Goal: Task Accomplishment & Management: Manage account settings

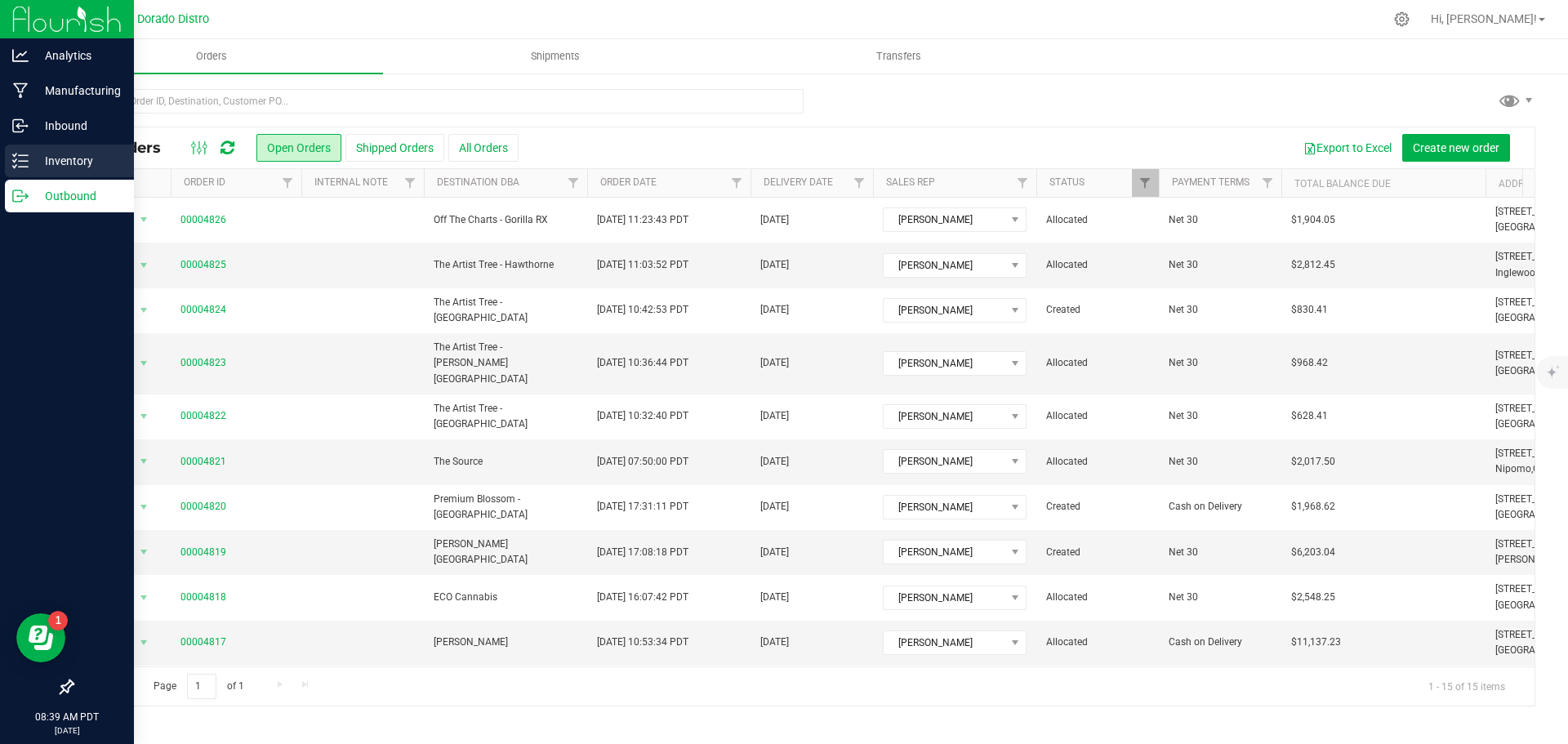
click at [32, 166] on p "Inventory" at bounding box center [77, 161] width 98 height 20
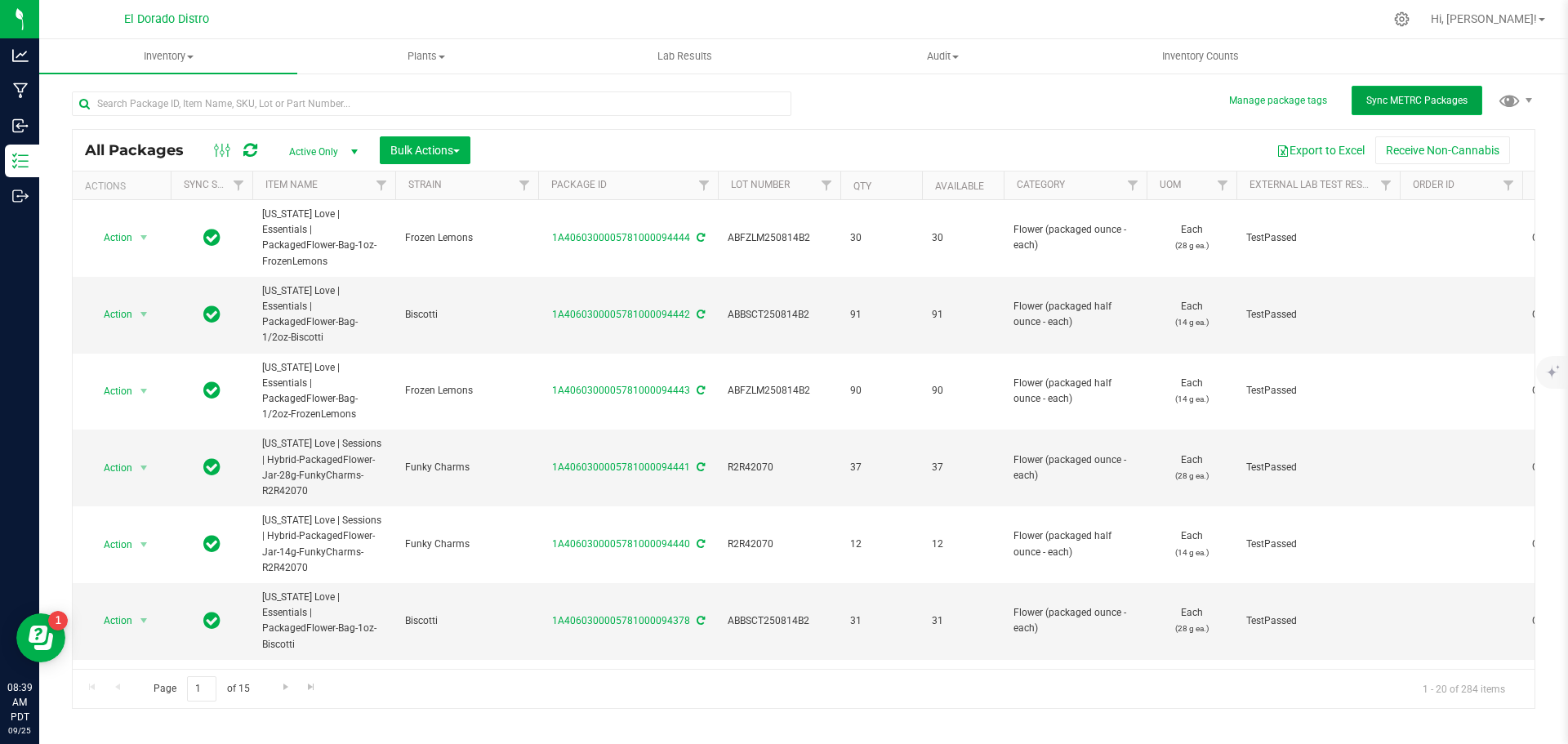
click at [1432, 101] on span "Sync METRC Packages" at bounding box center [1417, 100] width 102 height 11
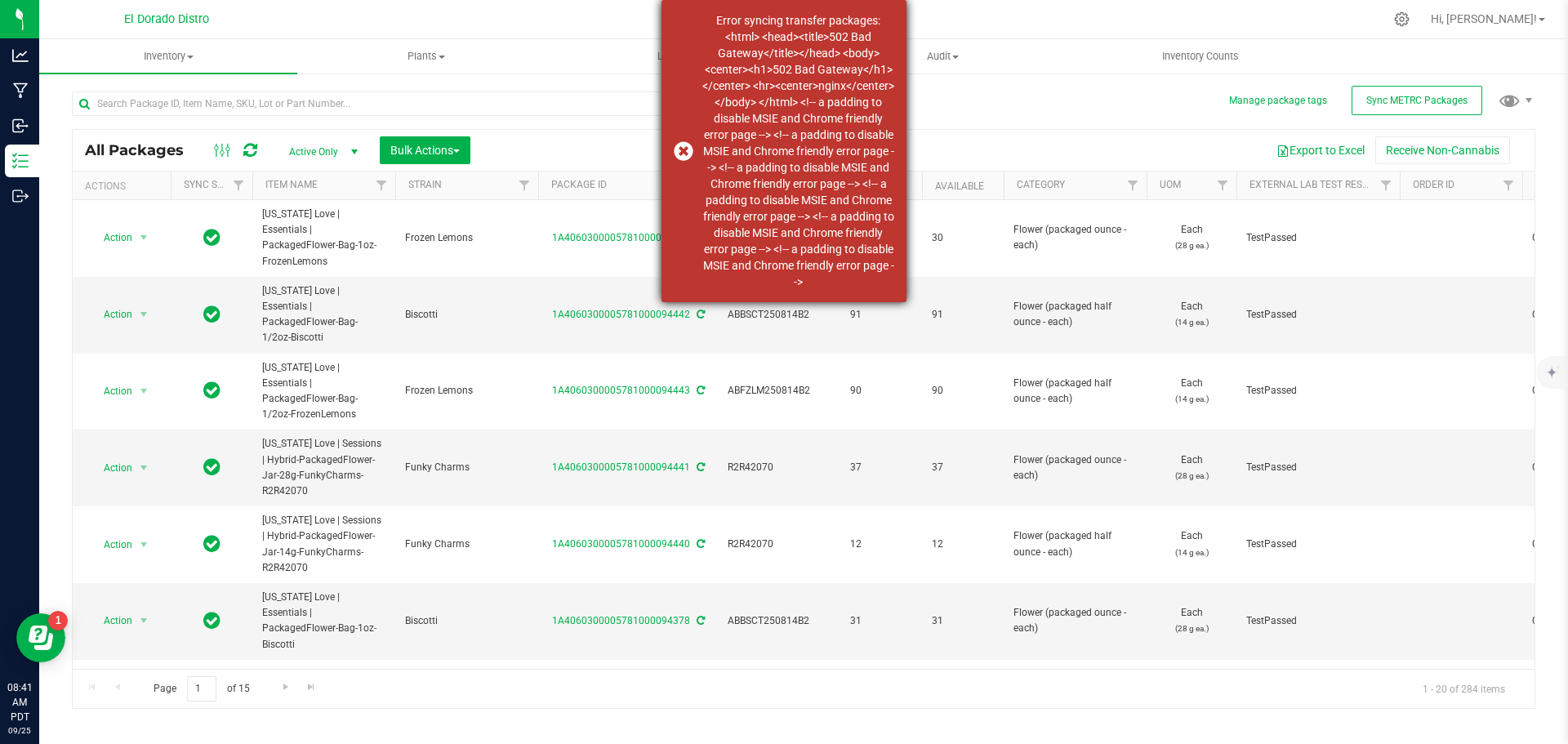
click at [680, 152] on div "Error syncing transfer packages: <html> <head><title>502 Bad Gateway</title></h…" at bounding box center [784, 151] width 245 height 302
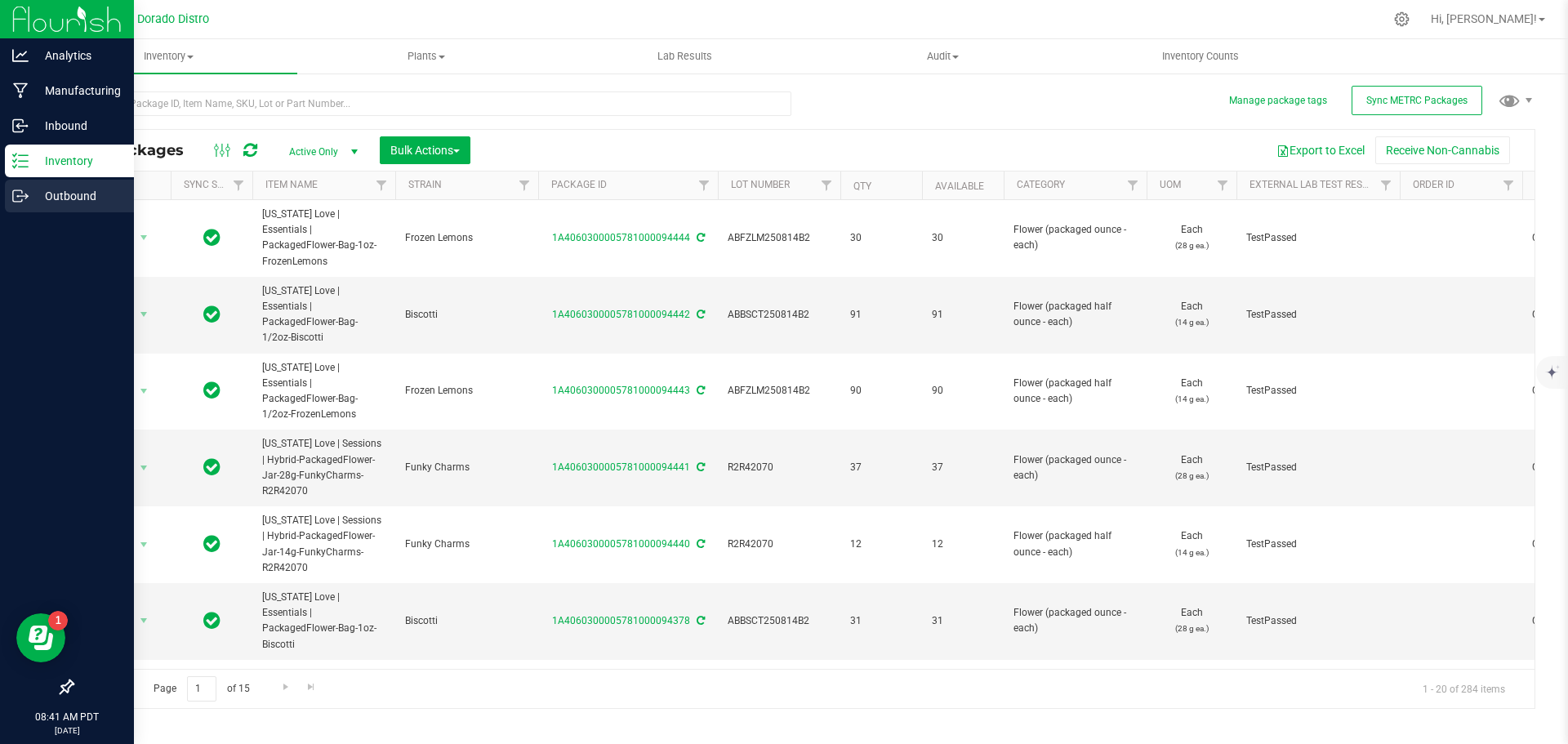
click at [26, 191] on icon at bounding box center [20, 195] width 16 height 16
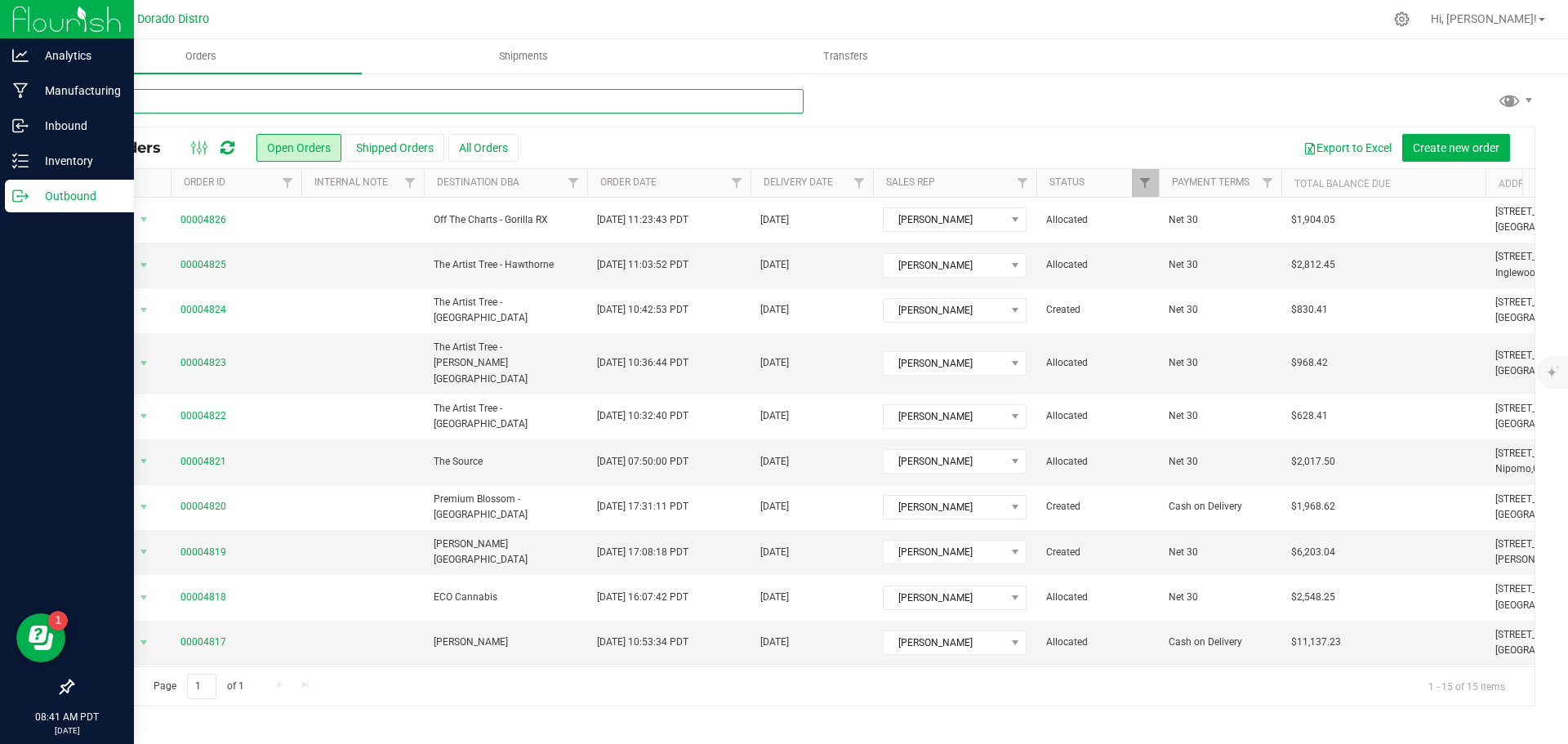
click at [257, 98] on input "text" at bounding box center [437, 101] width 732 height 24
type input "4819"
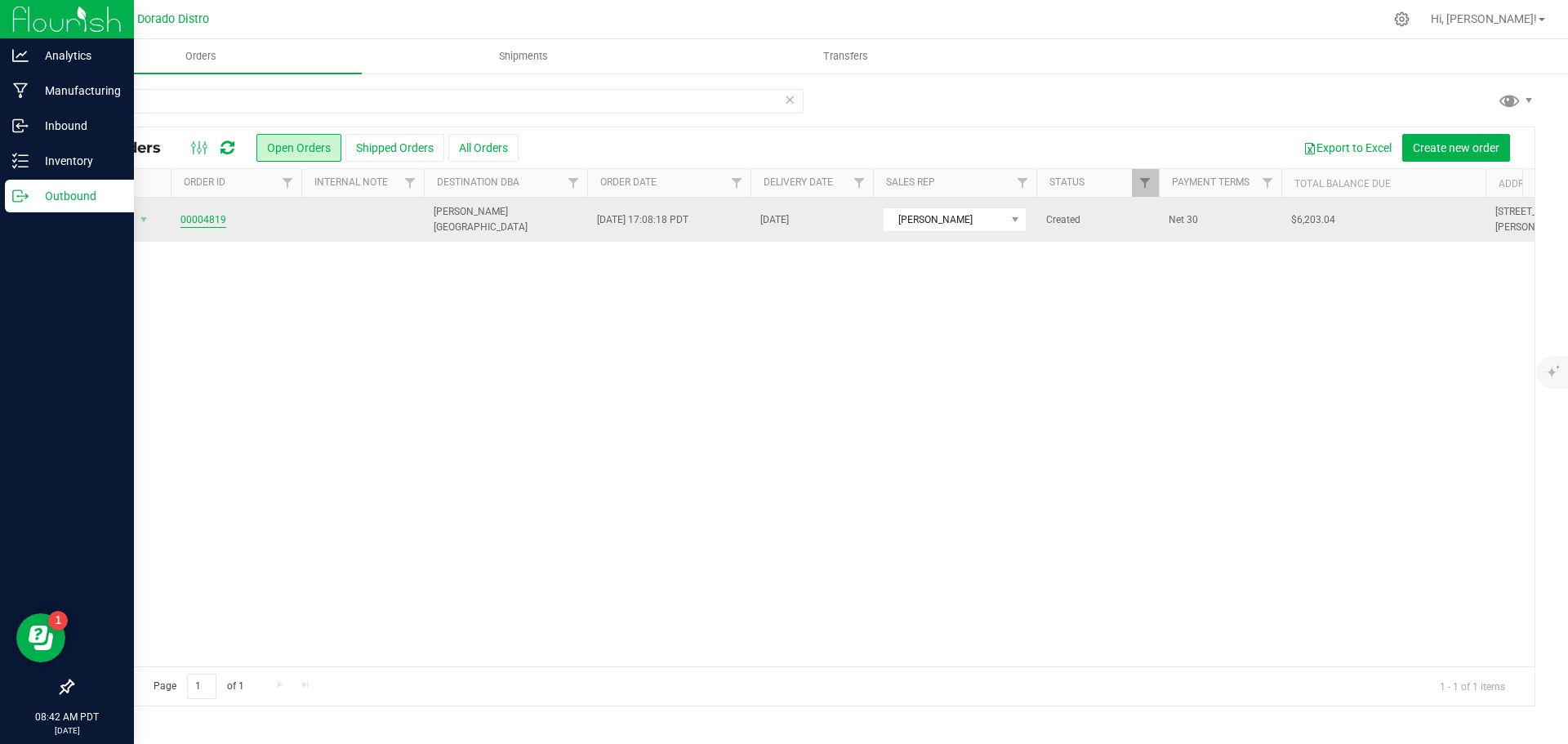
click at [221, 222] on link "00004819" at bounding box center [203, 220] width 46 height 16
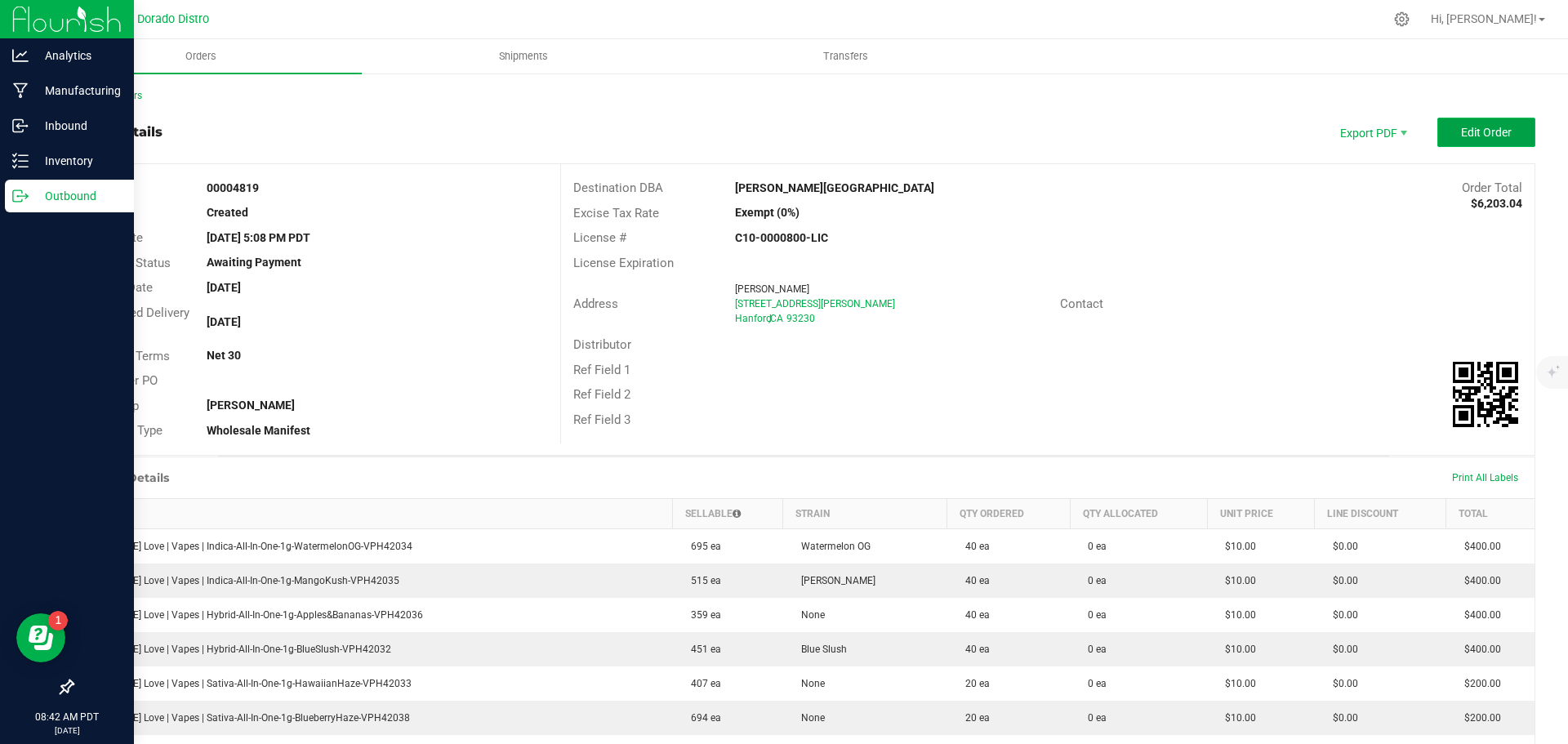
click at [1438, 133] on button "Edit Order" at bounding box center [1486, 133] width 98 height 29
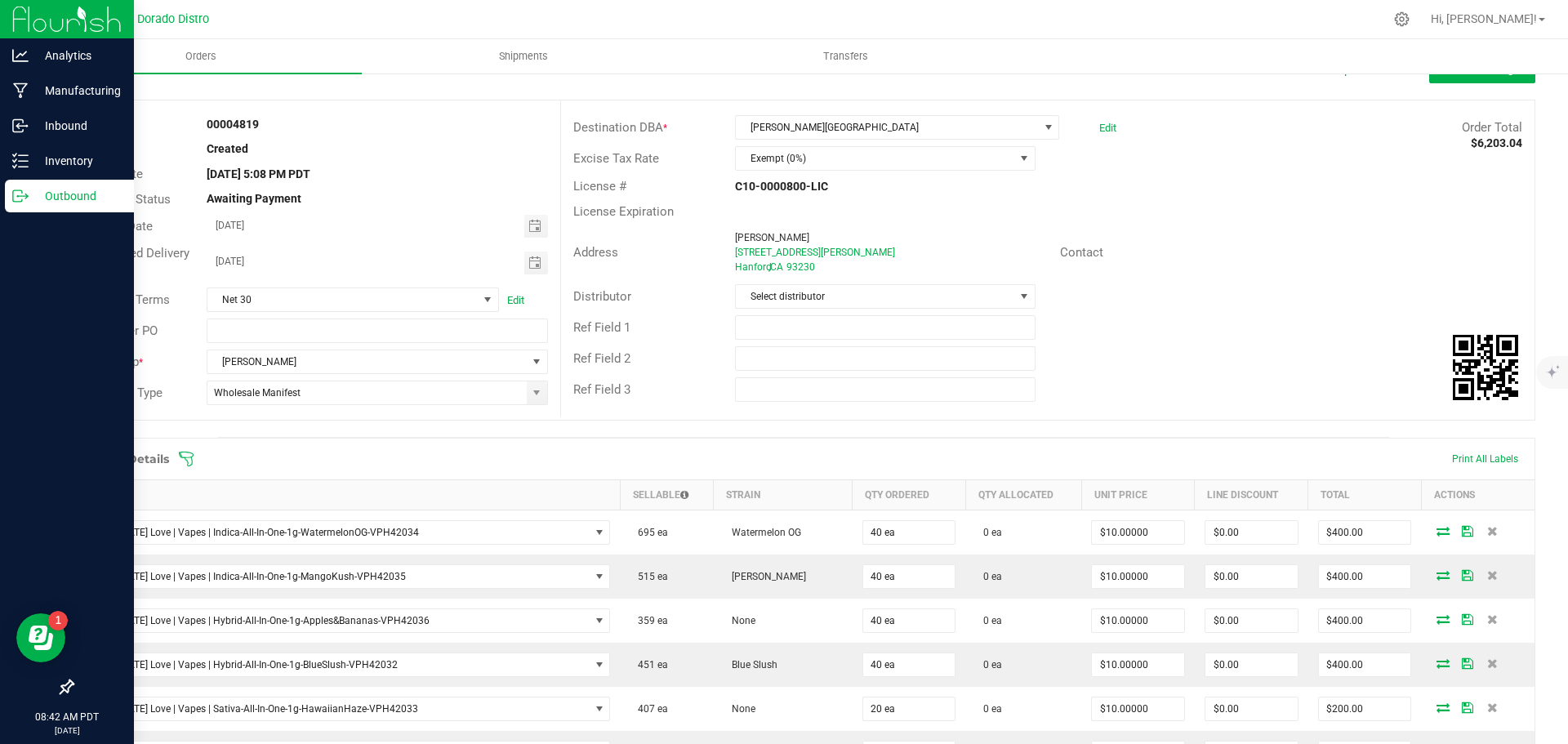
scroll to position [164, 0]
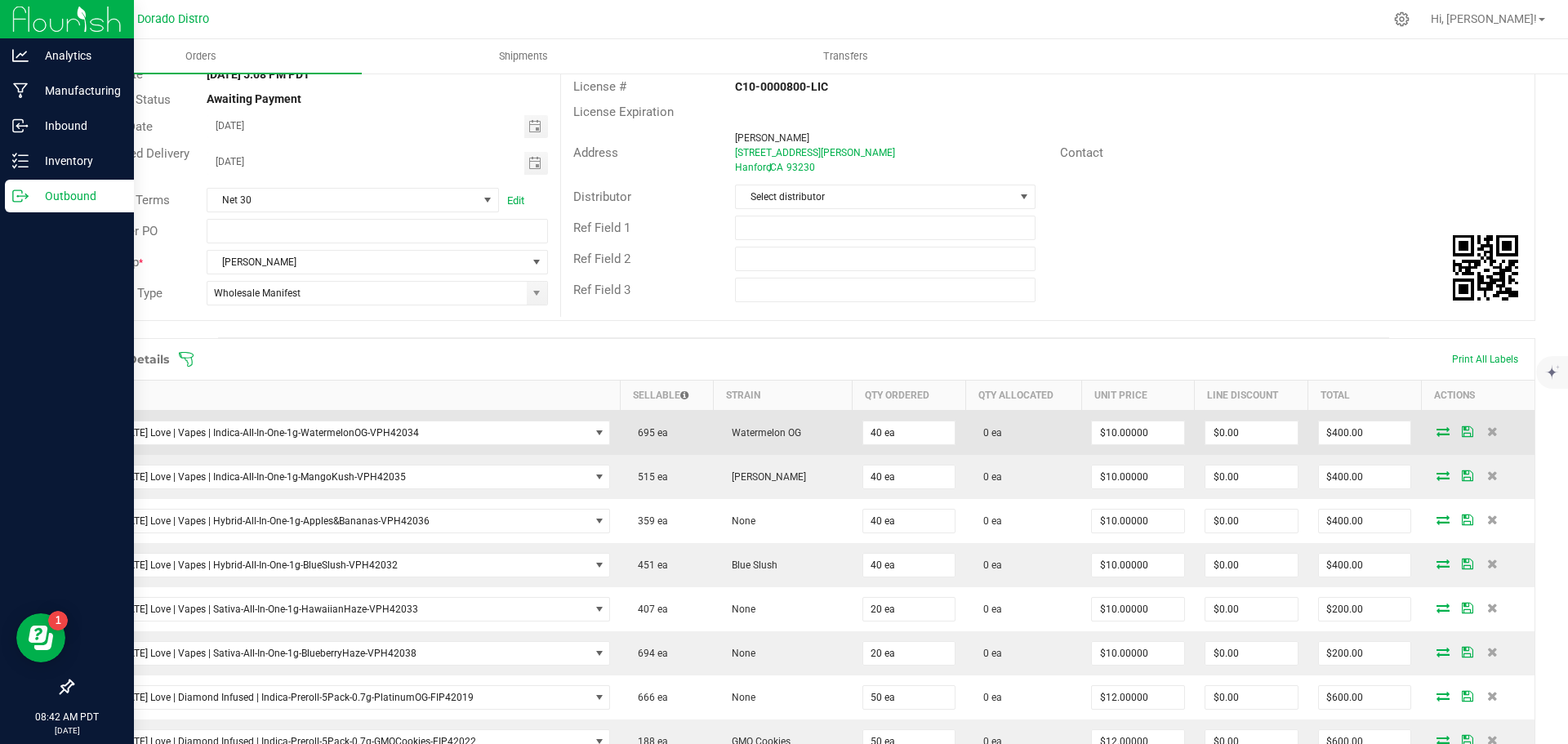
click at [1436, 431] on icon at bounding box center [1442, 431] width 13 height 9
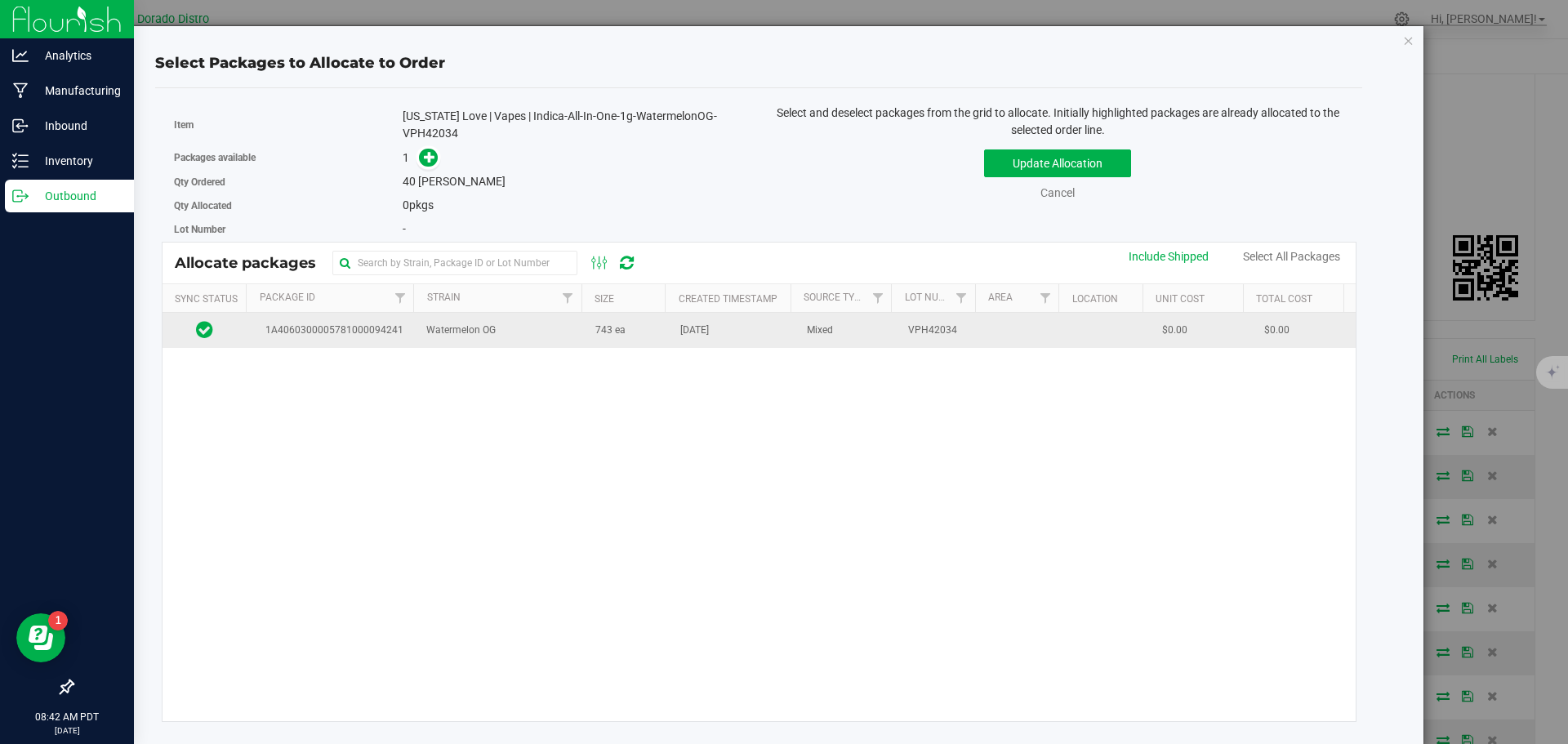
click at [530, 332] on td "Watermelon OG" at bounding box center [501, 330] width 169 height 35
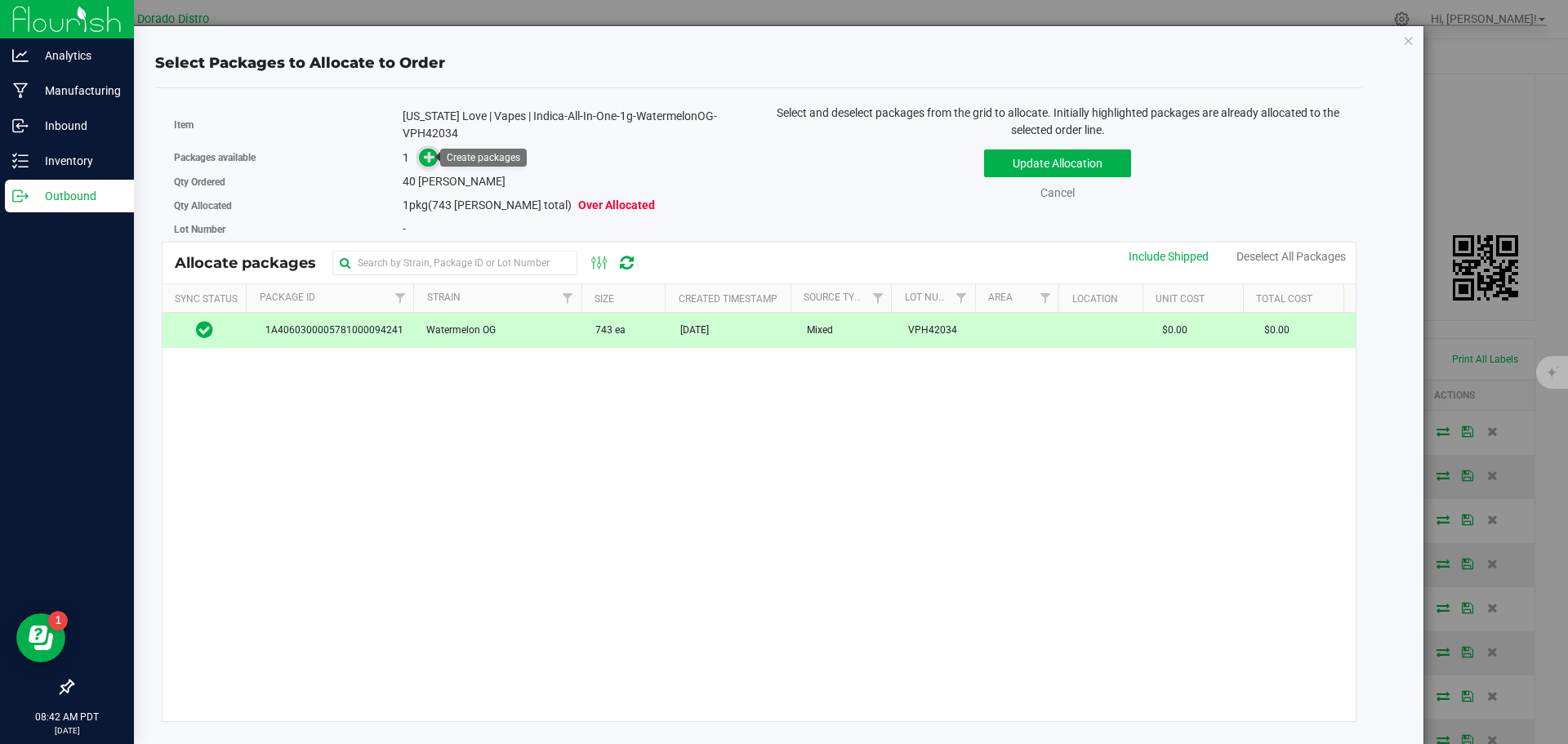
click at [429, 163] on icon at bounding box center [429, 157] width 11 height 11
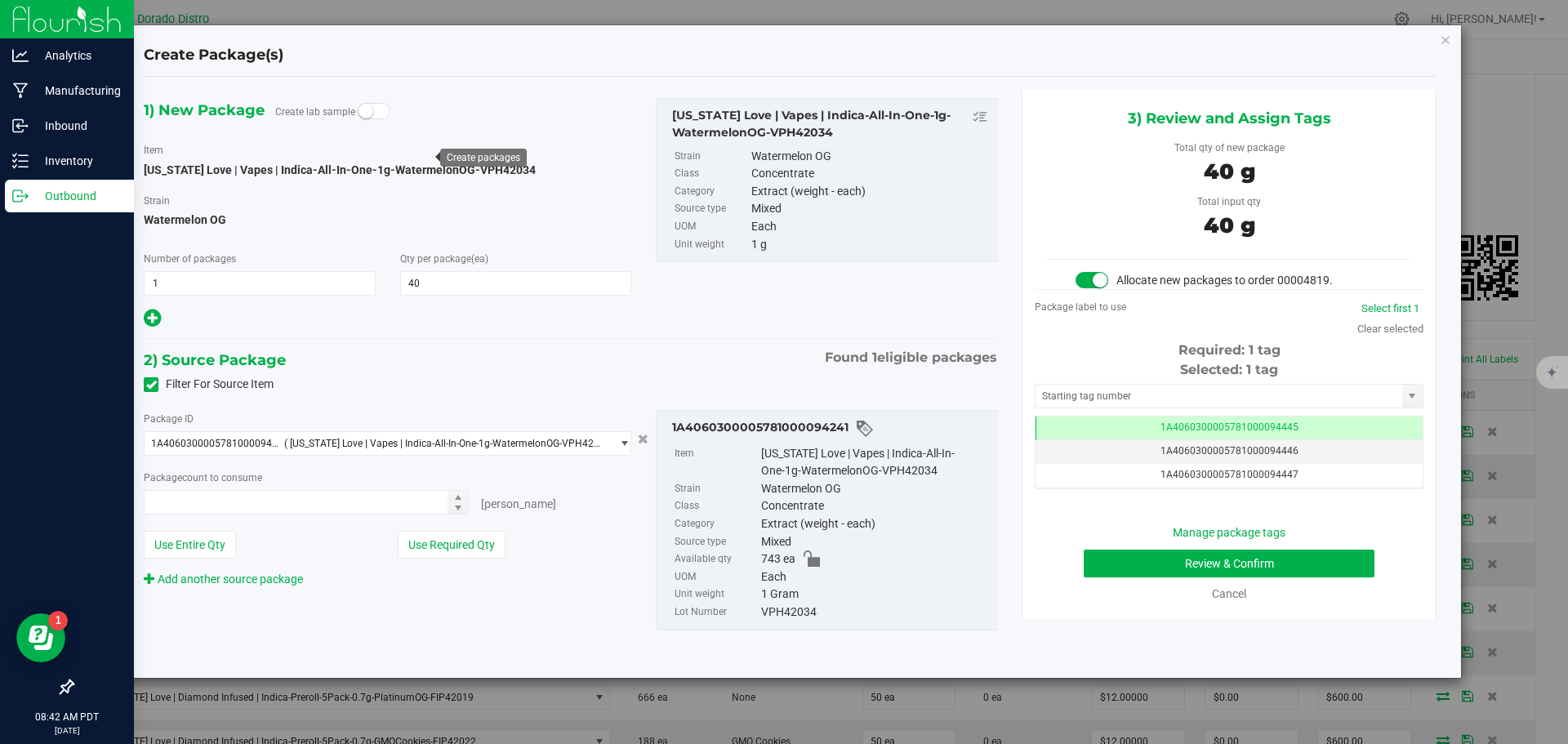
type input "40 ea"
click at [1104, 567] on button "Review & Confirm" at bounding box center [1229, 564] width 291 height 28
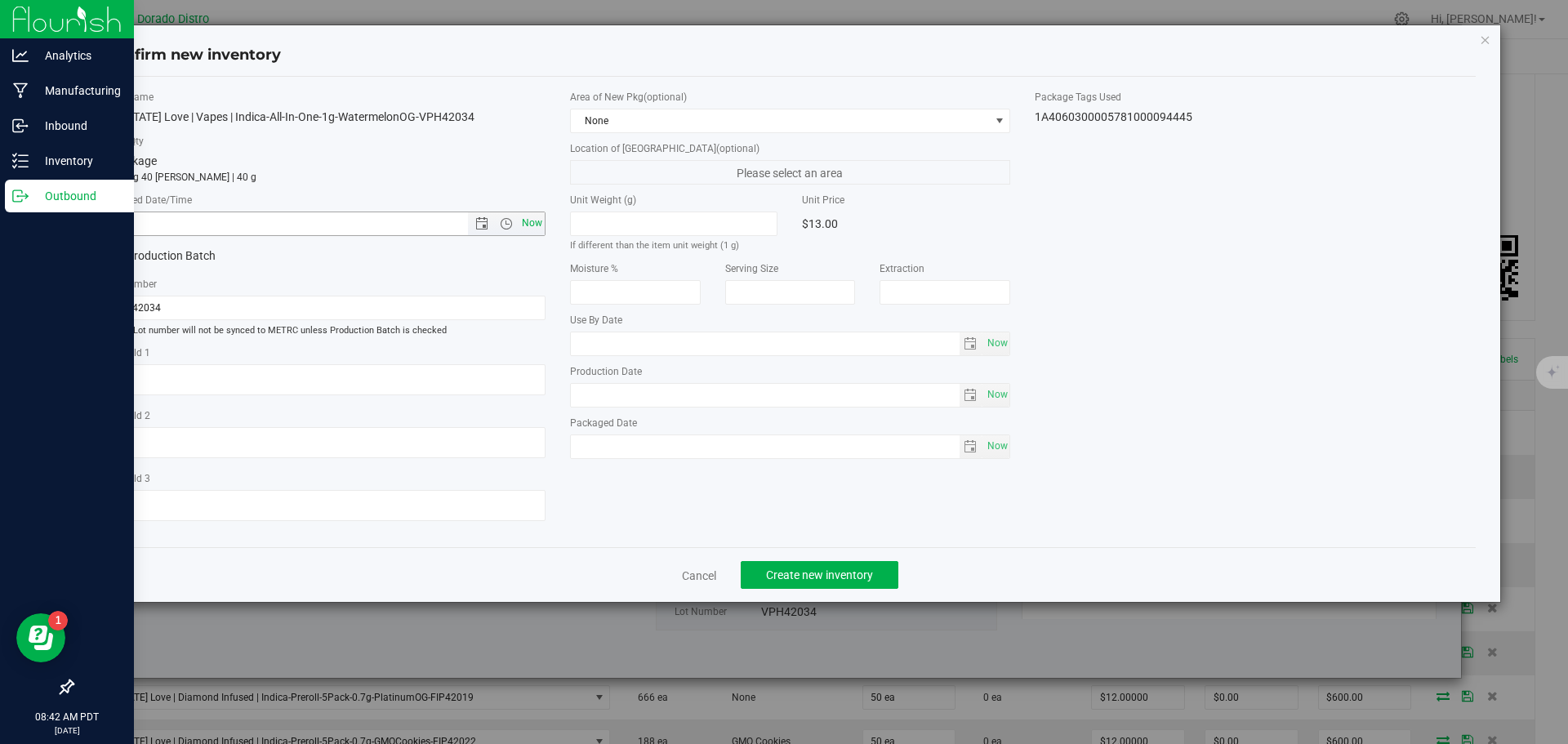
click at [523, 225] on span "Now" at bounding box center [532, 224] width 28 height 24
type input "9/25/2025 8:42 AM"
click at [836, 566] on button "Create new inventory" at bounding box center [819, 575] width 157 height 28
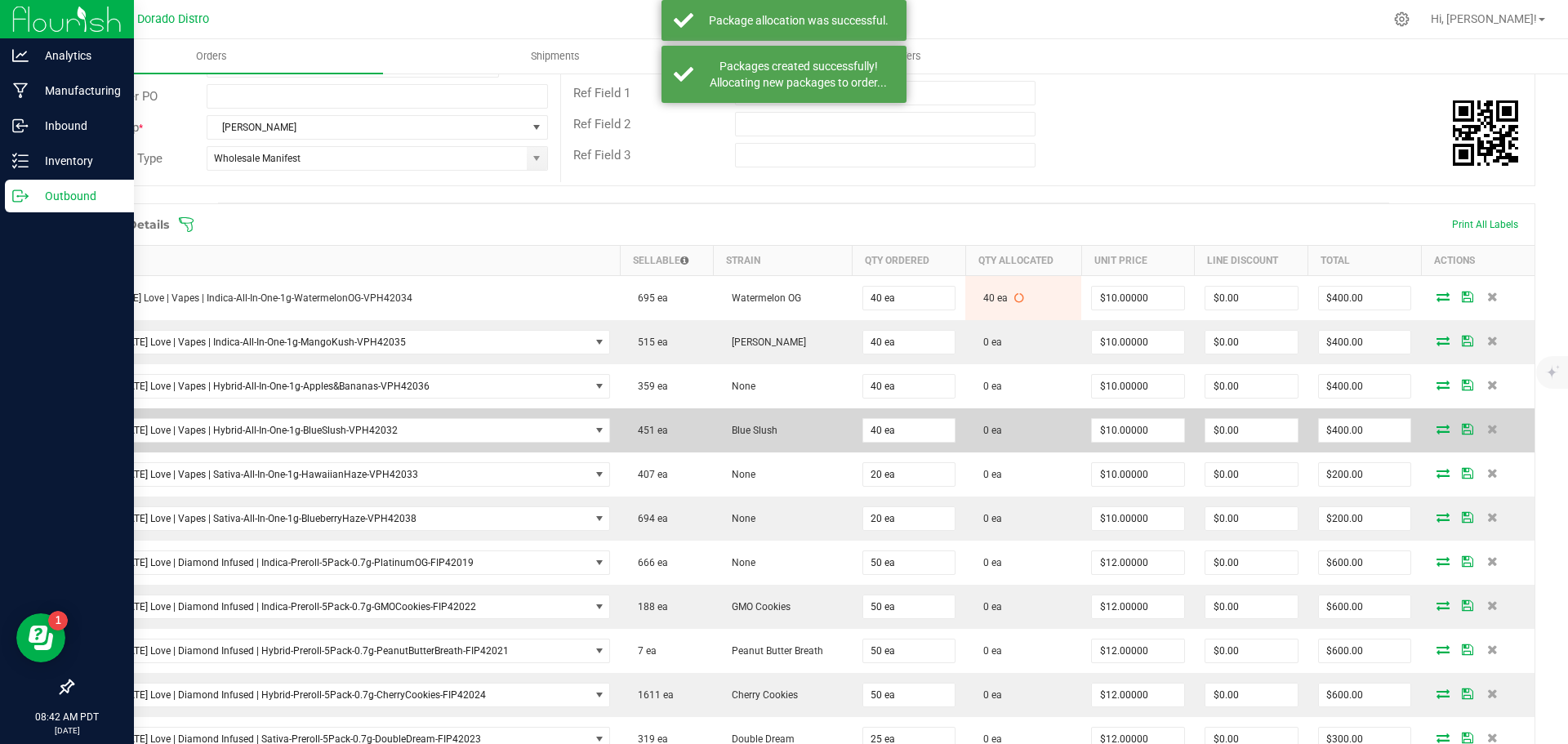
scroll to position [327, 0]
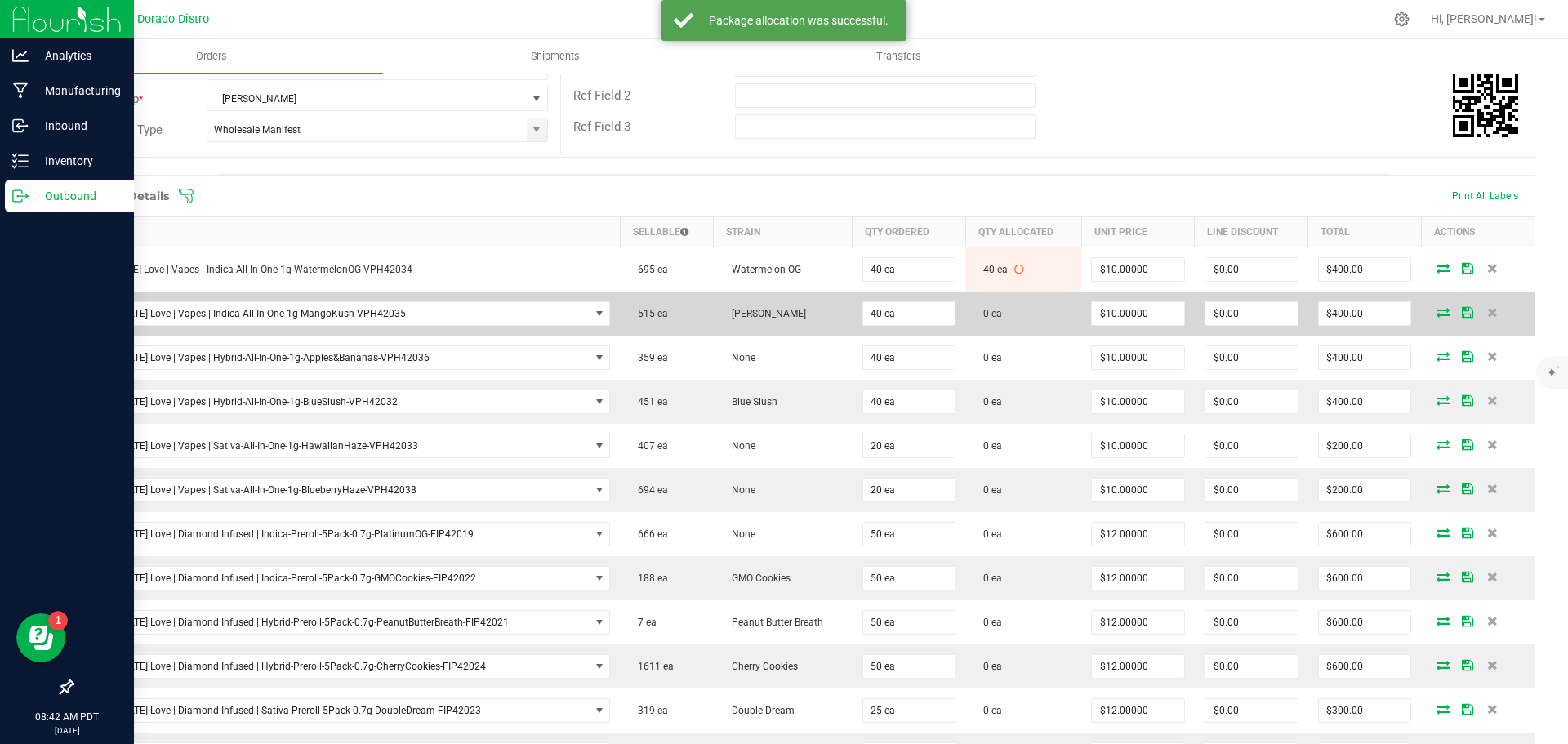
click at [1436, 312] on icon at bounding box center [1442, 312] width 13 height 9
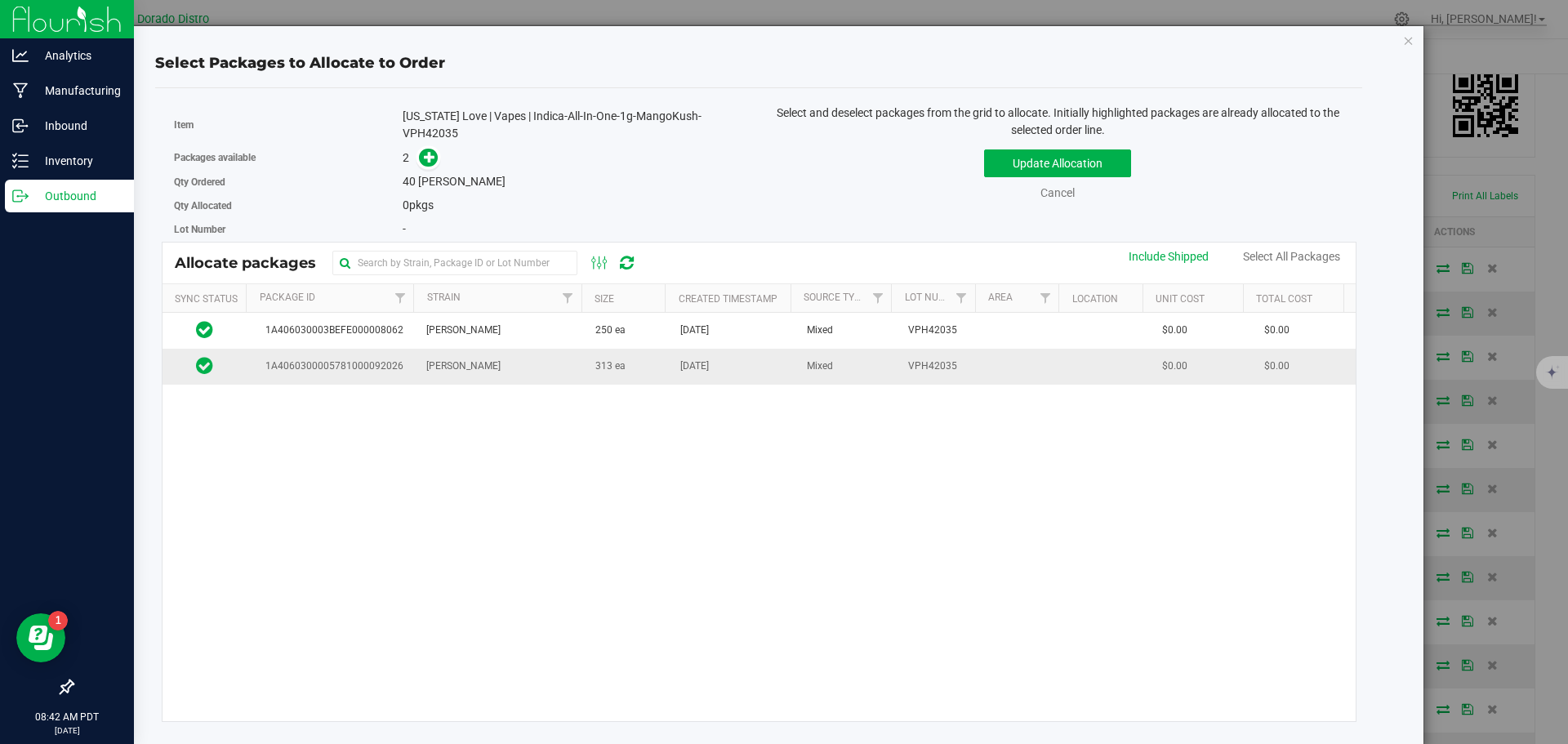
click at [546, 360] on td "[PERSON_NAME]" at bounding box center [501, 366] width 169 height 35
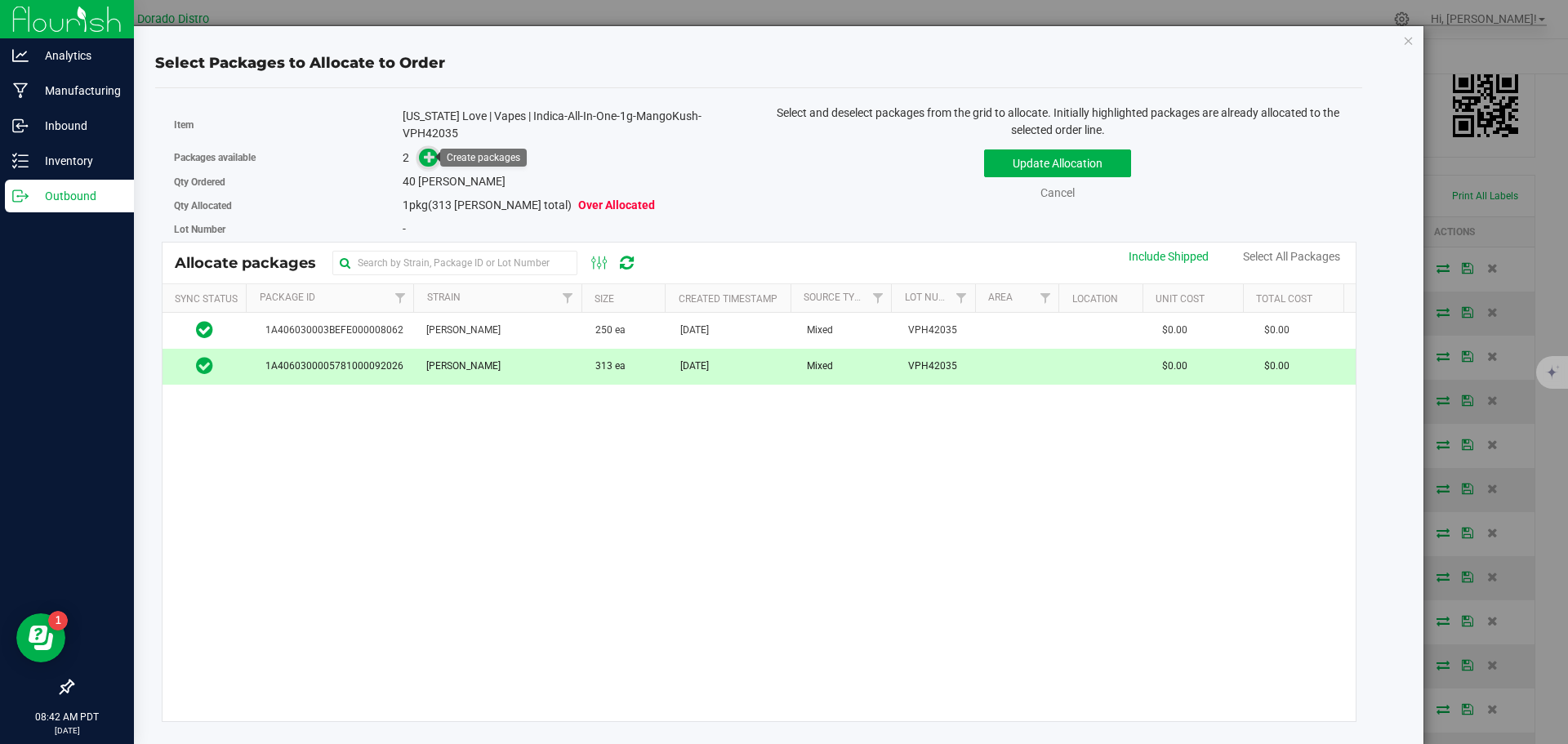
click at [431, 159] on icon at bounding box center [429, 157] width 11 height 11
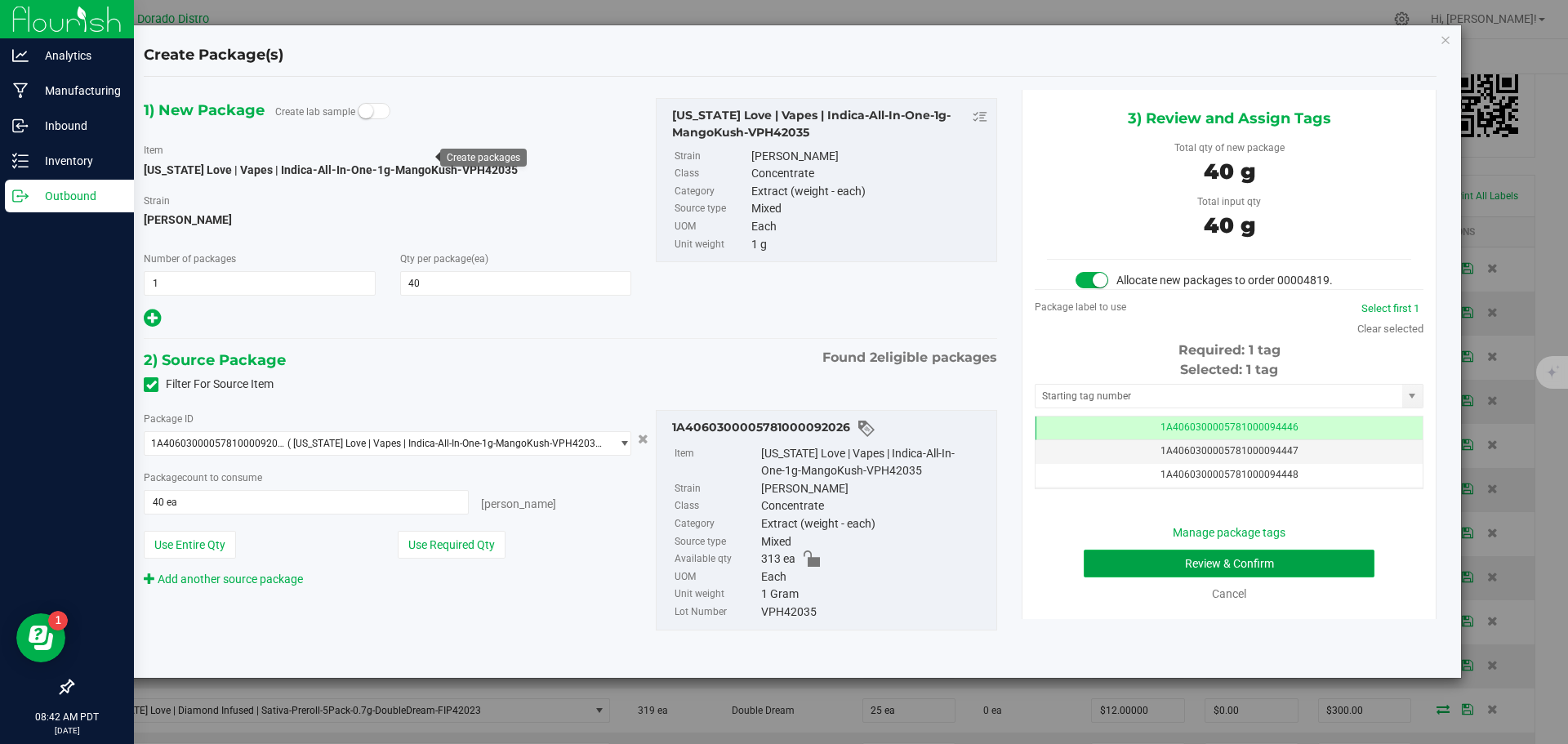
click at [1090, 566] on button "Review & Confirm" at bounding box center [1229, 564] width 291 height 28
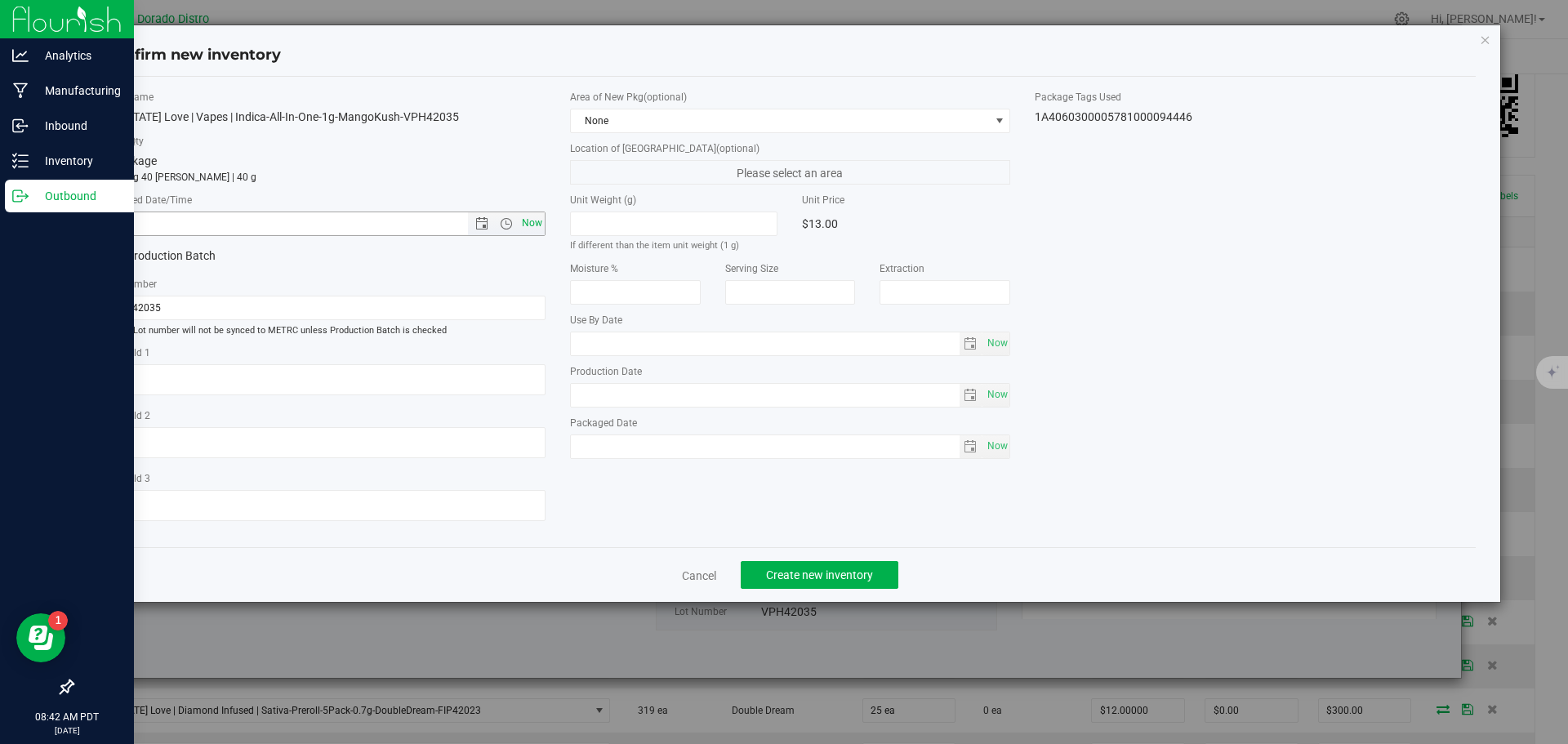
click at [535, 220] on span "Now" at bounding box center [532, 224] width 28 height 24
type input "9/25/2025 8:42 AM"
click at [792, 569] on span "Create new inventory" at bounding box center [819, 574] width 107 height 13
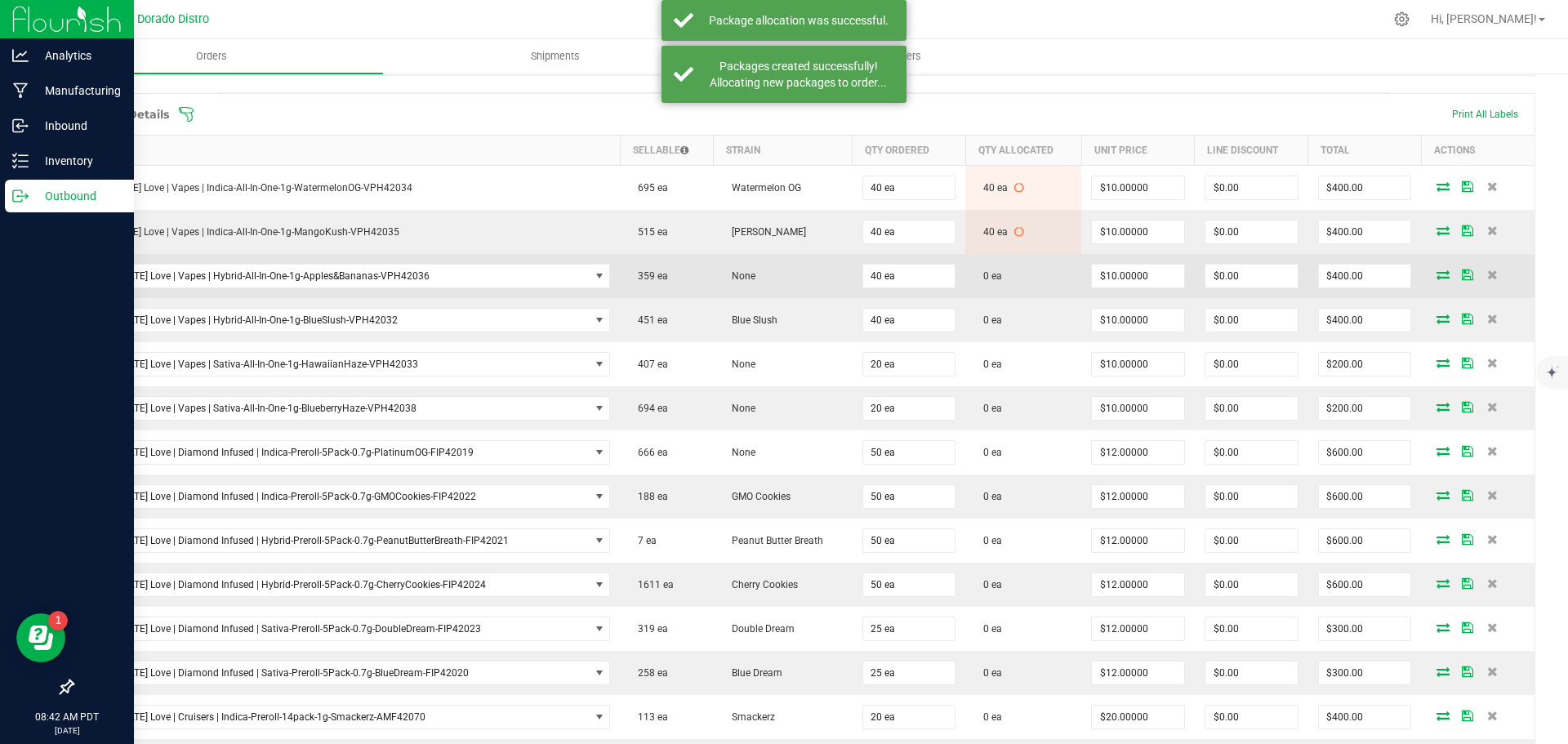
click at [1436, 276] on icon at bounding box center [1442, 274] width 13 height 9
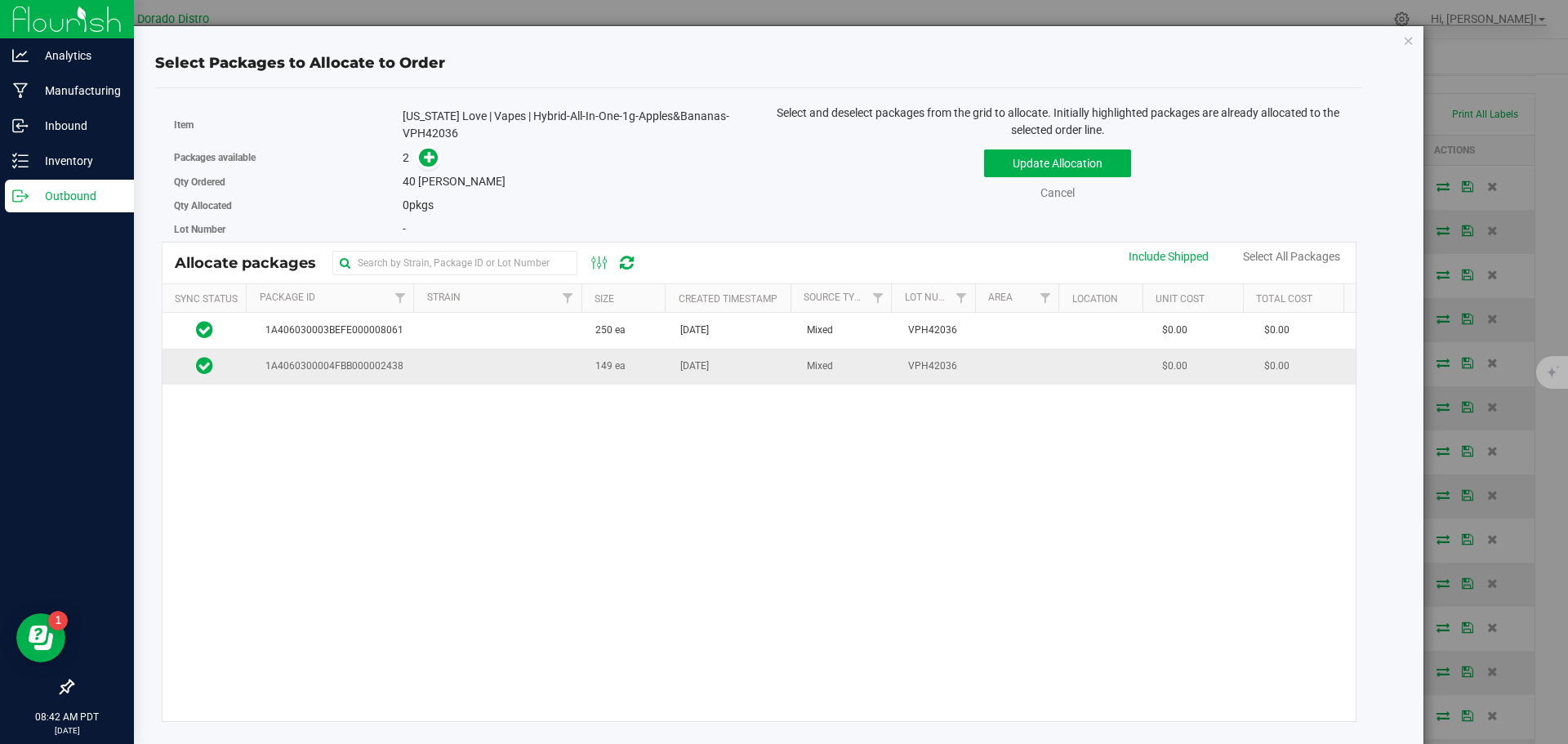
click at [616, 370] on td "149 ea" at bounding box center [627, 366] width 85 height 35
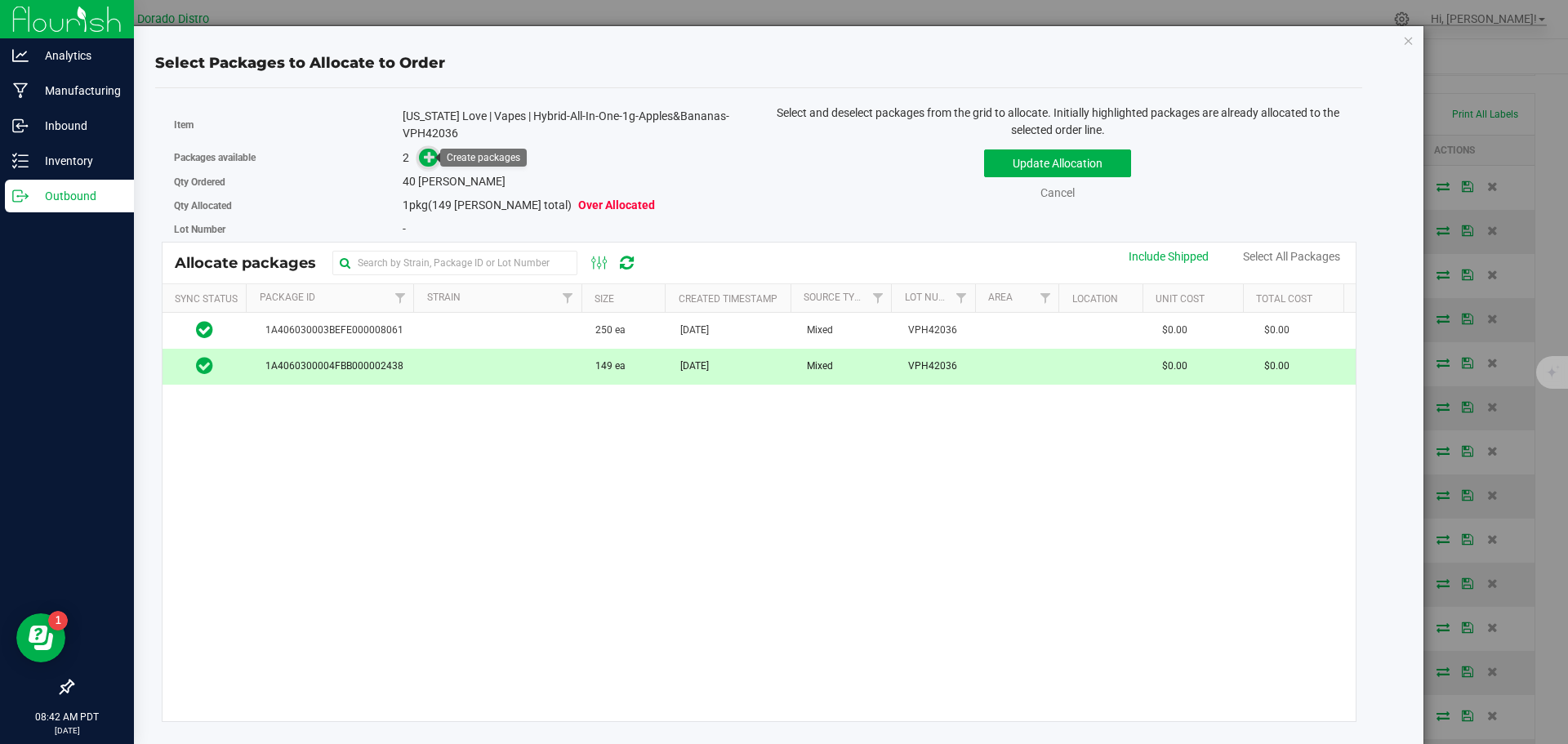
click at [429, 155] on icon at bounding box center [429, 157] width 11 height 11
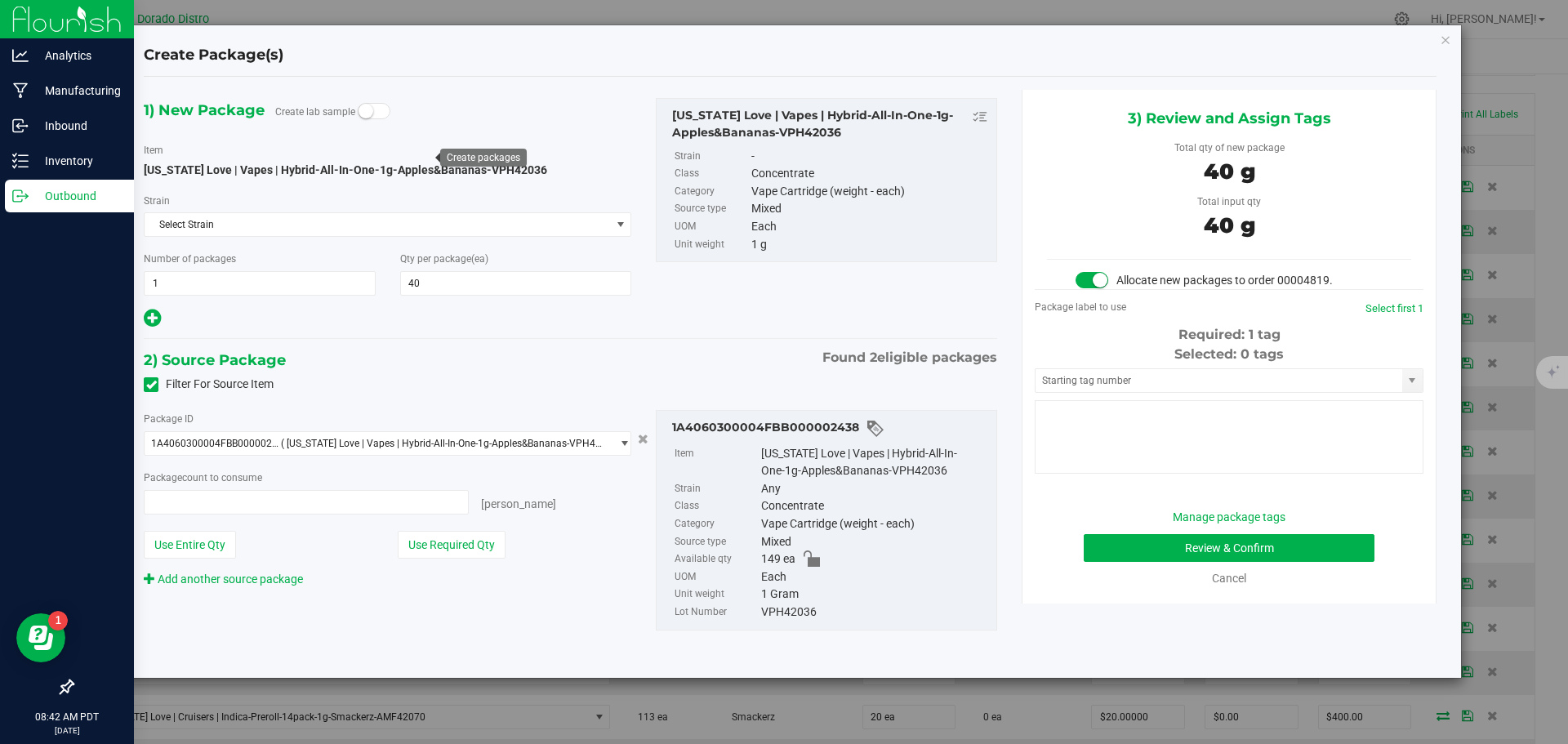
type input "40 ea"
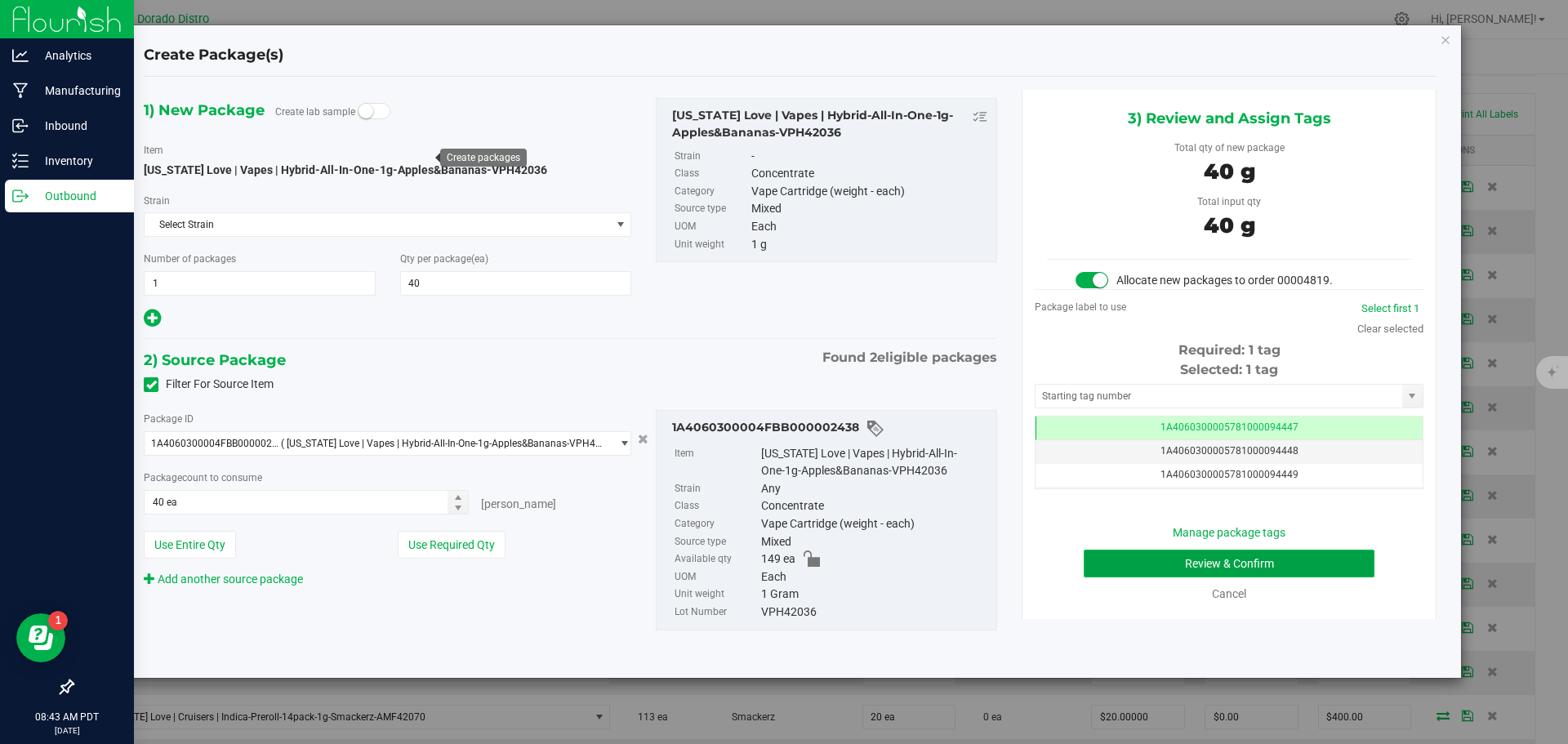
click at [1113, 567] on button "Review & Confirm" at bounding box center [1229, 564] width 291 height 28
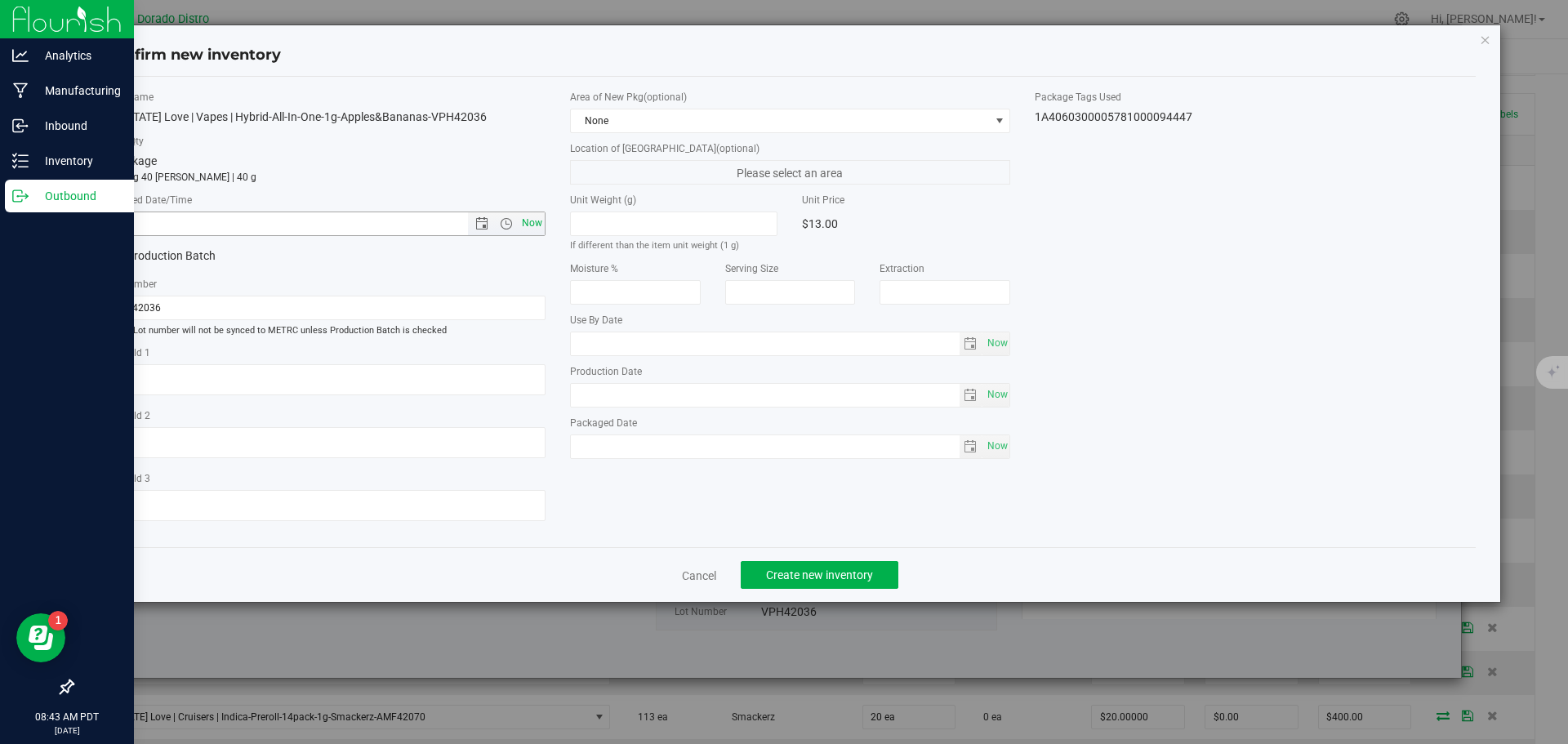
click at [534, 220] on span "Now" at bounding box center [532, 224] width 28 height 24
type input "9/25/2025 8:43 AM"
click at [778, 575] on span "Create new inventory" at bounding box center [819, 574] width 107 height 13
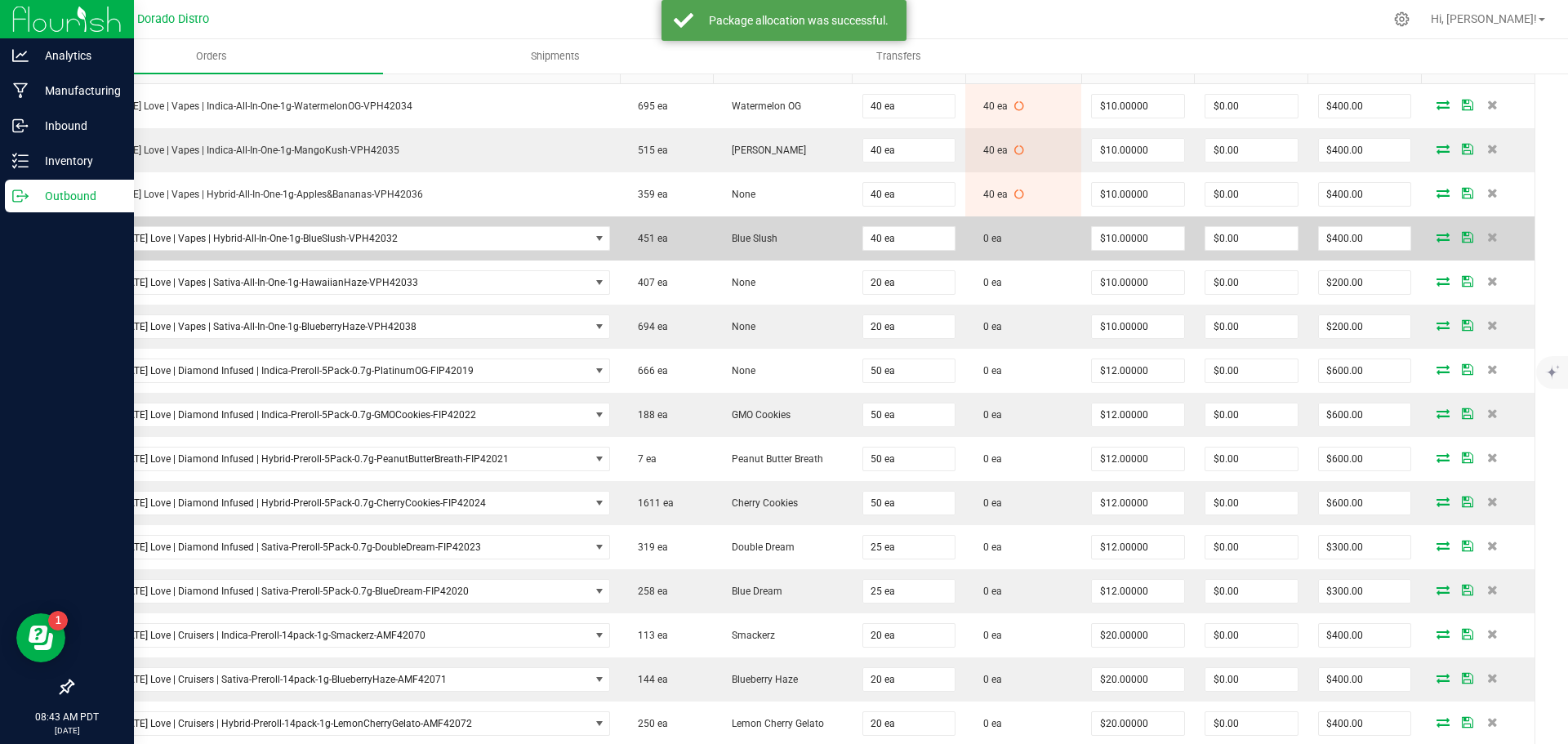
click at [1436, 236] on icon at bounding box center [1442, 236] width 13 height 9
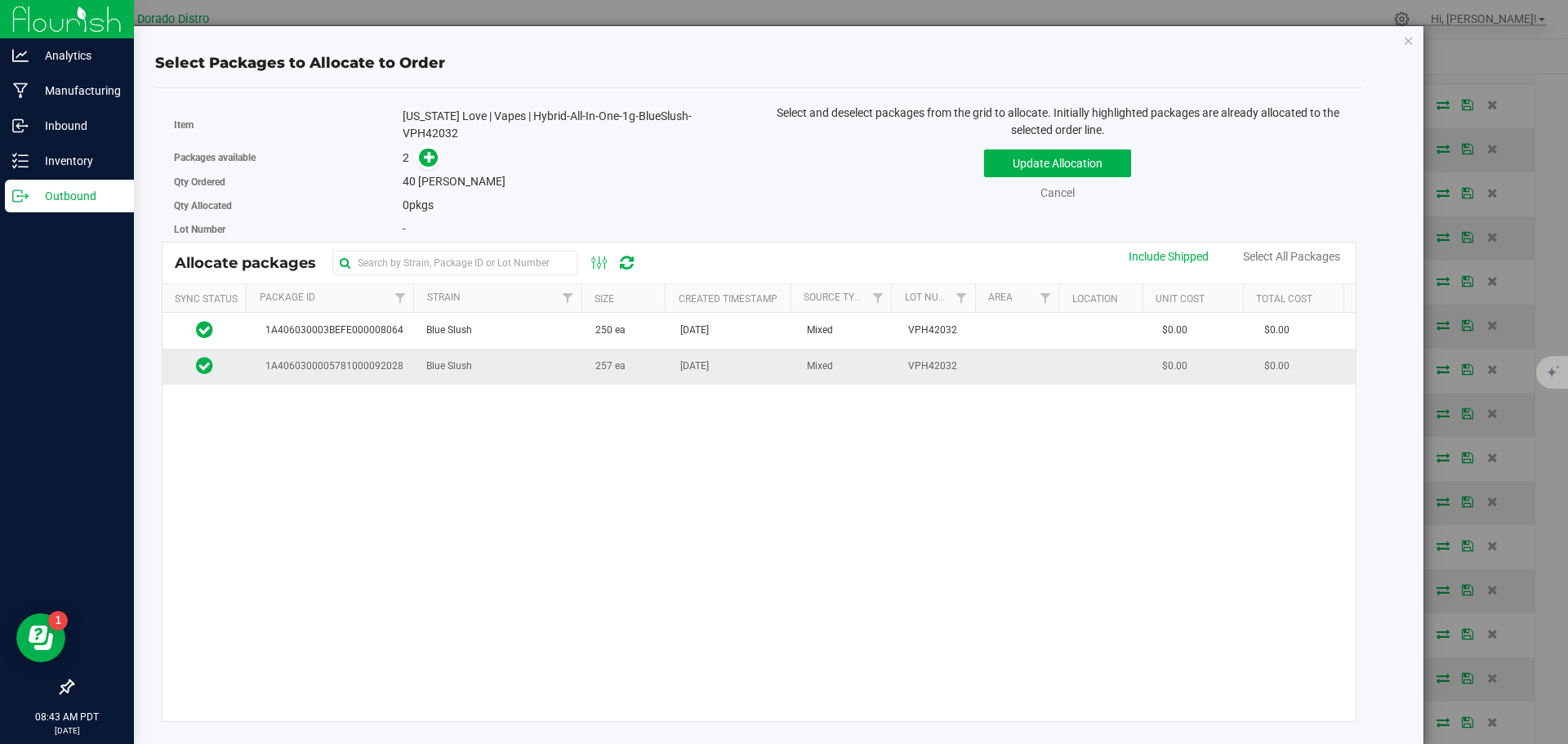
click at [627, 365] on td "257 ea" at bounding box center [627, 366] width 85 height 35
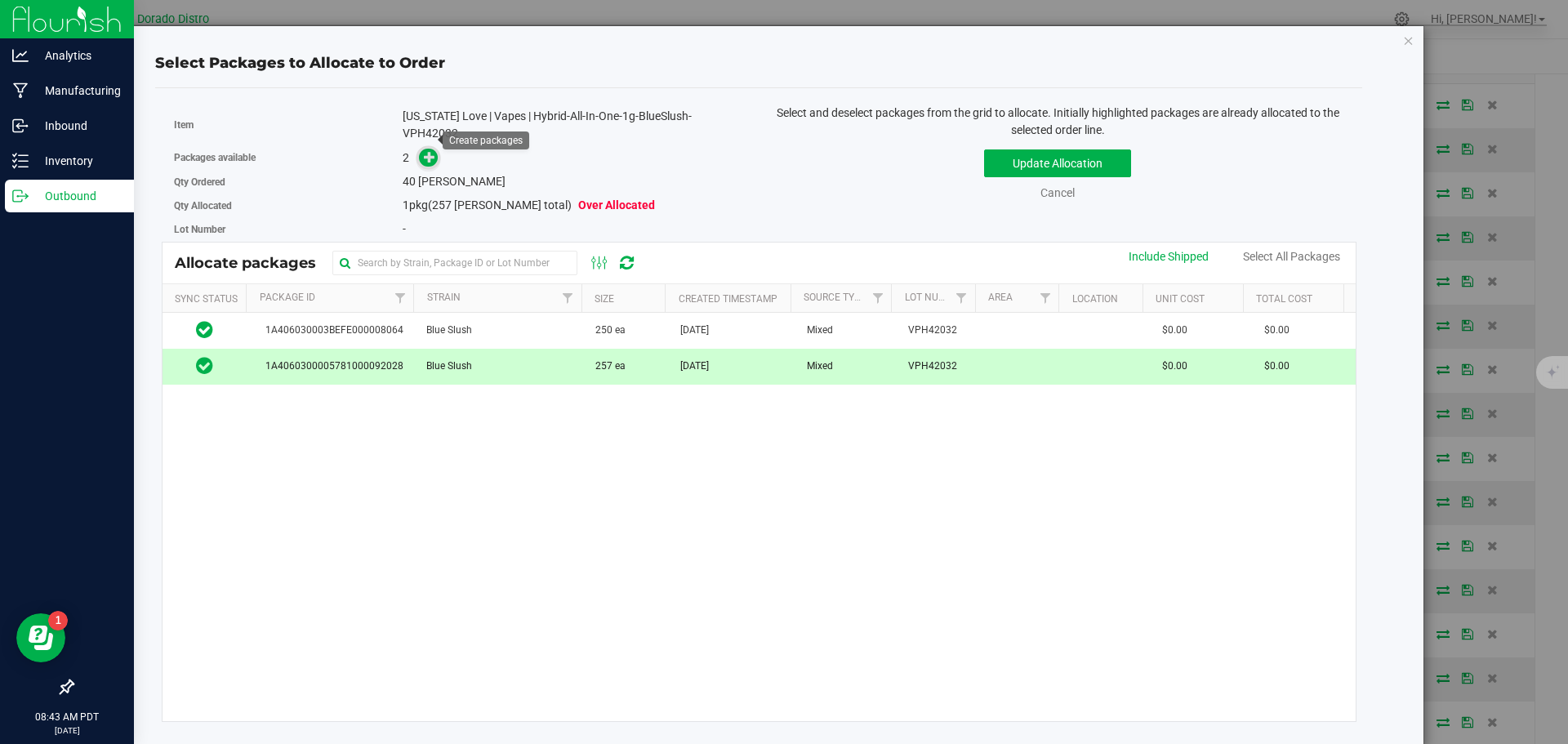
click at [433, 152] on icon at bounding box center [429, 157] width 11 height 11
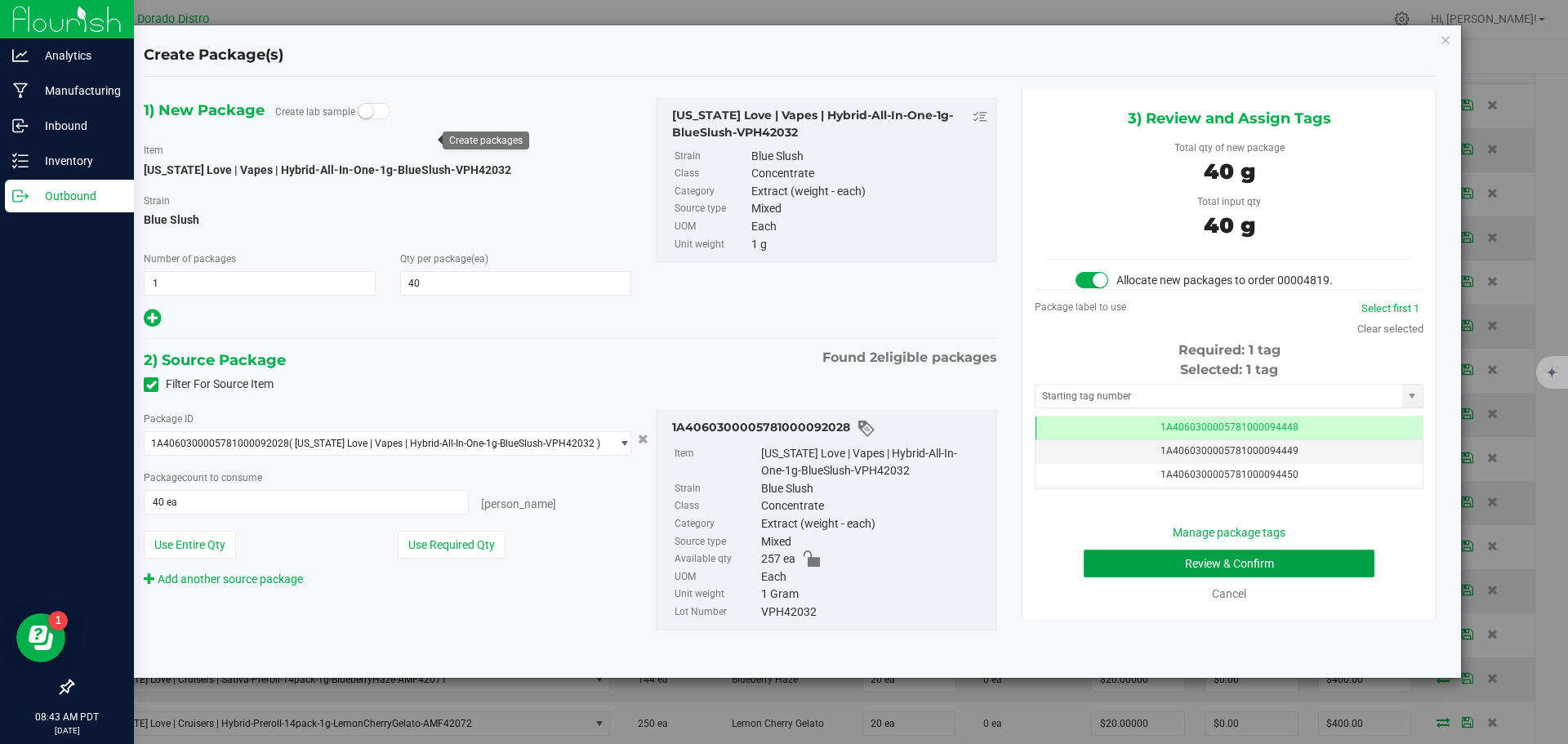
click at [1090, 561] on button "Review & Confirm" at bounding box center [1229, 564] width 291 height 28
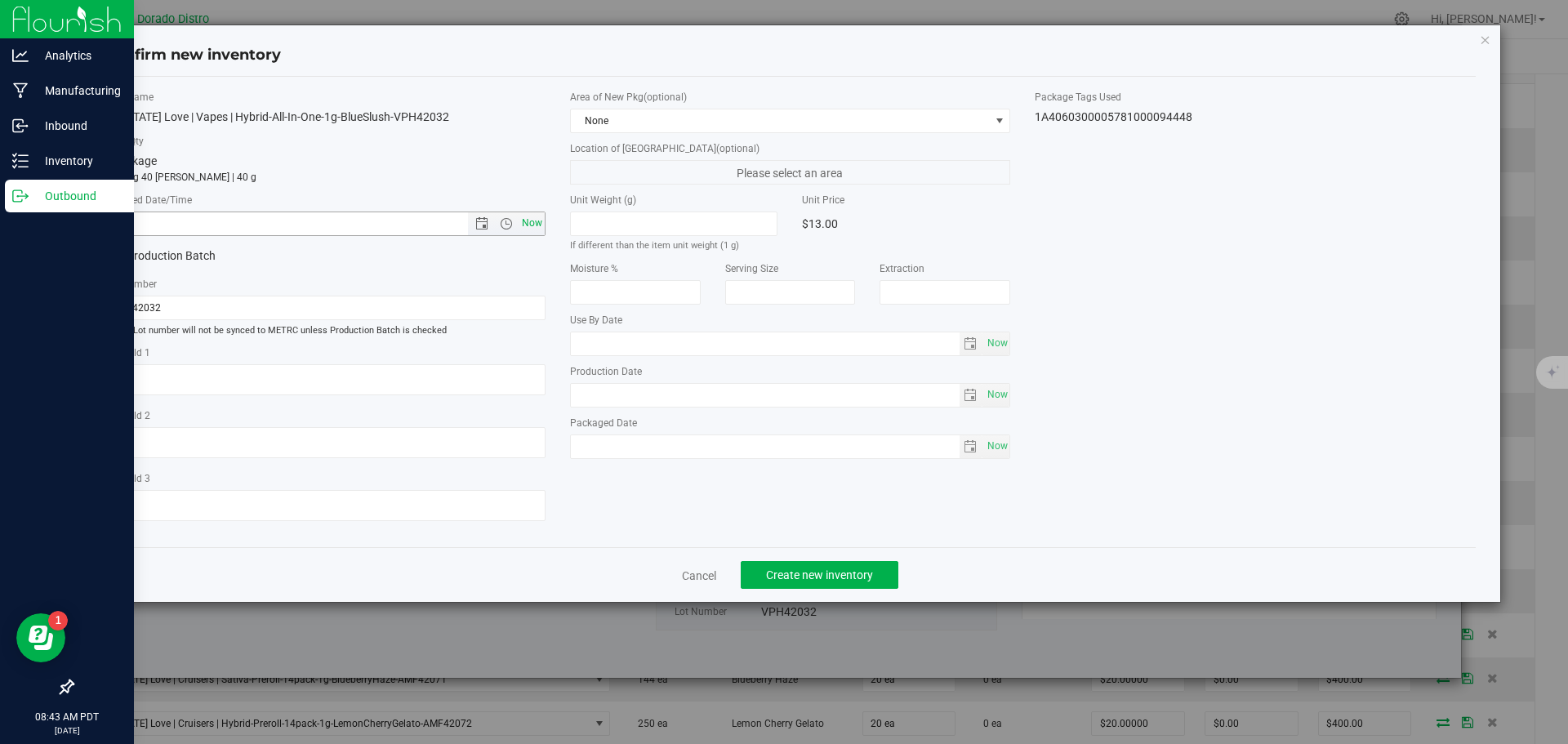
click at [539, 217] on span "Now" at bounding box center [532, 224] width 28 height 24
type input "9/25/2025 8:43 AM"
click at [827, 576] on span "Create new inventory" at bounding box center [819, 574] width 107 height 13
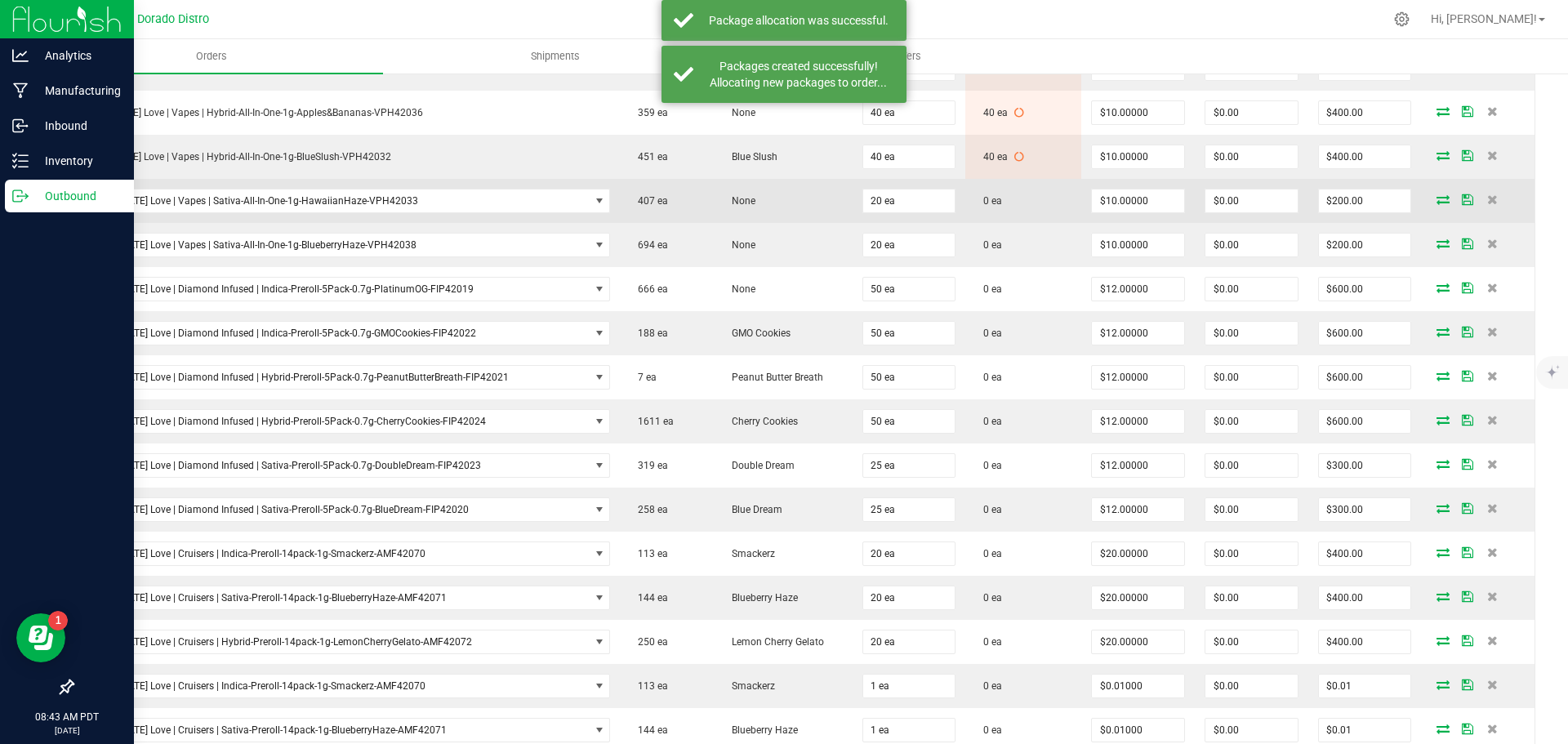
click at [1436, 202] on icon at bounding box center [1442, 199] width 13 height 9
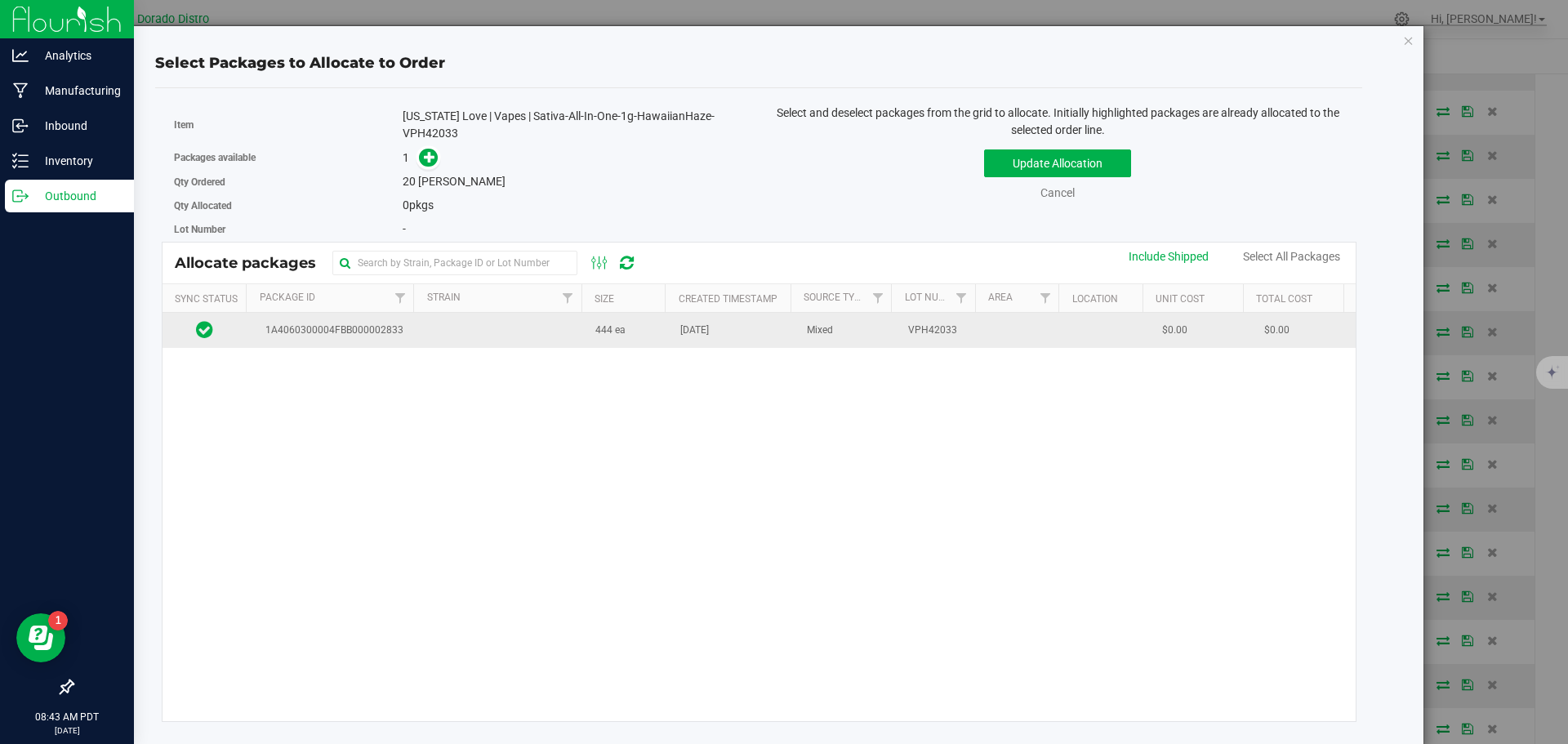
click at [651, 341] on td "444 ea" at bounding box center [627, 330] width 85 height 35
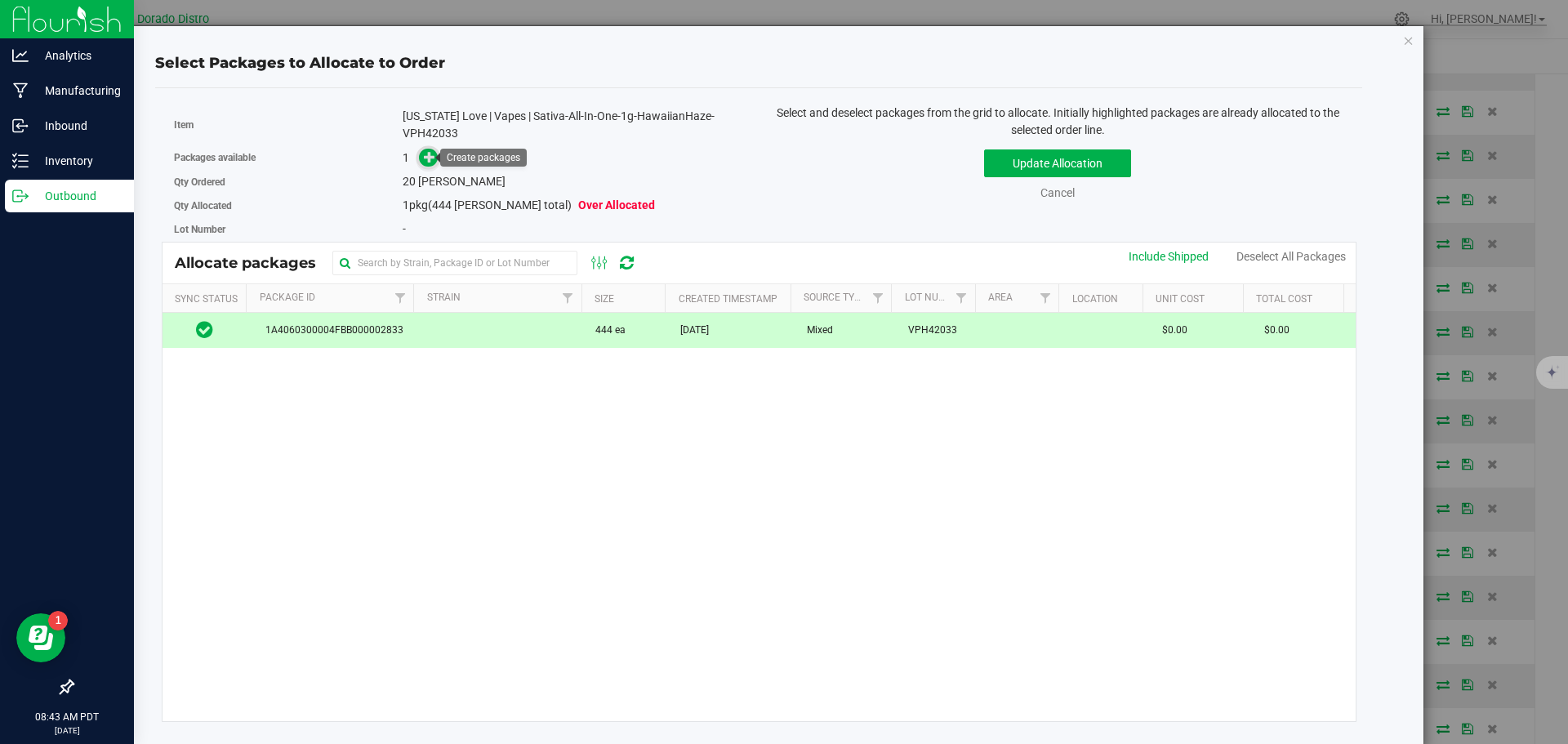
click at [425, 155] on icon at bounding box center [429, 157] width 11 height 11
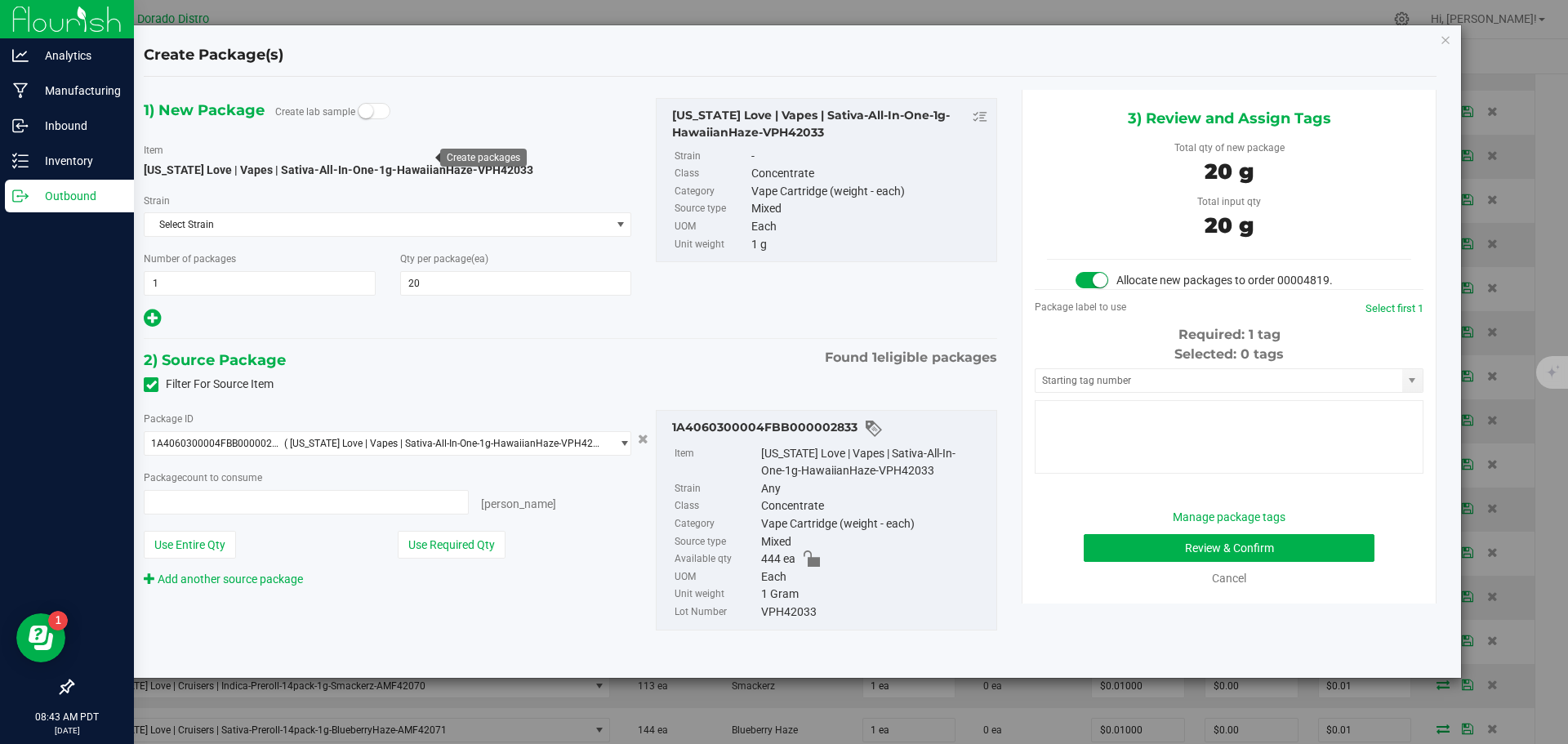
type input "20 ea"
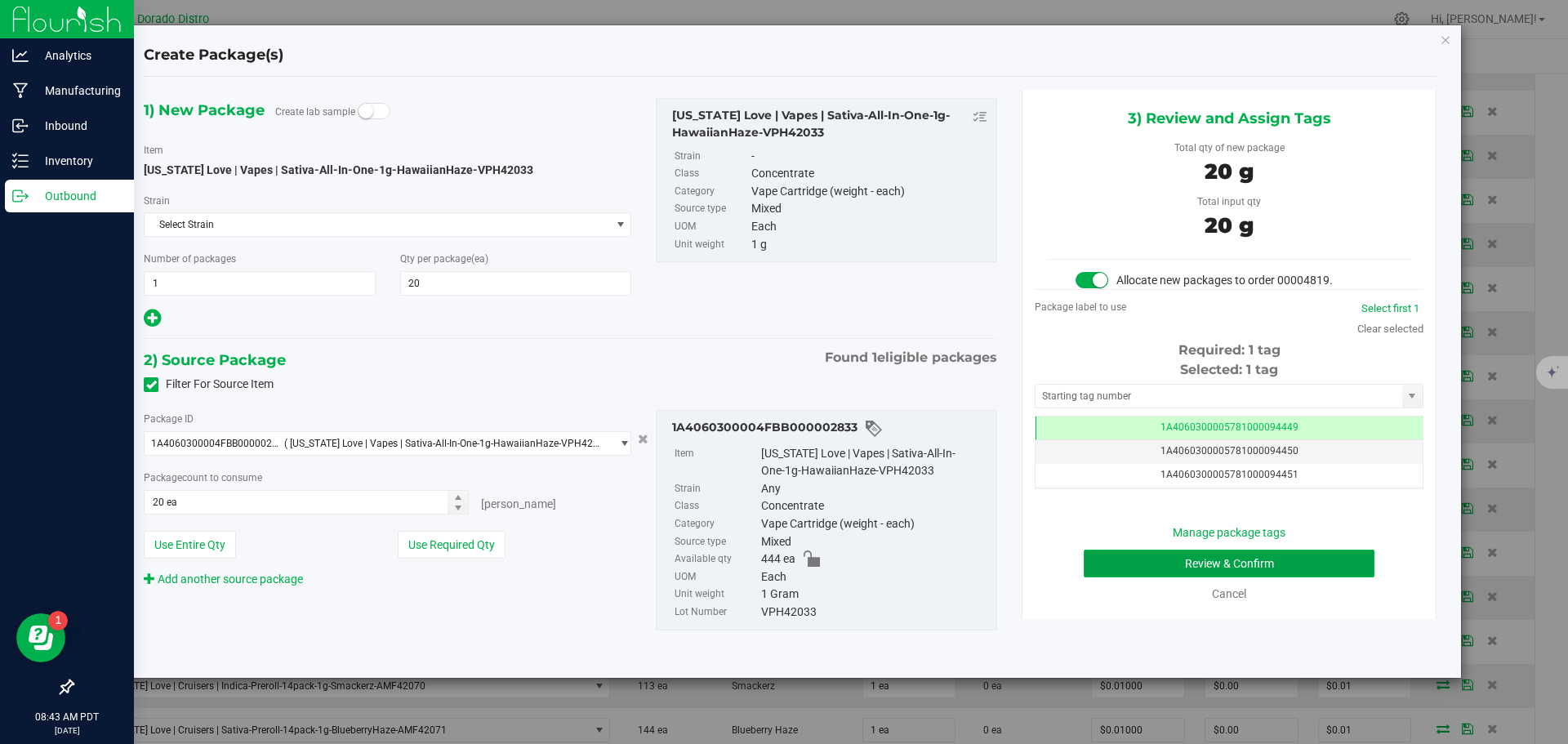
click at [1093, 565] on button "Review & Confirm" at bounding box center [1229, 564] width 291 height 28
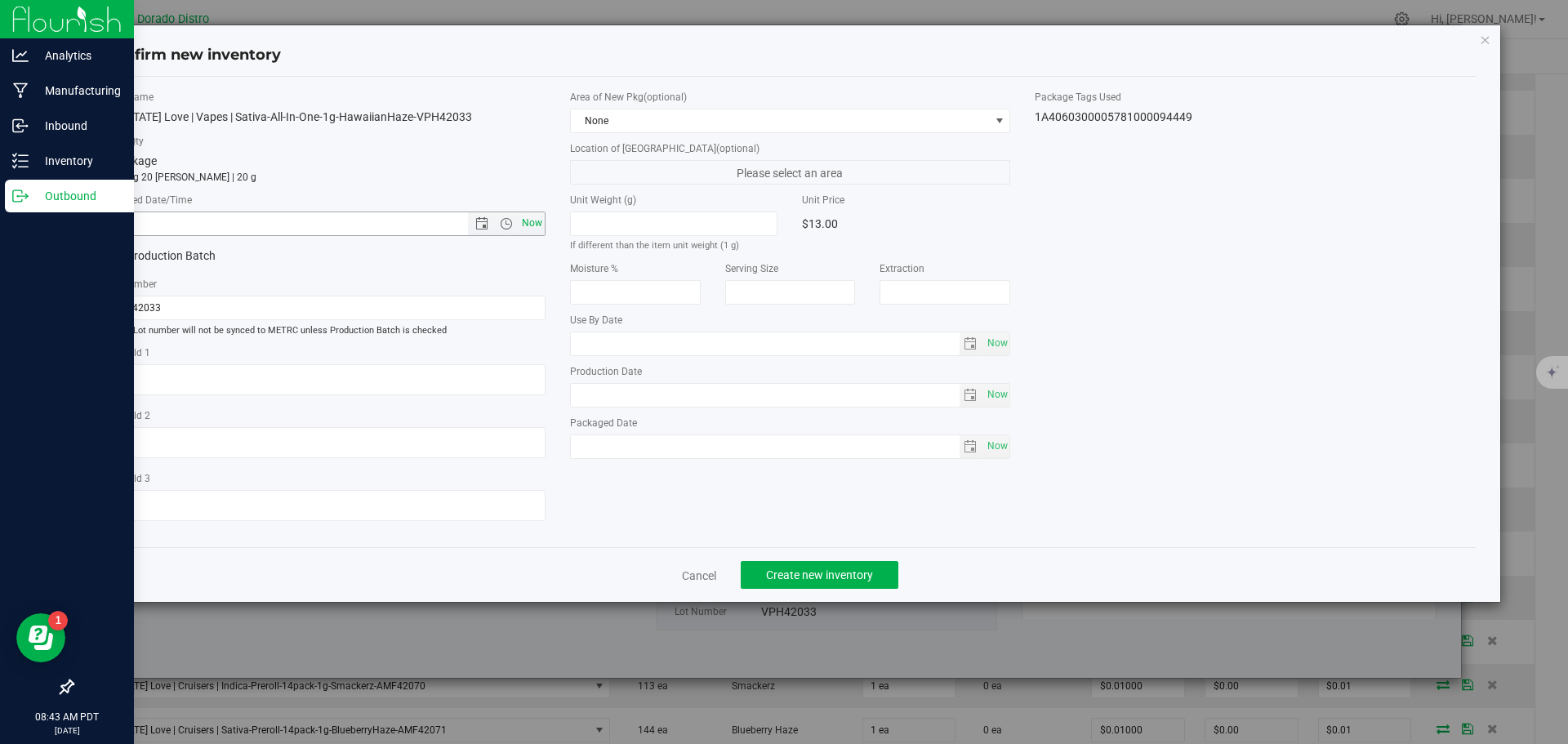
click at [538, 226] on span "Now" at bounding box center [532, 224] width 28 height 24
type input "9/25/2025 8:43 AM"
click at [787, 573] on span "Create new inventory" at bounding box center [819, 574] width 107 height 13
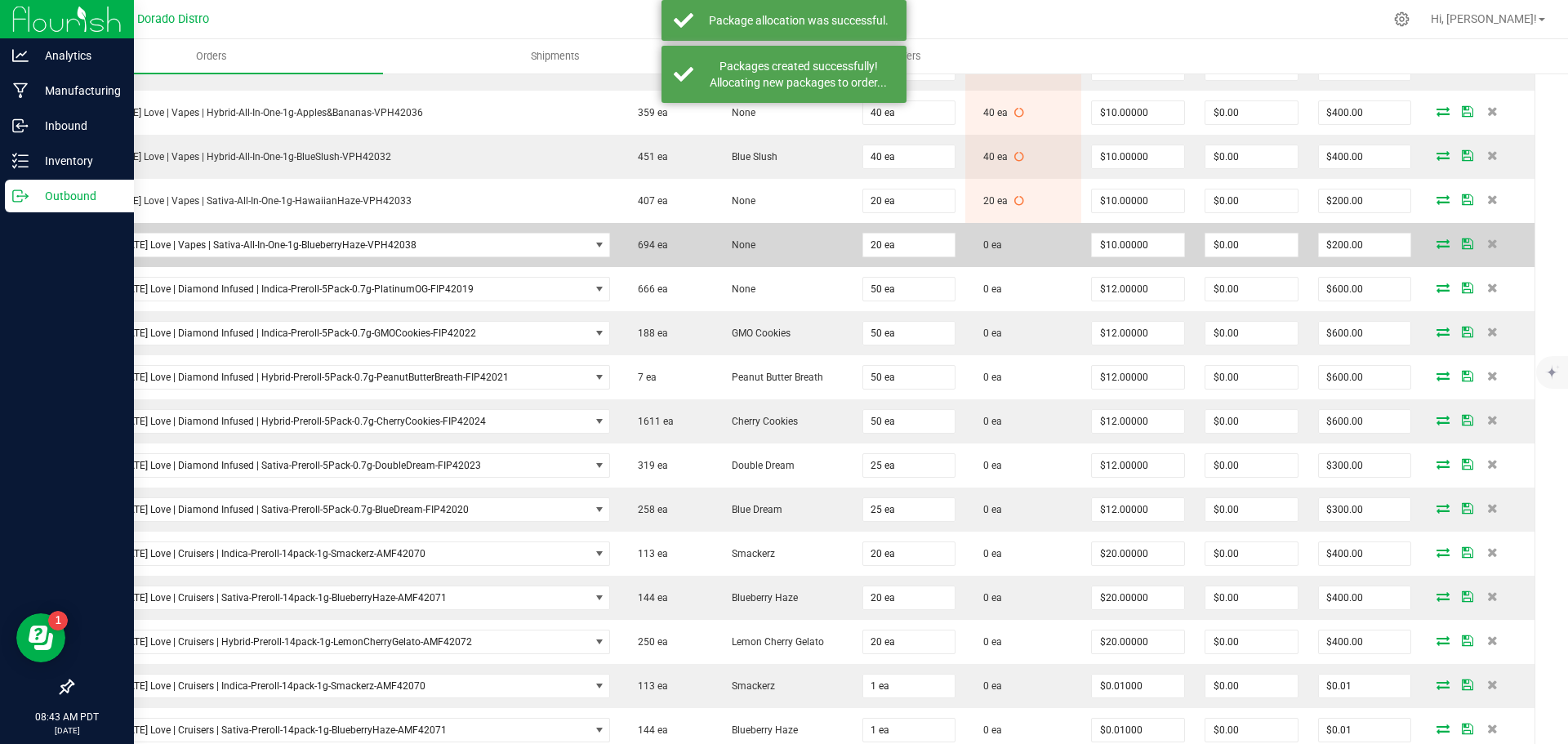
click at [1430, 244] on span at bounding box center [1442, 243] width 24 height 9
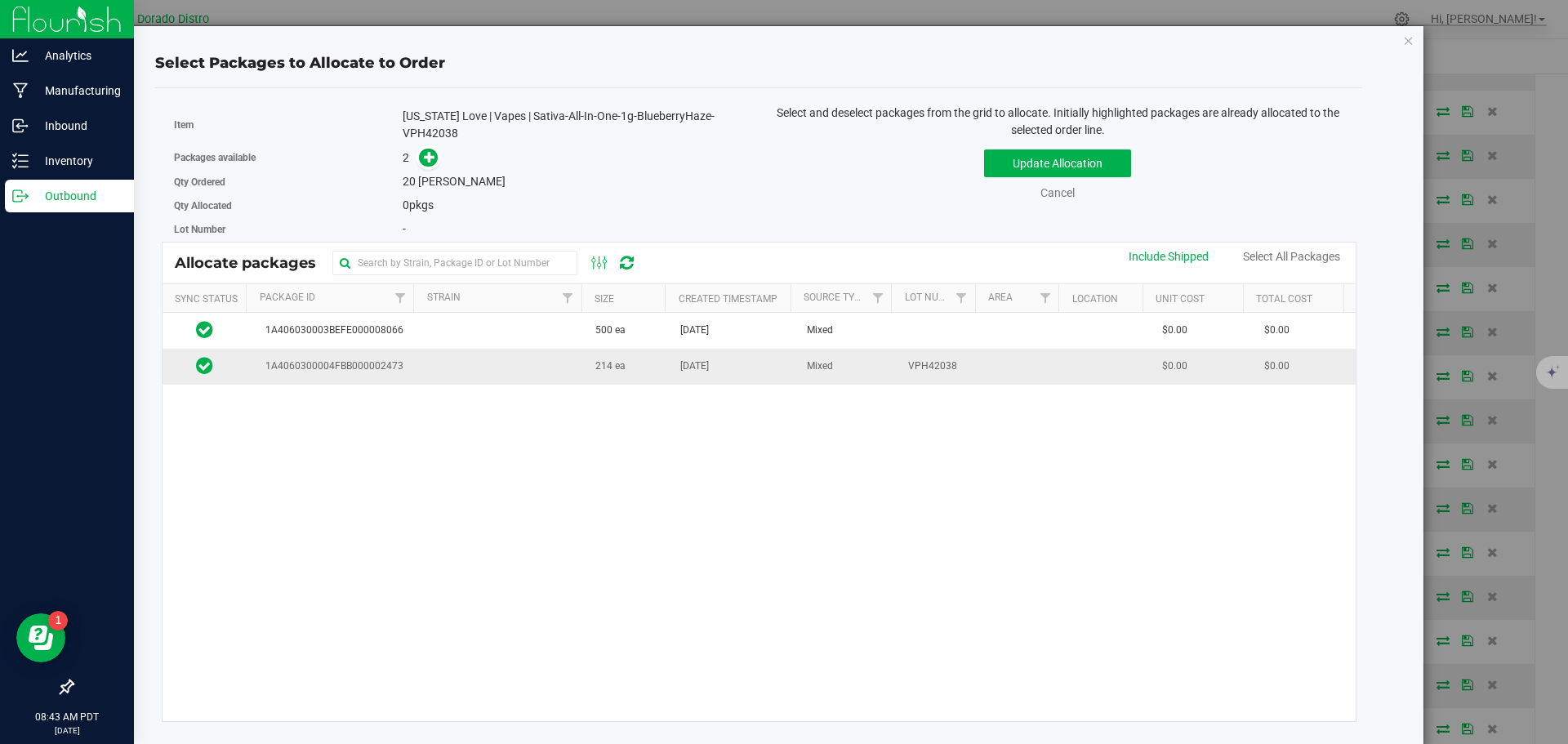
click at [694, 374] on span "[DATE]" at bounding box center [694, 367] width 28 height 16
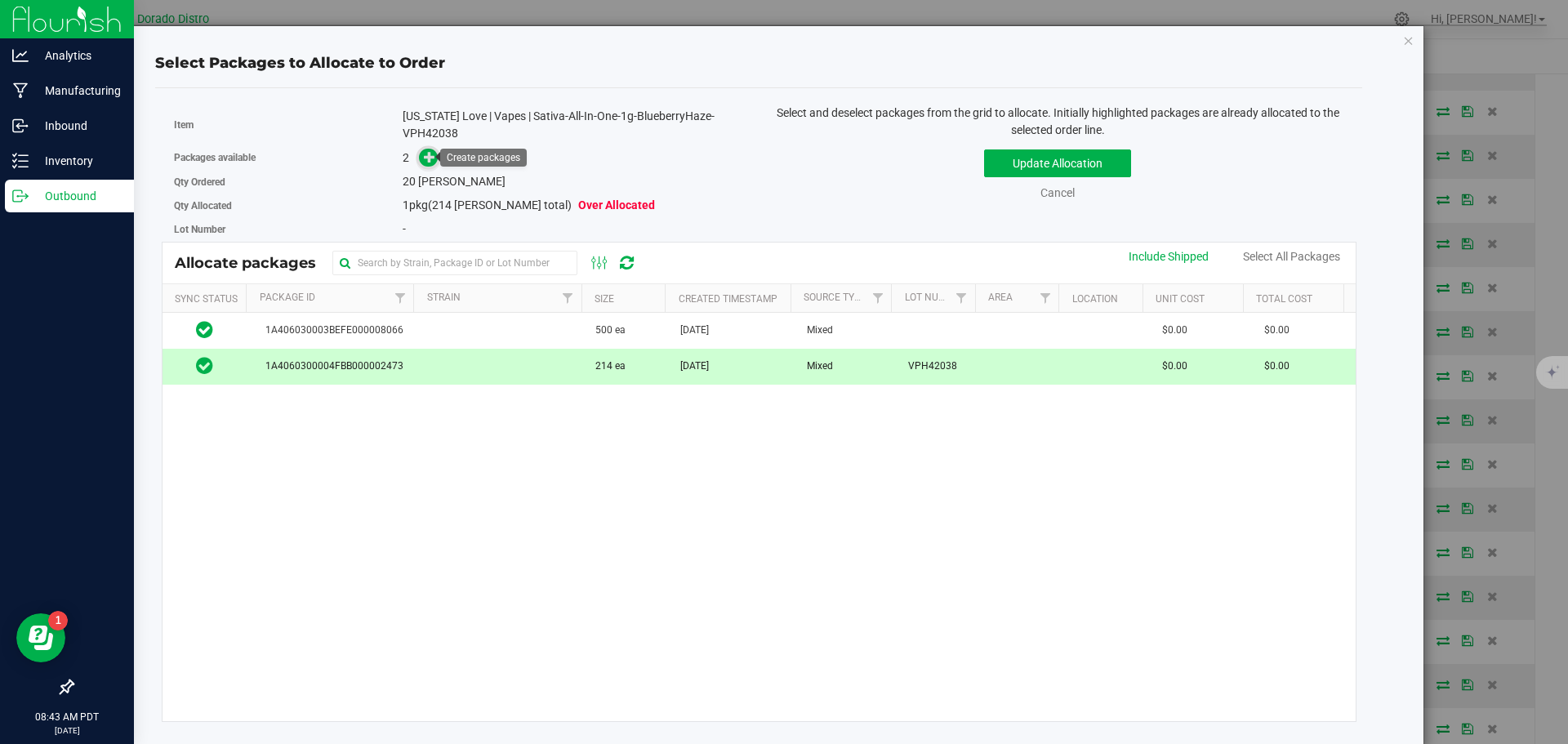
click at [428, 155] on icon at bounding box center [429, 157] width 11 height 11
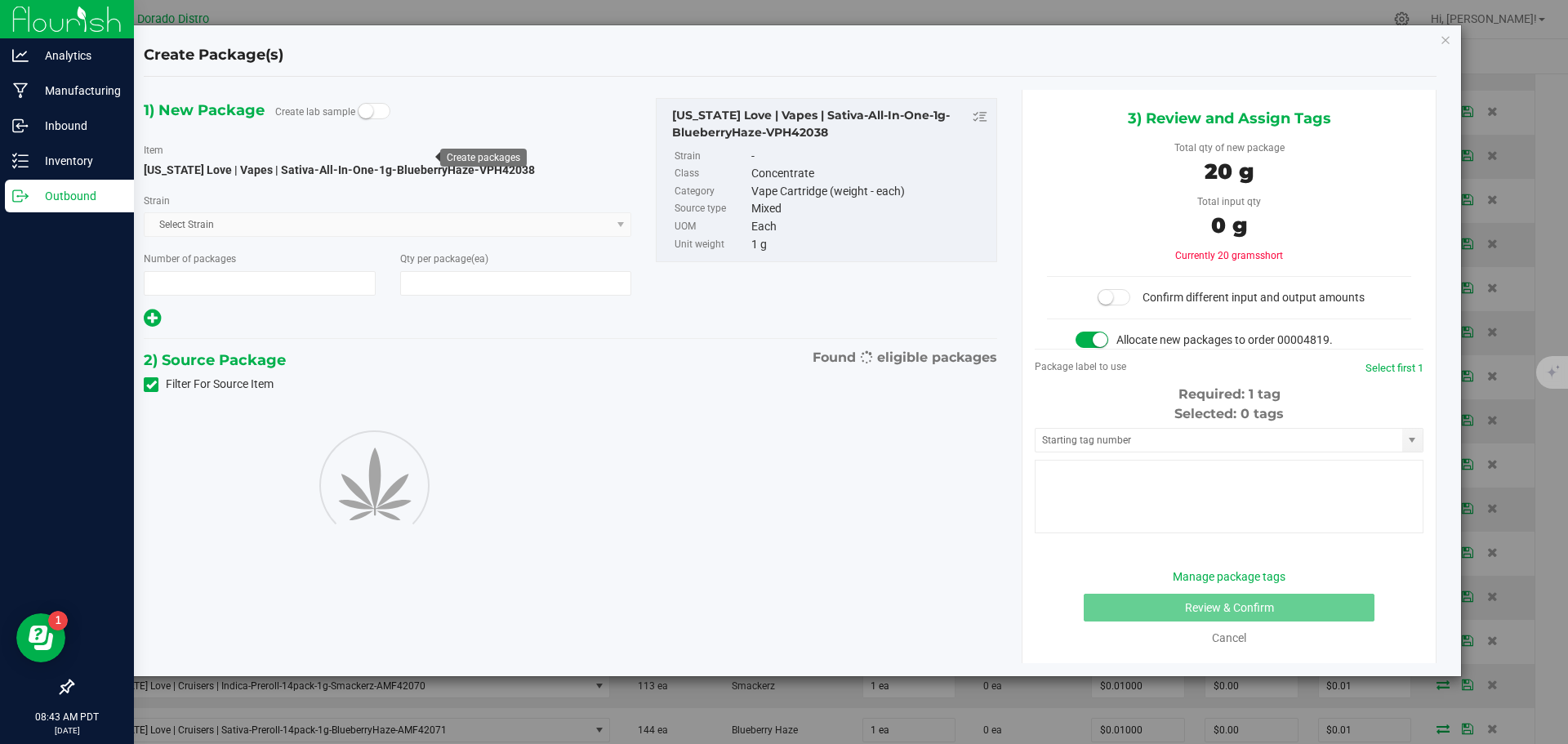
type input "1"
type input "20"
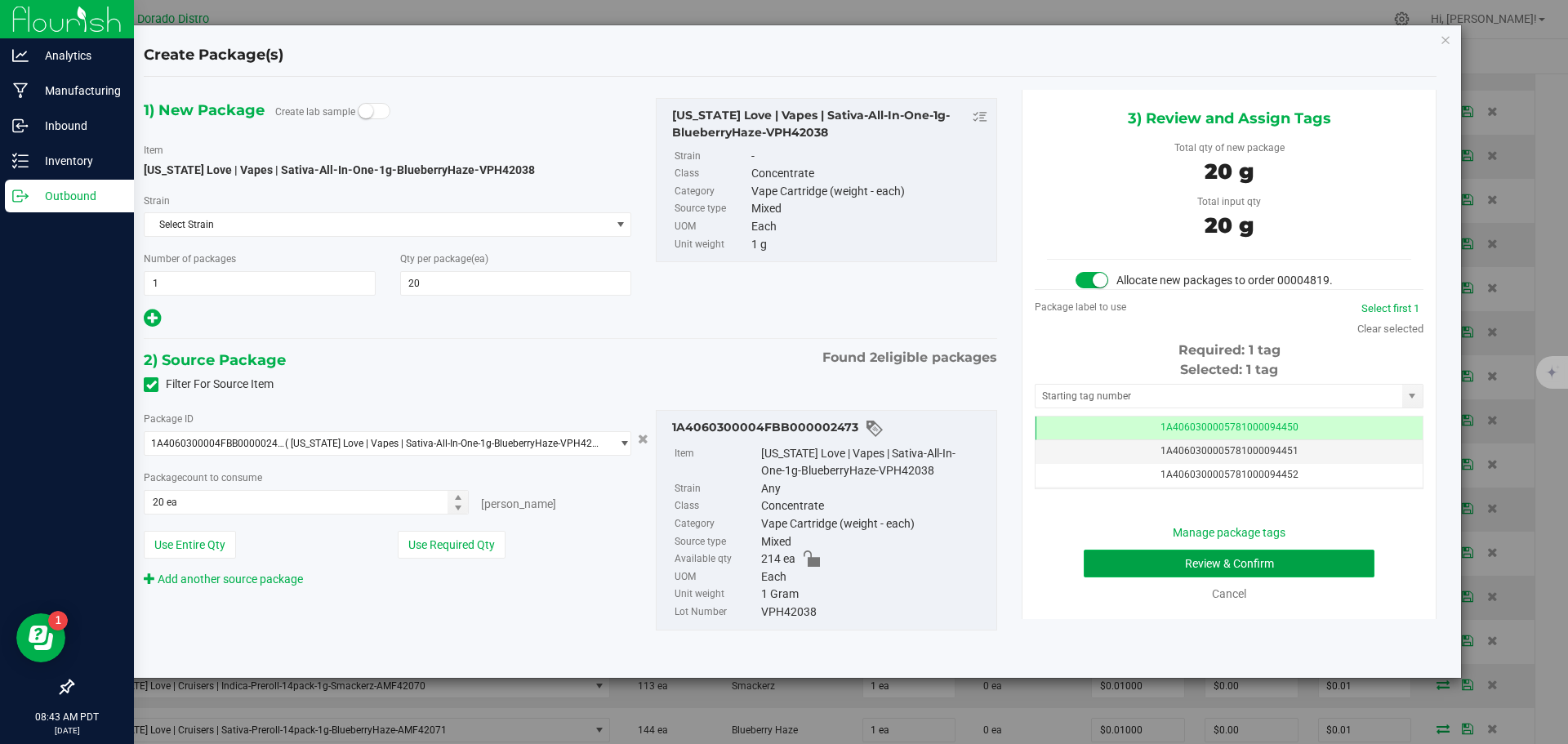
click at [1104, 560] on button "Review & Confirm" at bounding box center [1229, 564] width 291 height 28
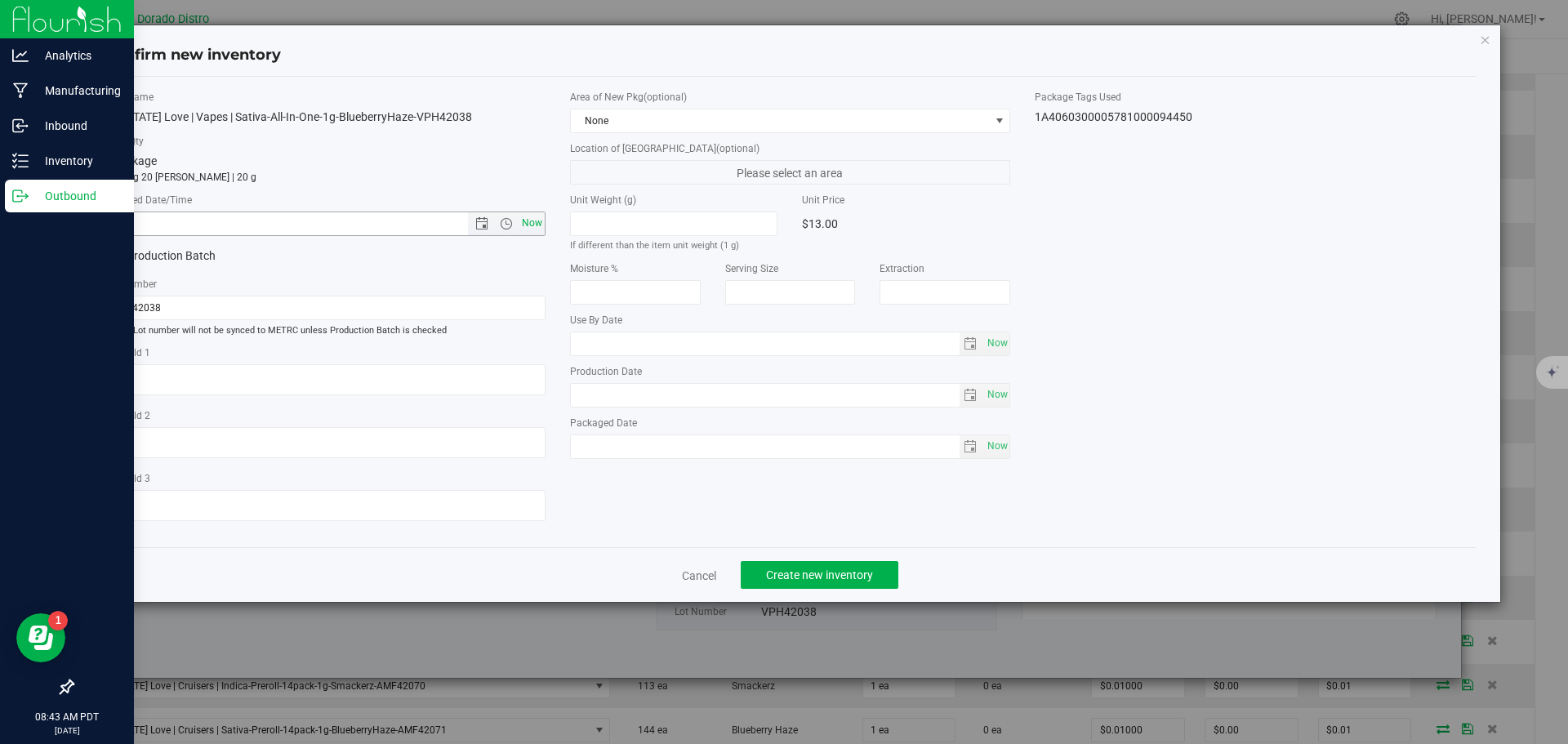
click at [533, 216] on span "Now" at bounding box center [532, 224] width 28 height 24
type input "9/25/2025 8:43 AM"
click at [801, 575] on span "Create new inventory" at bounding box center [819, 574] width 107 height 13
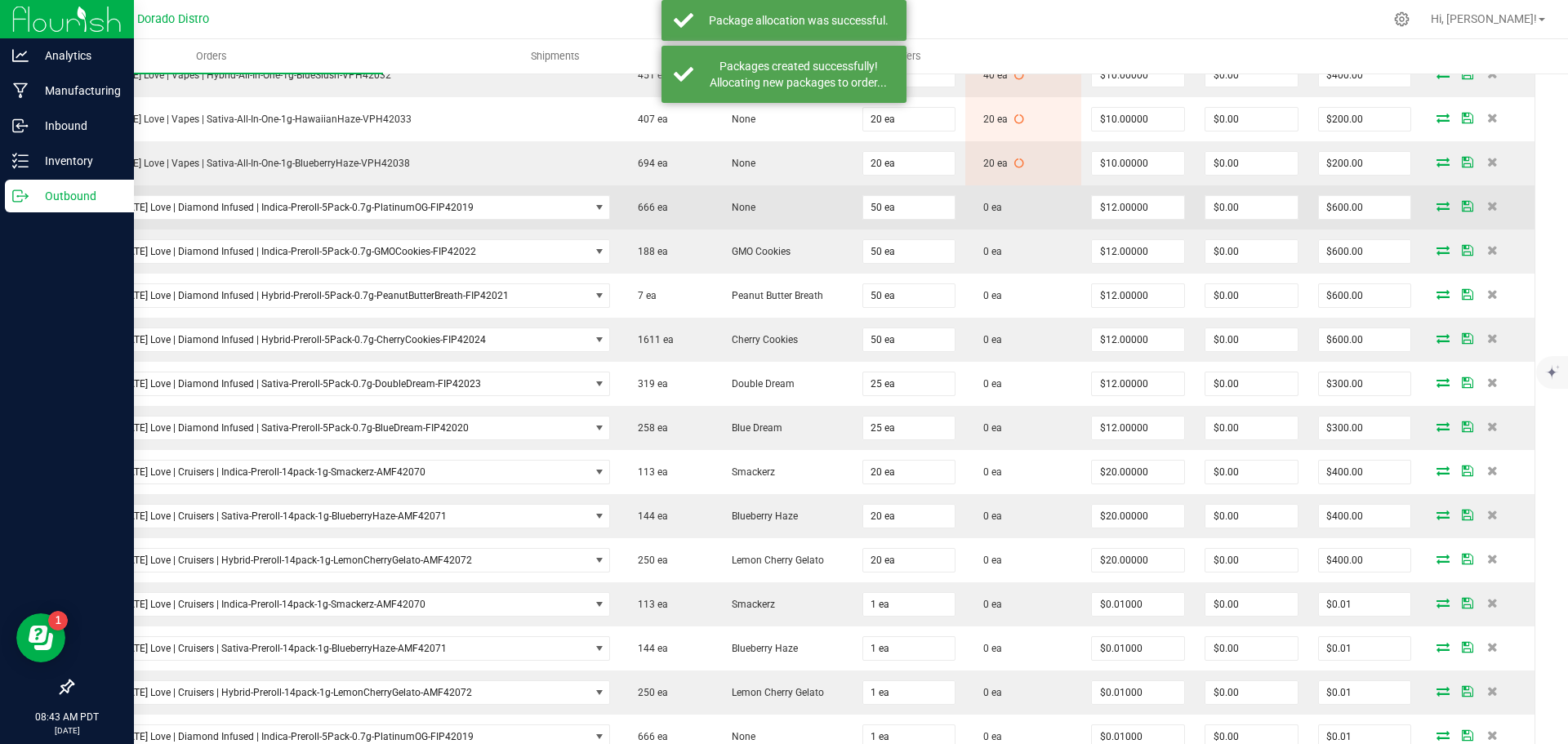
click at [1436, 203] on icon at bounding box center [1442, 205] width 13 height 9
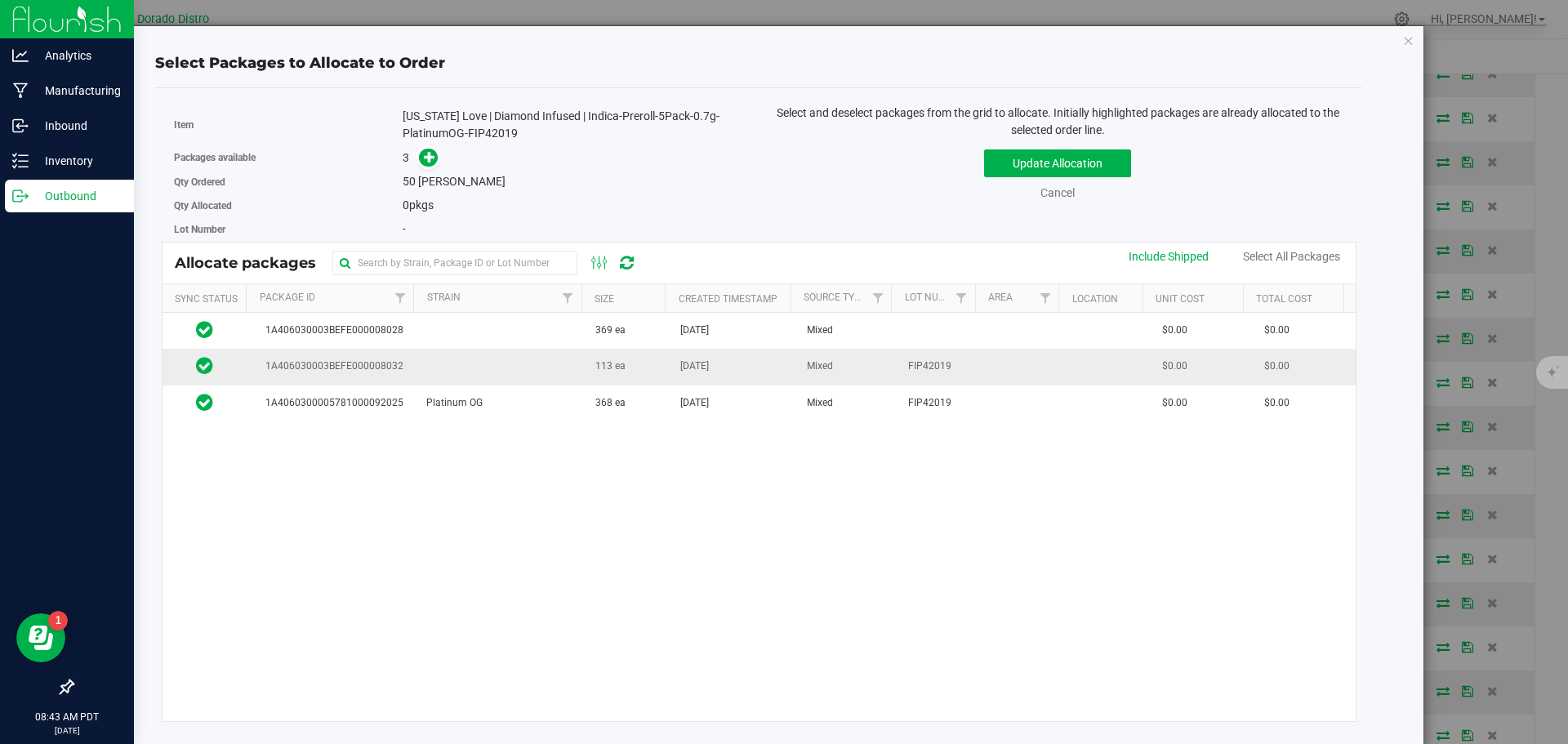
click at [622, 373] on td "113 ea" at bounding box center [627, 367] width 85 height 36
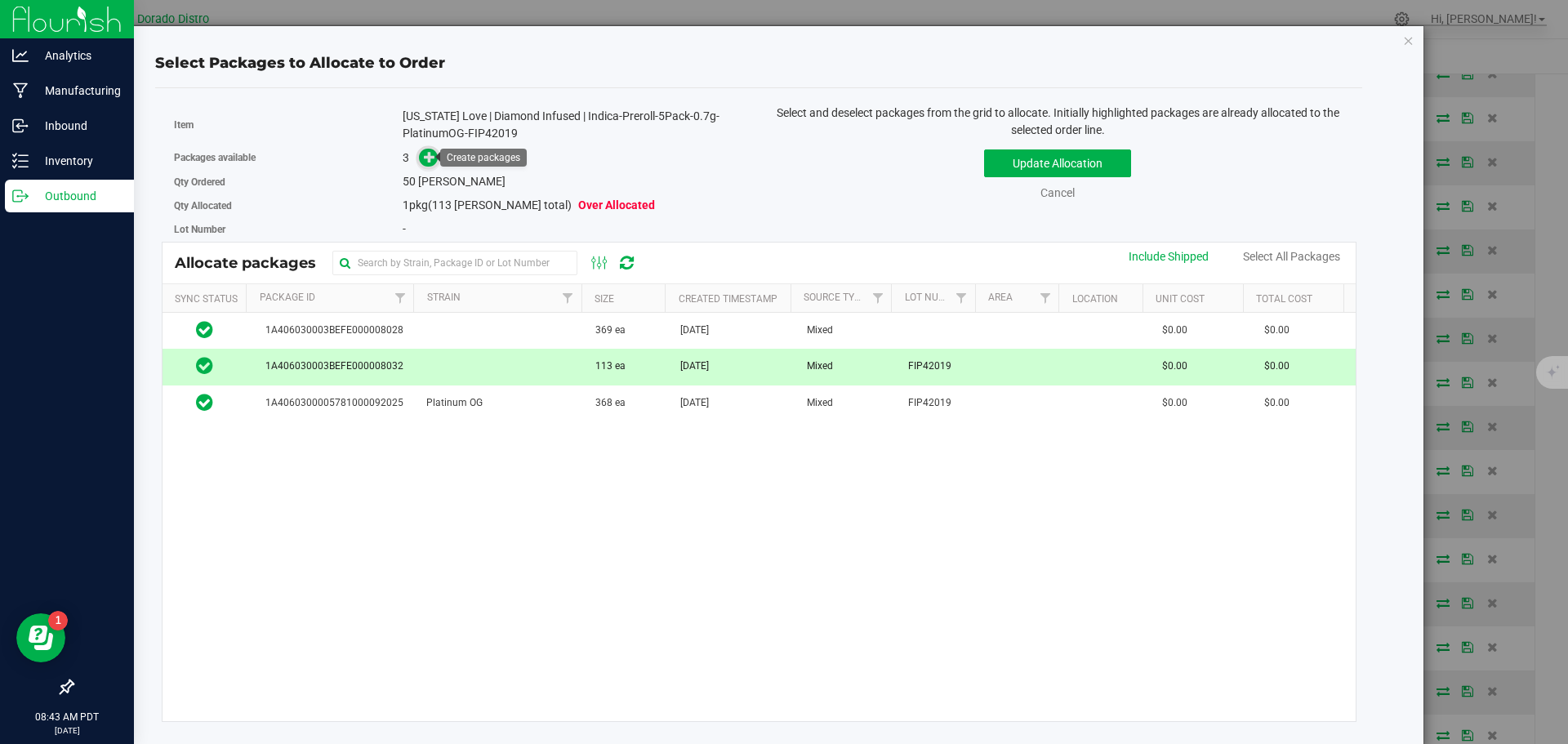
click at [425, 155] on icon at bounding box center [429, 157] width 11 height 11
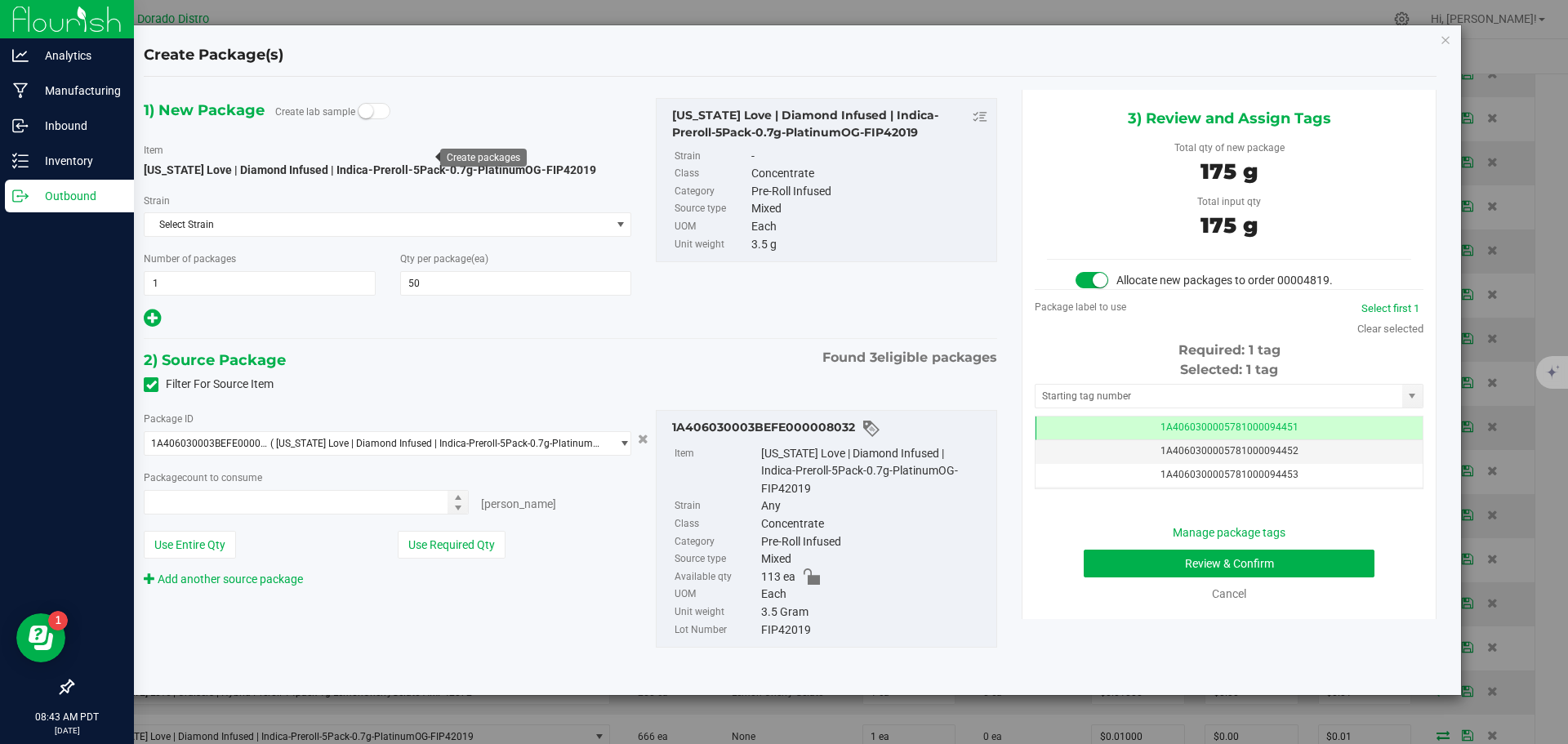
type input "50 ea"
click at [1096, 557] on button "Review & Confirm" at bounding box center [1229, 564] width 291 height 28
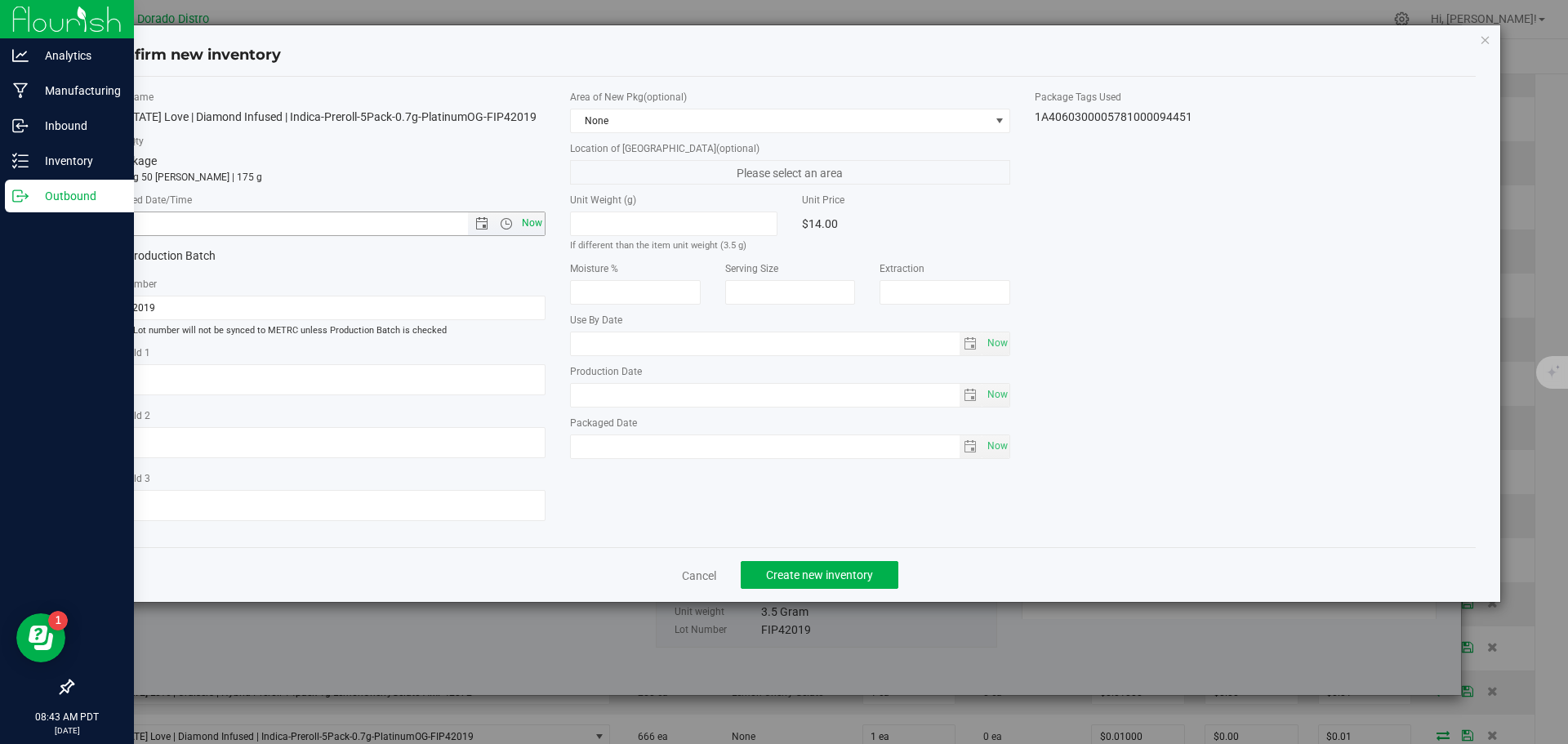
click at [534, 226] on span "Now" at bounding box center [532, 224] width 28 height 24
type input "9/25/2025 8:43 AM"
click at [778, 570] on span "Create new inventory" at bounding box center [819, 574] width 107 height 13
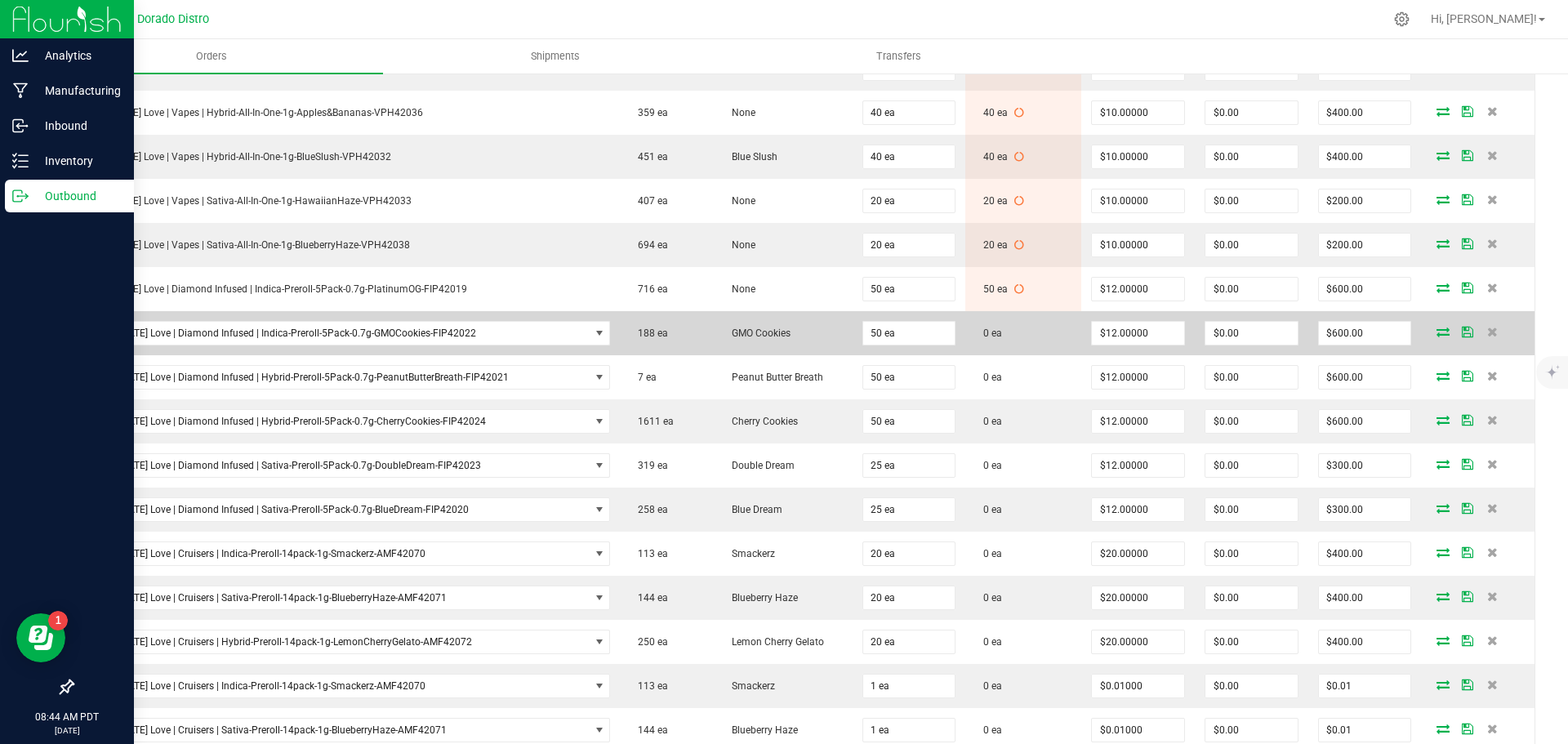
click at [1436, 329] on icon at bounding box center [1442, 332] width 13 height 9
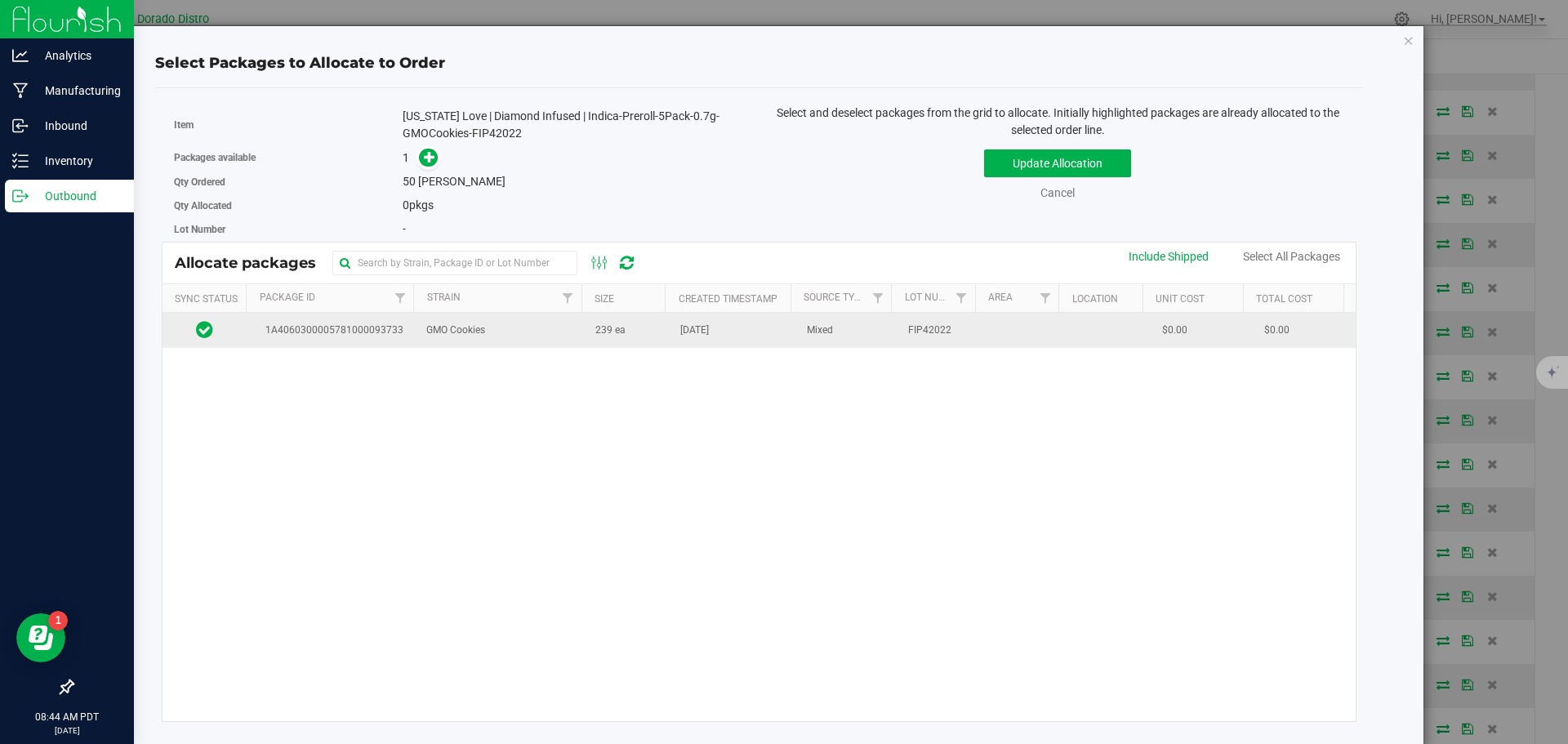
click at [626, 338] on td "239 ea" at bounding box center [627, 330] width 85 height 35
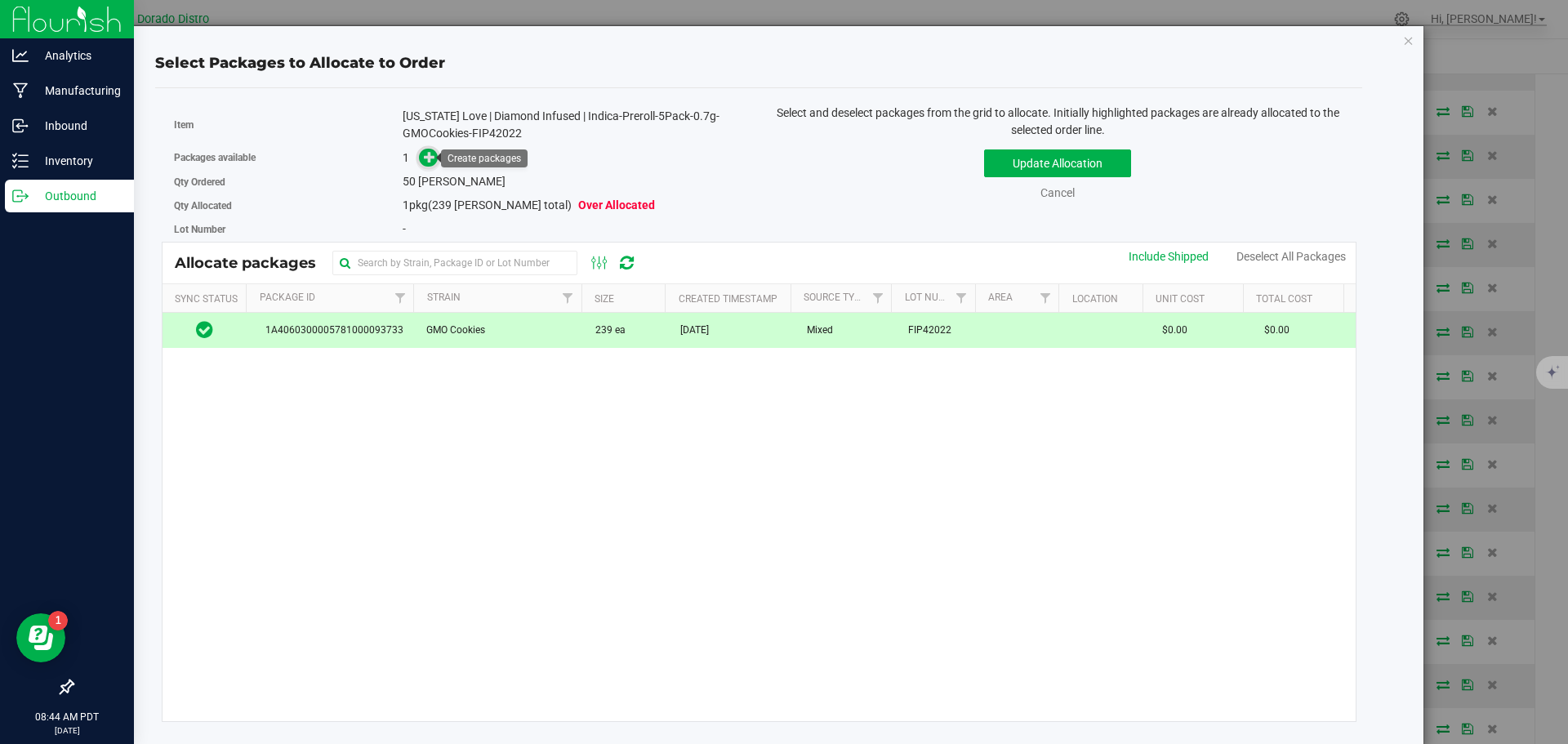
click at [427, 158] on icon at bounding box center [429, 157] width 11 height 11
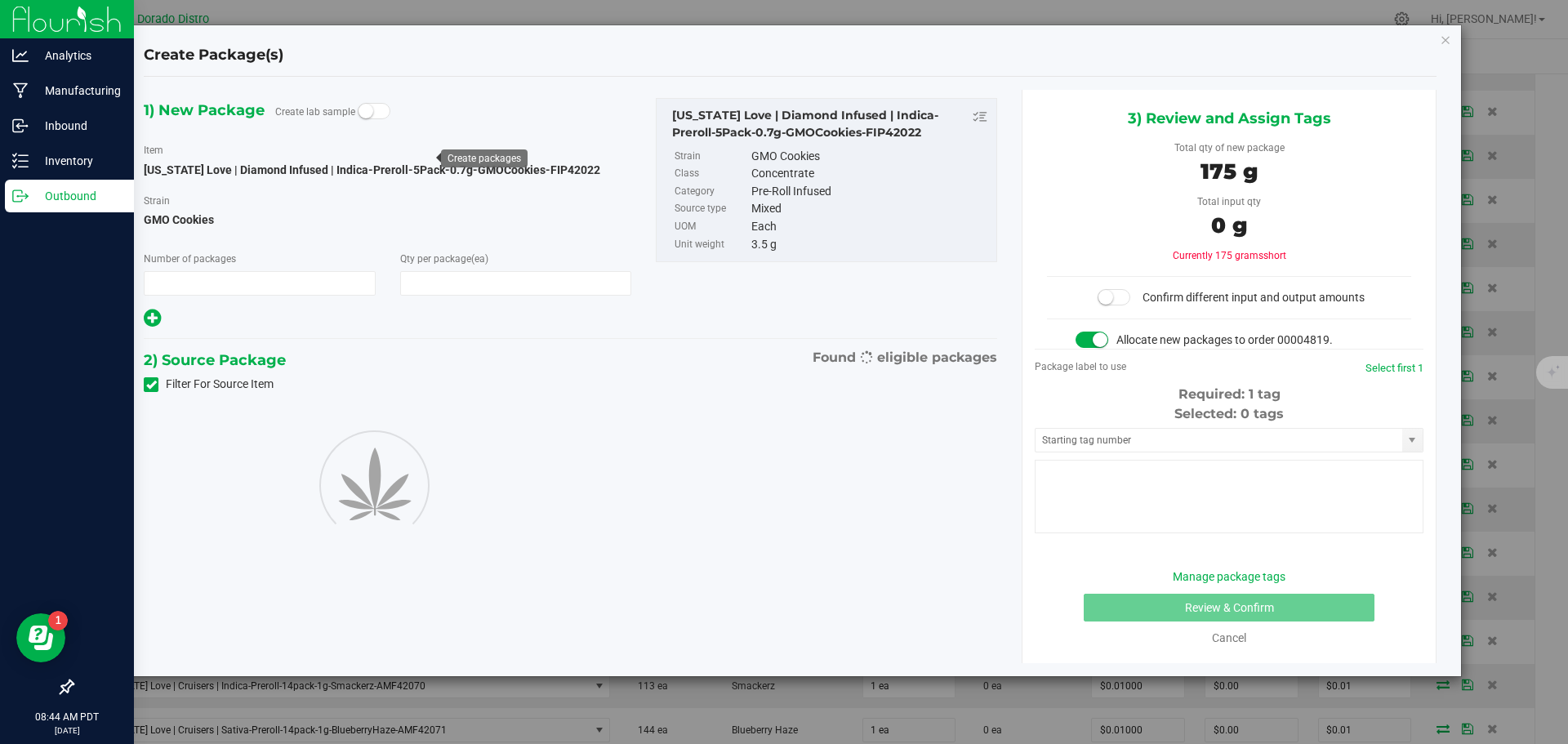
type input "1"
type input "50"
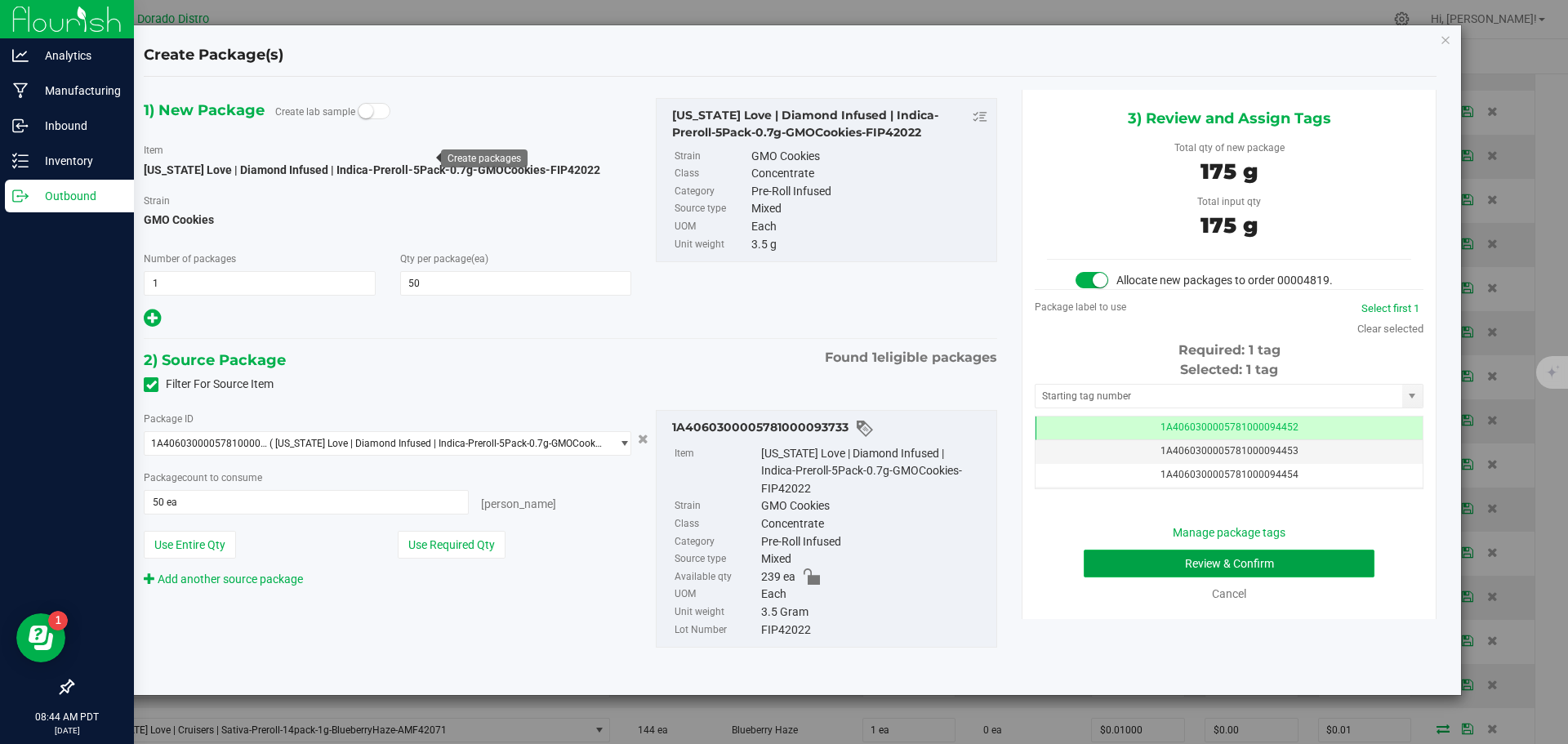
click at [1114, 570] on button "Review & Confirm" at bounding box center [1229, 564] width 291 height 28
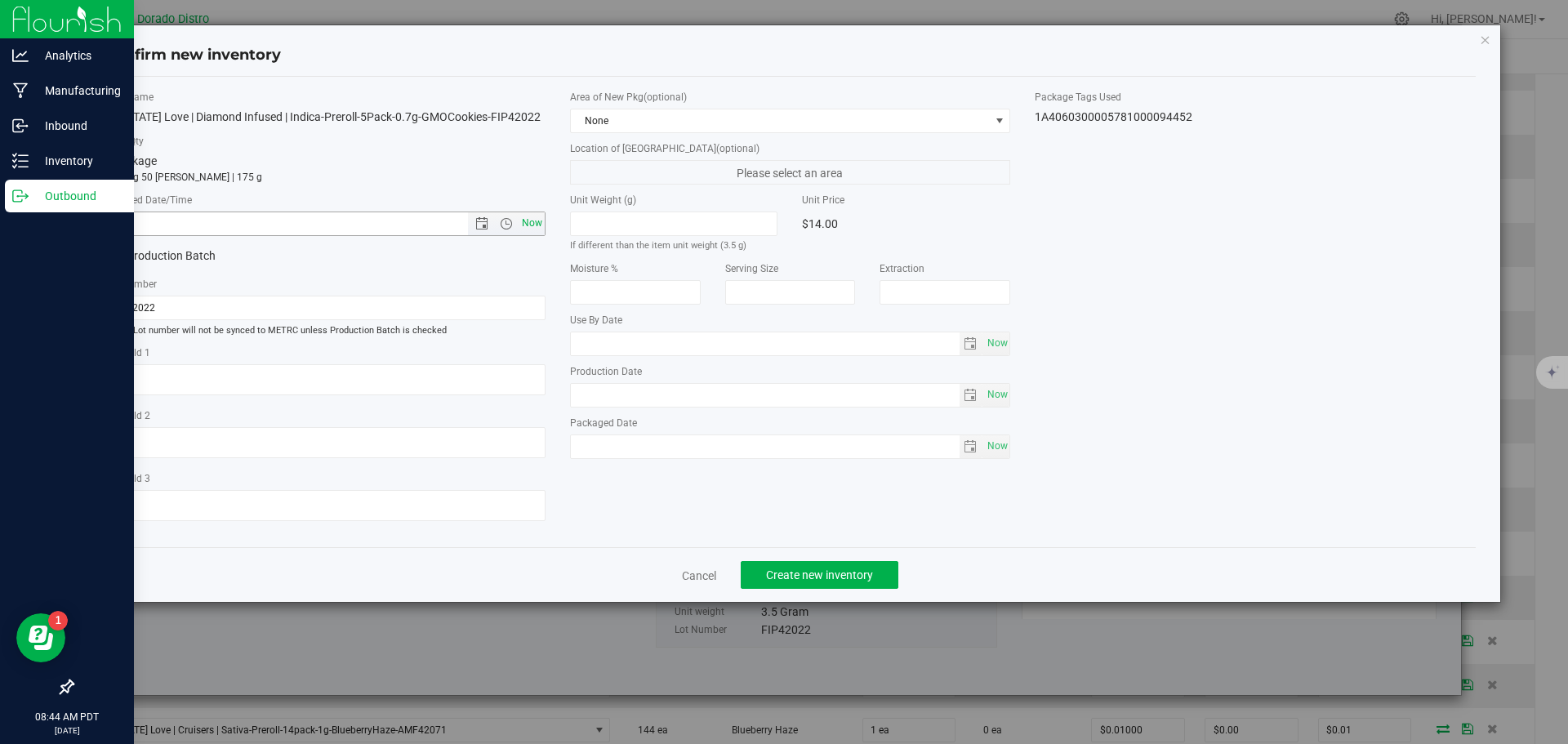
click at [534, 214] on span "Now" at bounding box center [532, 224] width 28 height 24
type input "9/25/2025 8:44 AM"
drag, startPoint x: 792, startPoint y: 573, endPoint x: 797, endPoint y: 545, distance: 28.4
click at [792, 574] on span "Create new inventory" at bounding box center [819, 574] width 107 height 13
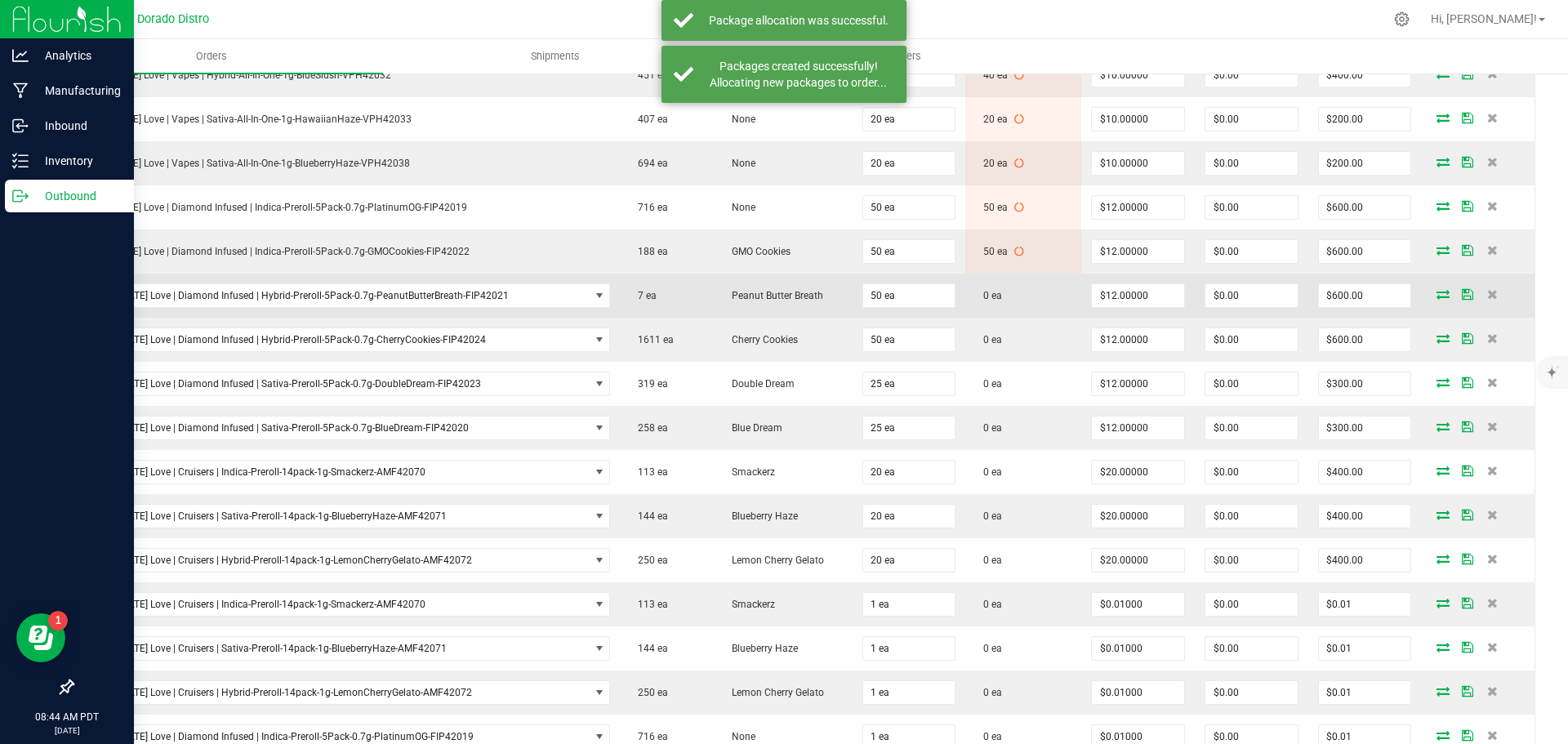
click at [1436, 293] on icon at bounding box center [1442, 294] width 13 height 9
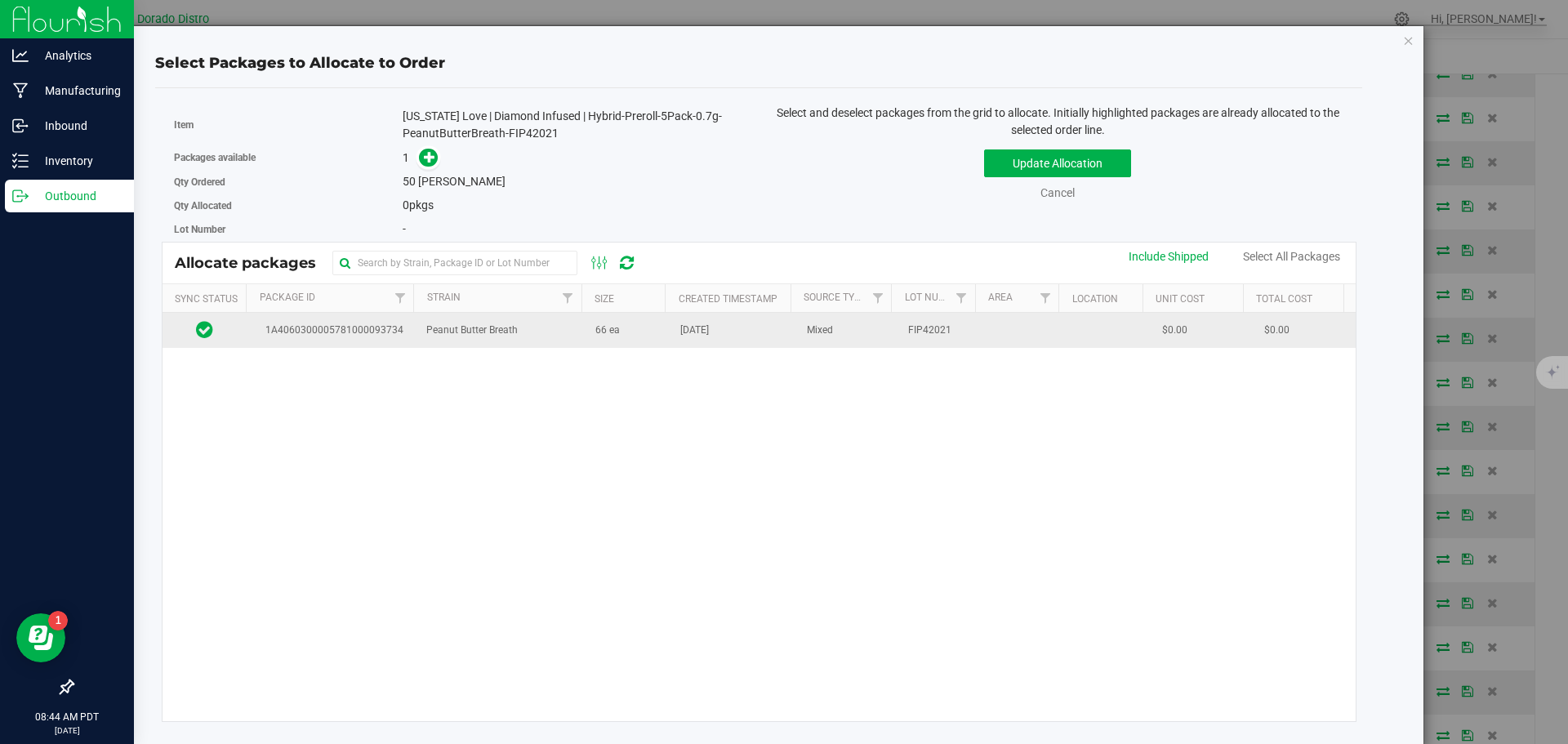
click at [633, 335] on td "66 ea" at bounding box center [627, 330] width 85 height 35
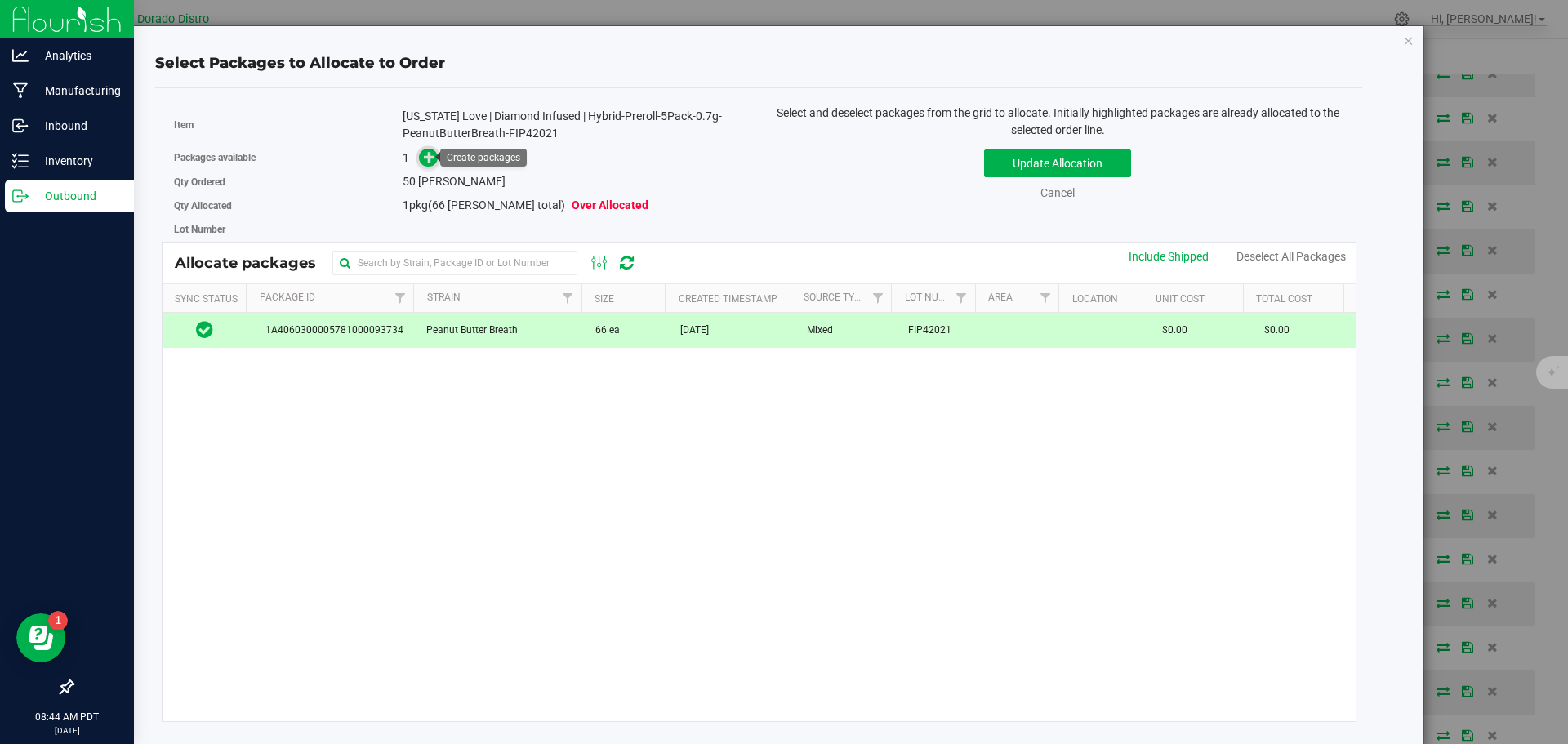
click at [426, 154] on icon at bounding box center [429, 157] width 11 height 11
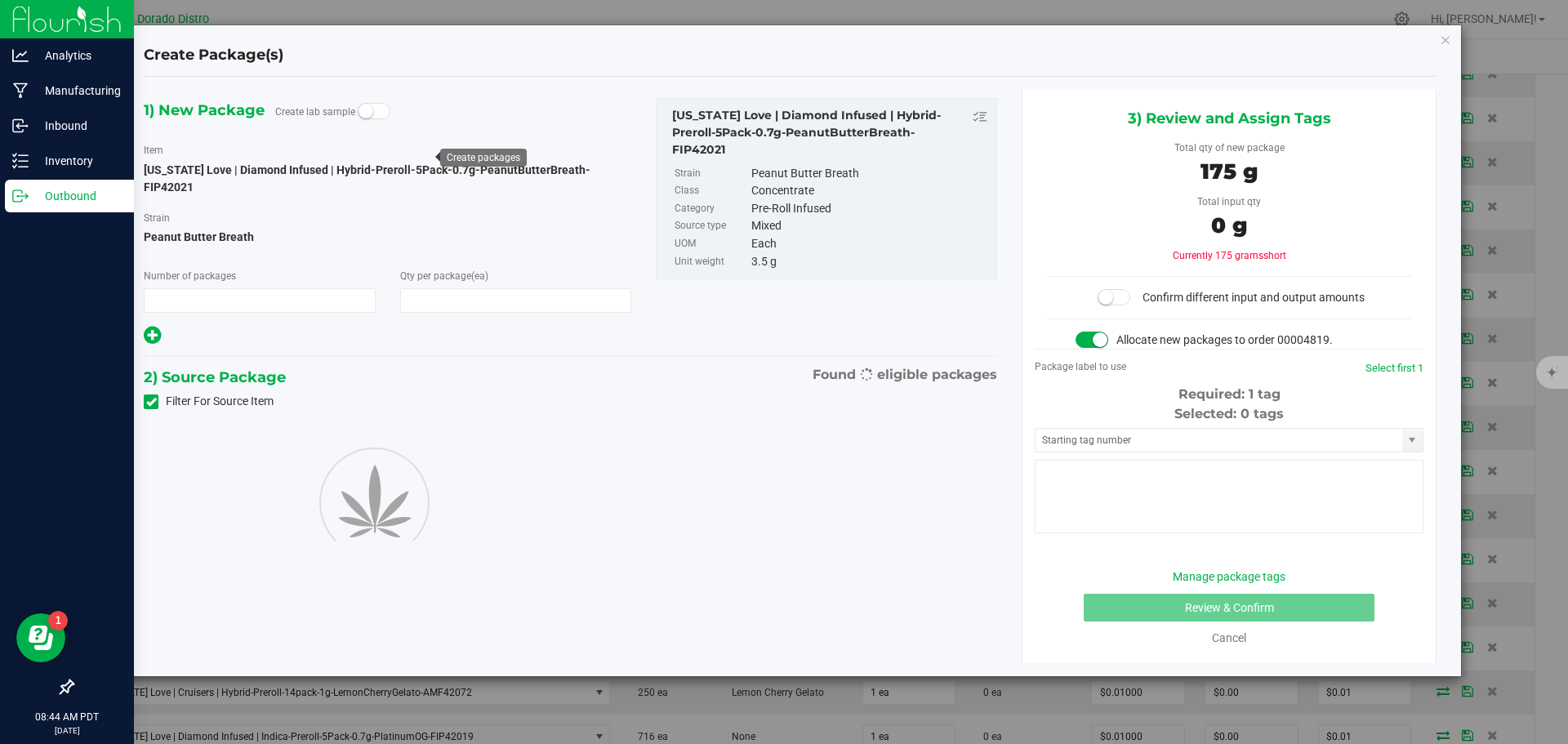
type input "1"
type input "50"
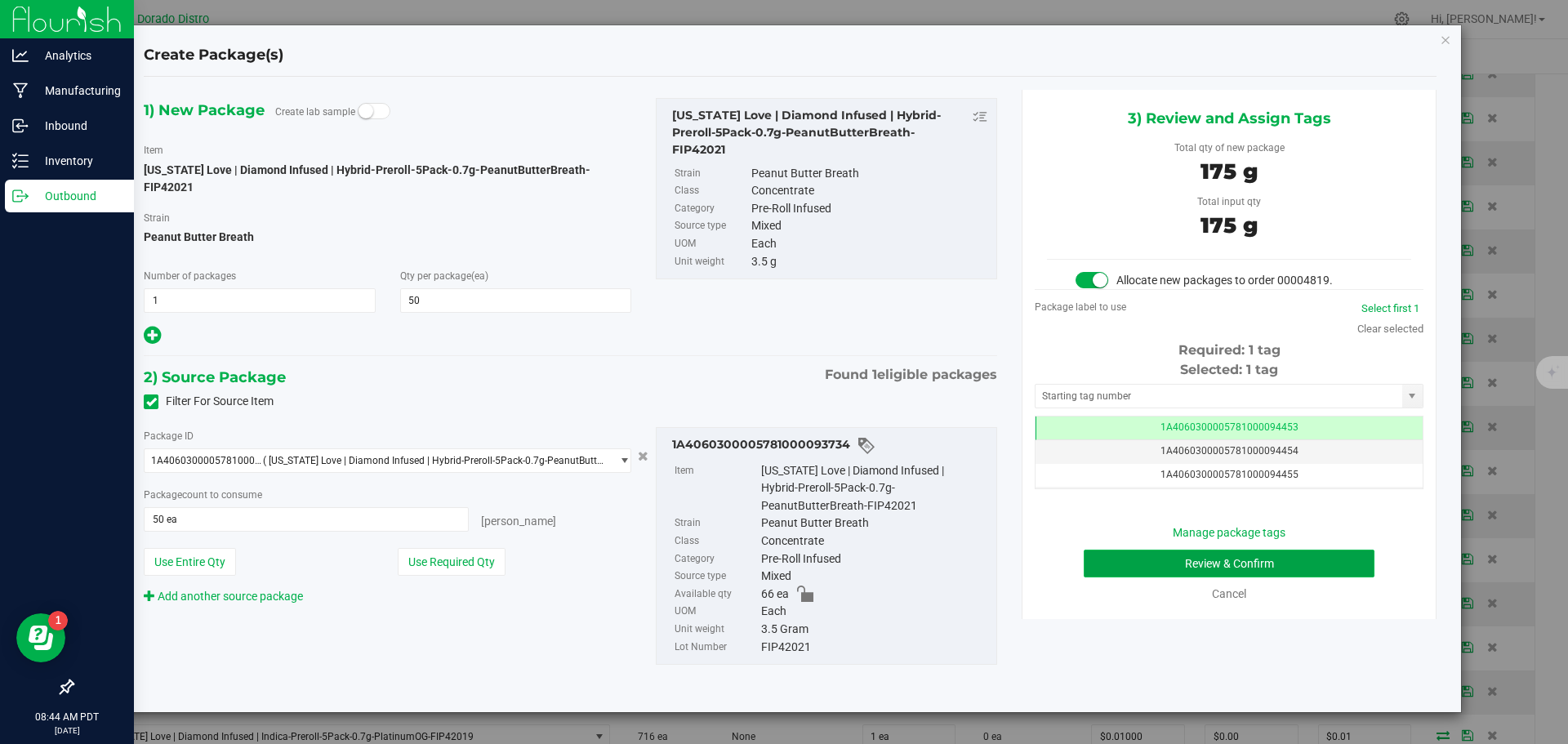
click at [1101, 559] on button "Review & Confirm" at bounding box center [1229, 564] width 291 height 28
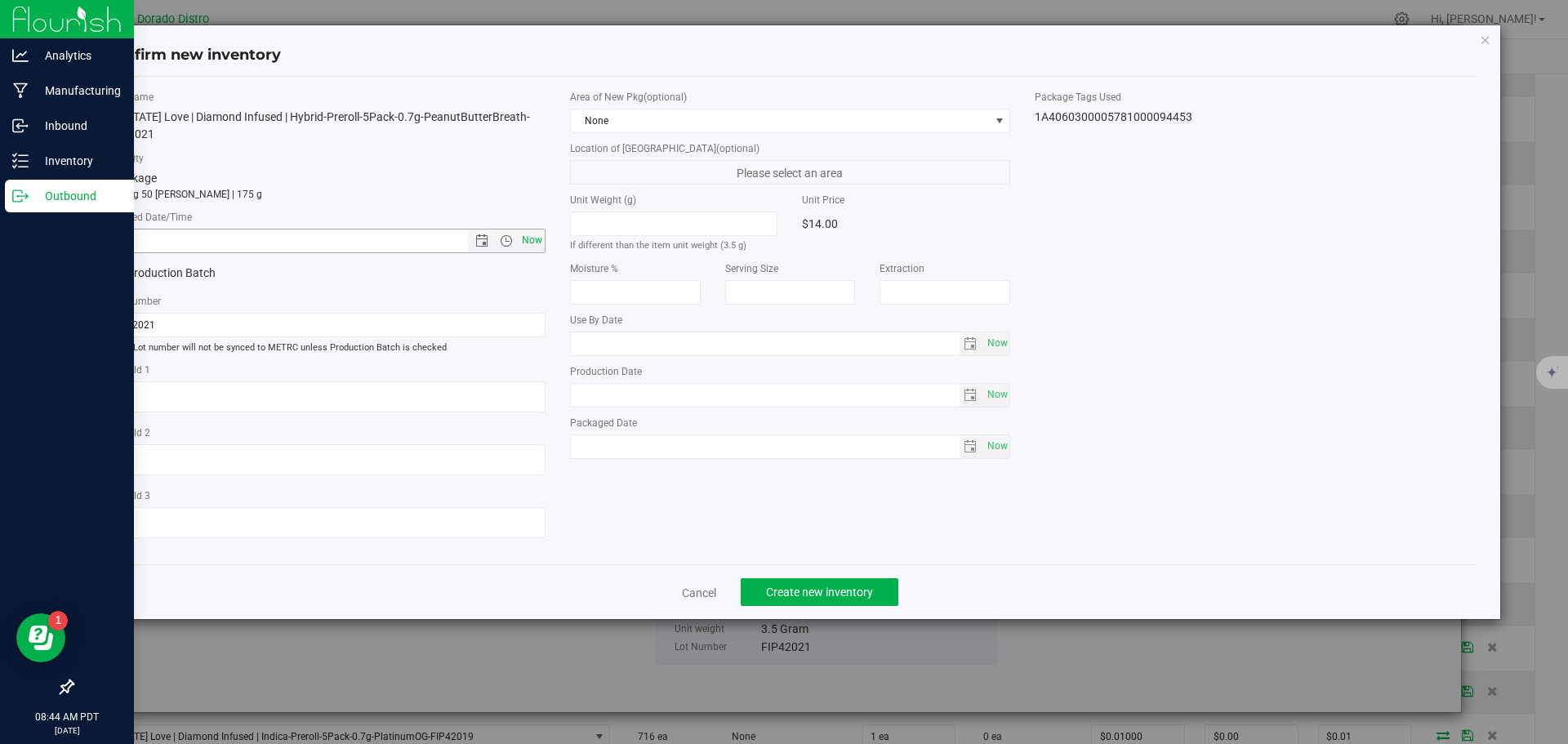
click at [540, 236] on span "Now" at bounding box center [532, 241] width 28 height 24
type input "9/25/2025 8:44 AM"
click at [787, 586] on span "Create new inventory" at bounding box center [819, 592] width 107 height 13
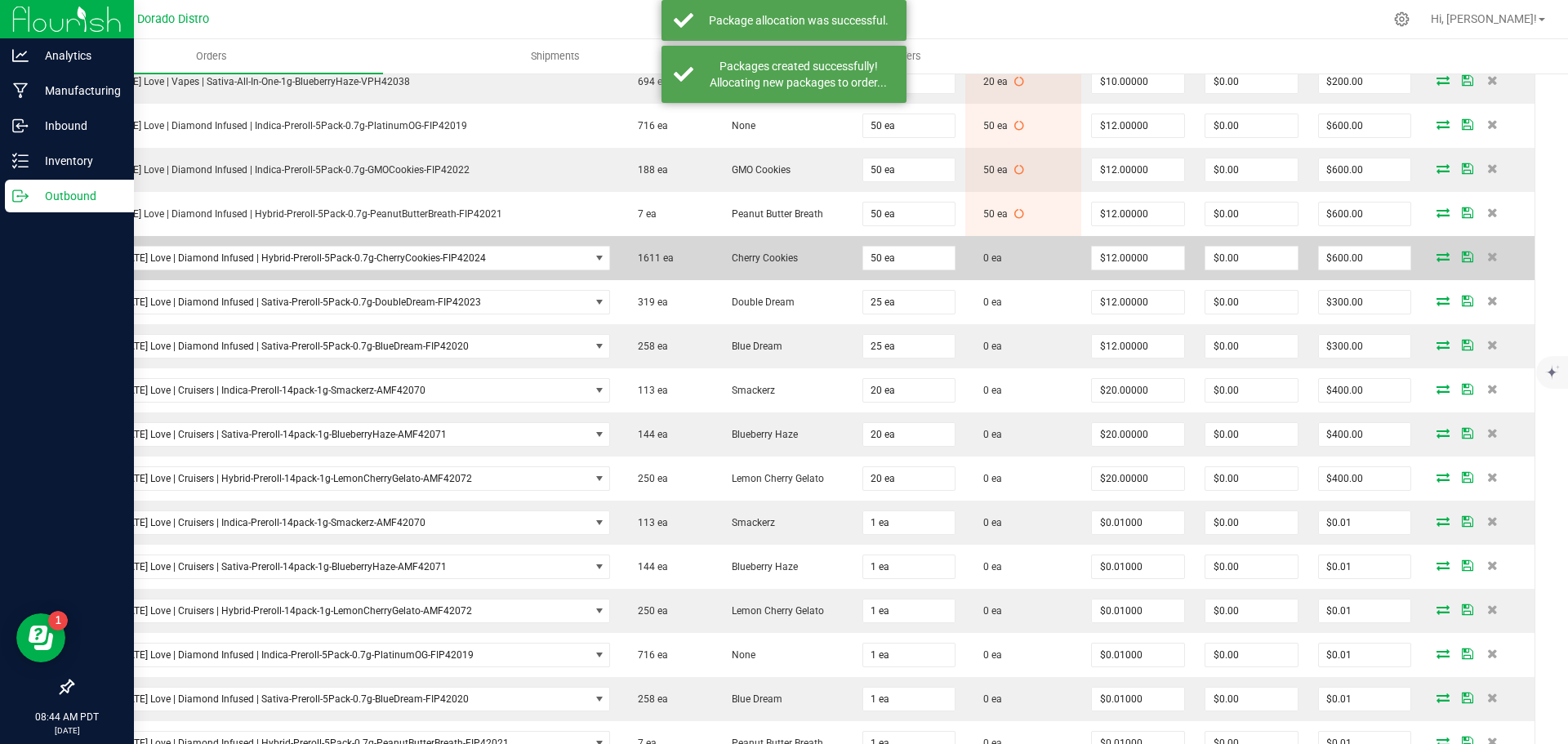
click at [1436, 254] on icon at bounding box center [1442, 256] width 13 height 9
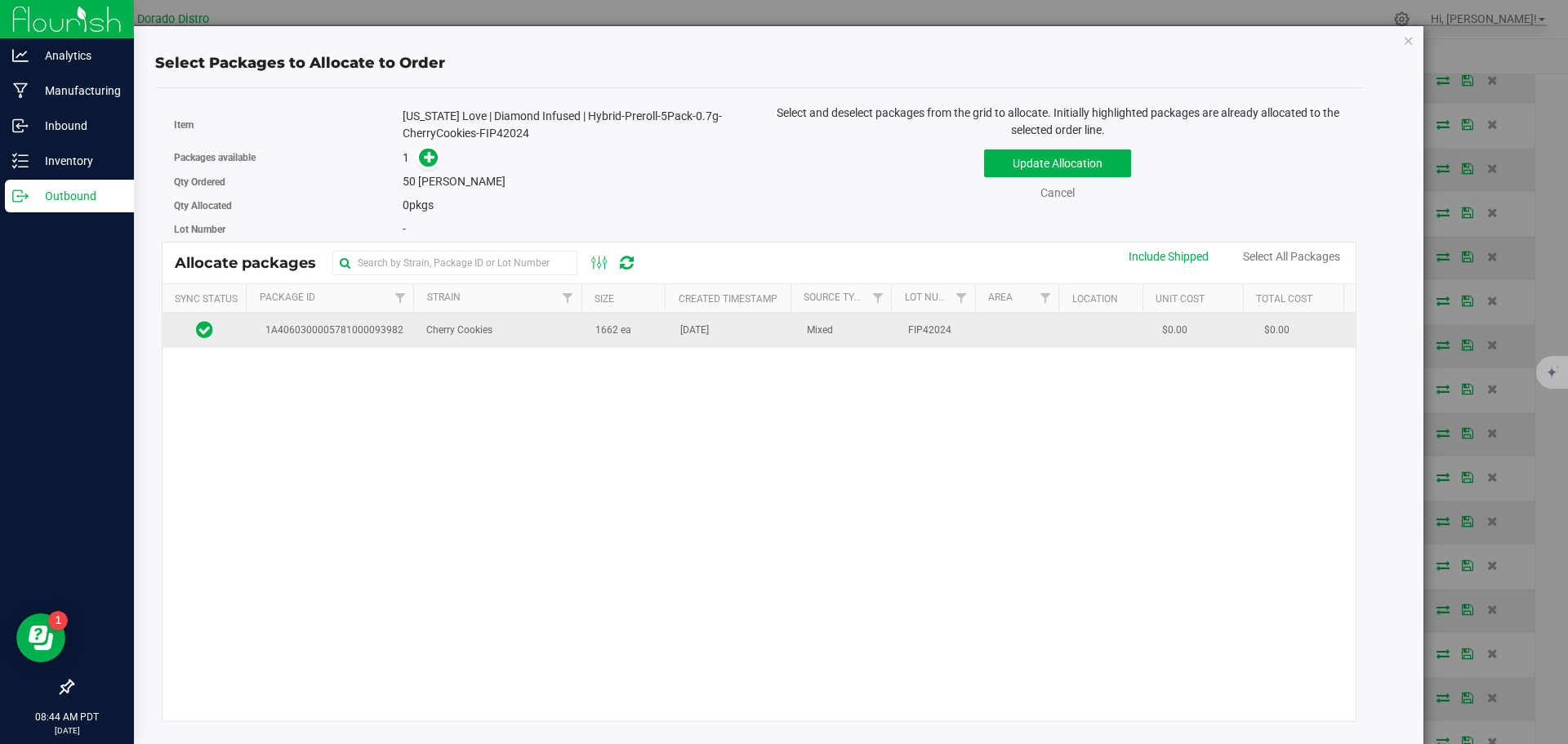
click at [679, 343] on td "[DATE]" at bounding box center [733, 330] width 127 height 35
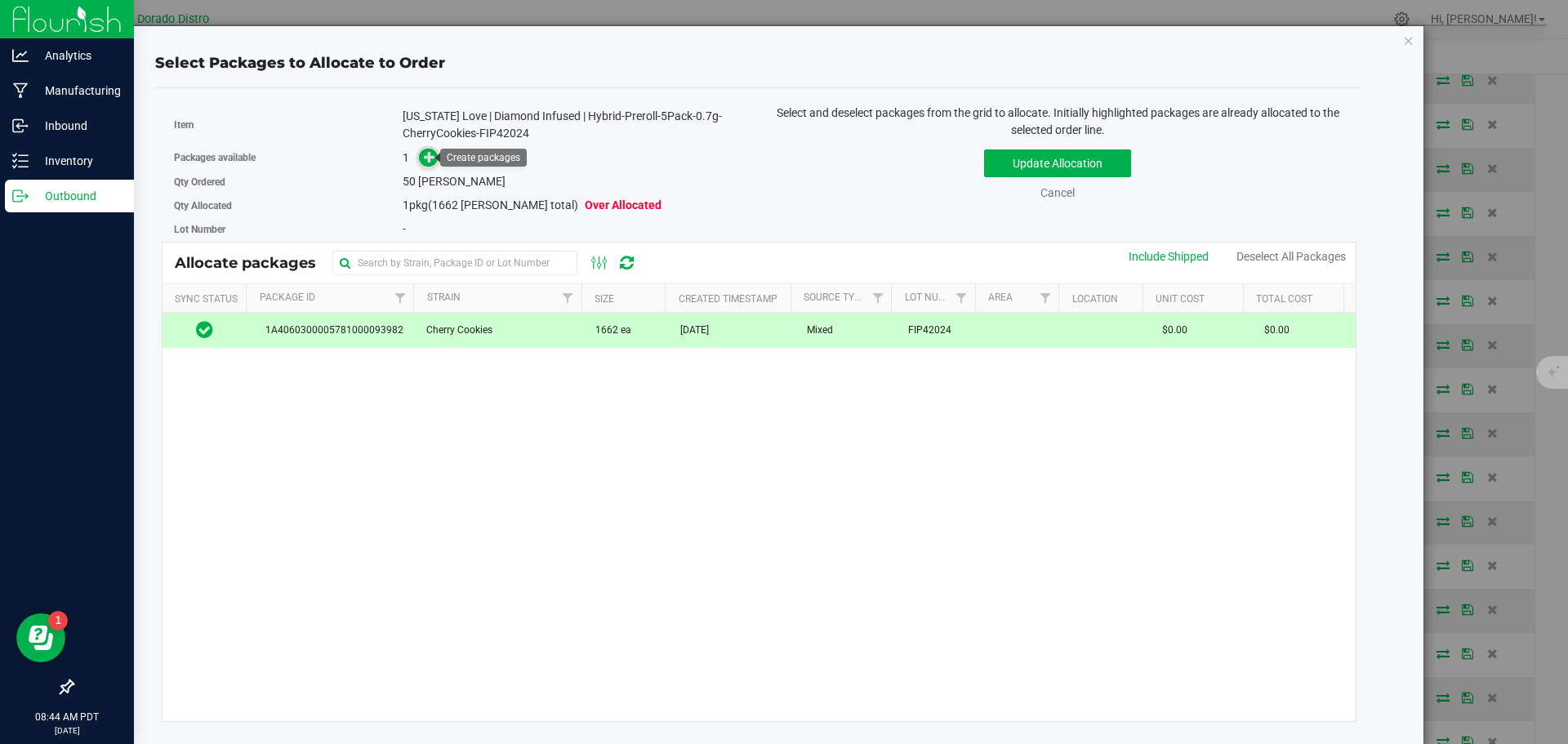
click at [429, 149] on span at bounding box center [429, 158] width 19 height 19
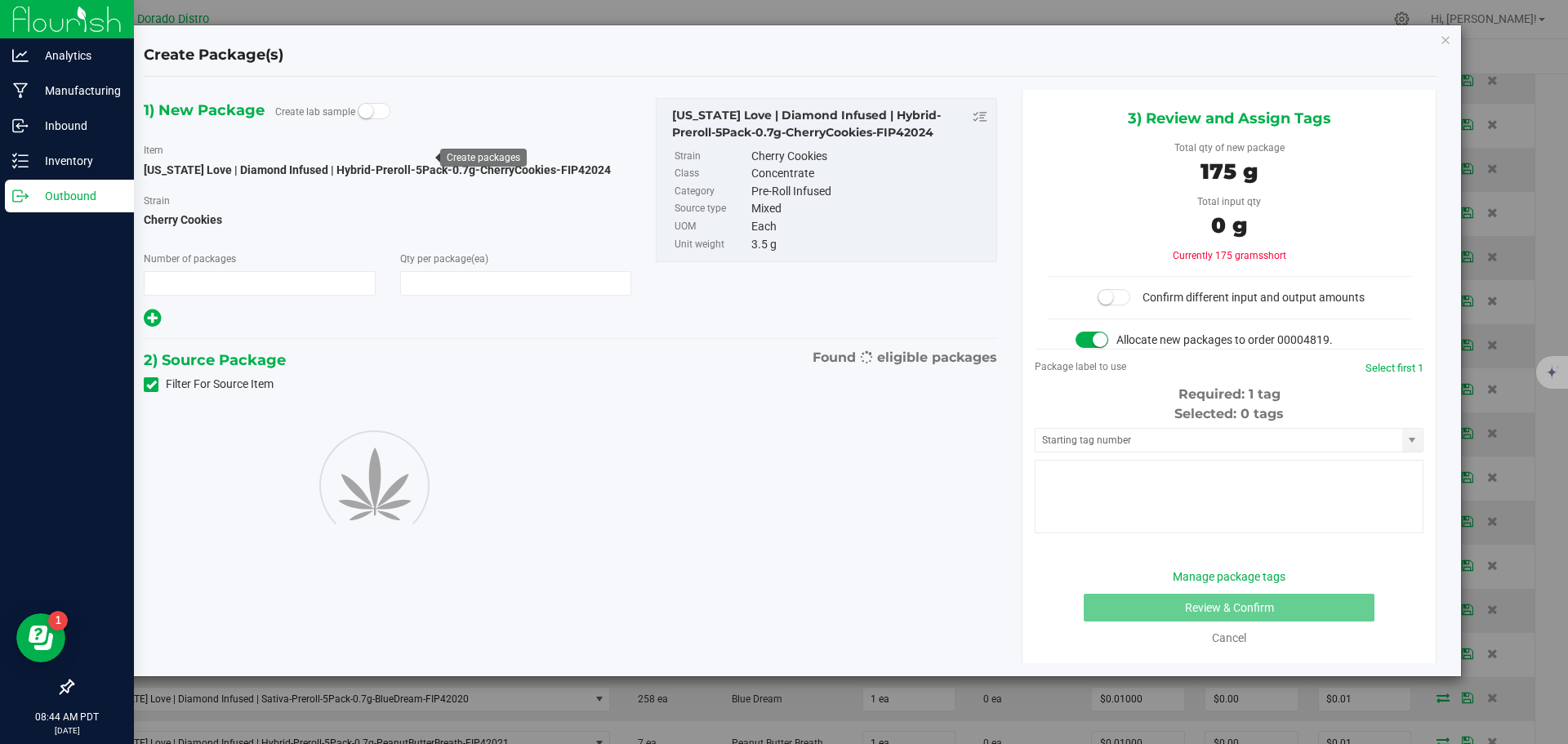
type input "1"
type input "50"
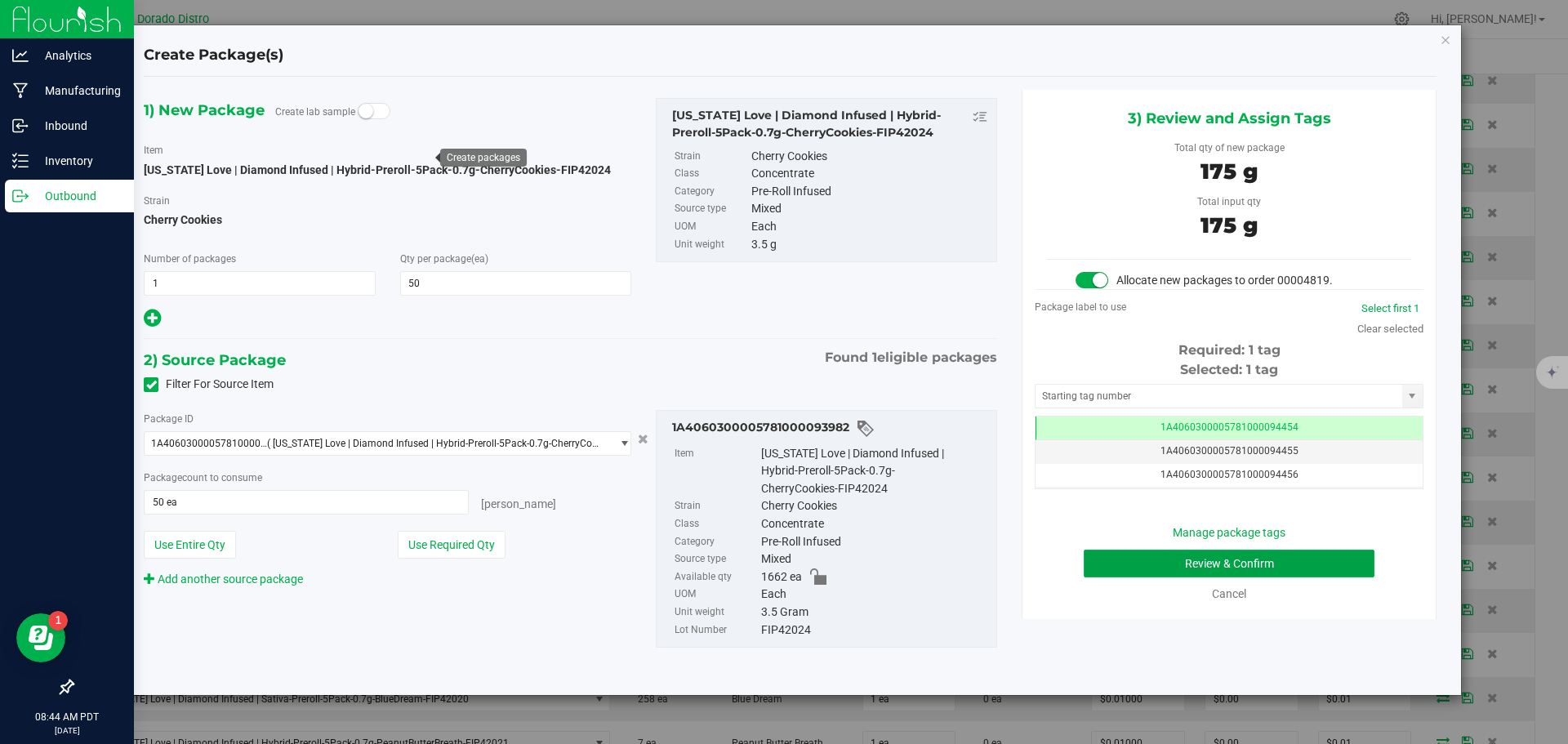
click at [1088, 553] on button "Review & Confirm" at bounding box center [1229, 564] width 291 height 28
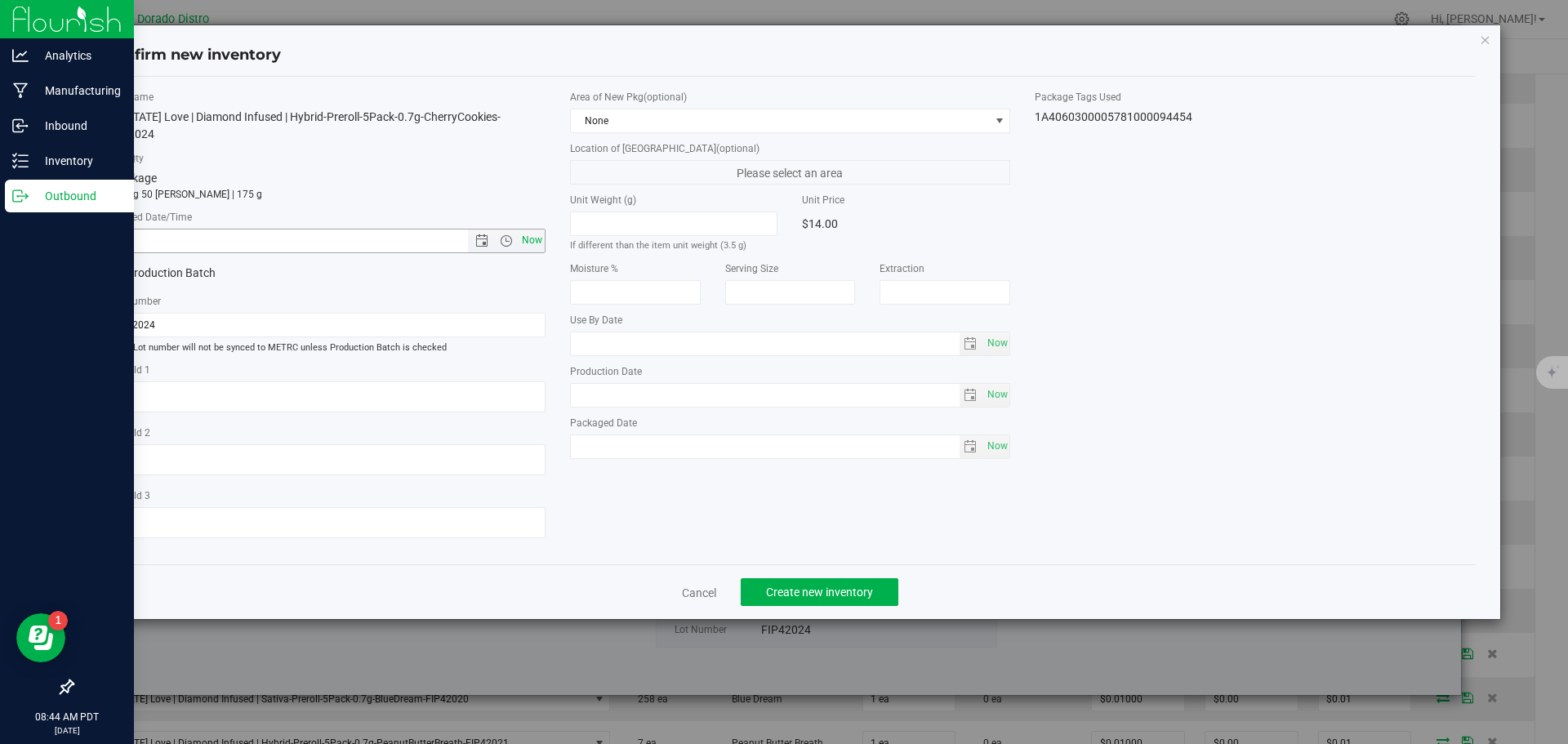
click at [528, 229] on span "Now" at bounding box center [532, 241] width 28 height 24
type input "9/25/2025 8:44 AM"
click at [793, 586] on span "Create new inventory" at bounding box center [819, 592] width 107 height 13
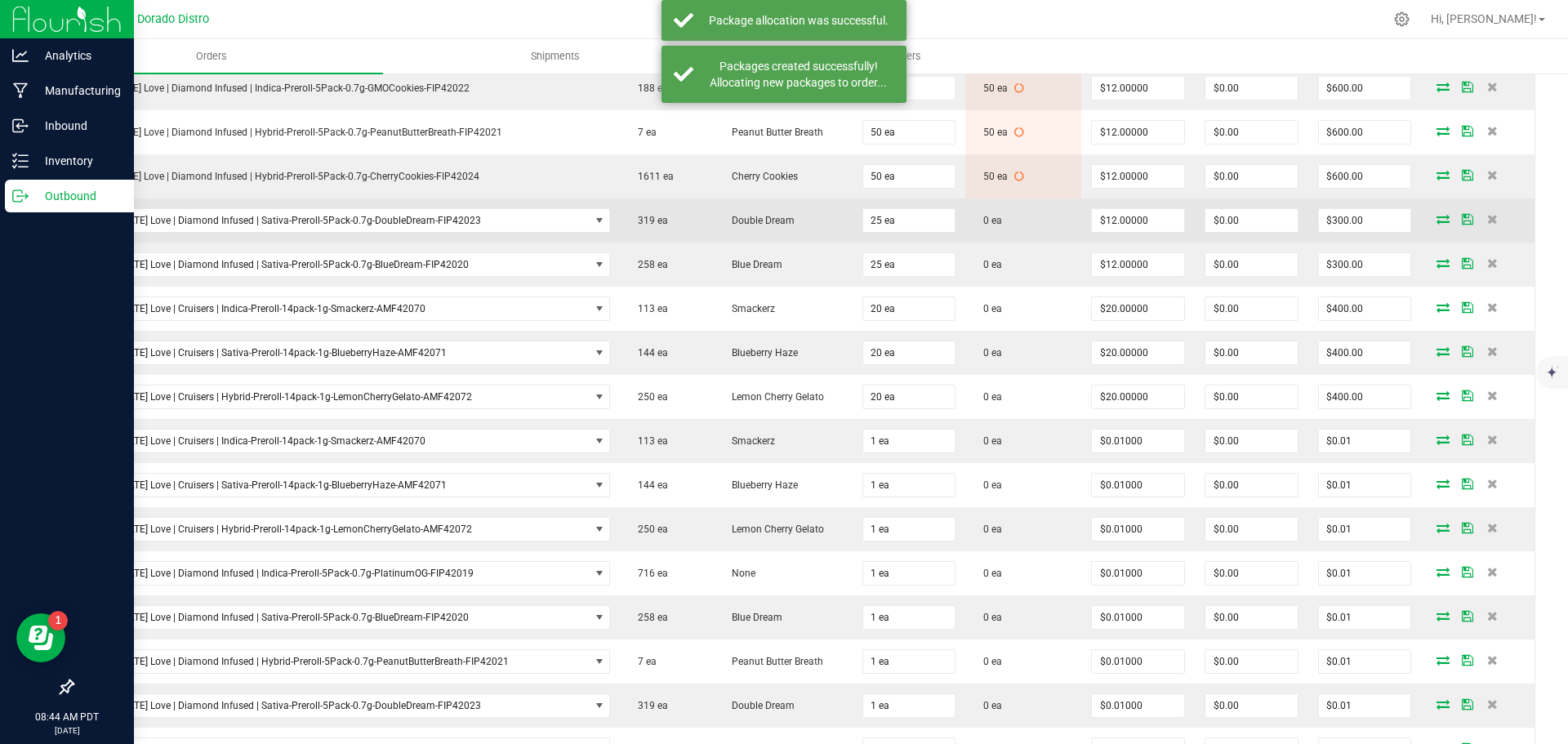
click at [1436, 220] on icon at bounding box center [1442, 219] width 13 height 9
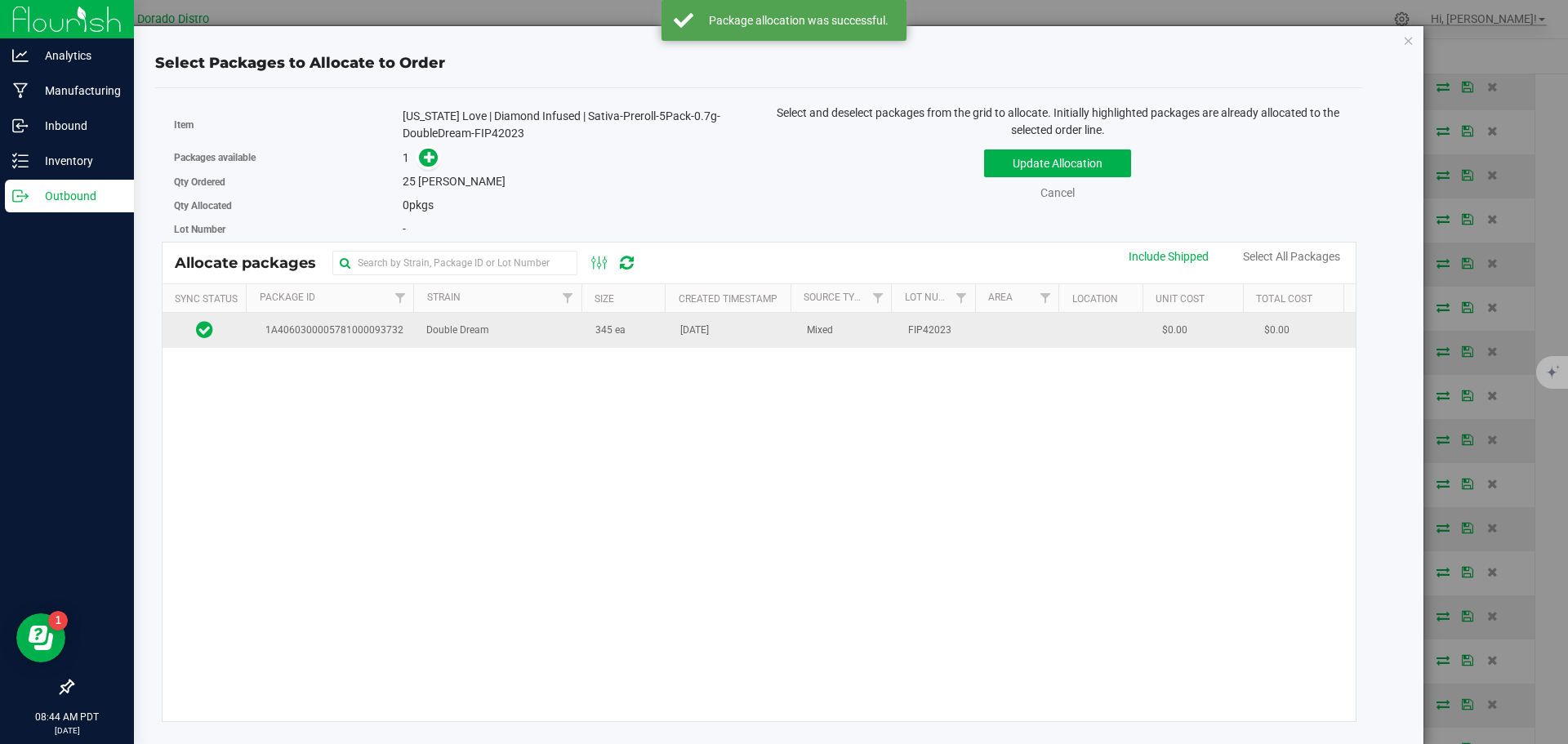
click at [596, 333] on span "345 ea" at bounding box center [610, 331] width 30 height 16
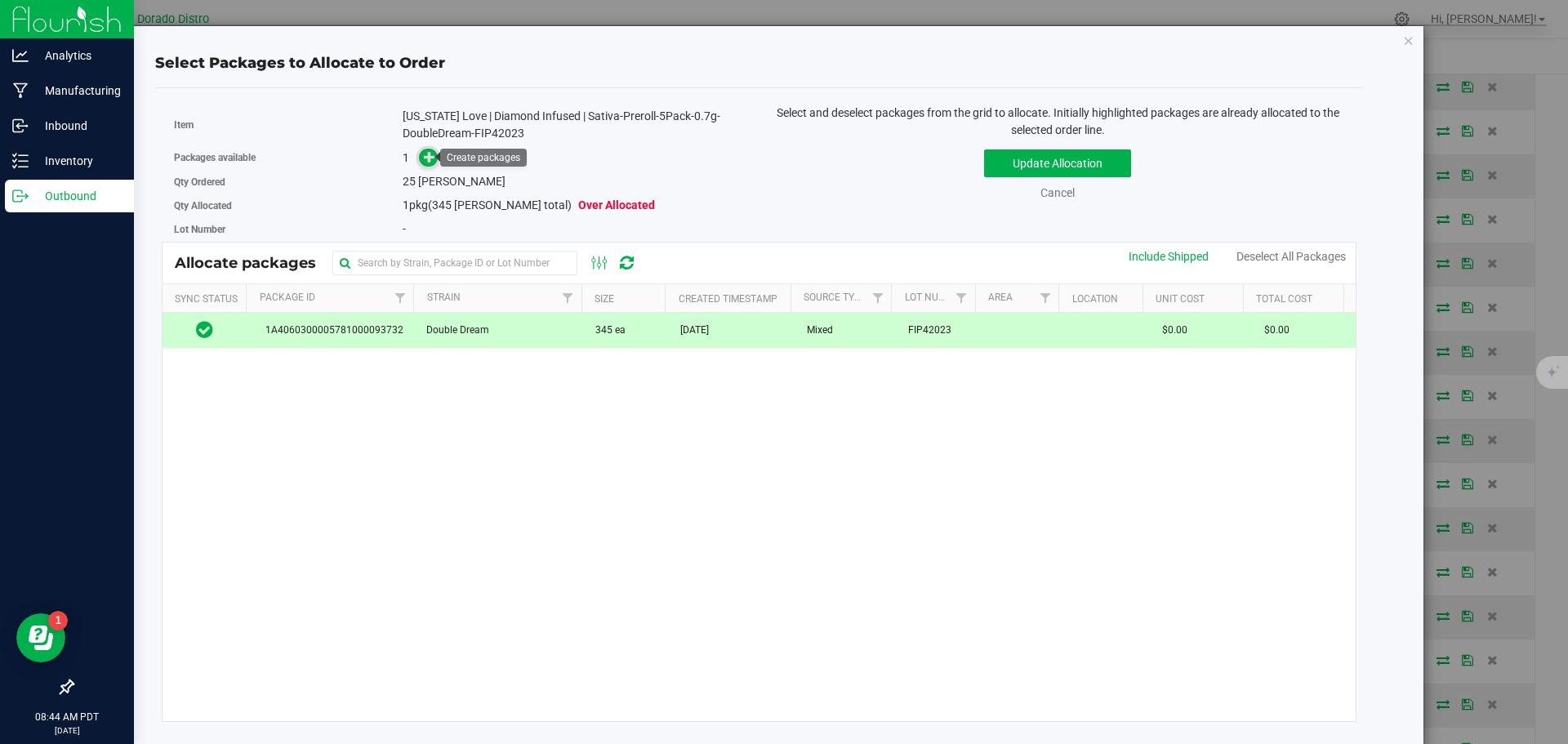
click at [429, 152] on icon at bounding box center [429, 157] width 11 height 11
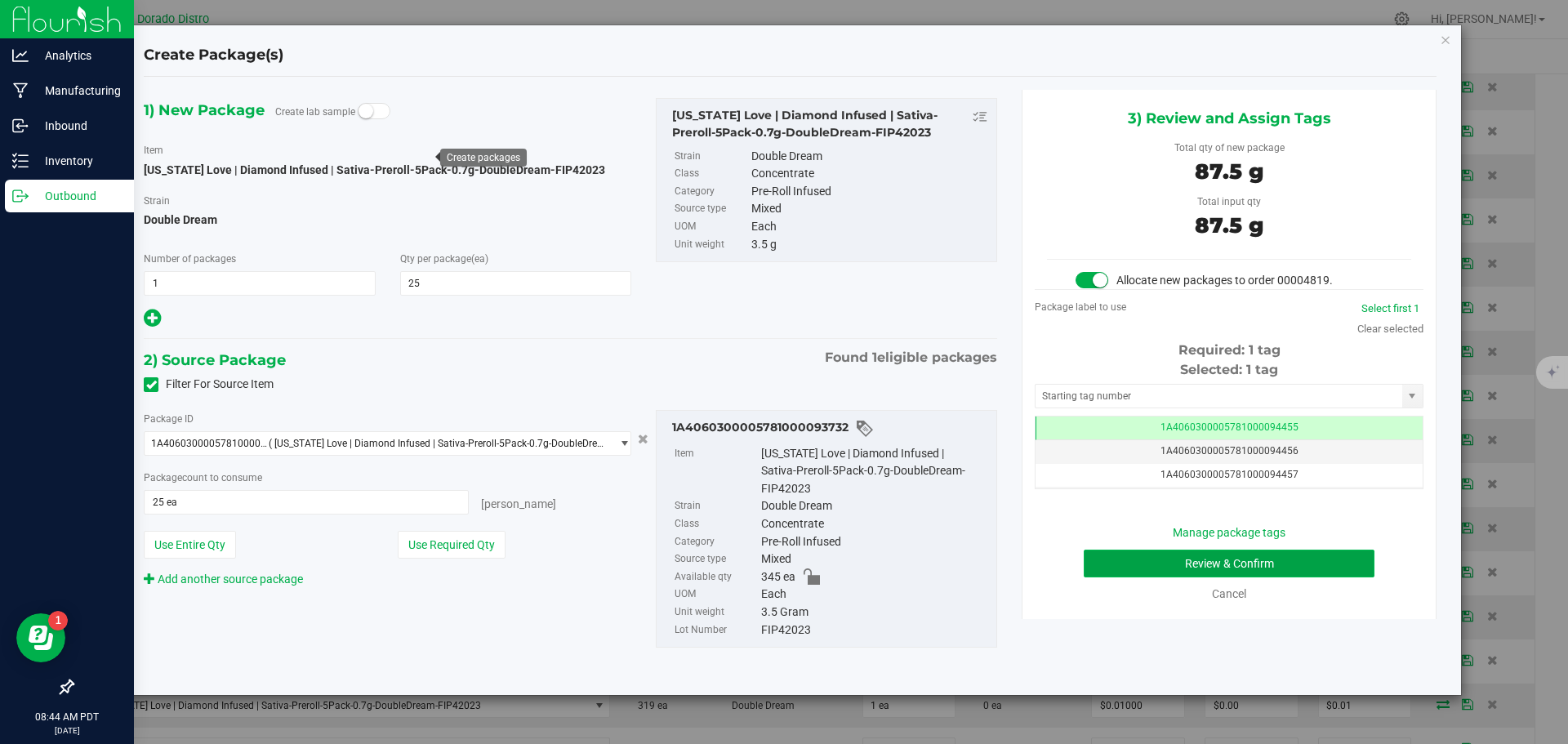
click at [1093, 571] on button "Review & Confirm" at bounding box center [1229, 564] width 291 height 28
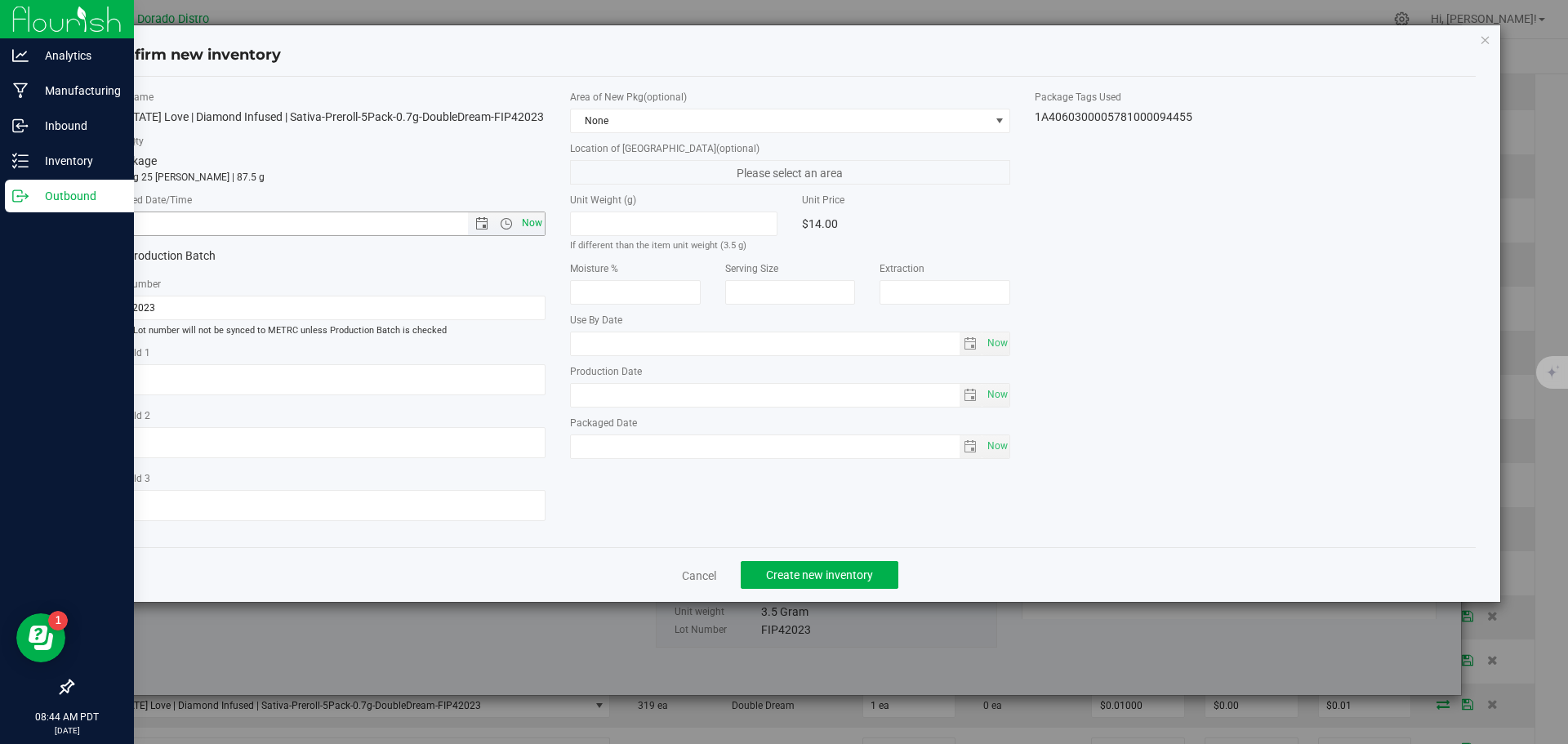
click at [529, 220] on span "Now" at bounding box center [532, 224] width 28 height 24
type input "9/25/2025 8:44 AM"
click at [799, 570] on span "Create new inventory" at bounding box center [819, 574] width 107 height 13
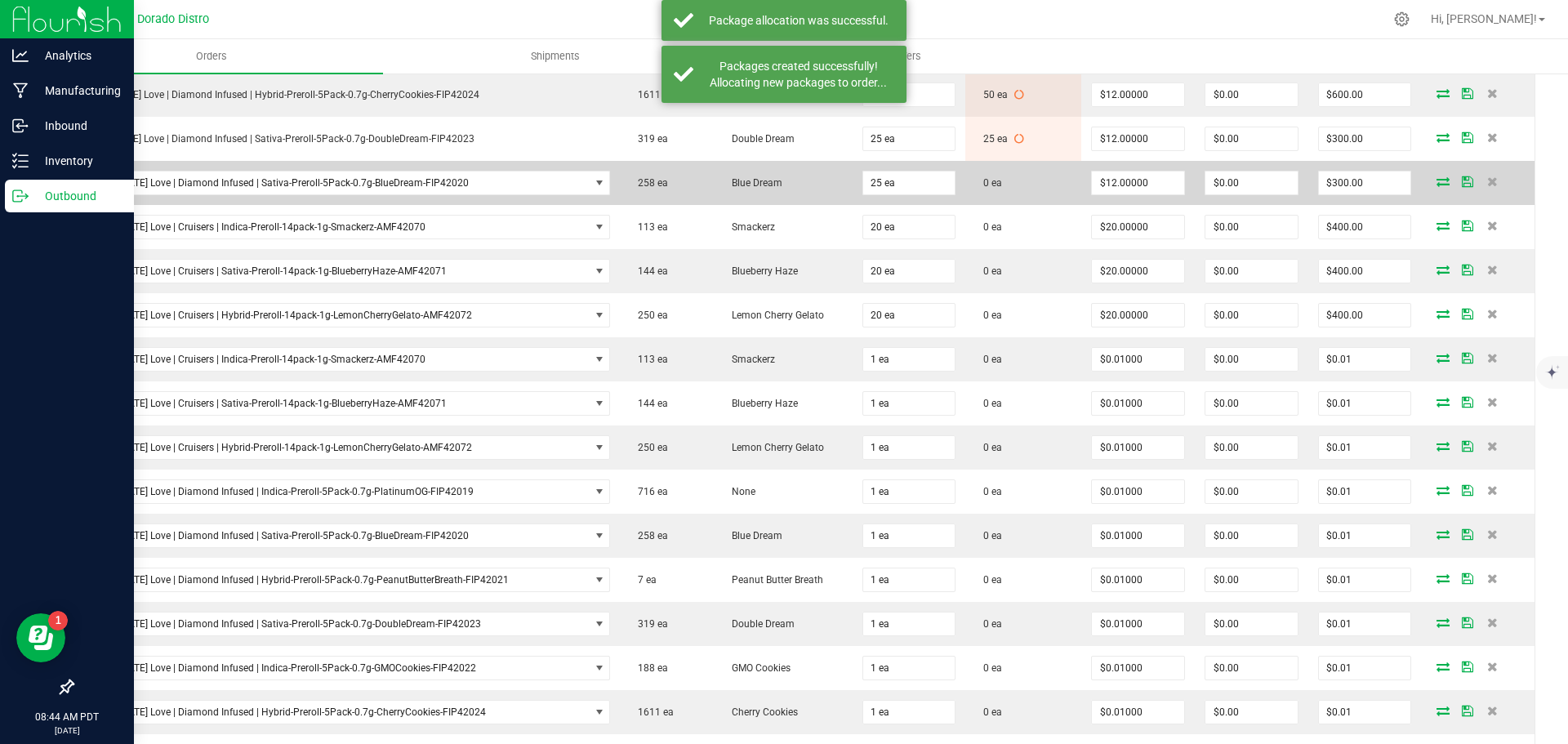
click at [1436, 183] on icon at bounding box center [1442, 181] width 13 height 9
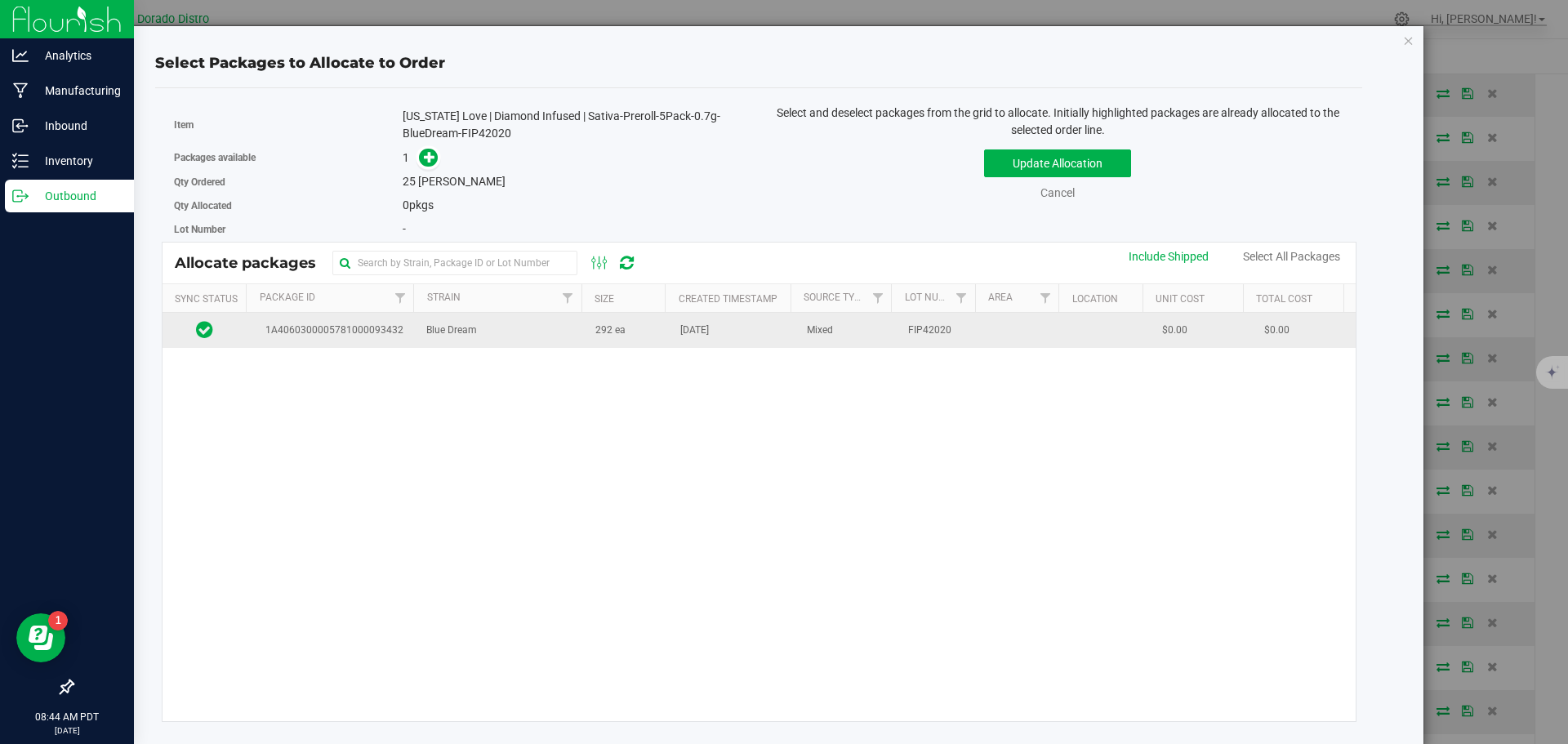
click at [596, 333] on span "292 ea" at bounding box center [610, 331] width 30 height 16
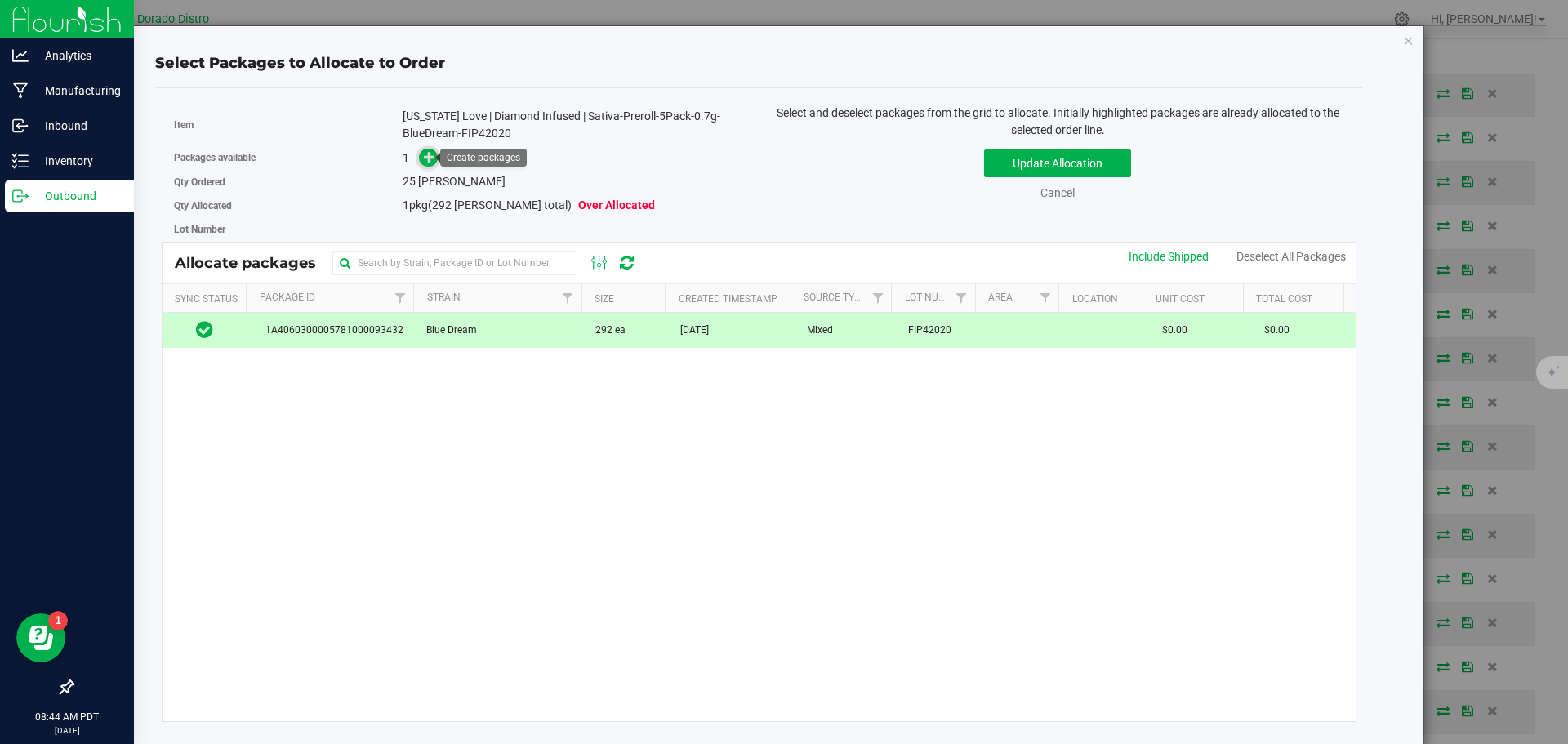
click at [431, 159] on icon at bounding box center [429, 157] width 11 height 11
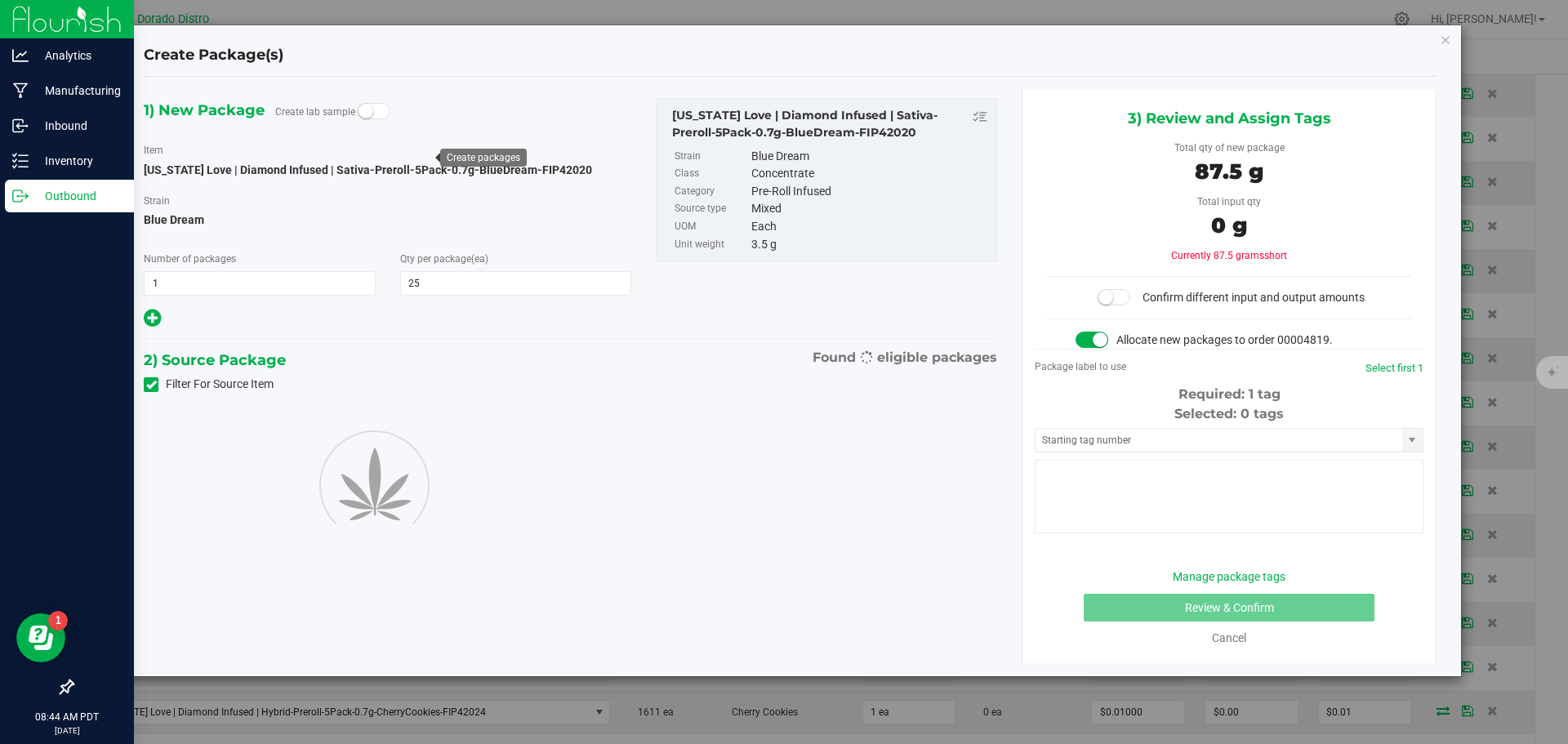
type input "25"
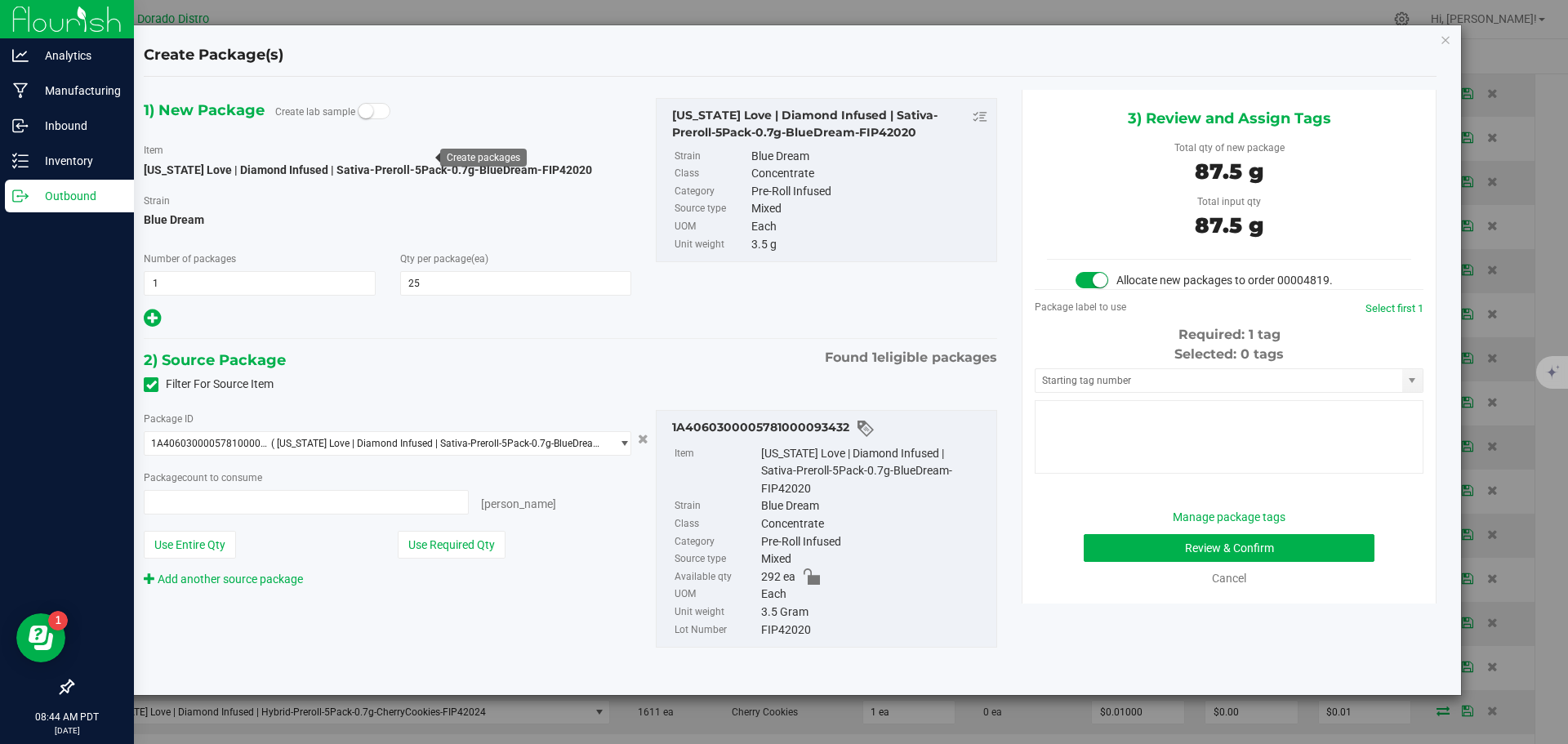
type input "25 ea"
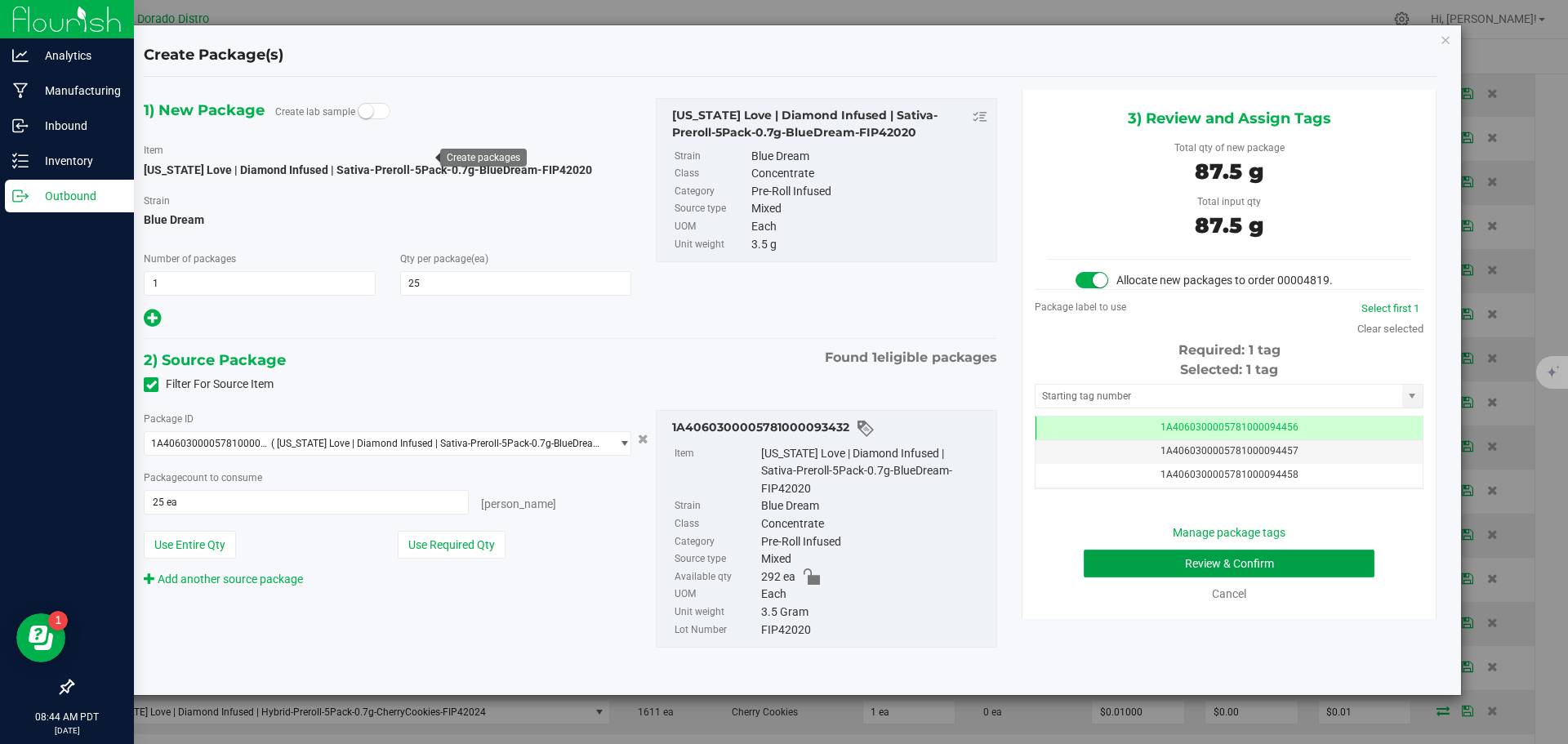
click at [1102, 563] on button "Review & Confirm" at bounding box center [1229, 564] width 291 height 28
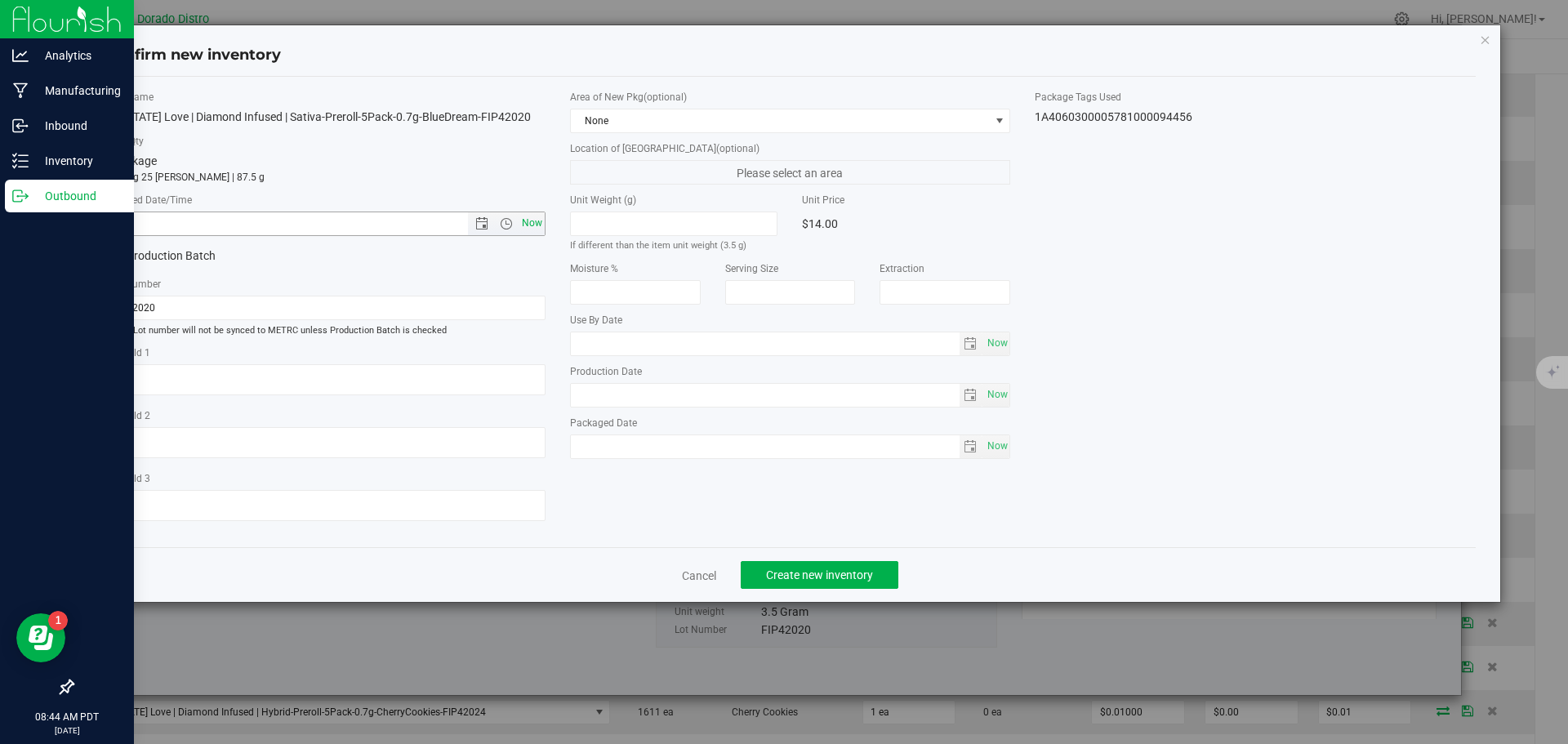
click at [542, 229] on span "Now" at bounding box center [532, 224] width 28 height 24
type input "9/25/2025 8:44 AM"
click at [837, 576] on span "Create new inventory" at bounding box center [819, 574] width 107 height 13
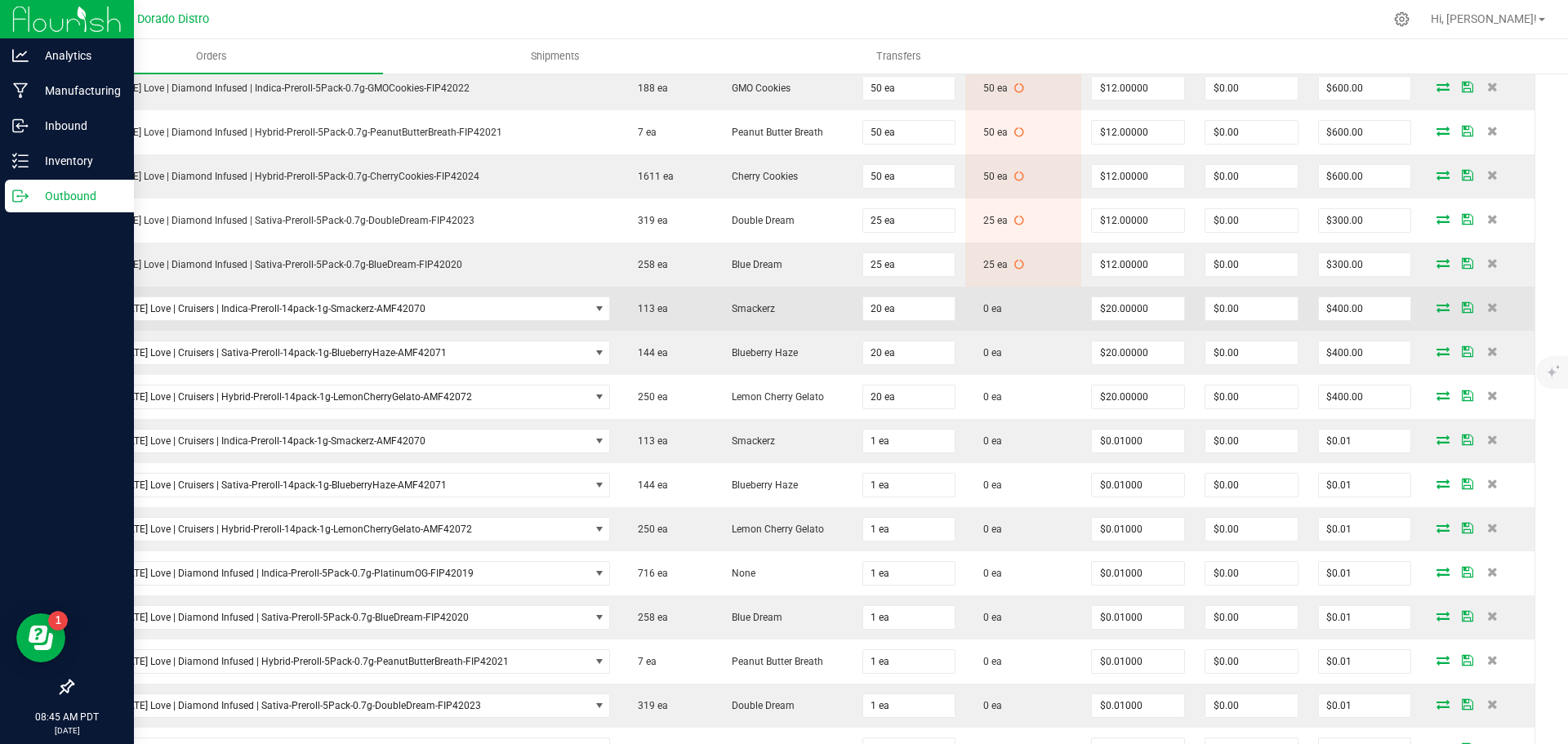
click at [1436, 310] on icon at bounding box center [1442, 307] width 13 height 9
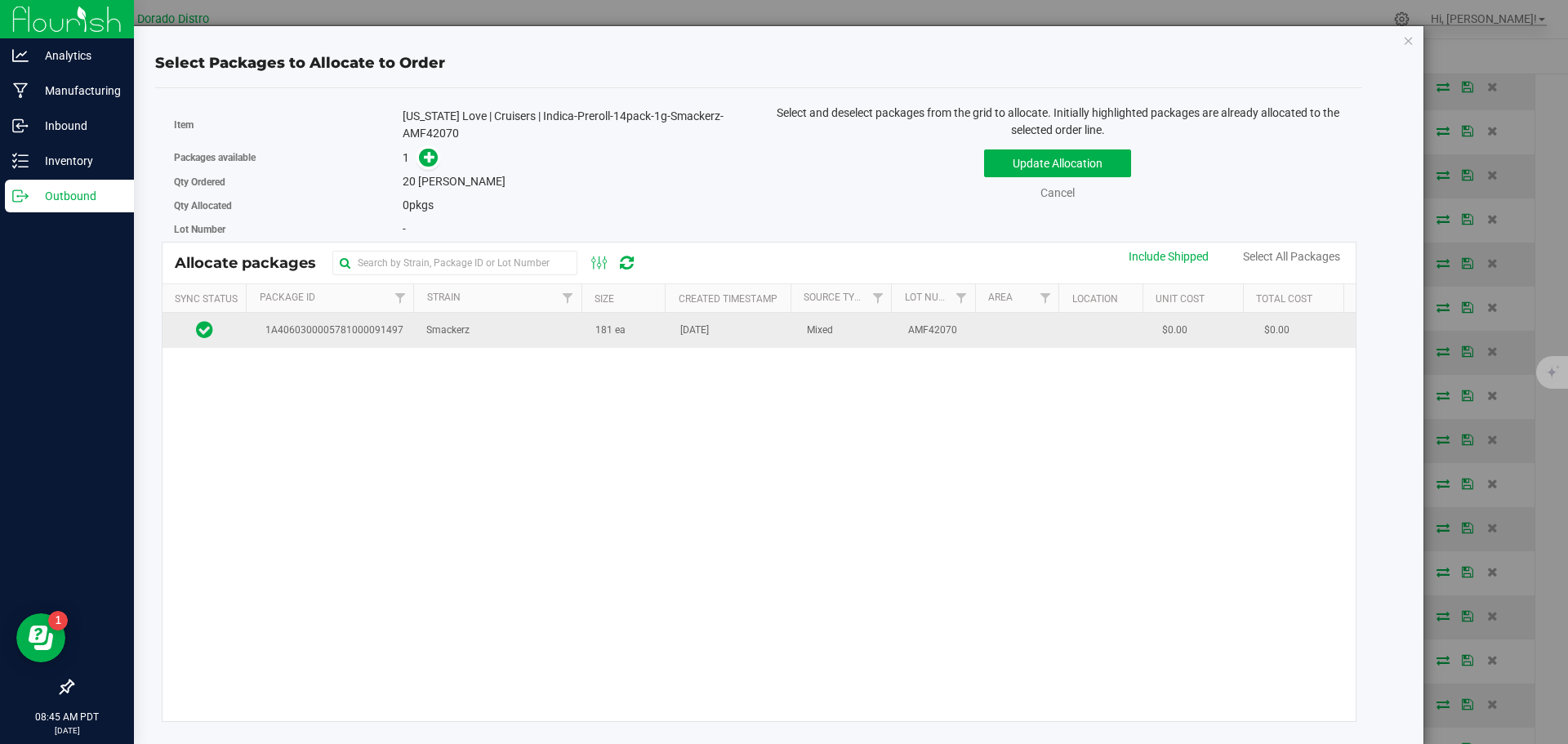
click at [567, 346] on td "Smackerz" at bounding box center [501, 330] width 169 height 35
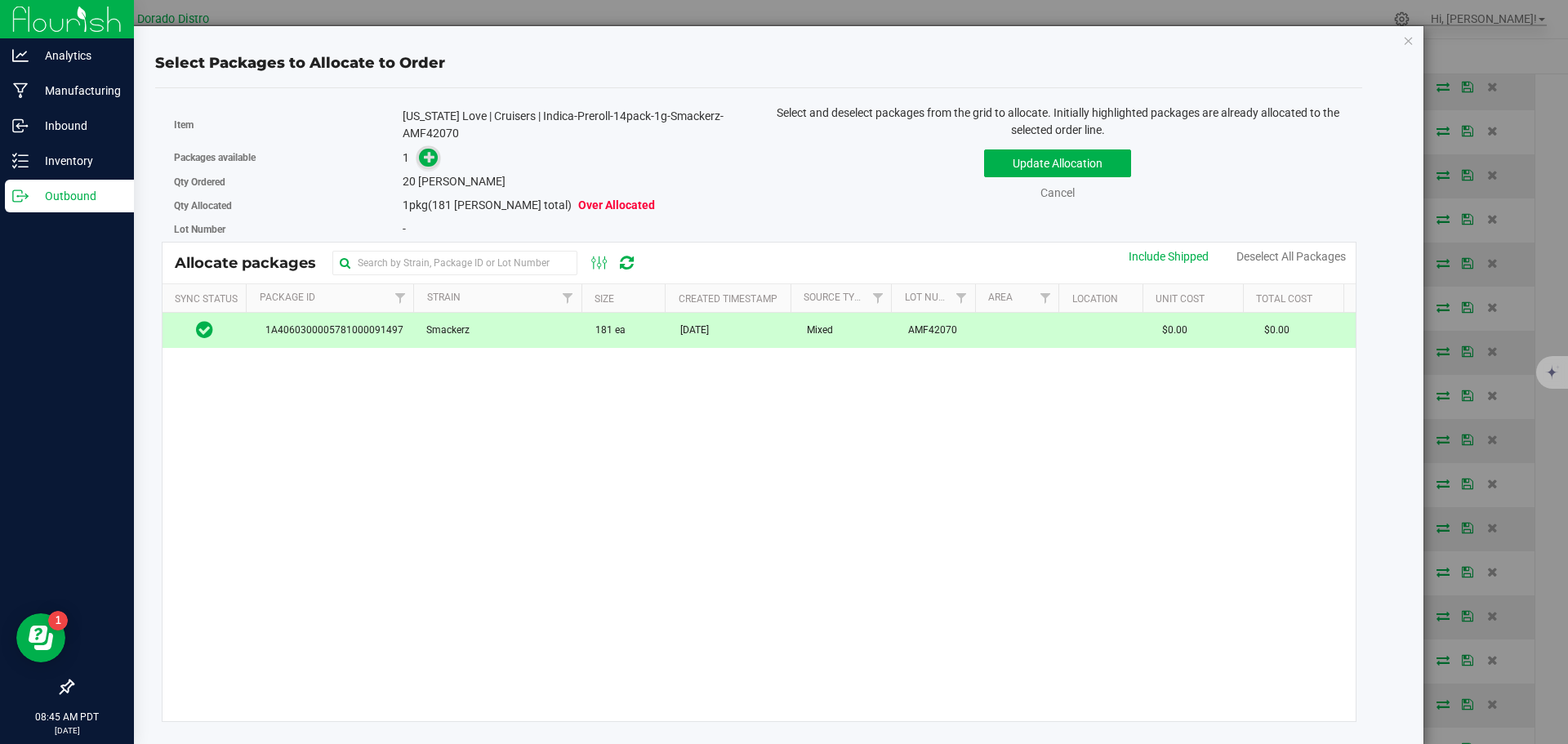
click at [423, 163] on icon at bounding box center [429, 157] width 11 height 11
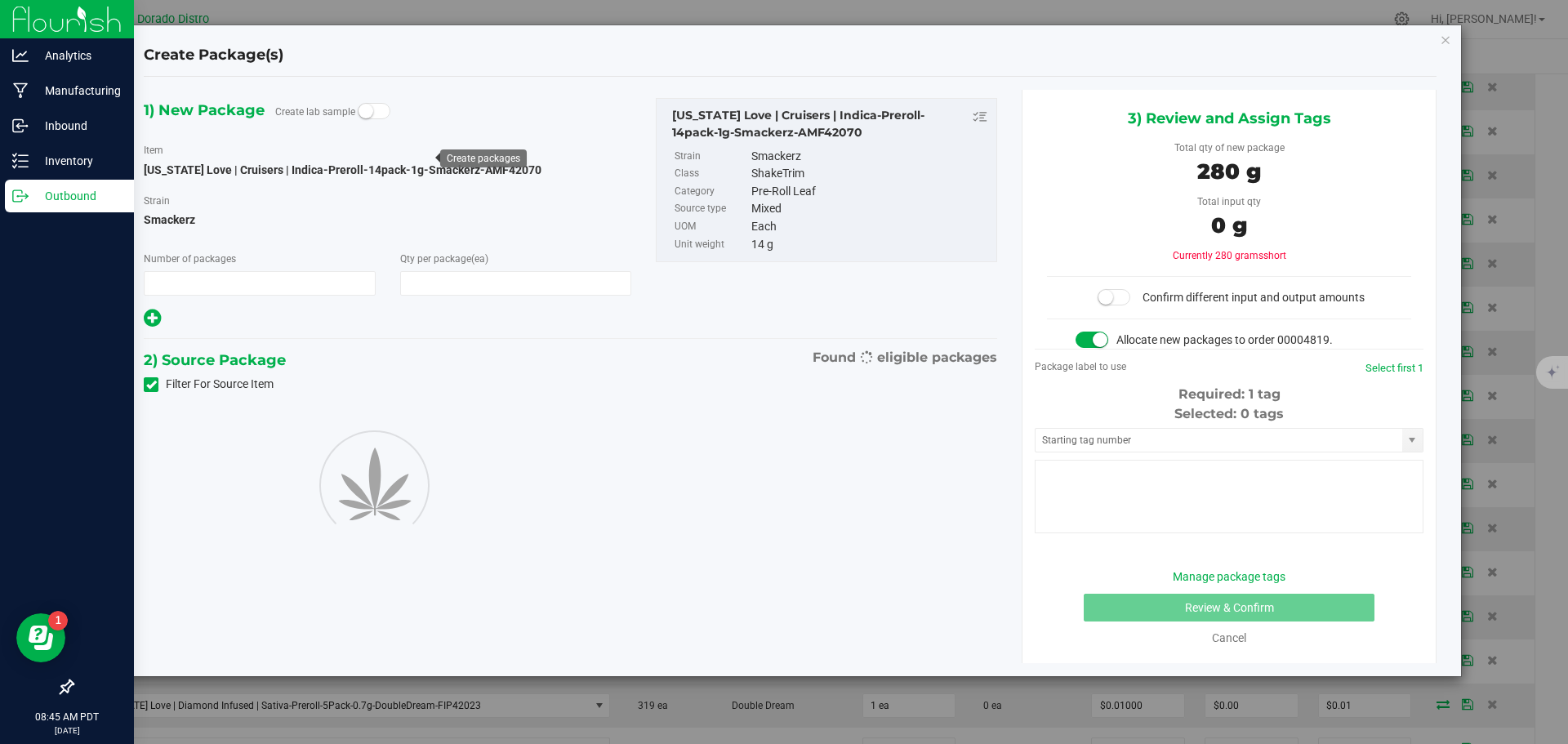
type input "1"
type input "20"
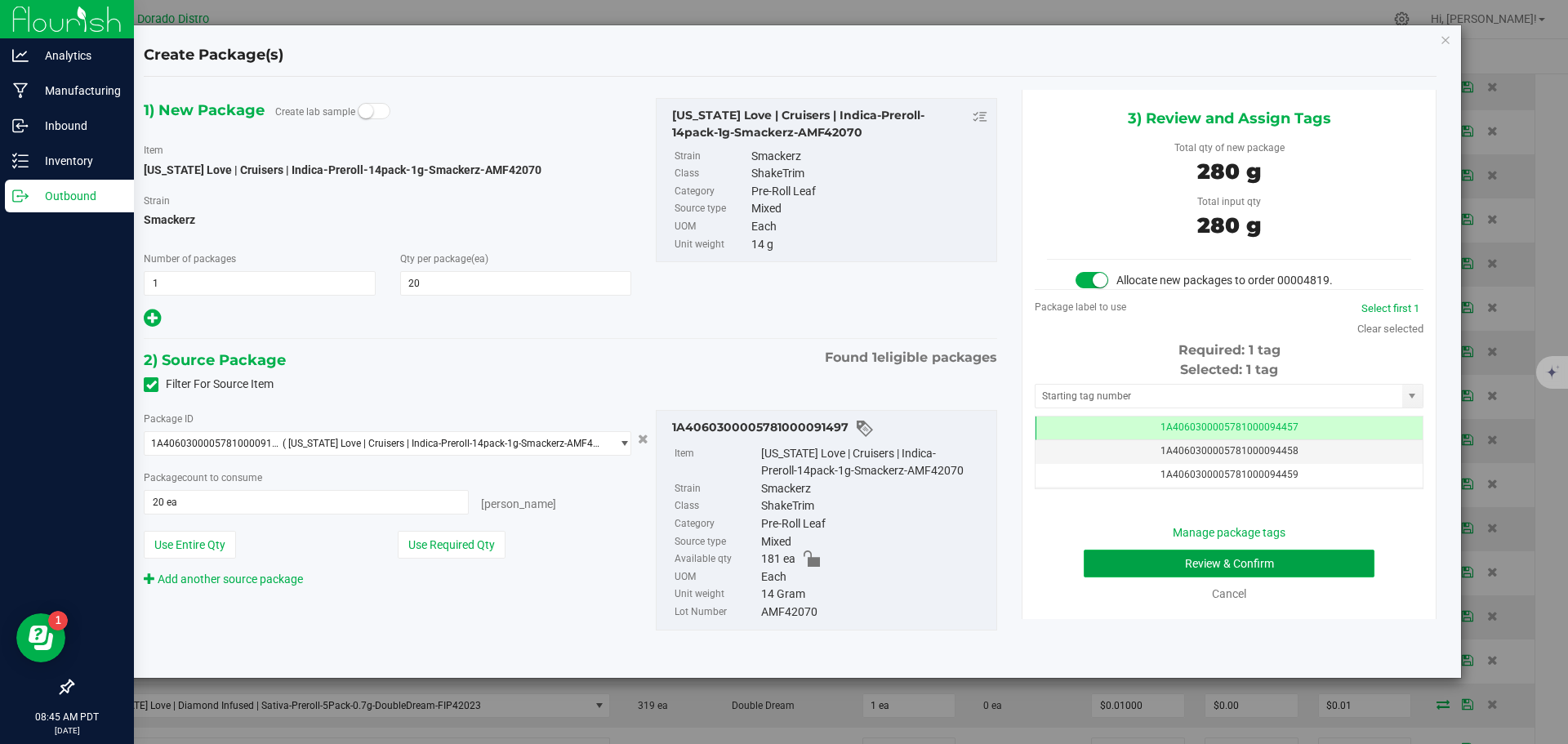
click at [1103, 564] on button "Review & Confirm" at bounding box center [1229, 564] width 291 height 28
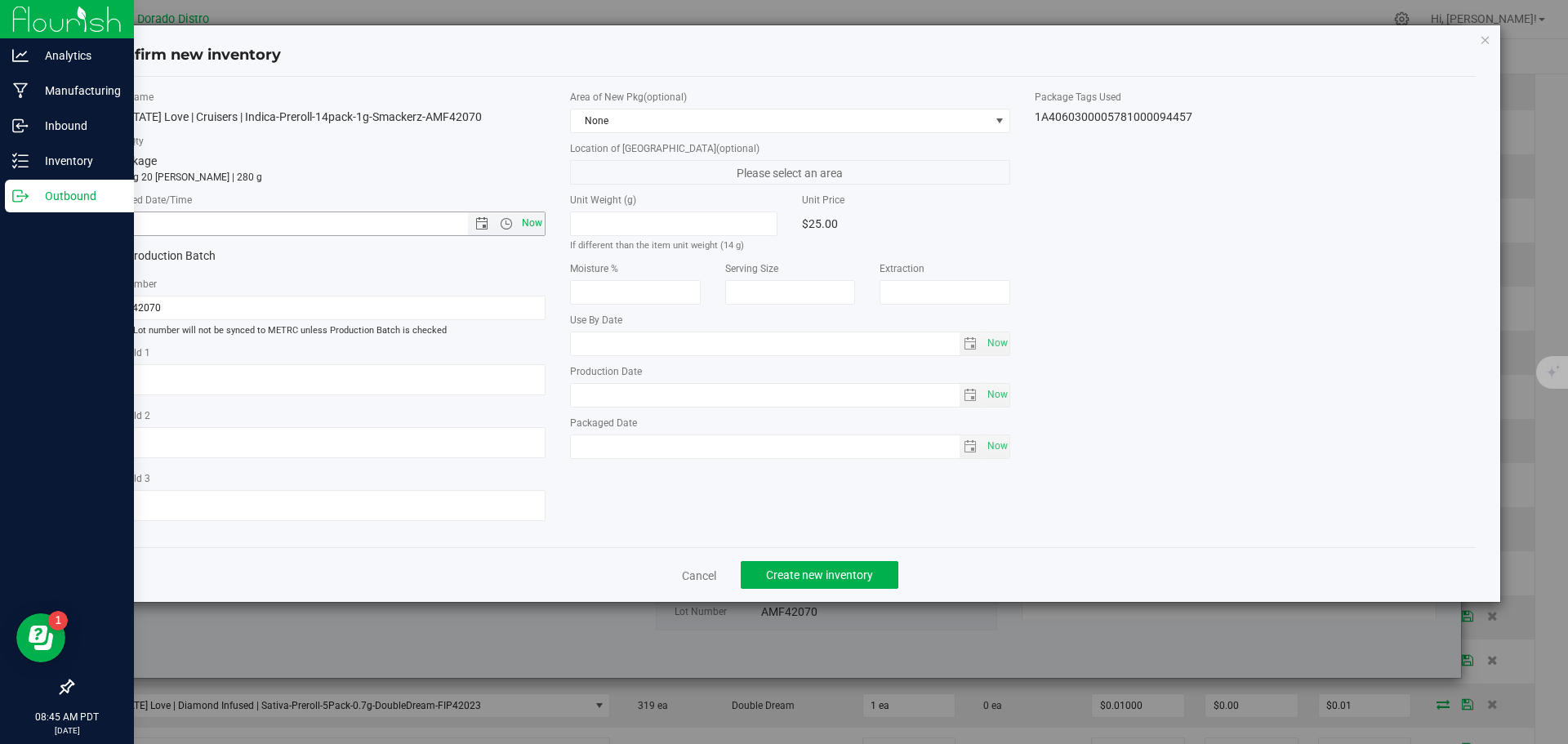
click at [530, 224] on span "Now" at bounding box center [532, 224] width 28 height 24
type input "9/25/2025 8:45 AM"
click at [792, 574] on span "Create new inventory" at bounding box center [819, 574] width 107 height 13
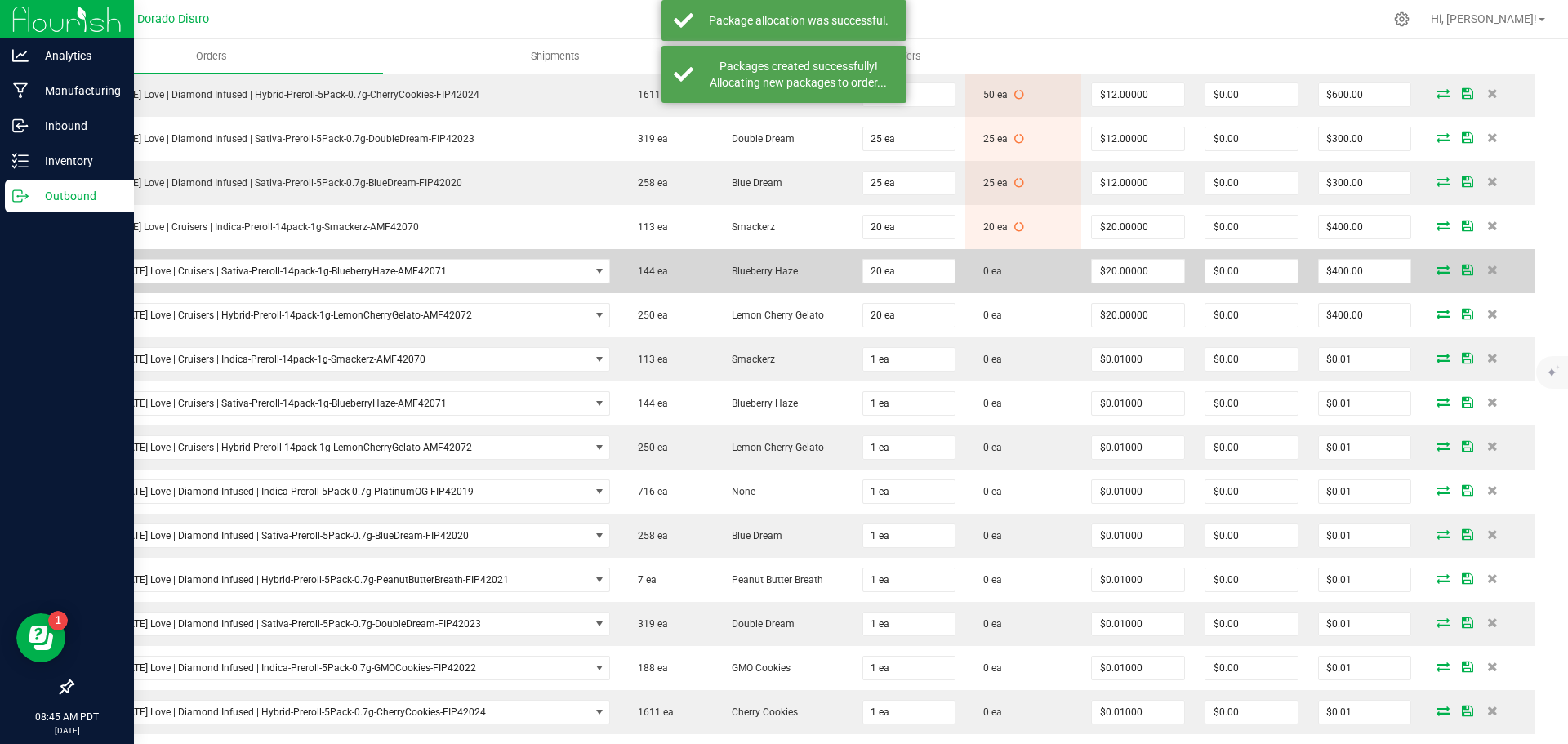
click at [1436, 266] on icon at bounding box center [1442, 269] width 13 height 9
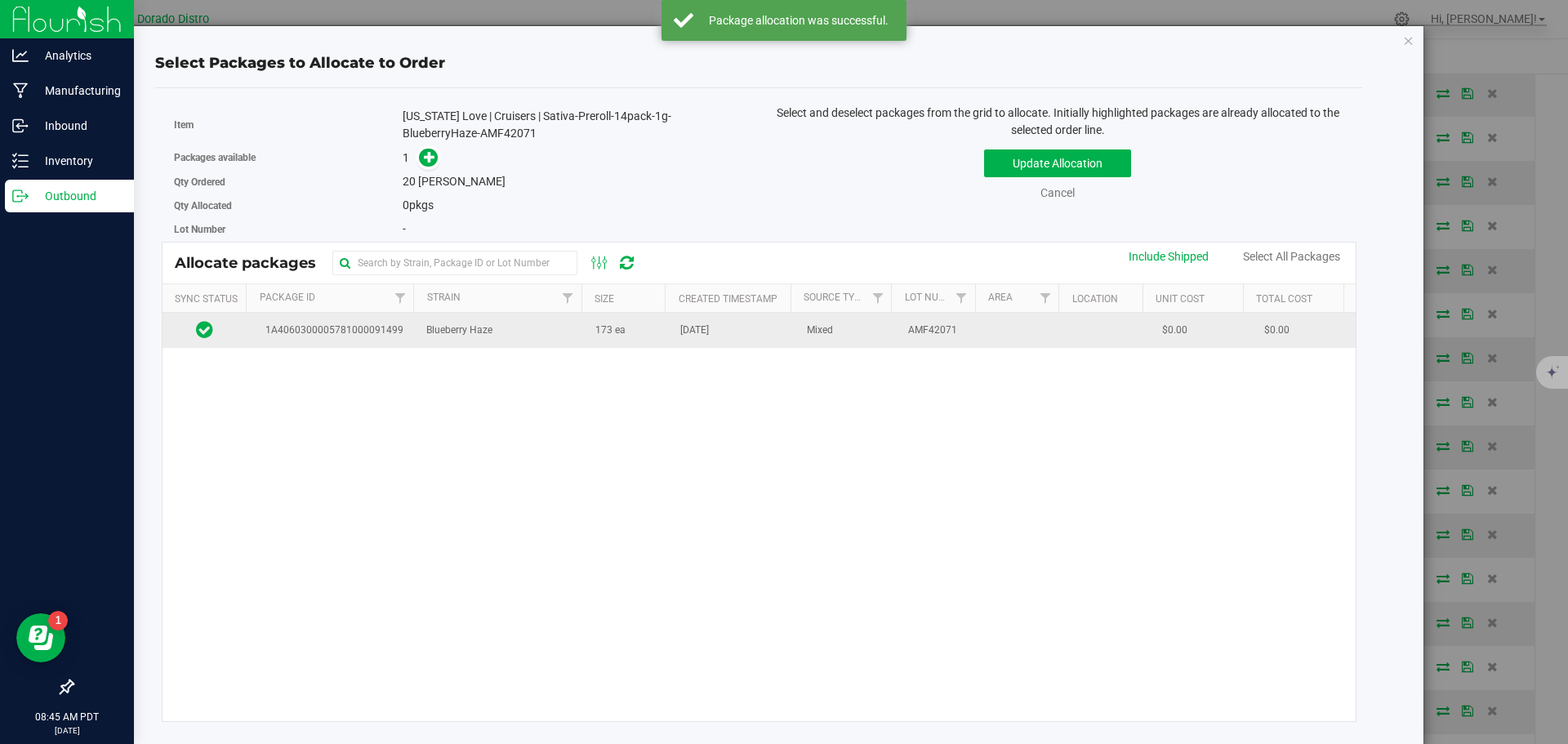
click at [596, 332] on span "173 ea" at bounding box center [610, 331] width 30 height 16
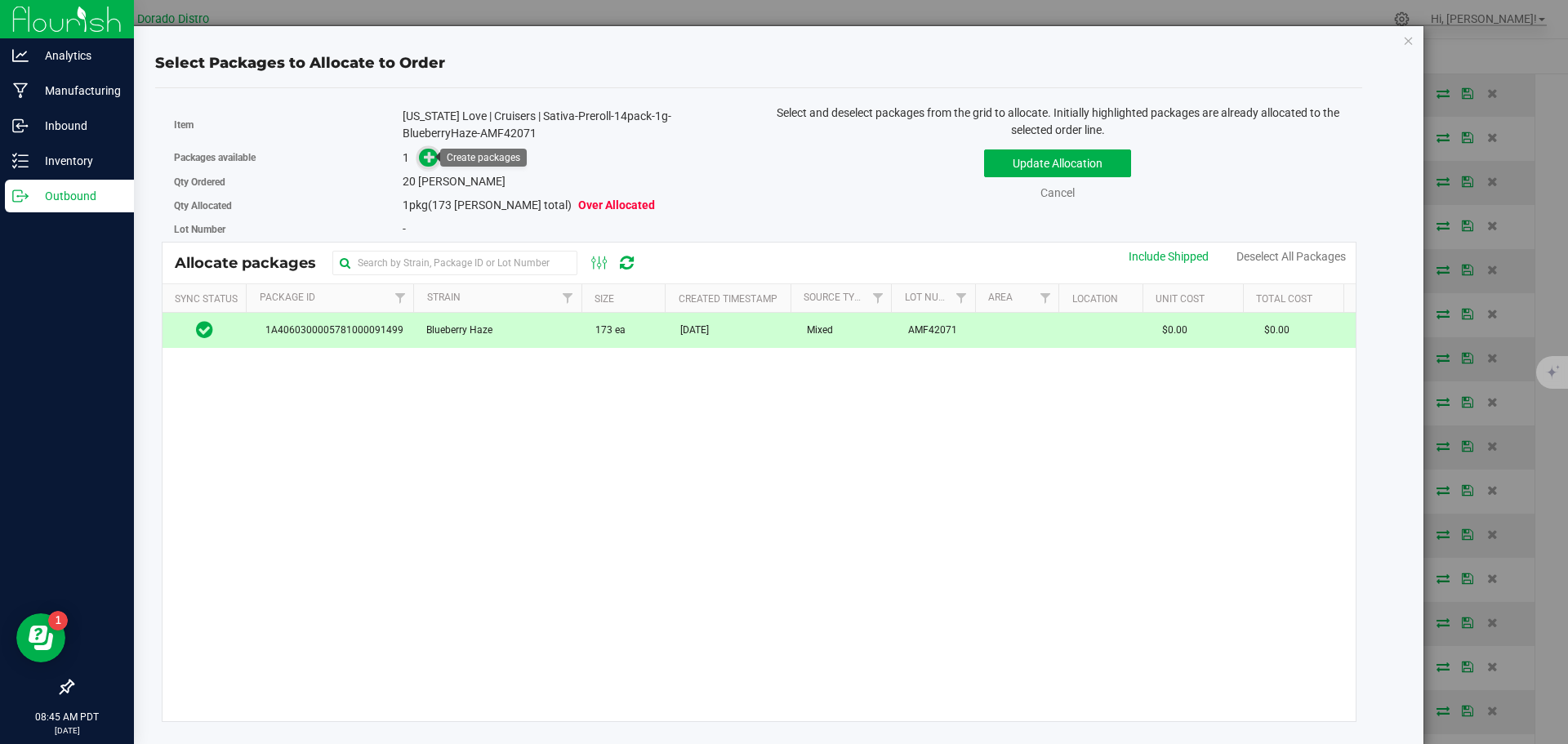
click at [429, 155] on icon at bounding box center [429, 157] width 11 height 11
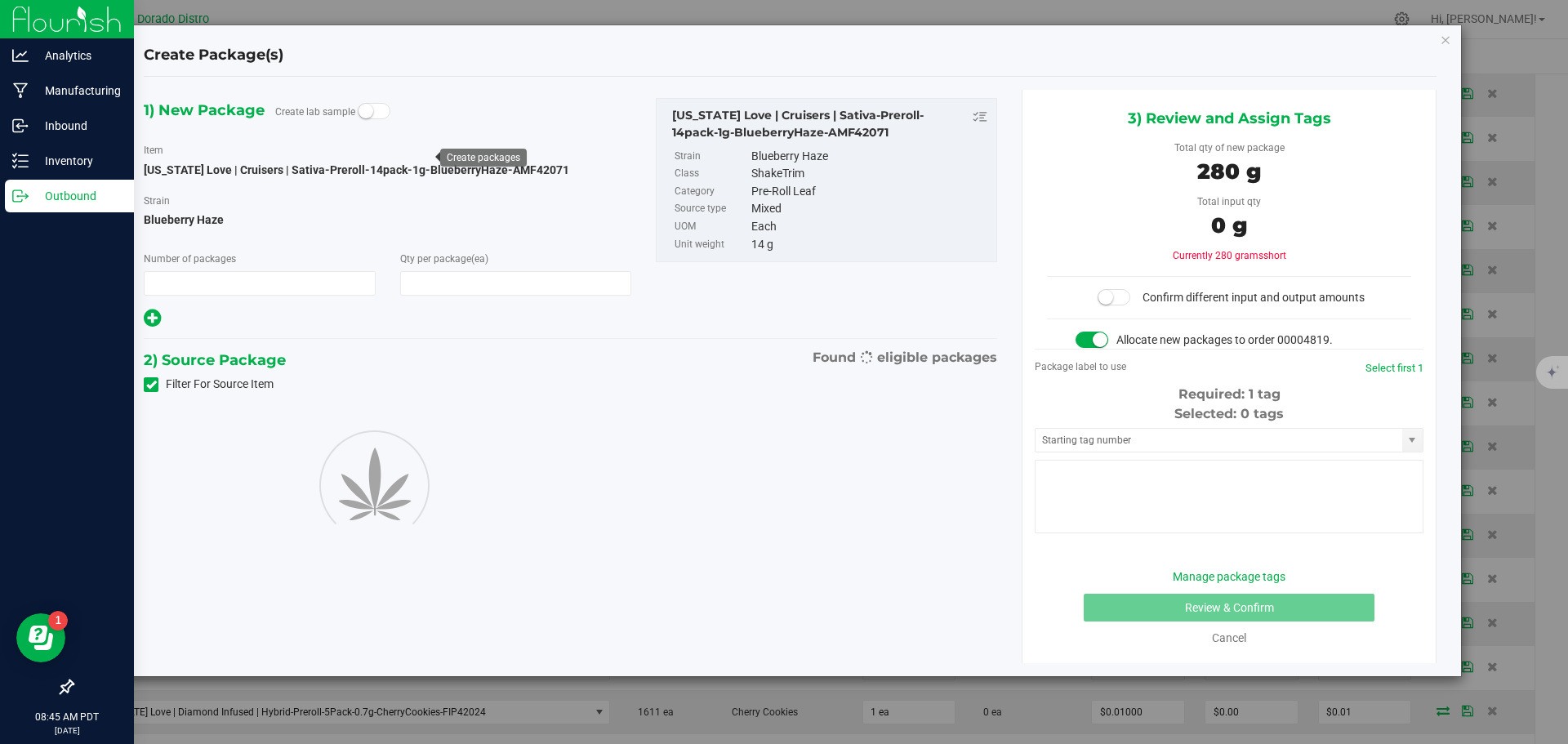
type input "1"
type input "20"
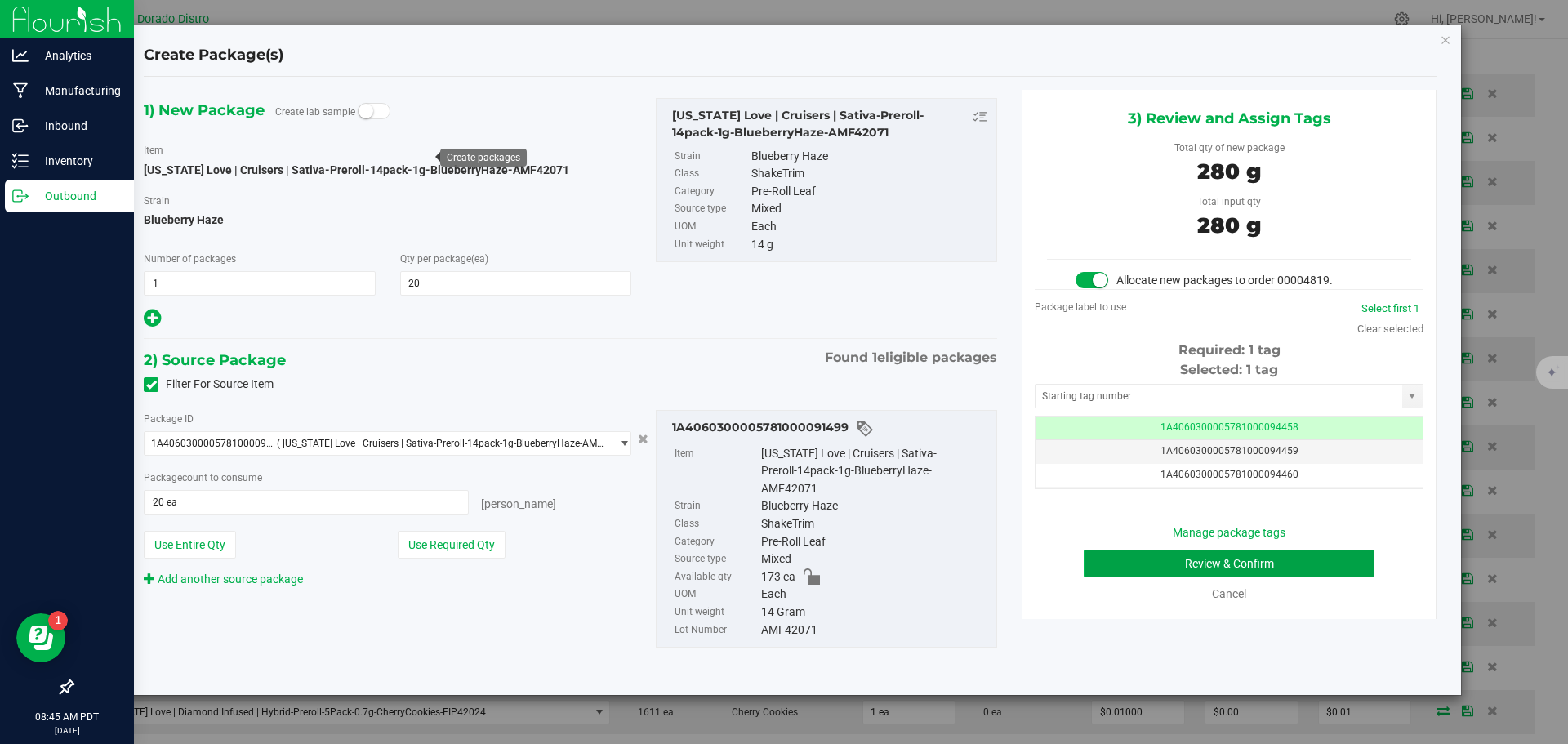
click at [1109, 558] on button "Review & Confirm" at bounding box center [1229, 564] width 291 height 28
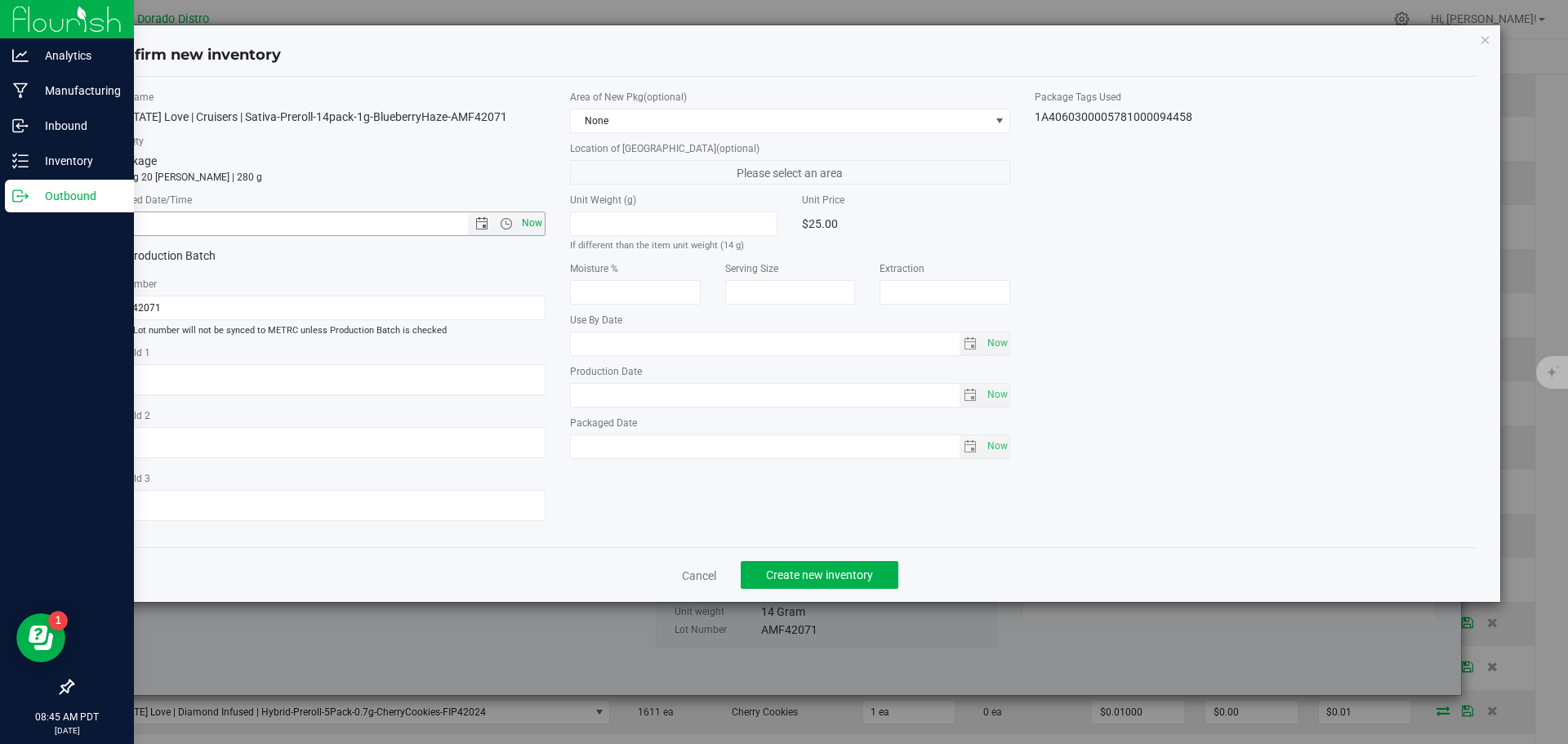
click at [522, 222] on span "Now" at bounding box center [532, 224] width 28 height 24
type input "9/25/2025 8:45 AM"
drag, startPoint x: 783, startPoint y: 567, endPoint x: 787, endPoint y: 533, distance: 34.2
click at [783, 568] on span "Create new inventory" at bounding box center [819, 574] width 107 height 13
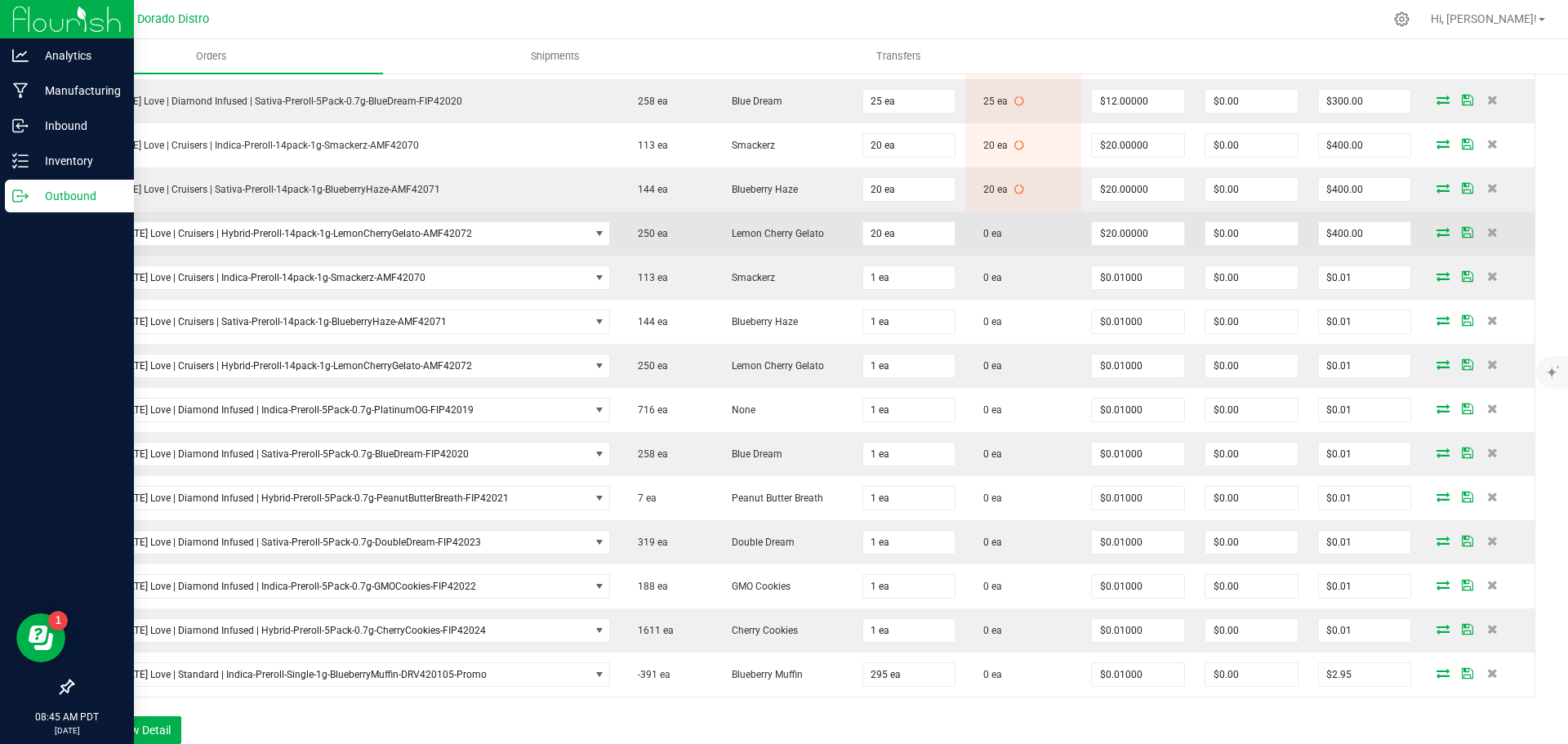
click at [1436, 231] on icon at bounding box center [1442, 232] width 13 height 9
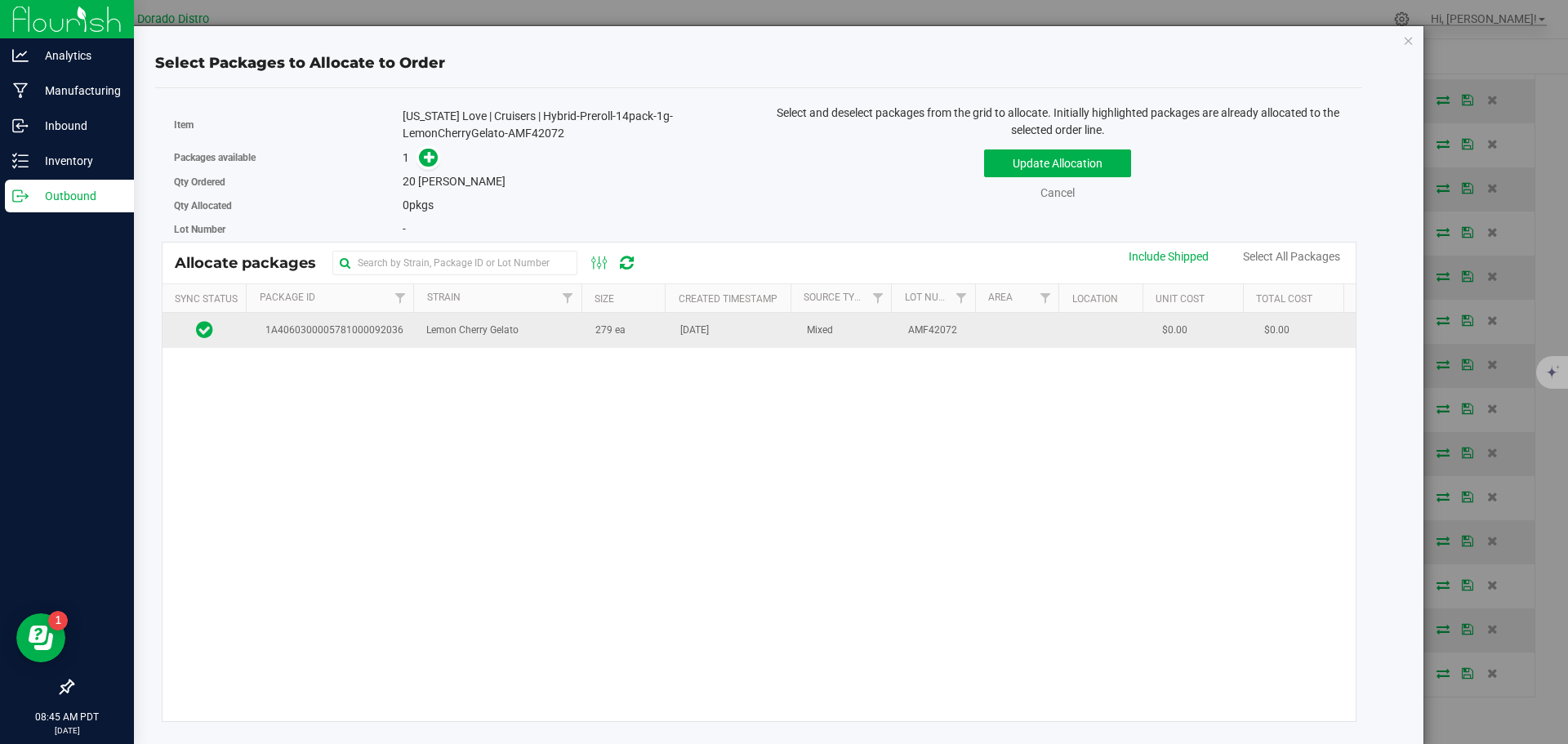
click at [540, 344] on td "Lemon Cherry Gelato" at bounding box center [501, 330] width 169 height 35
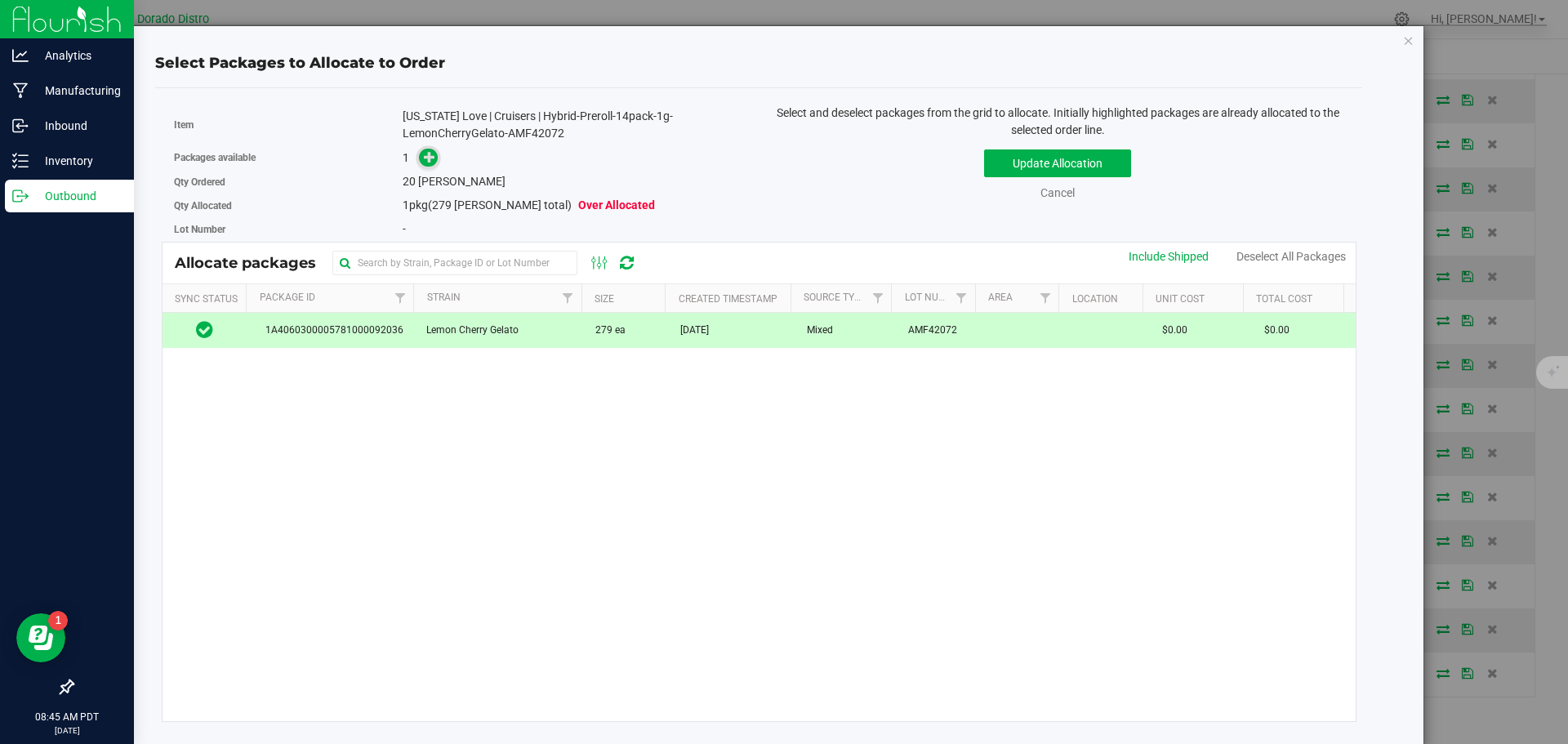
click at [431, 161] on icon at bounding box center [429, 157] width 11 height 11
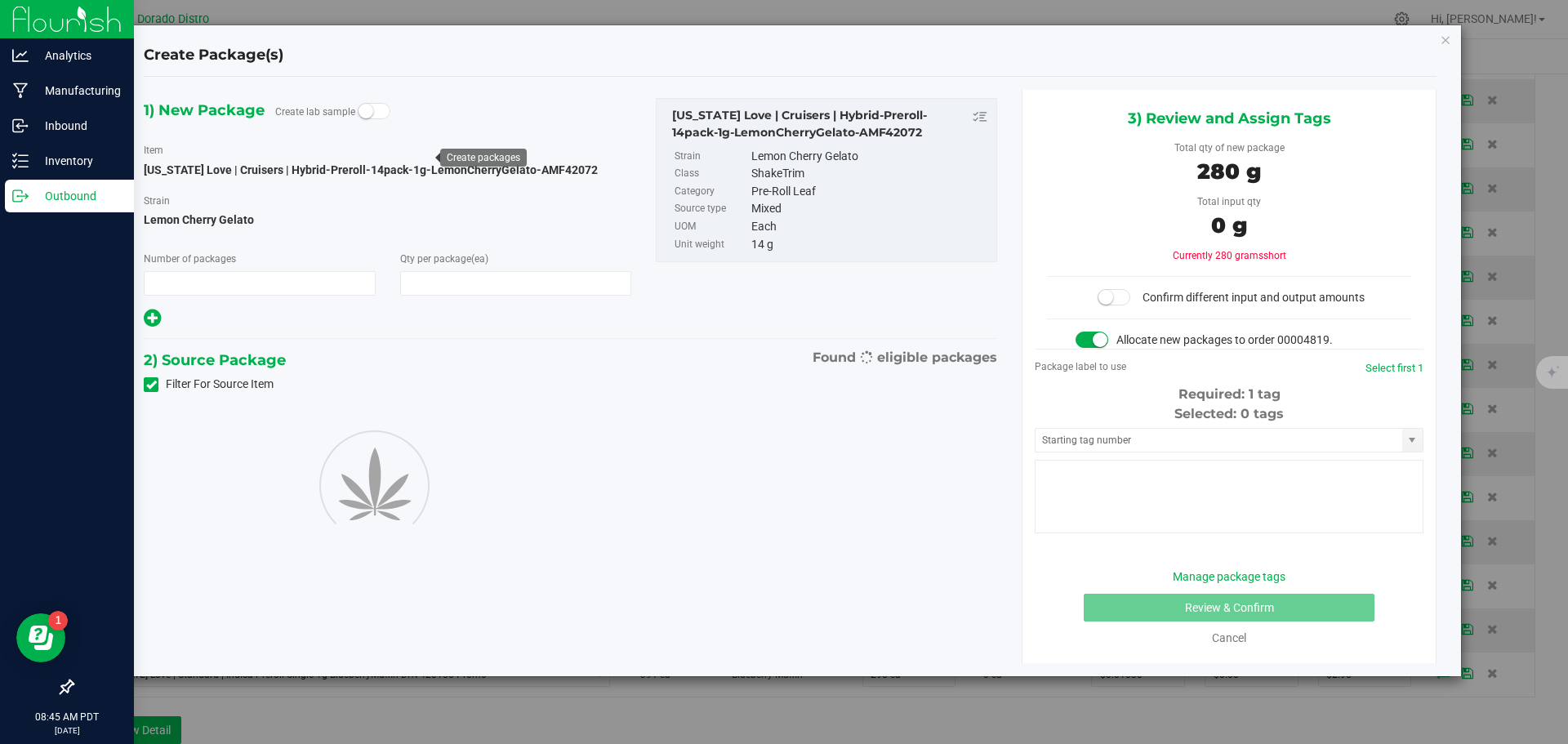
type input "1"
type input "20"
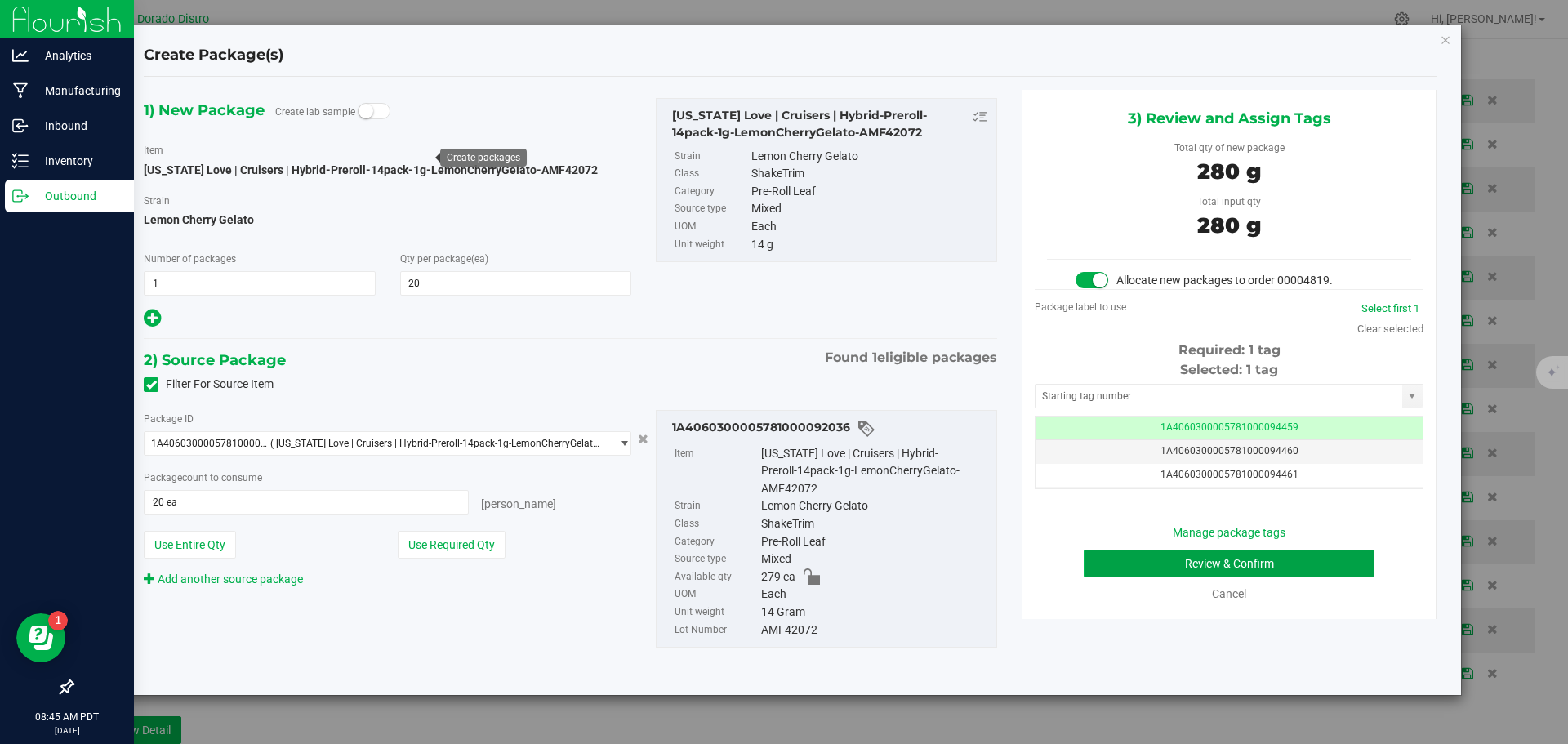
click at [1157, 566] on button "Review & Confirm" at bounding box center [1229, 564] width 291 height 28
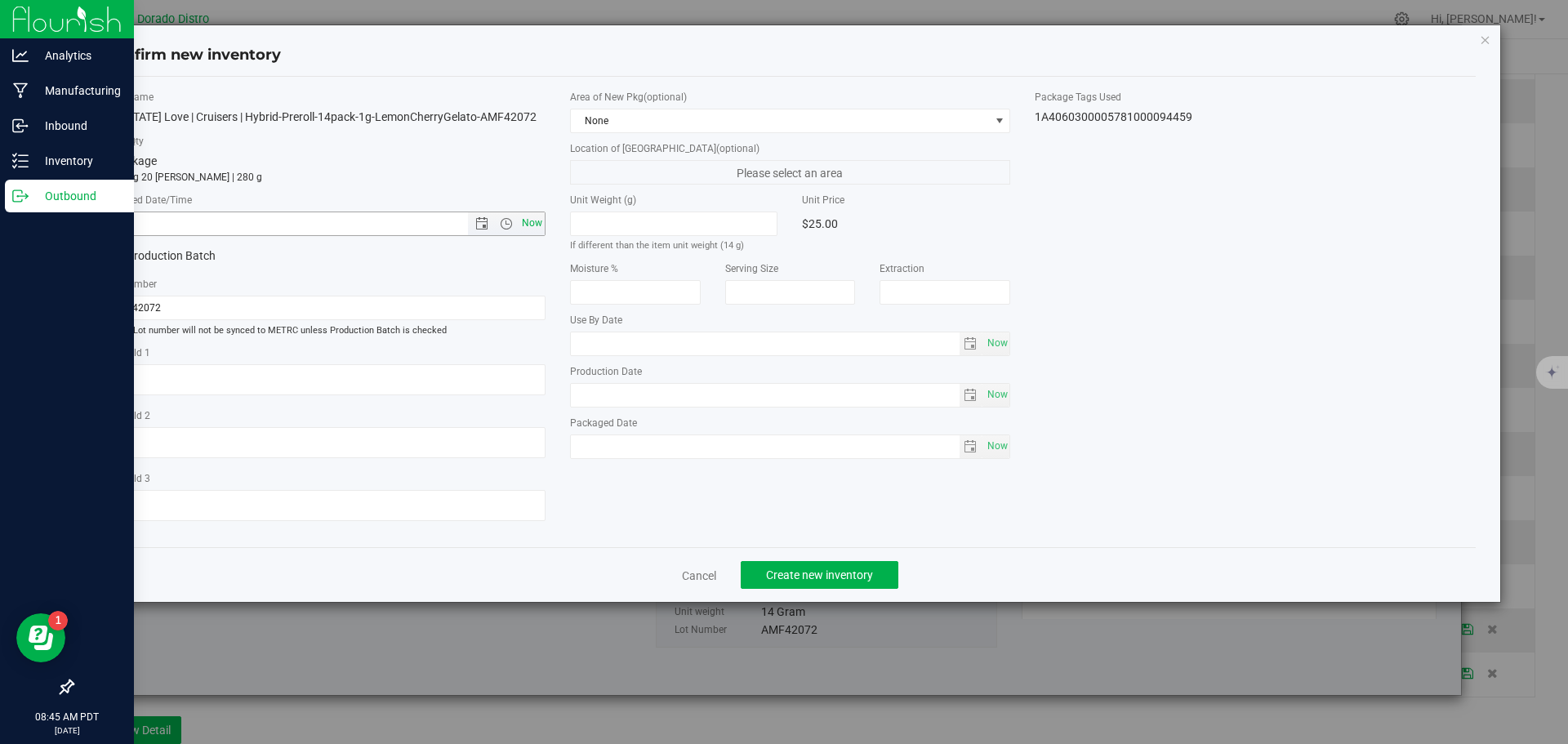
click at [540, 220] on span "Now" at bounding box center [532, 224] width 28 height 24
type input "9/25/2025 8:45 AM"
click at [772, 565] on button "Create new inventory" at bounding box center [819, 575] width 157 height 28
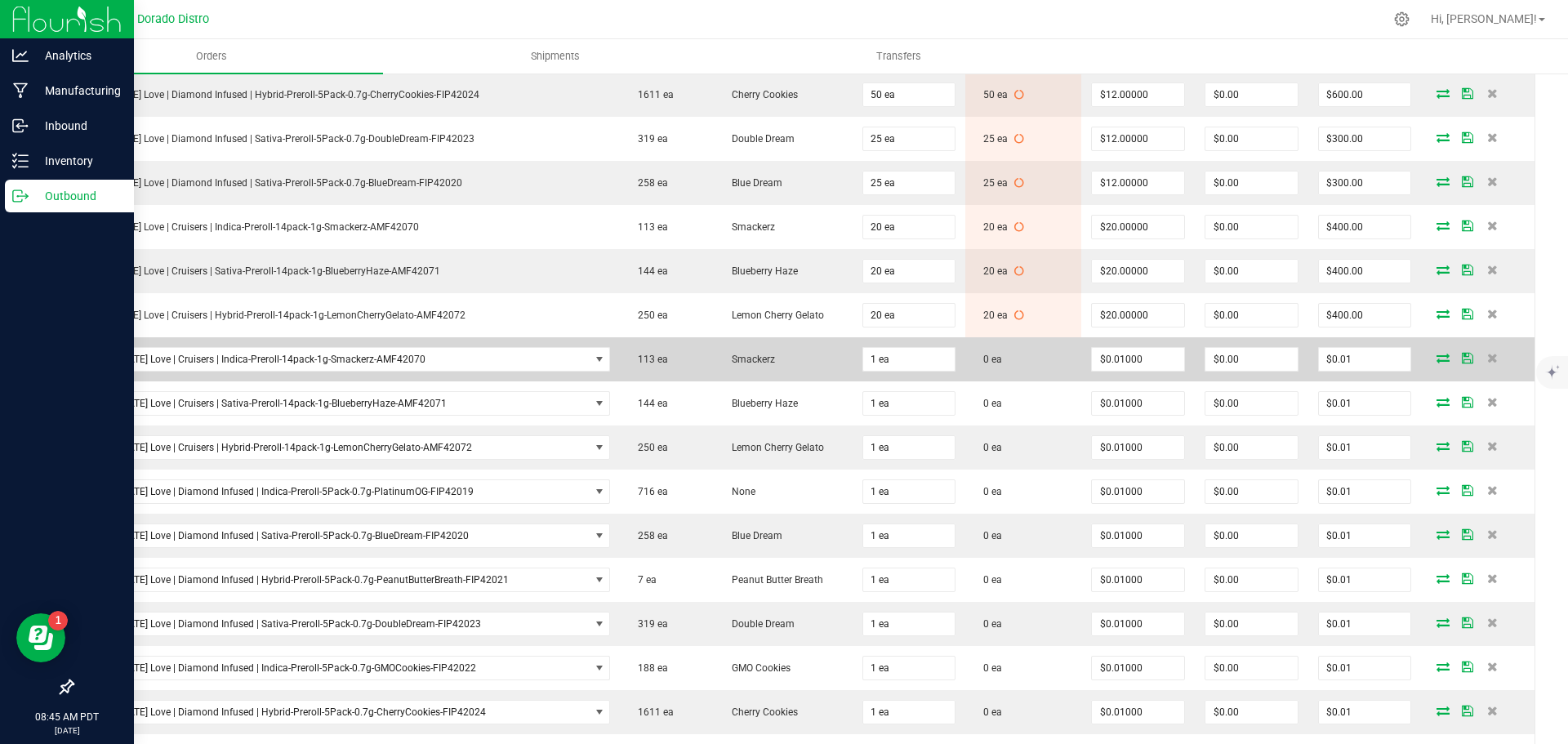
click at [1436, 359] on icon at bounding box center [1442, 357] width 13 height 9
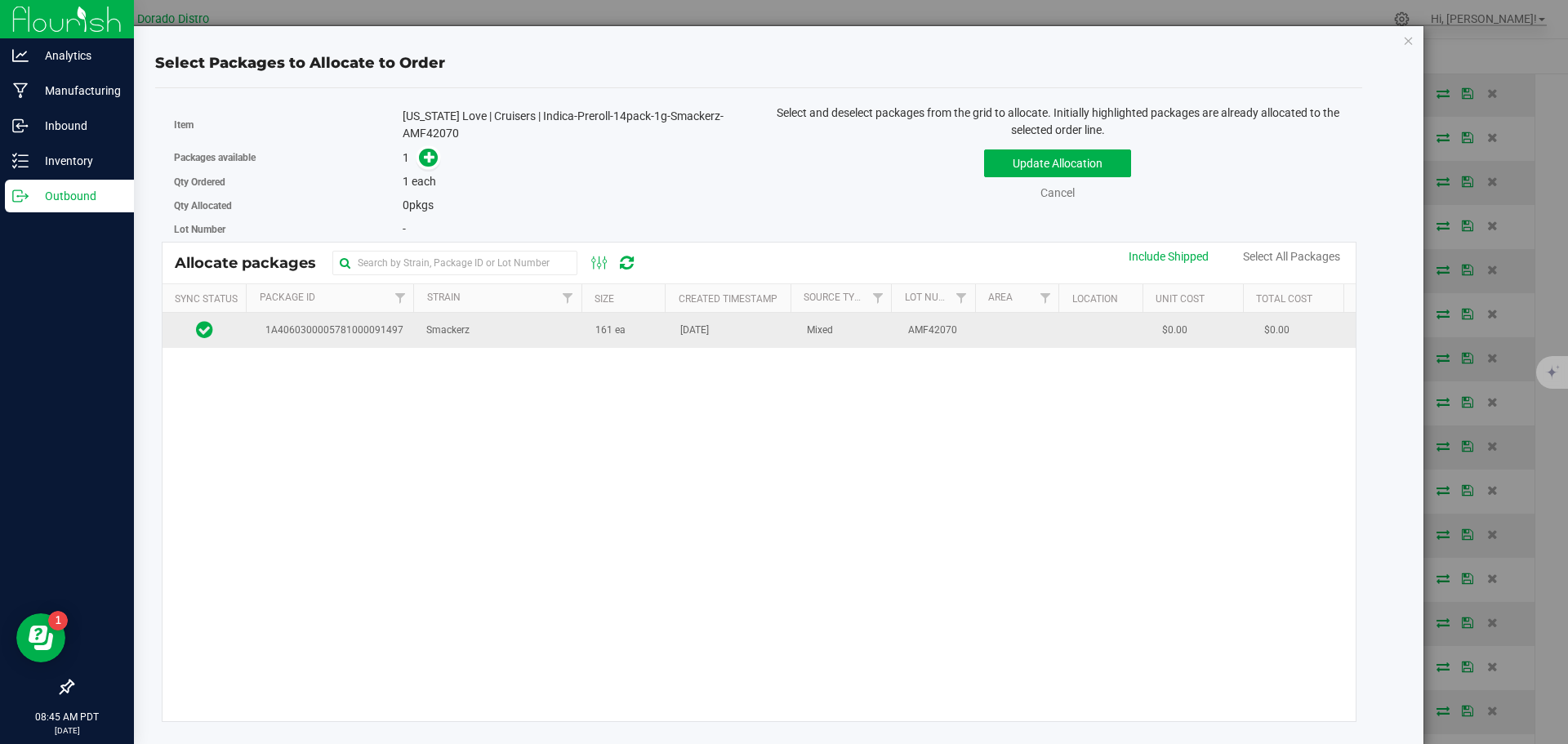
click at [614, 337] on span "161 ea" at bounding box center [610, 331] width 30 height 16
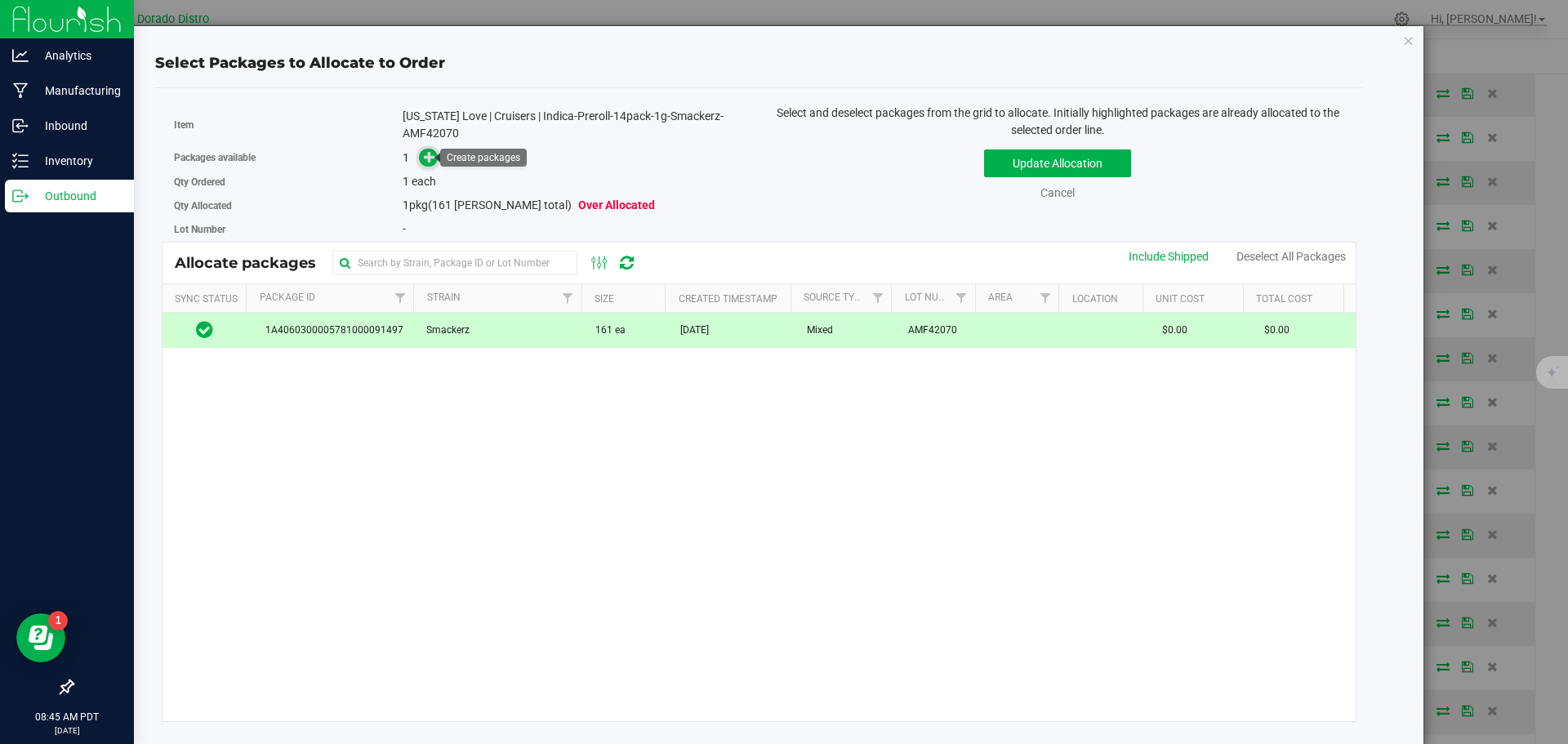
click at [423, 157] on icon at bounding box center [429, 157] width 11 height 11
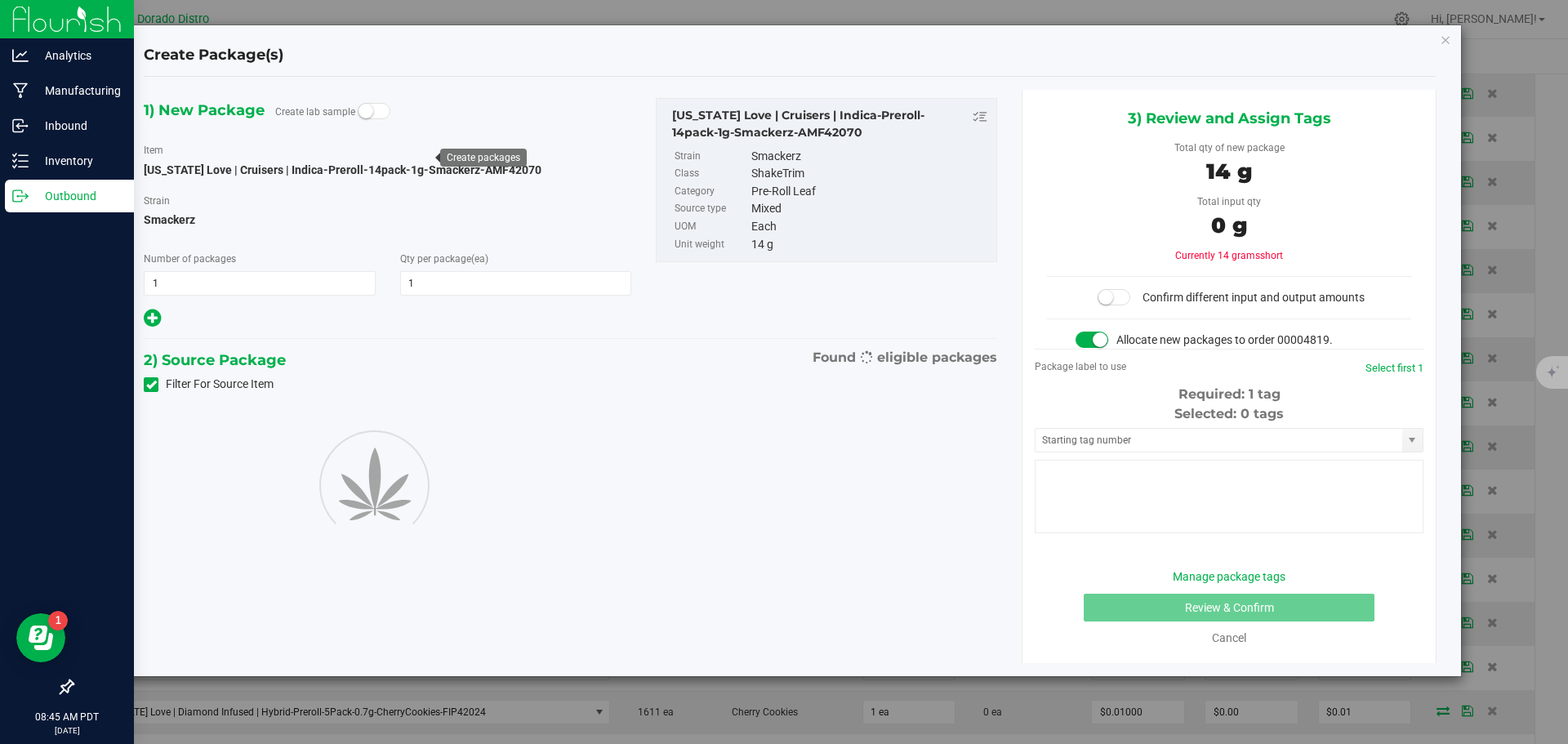
type input "1"
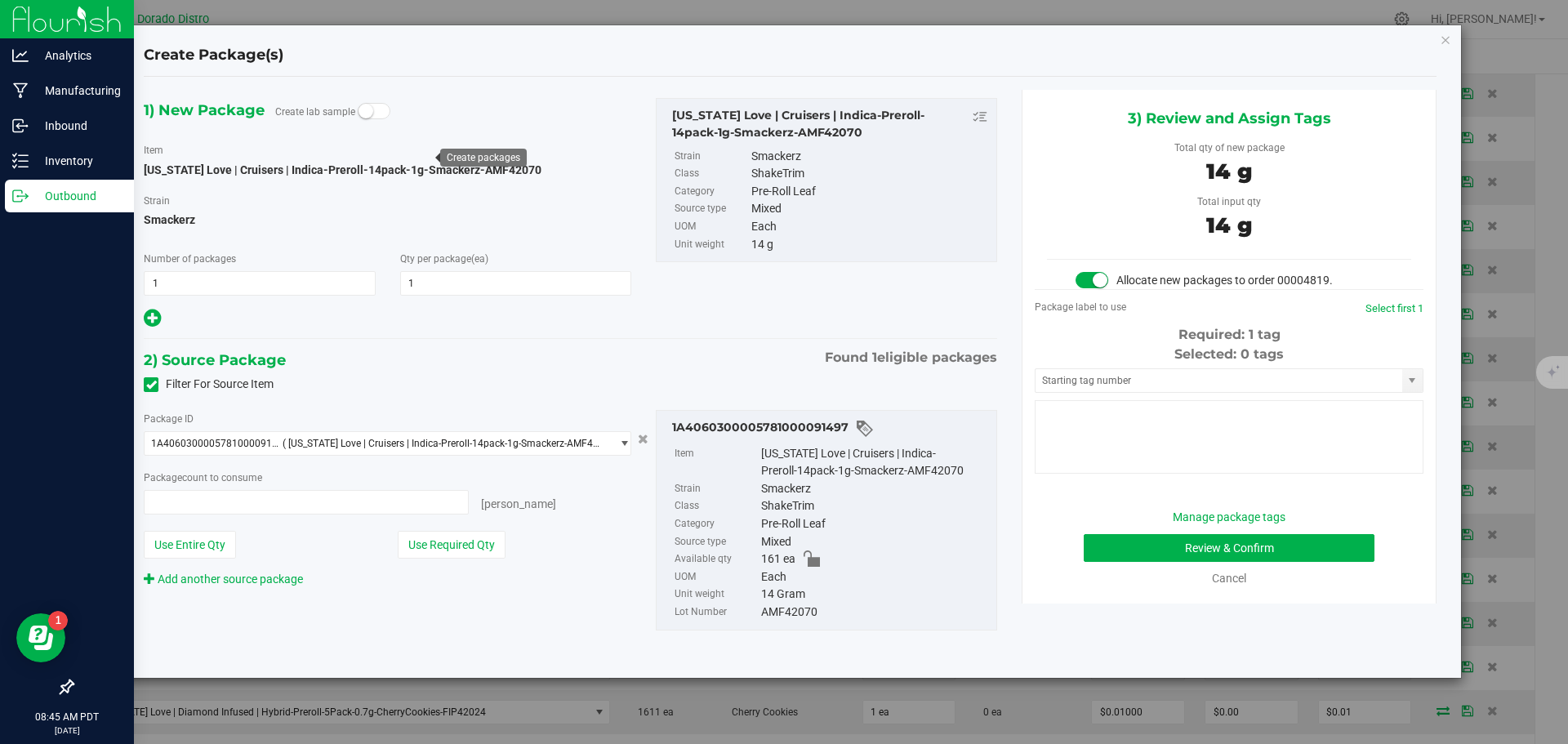
type input "1 ea"
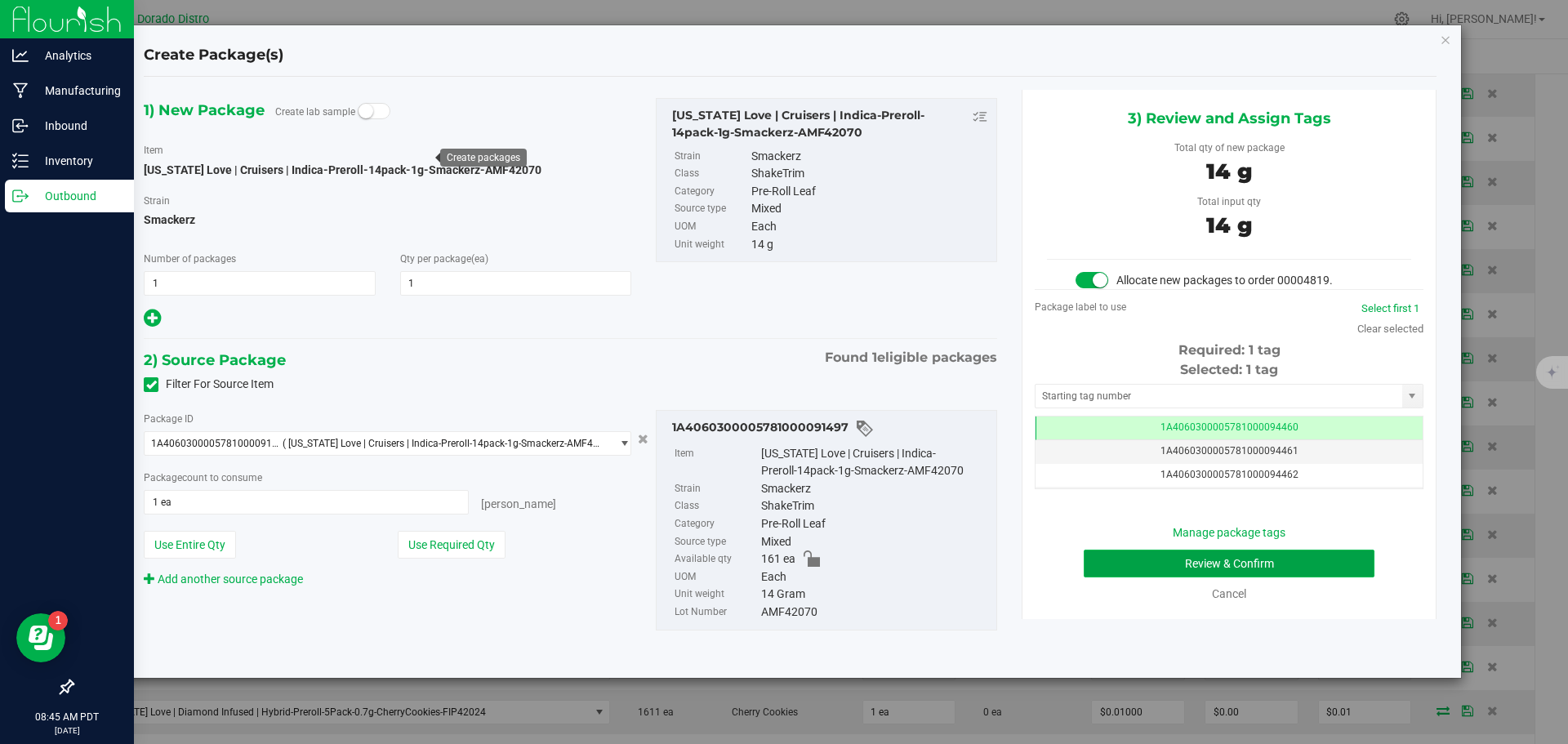
click at [1099, 564] on button "Review & Confirm" at bounding box center [1229, 564] width 291 height 28
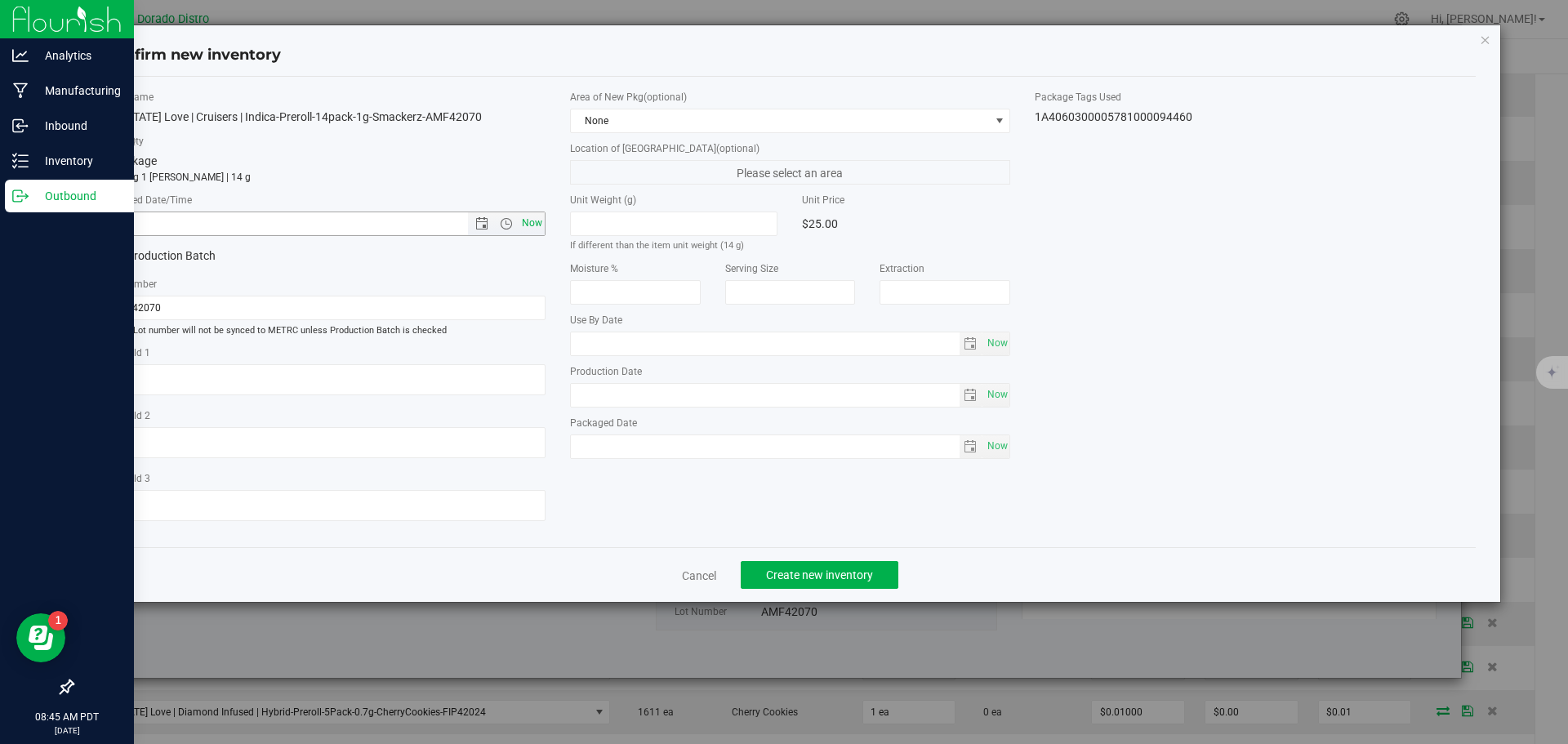
click at [539, 226] on span "Now" at bounding box center [532, 224] width 28 height 24
type input "9/25/2025 8:45 AM"
click at [789, 575] on span "Create new inventory" at bounding box center [819, 574] width 107 height 13
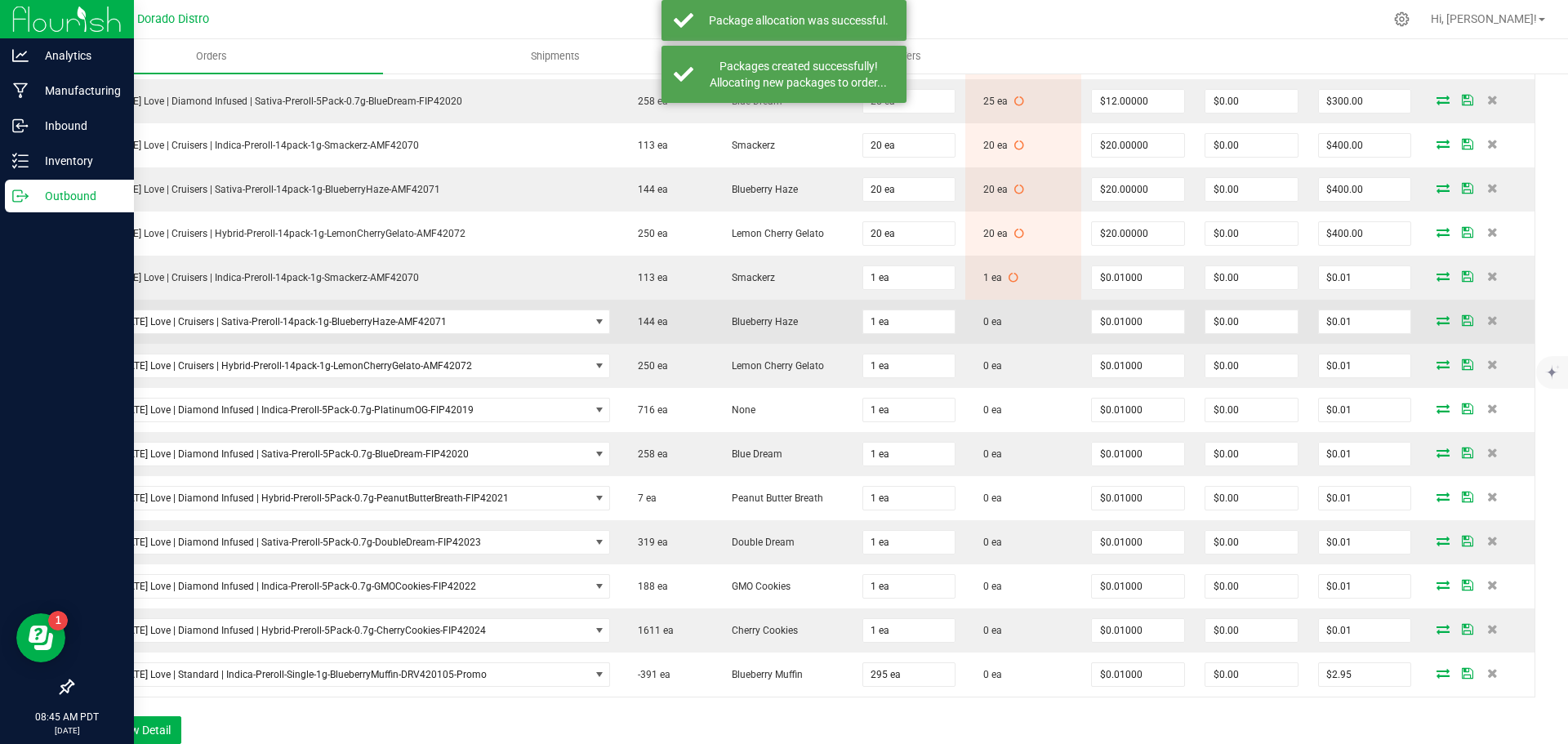
click at [1436, 318] on icon at bounding box center [1442, 319] width 13 height 9
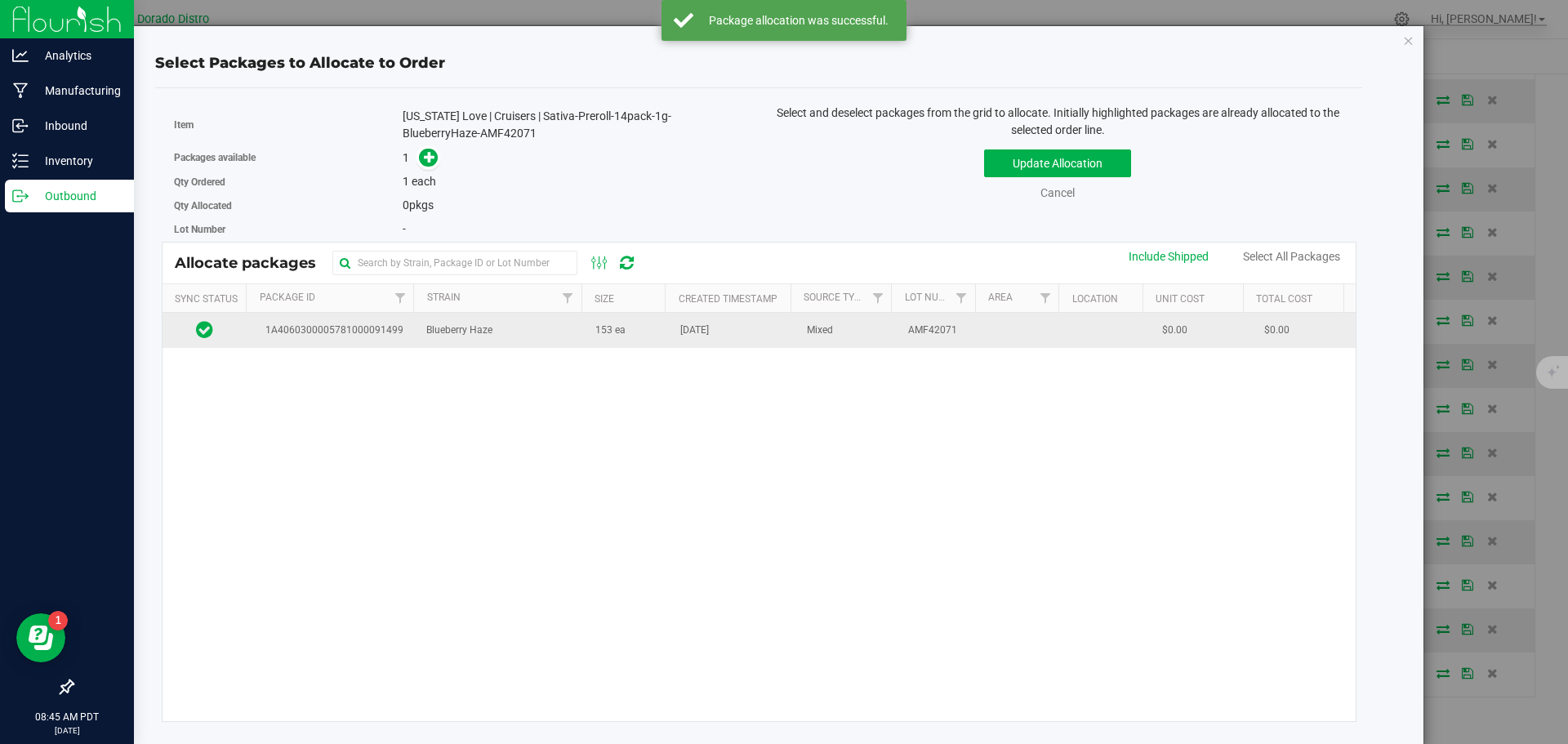
click at [650, 344] on td "153 ea" at bounding box center [627, 330] width 85 height 35
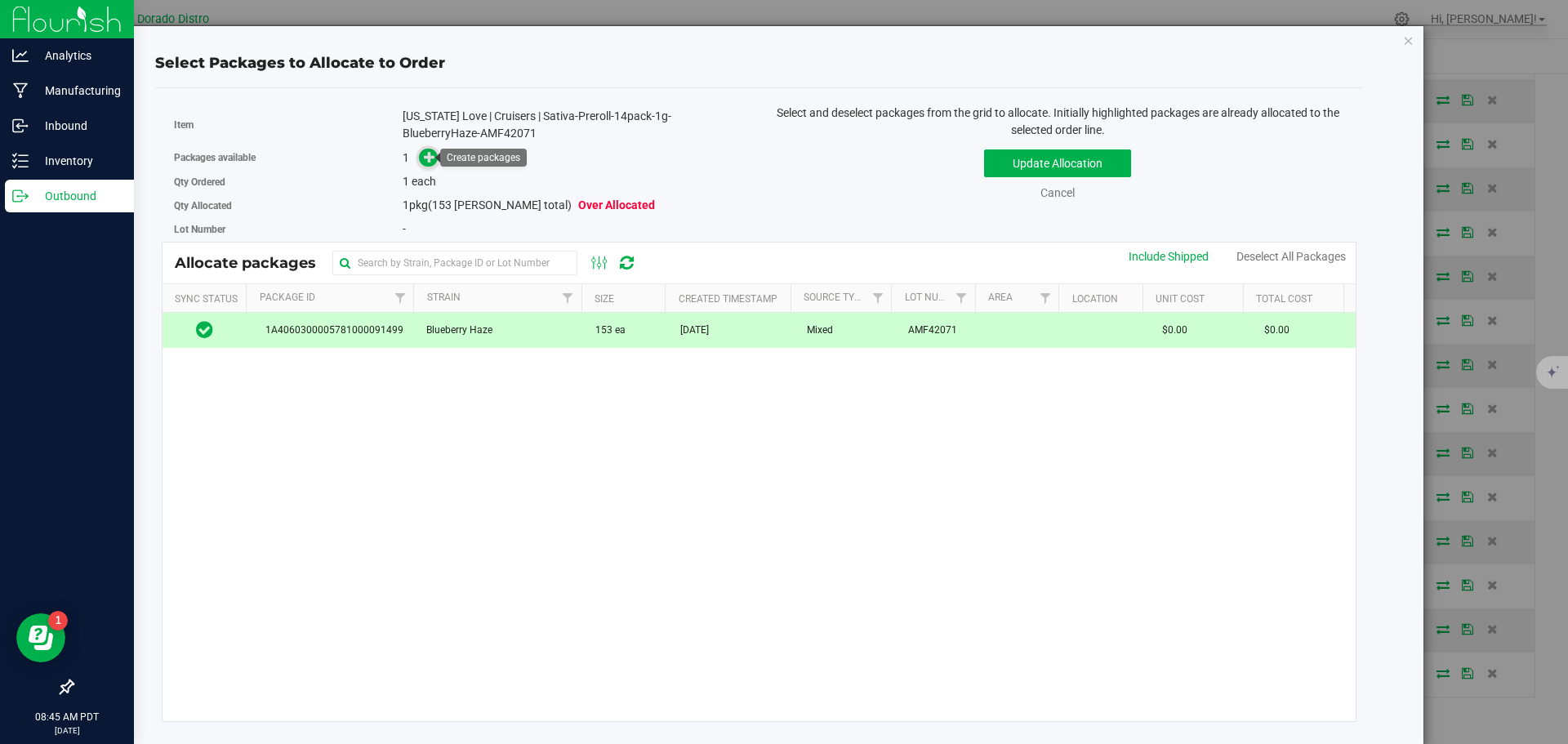
click at [433, 158] on icon at bounding box center [429, 157] width 11 height 11
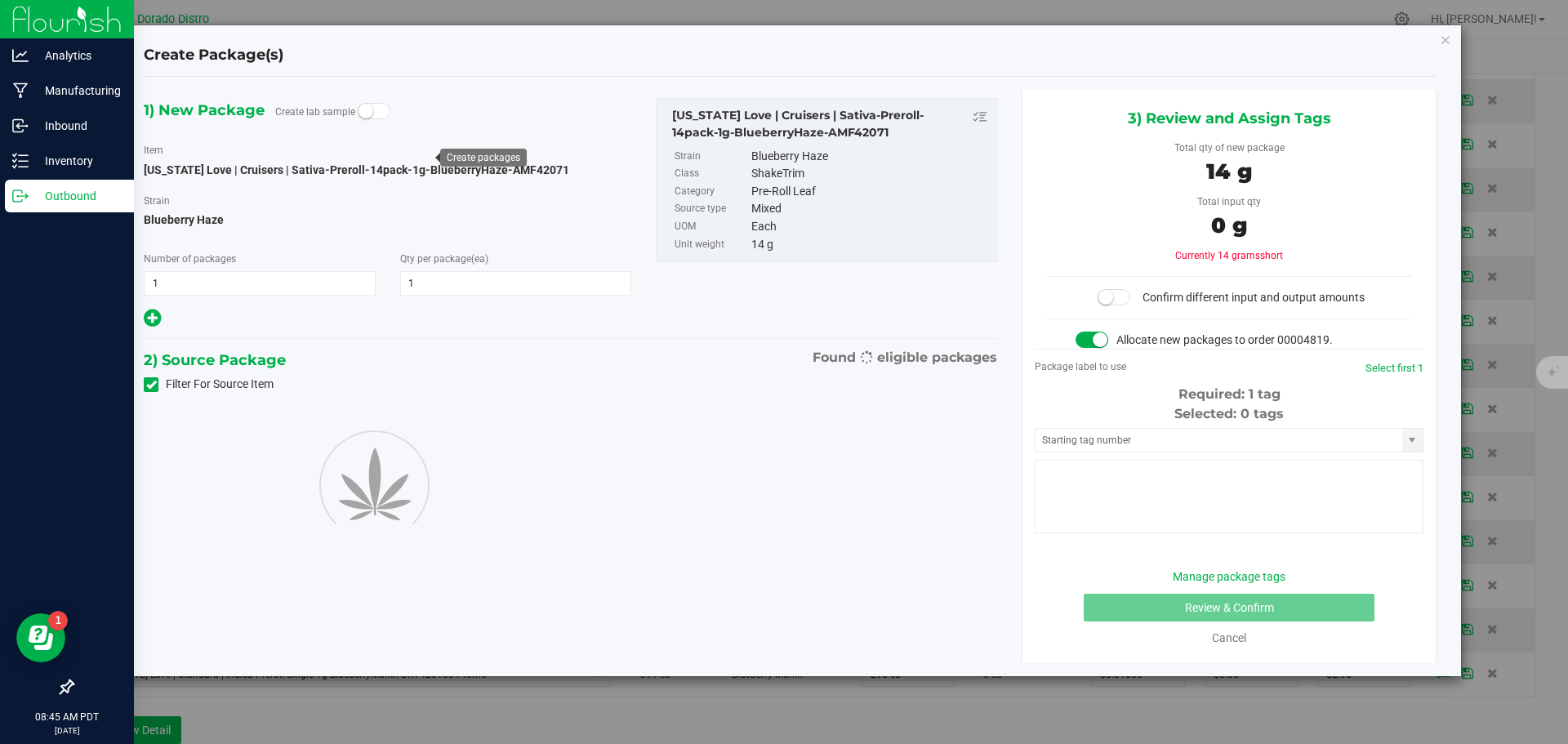
type input "1"
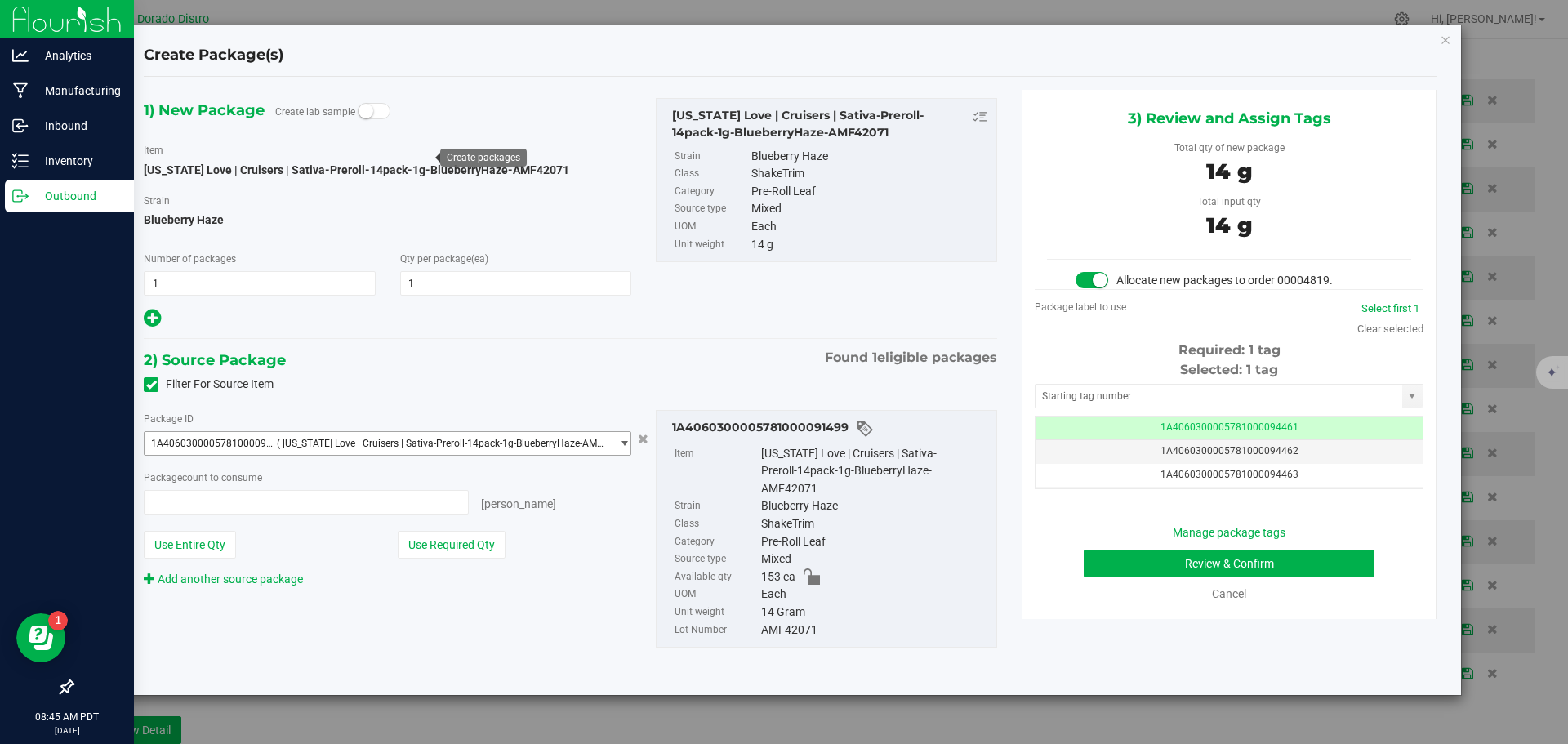
type input "1 ea"
click at [1114, 555] on button "Review & Confirm" at bounding box center [1229, 564] width 291 height 28
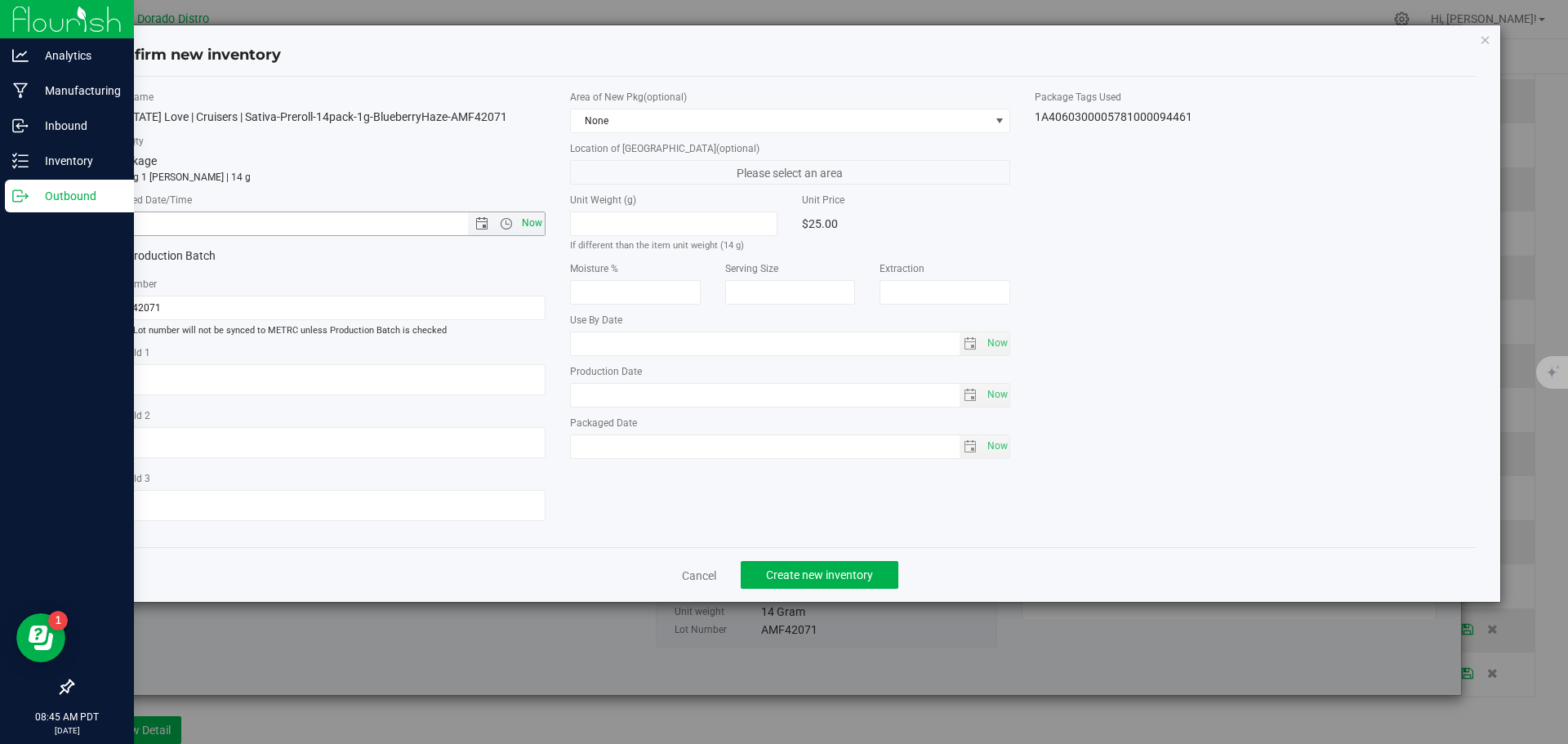
click at [536, 229] on span "Now" at bounding box center [532, 224] width 28 height 24
type input "9/25/2025 8:45 AM"
click at [793, 569] on span "Create new inventory" at bounding box center [819, 574] width 107 height 13
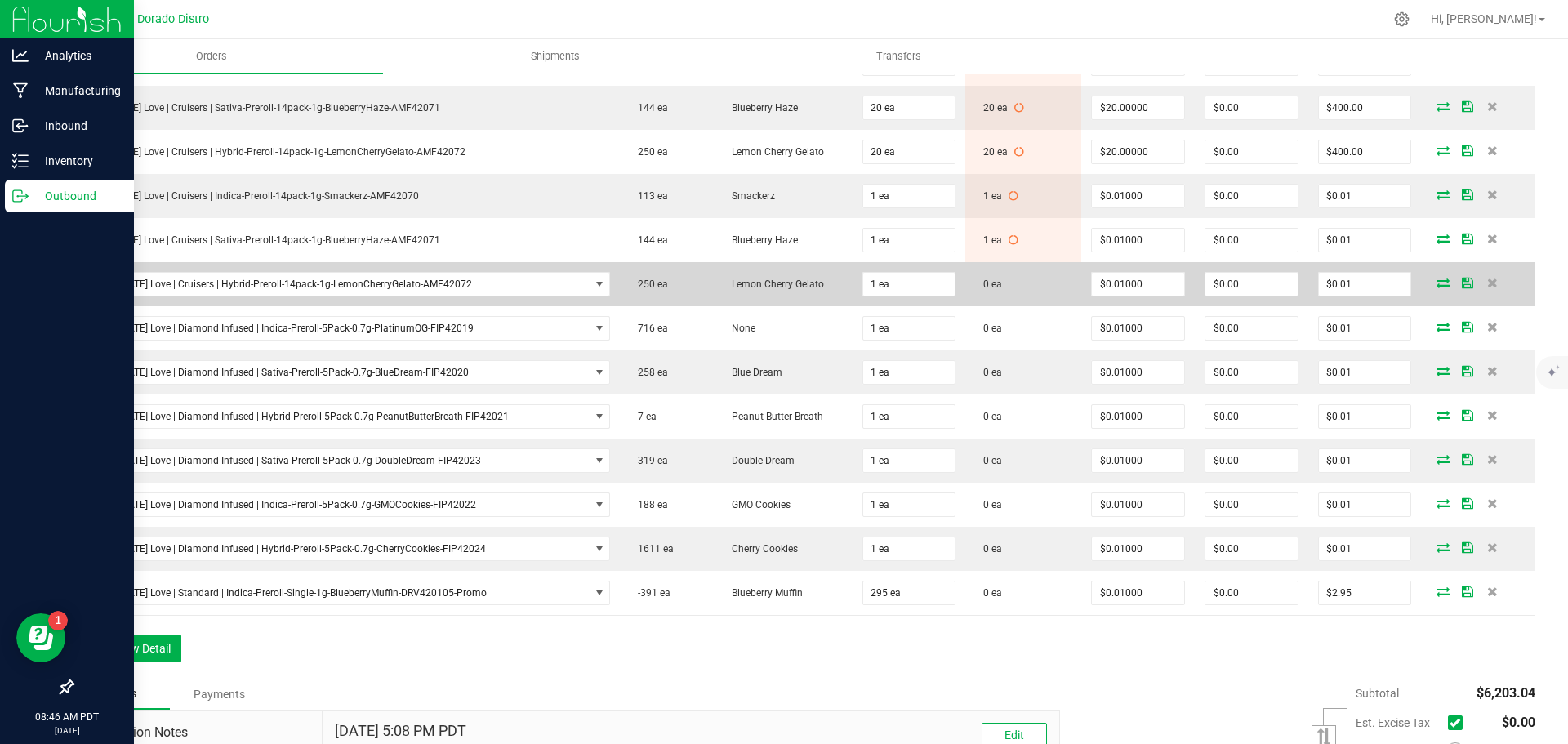
click at [1436, 282] on icon at bounding box center [1442, 282] width 13 height 9
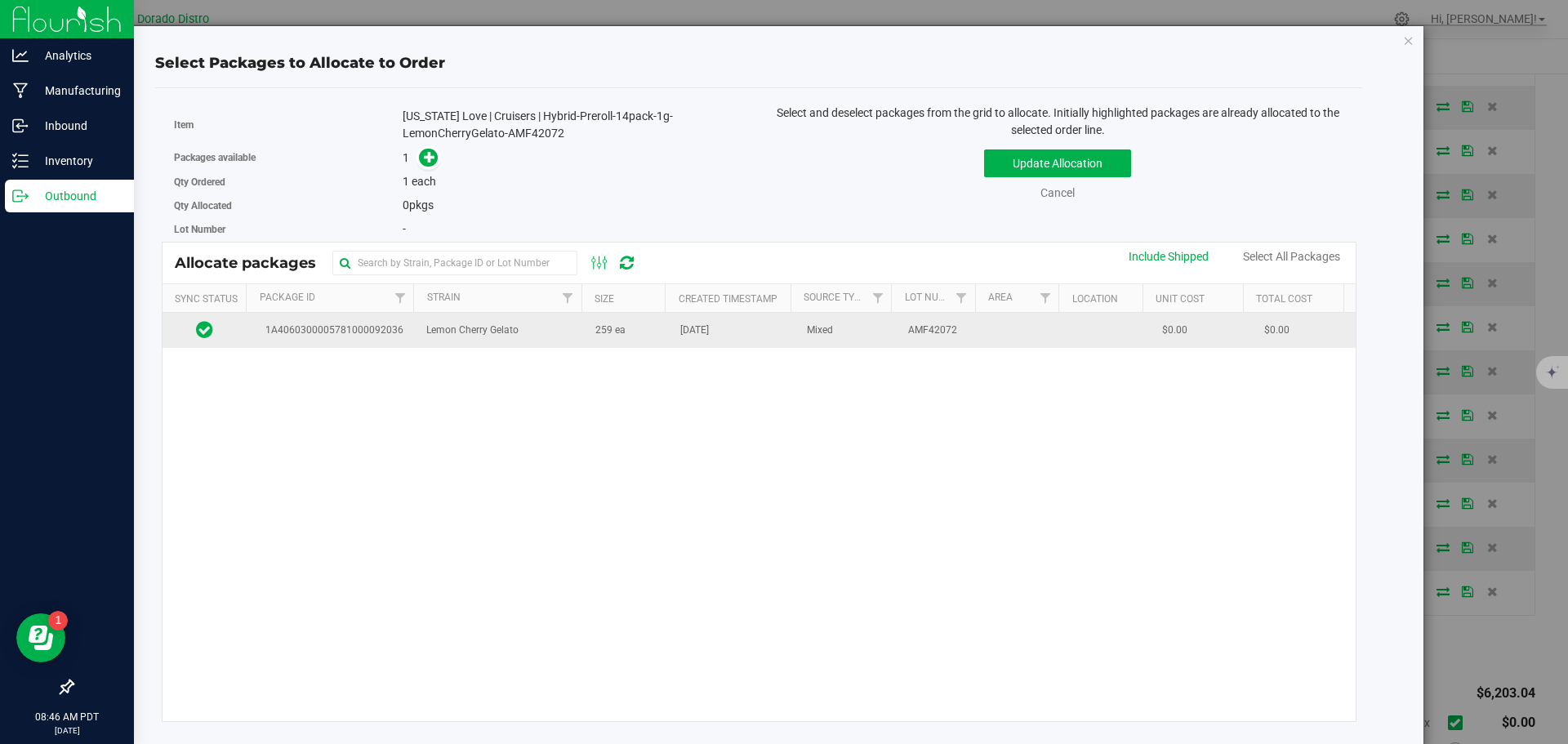
click at [637, 343] on td "259 ea" at bounding box center [627, 330] width 85 height 35
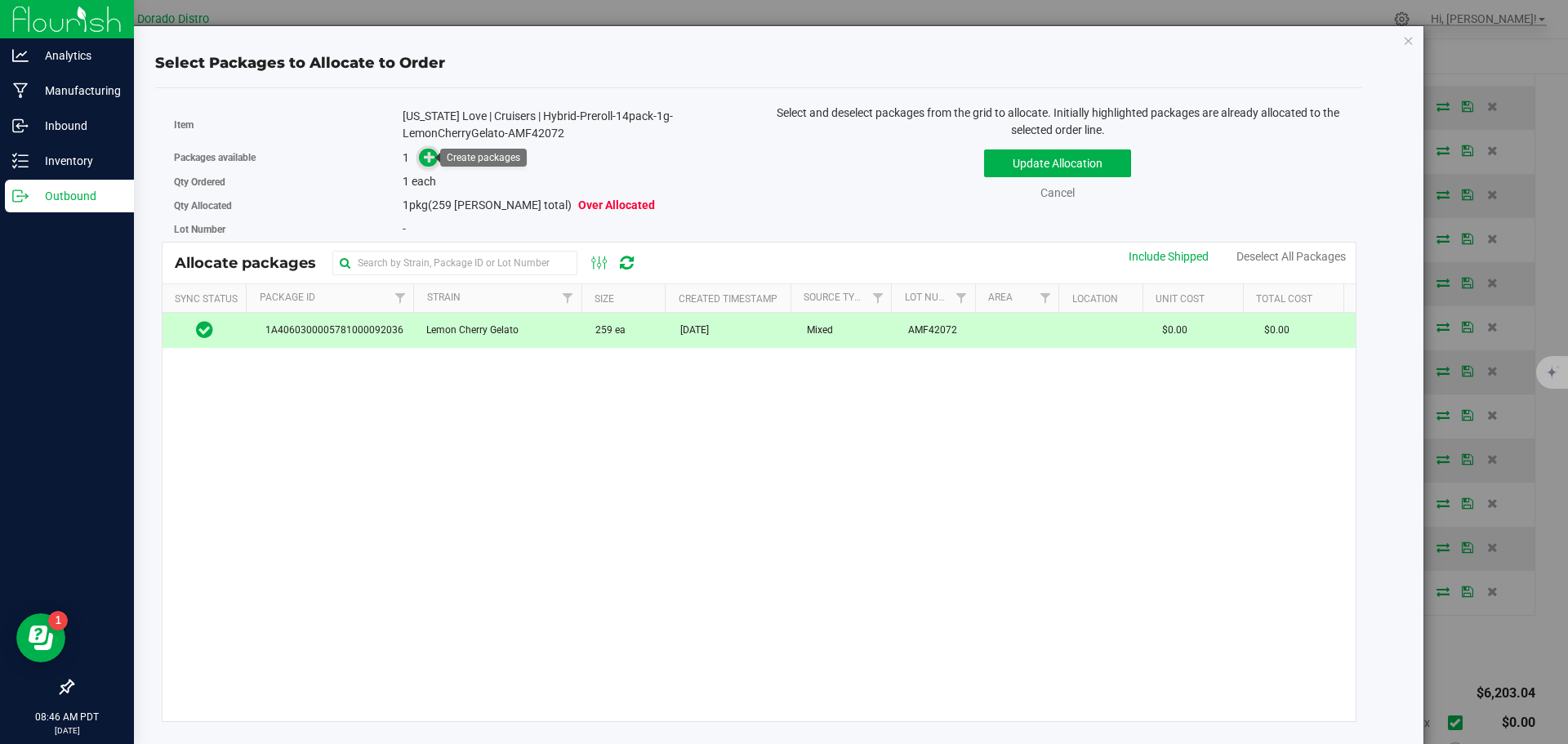
click at [423, 153] on icon at bounding box center [429, 157] width 11 height 11
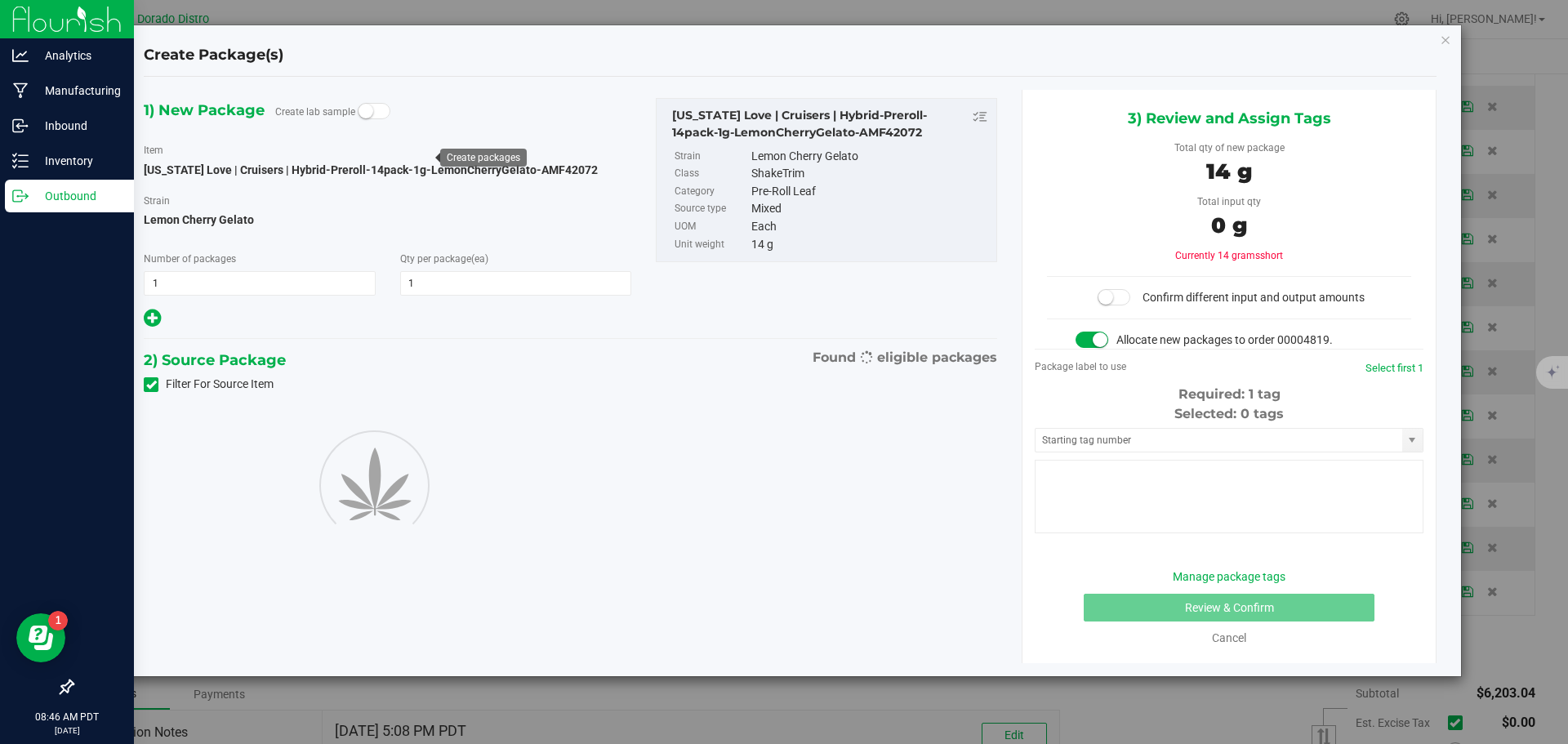
type input "1"
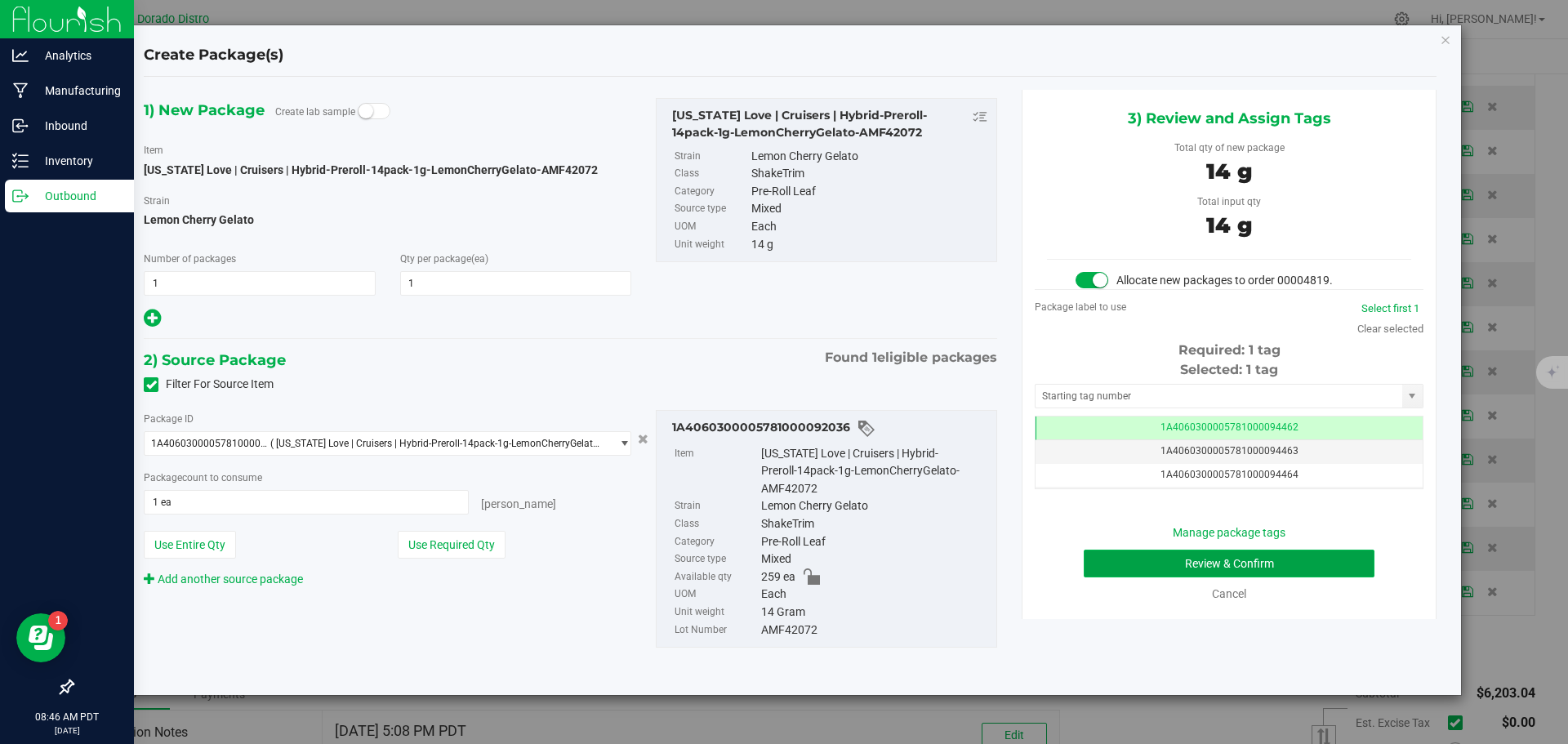
click at [1124, 557] on button "Review & Confirm" at bounding box center [1229, 564] width 291 height 28
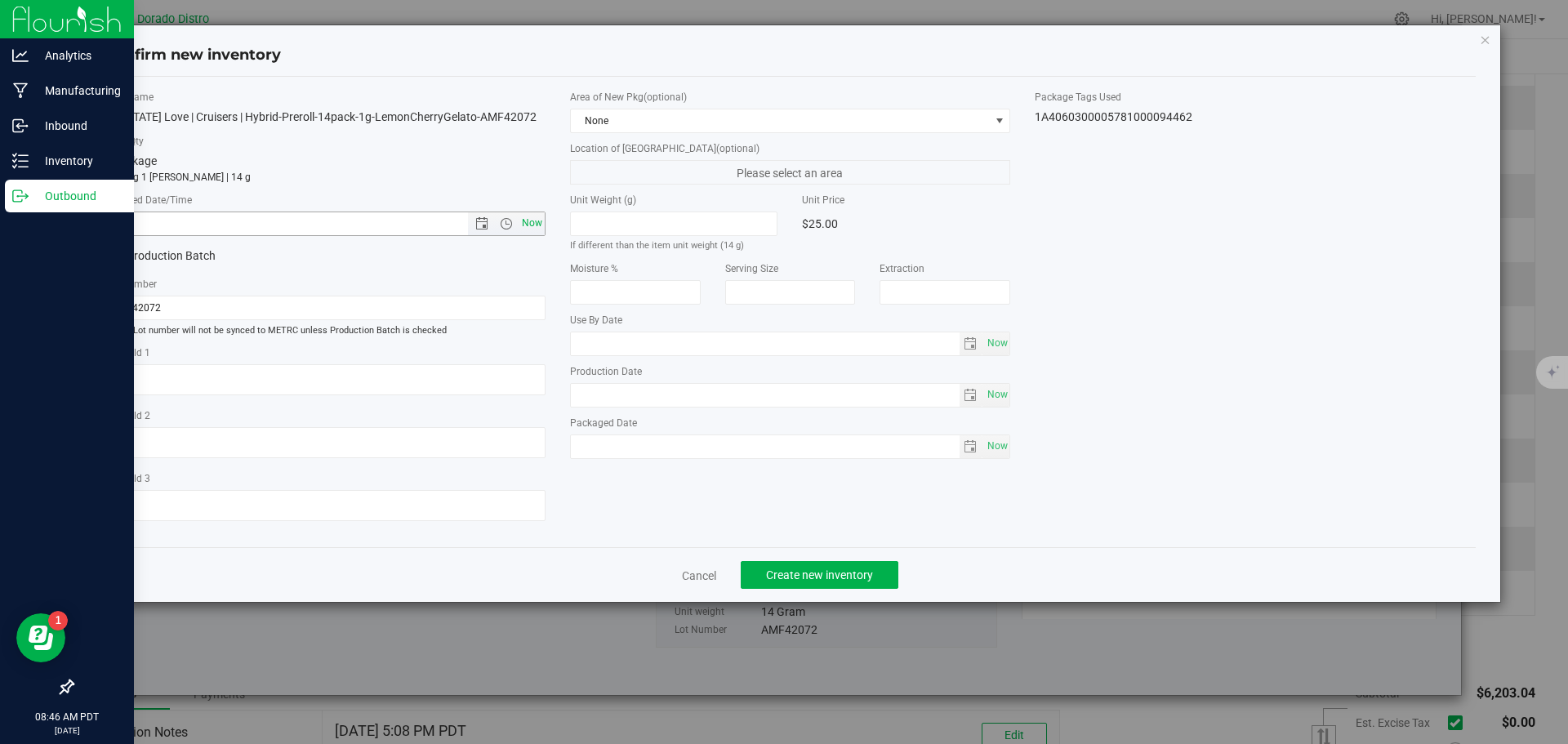
click at [538, 224] on span "Now" at bounding box center [532, 224] width 28 height 24
type input "9/25/2025 8:46 AM"
click at [810, 573] on span "Create new inventory" at bounding box center [819, 574] width 107 height 13
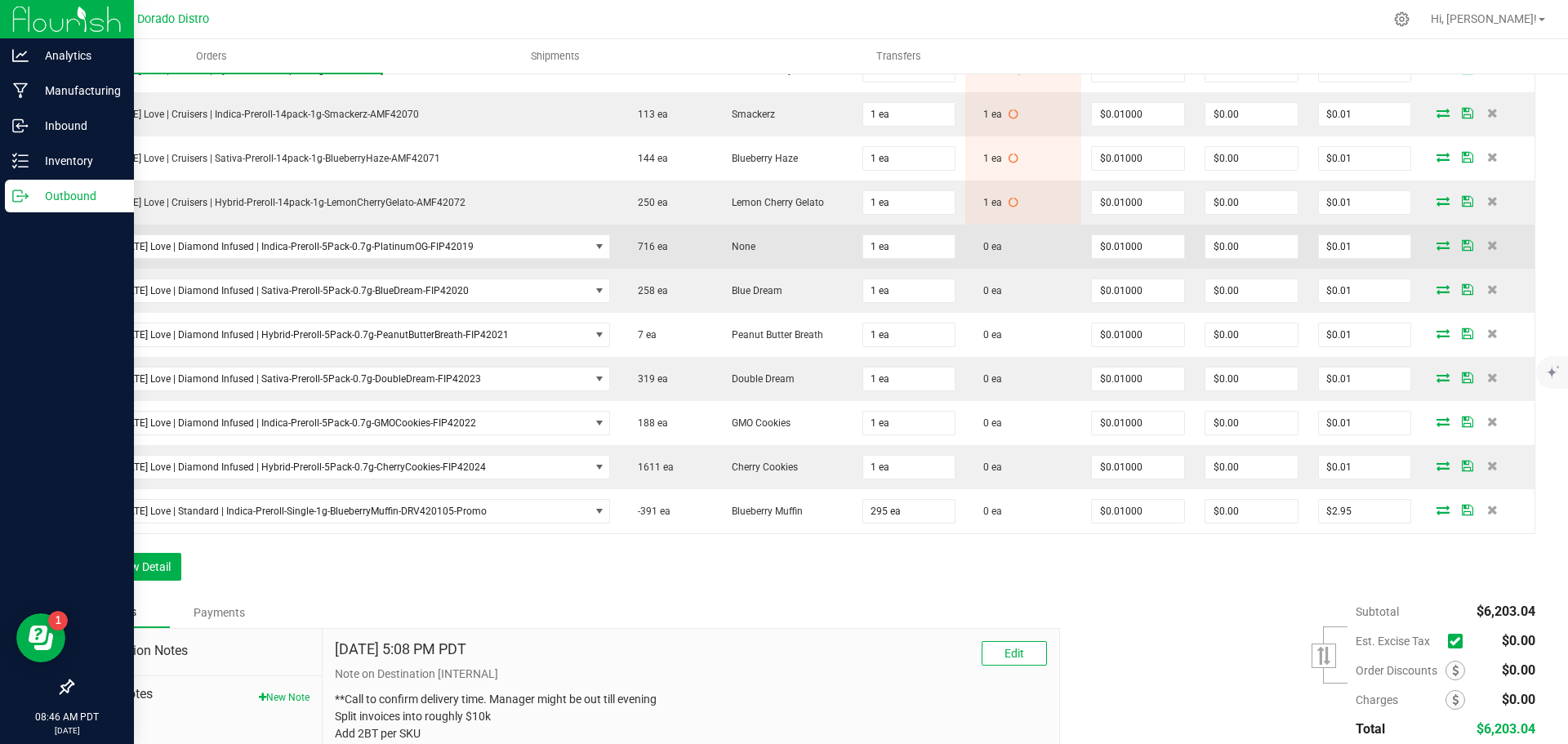
click at [1436, 245] on icon at bounding box center [1442, 245] width 13 height 9
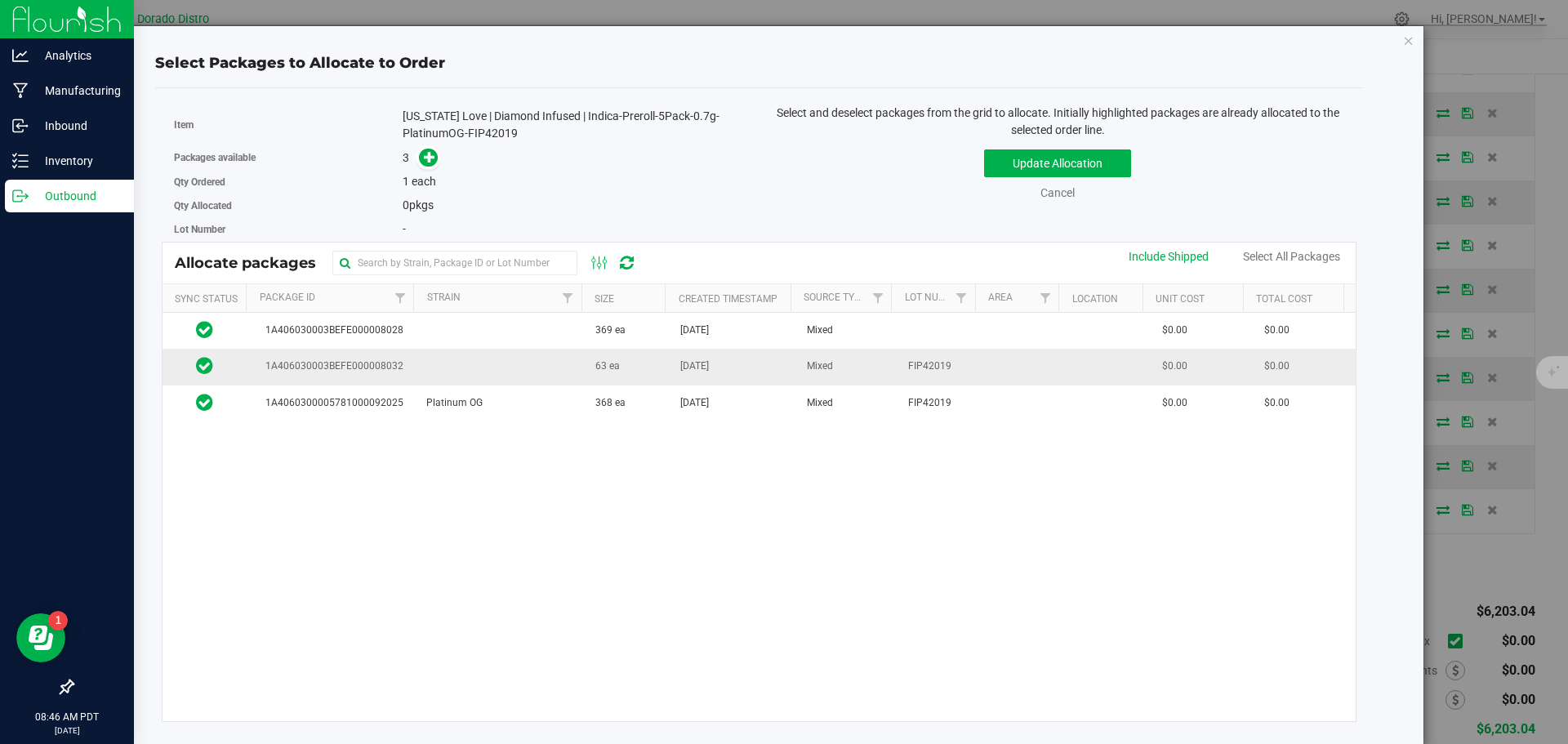
click at [614, 369] on td "63 ea" at bounding box center [627, 367] width 85 height 36
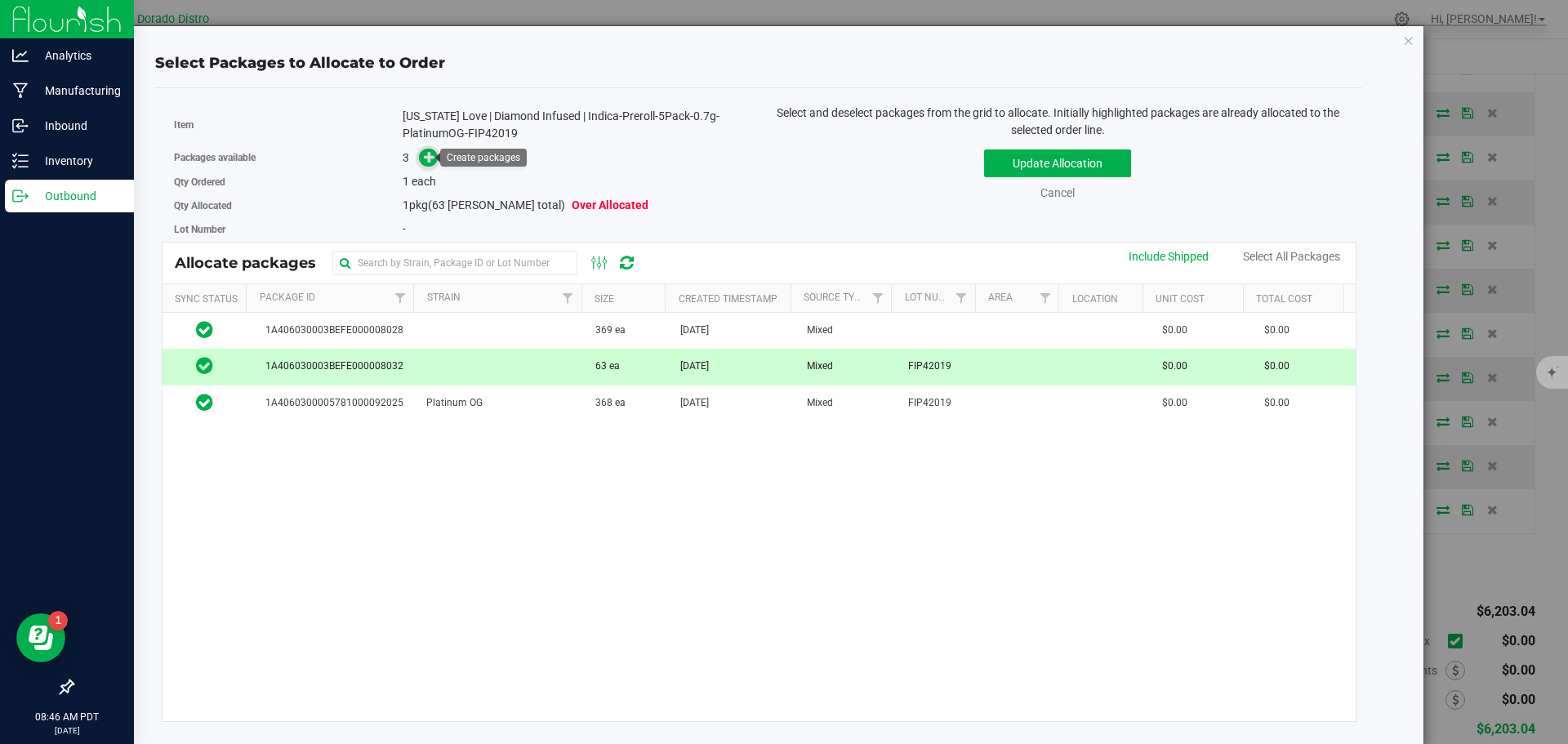
click at [424, 157] on icon at bounding box center [429, 157] width 11 height 11
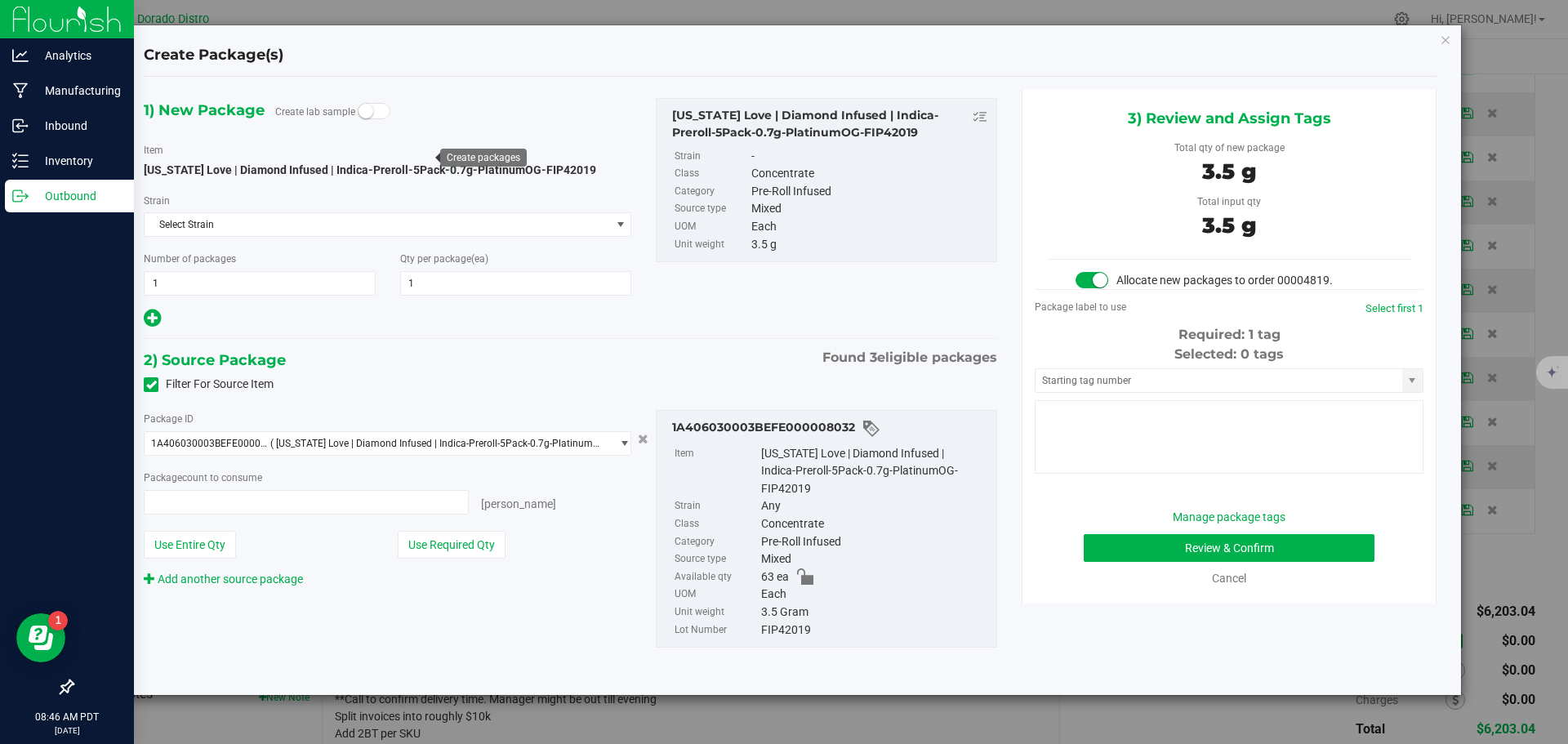
type input "1 ea"
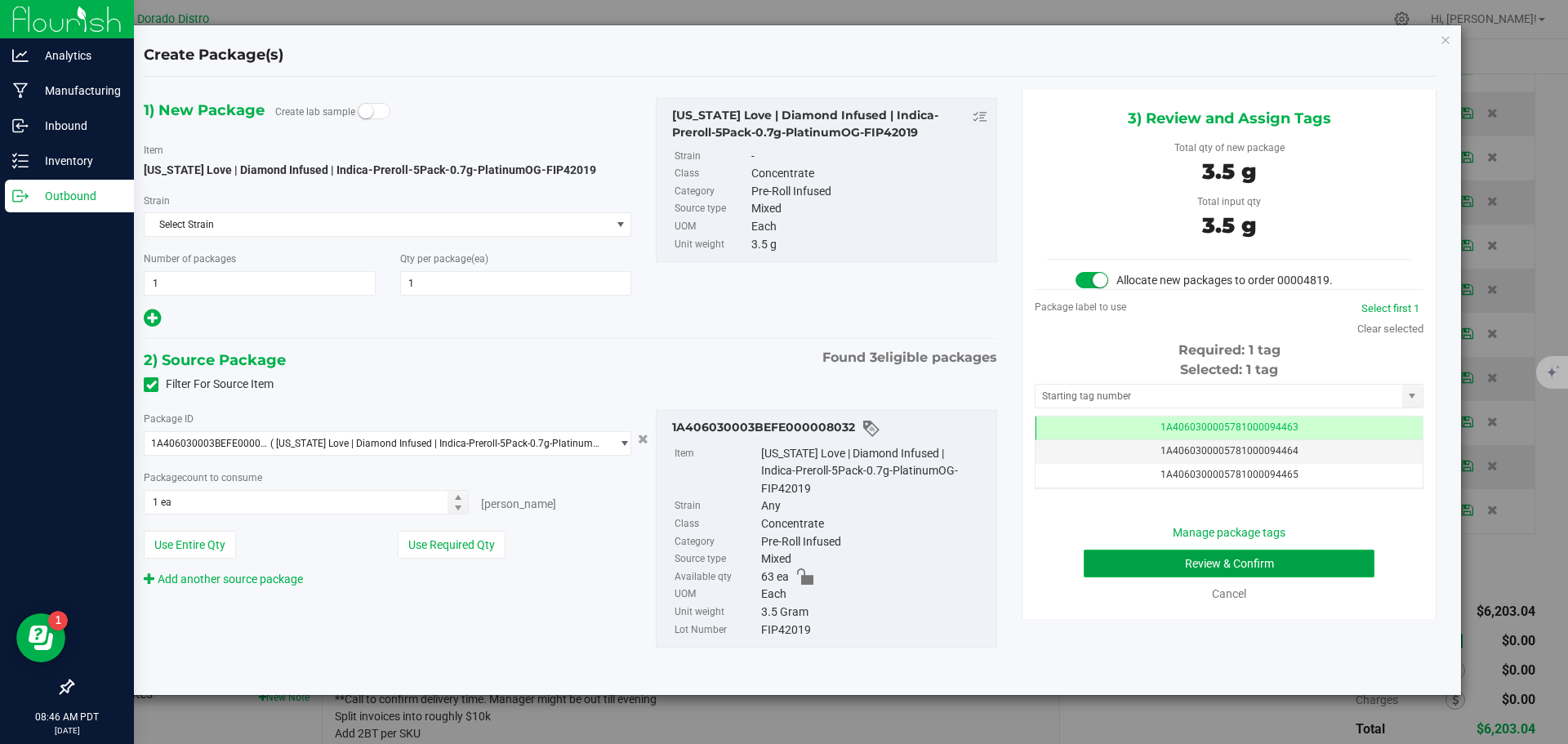
click at [1109, 550] on button "Review & Confirm" at bounding box center [1229, 564] width 291 height 28
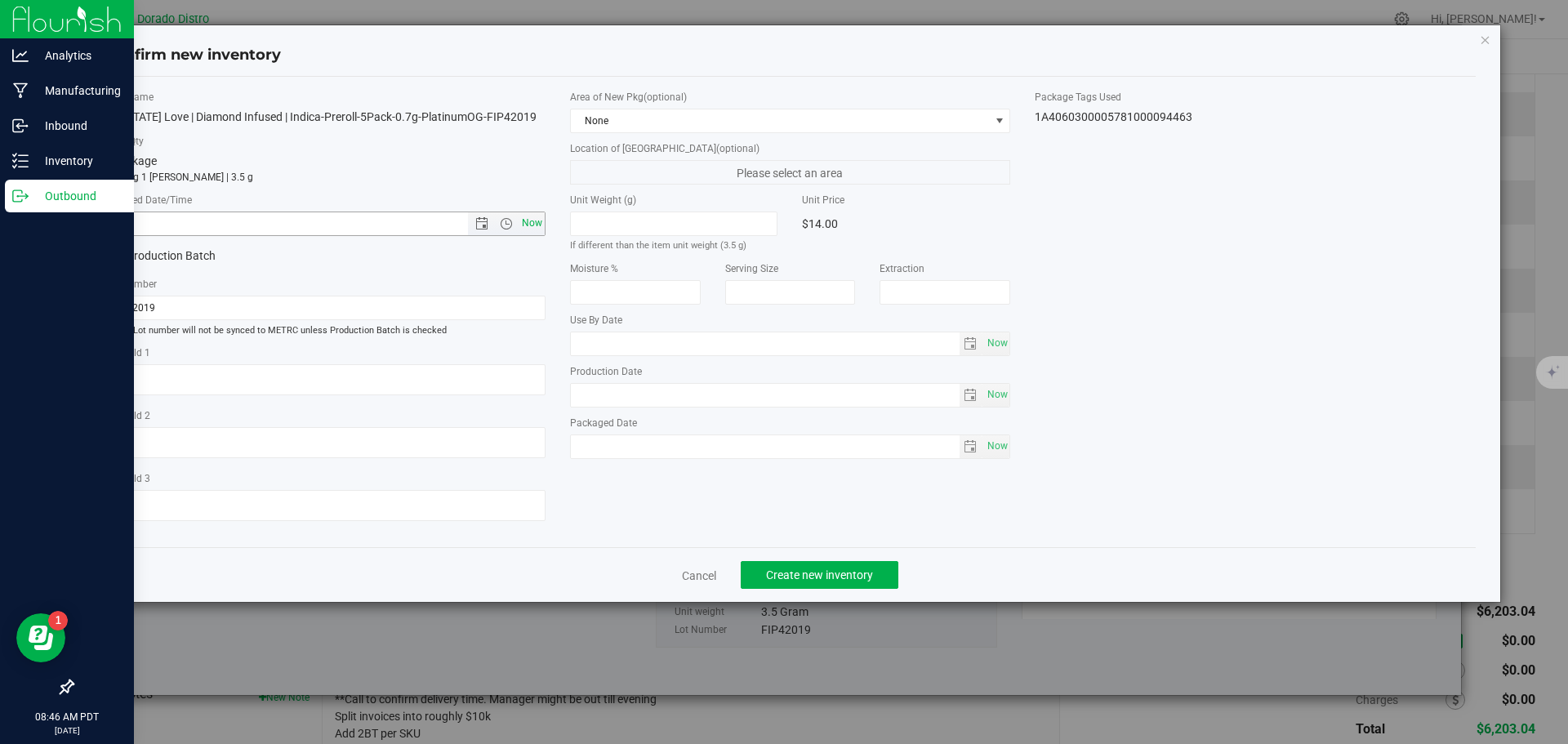
click at [540, 223] on span "Now" at bounding box center [532, 224] width 28 height 24
type input "9/25/2025 8:46 AM"
click at [802, 572] on span "Create new inventory" at bounding box center [819, 574] width 107 height 13
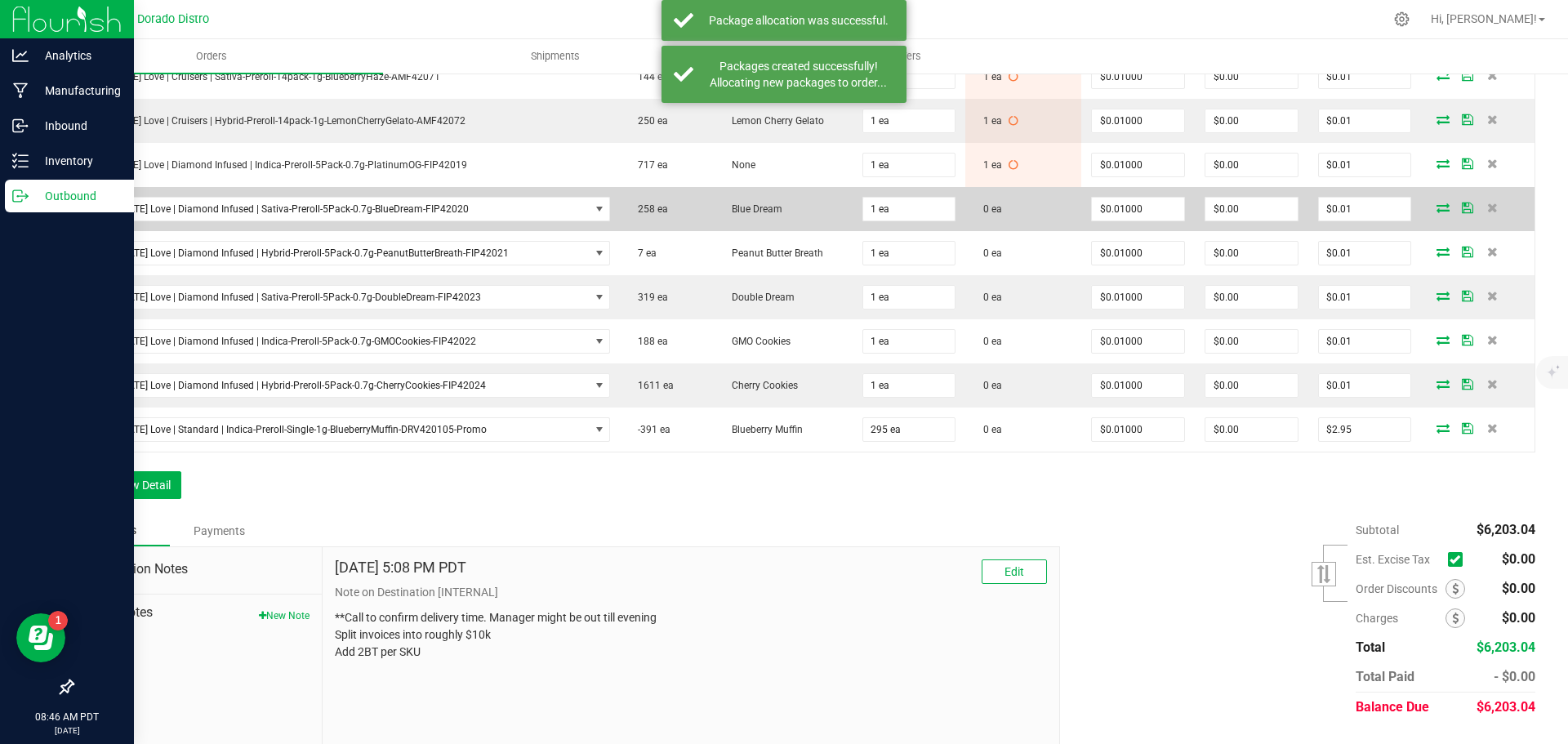
click at [1430, 208] on span at bounding box center [1442, 207] width 24 height 9
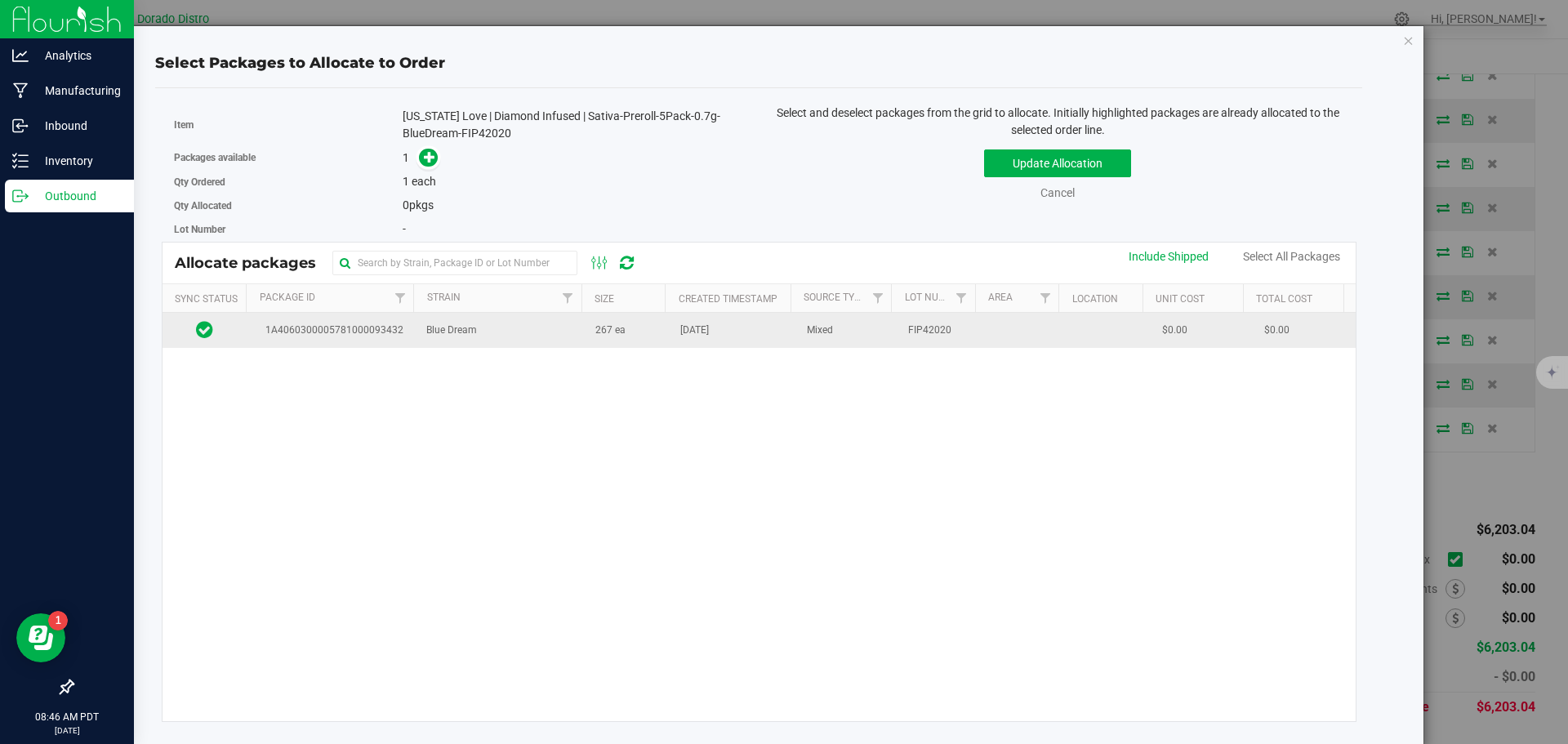
click at [617, 342] on td "267 ea" at bounding box center [627, 330] width 85 height 35
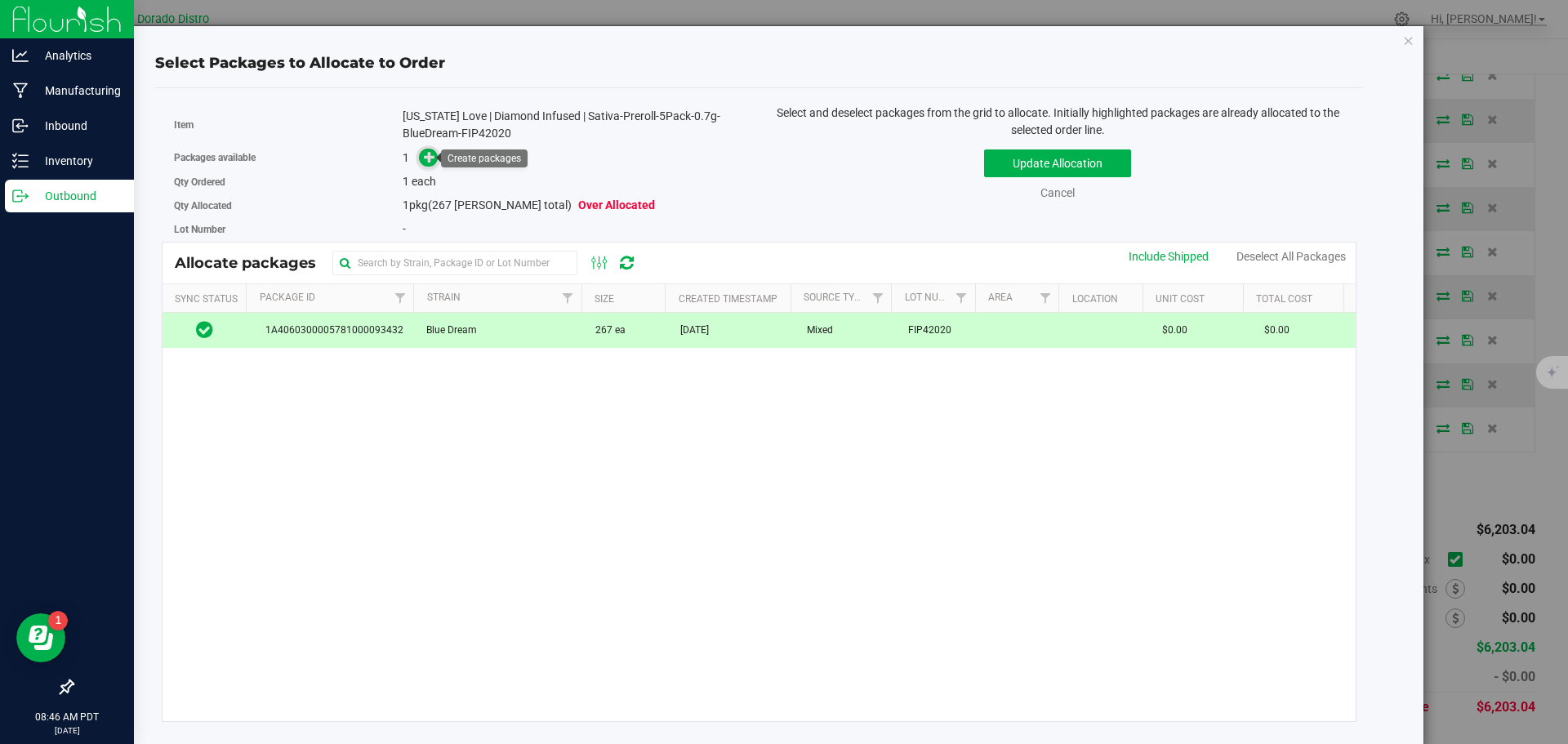
click at [425, 152] on icon at bounding box center [429, 157] width 11 height 11
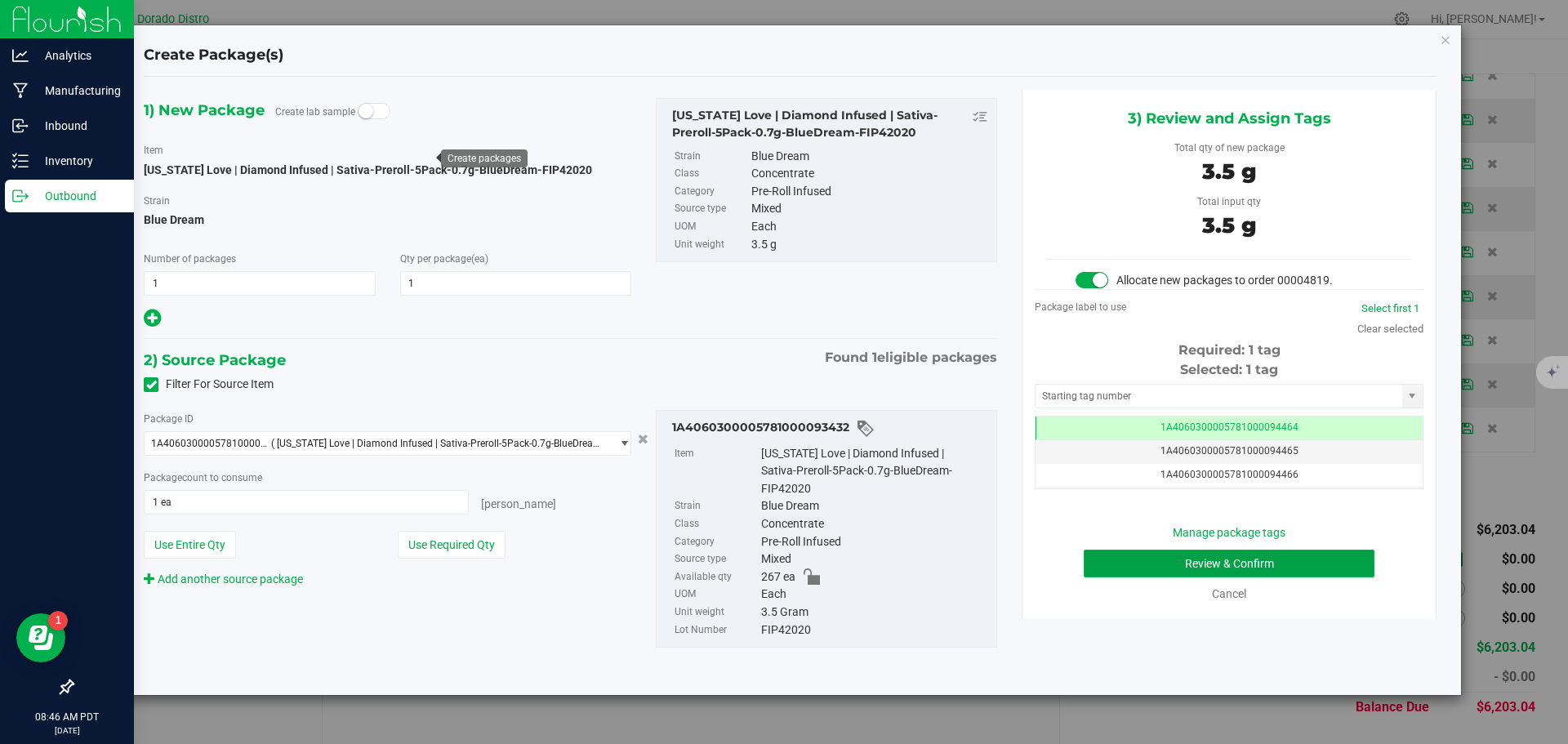
click at [1103, 559] on button "Review & Confirm" at bounding box center [1229, 564] width 291 height 28
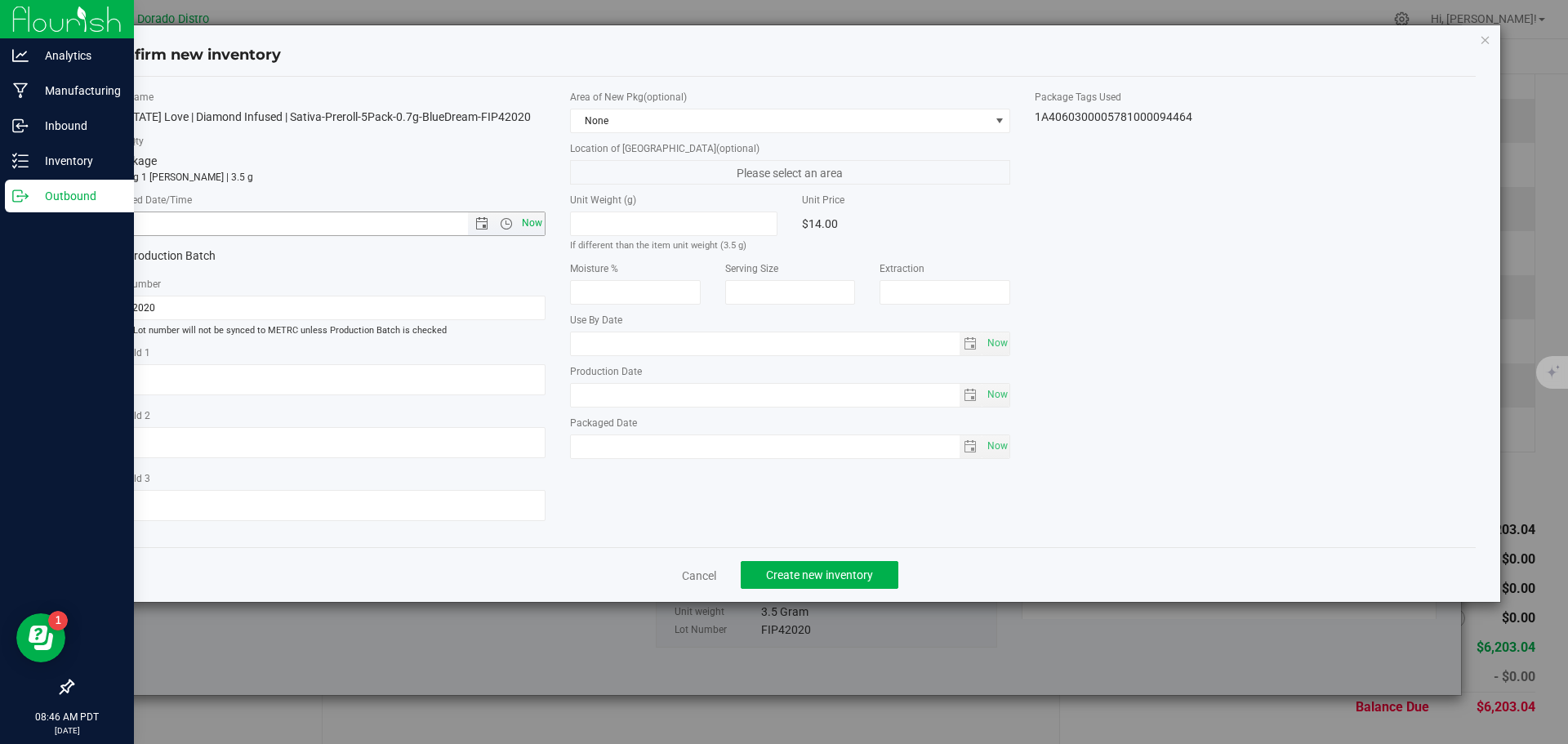
click at [537, 217] on span "Now" at bounding box center [532, 224] width 28 height 24
type input "9/25/2025 8:46 AM"
click at [778, 571] on span "Create new inventory" at bounding box center [819, 574] width 107 height 13
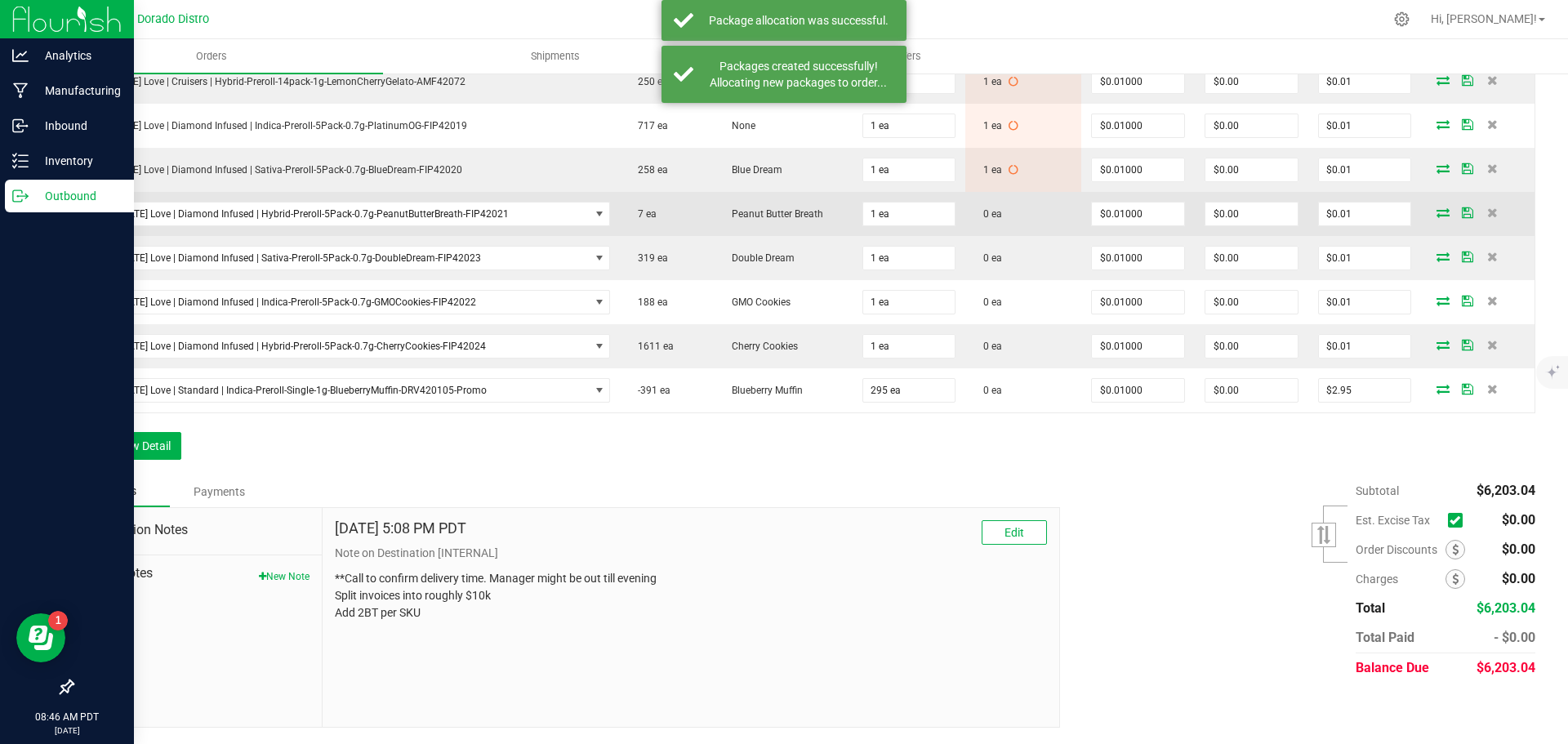
click at [1436, 217] on icon at bounding box center [1442, 212] width 13 height 9
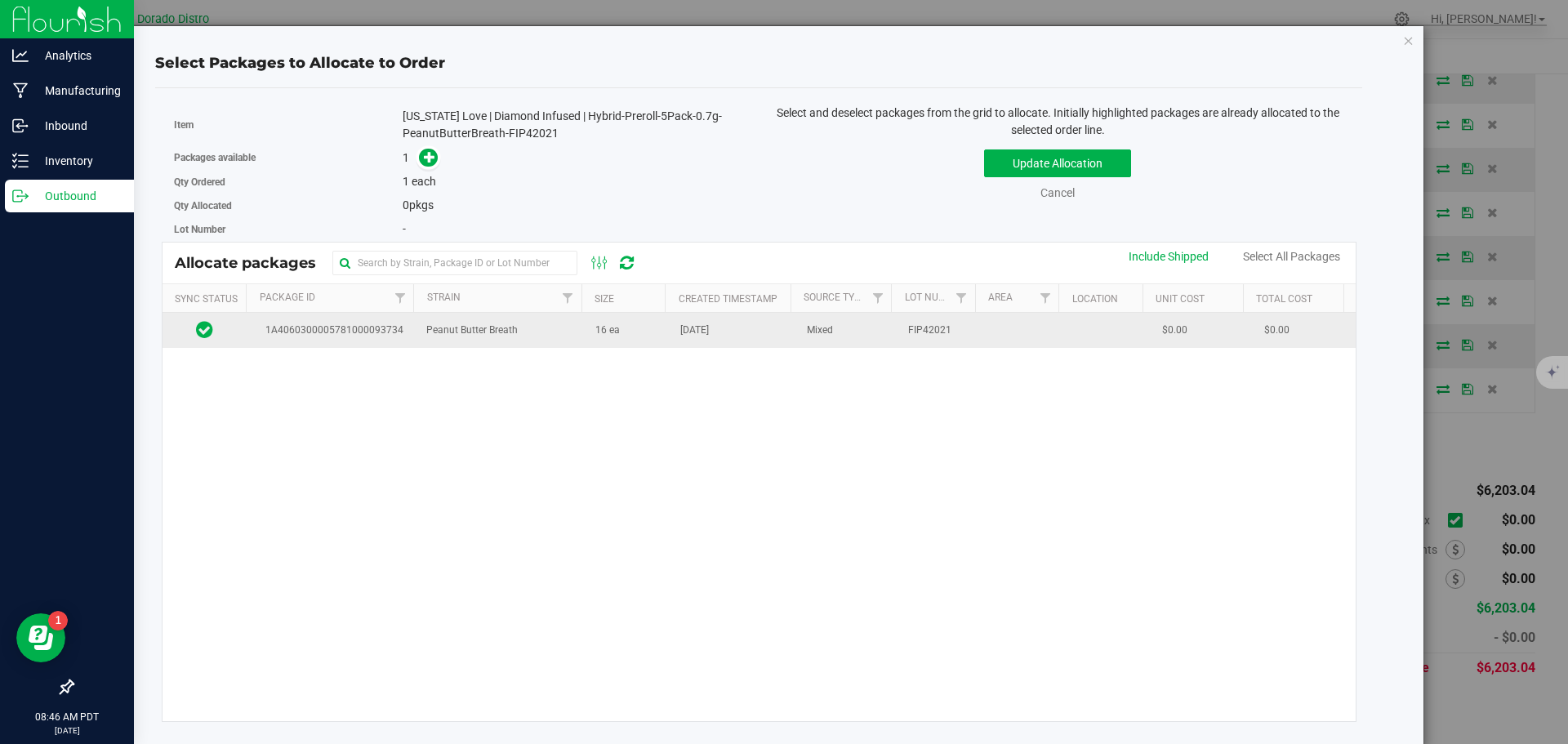
click at [627, 337] on td "16 ea" at bounding box center [627, 330] width 85 height 35
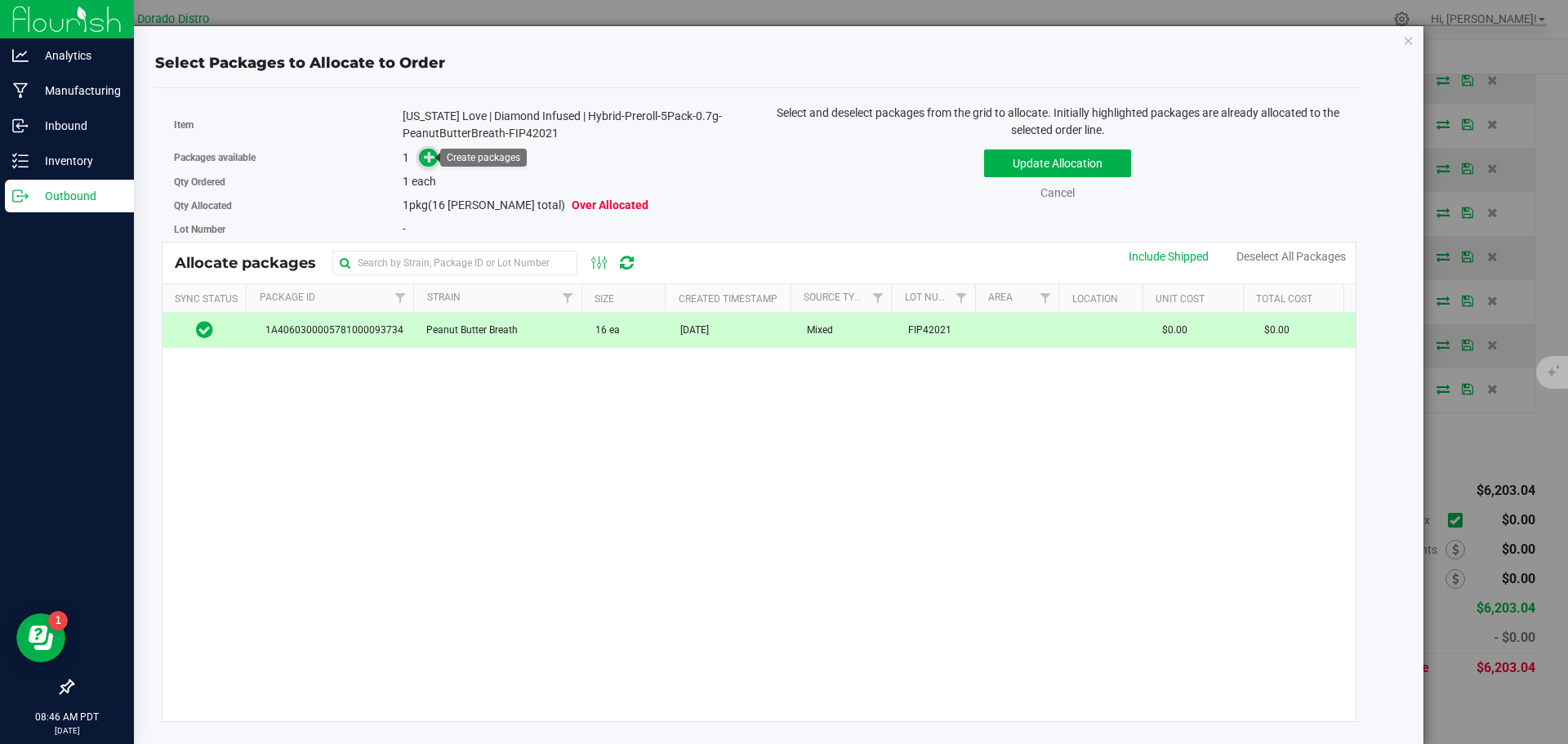
click at [427, 152] on icon at bounding box center [429, 157] width 11 height 11
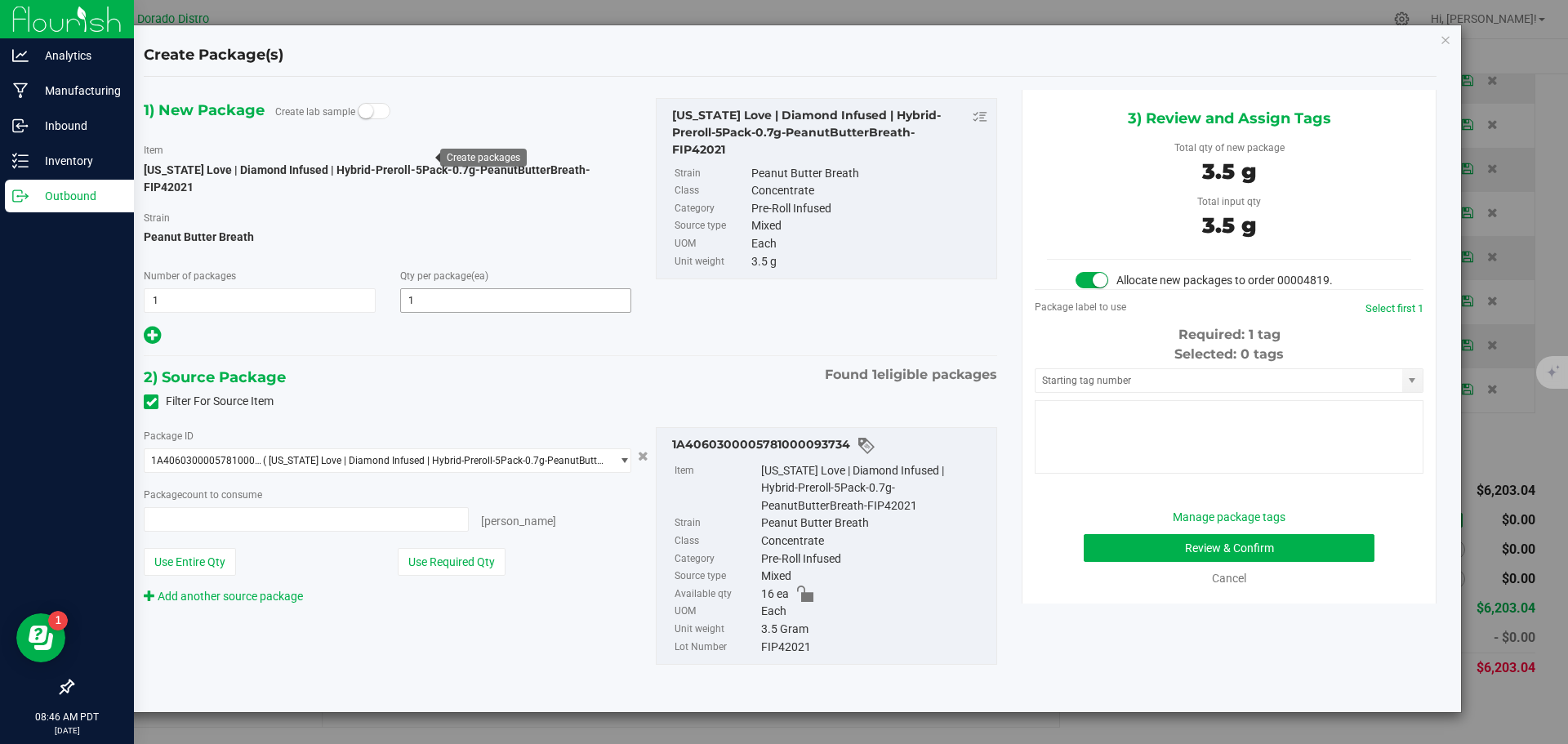
type input "1 ea"
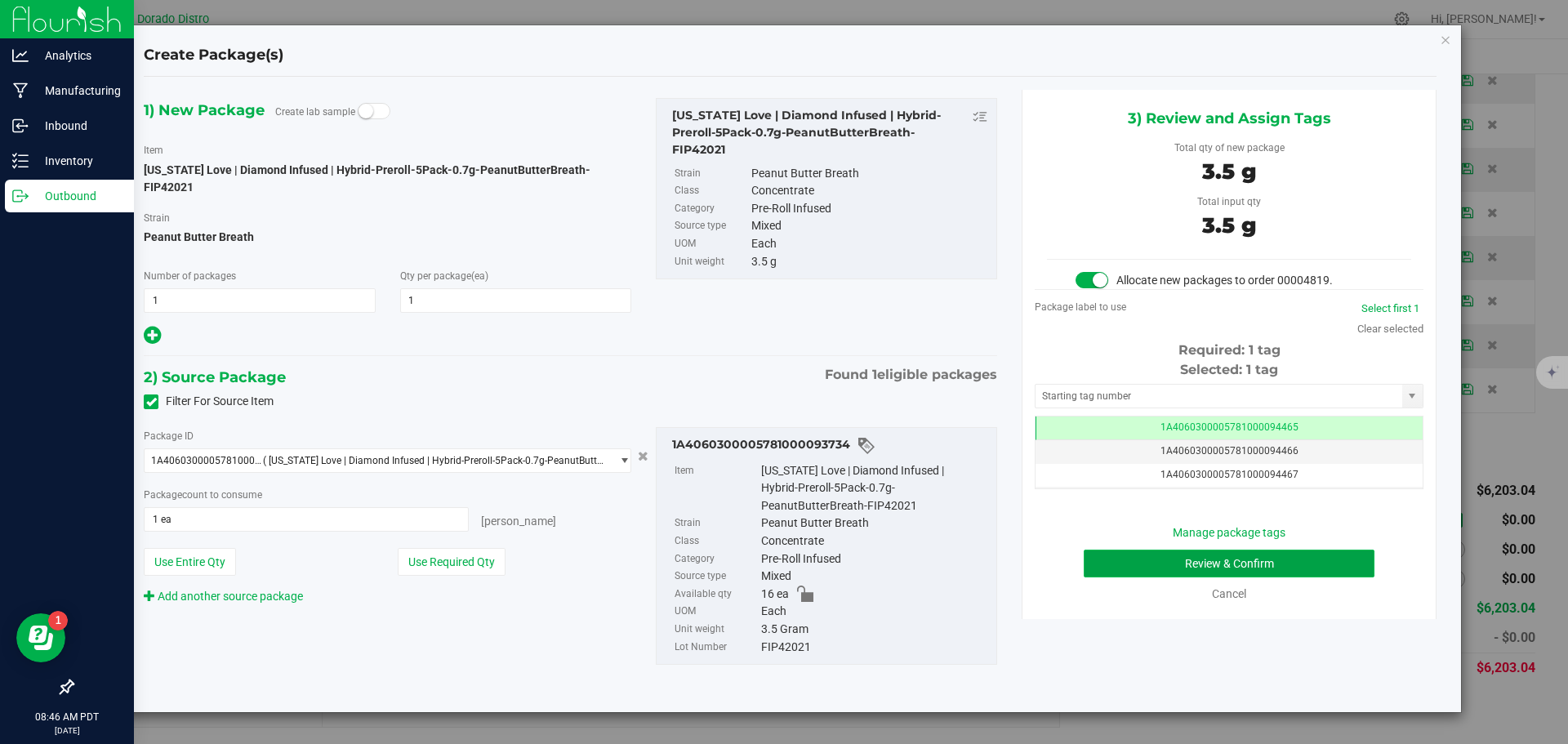
click at [1101, 570] on button "Review & Confirm" at bounding box center [1229, 564] width 291 height 28
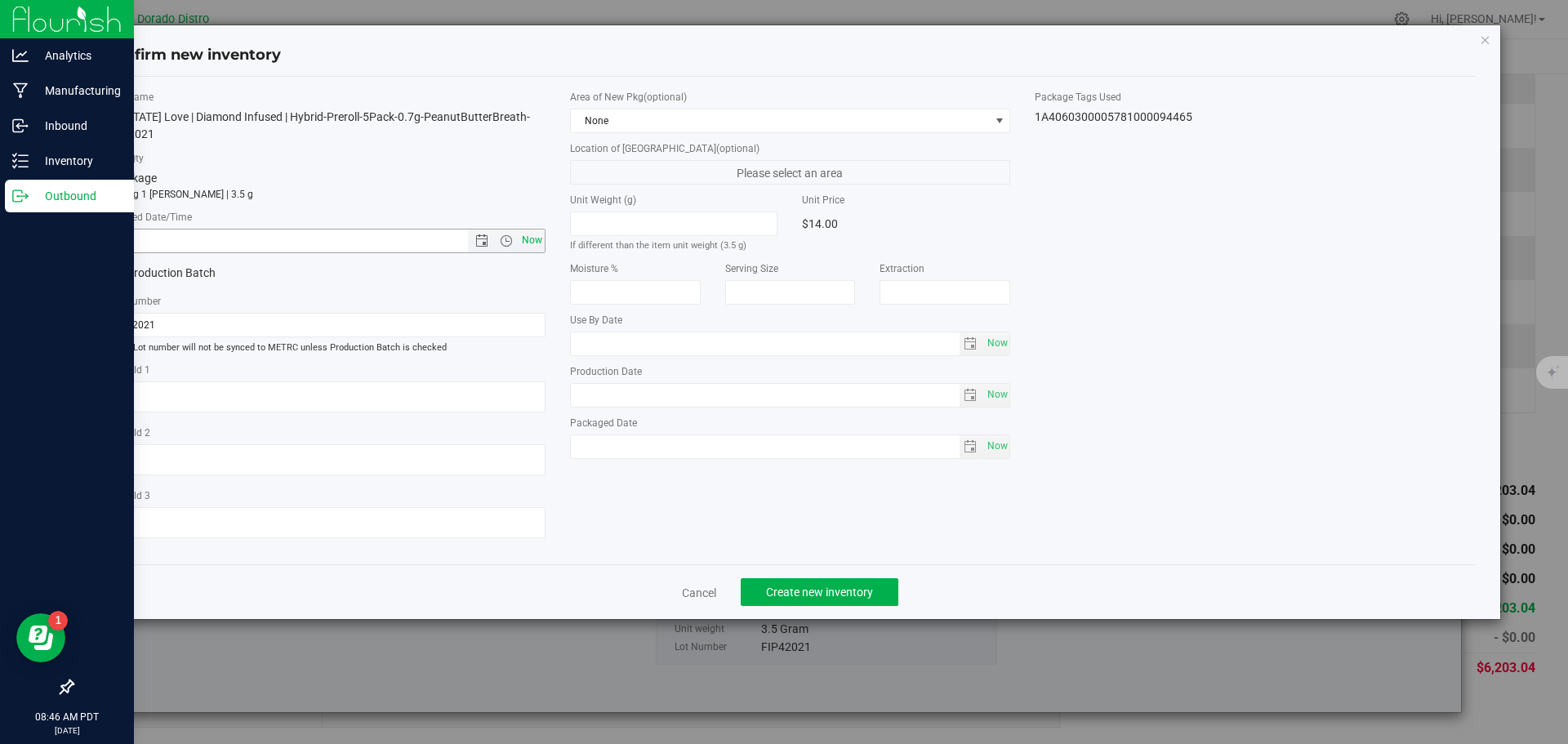
click at [535, 235] on span "Now" at bounding box center [532, 241] width 28 height 24
type input "9/25/2025 8:46 AM"
click at [818, 590] on span "Create new inventory" at bounding box center [819, 592] width 107 height 13
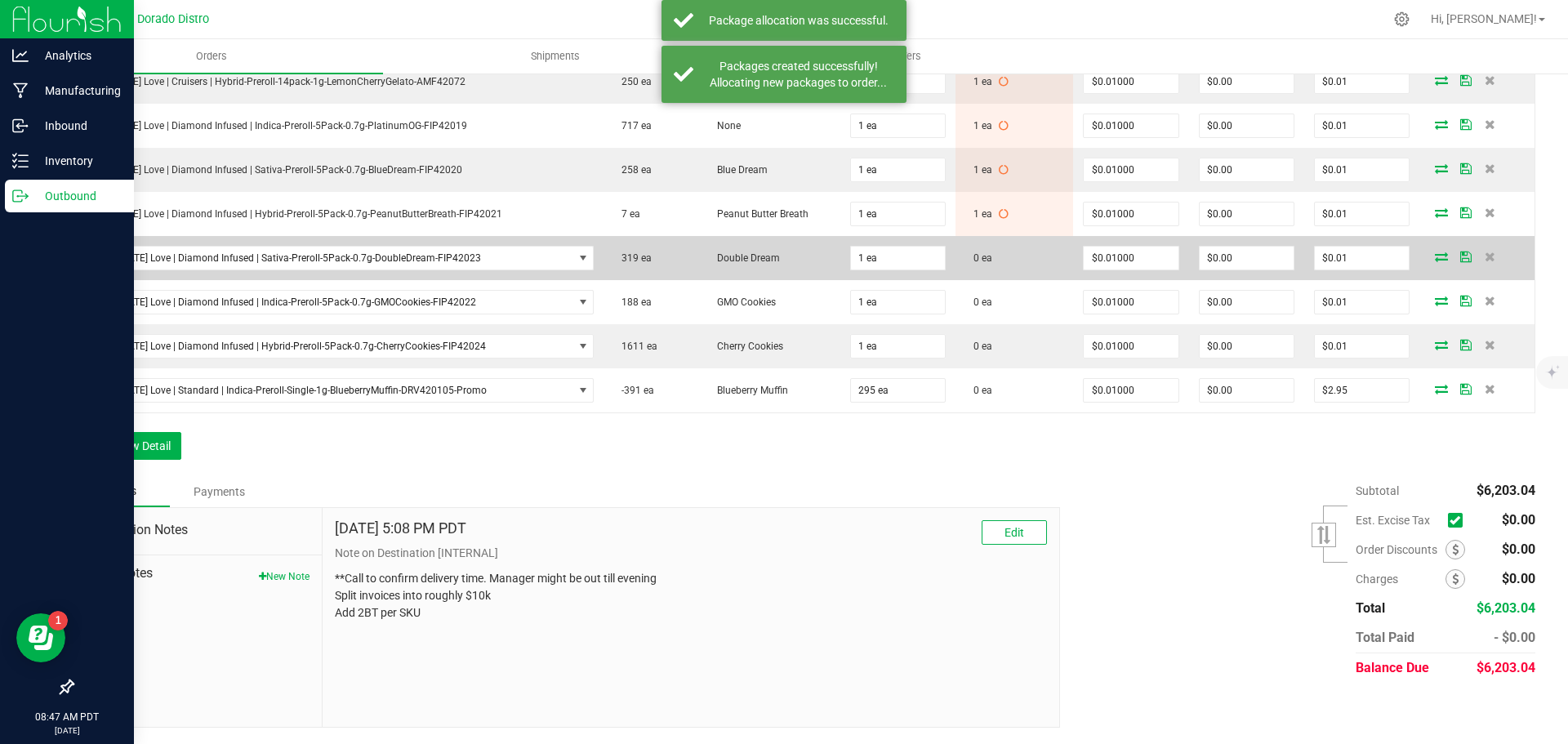
click at [1435, 260] on icon at bounding box center [1441, 256] width 13 height 9
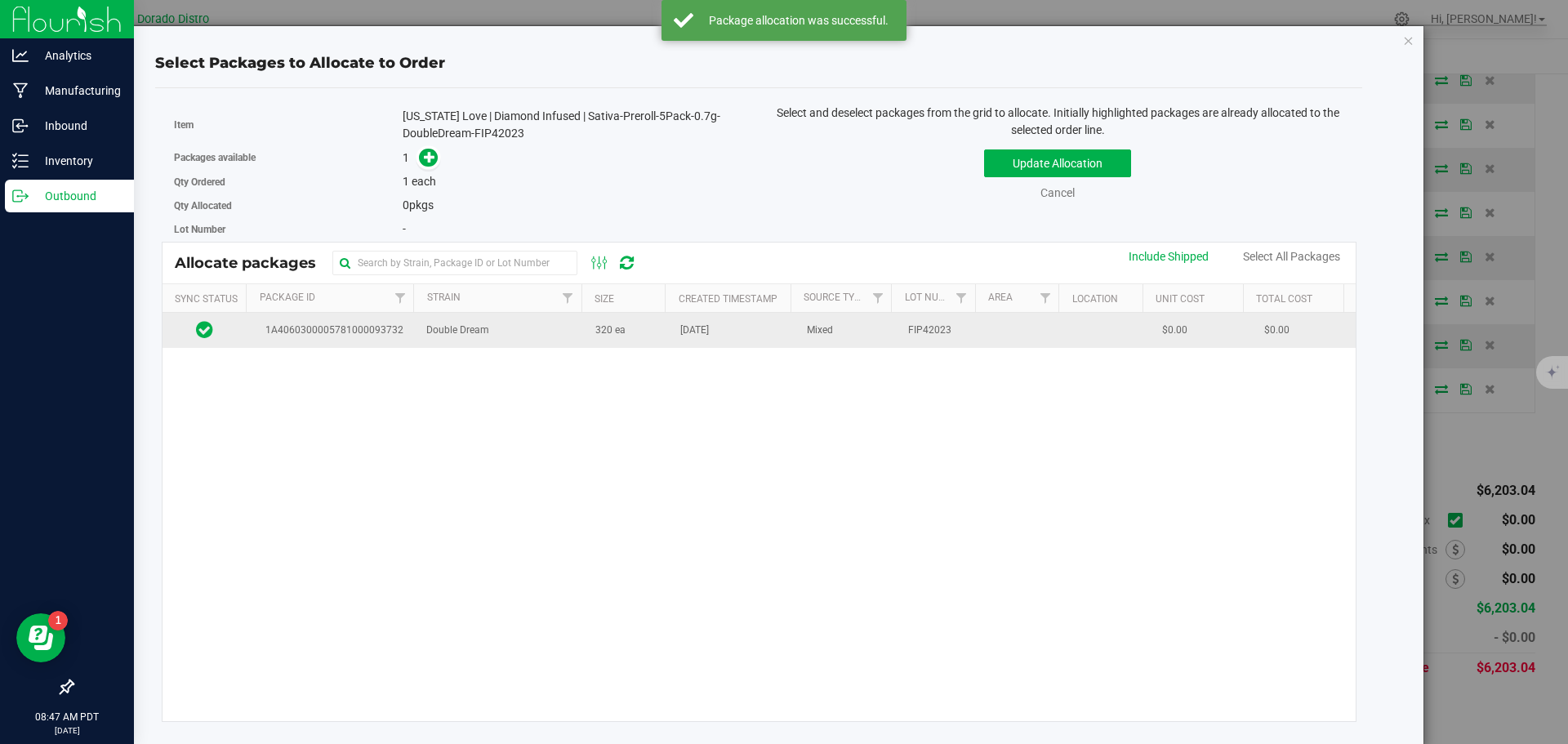
click at [549, 345] on td "Double Dream" at bounding box center [501, 330] width 169 height 35
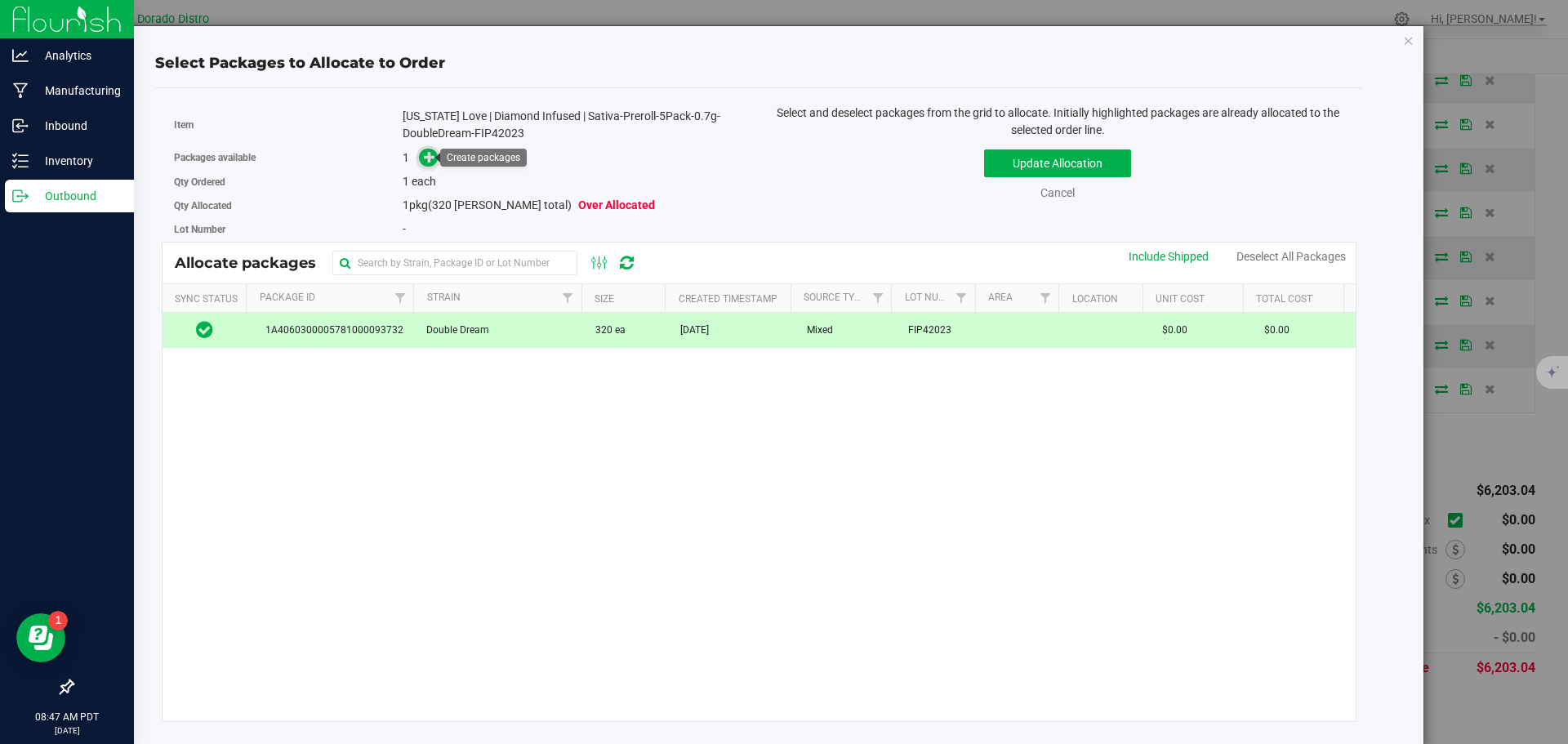
click at [421, 162] on span at bounding box center [429, 158] width 19 height 19
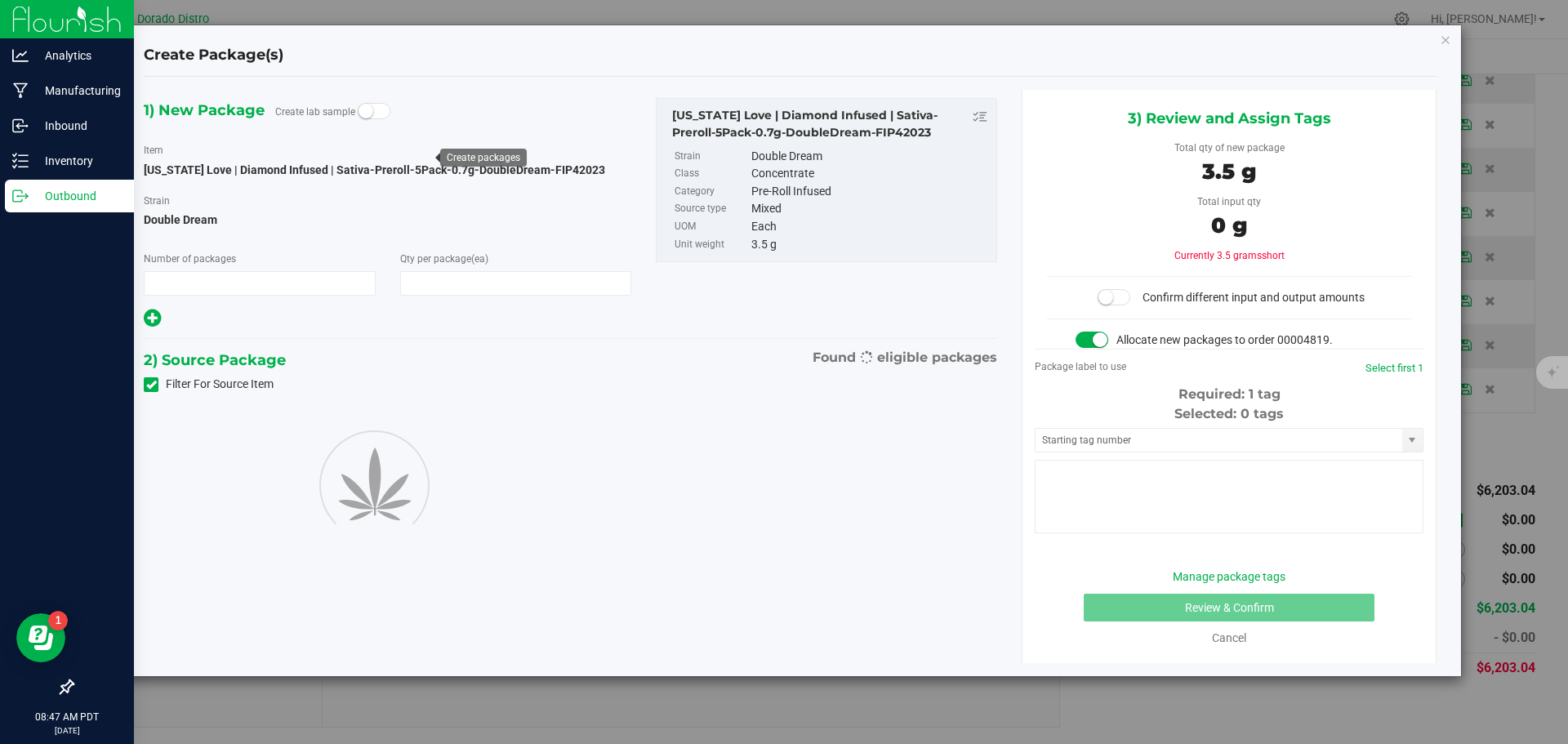
type input "1"
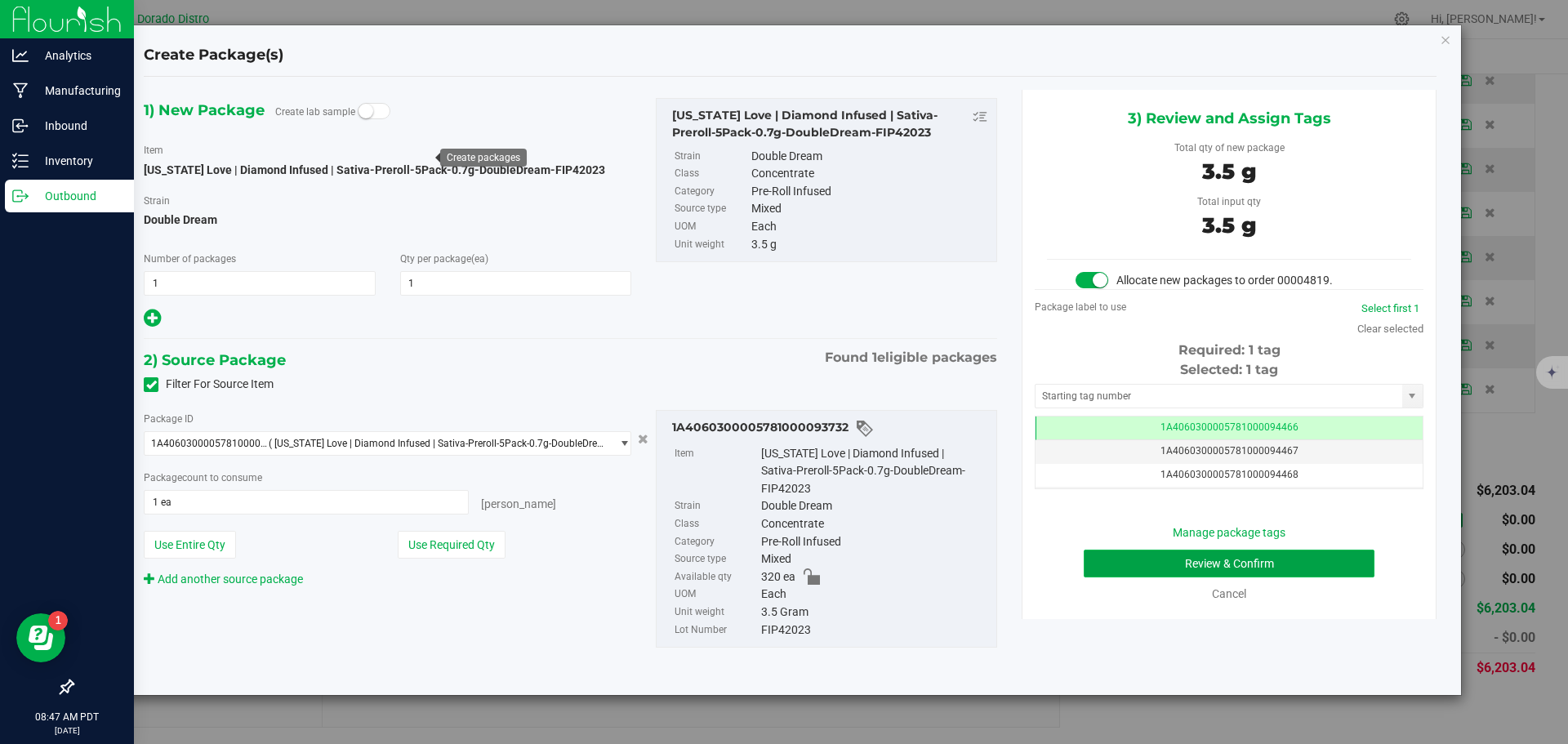
click at [1116, 572] on button "Review & Confirm" at bounding box center [1229, 564] width 291 height 28
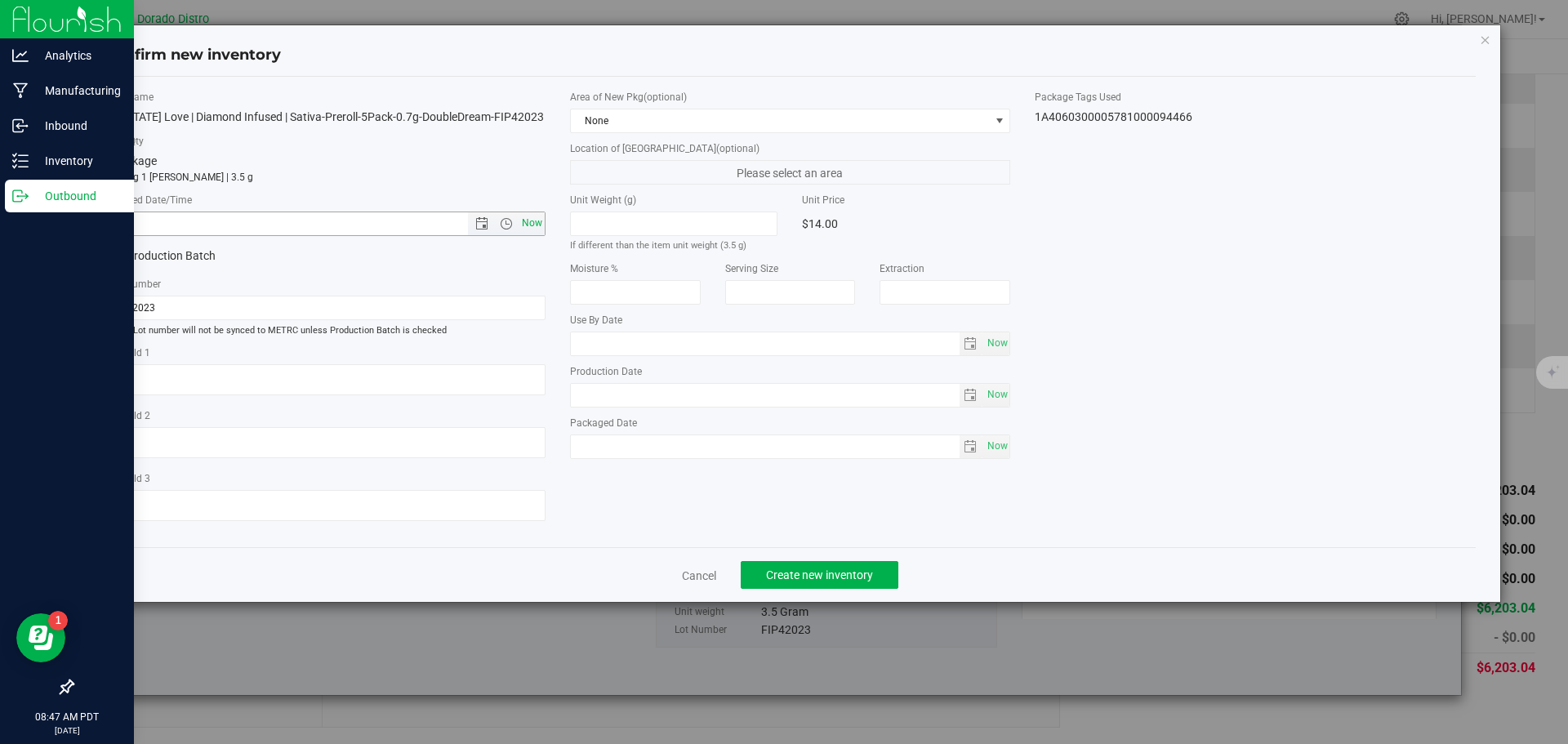
click at [537, 219] on span "Now" at bounding box center [532, 224] width 28 height 24
type input "9/25/2025 8:47 AM"
click at [790, 569] on span "Create new inventory" at bounding box center [819, 574] width 107 height 13
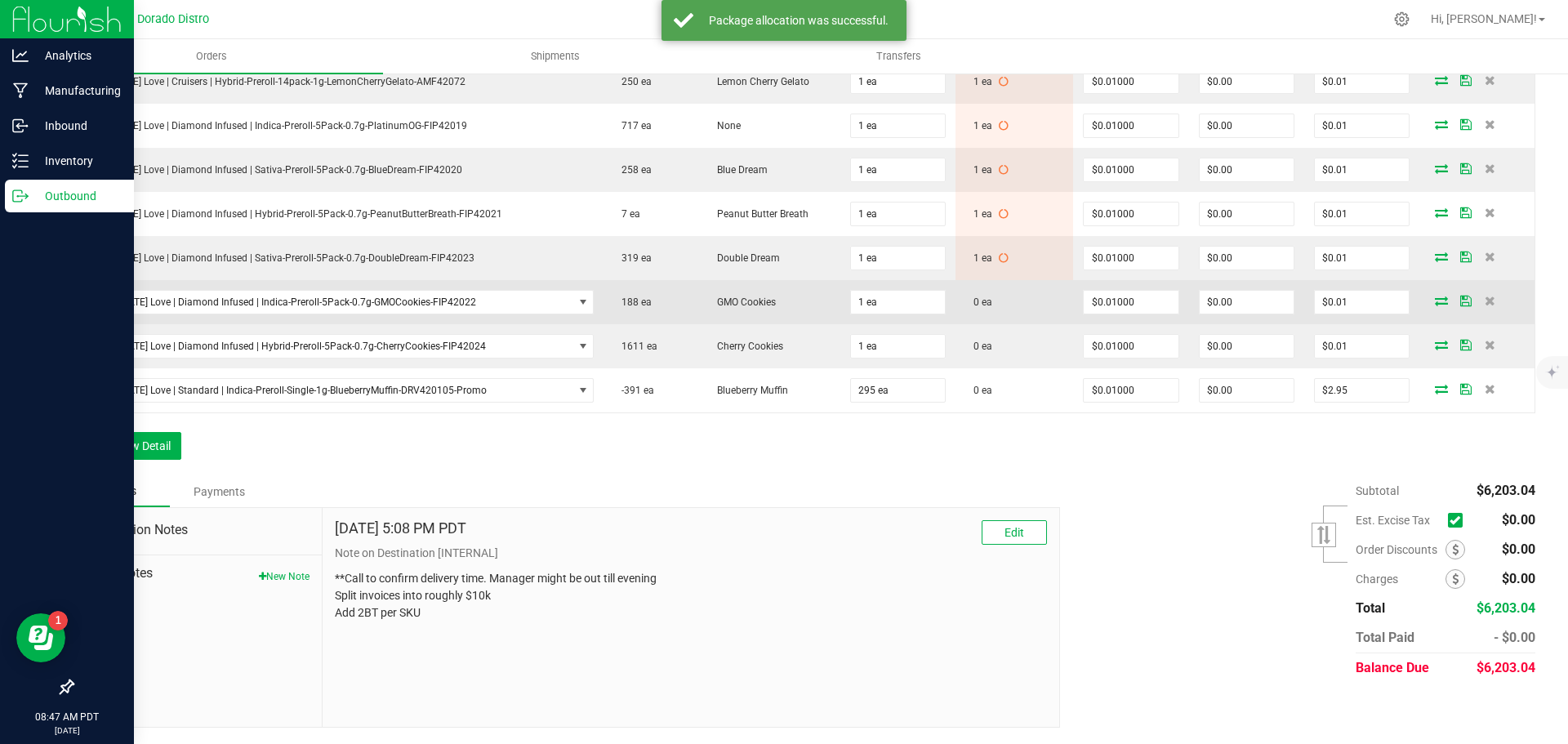
click at [1435, 298] on icon at bounding box center [1441, 300] width 13 height 9
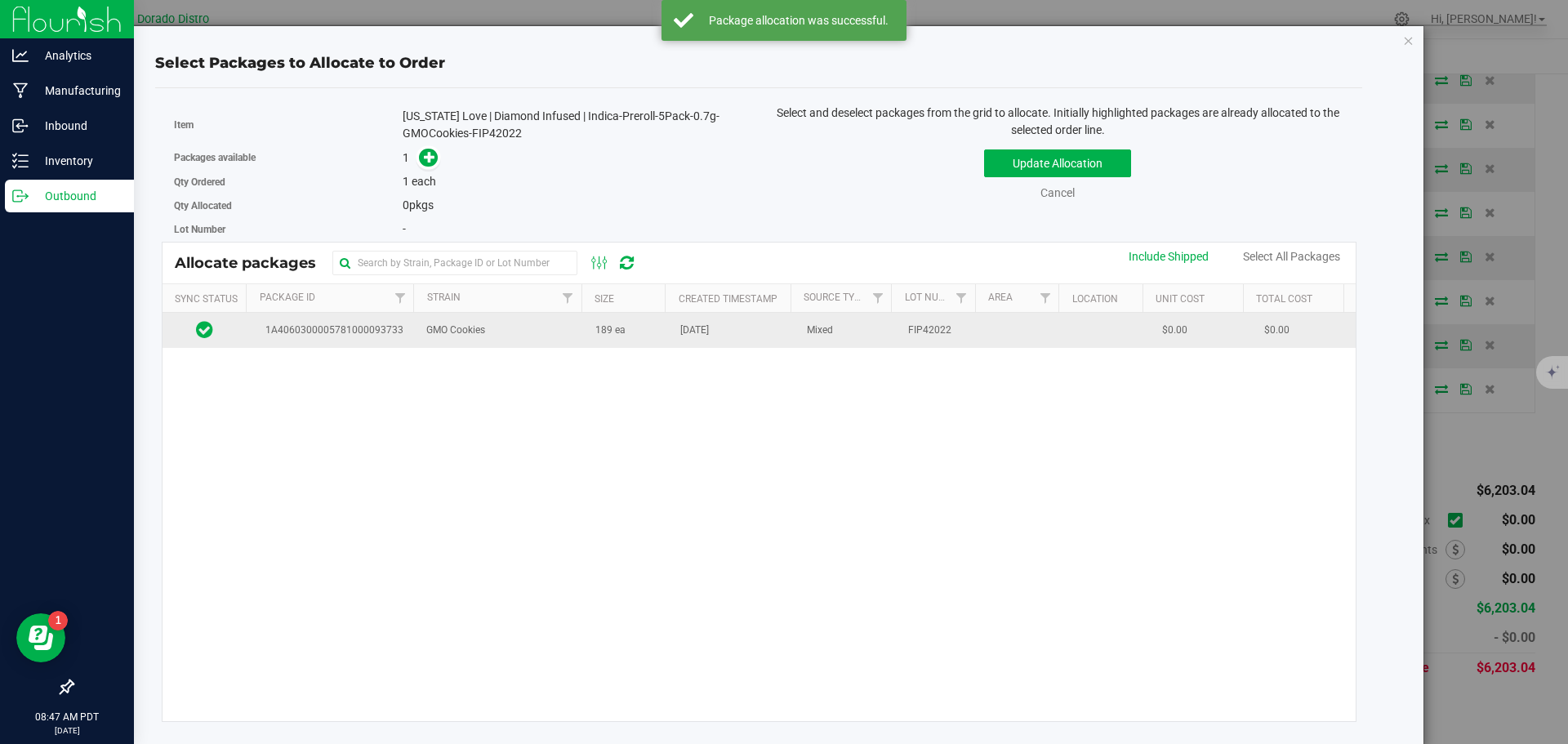
click at [598, 338] on span "189 ea" at bounding box center [610, 331] width 30 height 16
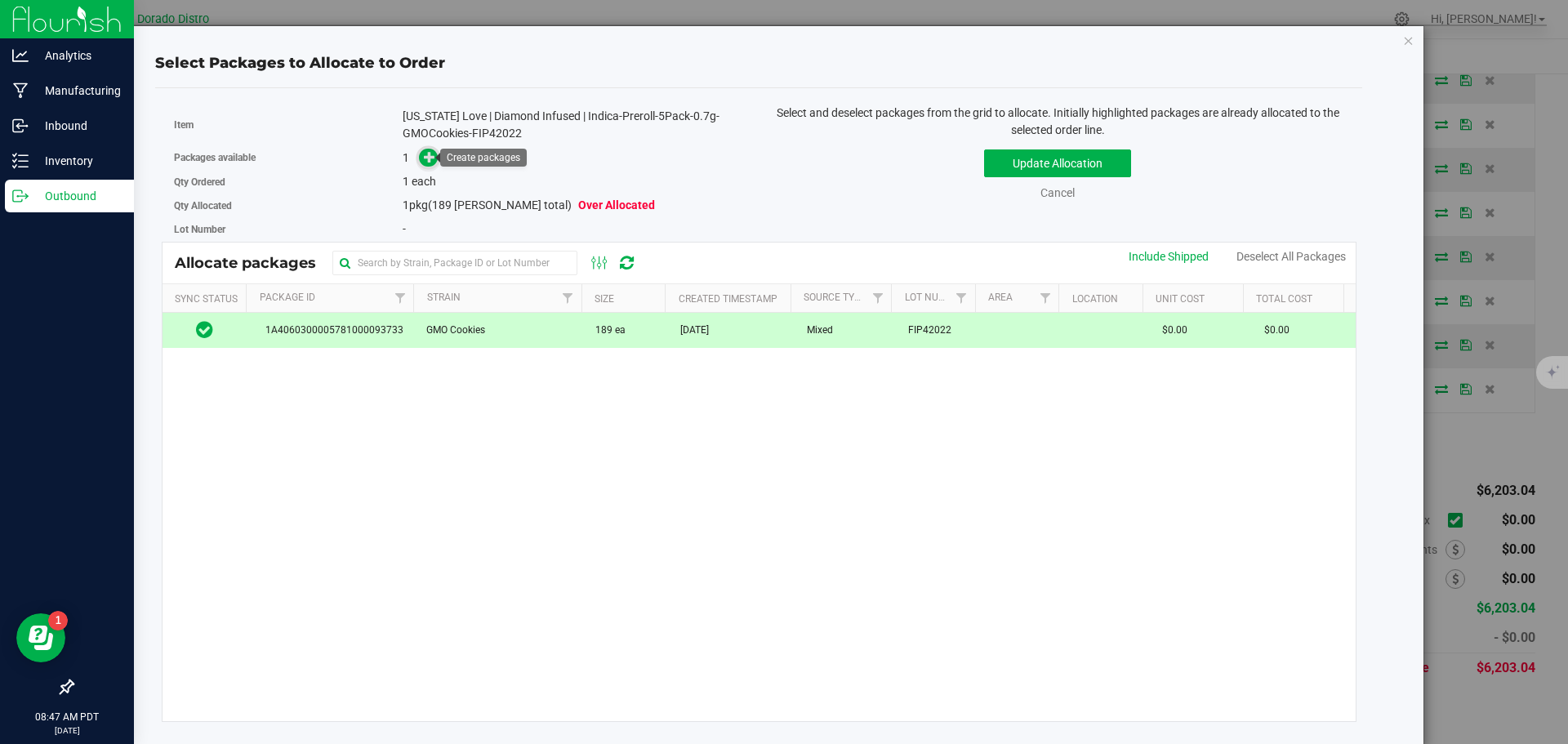
click at [429, 158] on icon at bounding box center [429, 157] width 11 height 11
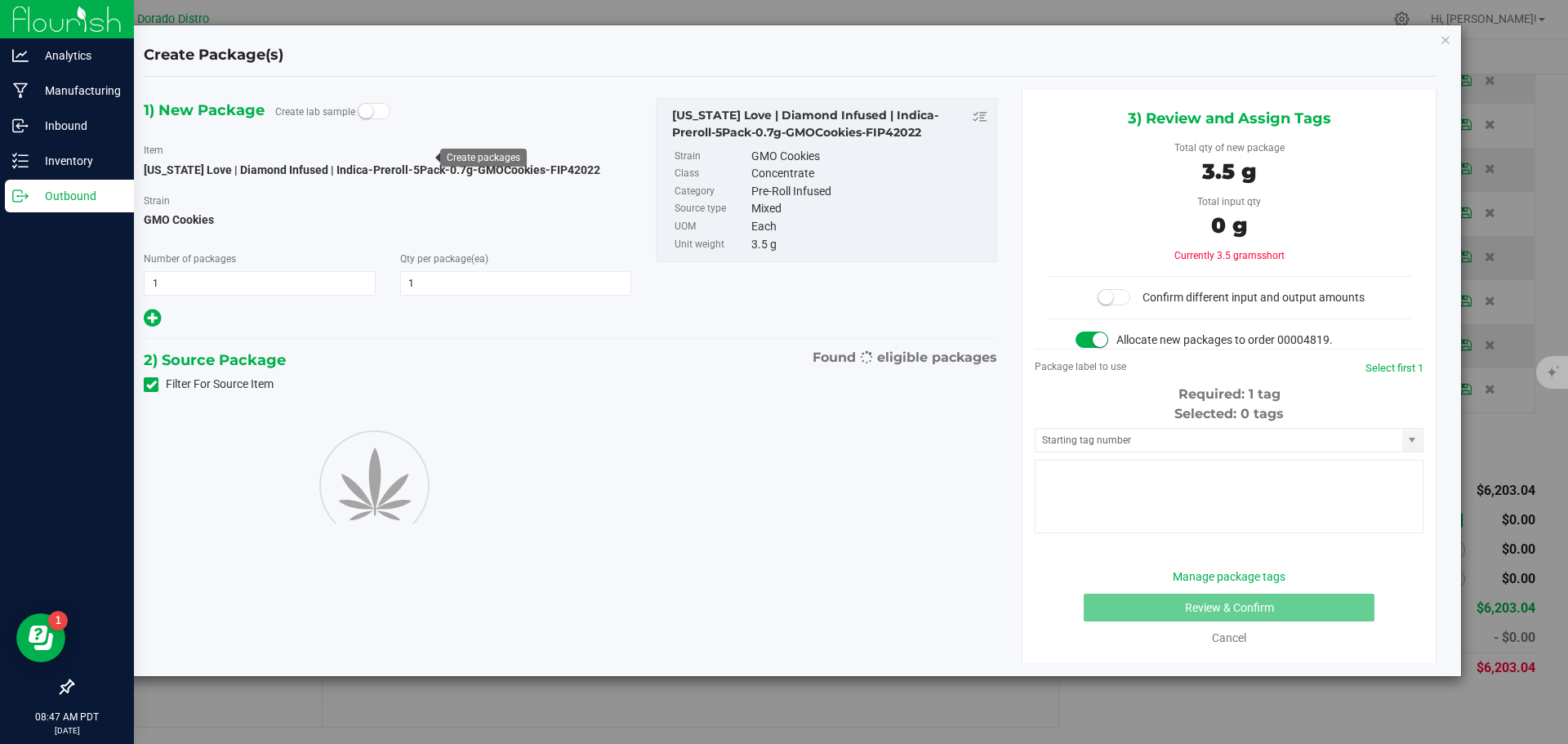
type input "1"
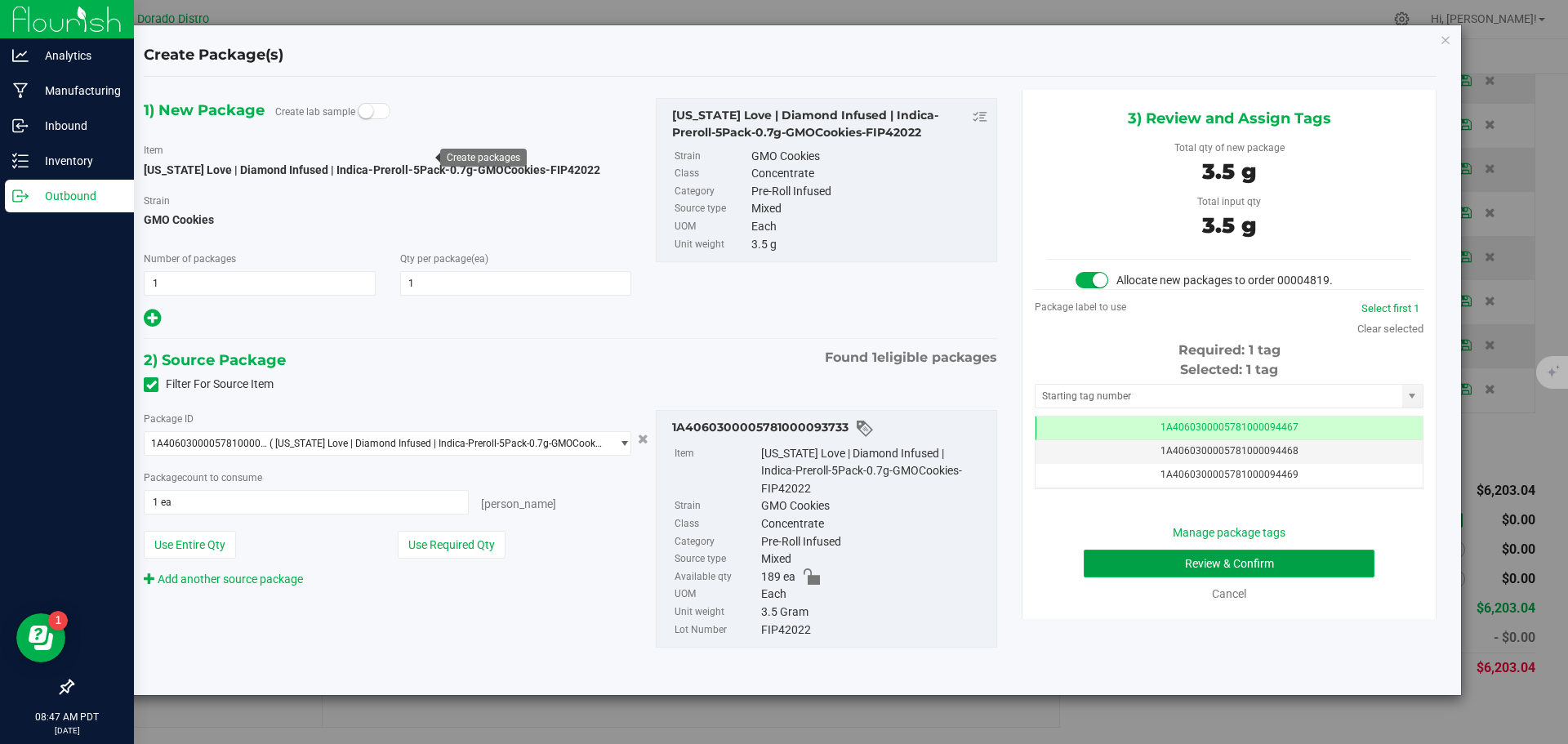
click at [1100, 556] on button "Review & Confirm" at bounding box center [1229, 564] width 291 height 28
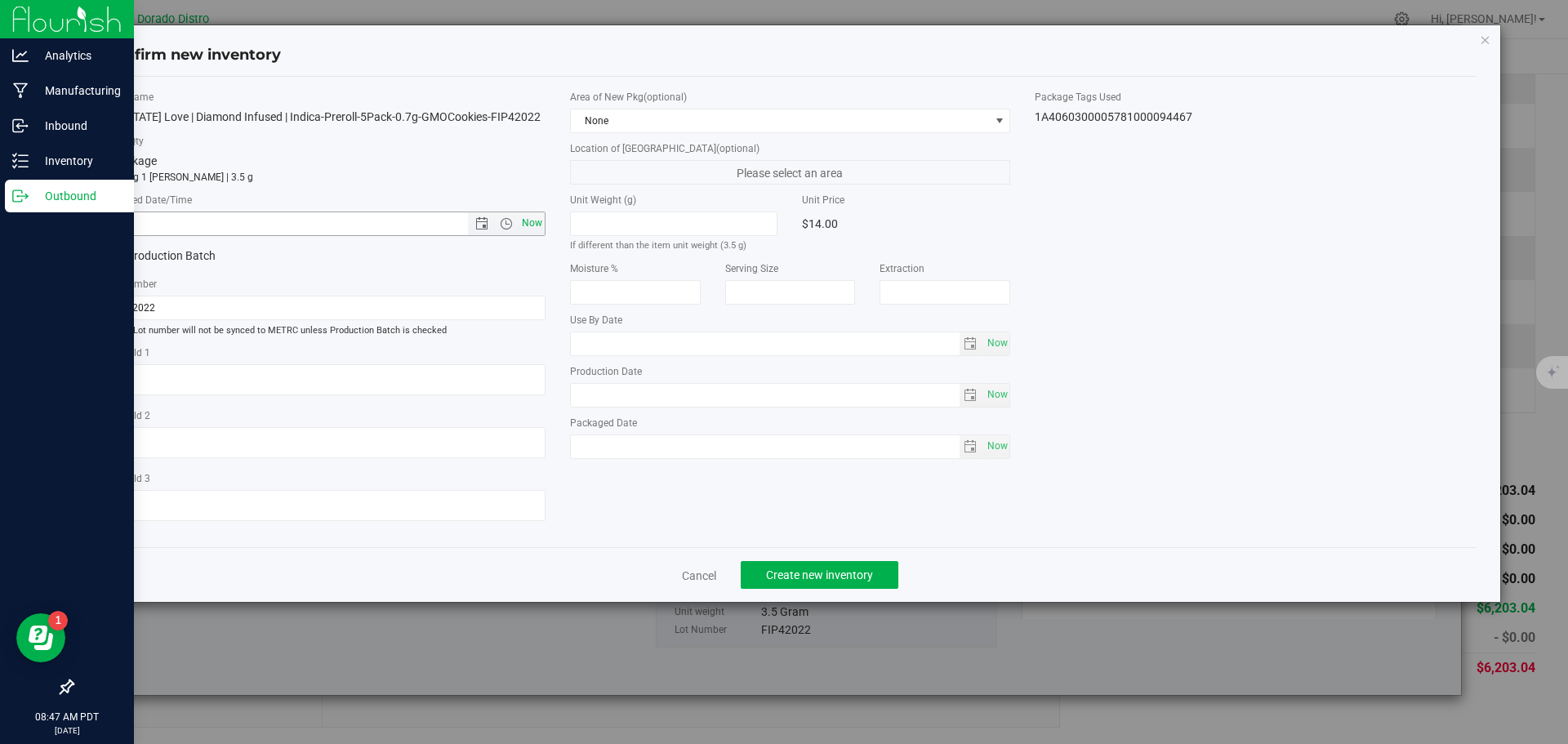
click at [536, 227] on span "Now" at bounding box center [532, 224] width 28 height 24
type input "9/25/2025 8:47 AM"
click at [777, 566] on button "Create new inventory" at bounding box center [819, 575] width 157 height 28
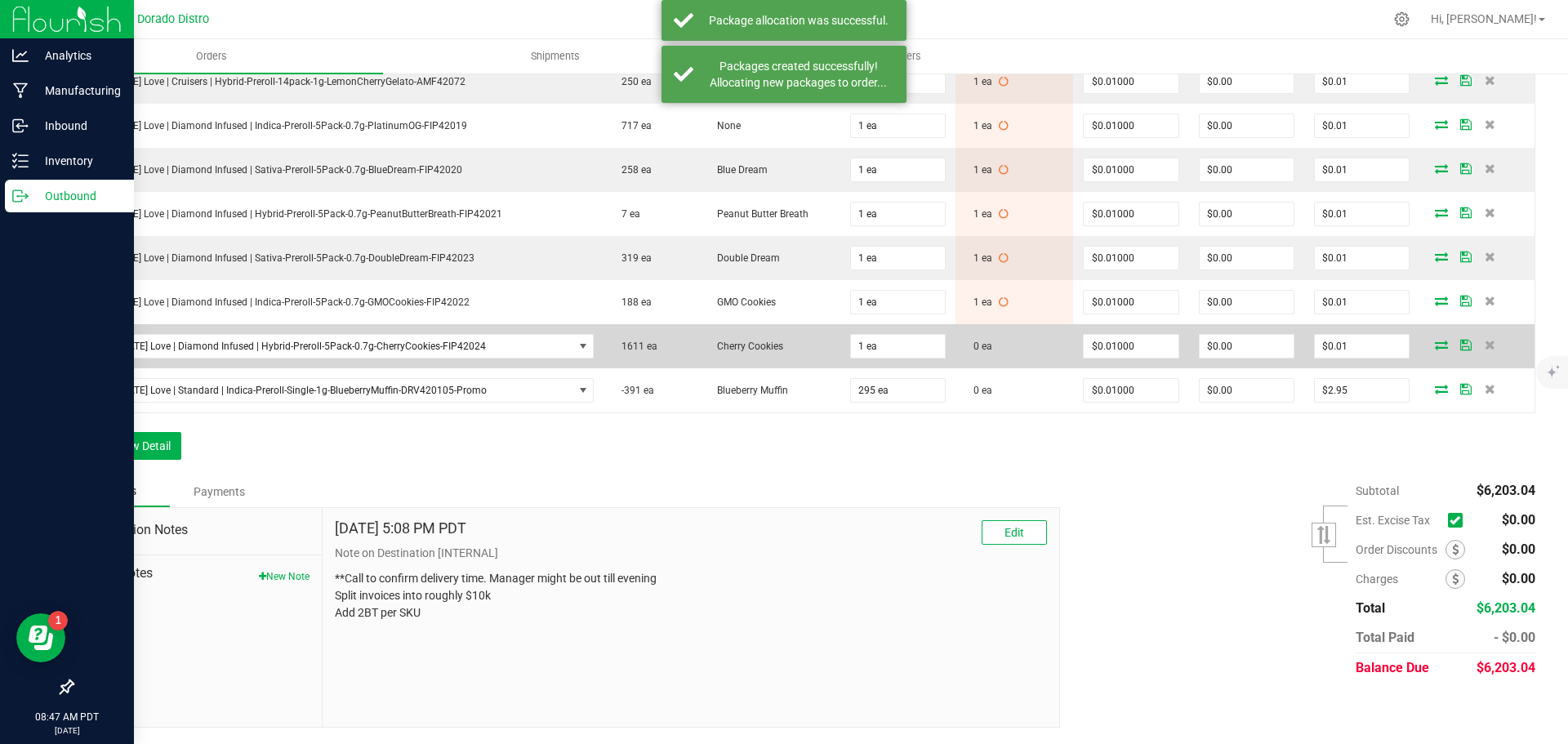
click at [1435, 345] on icon at bounding box center [1441, 344] width 13 height 9
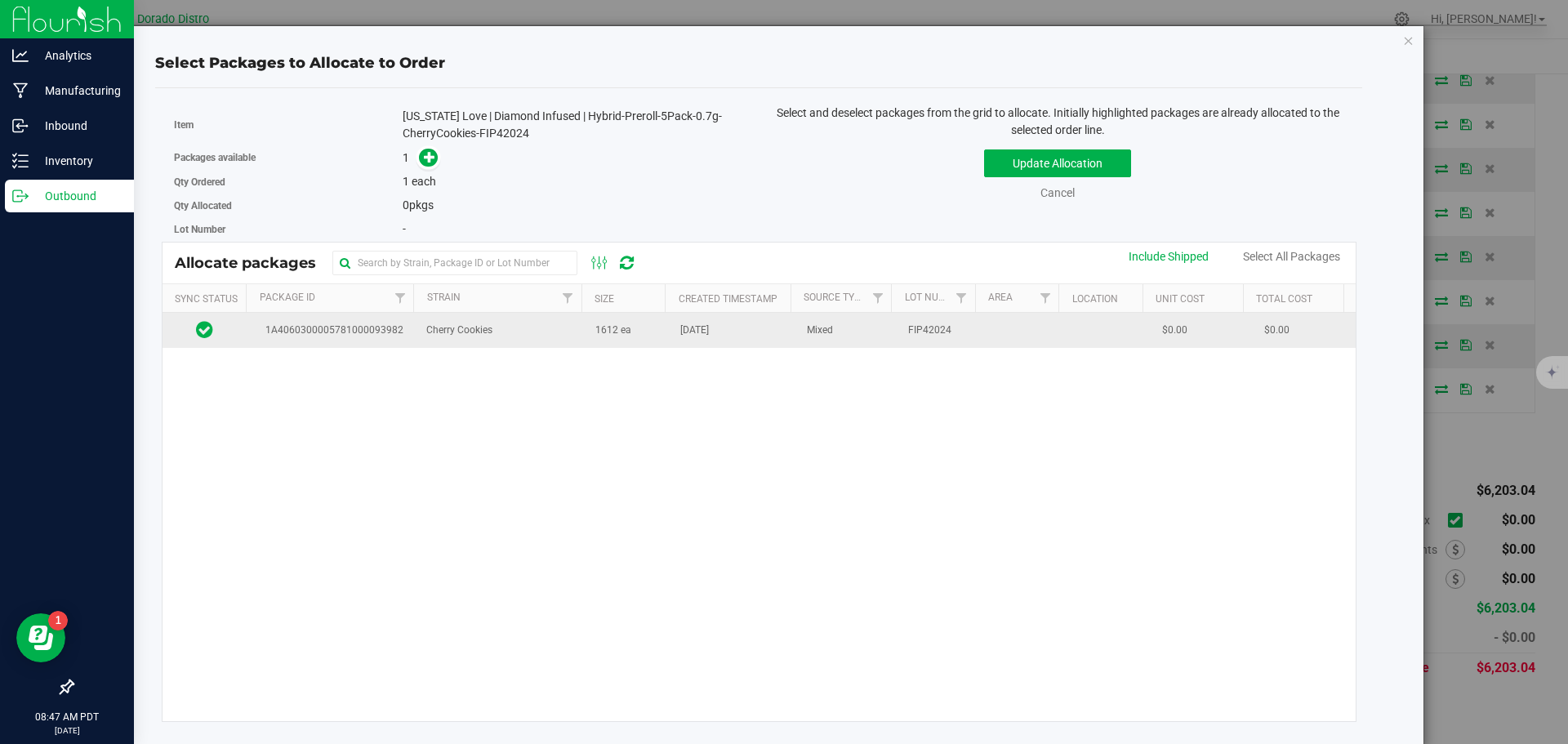
click at [585, 341] on td "1612 ea" at bounding box center [627, 330] width 85 height 35
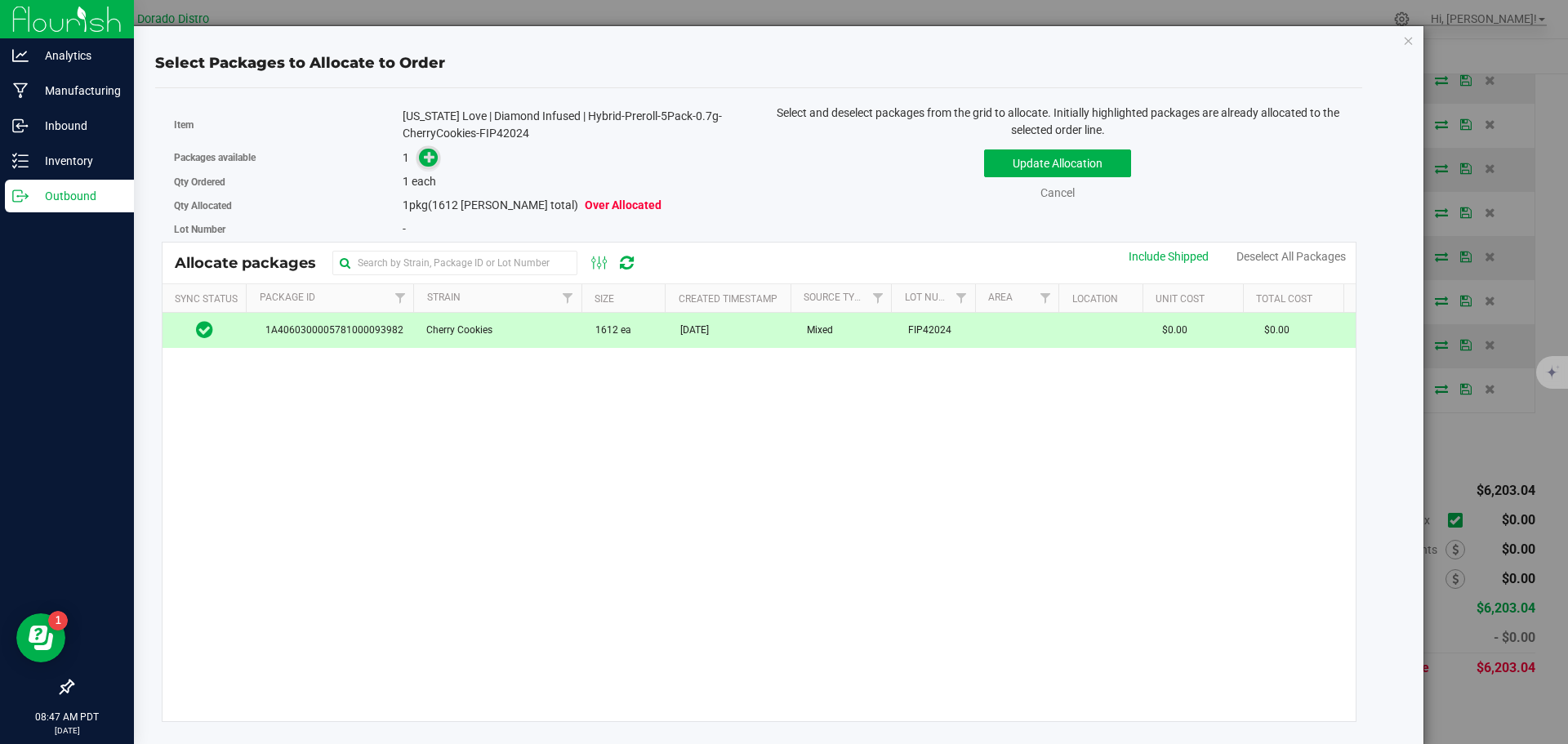
click at [424, 155] on icon at bounding box center [429, 157] width 11 height 11
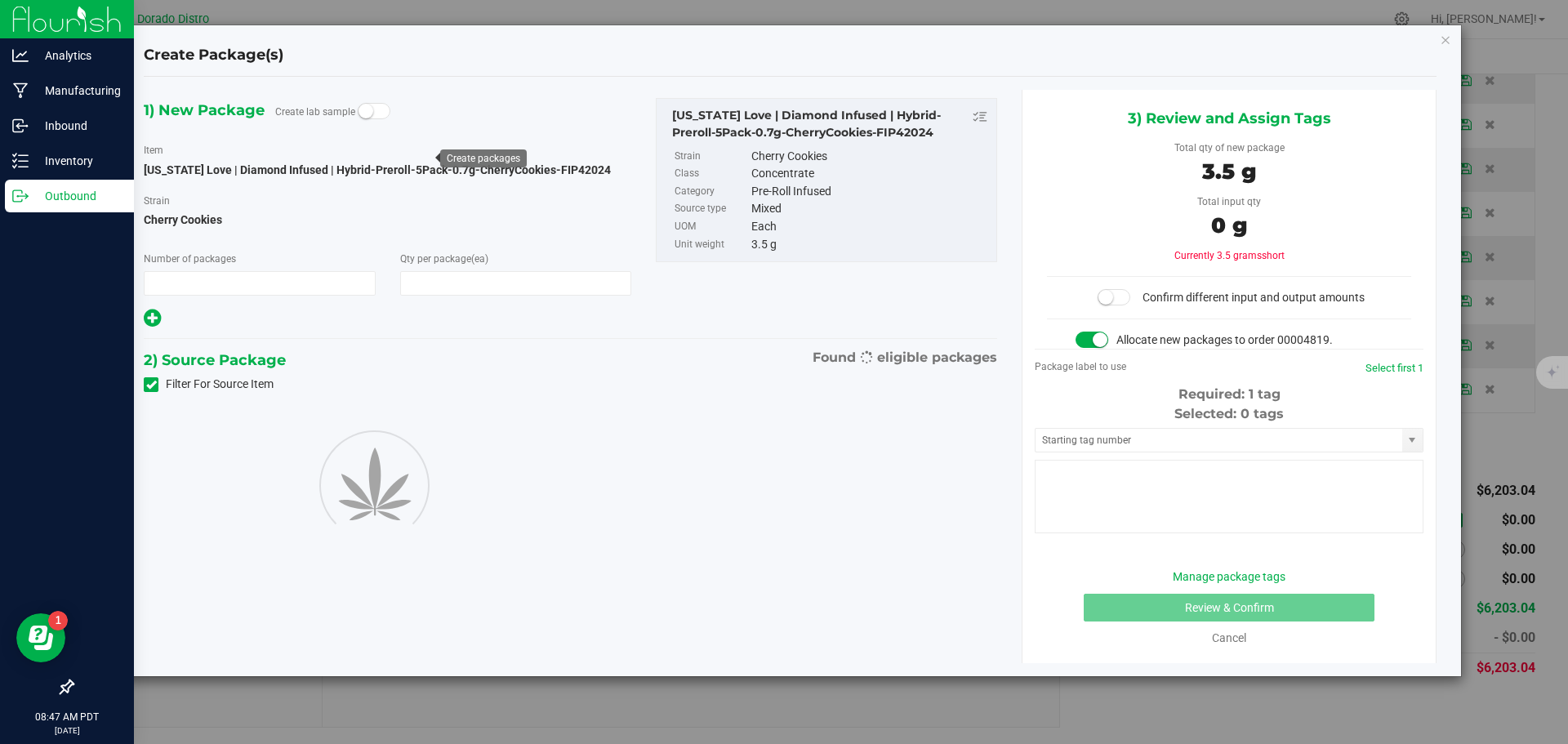
type input "1"
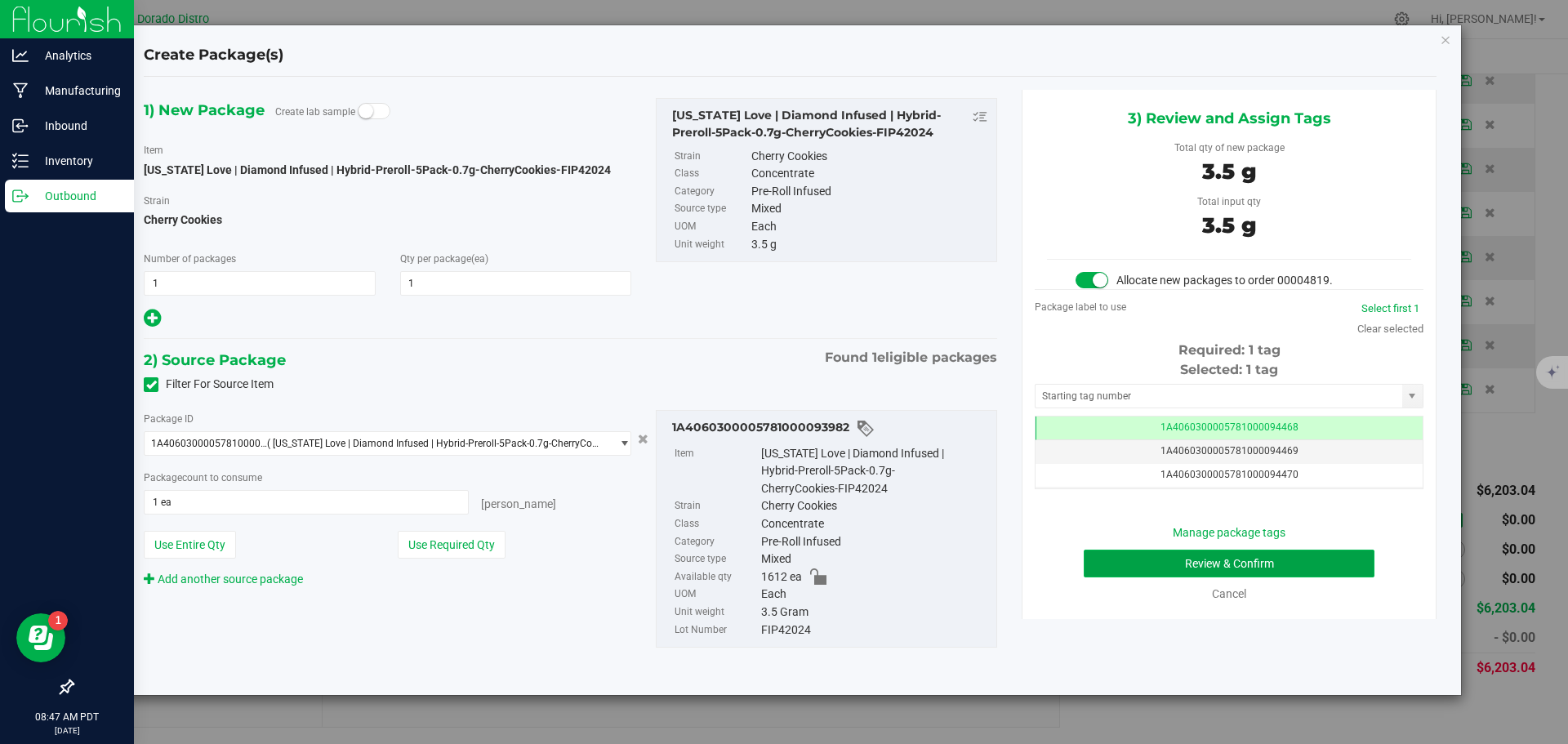
click at [1142, 556] on button "Review & Confirm" at bounding box center [1229, 564] width 291 height 28
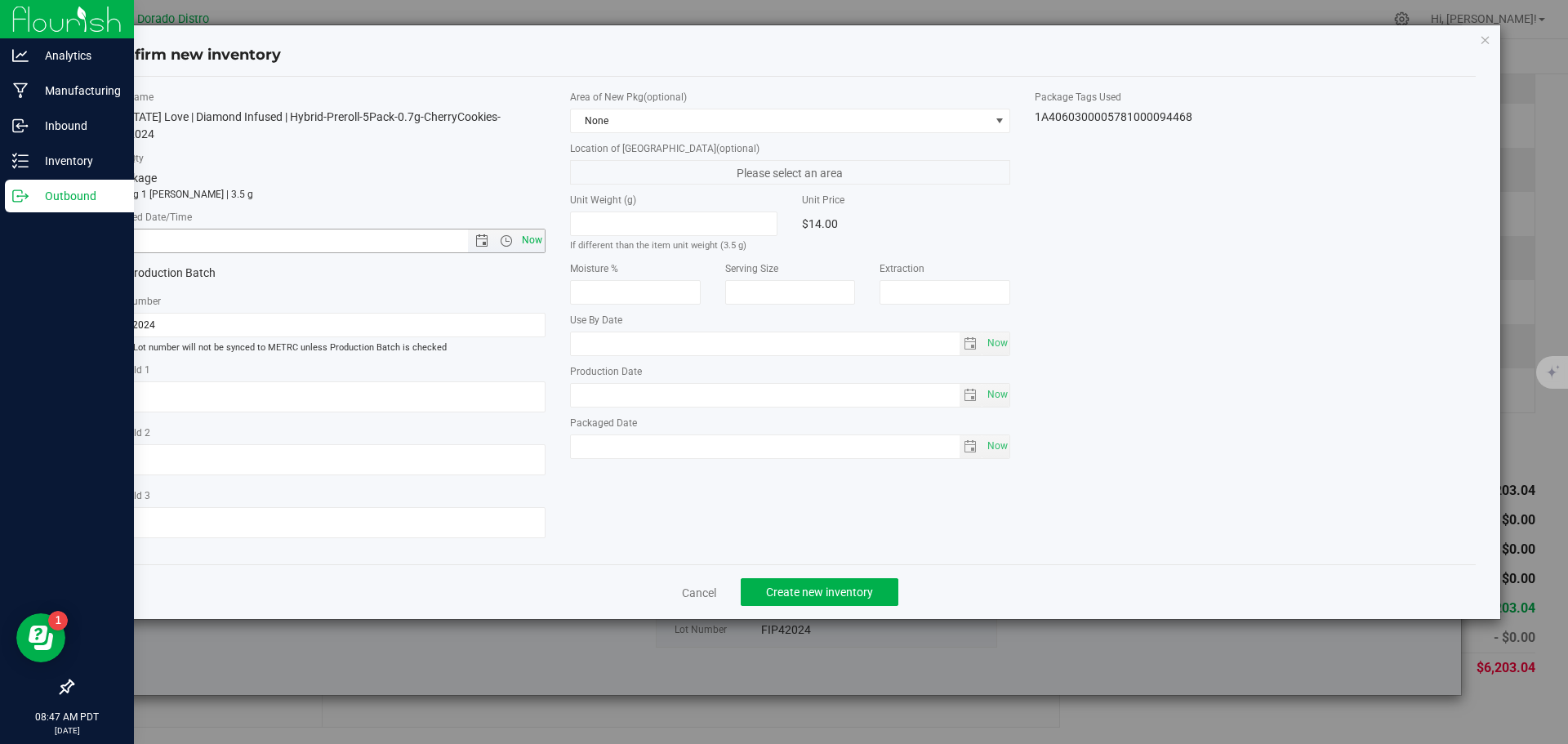
click at [540, 229] on span "Now" at bounding box center [532, 241] width 28 height 24
type input "9/25/2025 8:47 AM"
click at [845, 579] on button "Create new inventory" at bounding box center [819, 592] width 157 height 28
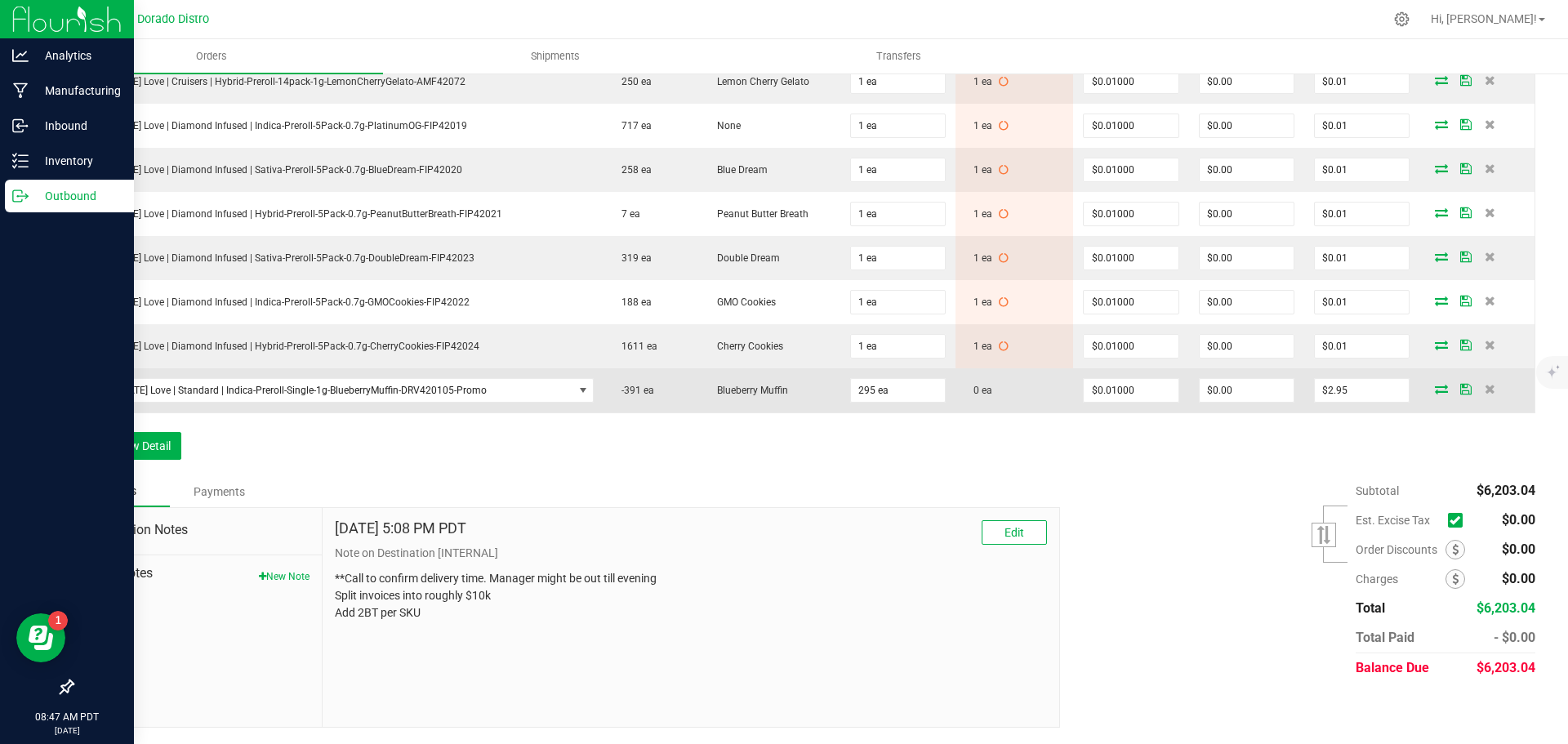
click at [1435, 384] on icon at bounding box center [1441, 388] width 13 height 9
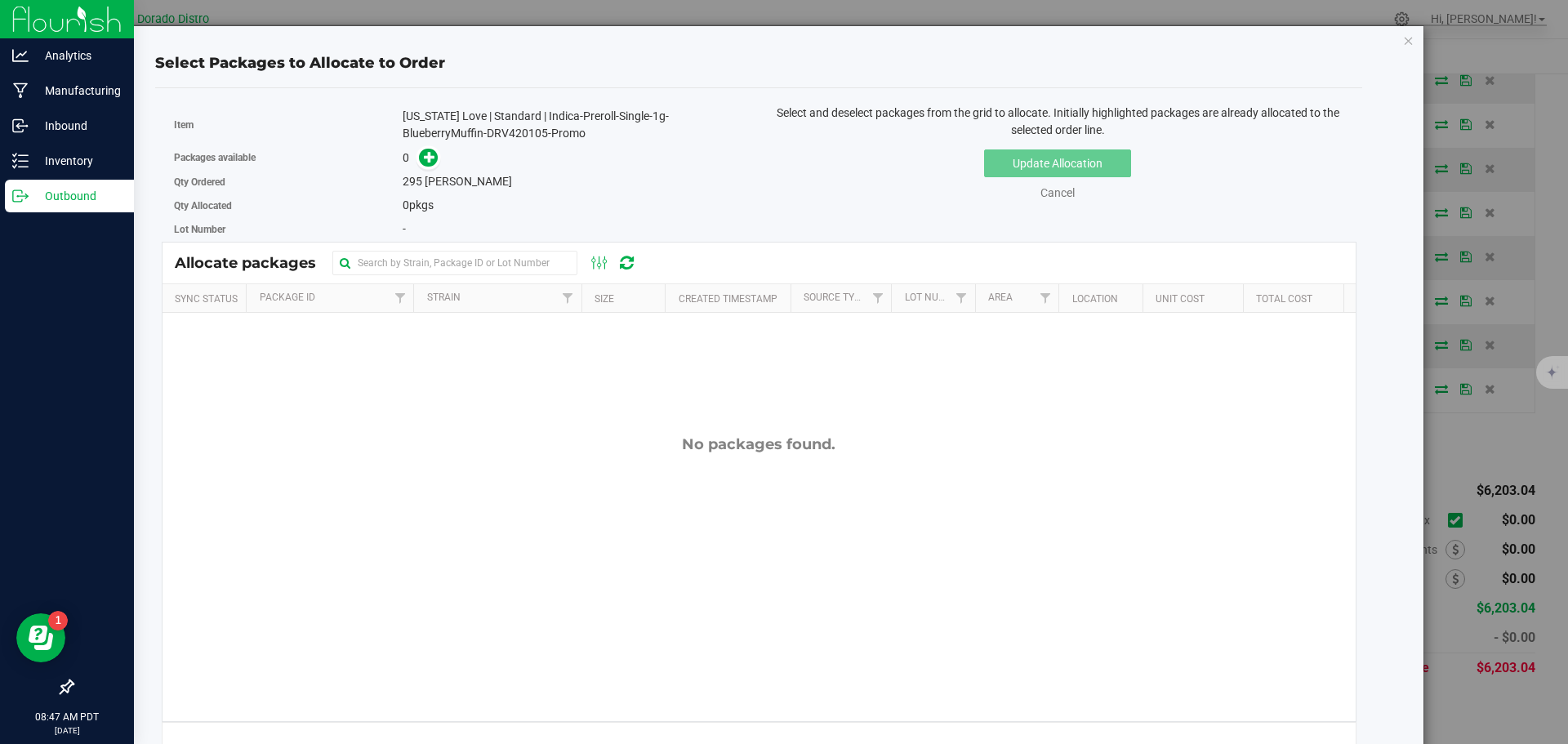
click at [497, 132] on div "[US_STATE] Love | Standard | Indica-Preroll-Single-1g-BlueberryMuffin-DRV420105…" at bounding box center [574, 125] width 343 height 34
copy div "DRV420105"
click at [425, 152] on icon at bounding box center [429, 157] width 11 height 11
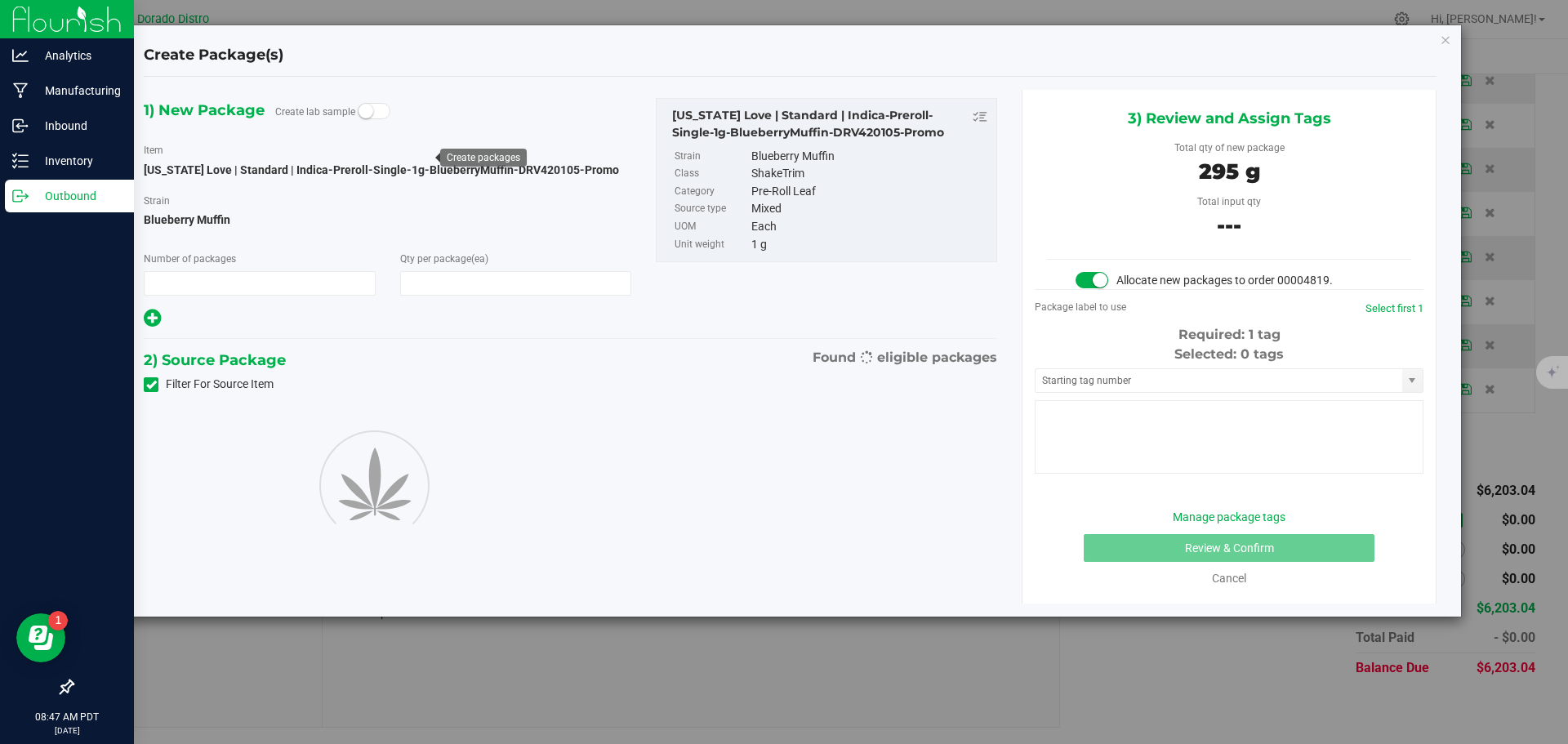
type input "1"
type input "295"
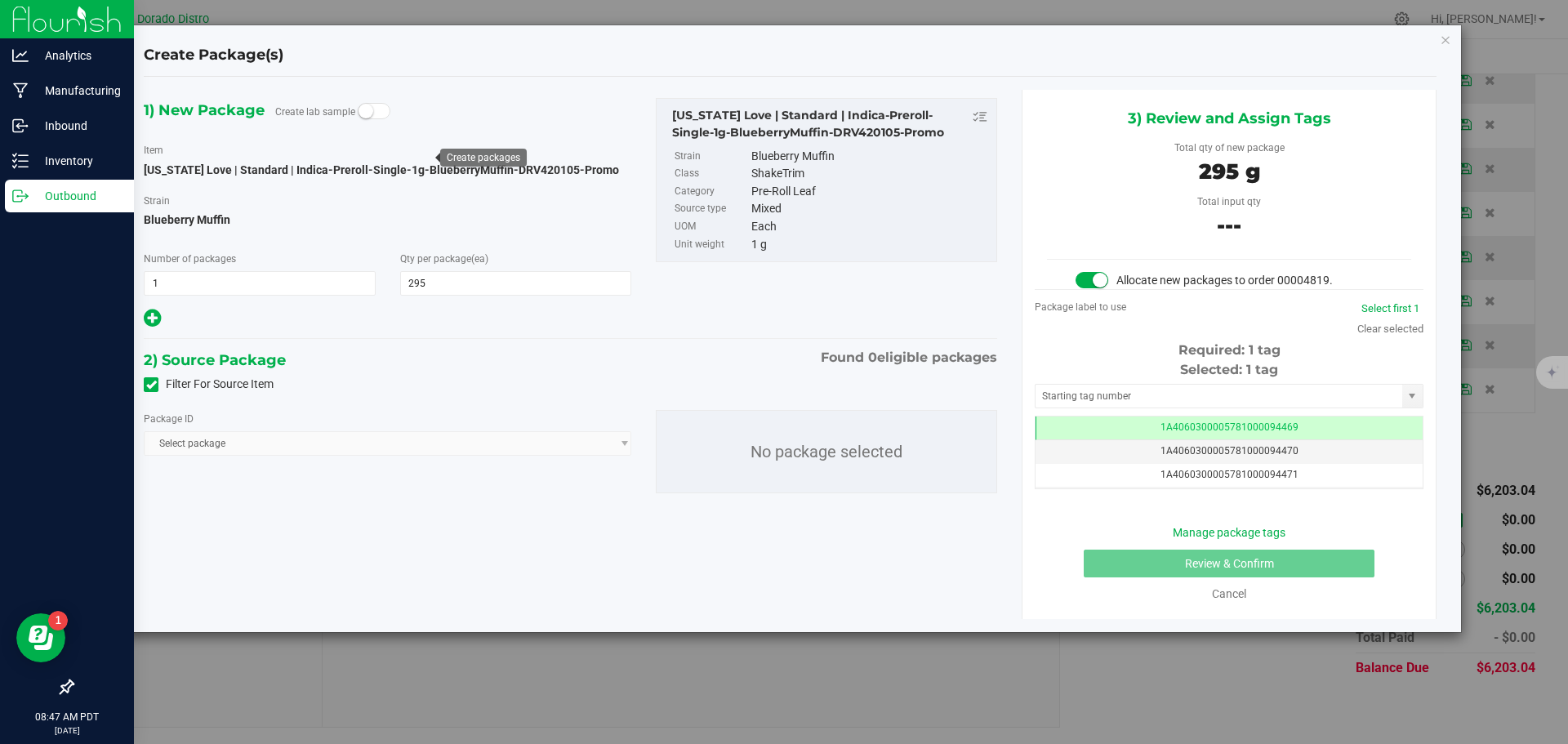
click at [146, 385] on icon at bounding box center [151, 385] width 10 height 0
click at [0, 0] on input "Filter For Source Item" at bounding box center [0, 0] width 0 height 0
click at [299, 459] on div "Package ID Select package 1A4060300004FBB000002274 1A4060300004FBB000002275 1A4…" at bounding box center [571, 451] width 878 height 109
click at [299, 453] on span "Select package" at bounding box center [377, 443] width 466 height 23
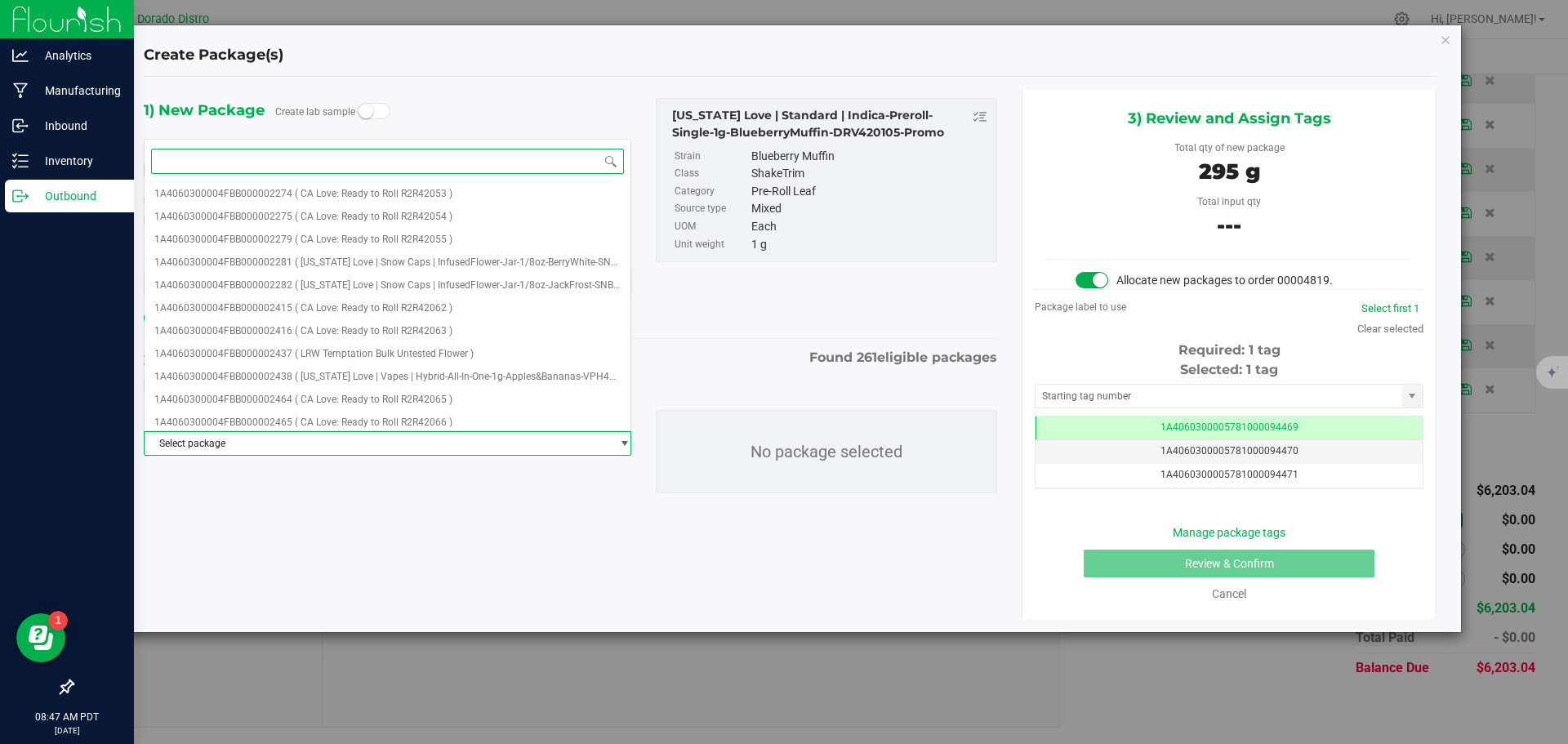
paste input "DRV420105"
type input "DRV420105"
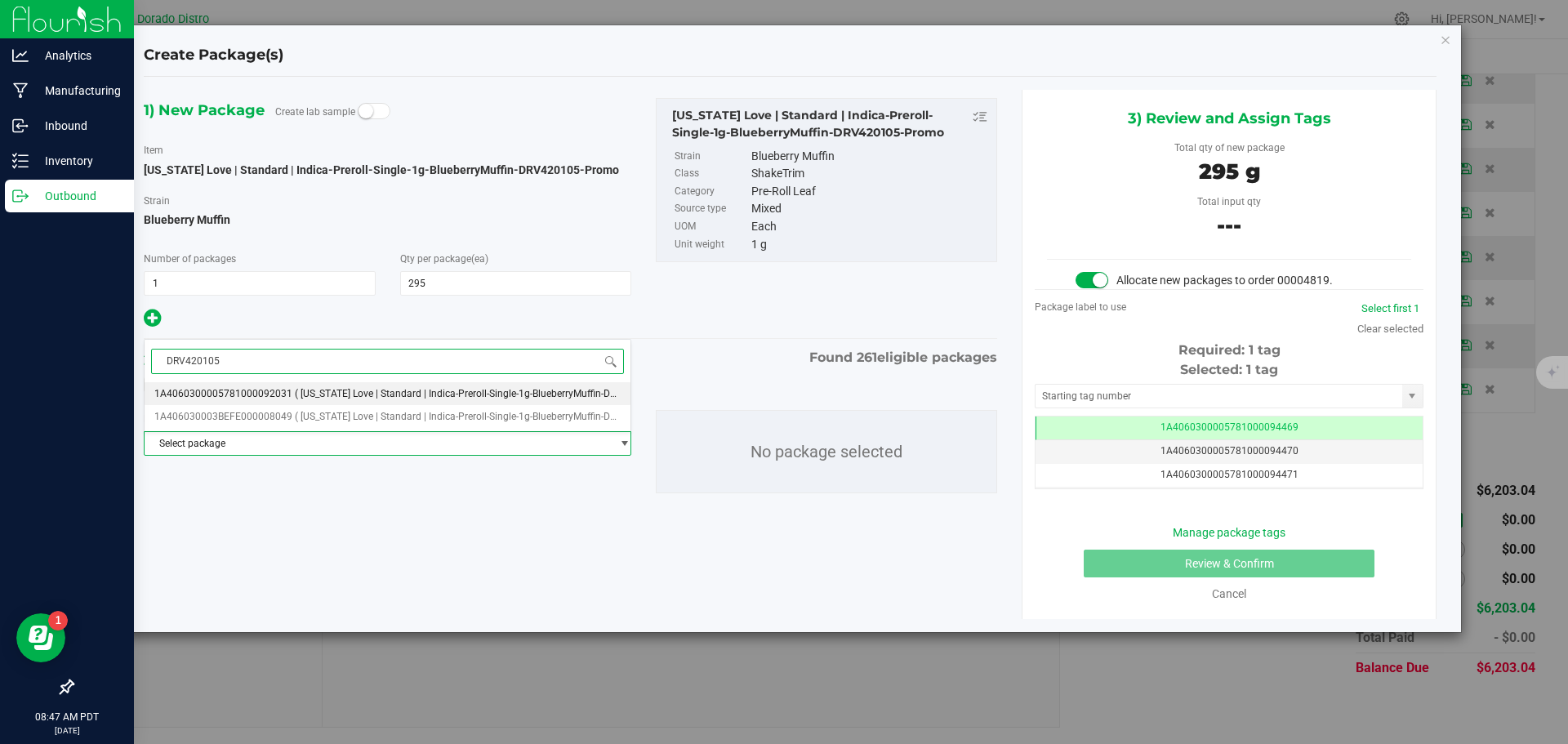
click at [327, 395] on span "( [US_STATE] Love | Standard | Indica-Preroll-Single-1g-BlueberryMuffin-DRV4201…" at bounding box center [478, 394] width 367 height 11
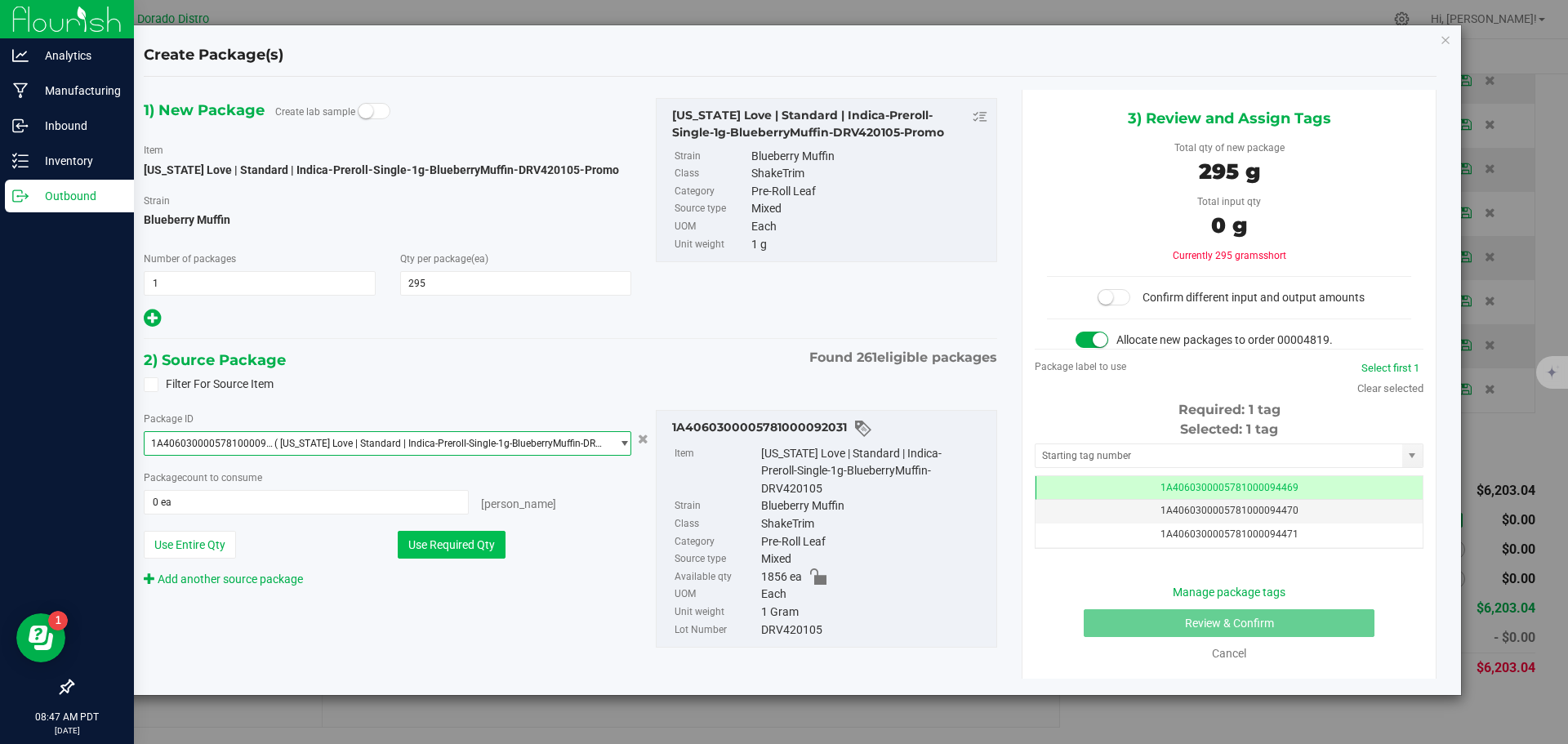
click at [497, 547] on button "Use Required Qty" at bounding box center [451, 545] width 108 height 28
type input "295 ea"
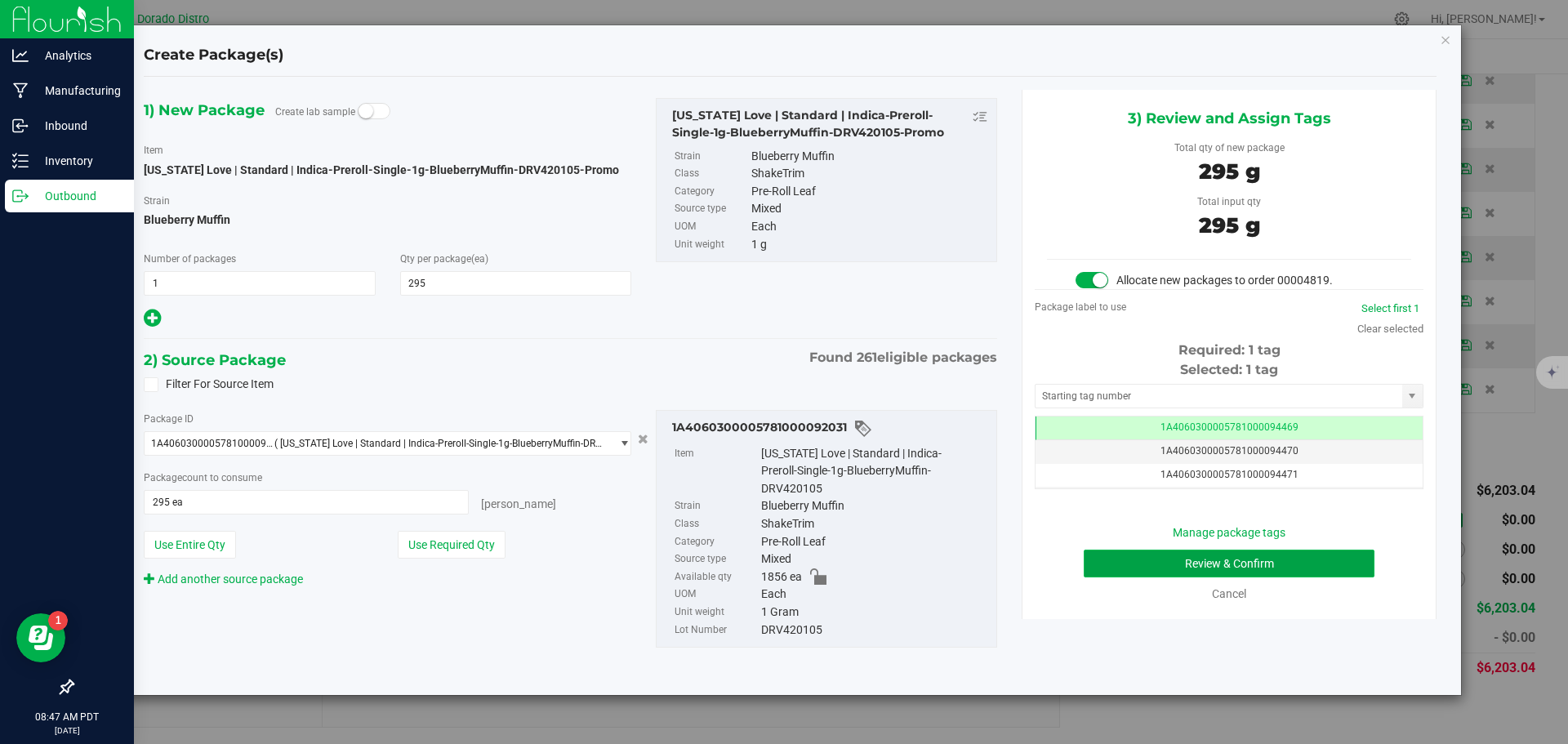
click at [1100, 575] on button "Review & Confirm" at bounding box center [1229, 564] width 291 height 28
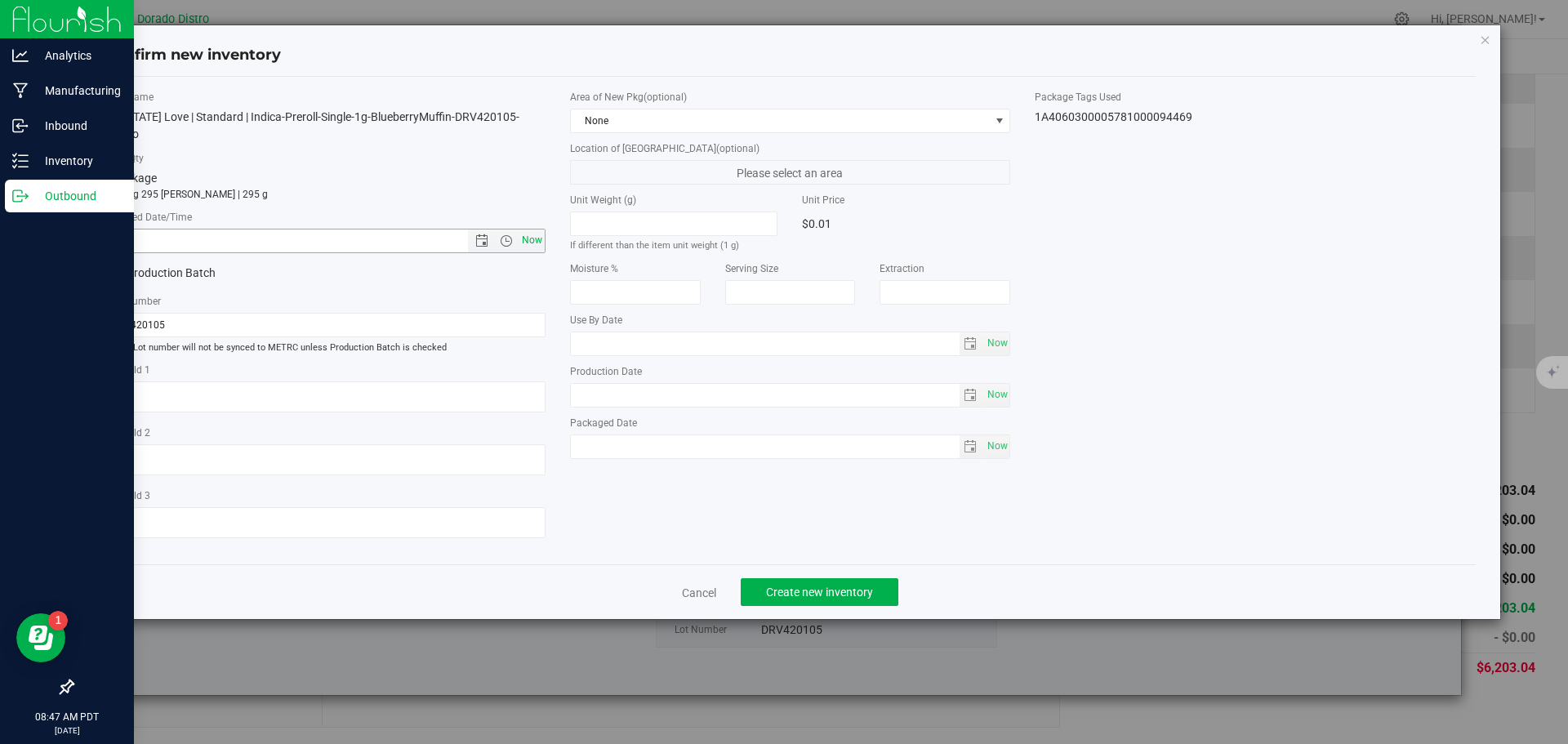
click at [542, 229] on span "Now" at bounding box center [532, 241] width 28 height 24
type input "9/25/2025 8:47 AM"
click at [798, 586] on span "Create new inventory" at bounding box center [819, 592] width 107 height 13
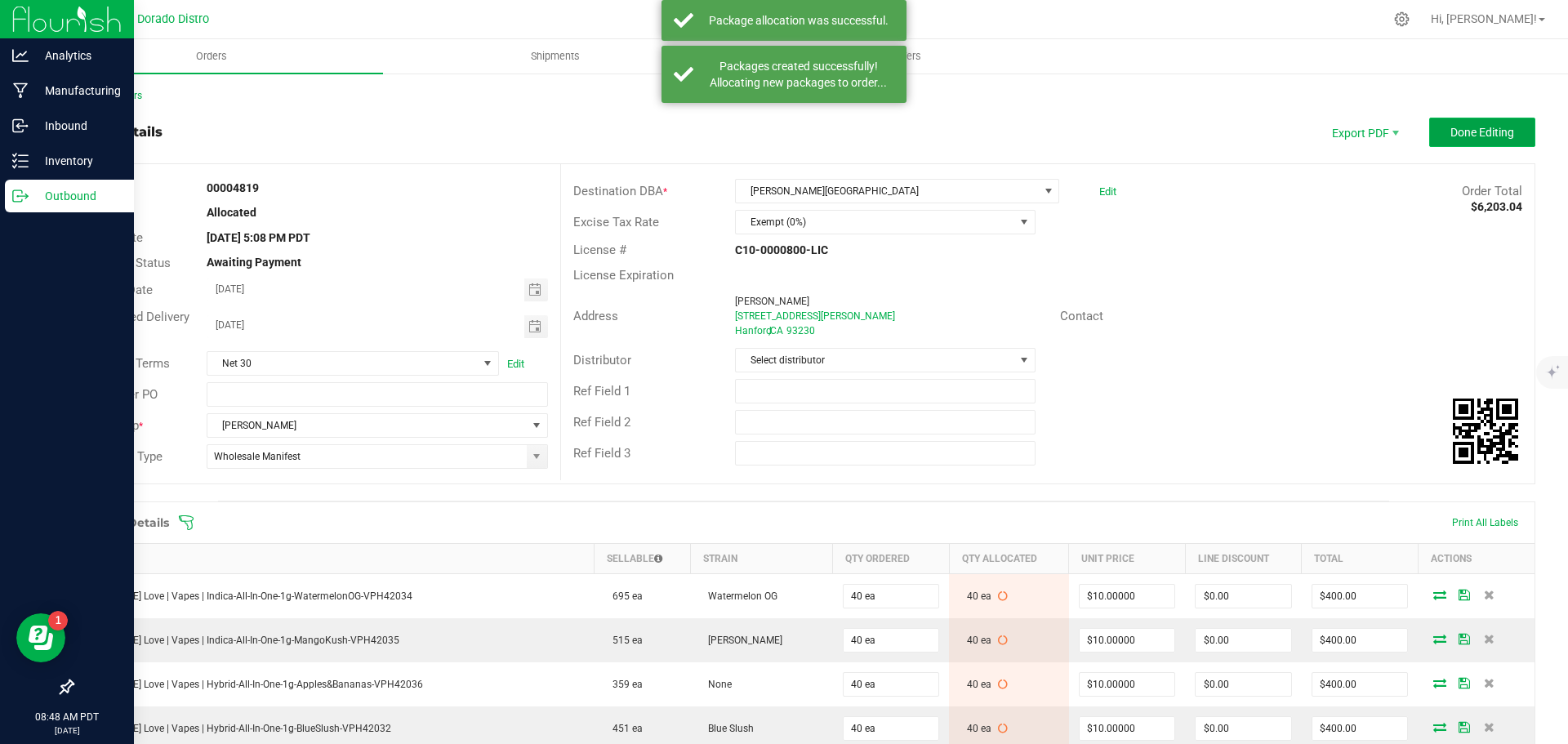
click at [1456, 131] on span "Done Editing" at bounding box center [1482, 132] width 64 height 13
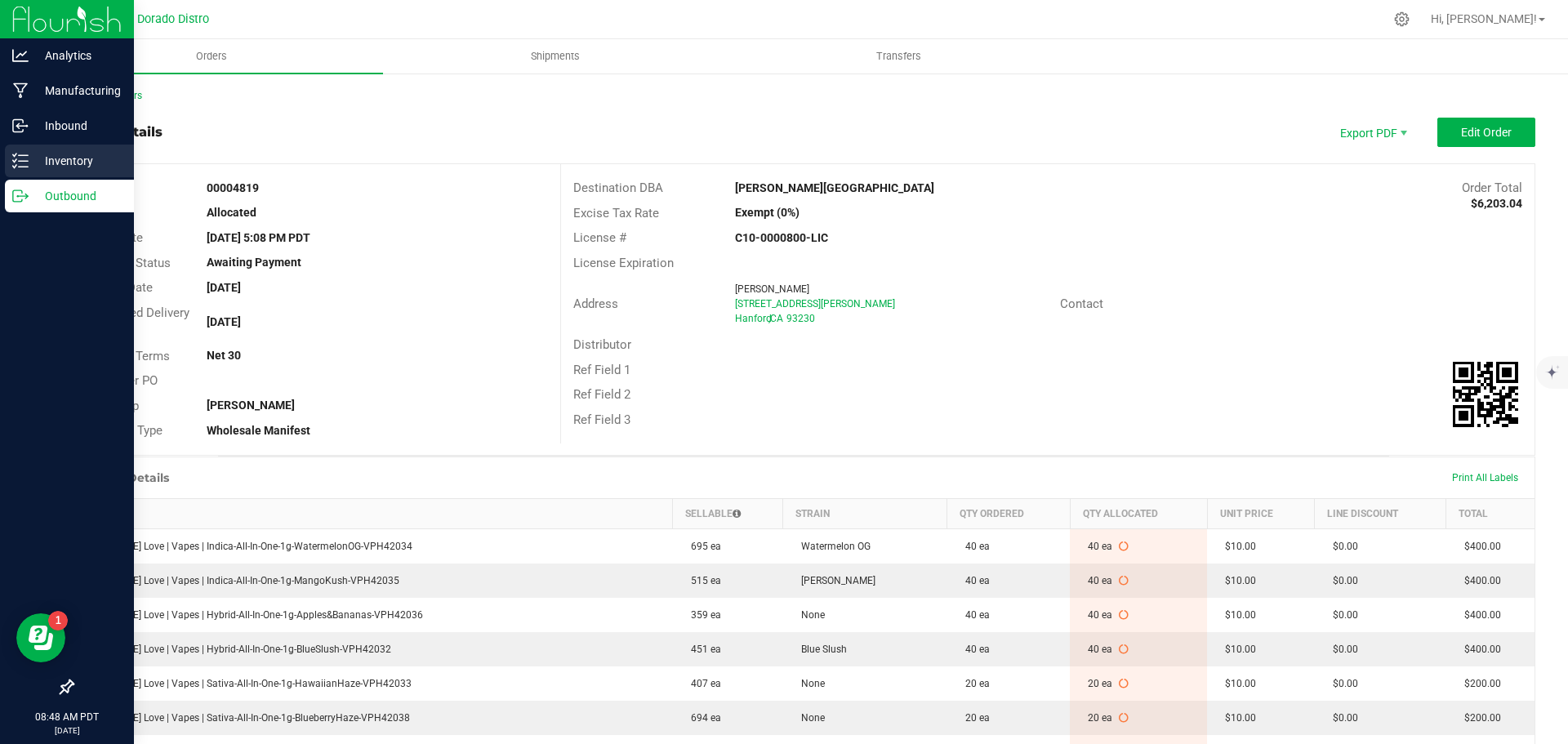
click at [34, 157] on p "Inventory" at bounding box center [77, 161] width 98 height 20
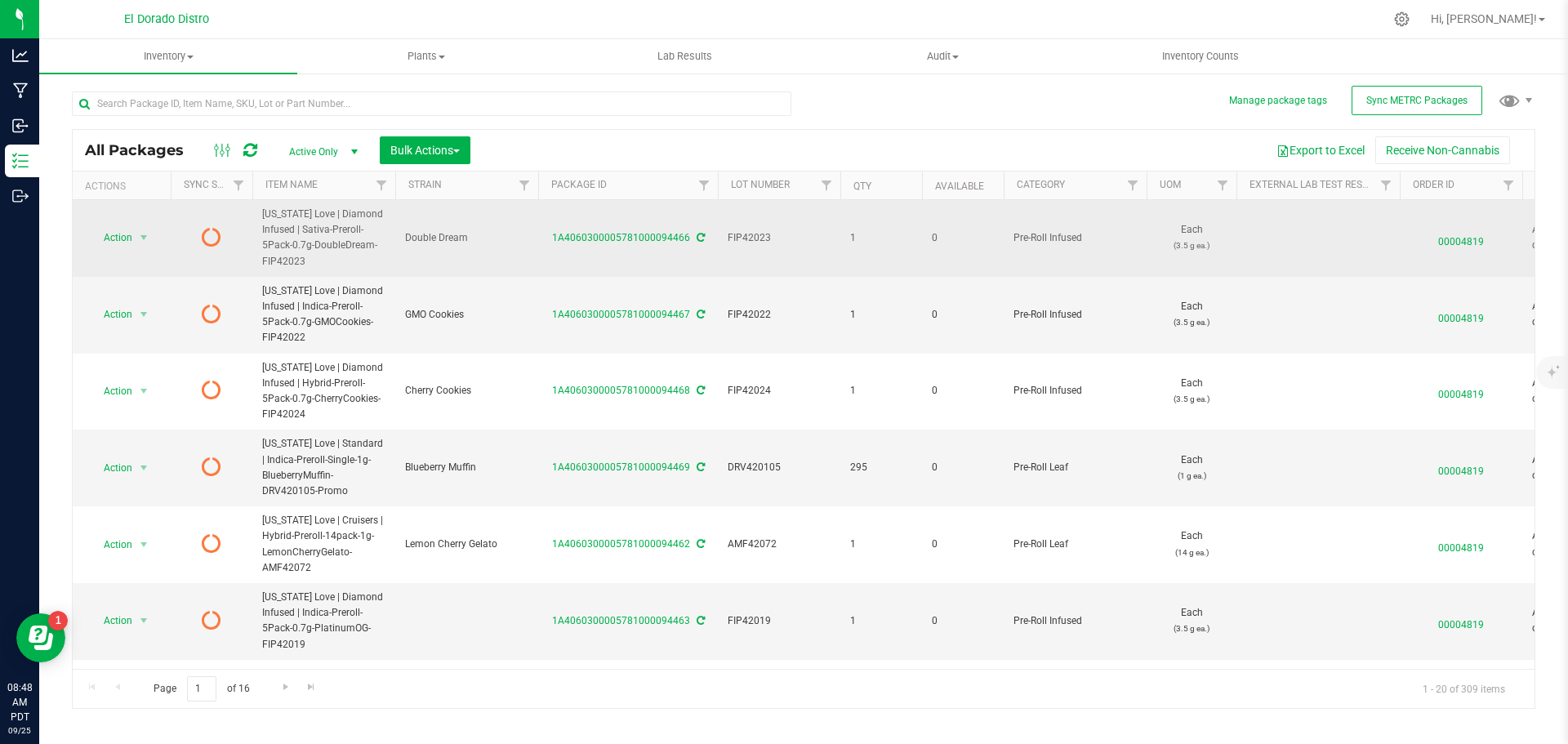
click at [696, 232] on icon at bounding box center [700, 237] width 8 height 9
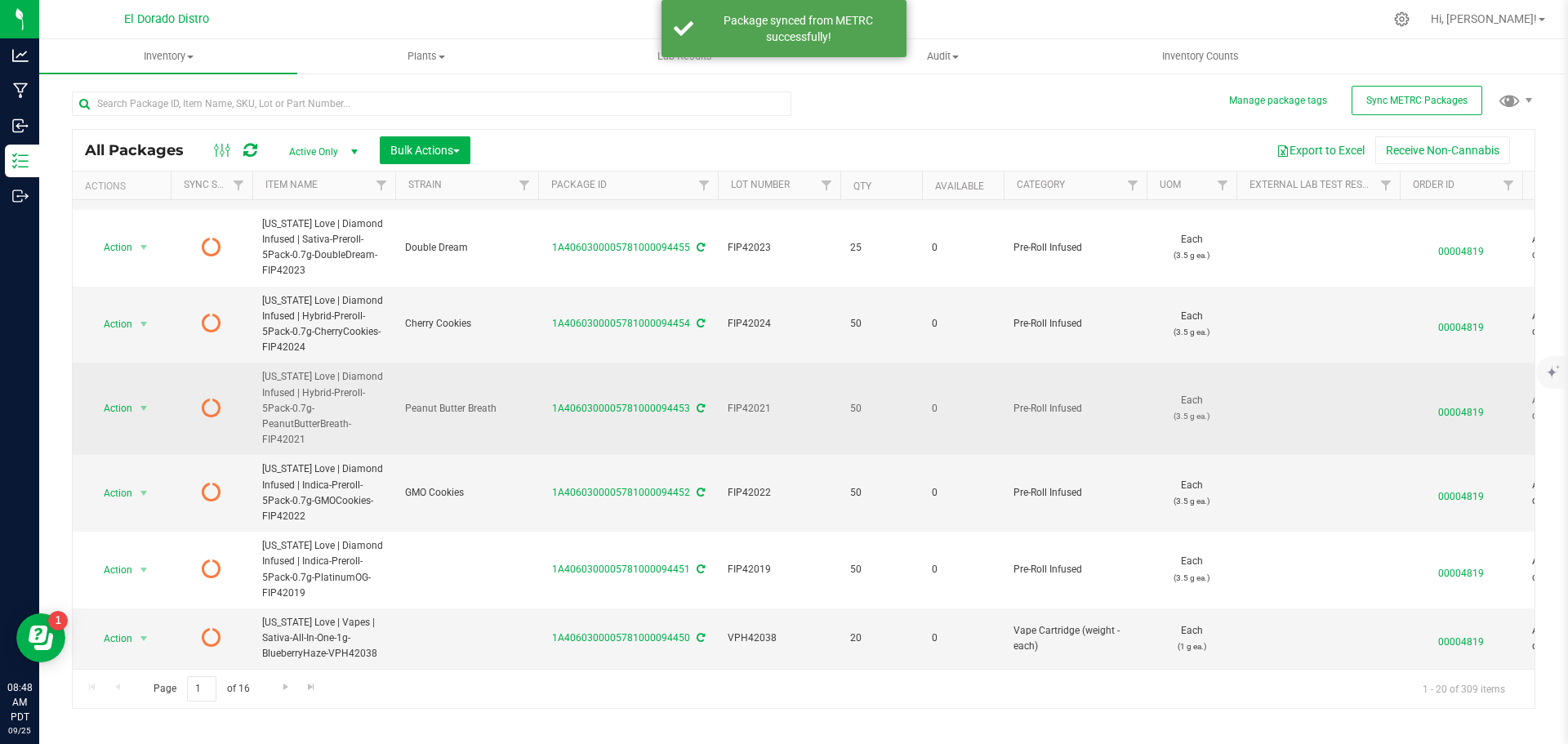
click at [698, 404] on icon at bounding box center [700, 408] width 8 height 9
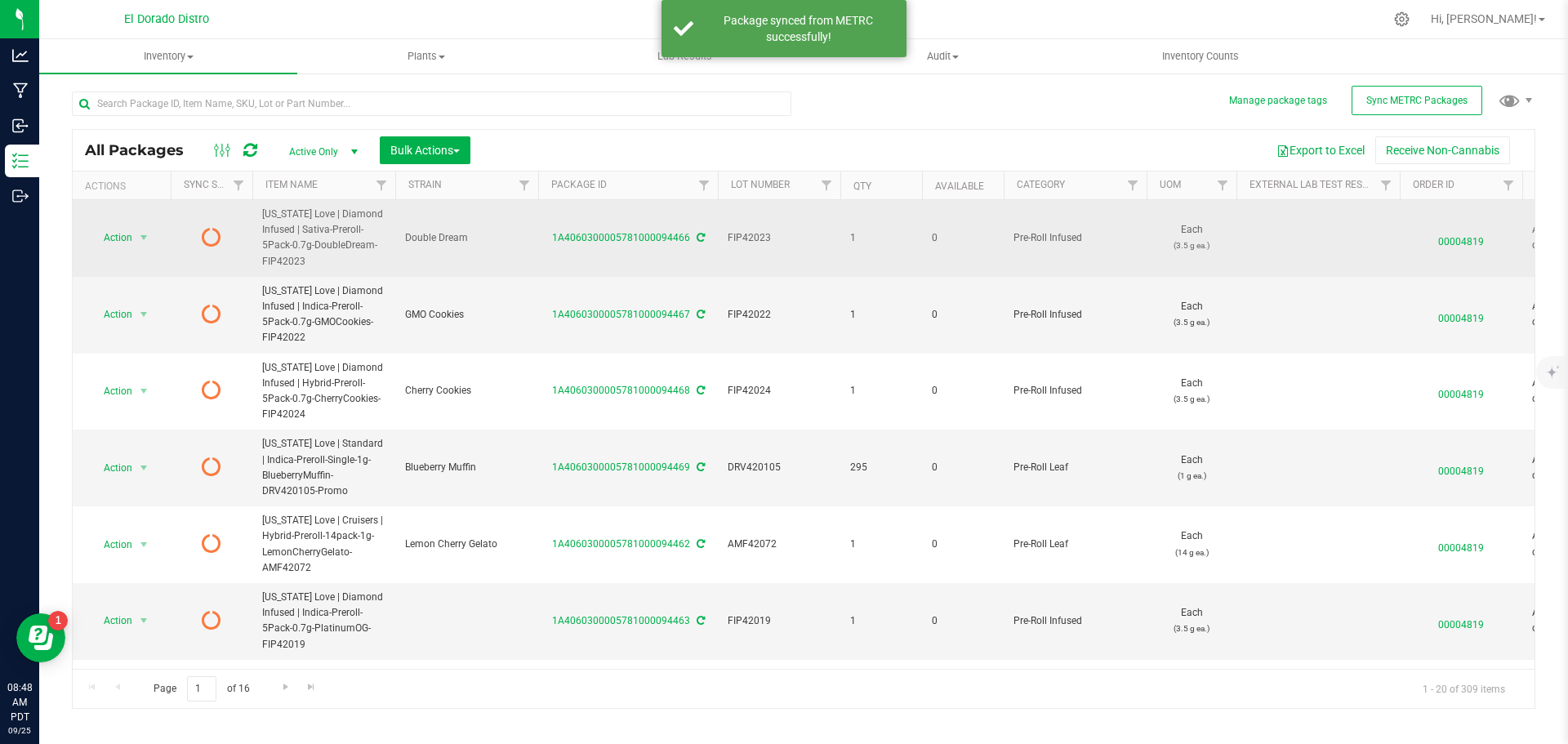
click at [1454, 233] on span "00004819" at bounding box center [1461, 239] width 103 height 24
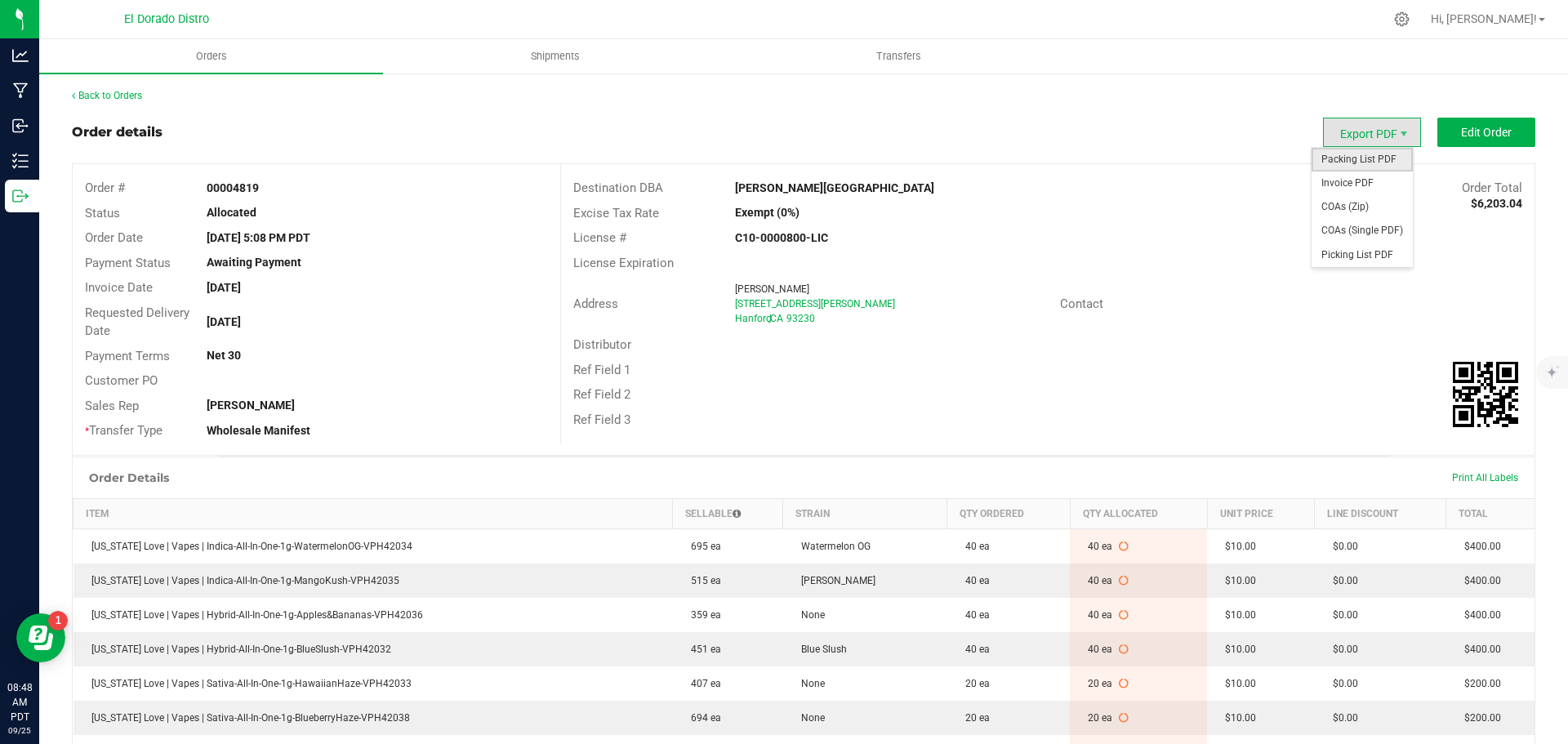
click at [1345, 152] on span "Packing List PDF" at bounding box center [1362, 160] width 102 height 24
click at [1376, 186] on span "Invoice PDF" at bounding box center [1362, 183] width 102 height 24
click at [1349, 222] on span "COAs (Single PDF)" at bounding box center [1362, 231] width 102 height 24
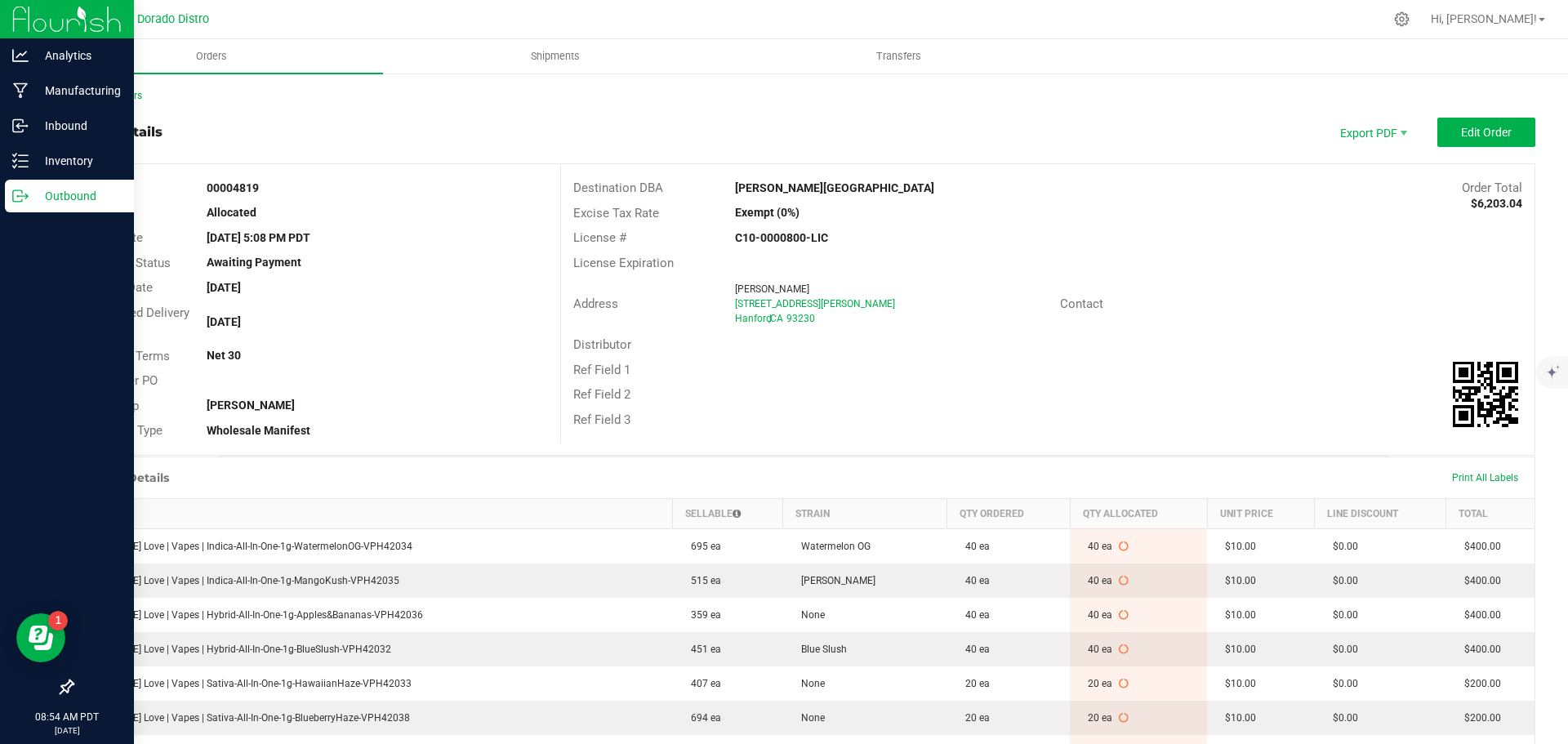
click at [26, 190] on icon at bounding box center [20, 195] width 16 height 16
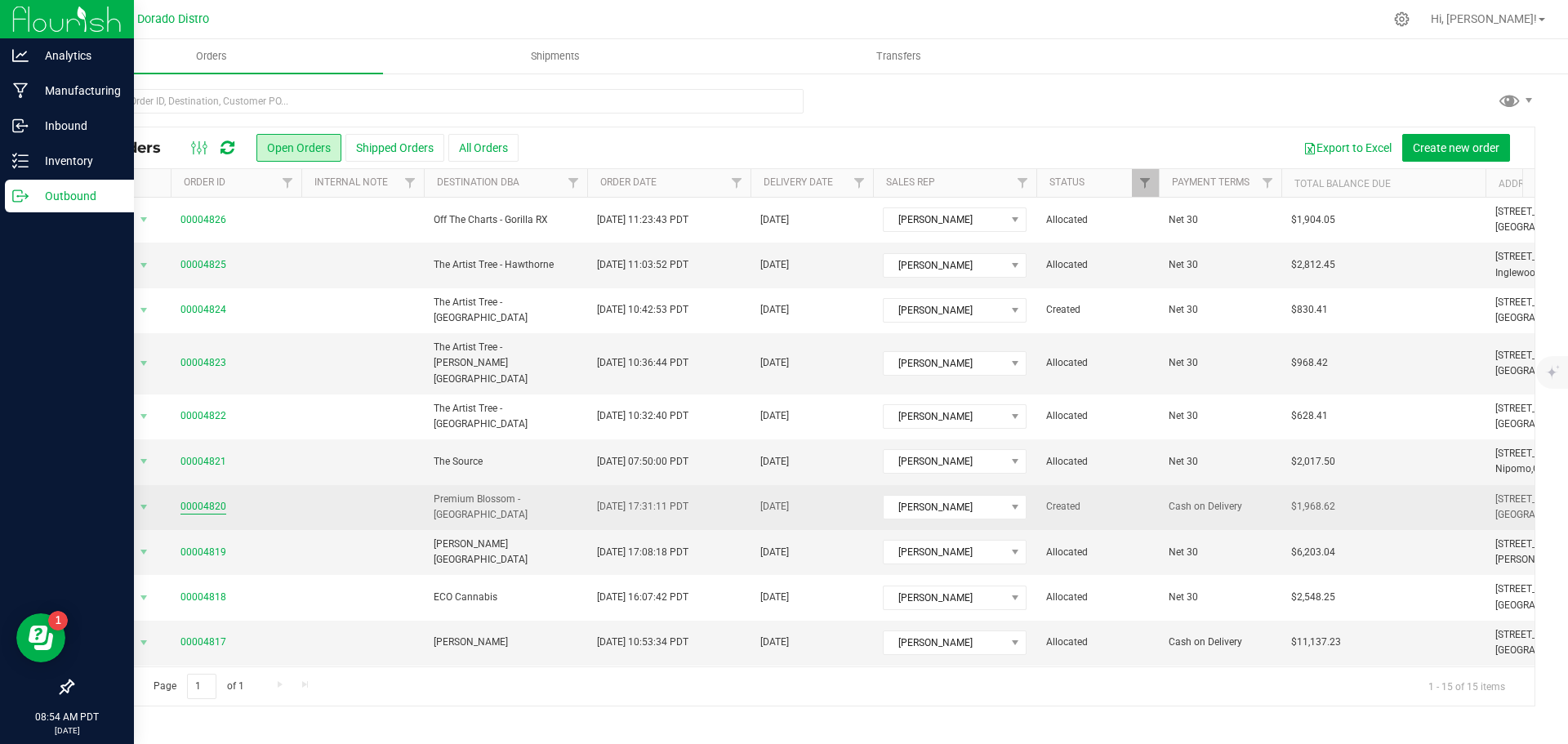
click at [210, 499] on link "00004820" at bounding box center [203, 507] width 46 height 16
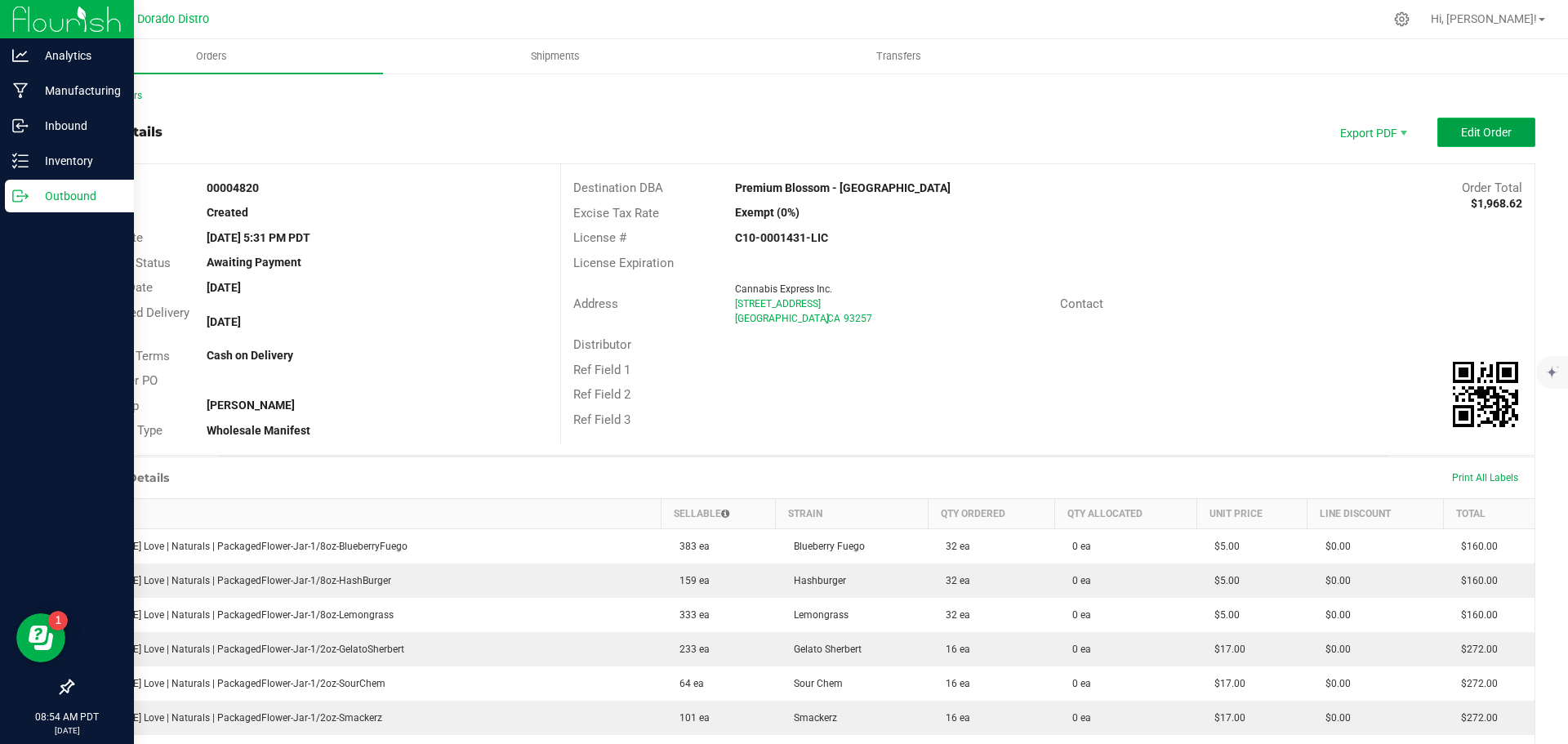
click at [1460, 131] on span "Edit Order" at bounding box center [1485, 132] width 51 height 13
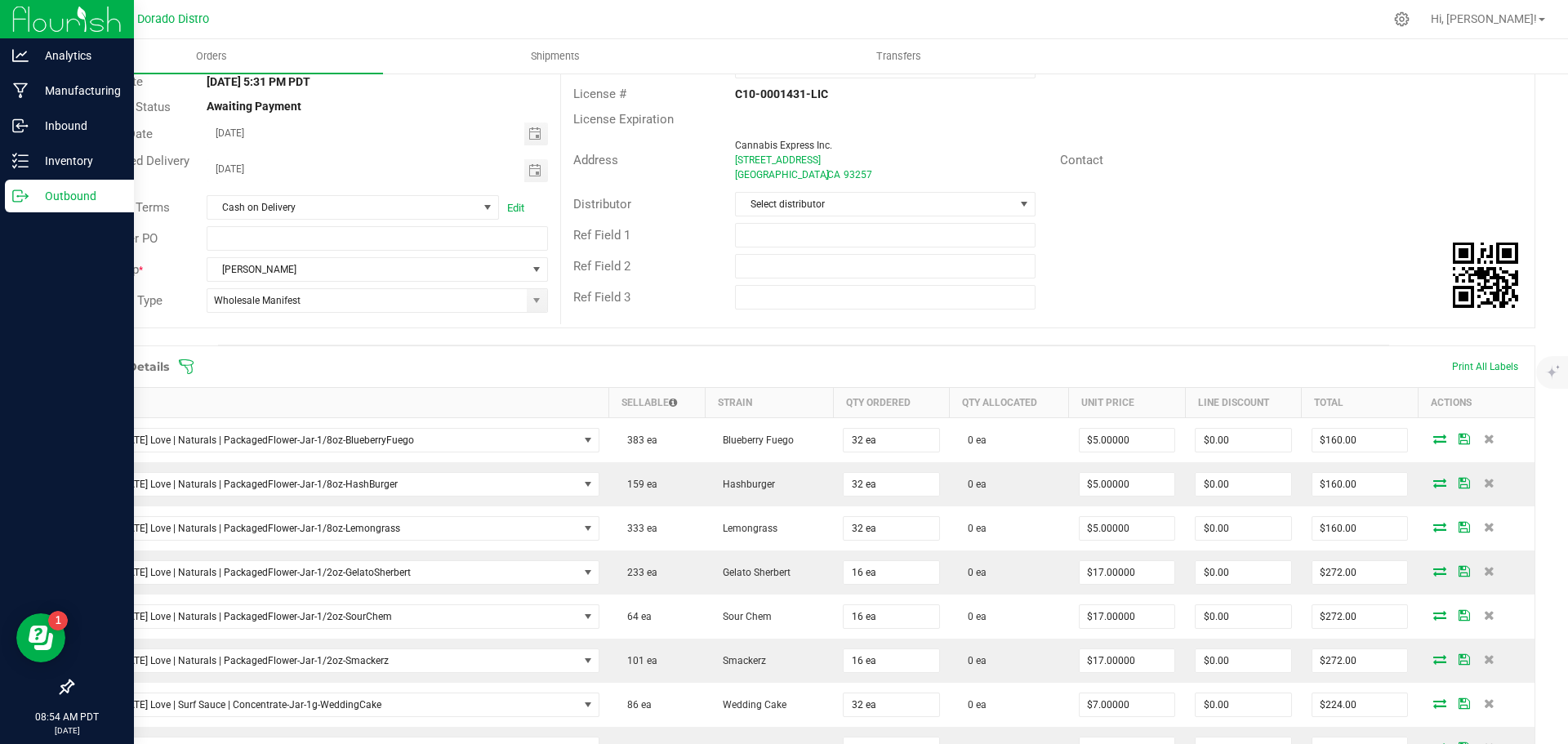
scroll to position [164, 0]
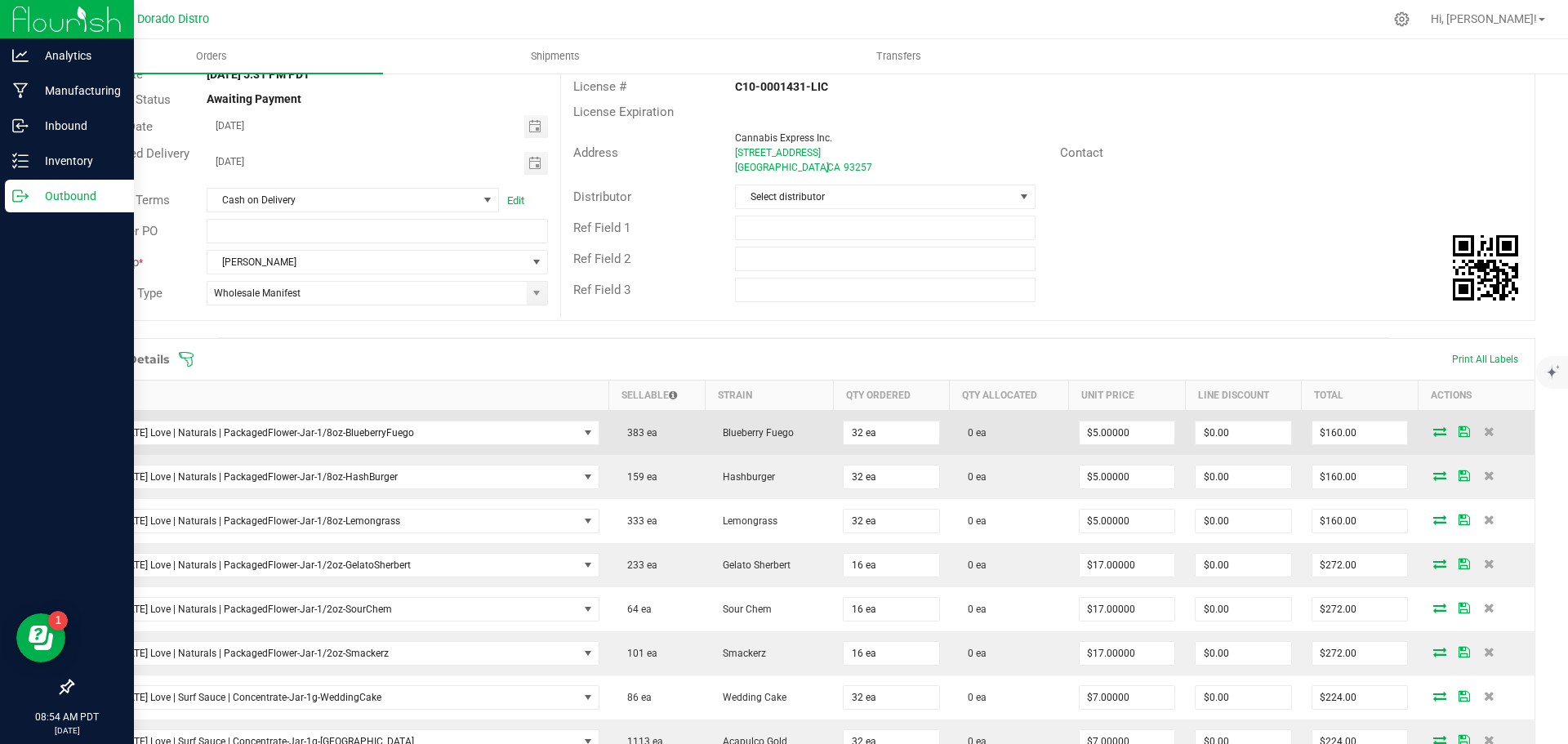
click at [1433, 431] on icon at bounding box center [1439, 431] width 13 height 9
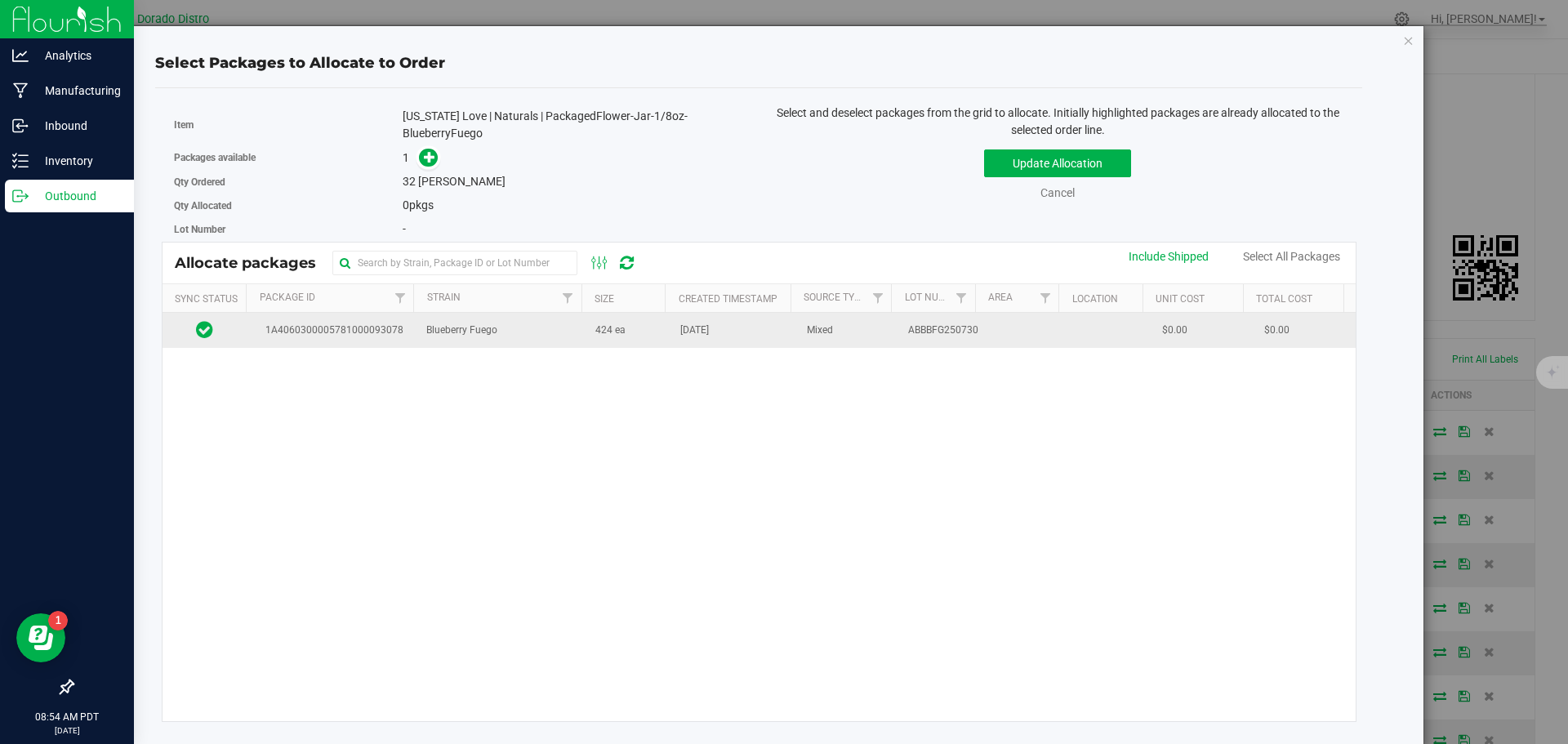
click at [585, 343] on td "424 ea" at bounding box center [627, 330] width 85 height 35
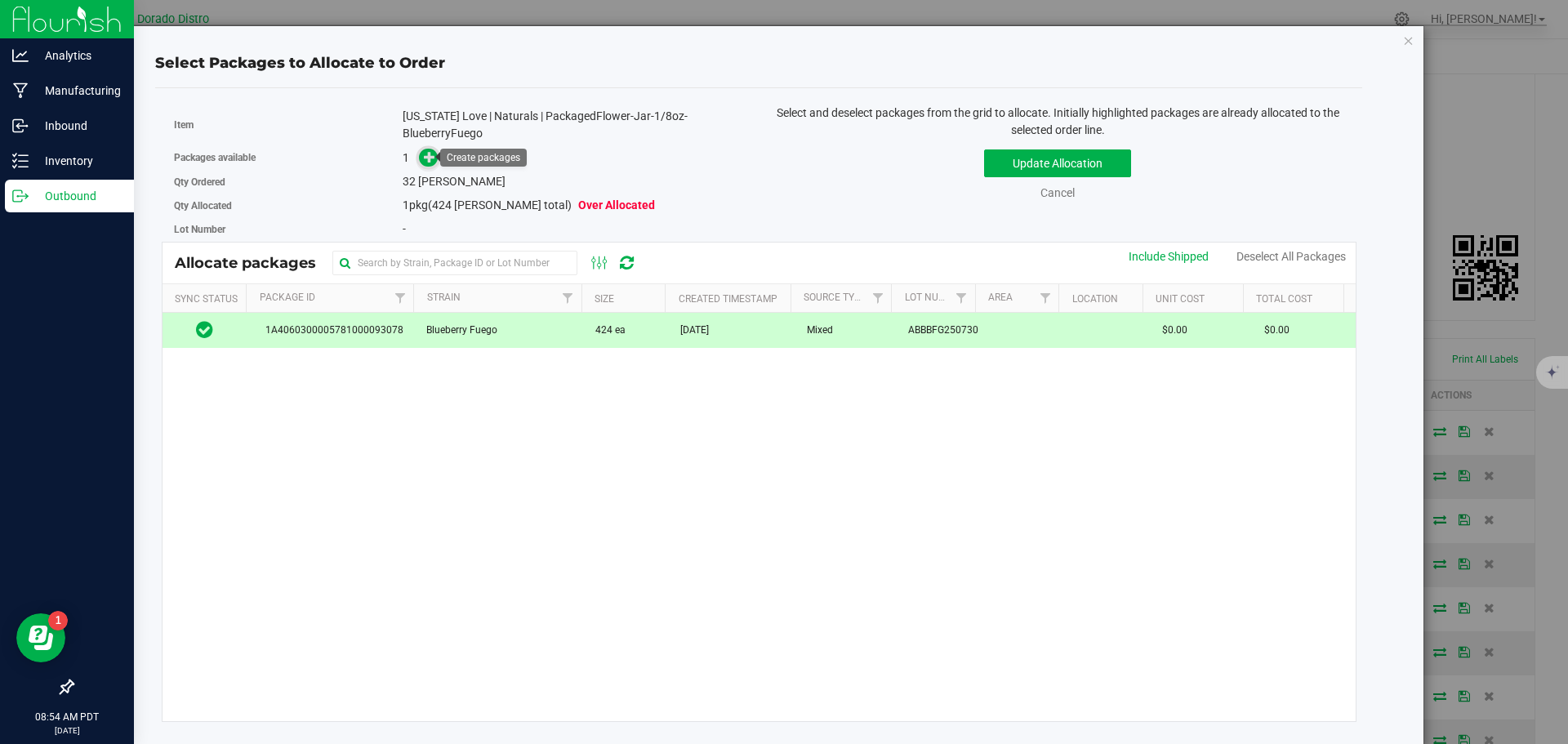
click at [423, 158] on icon at bounding box center [429, 157] width 11 height 11
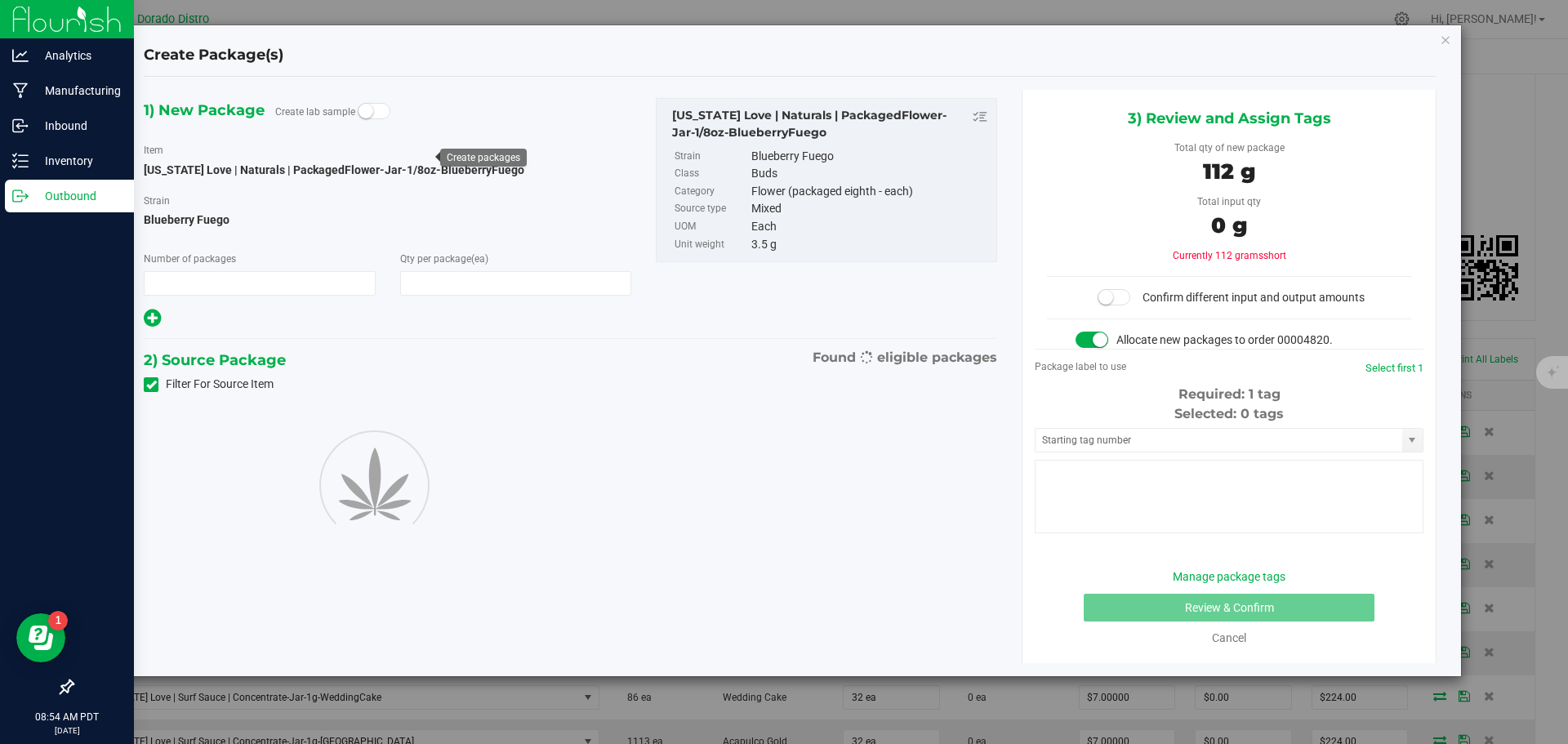
type input "1"
type input "32"
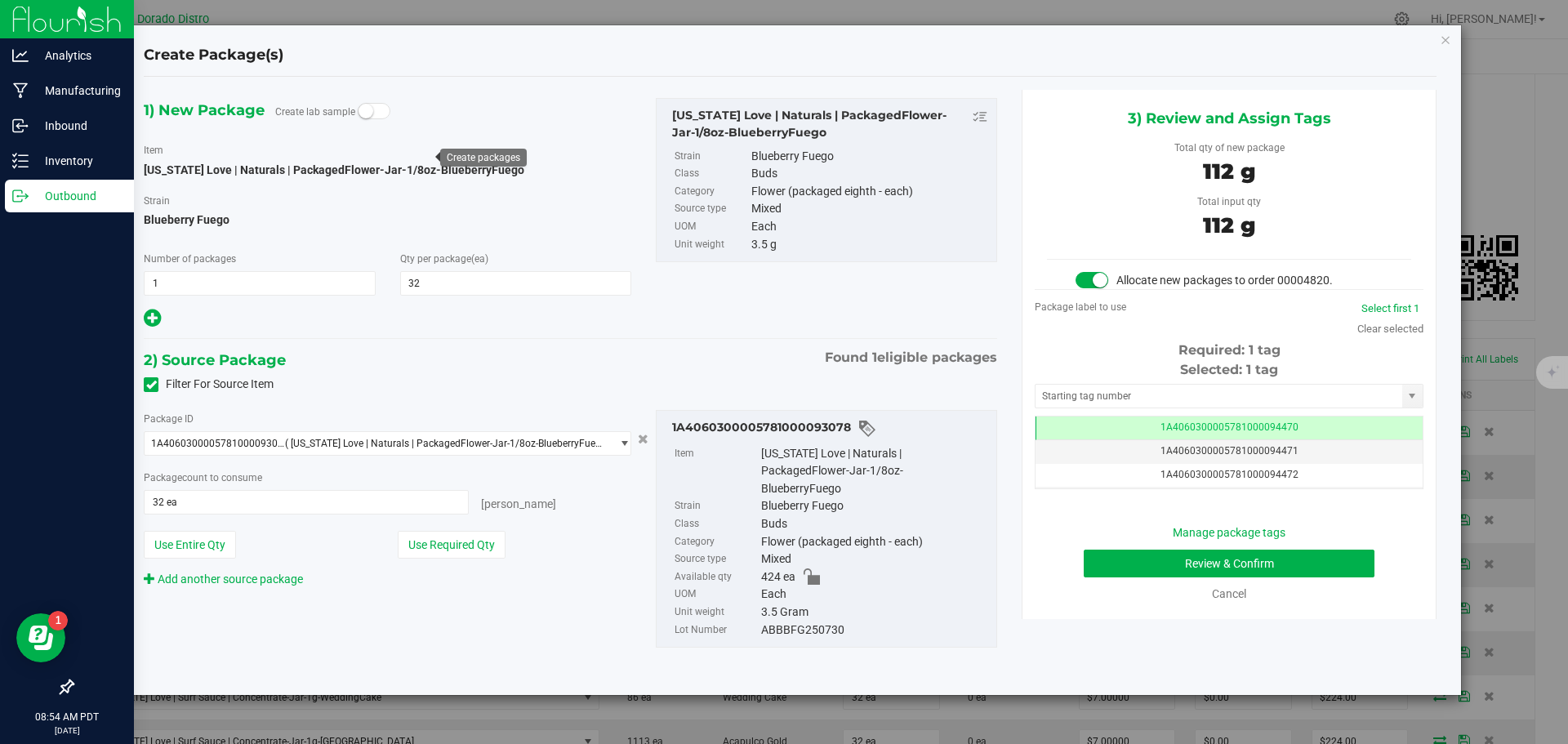
scroll to position [0, -1]
click at [1115, 557] on button "Review & Confirm" at bounding box center [1229, 564] width 291 height 28
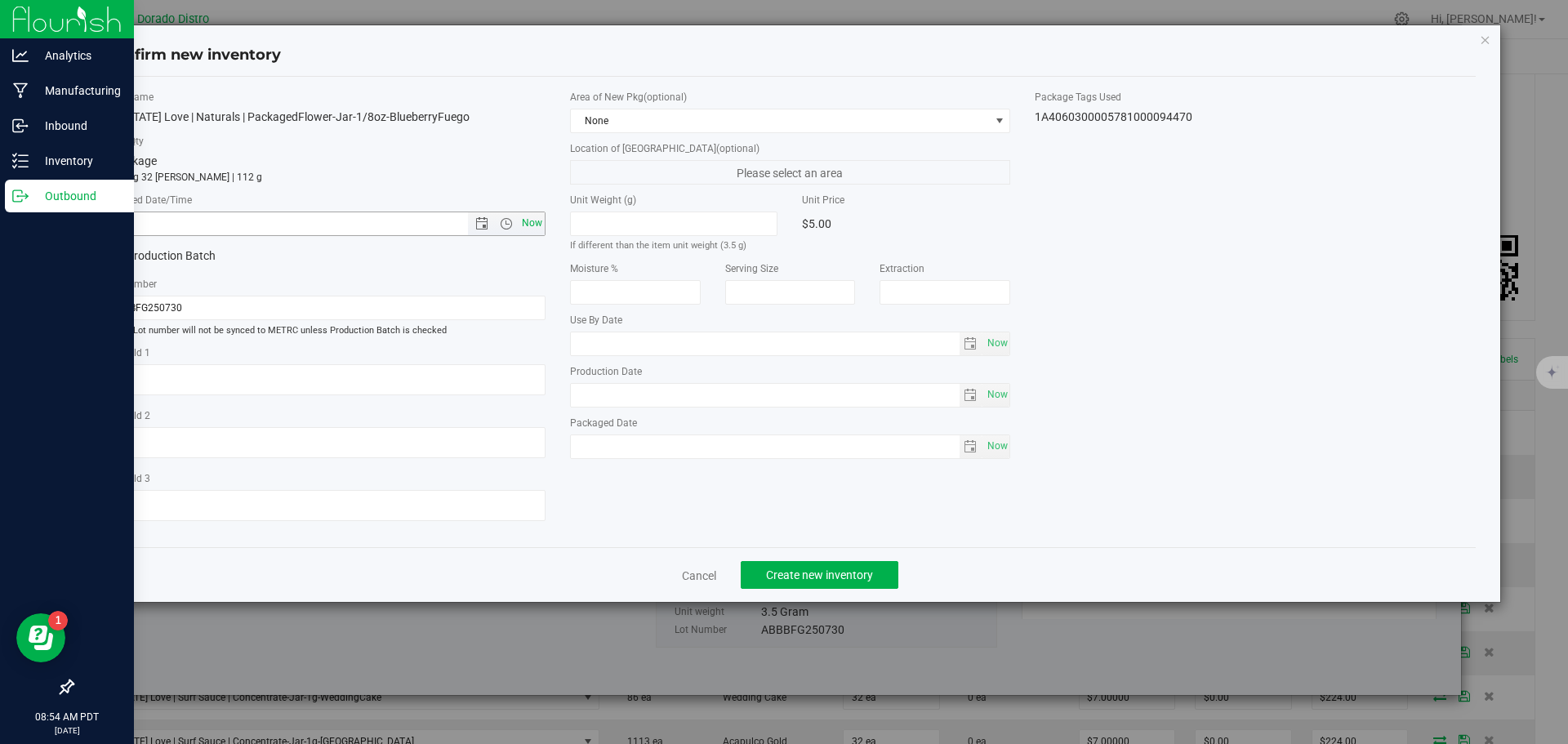
click at [534, 219] on span "Now" at bounding box center [532, 224] width 28 height 24
type input "[DATE] 8:54 AM"
click at [796, 578] on span "Create new inventory" at bounding box center [819, 574] width 107 height 13
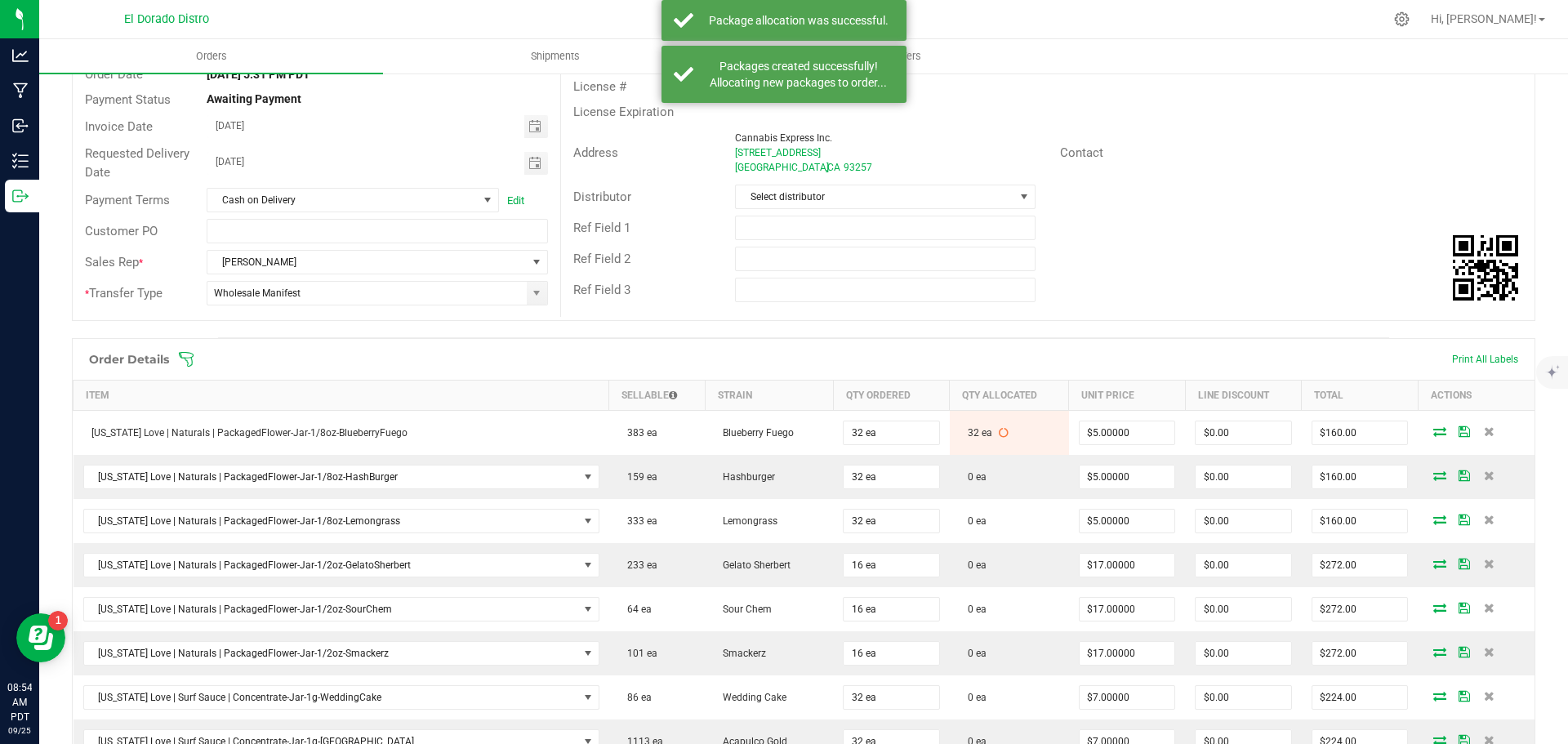
scroll to position [245, 0]
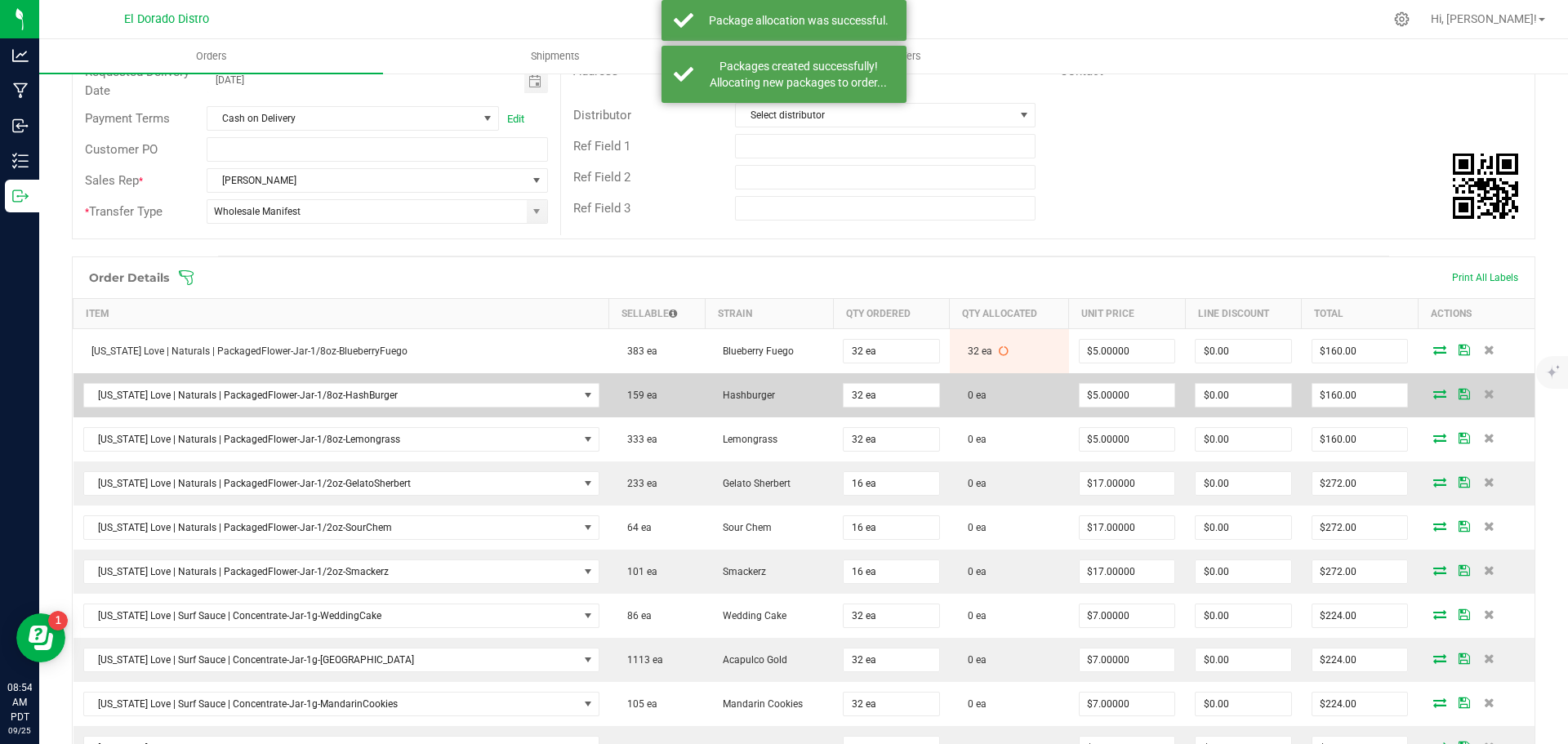
click at [1433, 397] on icon at bounding box center [1439, 394] width 13 height 9
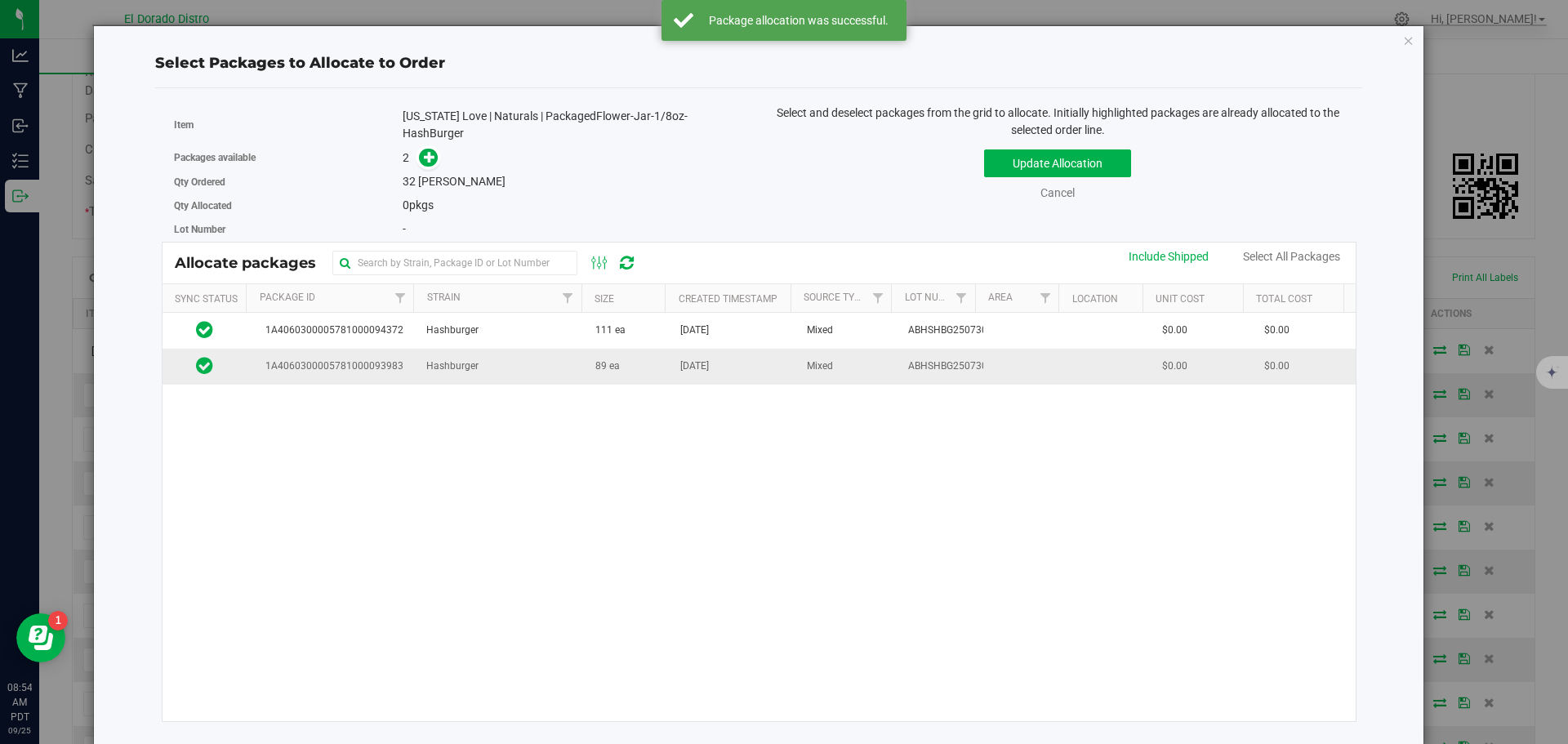
click at [613, 369] on td "89 ea" at bounding box center [627, 366] width 85 height 35
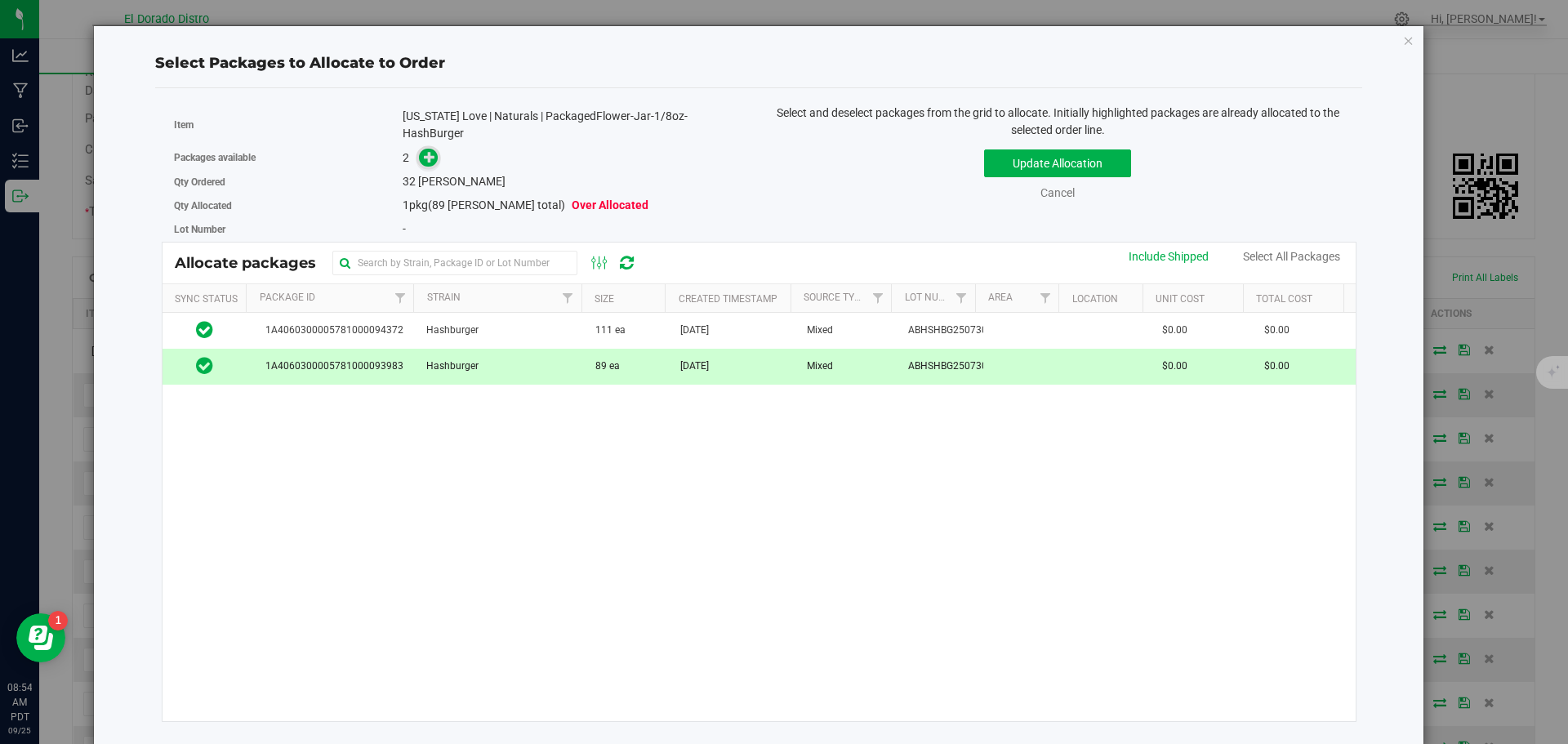
click at [435, 152] on icon at bounding box center [429, 157] width 11 height 11
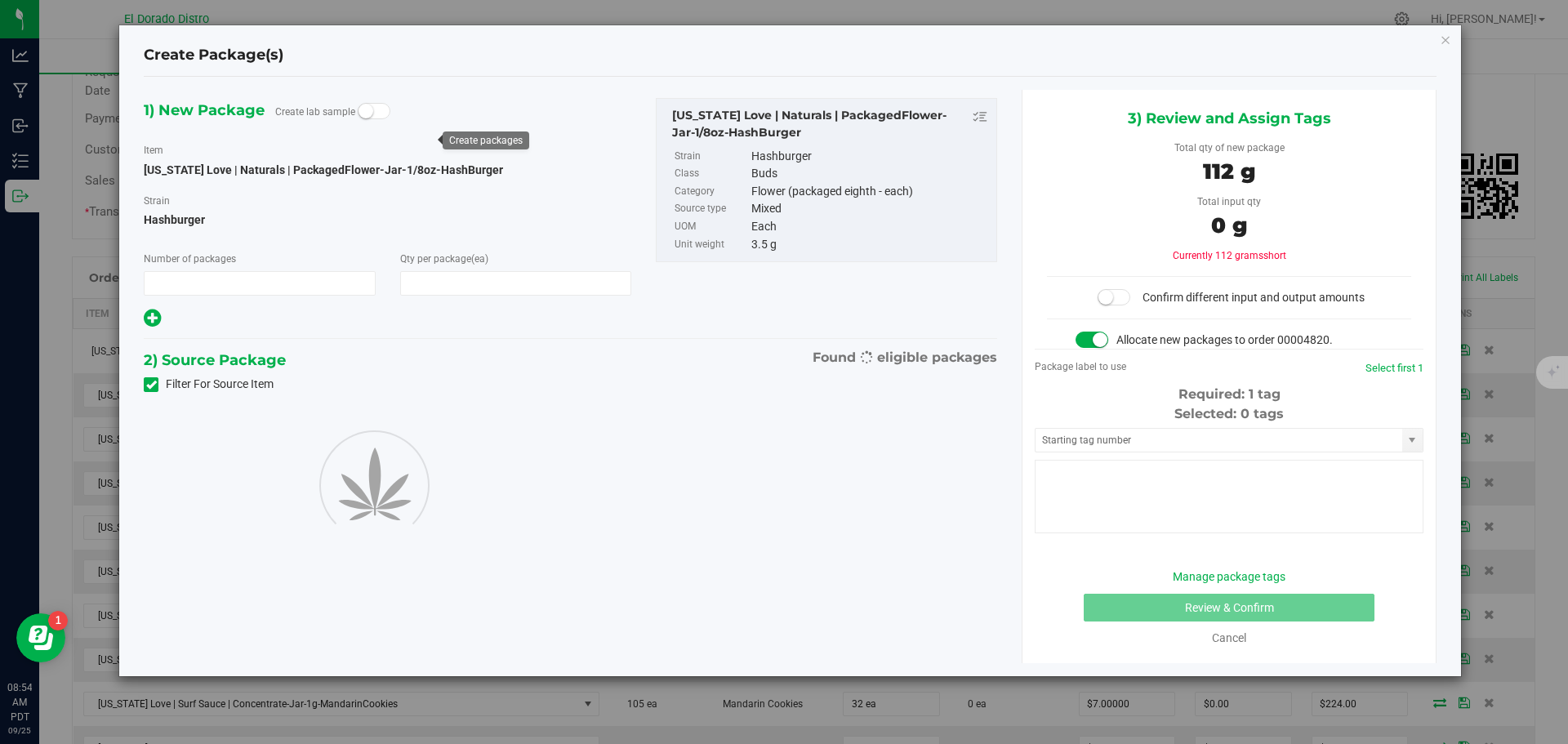
type input "1"
type input "32"
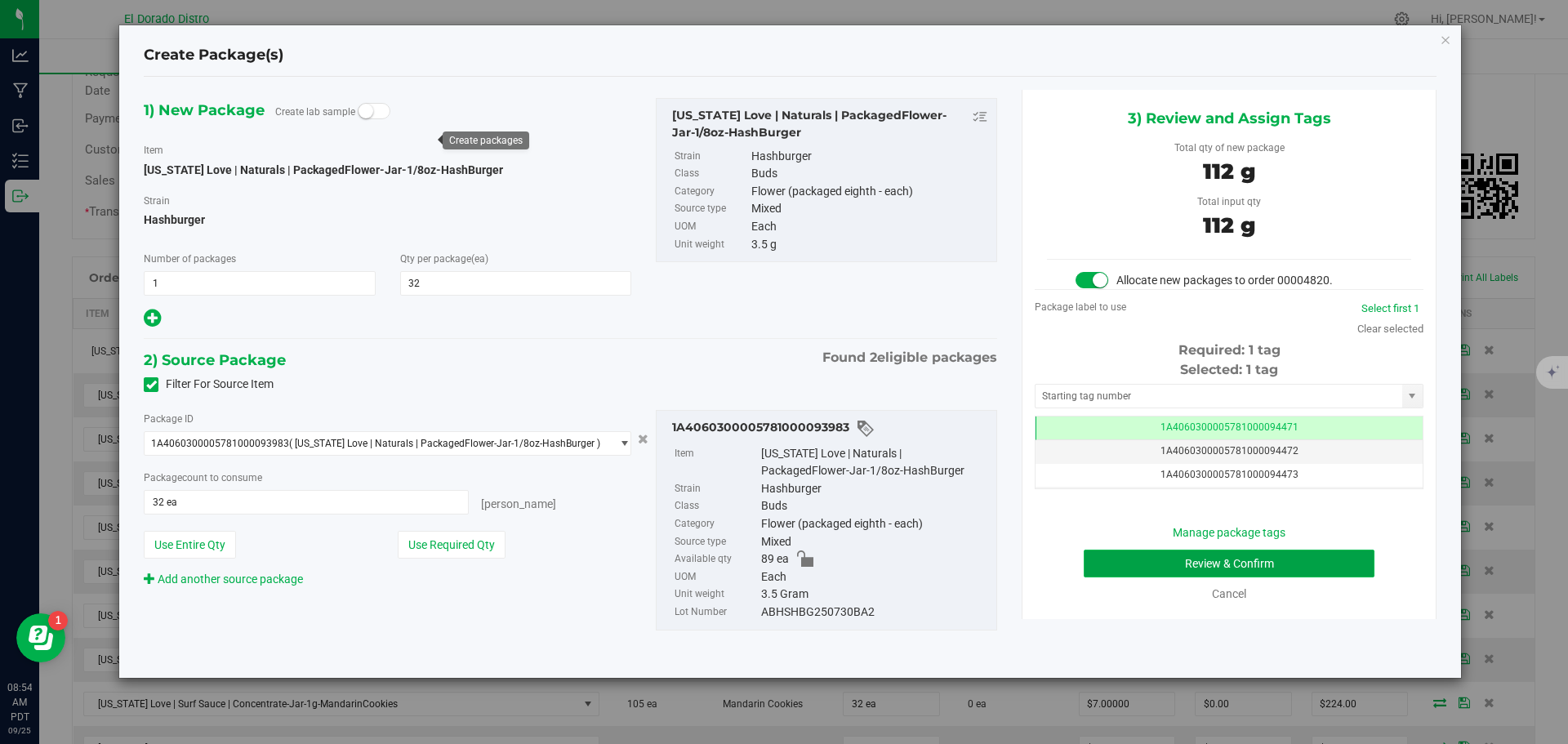
click at [1151, 569] on button "Review & Confirm" at bounding box center [1229, 564] width 291 height 28
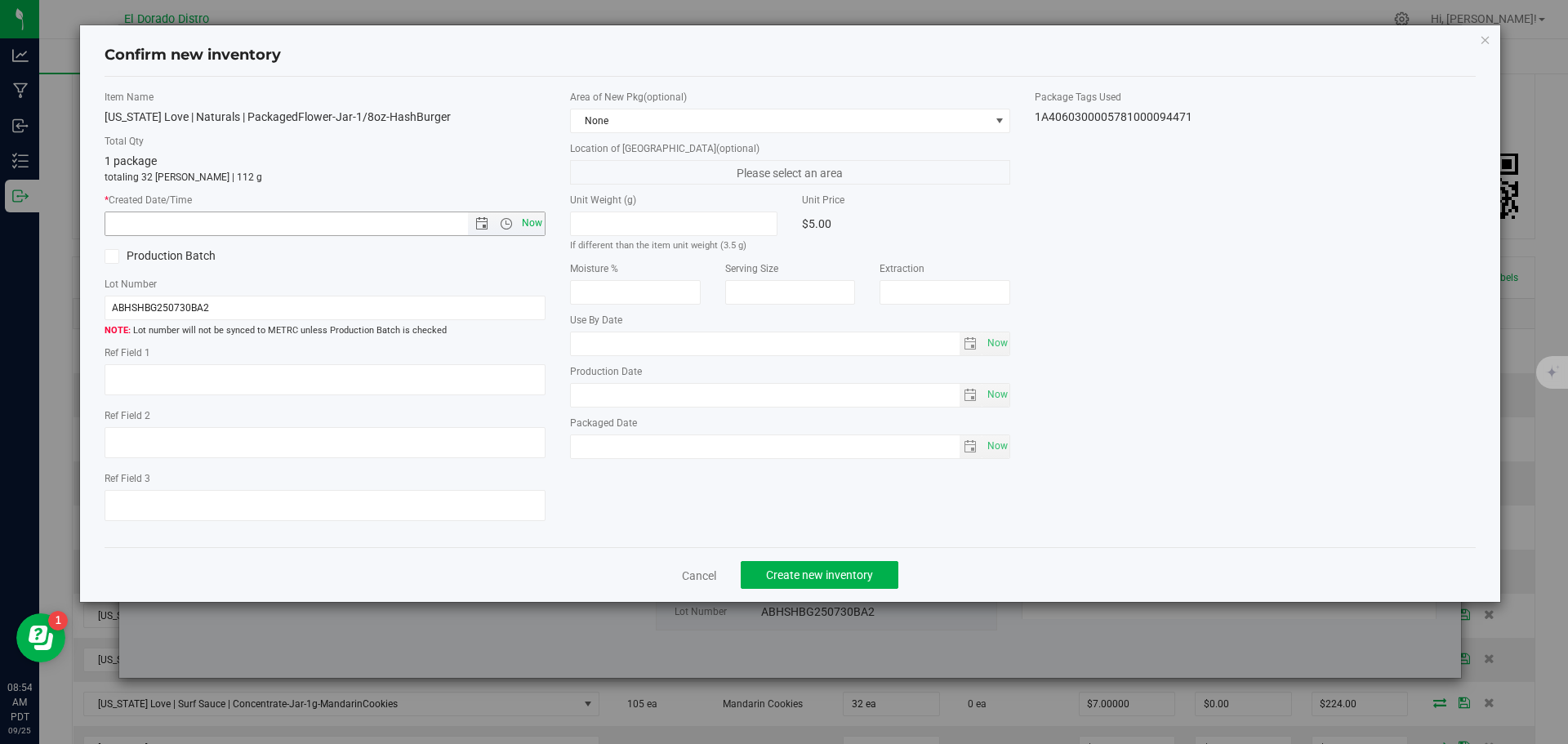
click at [534, 221] on span "Now" at bounding box center [532, 224] width 28 height 24
type input "[DATE] 8:54 AM"
click at [806, 570] on span "Create new inventory" at bounding box center [819, 574] width 107 height 13
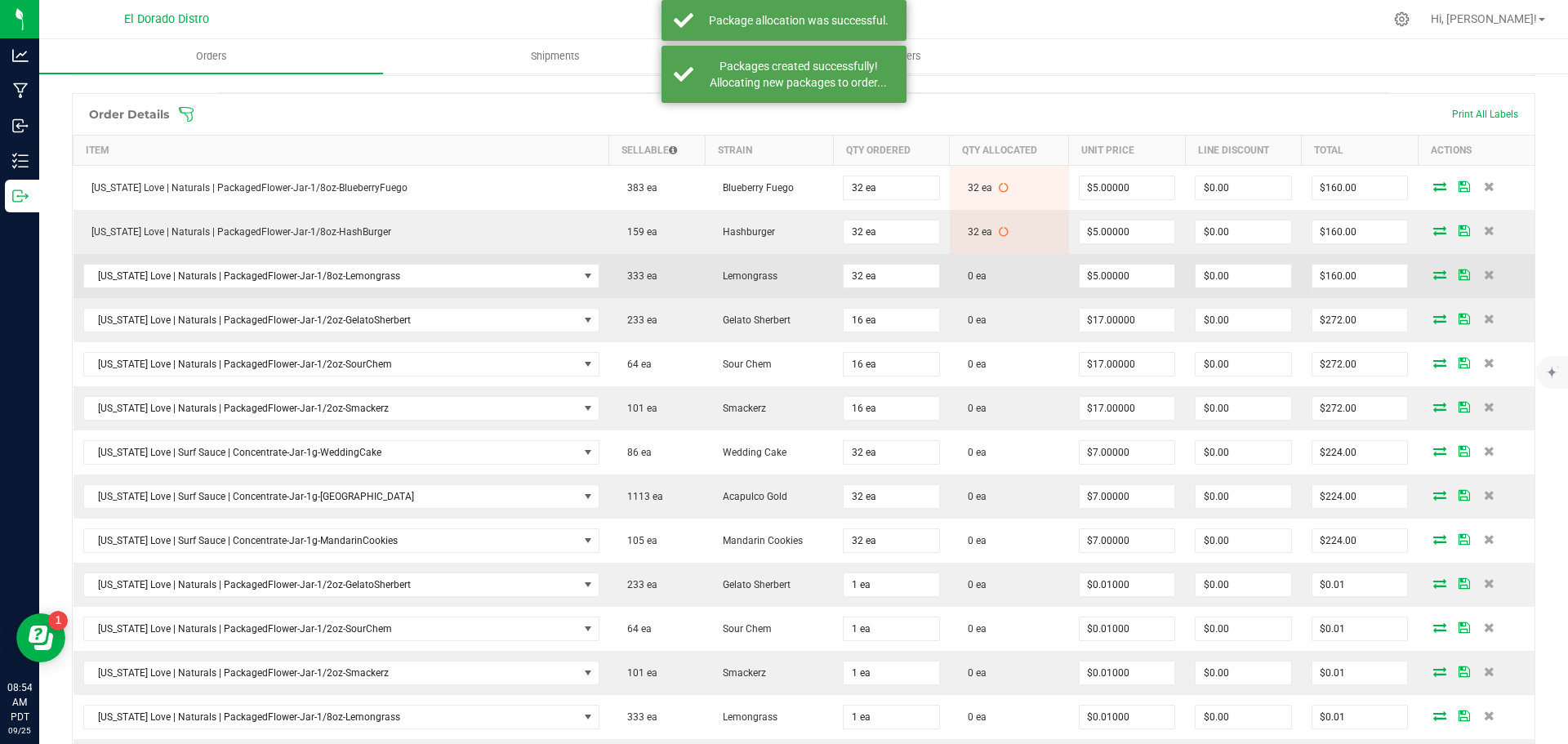
click at [1433, 277] on icon at bounding box center [1439, 274] width 13 height 9
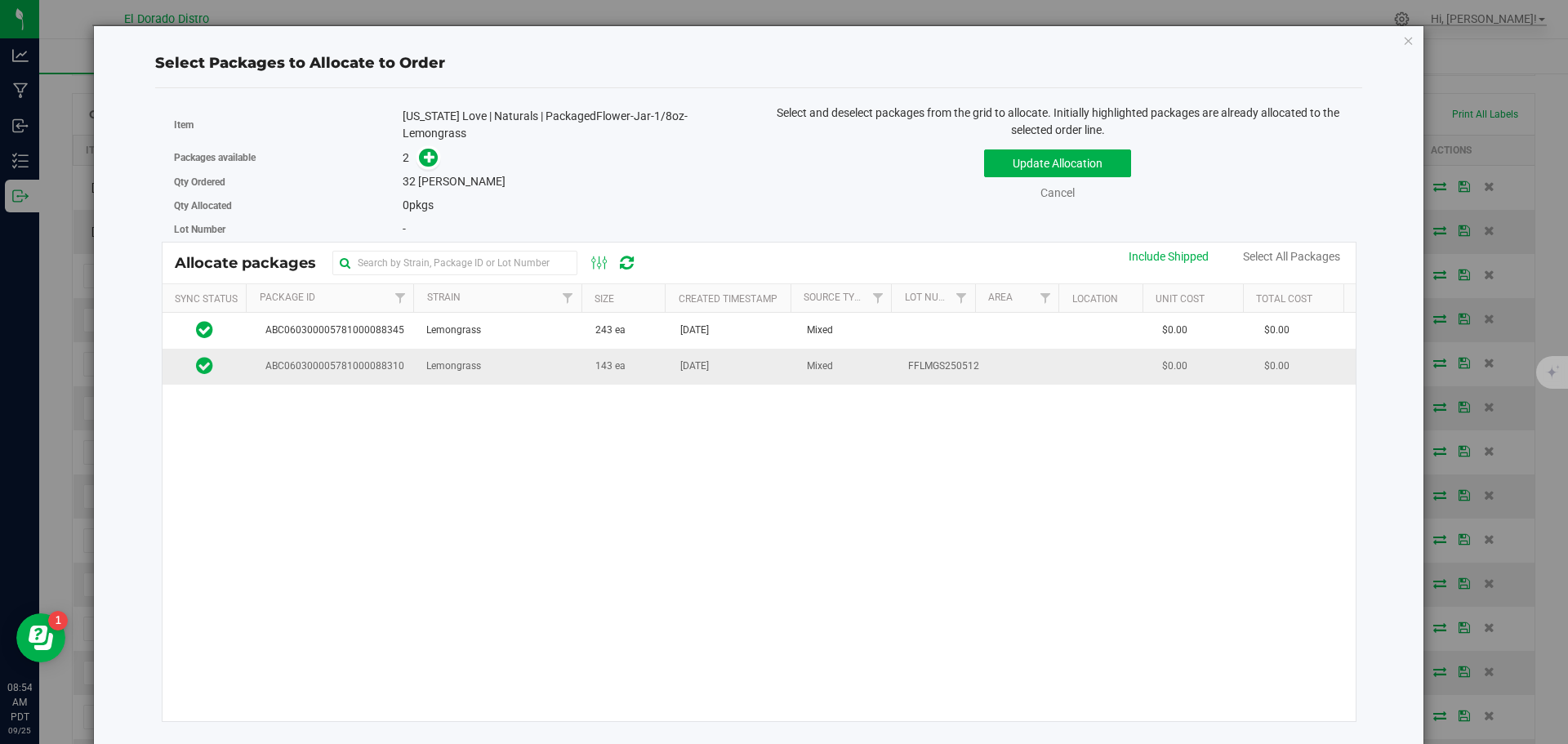
click at [571, 369] on td "Lemongrass" at bounding box center [501, 366] width 169 height 35
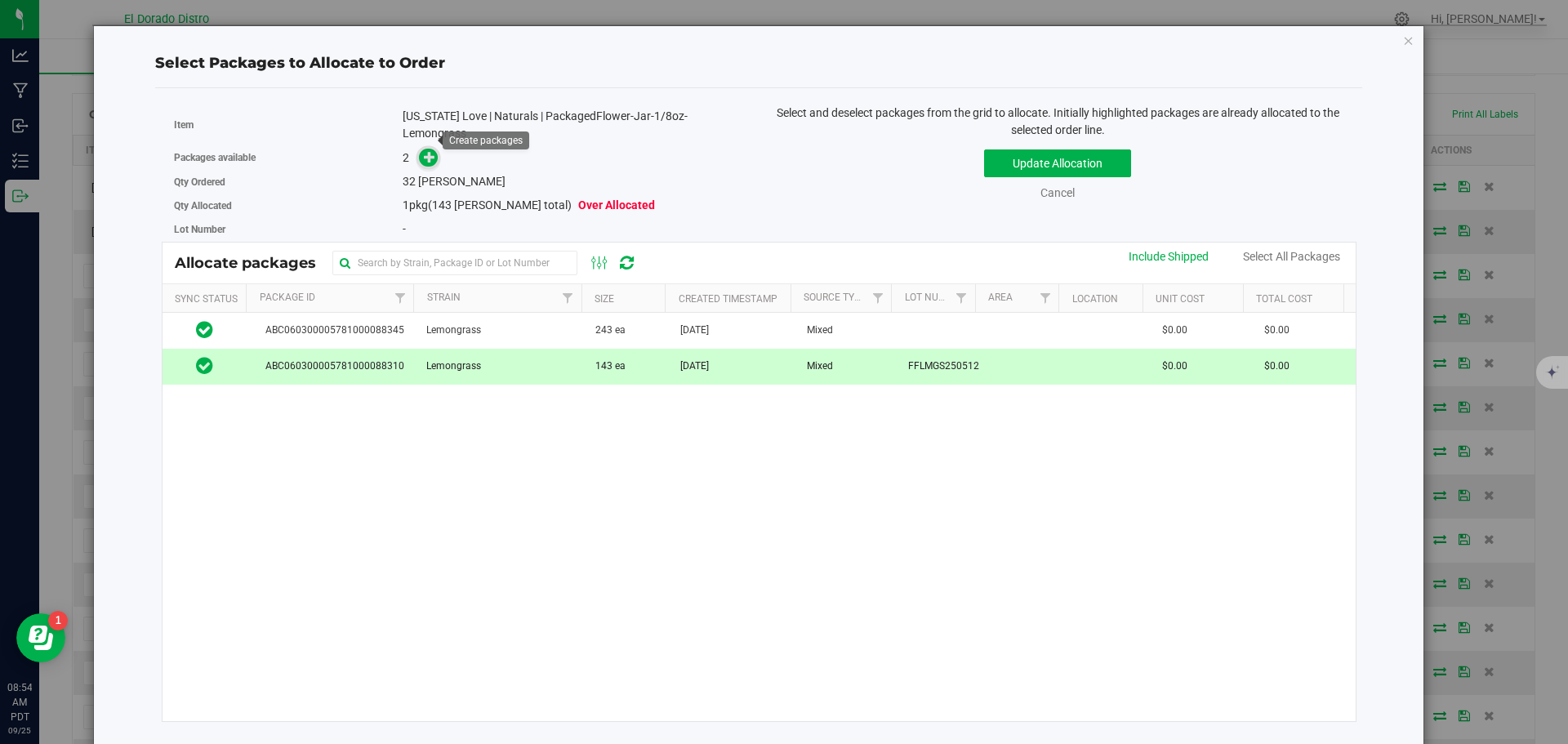
click at [430, 152] on icon at bounding box center [429, 157] width 11 height 11
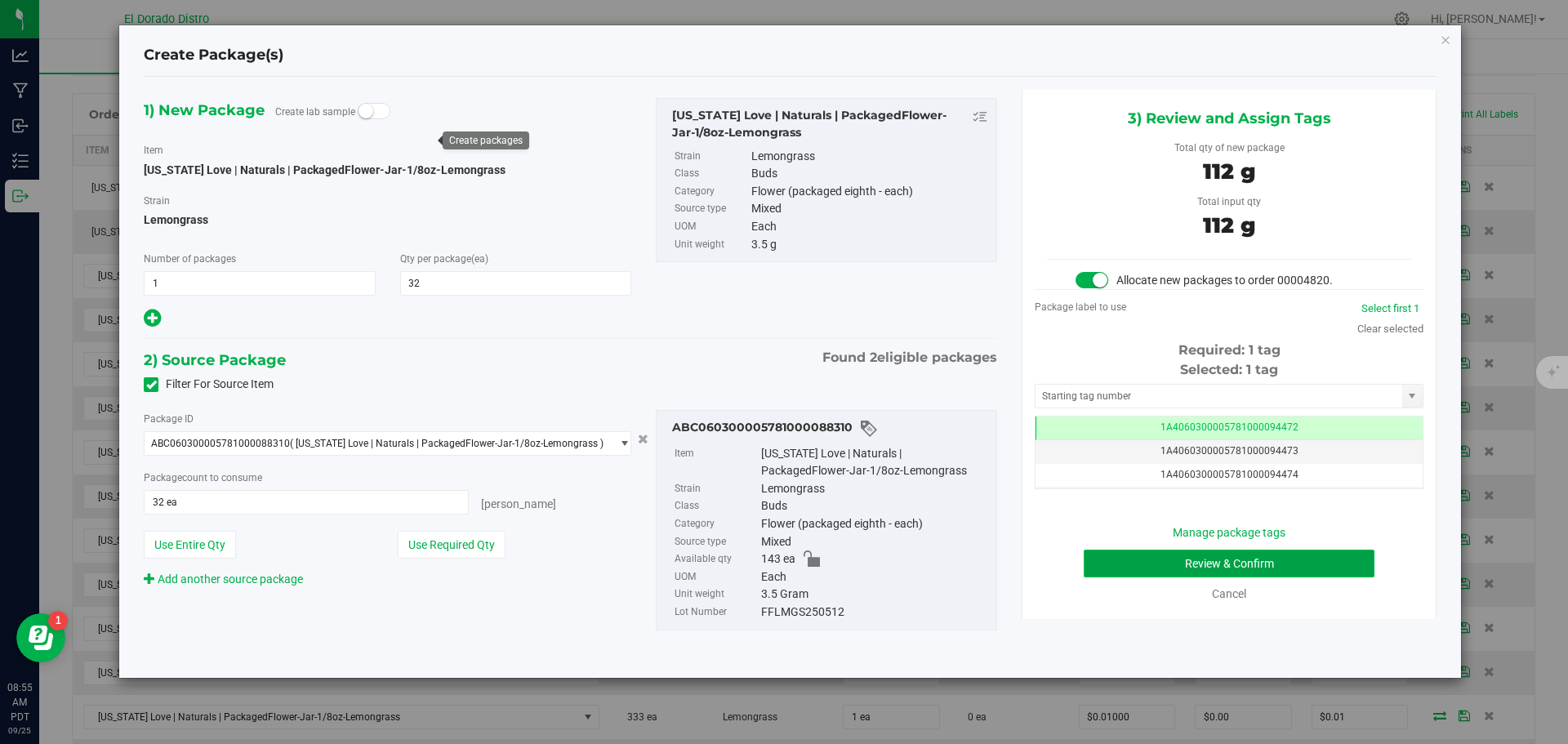
click at [1113, 562] on button "Review & Confirm" at bounding box center [1229, 564] width 291 height 28
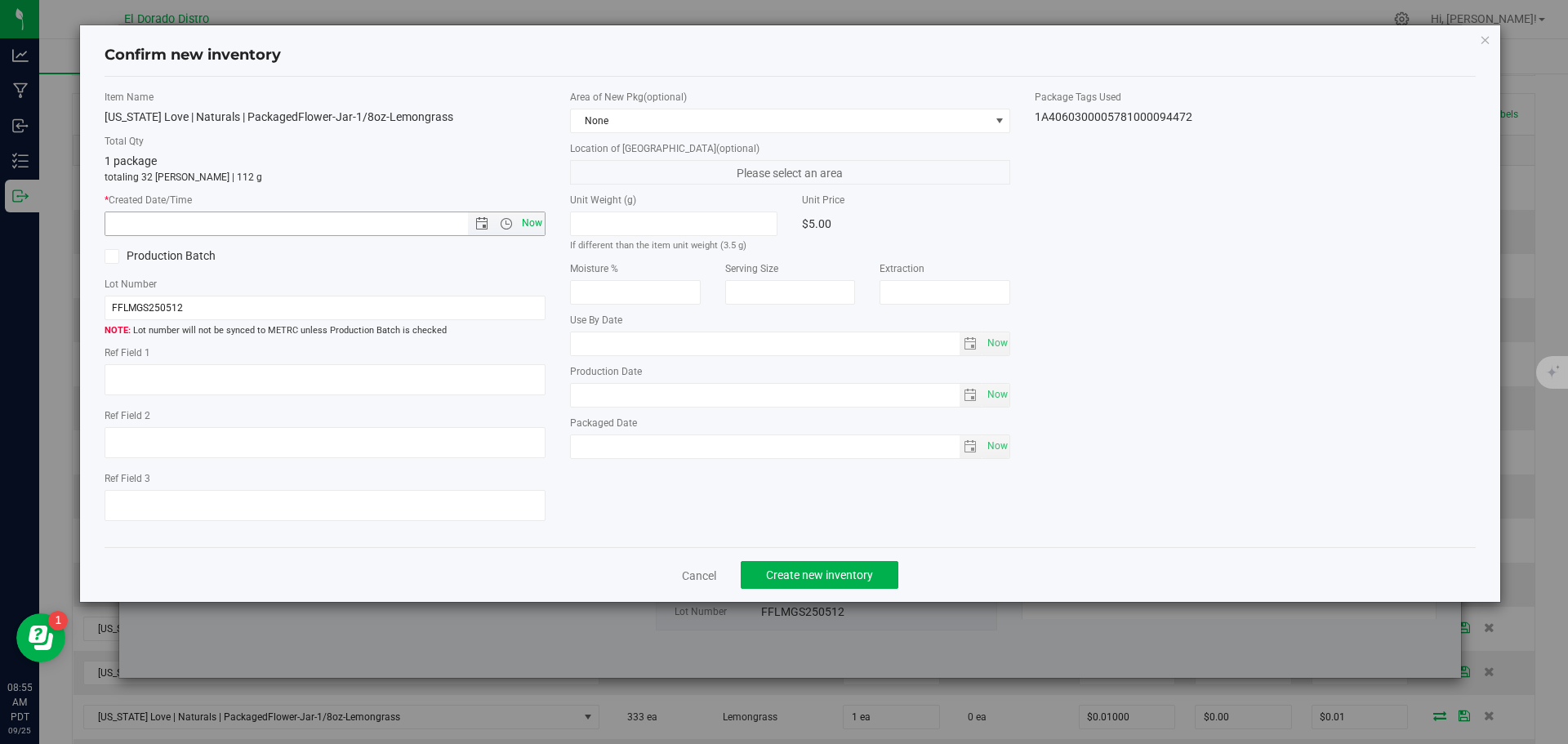
click at [538, 224] on span "Now" at bounding box center [532, 224] width 28 height 24
type input "[DATE] 8:55 AM"
click at [822, 575] on span "Create new inventory" at bounding box center [819, 574] width 107 height 13
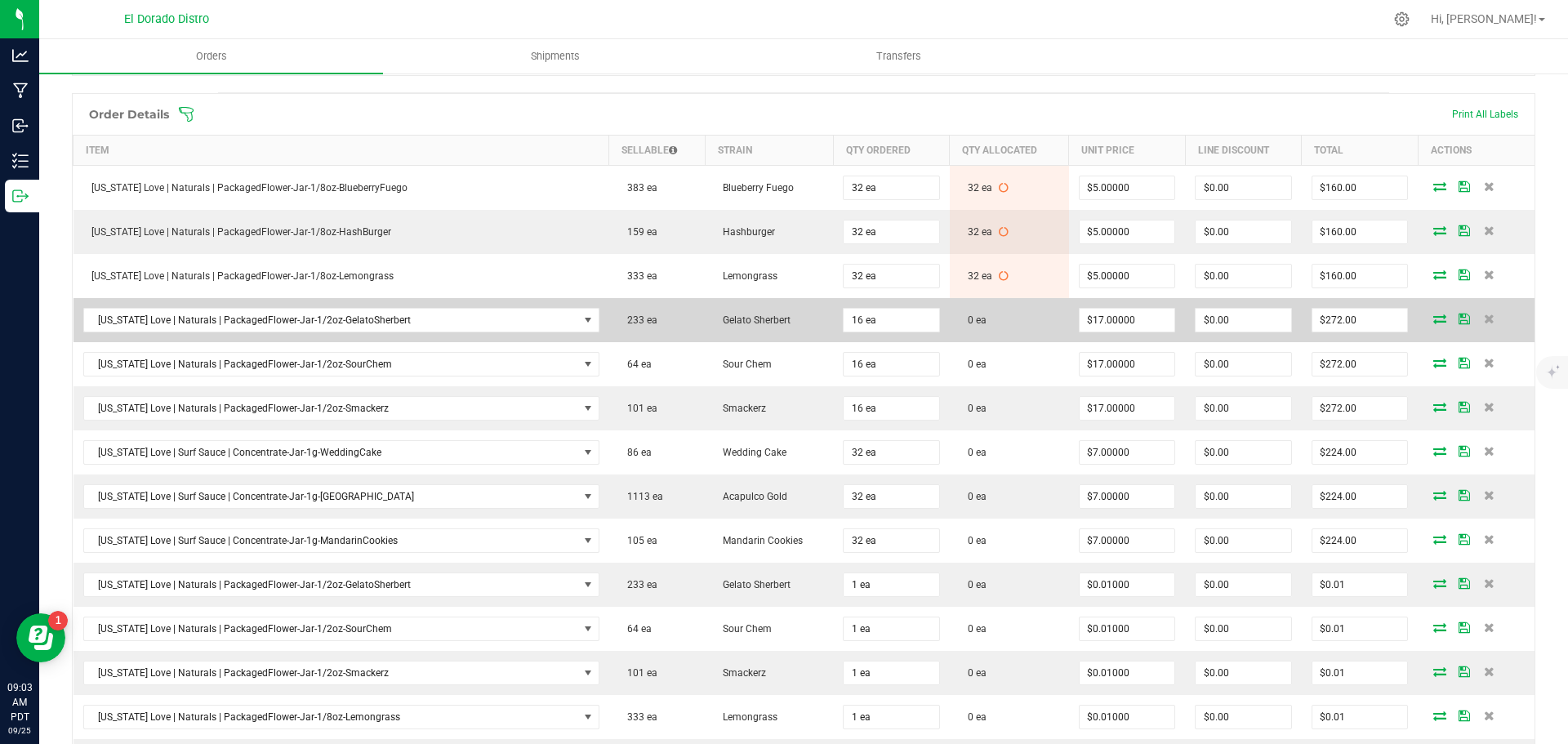
click at [1433, 318] on icon at bounding box center [1439, 318] width 13 height 9
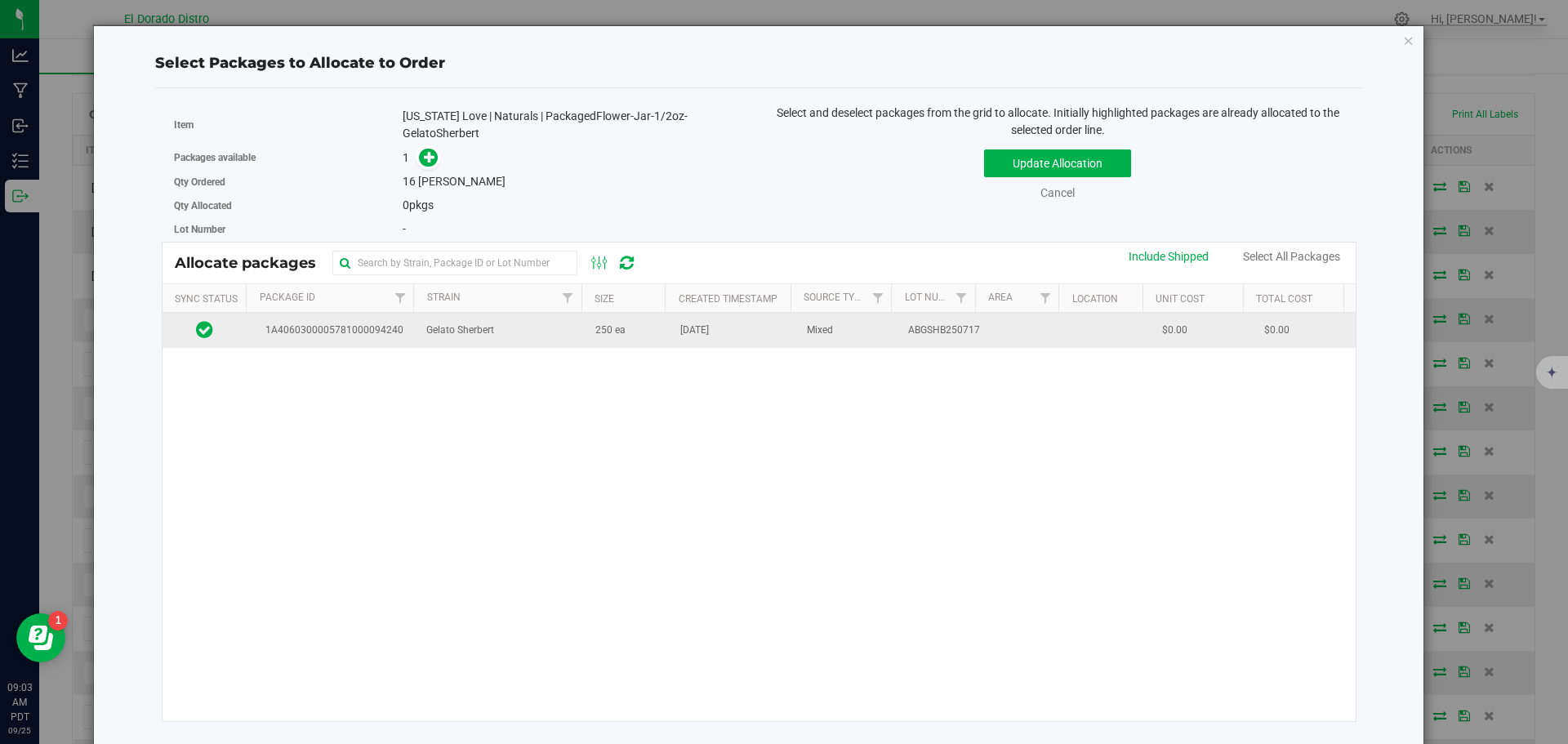
click at [499, 343] on td "Gelato Sherbert" at bounding box center [501, 330] width 169 height 35
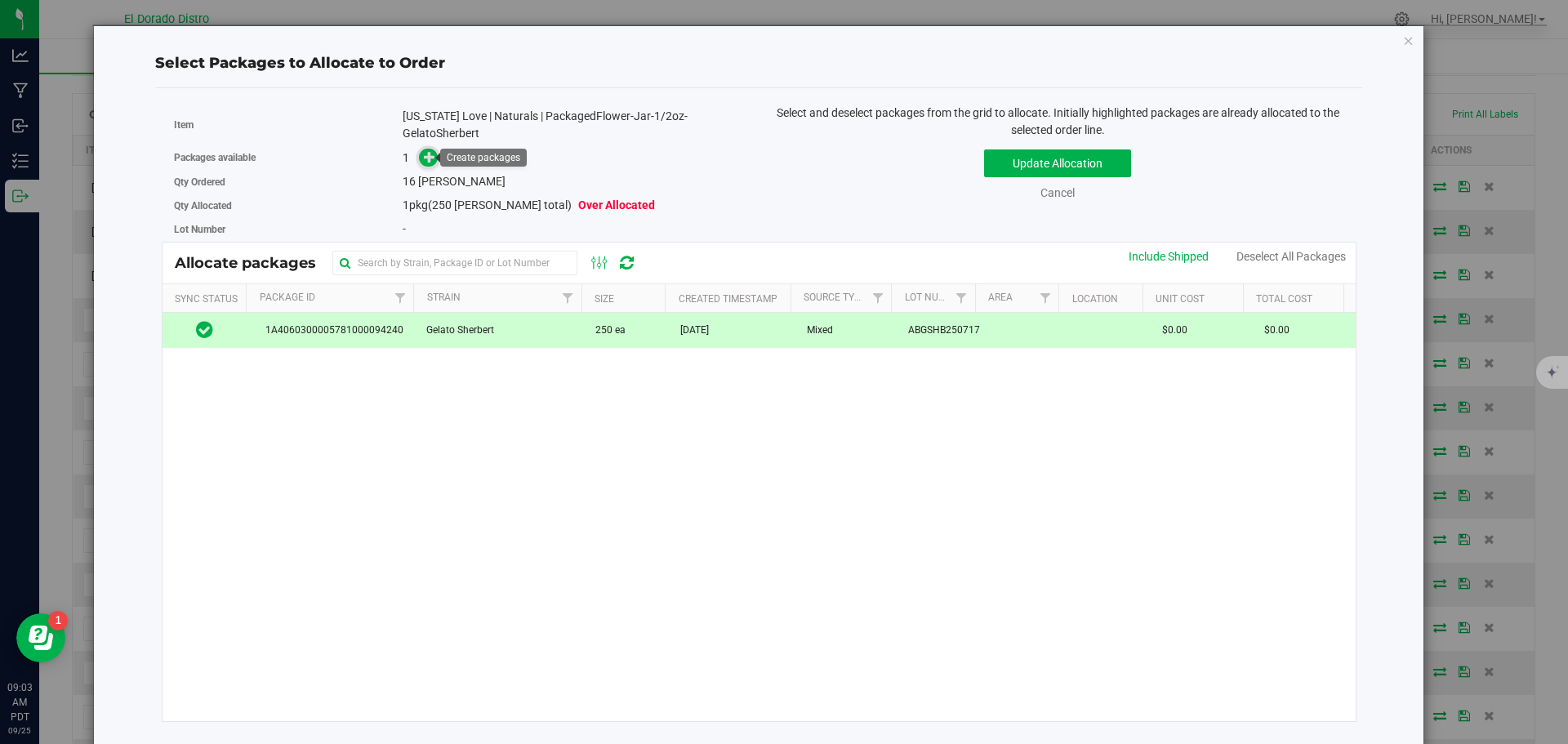
click at [429, 159] on icon at bounding box center [429, 157] width 11 height 11
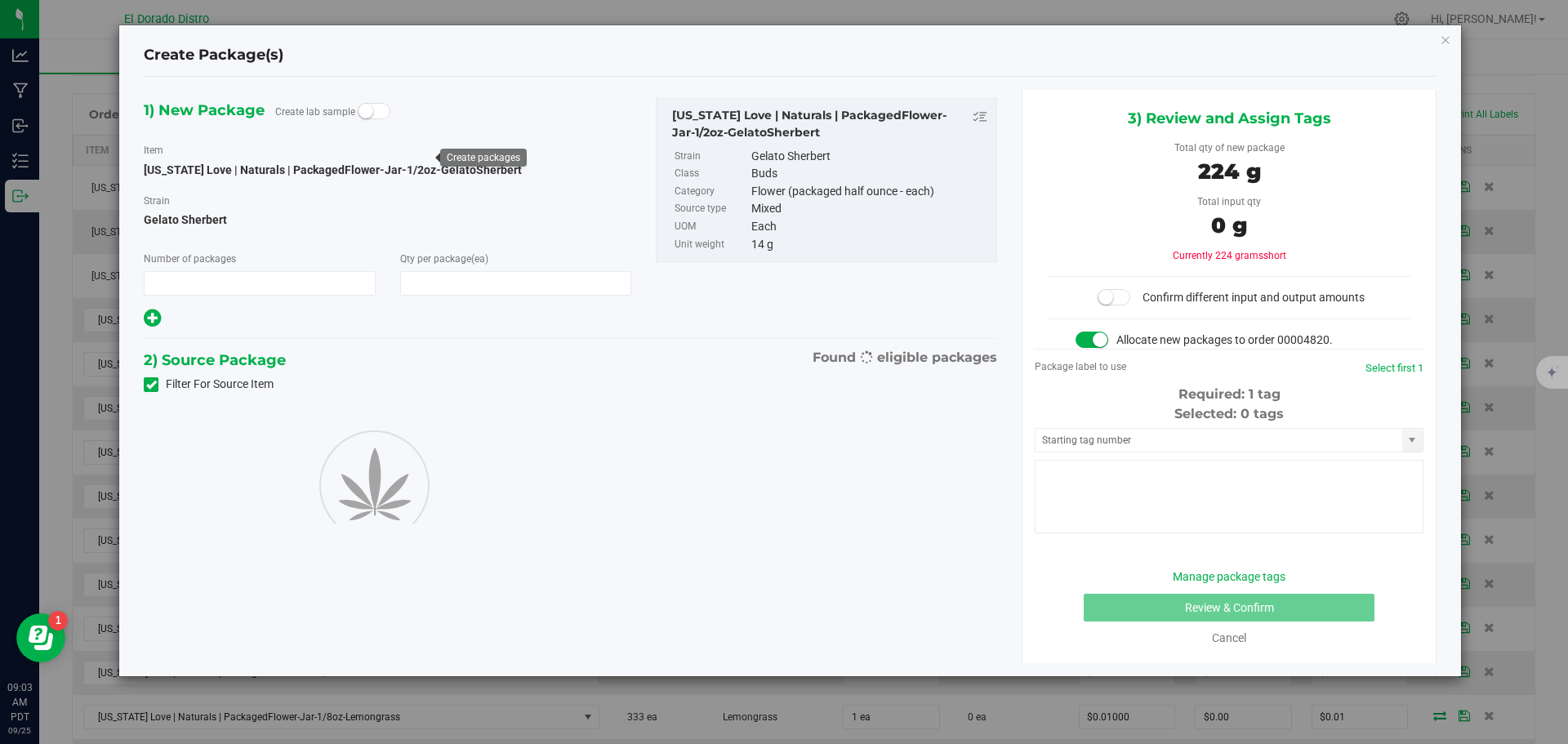
type input "1"
type input "16"
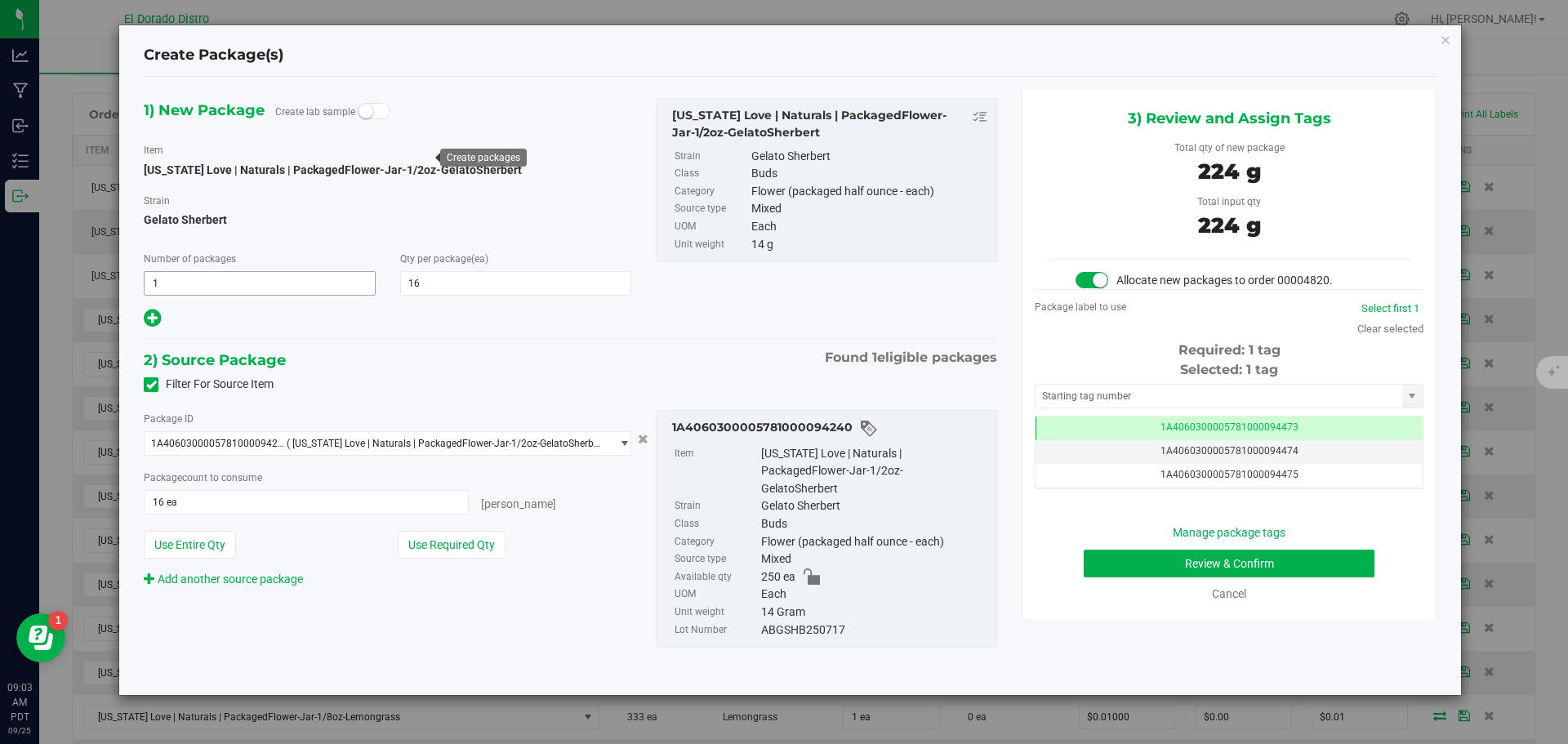
scroll to position [0, -1]
click at [1144, 554] on button "Review & Confirm" at bounding box center [1229, 564] width 291 height 28
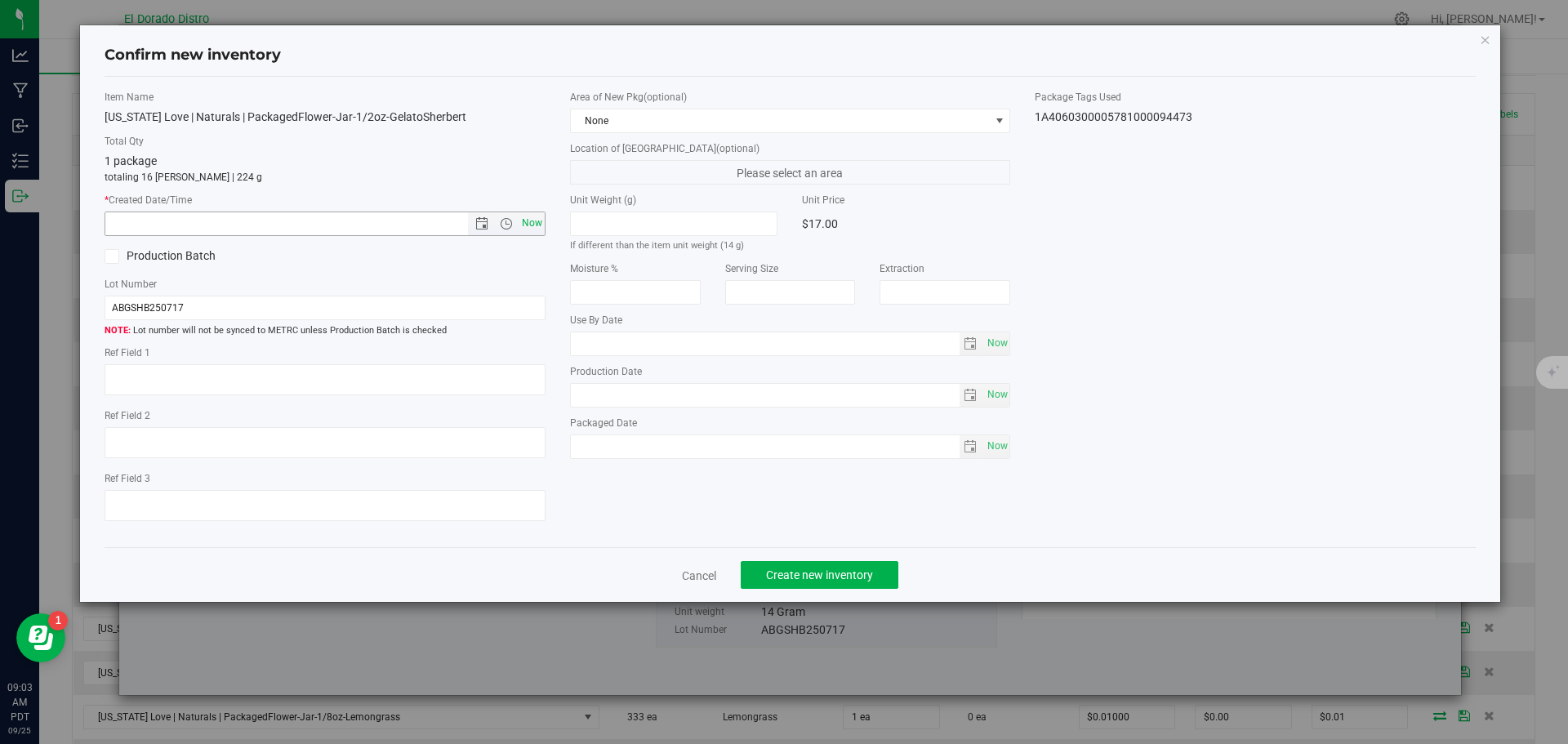
click at [537, 217] on span "Now" at bounding box center [532, 224] width 28 height 24
type input "[DATE] 9:03 AM"
click at [798, 566] on button "Create new inventory" at bounding box center [819, 575] width 157 height 28
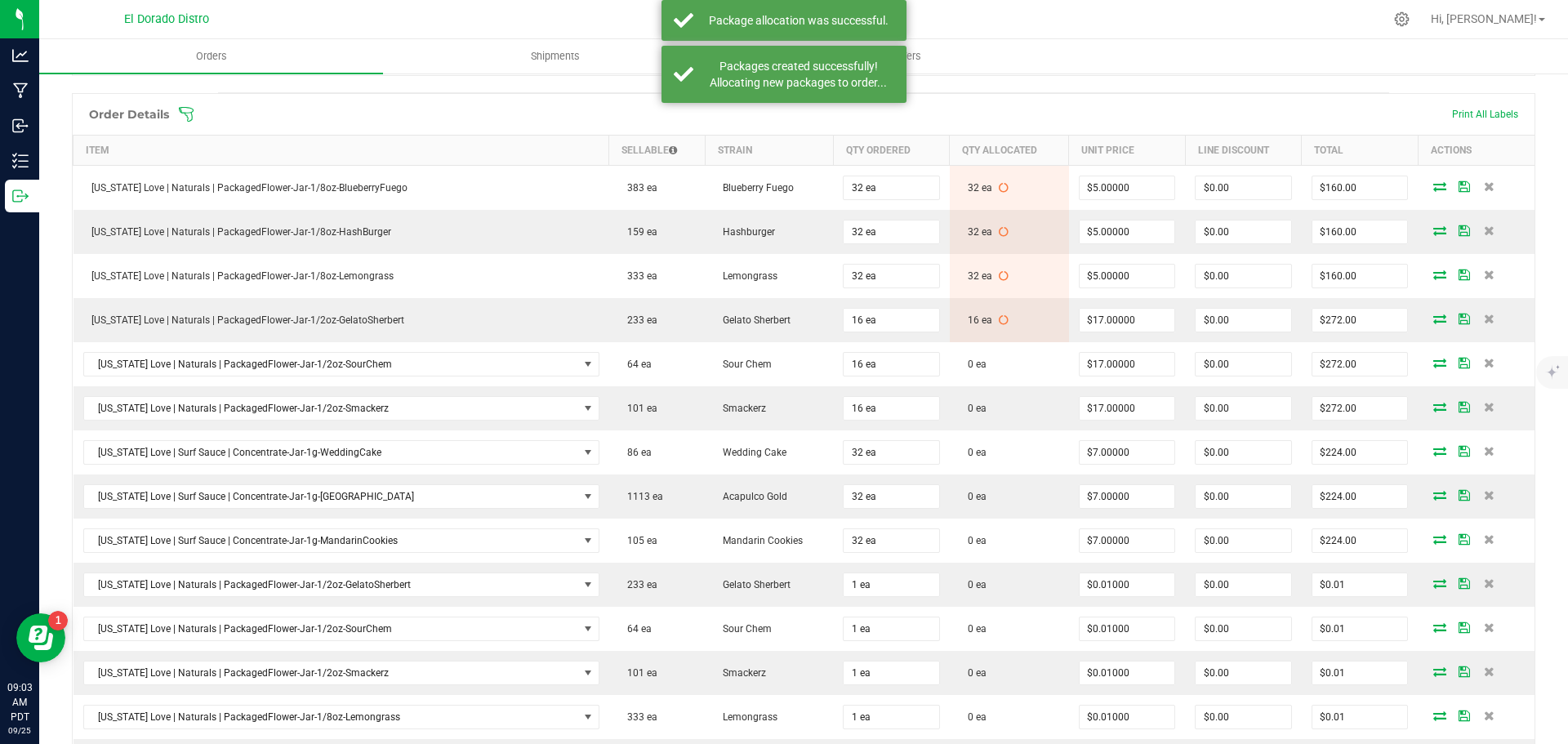
scroll to position [490, 0]
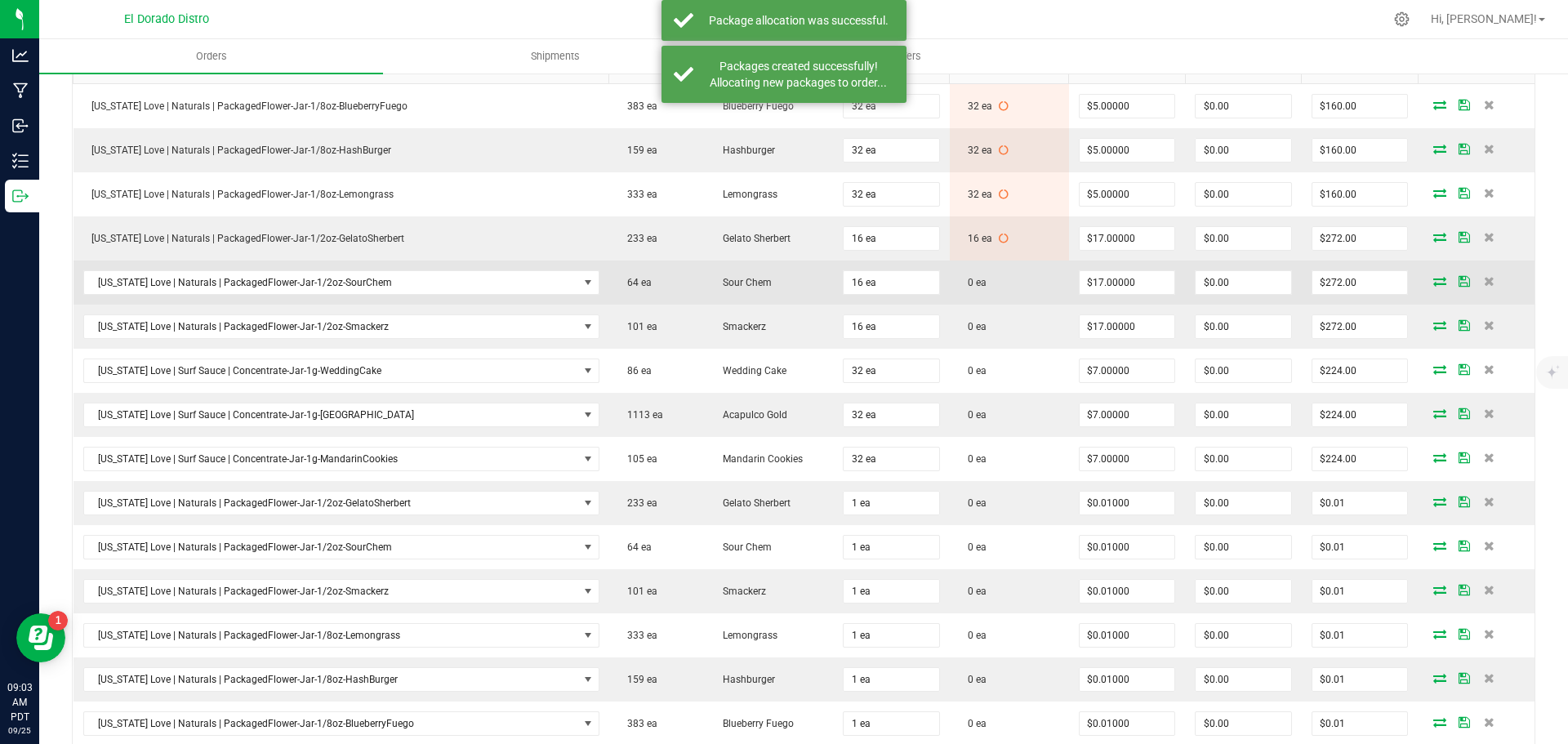
click at [1433, 280] on icon at bounding box center [1439, 281] width 13 height 9
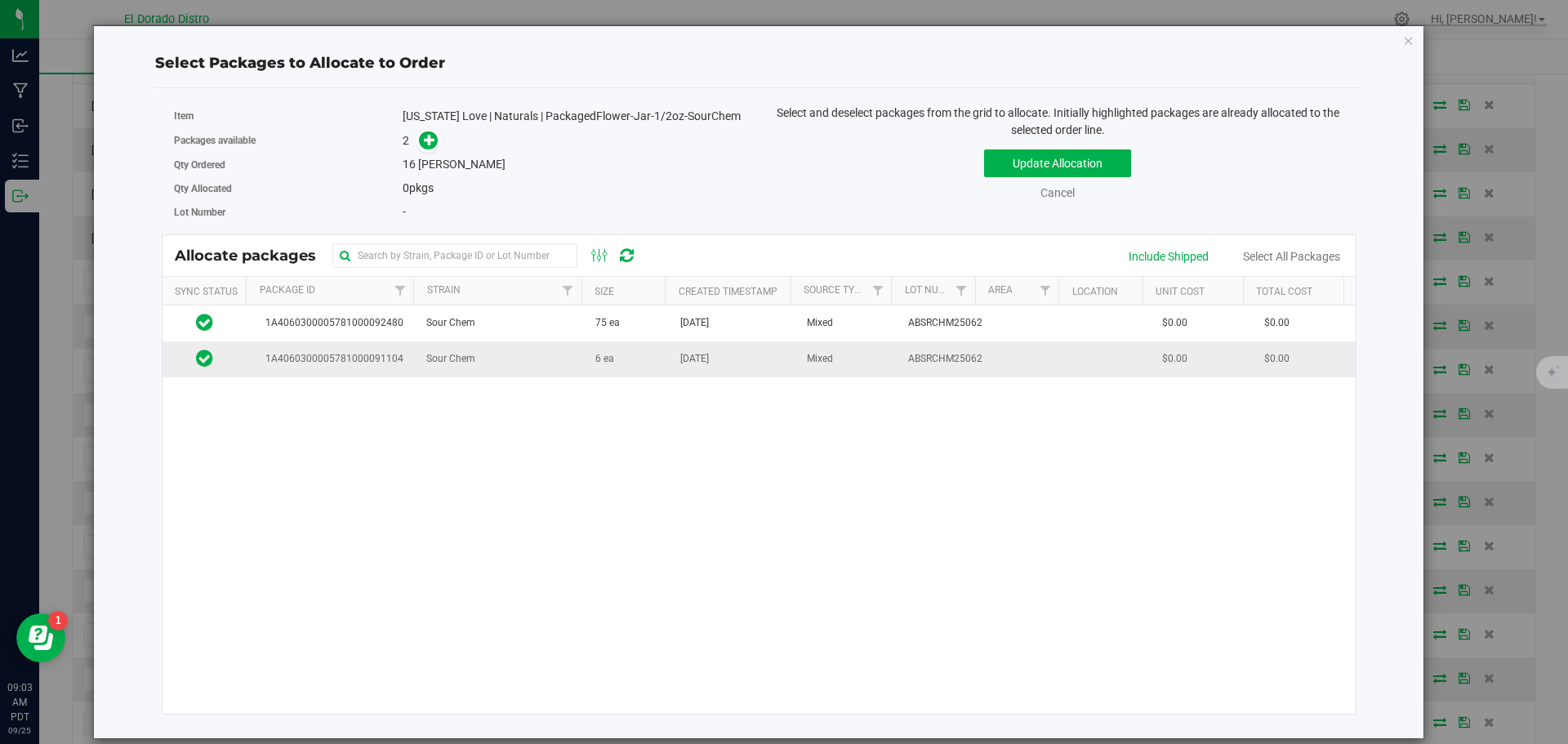
click at [599, 367] on span "6 ea" at bounding box center [605, 359] width 19 height 16
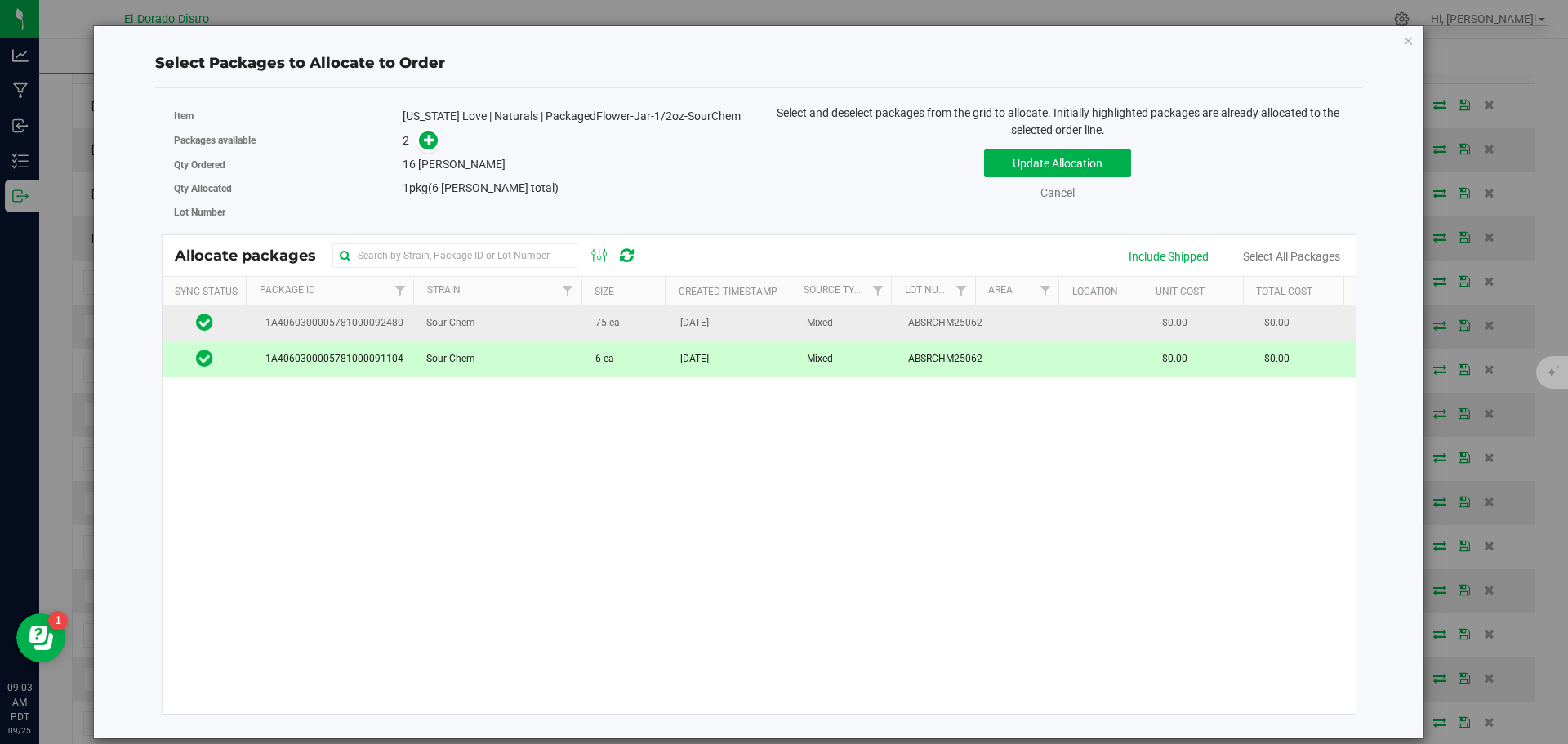
click at [589, 334] on td "75 ea" at bounding box center [627, 324] width 85 height 36
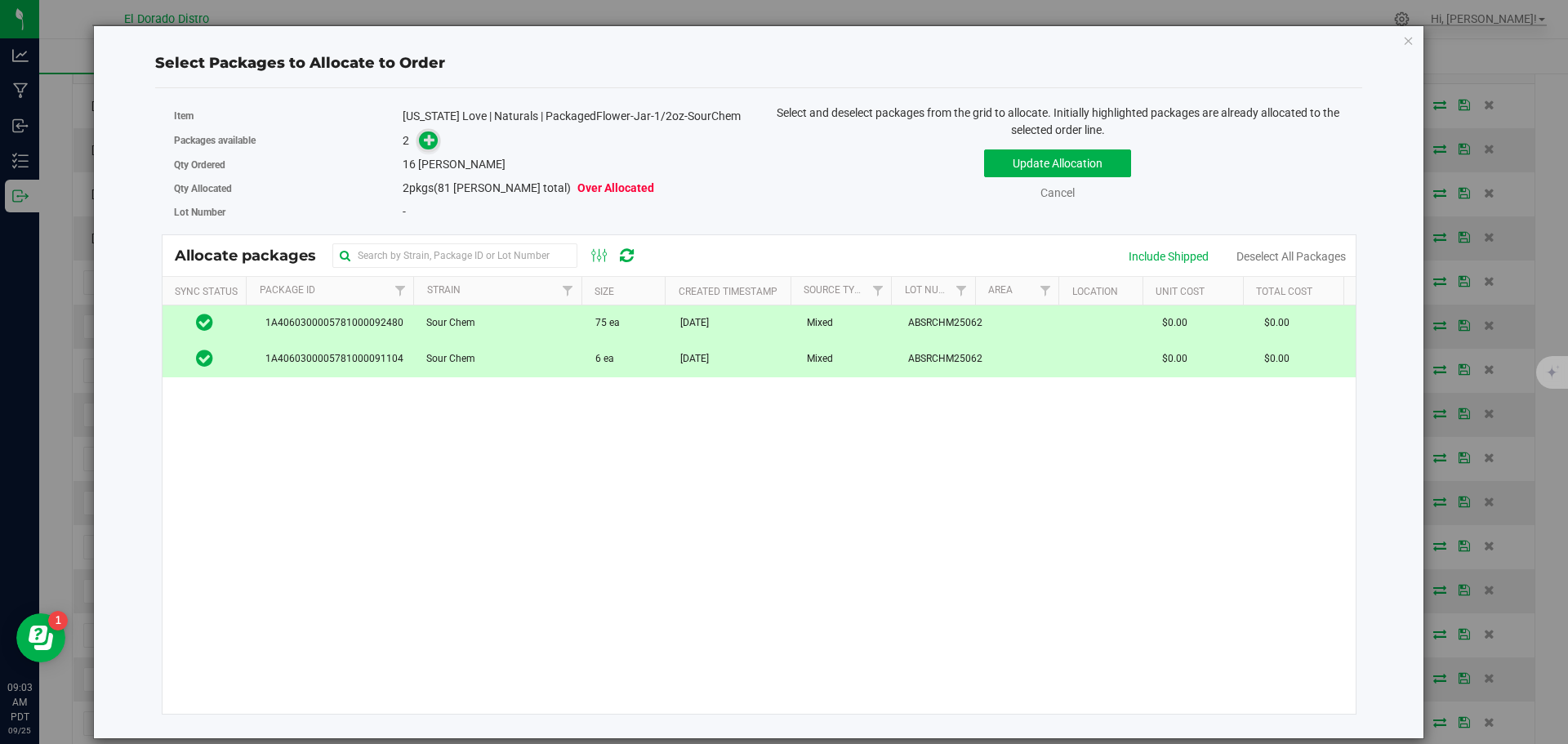
click at [430, 138] on icon at bounding box center [429, 140] width 12 height 12
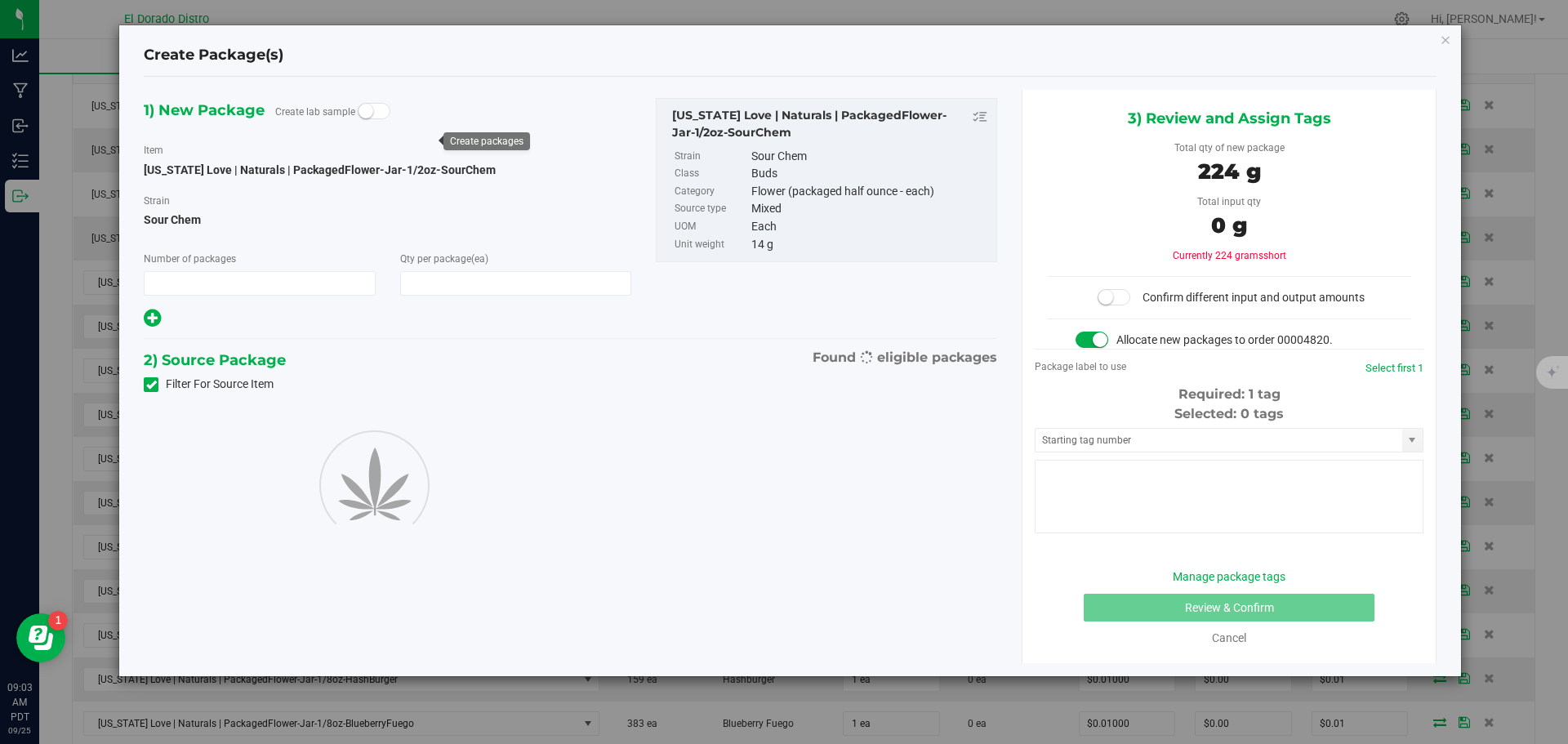
type input "1"
type input "16"
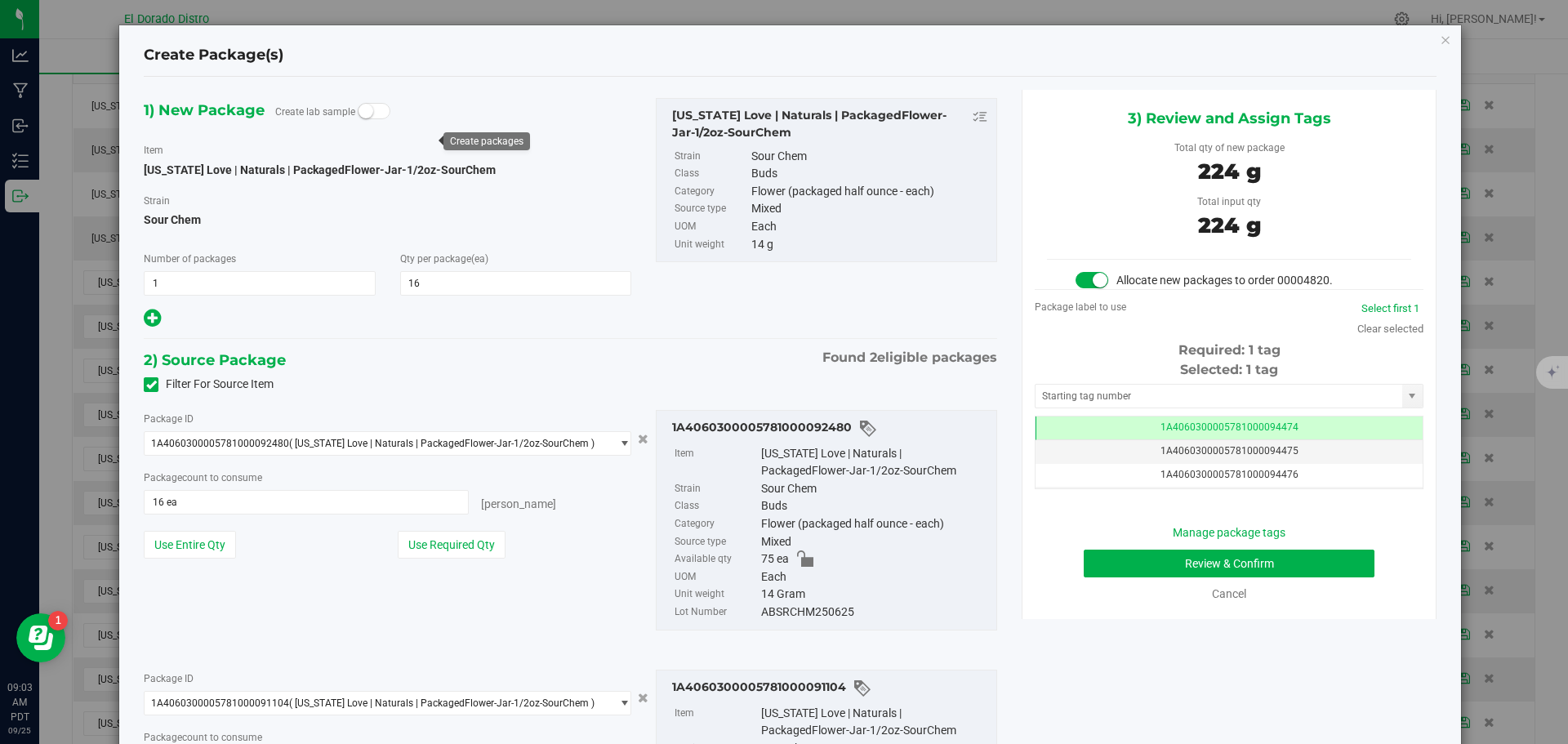
scroll to position [0, -1]
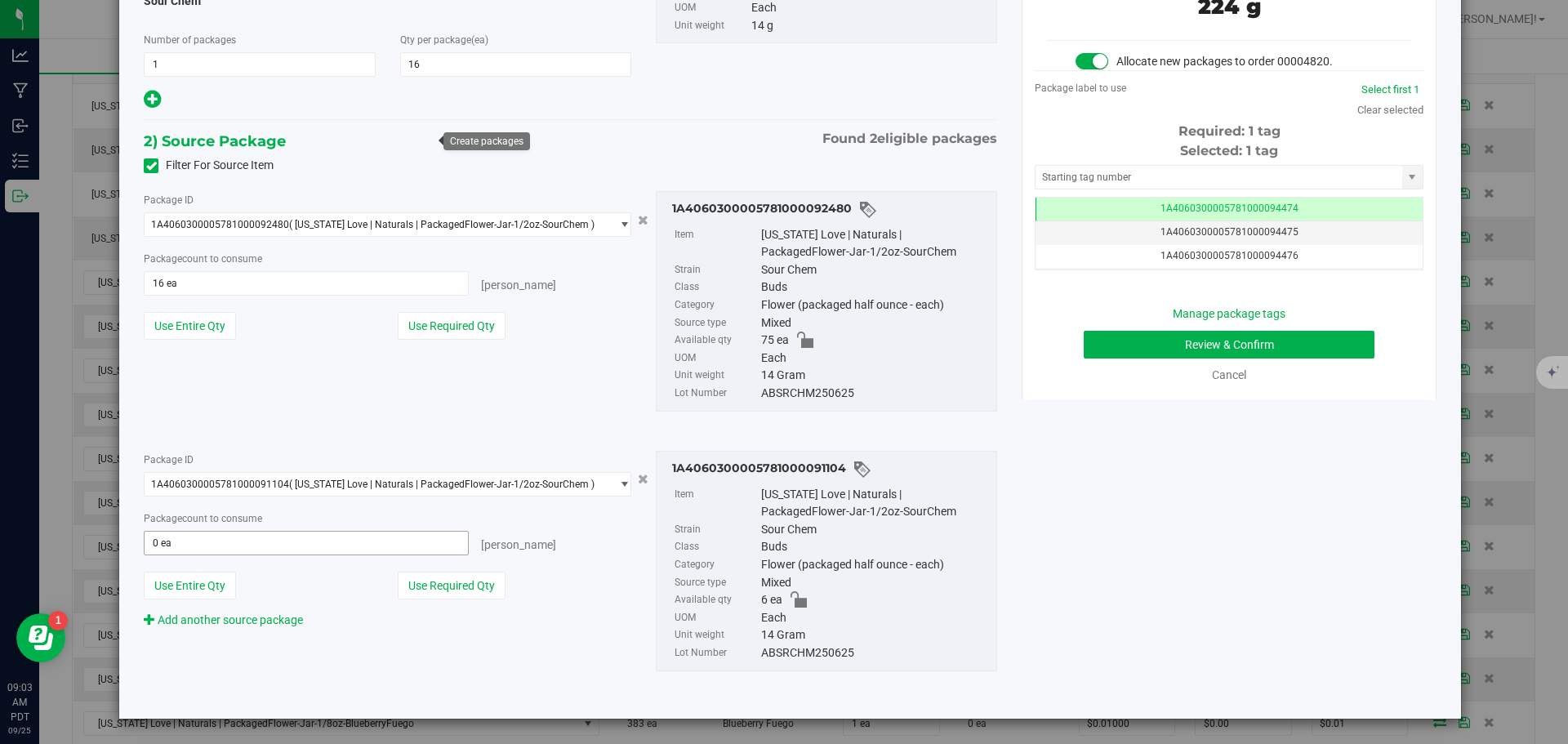
click at [239, 545] on span "0 ea 0" at bounding box center [306, 543] width 325 height 24
type input "6"
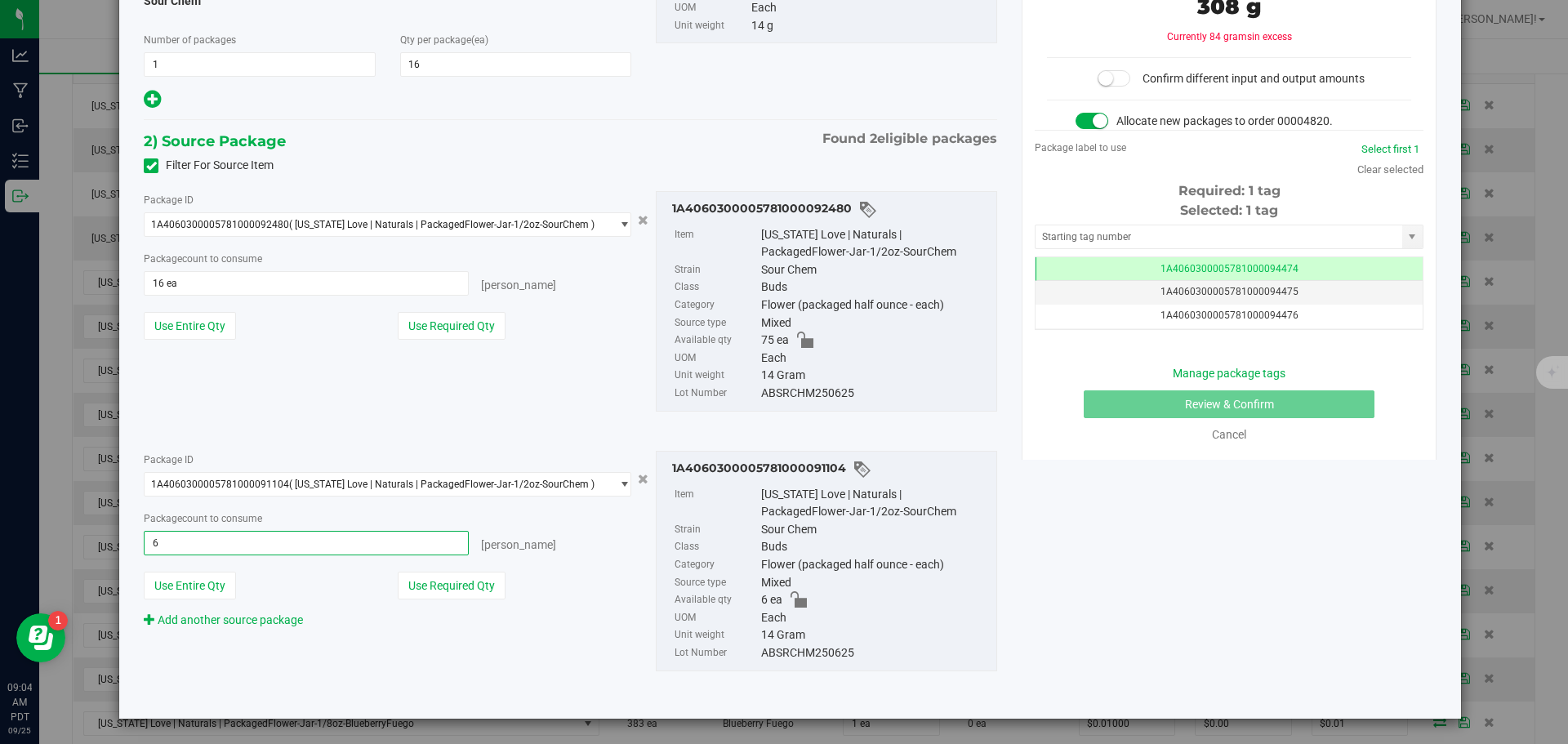
type input "6 ea"
click at [283, 432] on div "2) Source Package Found 2 eligible packages Filter For Source Item Package ID 1…" at bounding box center [570, 413] width 853 height 568
click at [420, 326] on button "Use Required Qty" at bounding box center [451, 326] width 108 height 28
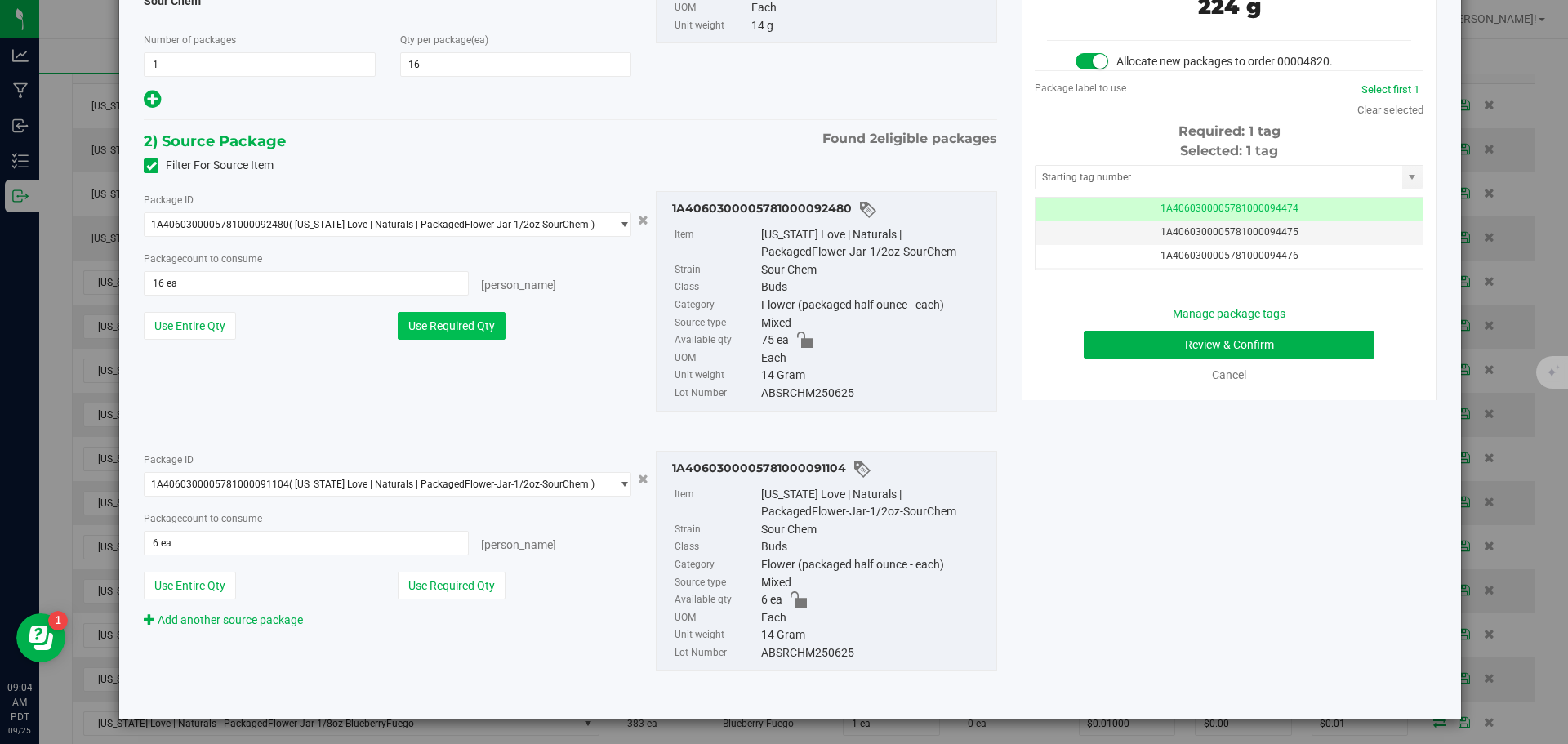
type input "10 ea"
click at [1089, 338] on button "Review & Confirm" at bounding box center [1229, 344] width 291 height 28
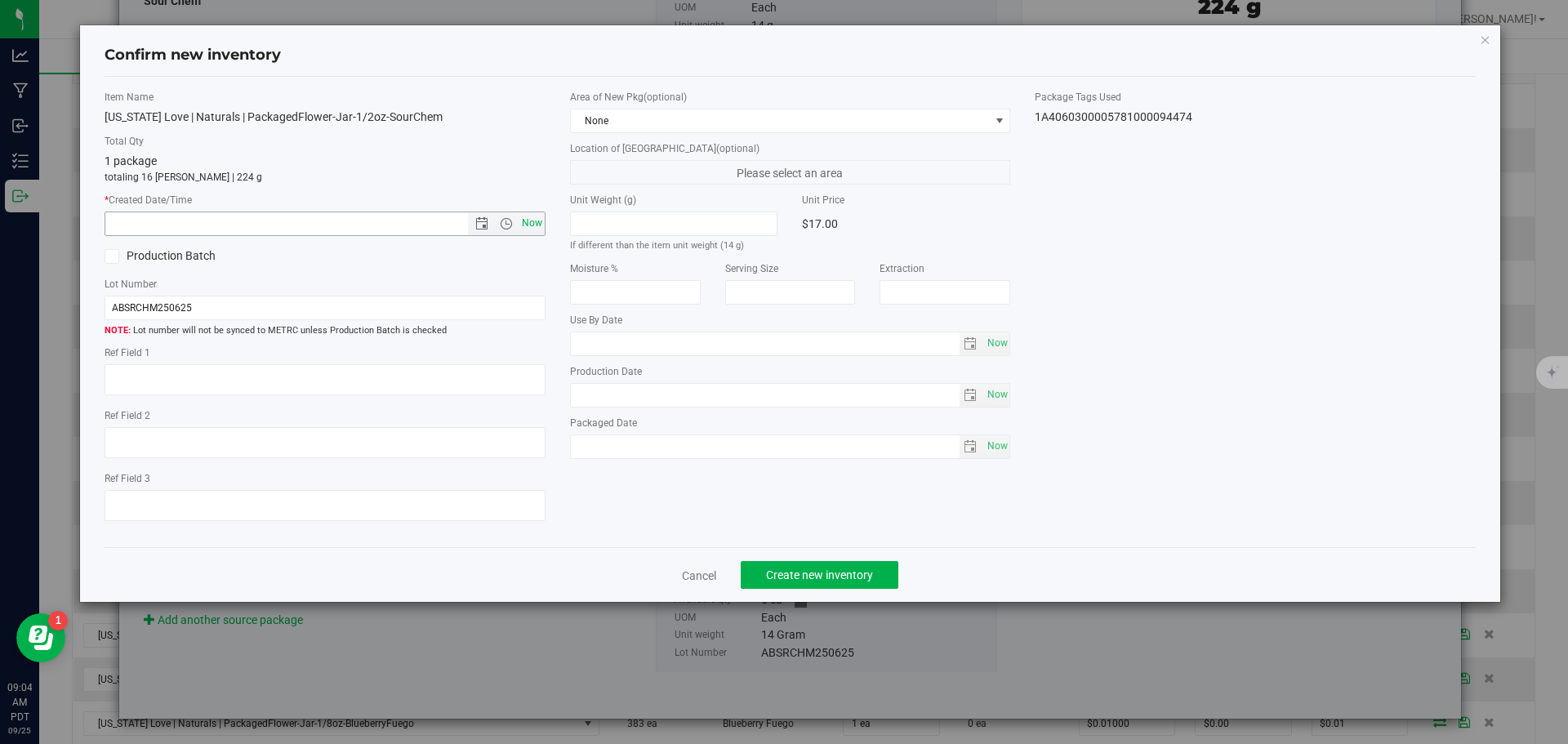
click at [533, 224] on span "Now" at bounding box center [532, 224] width 28 height 24
type input "[DATE] 9:04 AM"
click at [778, 569] on span "Create new inventory" at bounding box center [819, 574] width 107 height 13
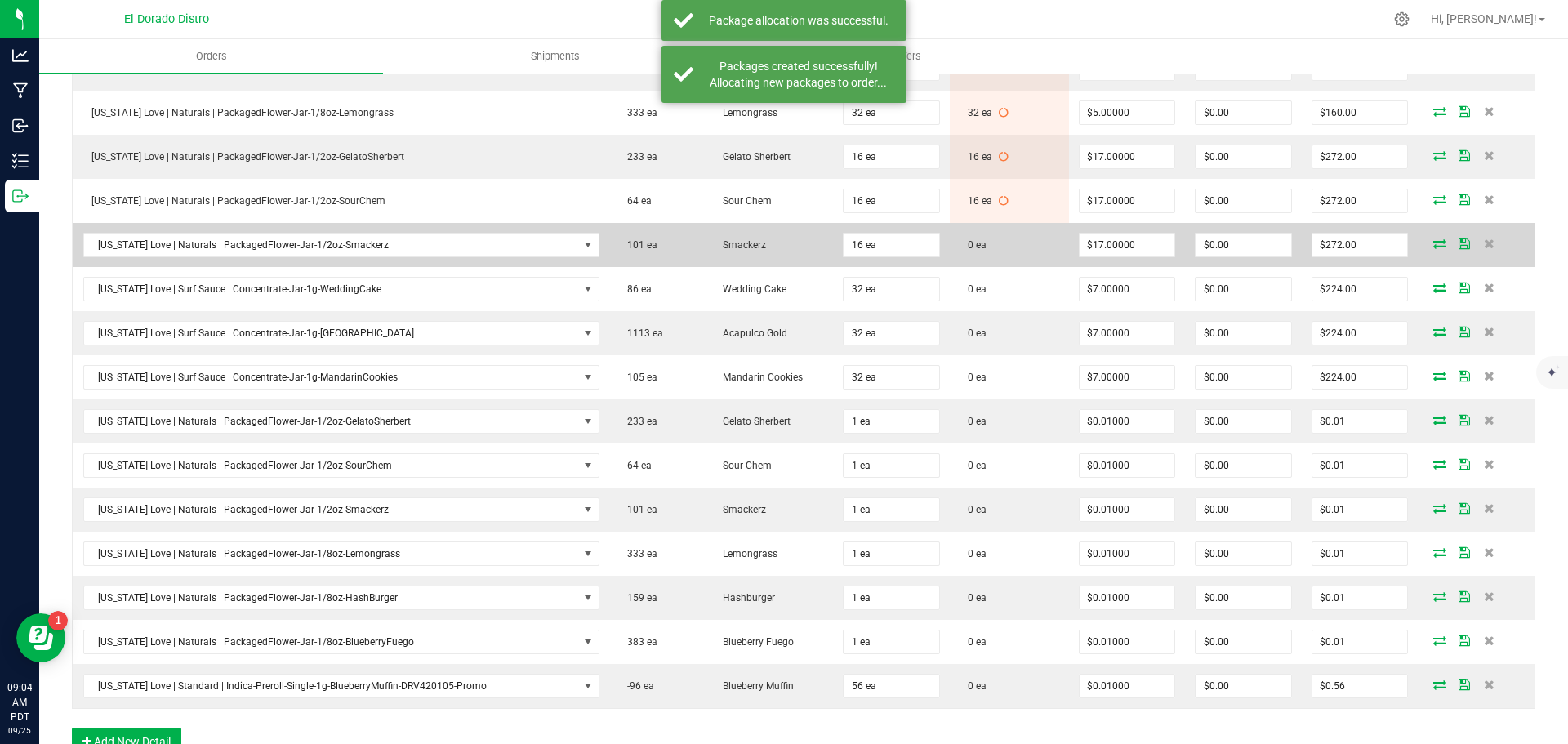
click at [1433, 239] on icon at bounding box center [1439, 243] width 13 height 9
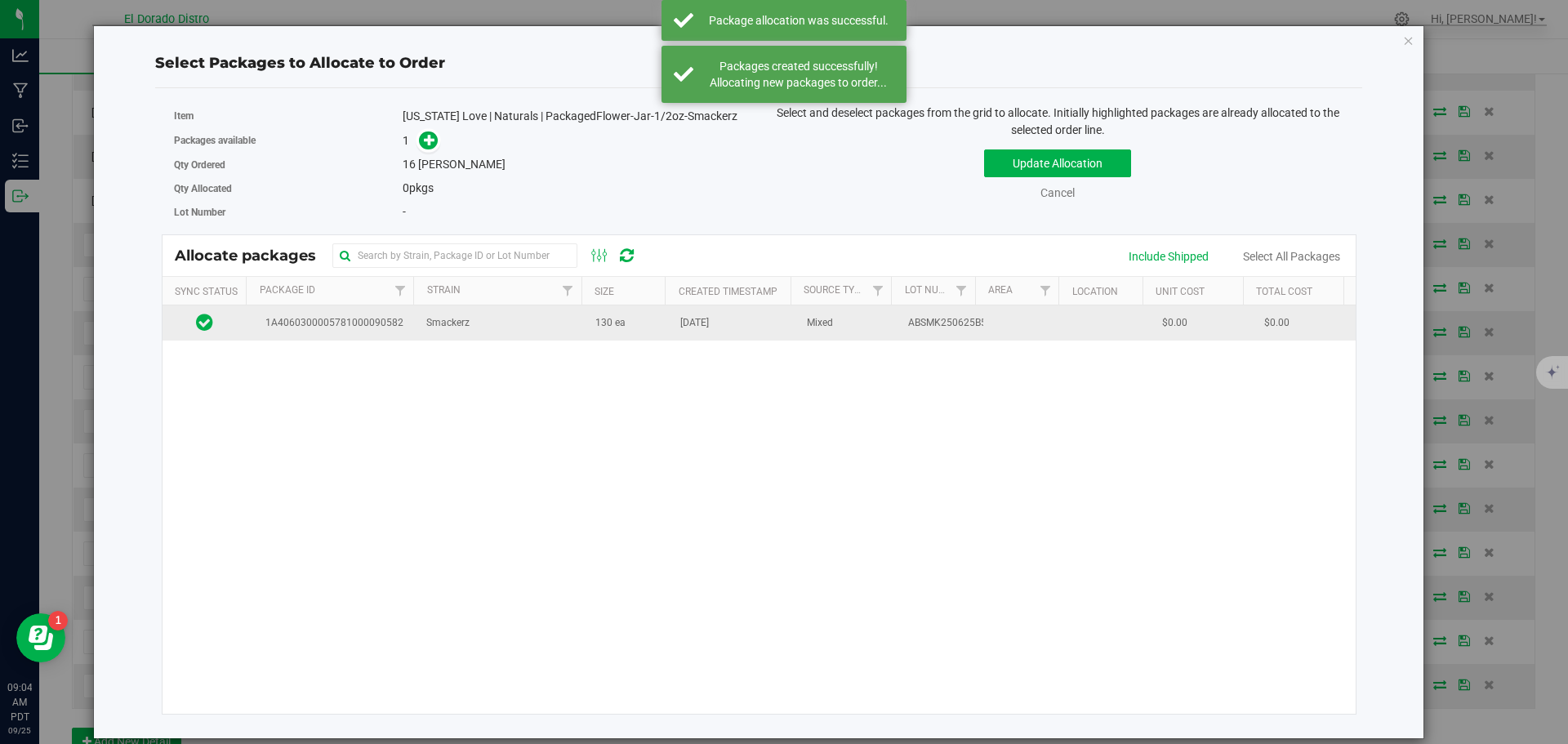
click at [535, 327] on td "Smackerz" at bounding box center [501, 323] width 169 height 35
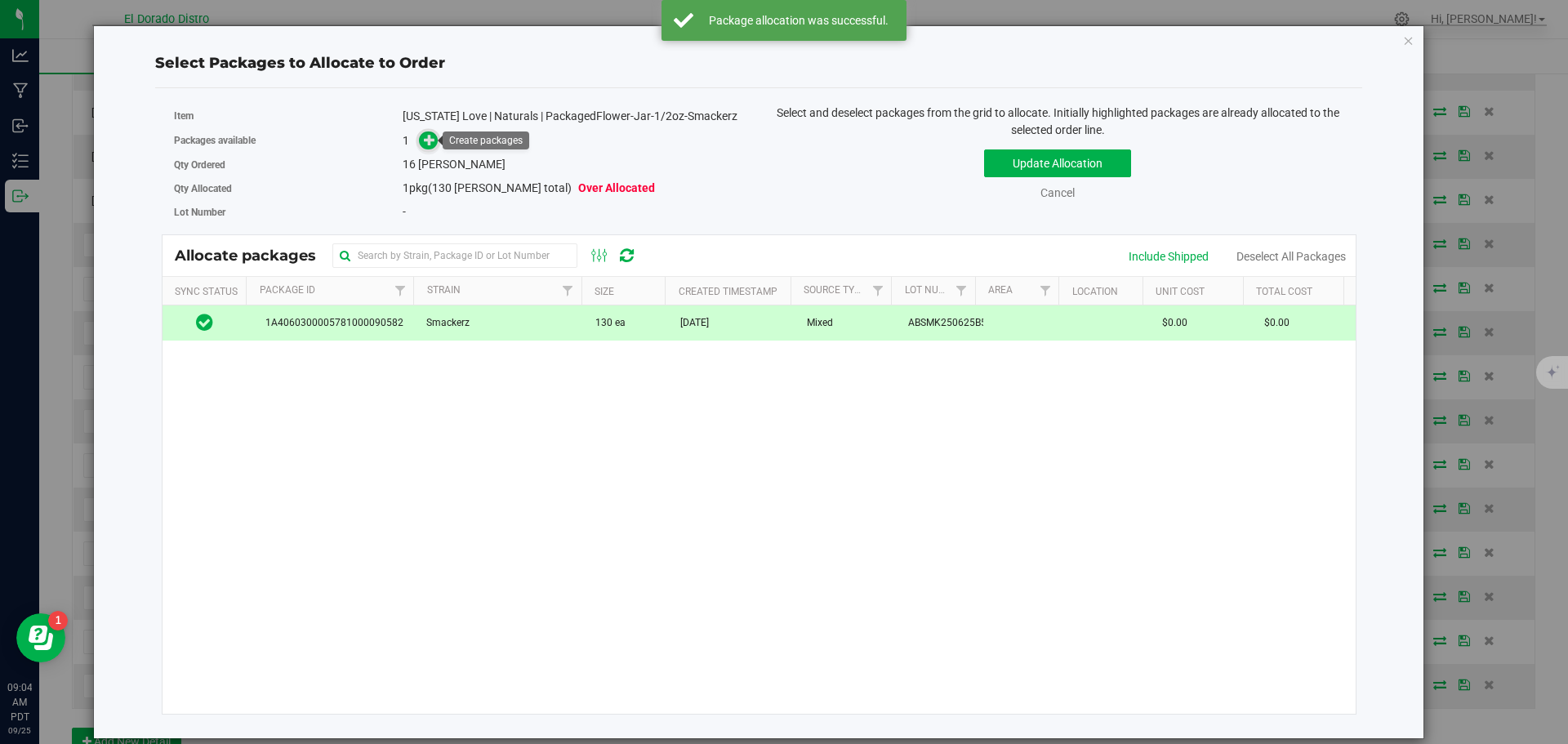
click at [434, 135] on icon at bounding box center [429, 139] width 11 height 11
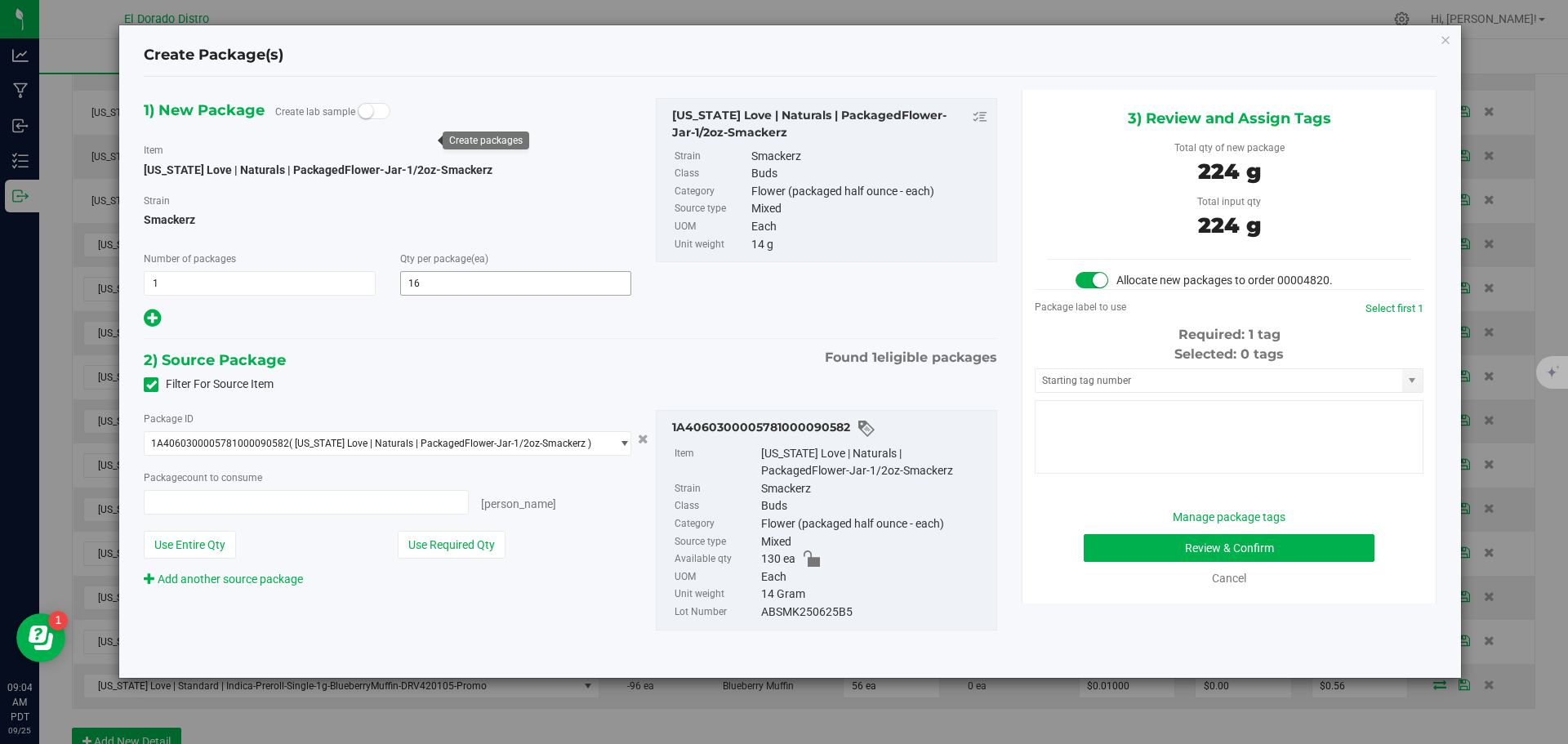
type input "16 ea"
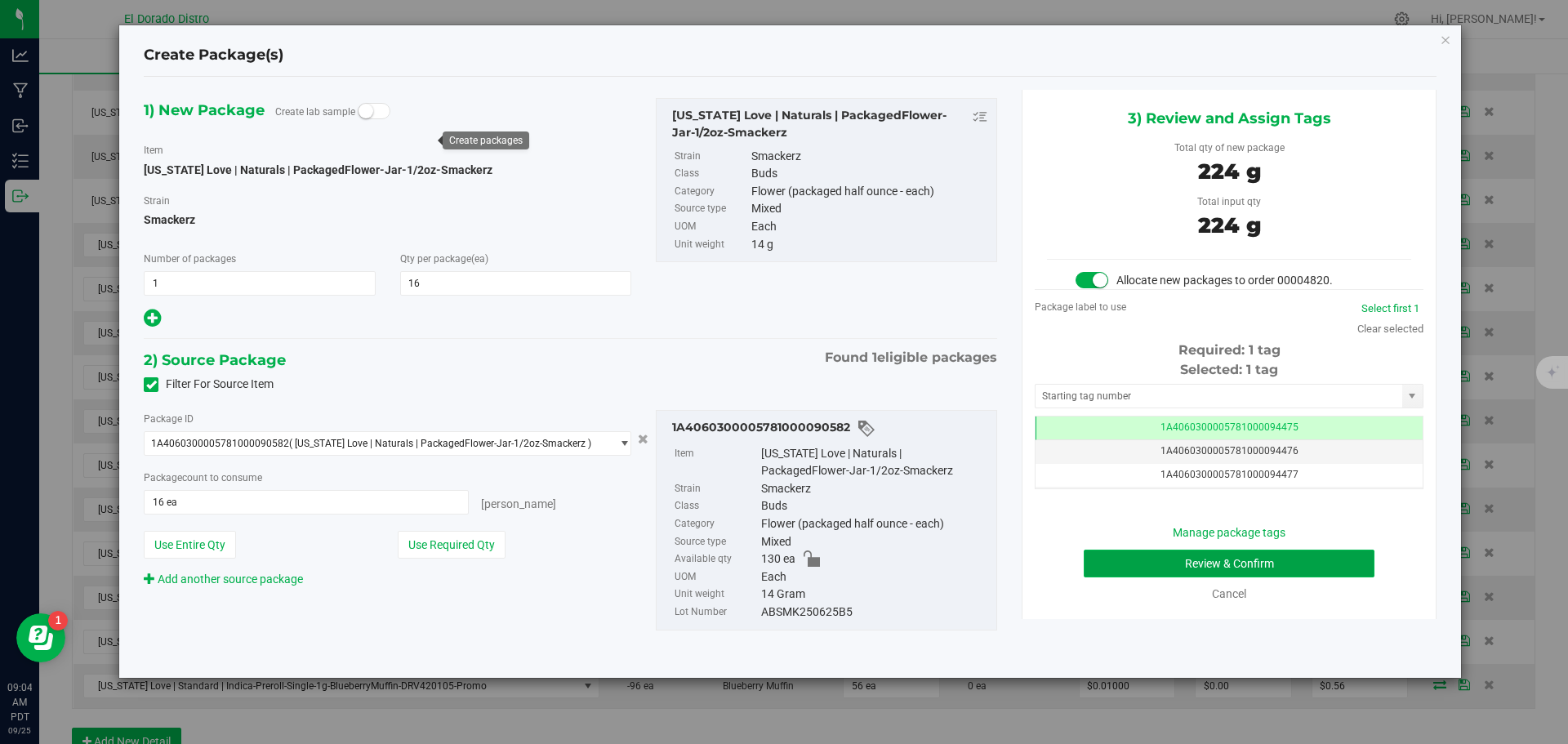
click at [1131, 559] on button "Review & Confirm" at bounding box center [1229, 564] width 291 height 28
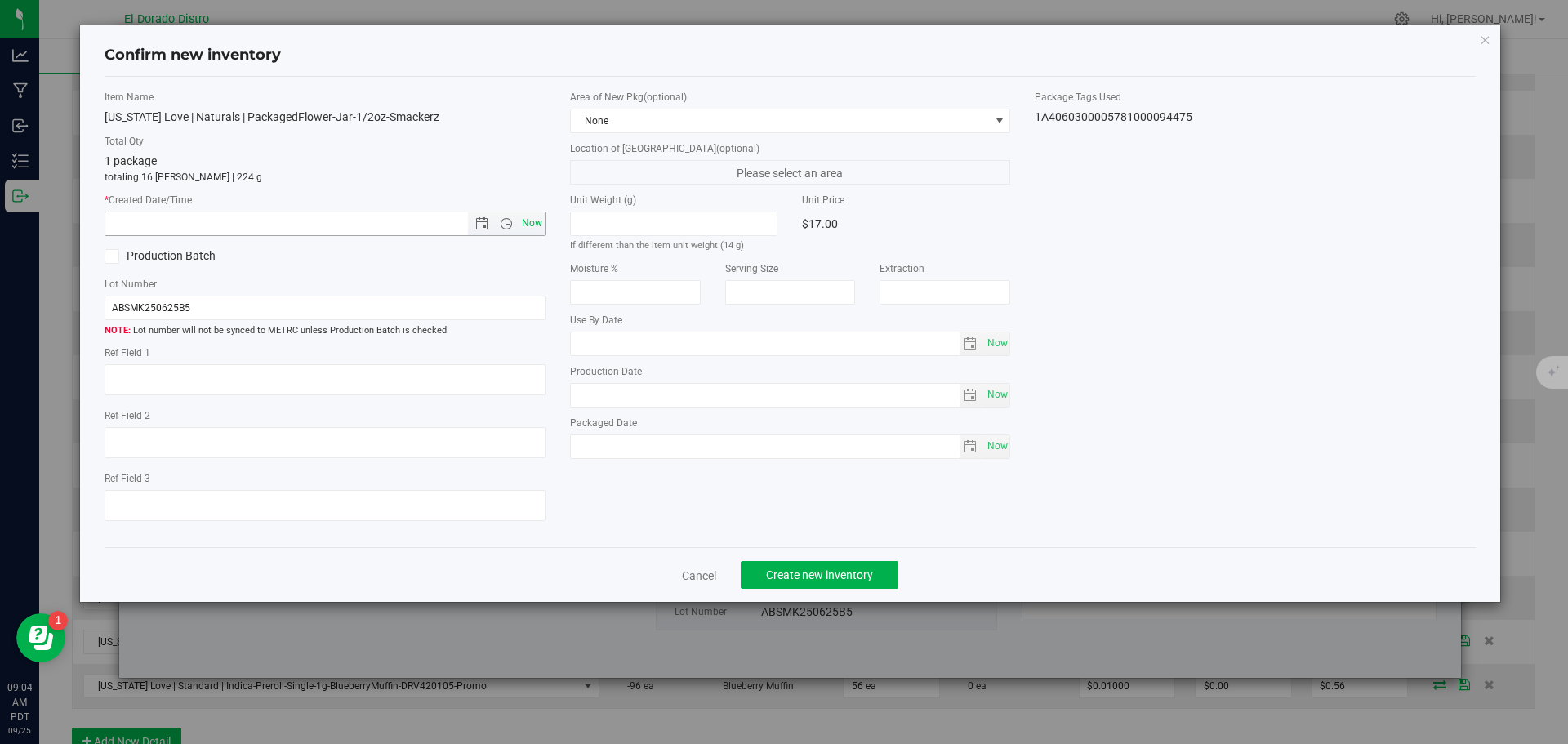
click at [534, 218] on span "Now" at bounding box center [532, 224] width 28 height 24
type input "[DATE] 9:04 AM"
click at [824, 572] on span "Create new inventory" at bounding box center [819, 574] width 107 height 13
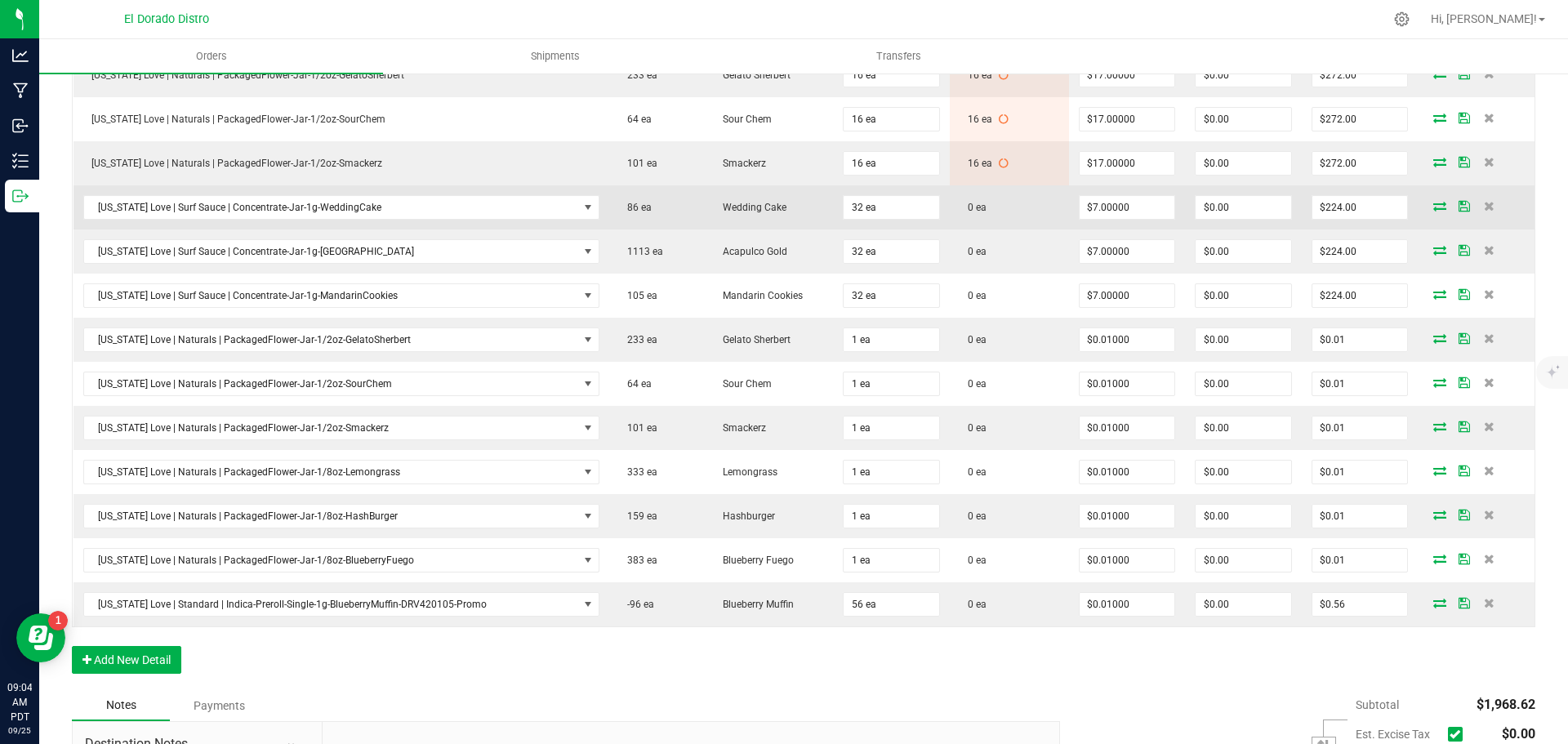
click at [1433, 203] on icon at bounding box center [1439, 205] width 13 height 9
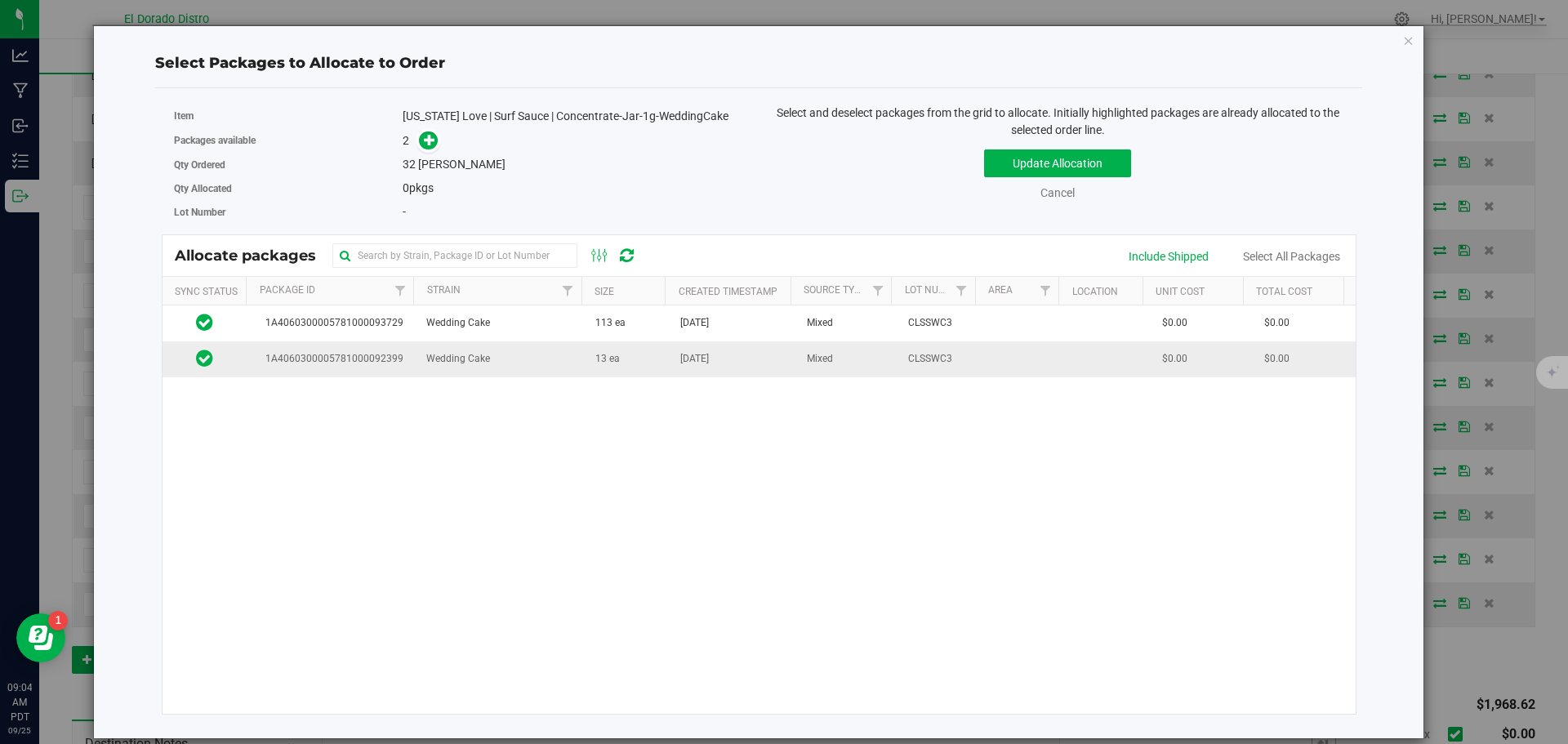
click at [596, 373] on td "13 ea" at bounding box center [627, 359] width 85 height 35
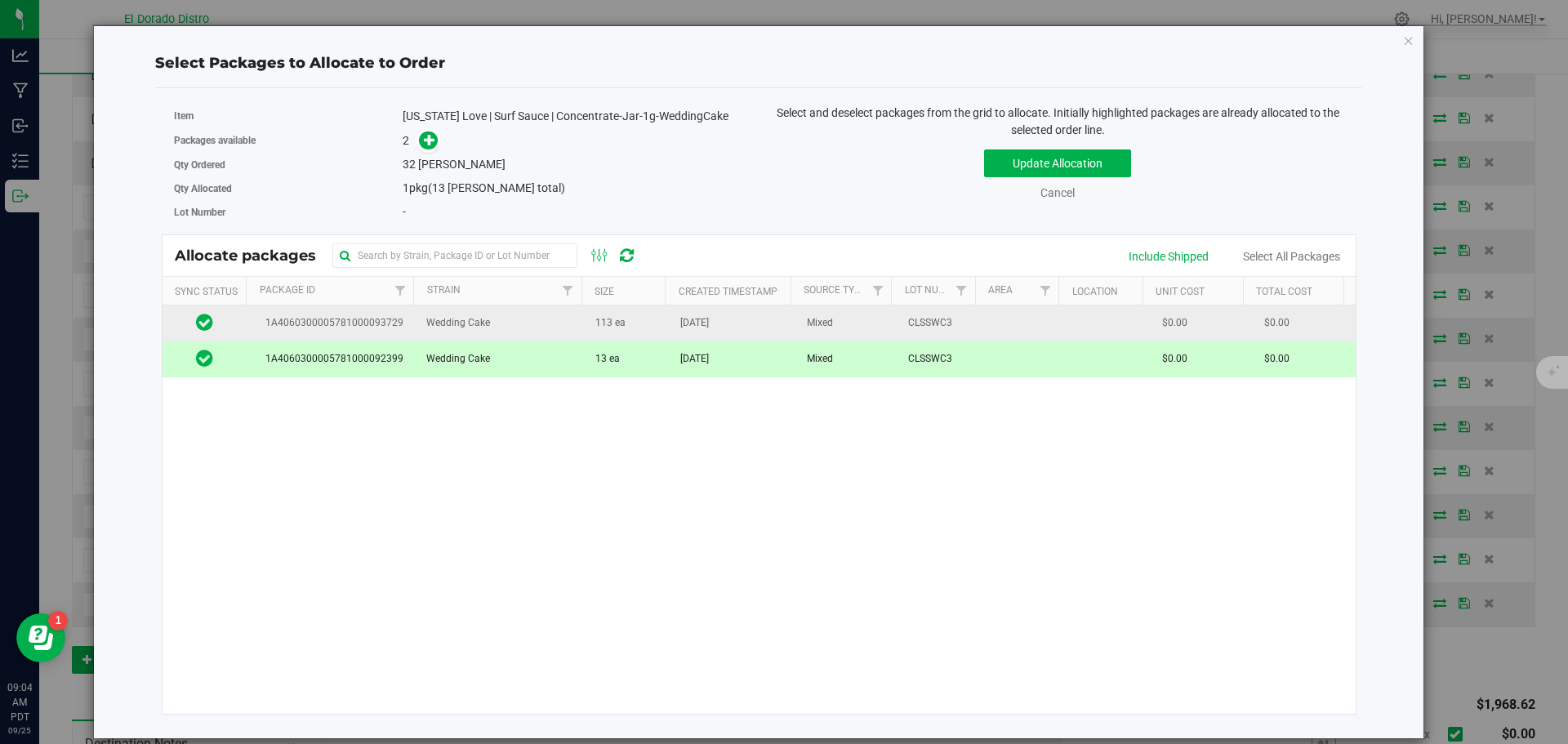
click at [585, 332] on td "113 ea" at bounding box center [627, 324] width 85 height 36
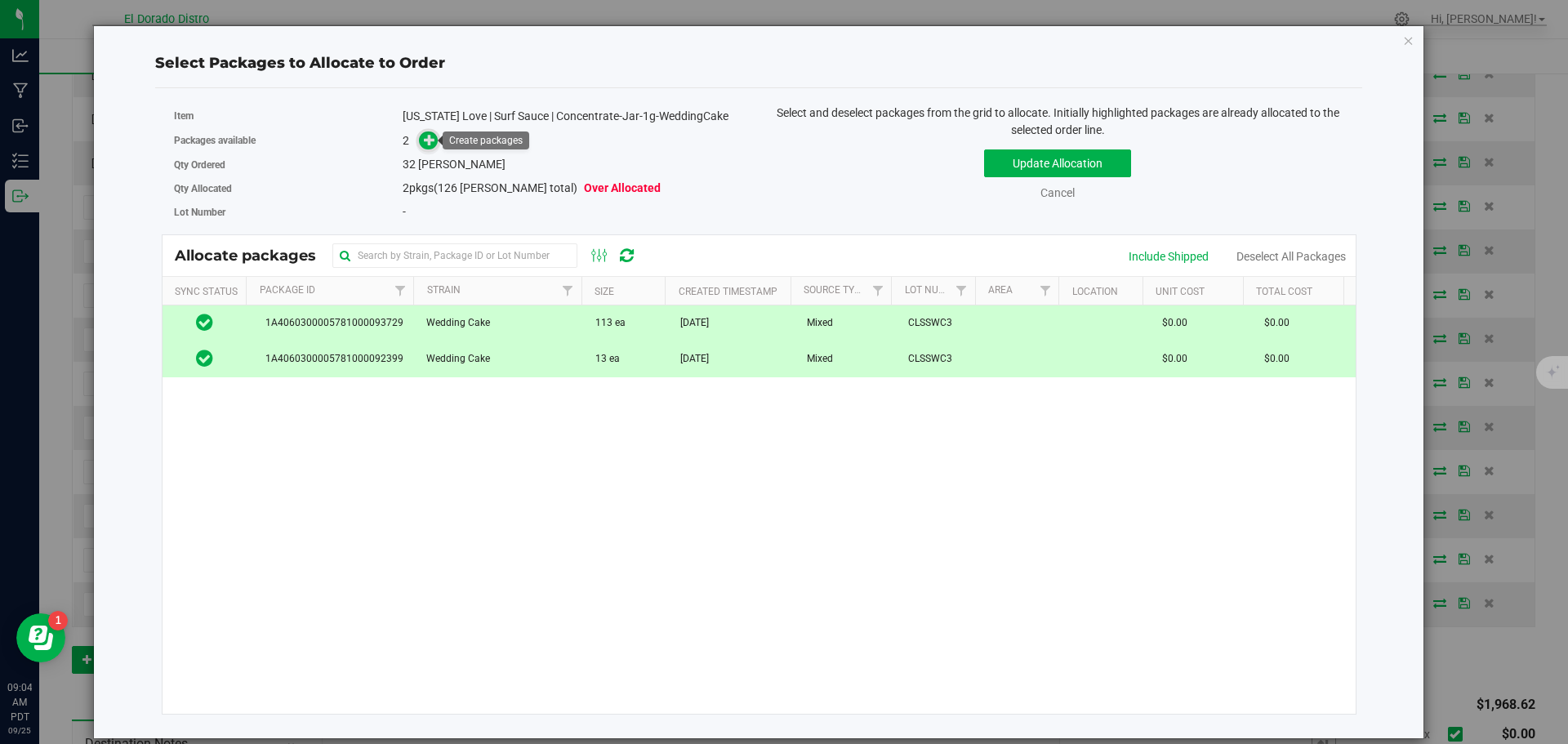
click at [426, 136] on icon at bounding box center [429, 140] width 12 height 12
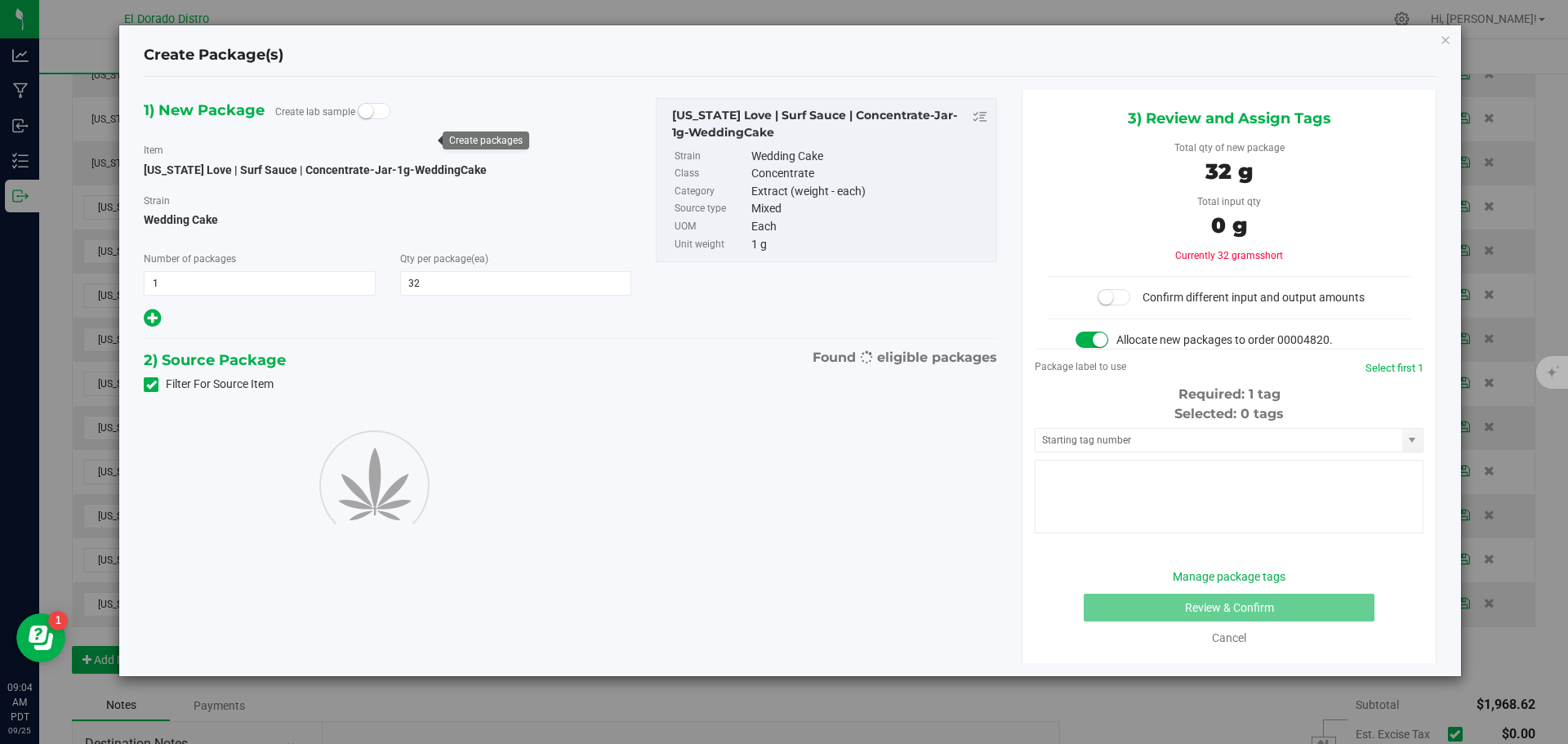
type input "32"
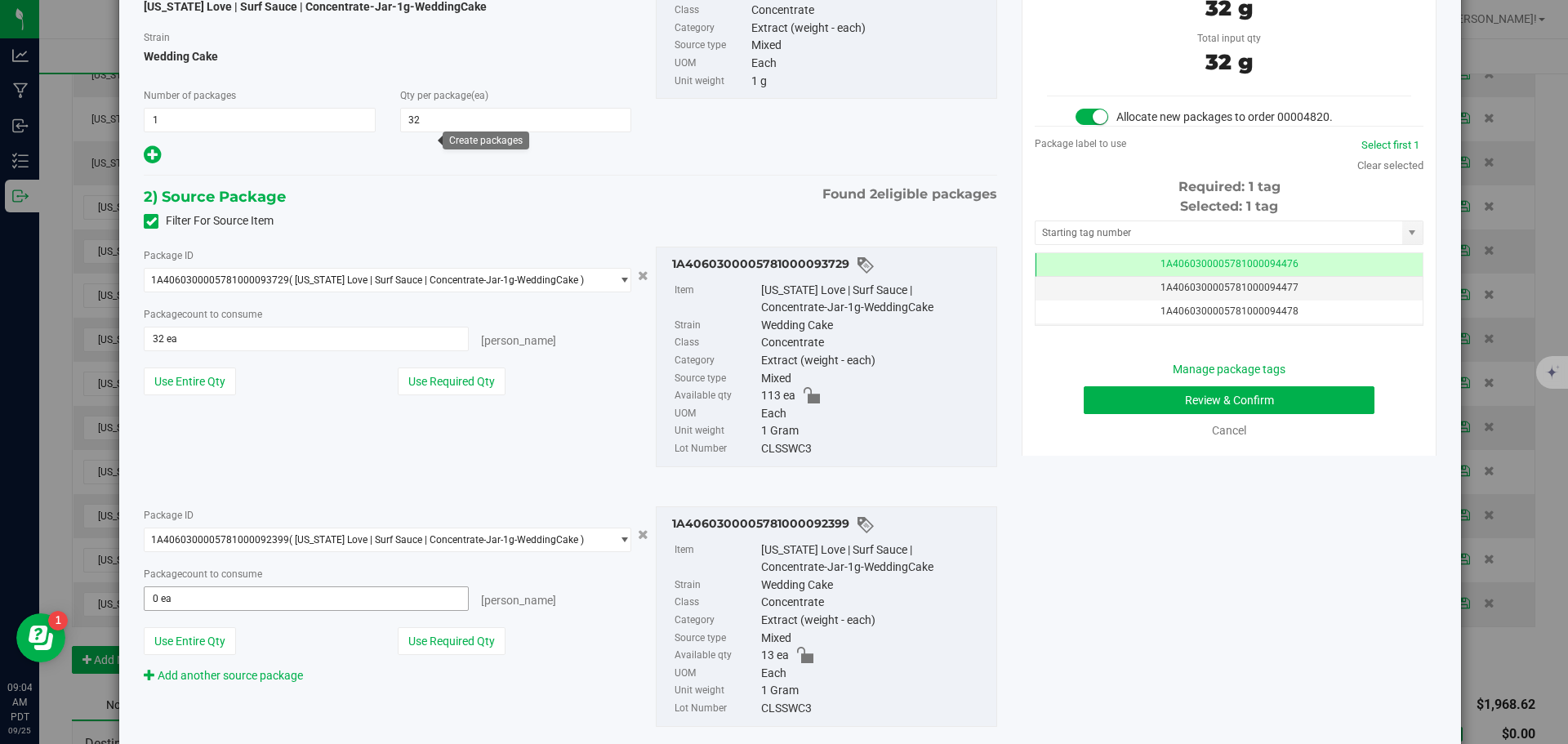
click at [244, 592] on span "0 ea 0" at bounding box center [306, 598] width 325 height 24
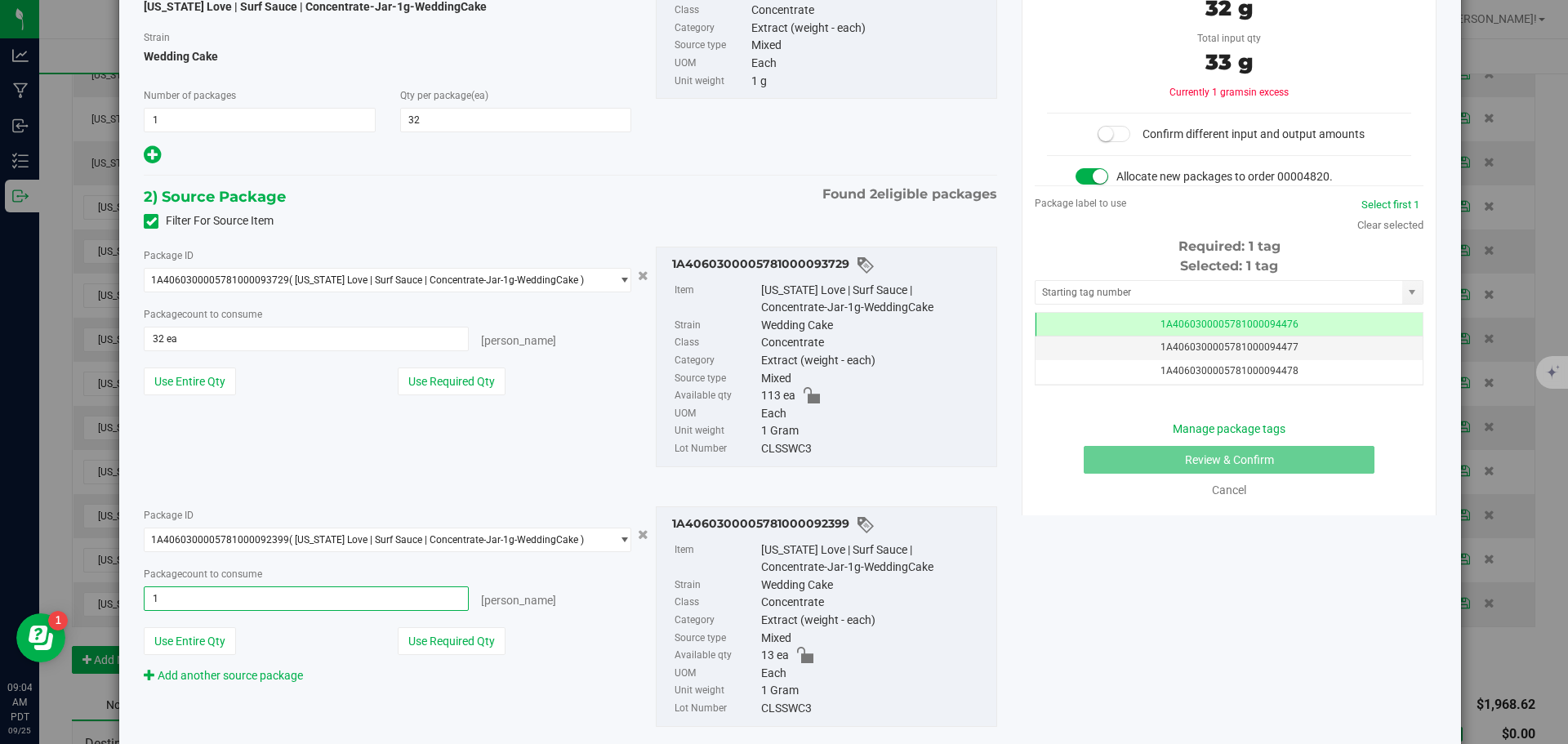
type input "13"
type input "13 ea"
click at [441, 513] on div "Package ID" at bounding box center [387, 515] width 487 height 17
click at [457, 384] on button "Use Required Qty" at bounding box center [451, 381] width 108 height 28
type input "19 ea"
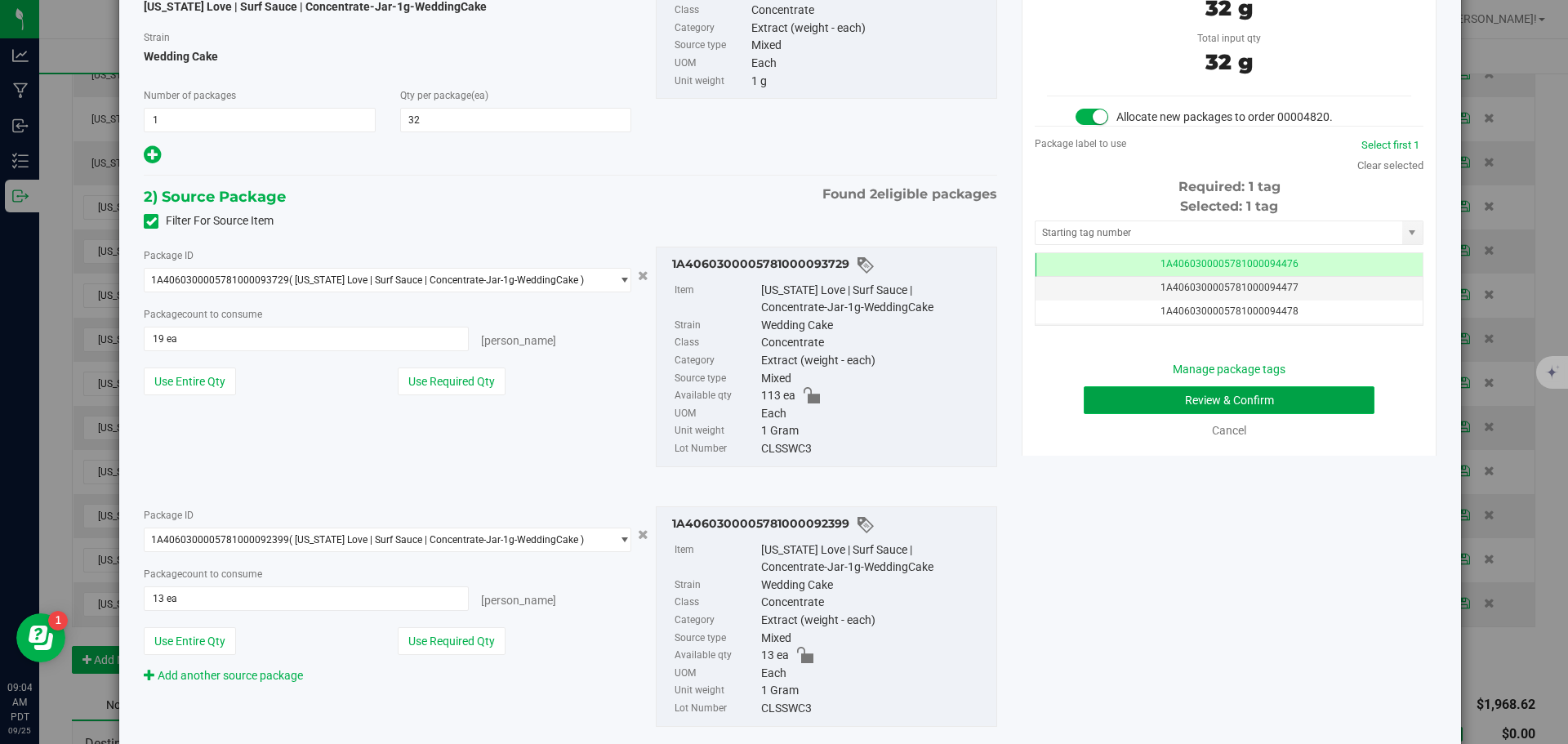
click at [1118, 388] on button "Review & Confirm" at bounding box center [1229, 400] width 291 height 28
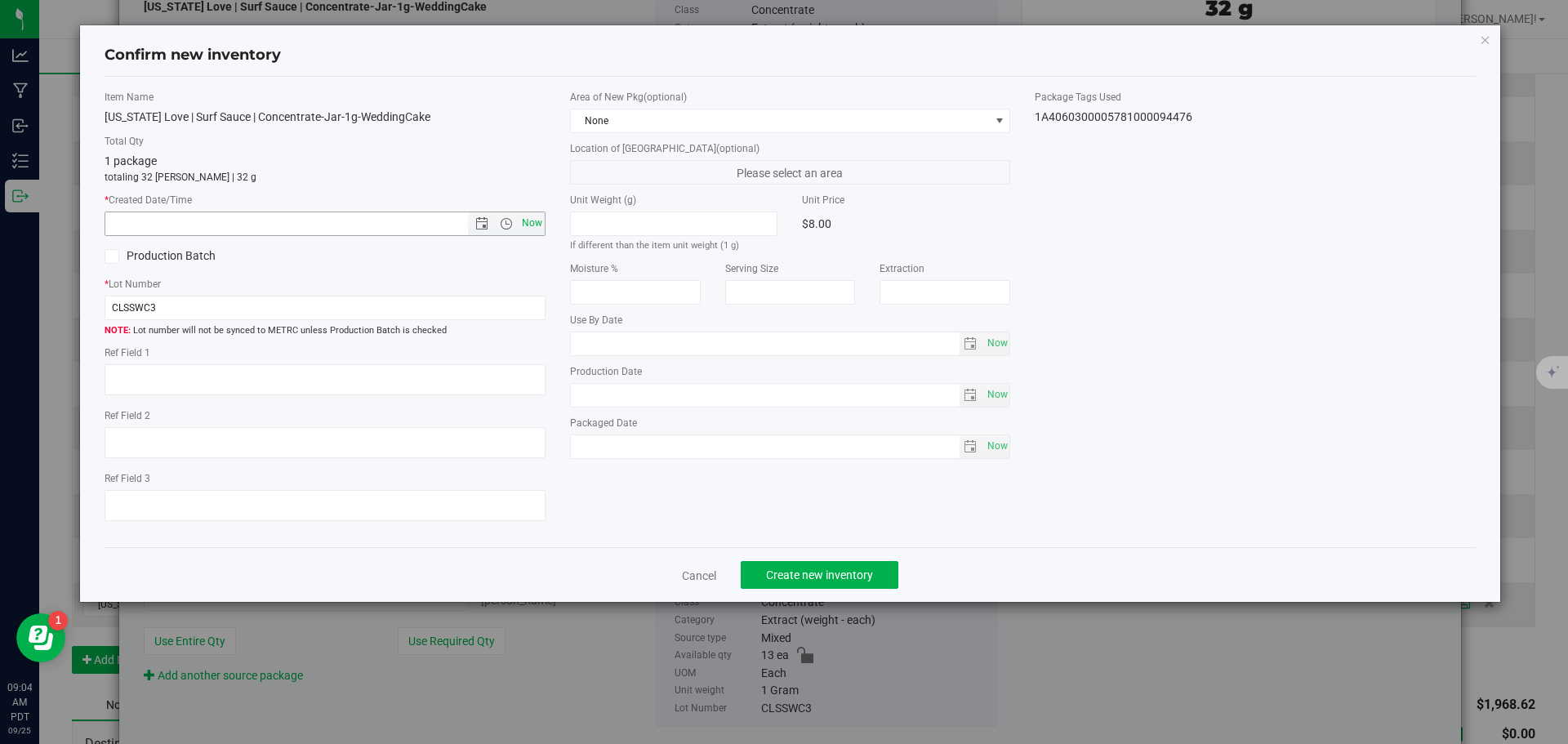
click at [533, 221] on span "Now" at bounding box center [532, 224] width 28 height 24
type input "[DATE] 9:04 AM"
click at [796, 568] on span "Create new inventory" at bounding box center [819, 574] width 107 height 13
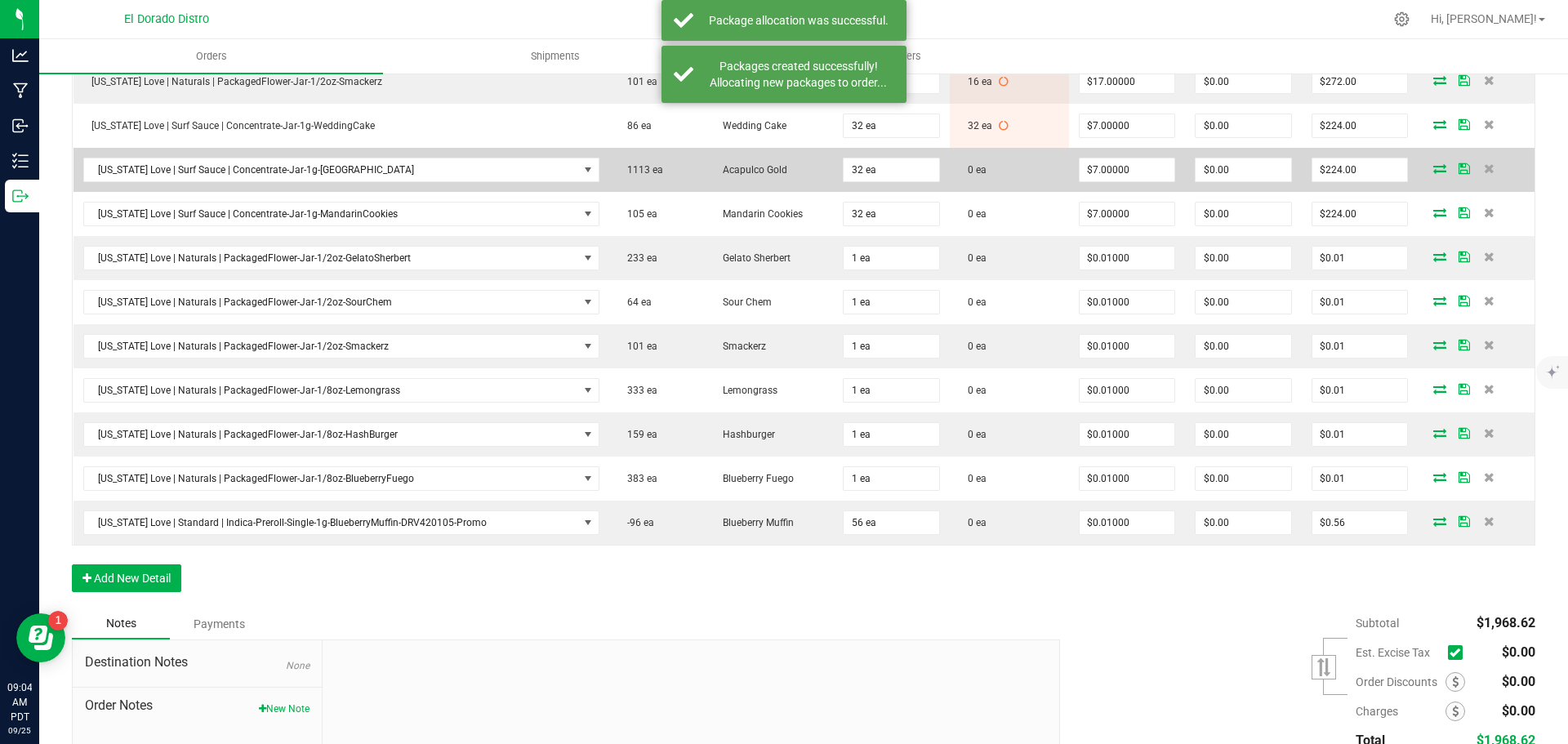
click at [1433, 167] on icon at bounding box center [1439, 168] width 13 height 9
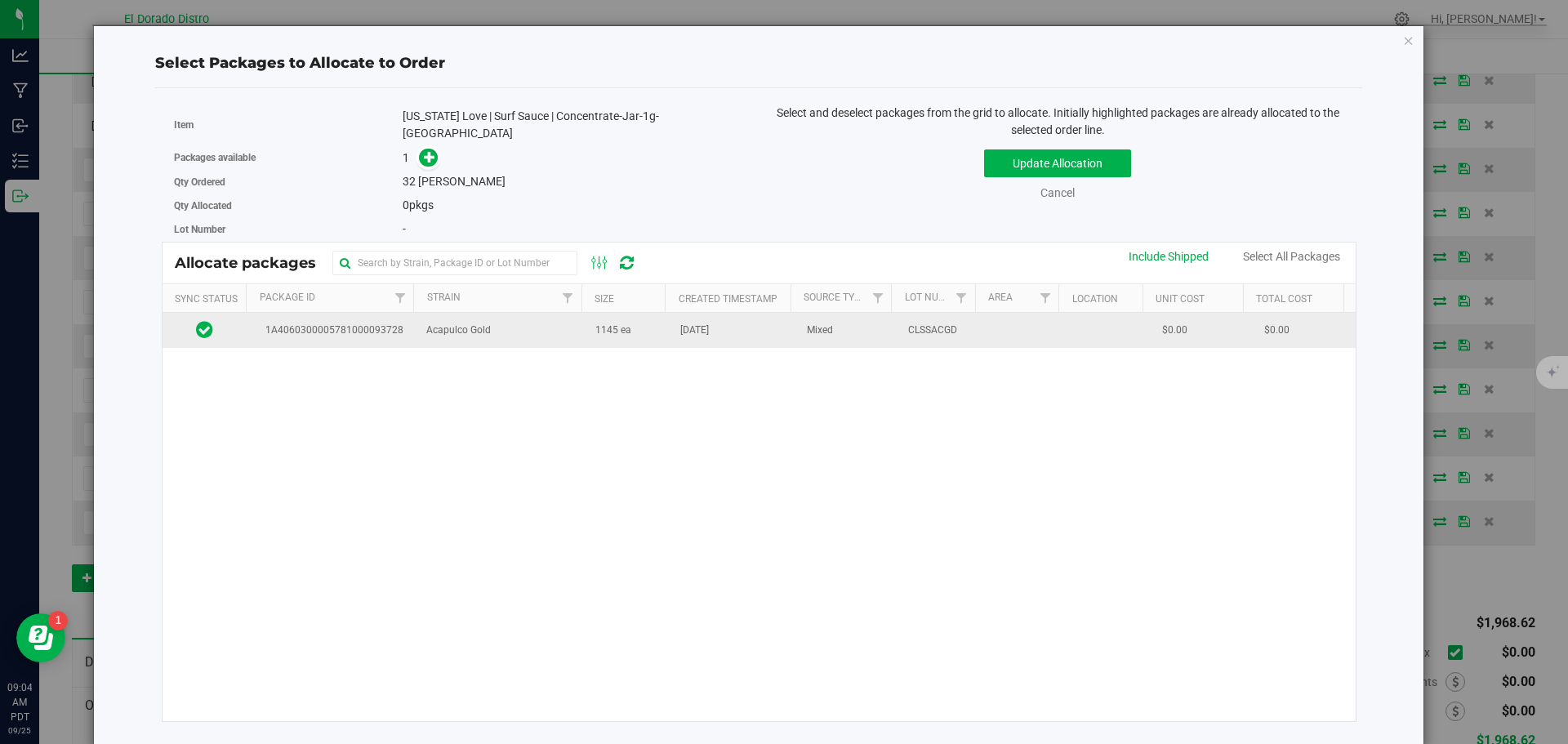
click at [614, 331] on span "1145 ea" at bounding box center [614, 331] width 36 height 16
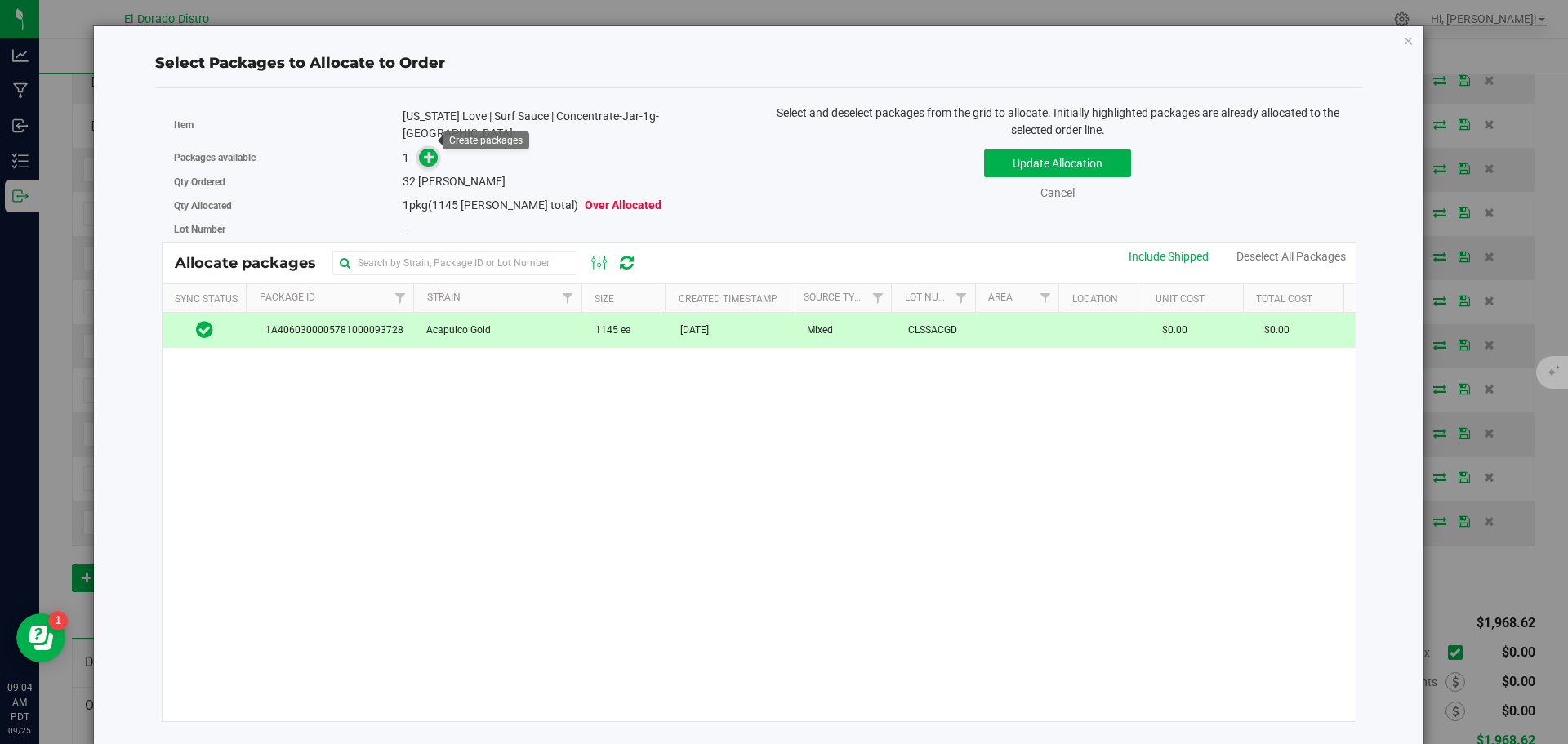
click at [433, 152] on icon at bounding box center [429, 157] width 11 height 11
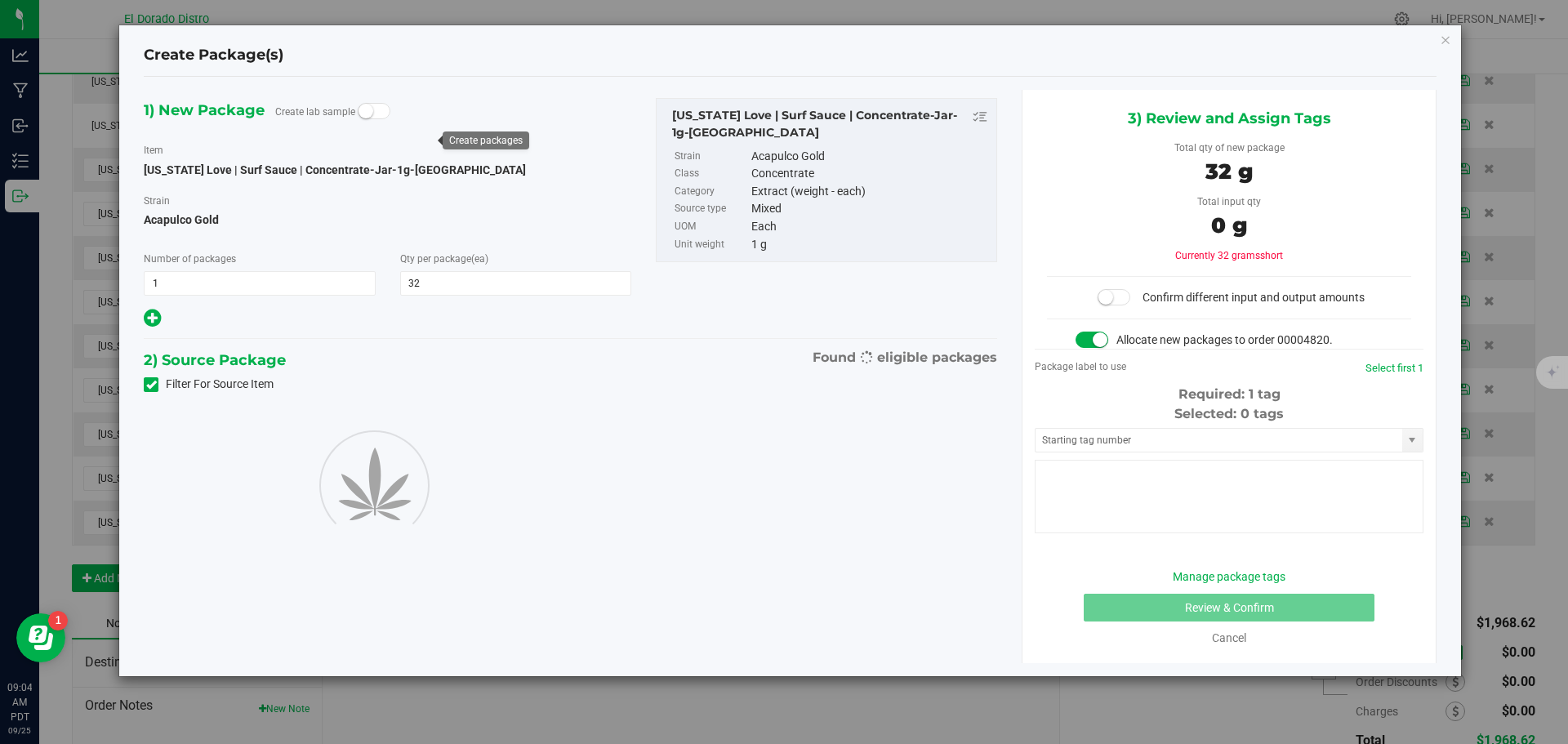
type input "32"
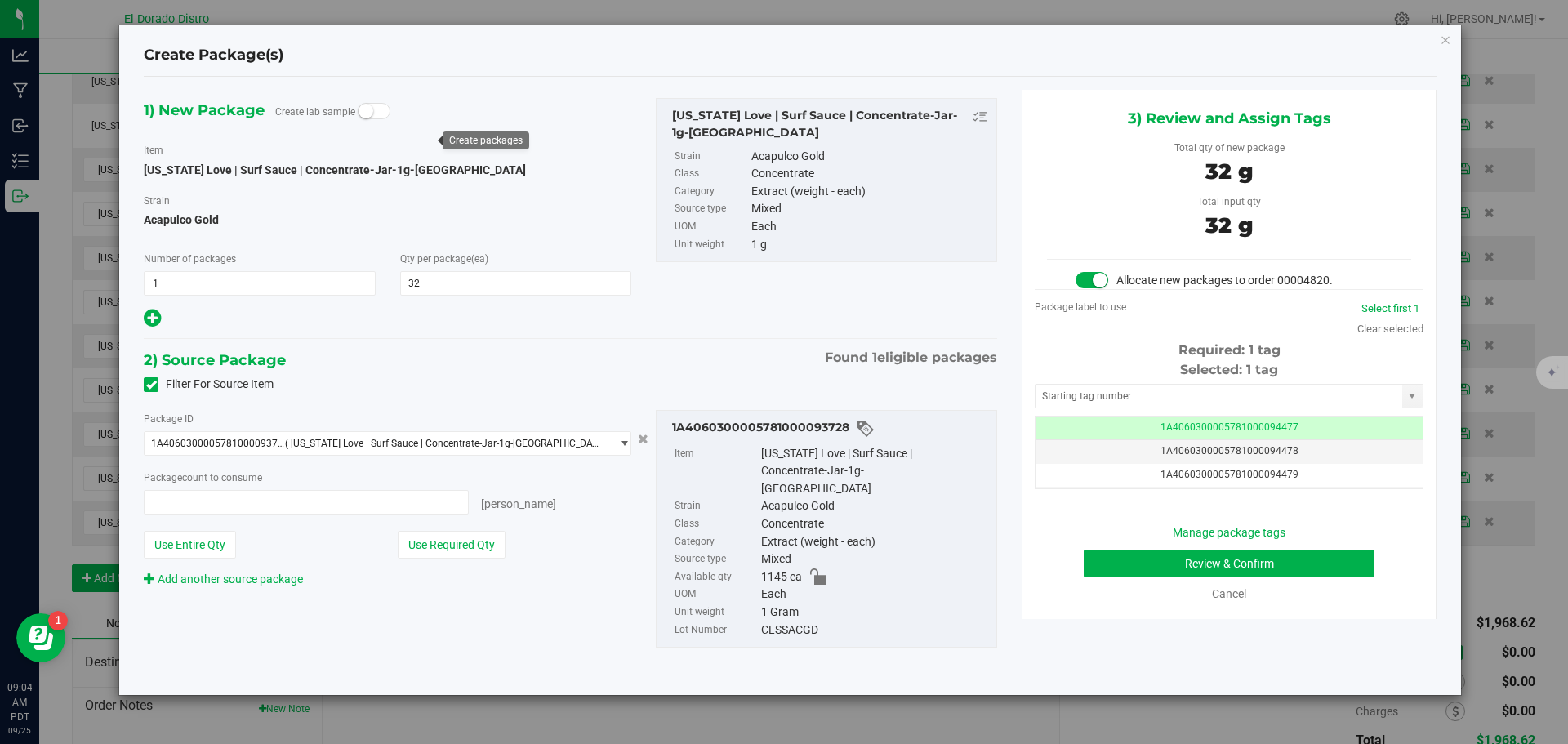
type input "32 ea"
click at [1108, 562] on button "Review & Confirm" at bounding box center [1229, 564] width 291 height 28
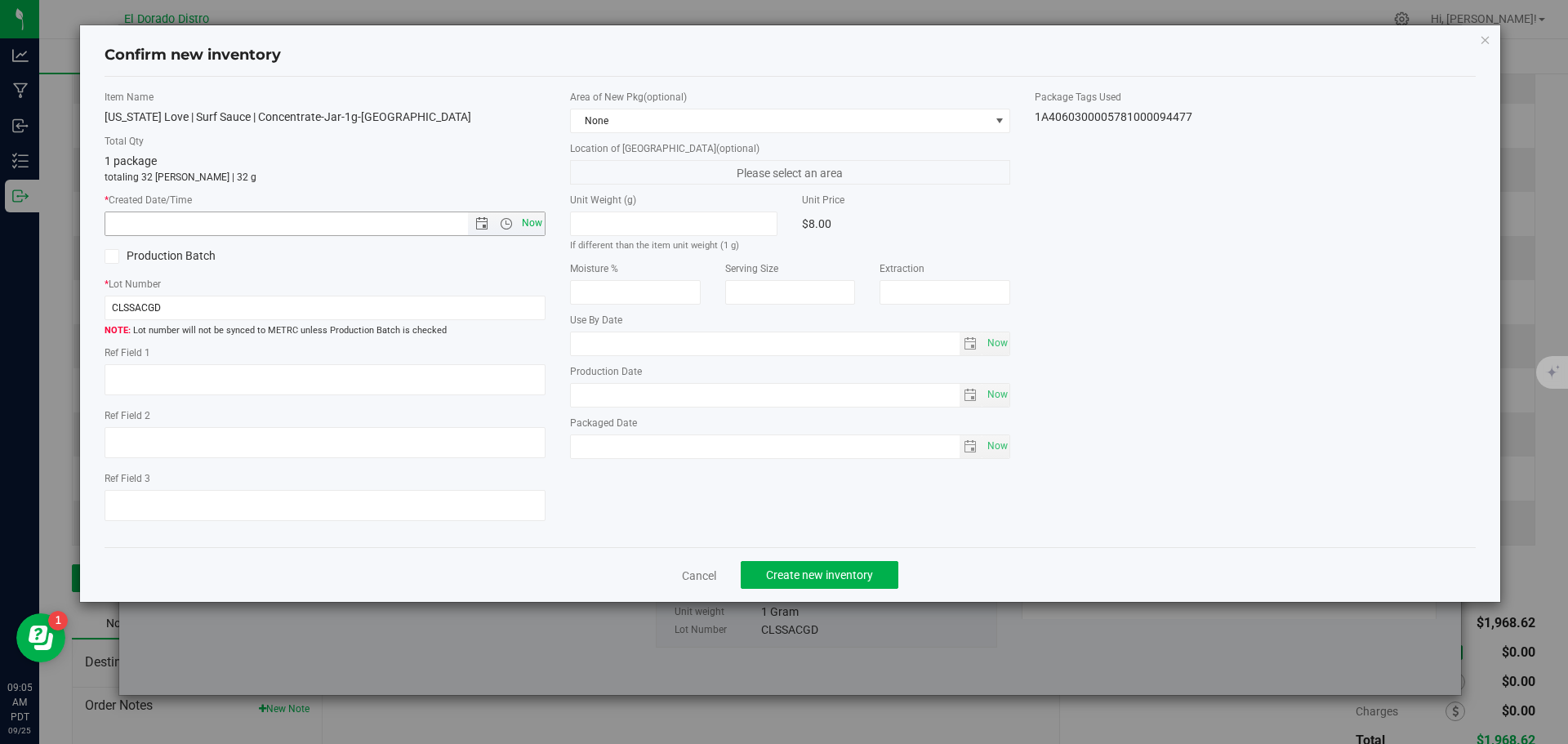
click at [536, 223] on span "Now" at bounding box center [532, 224] width 28 height 24
type input "[DATE] 9:05 AM"
click at [824, 574] on span "Create new inventory" at bounding box center [819, 574] width 107 height 13
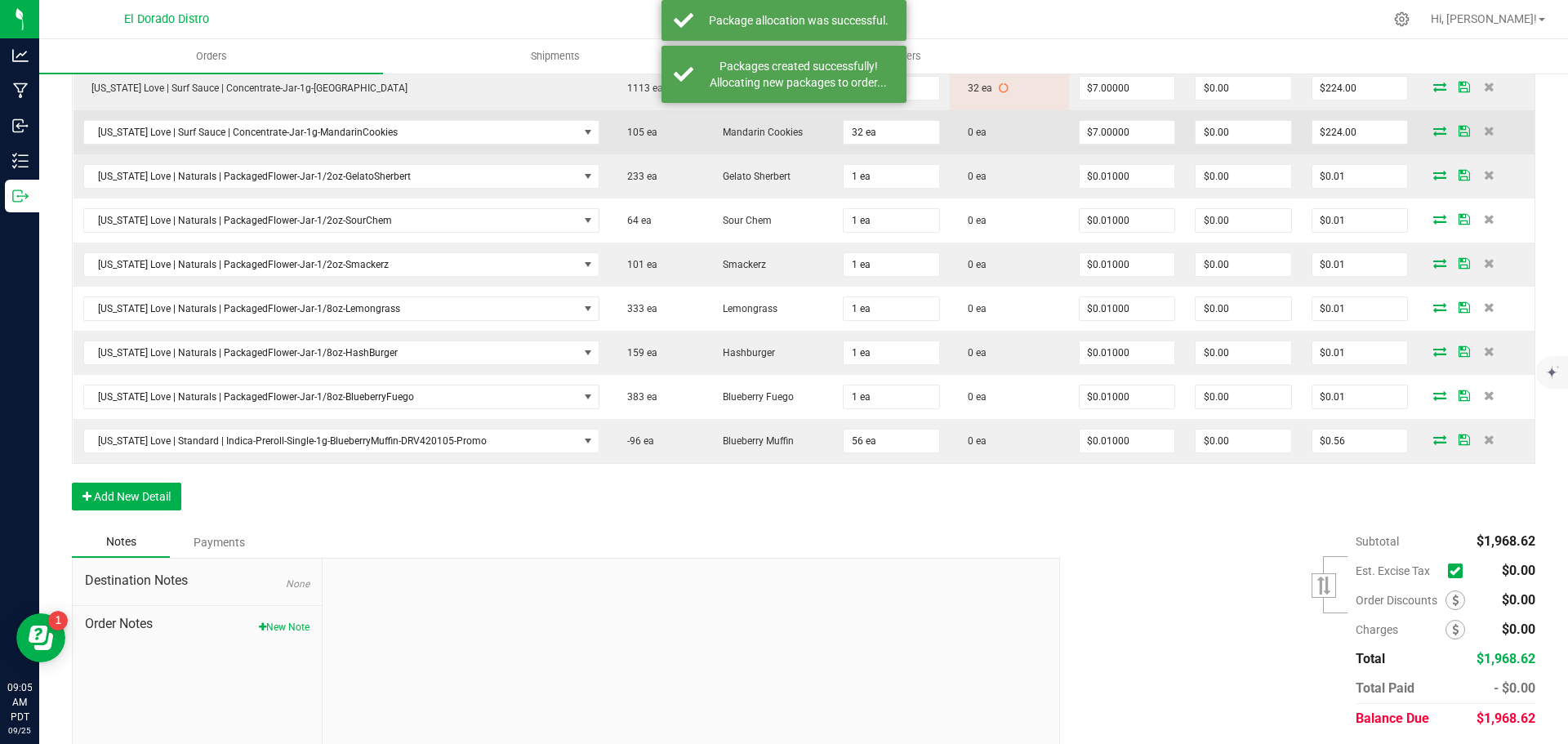
click at [1433, 132] on icon at bounding box center [1439, 130] width 13 height 9
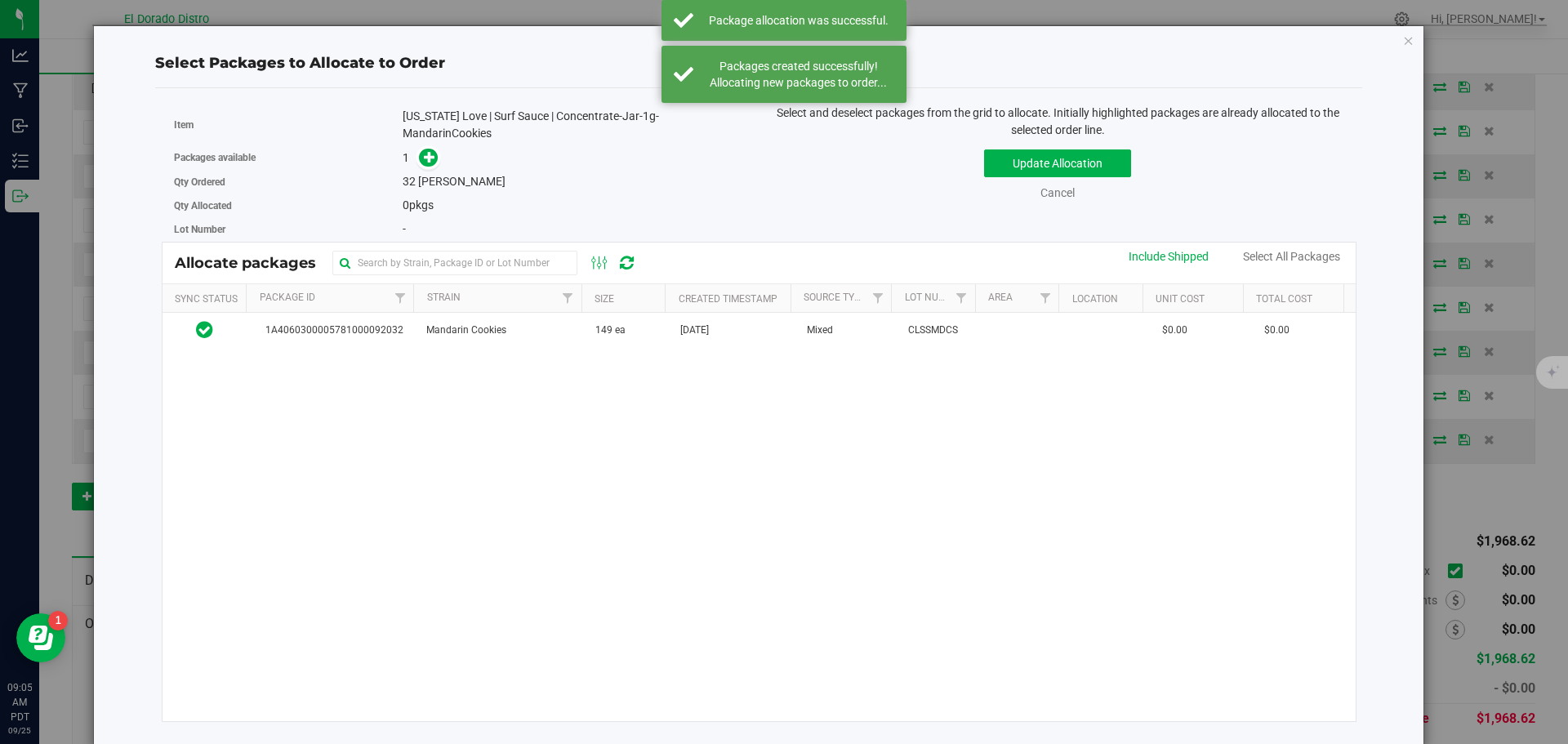
click at [521, 343] on div "1A4060300005781000092032 Mandarin Cookies 149 ea [DATE] Mixed CLSSMDCS $0.00 $0…" at bounding box center [759, 517] width 1194 height 408
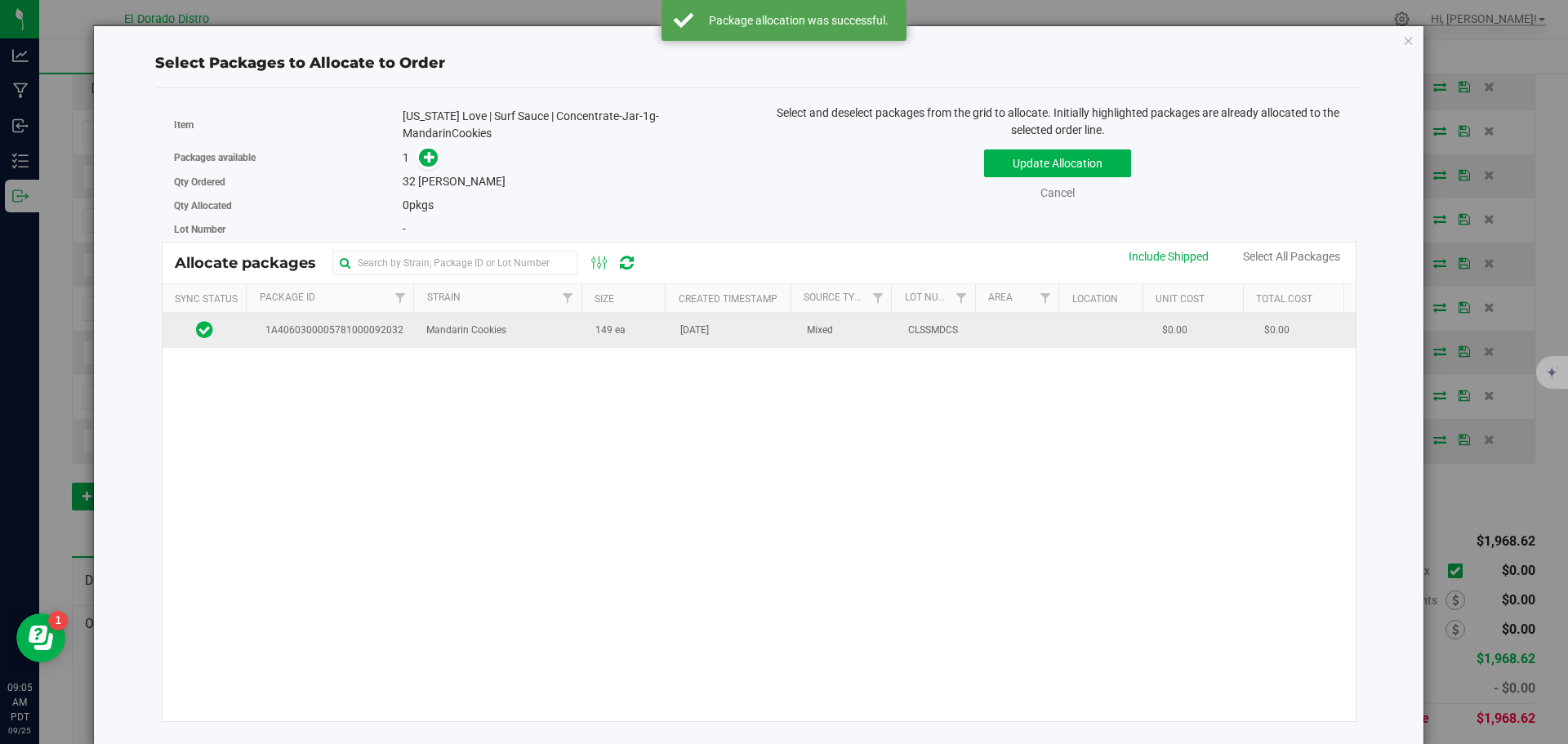
click at [520, 333] on td "Mandarin Cookies" at bounding box center [501, 330] width 169 height 35
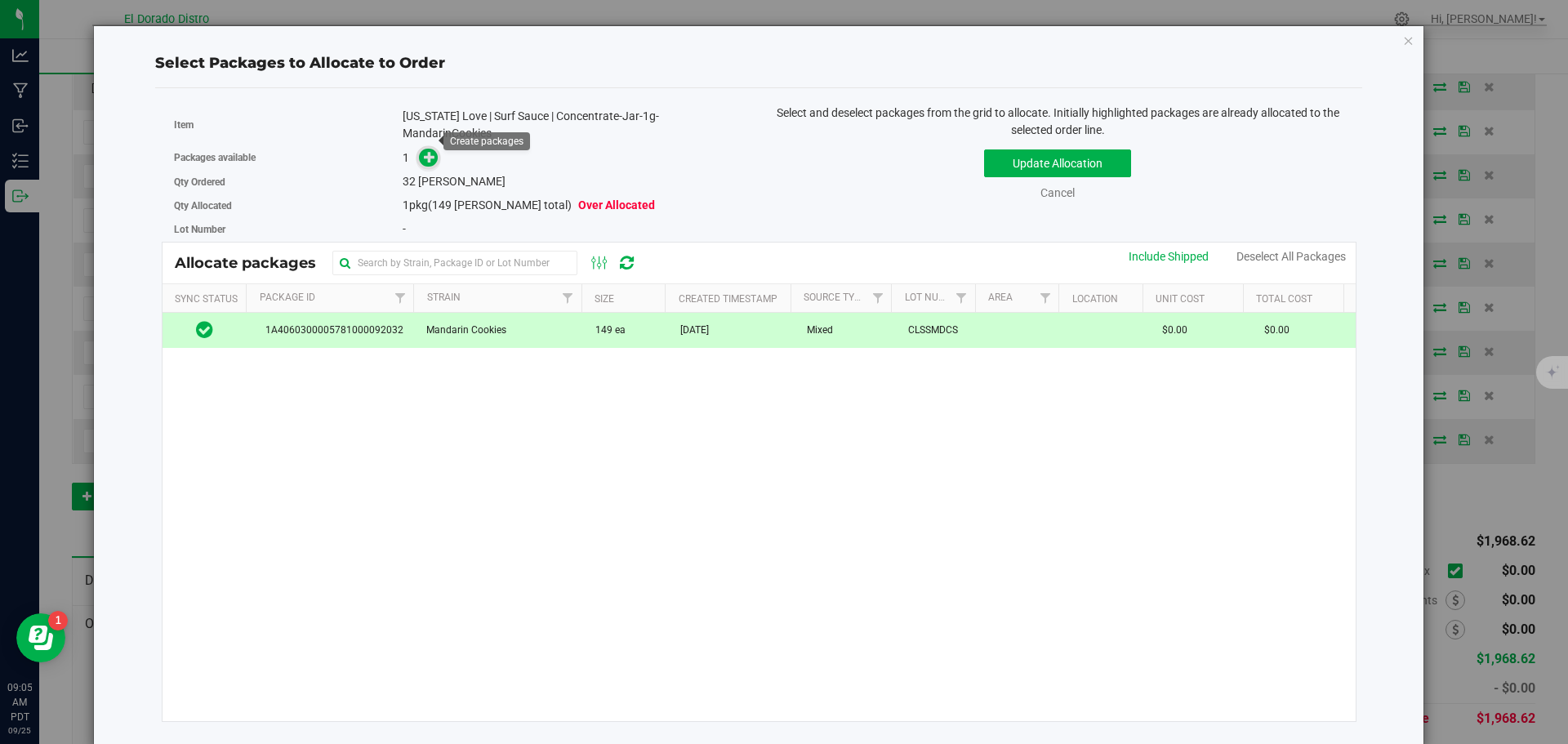
click at [429, 152] on icon at bounding box center [429, 157] width 11 height 11
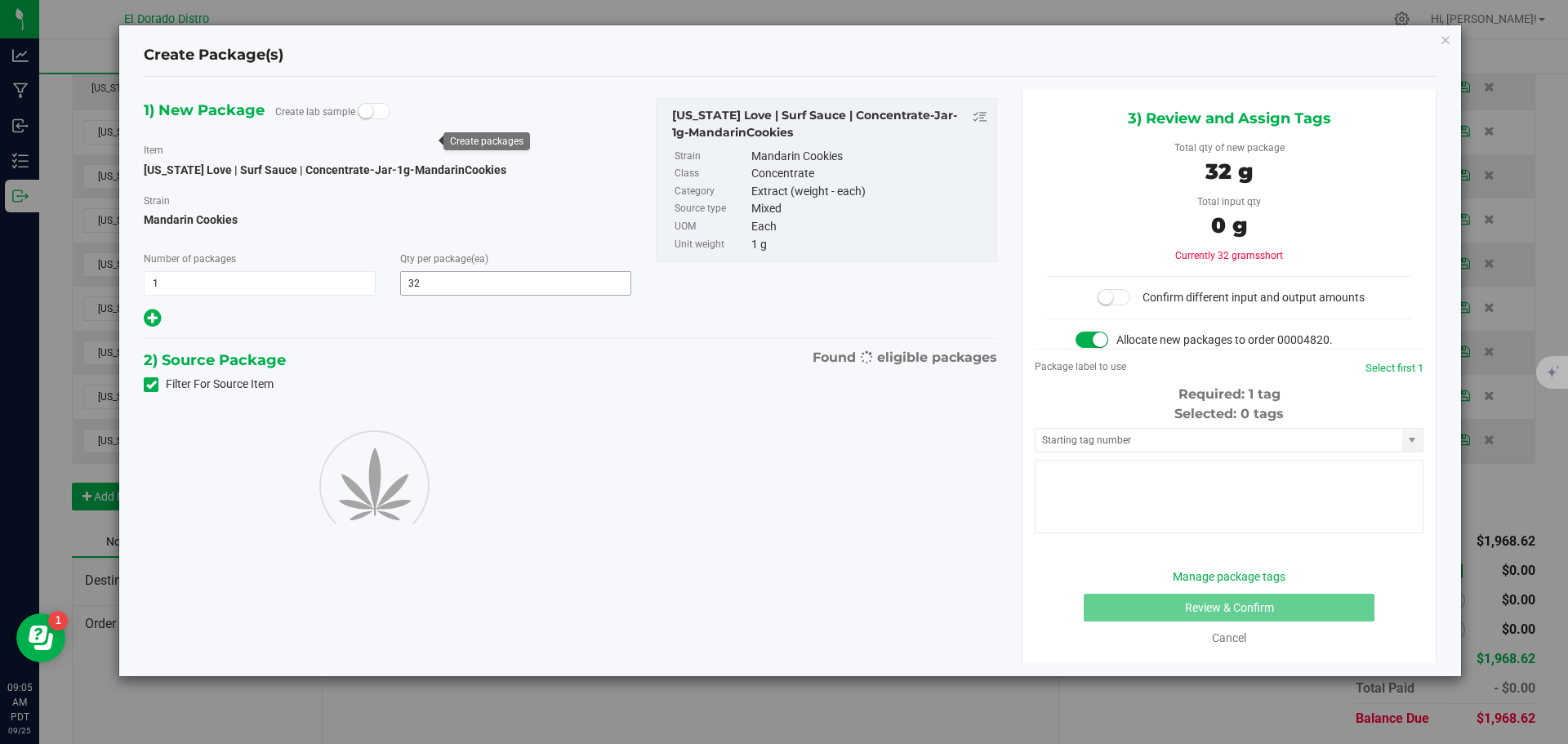
type input "32"
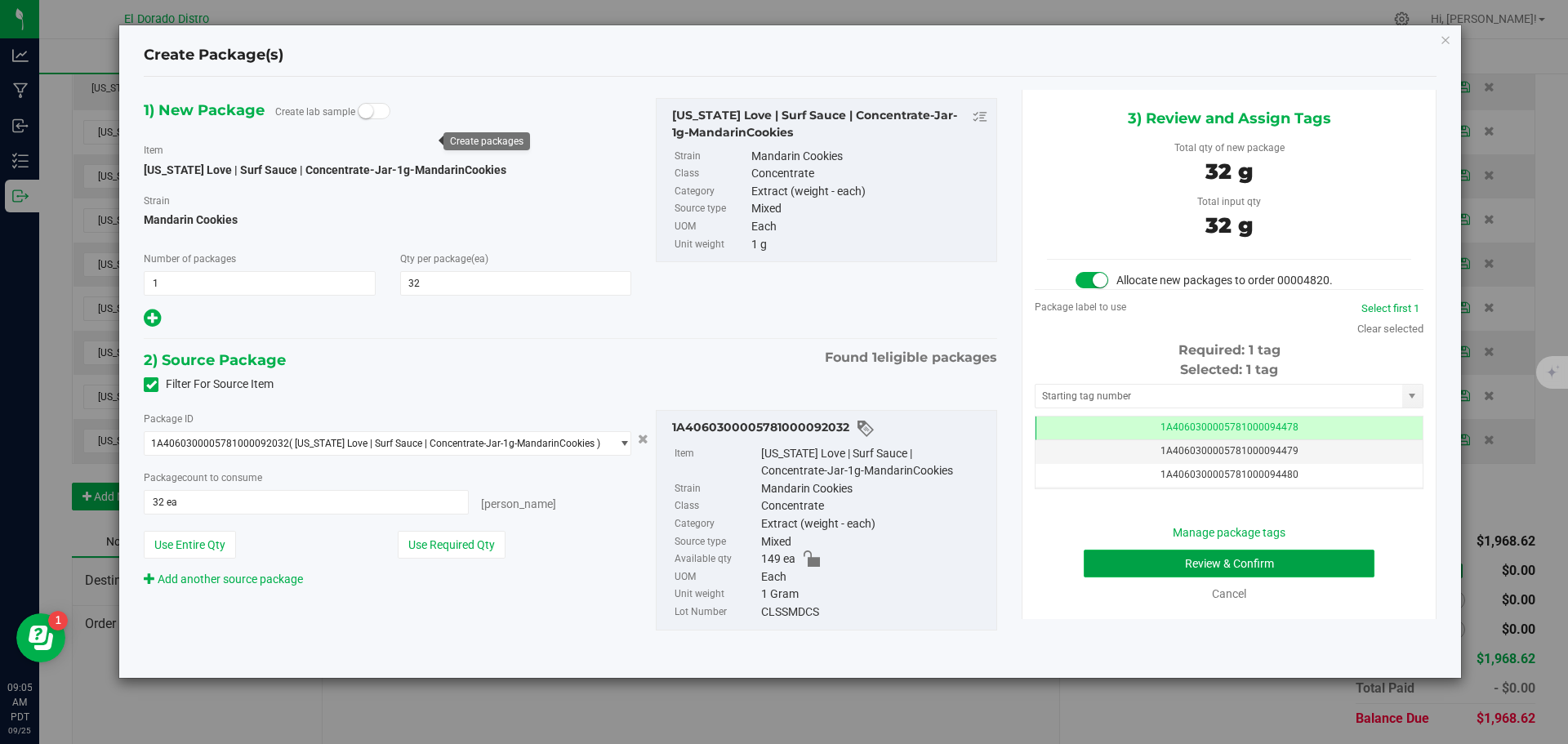
click at [1110, 572] on button "Review & Confirm" at bounding box center [1229, 564] width 291 height 28
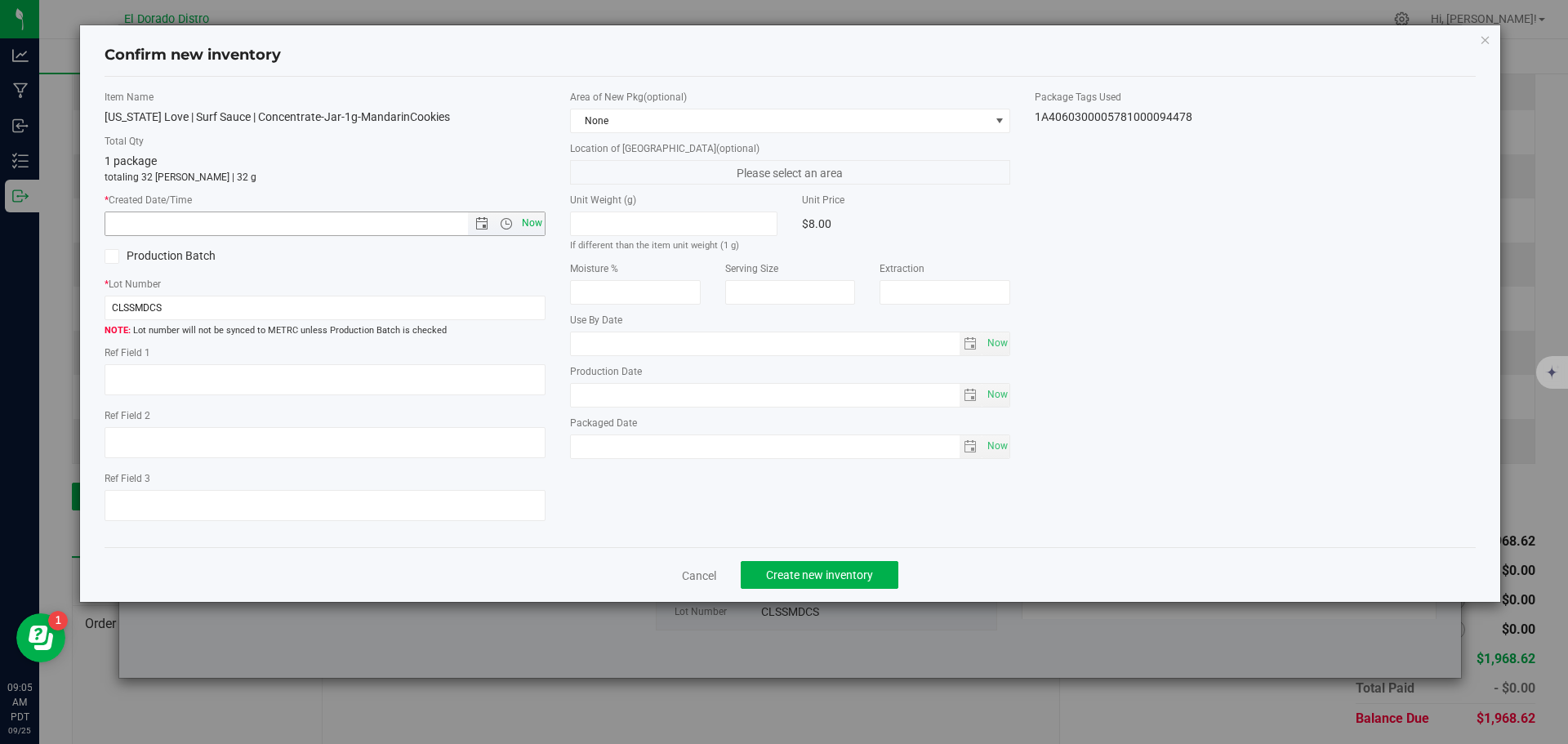
click at [533, 214] on span "Now" at bounding box center [532, 224] width 28 height 24
type input "[DATE] 9:05 AM"
click at [784, 579] on span "Create new inventory" at bounding box center [819, 574] width 107 height 13
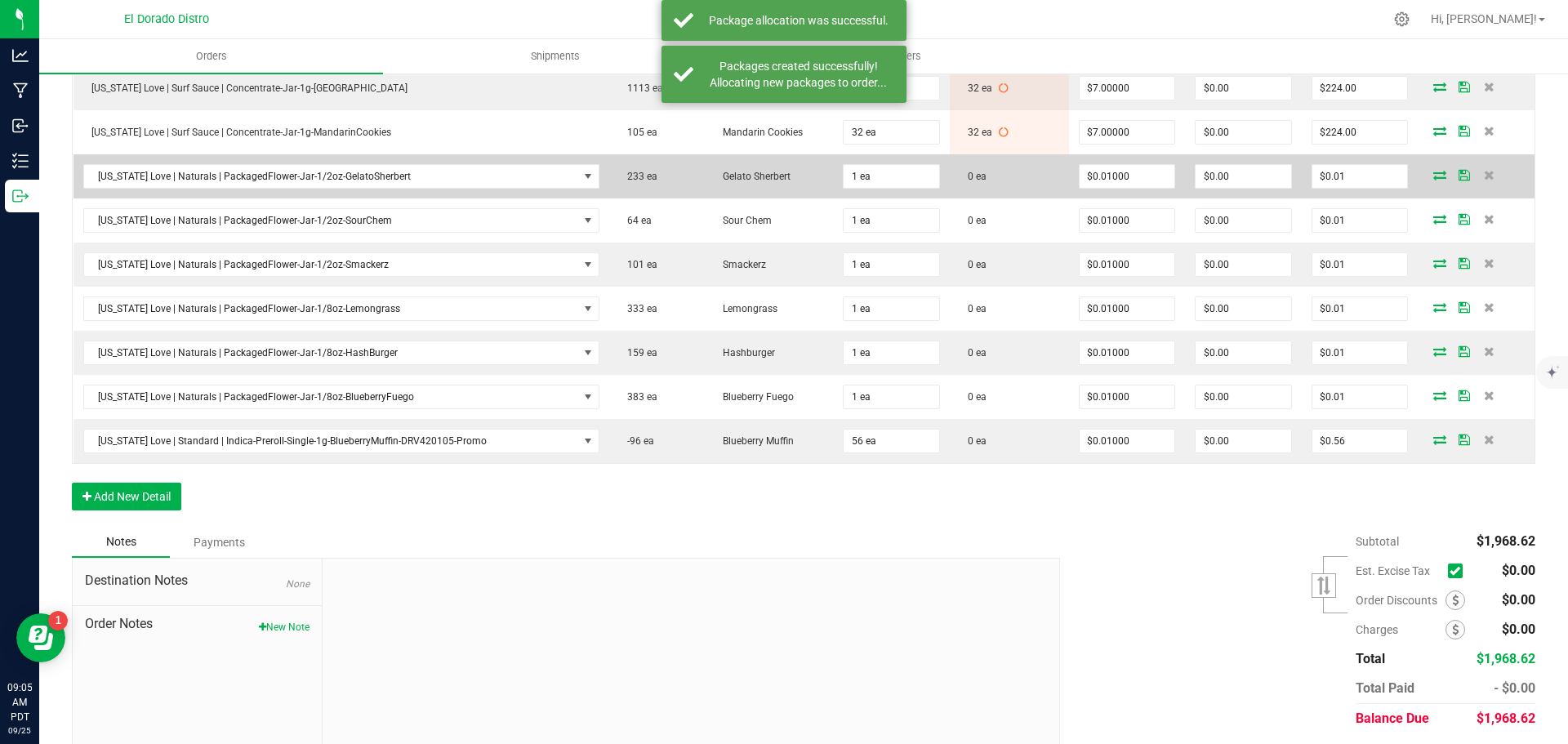
click at [1433, 173] on icon at bounding box center [1439, 174] width 13 height 9
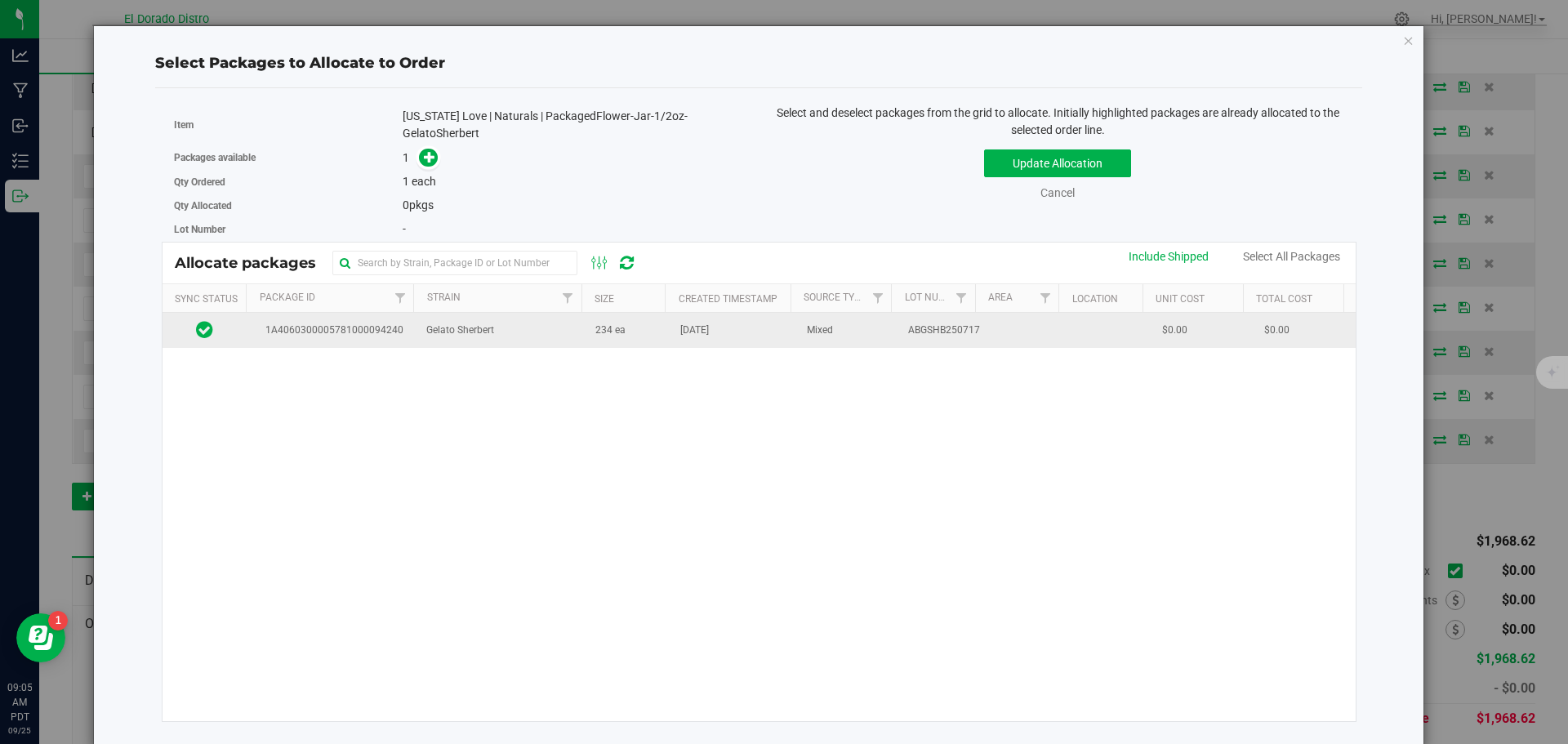
click at [690, 344] on td "[DATE]" at bounding box center [733, 330] width 127 height 35
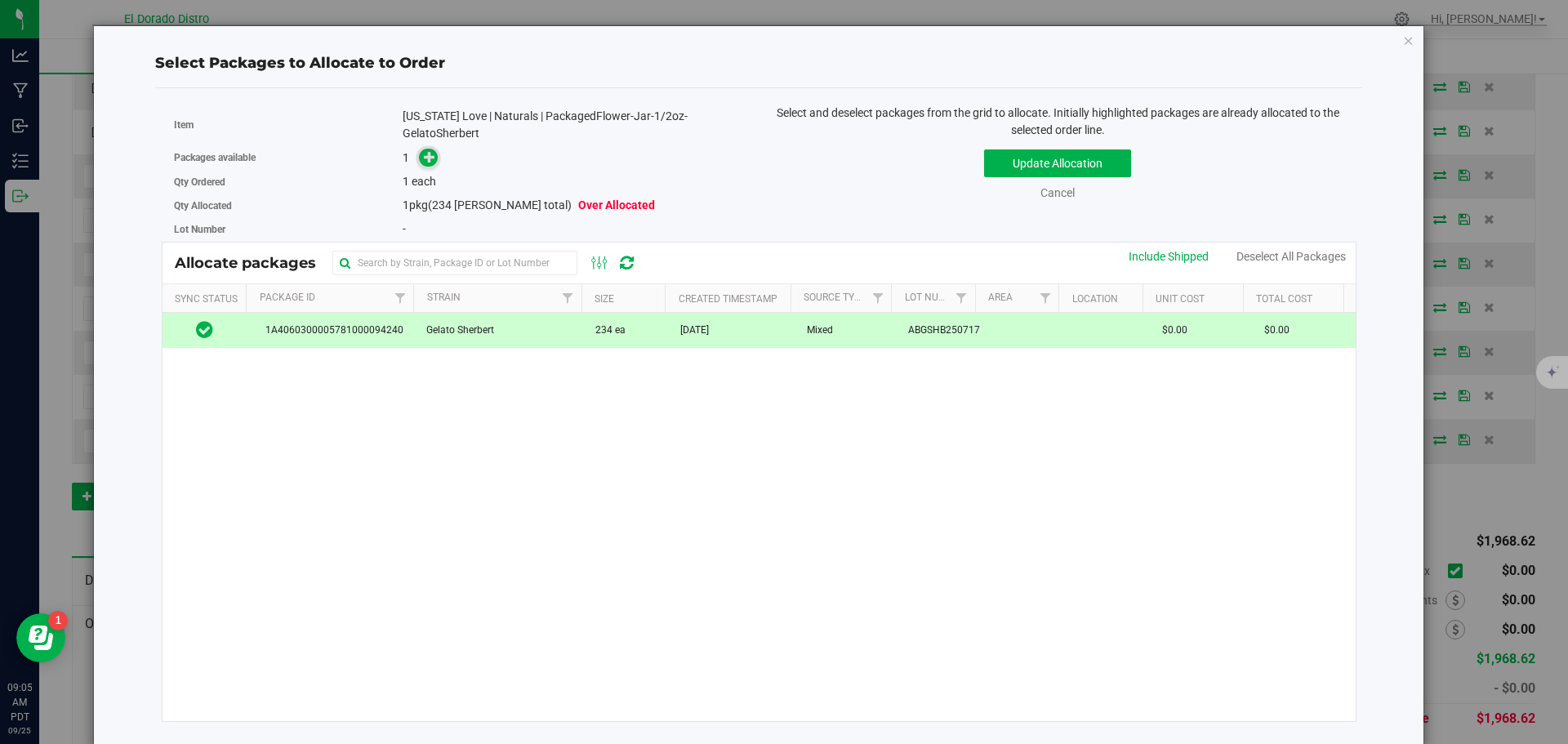
click at [434, 154] on span at bounding box center [429, 158] width 19 height 19
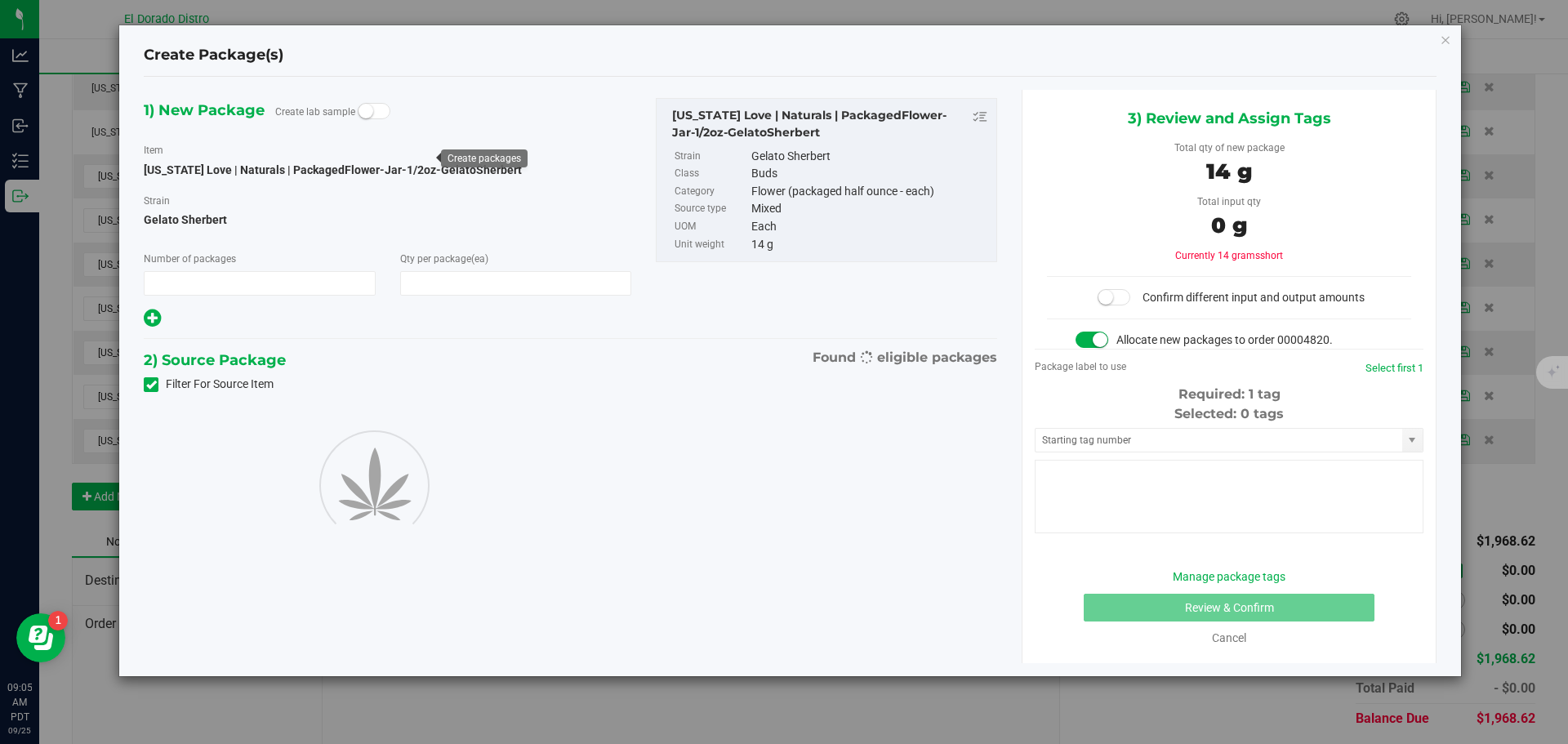
type input "1"
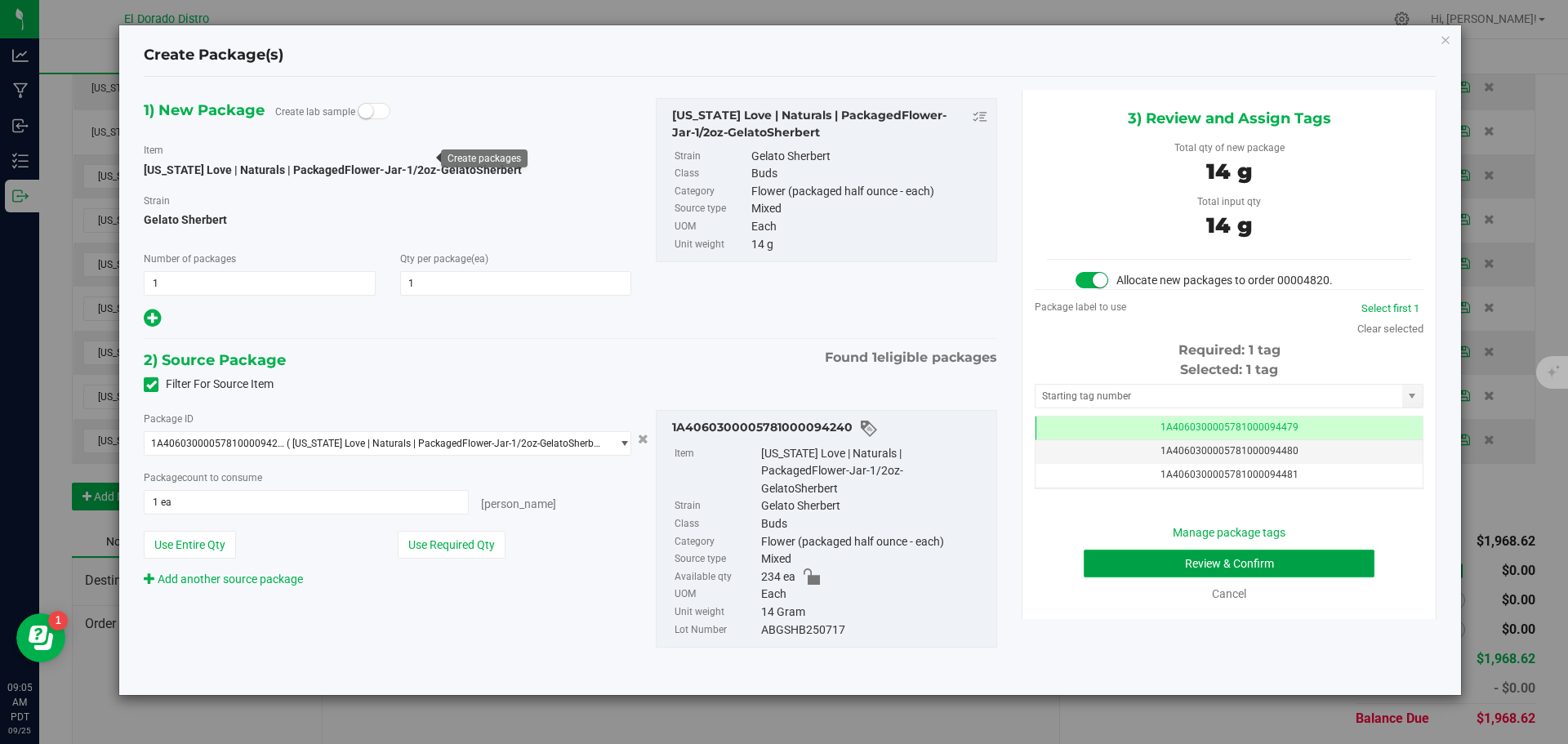
click at [1121, 558] on button "Review & Confirm" at bounding box center [1229, 564] width 291 height 28
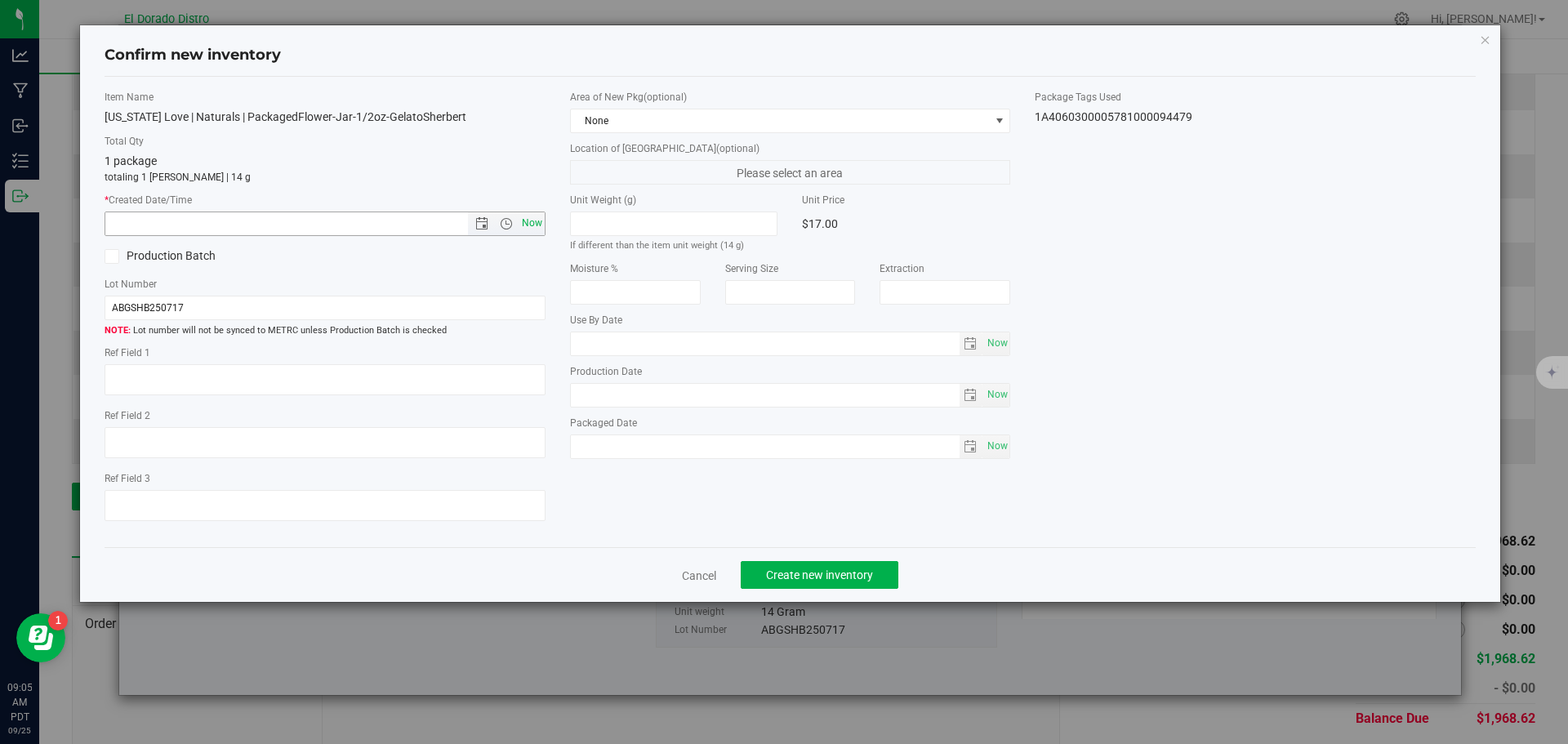
click at [534, 219] on span "Now" at bounding box center [532, 224] width 28 height 24
type input "[DATE] 9:05 AM"
click at [813, 574] on span "Create new inventory" at bounding box center [819, 574] width 107 height 13
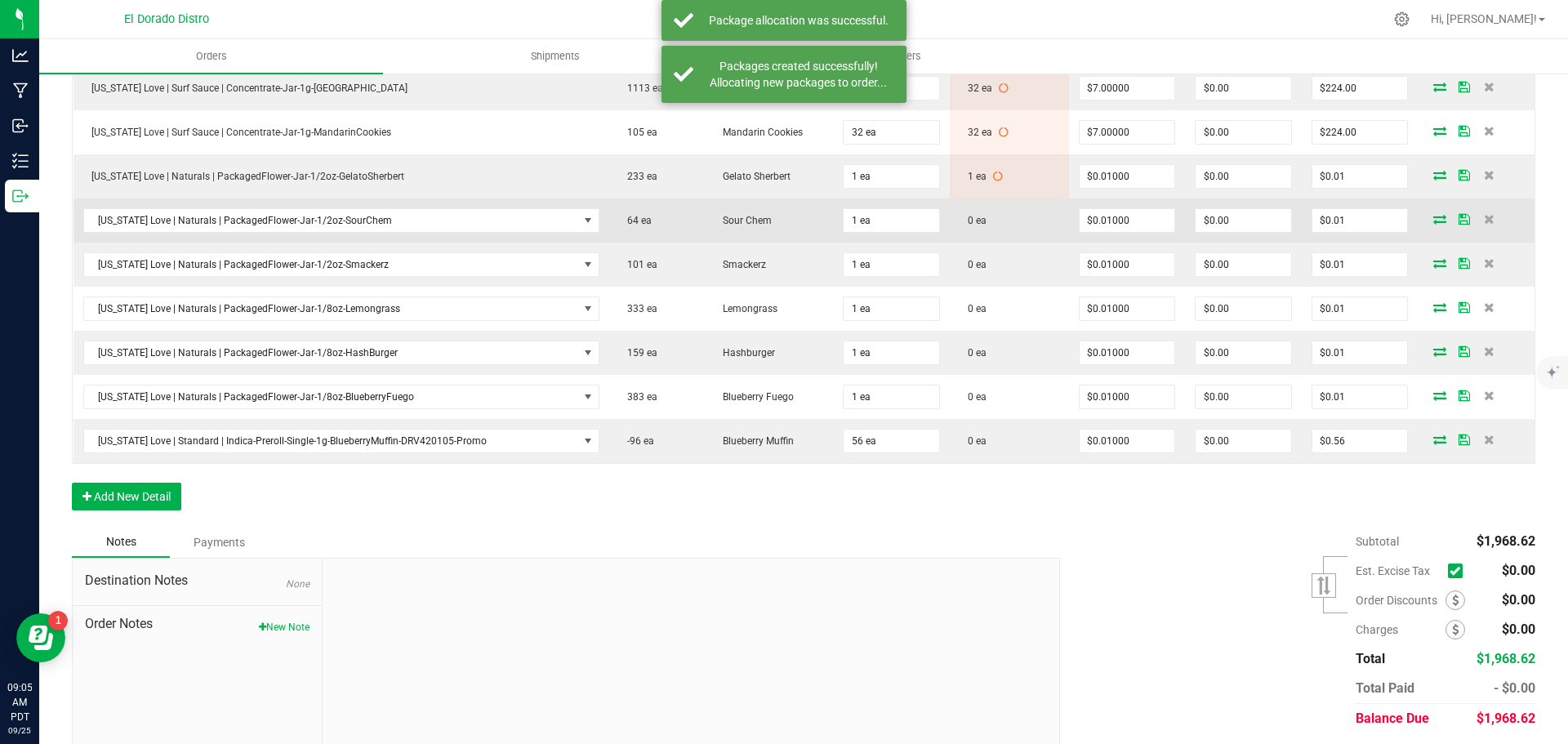
click at [1433, 219] on icon at bounding box center [1439, 219] width 13 height 9
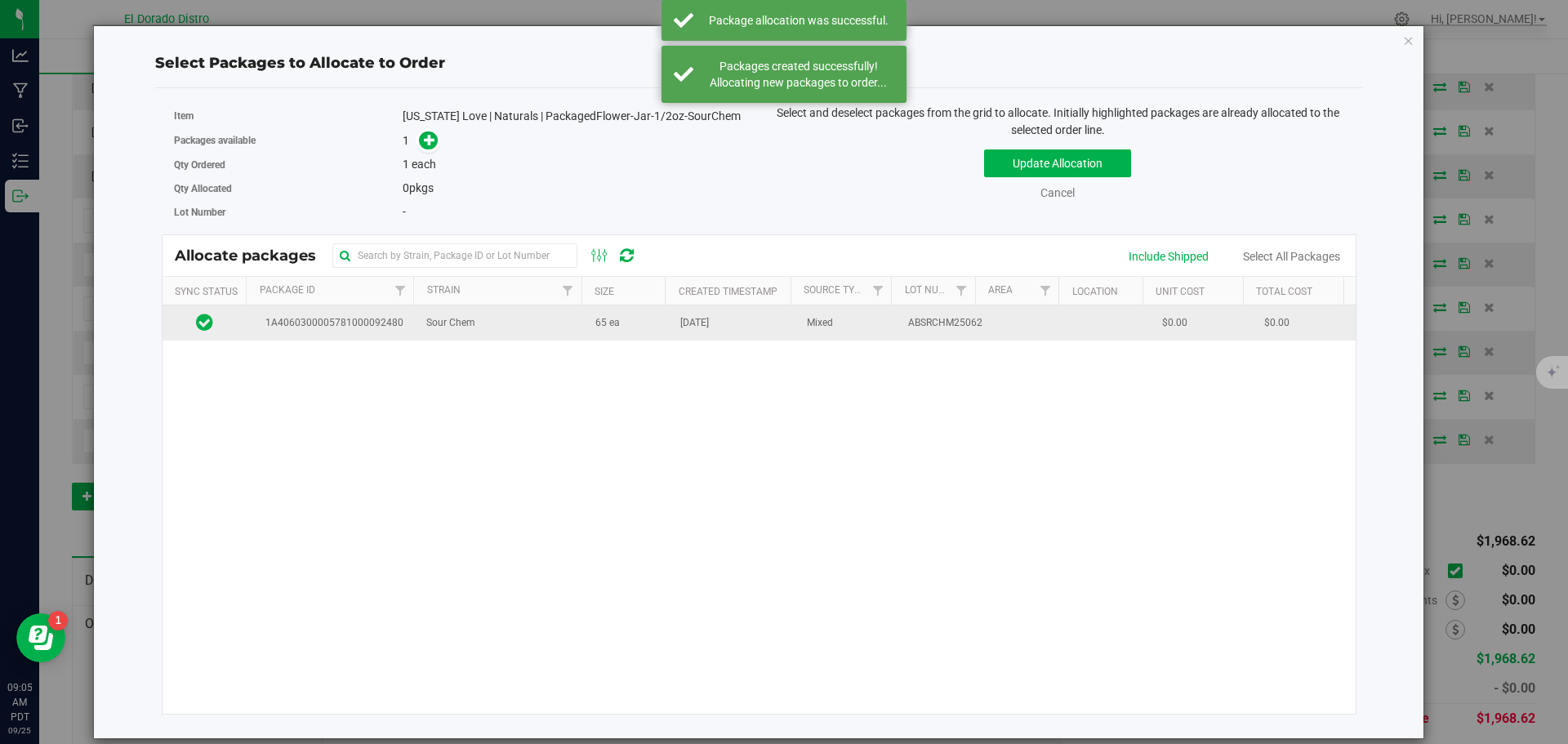
click at [742, 332] on td "[DATE]" at bounding box center [733, 323] width 127 height 35
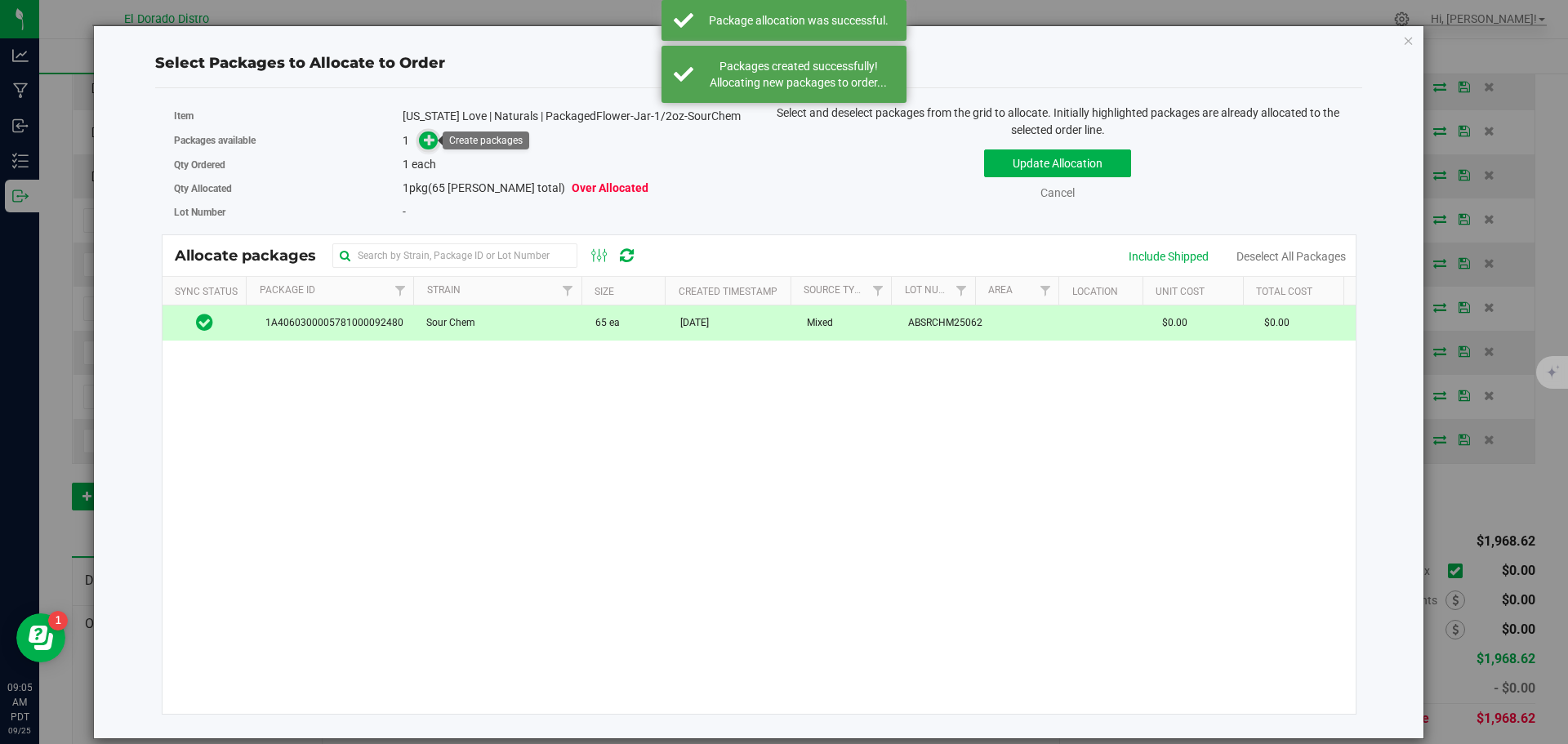
click at [423, 135] on icon at bounding box center [429, 140] width 11 height 11
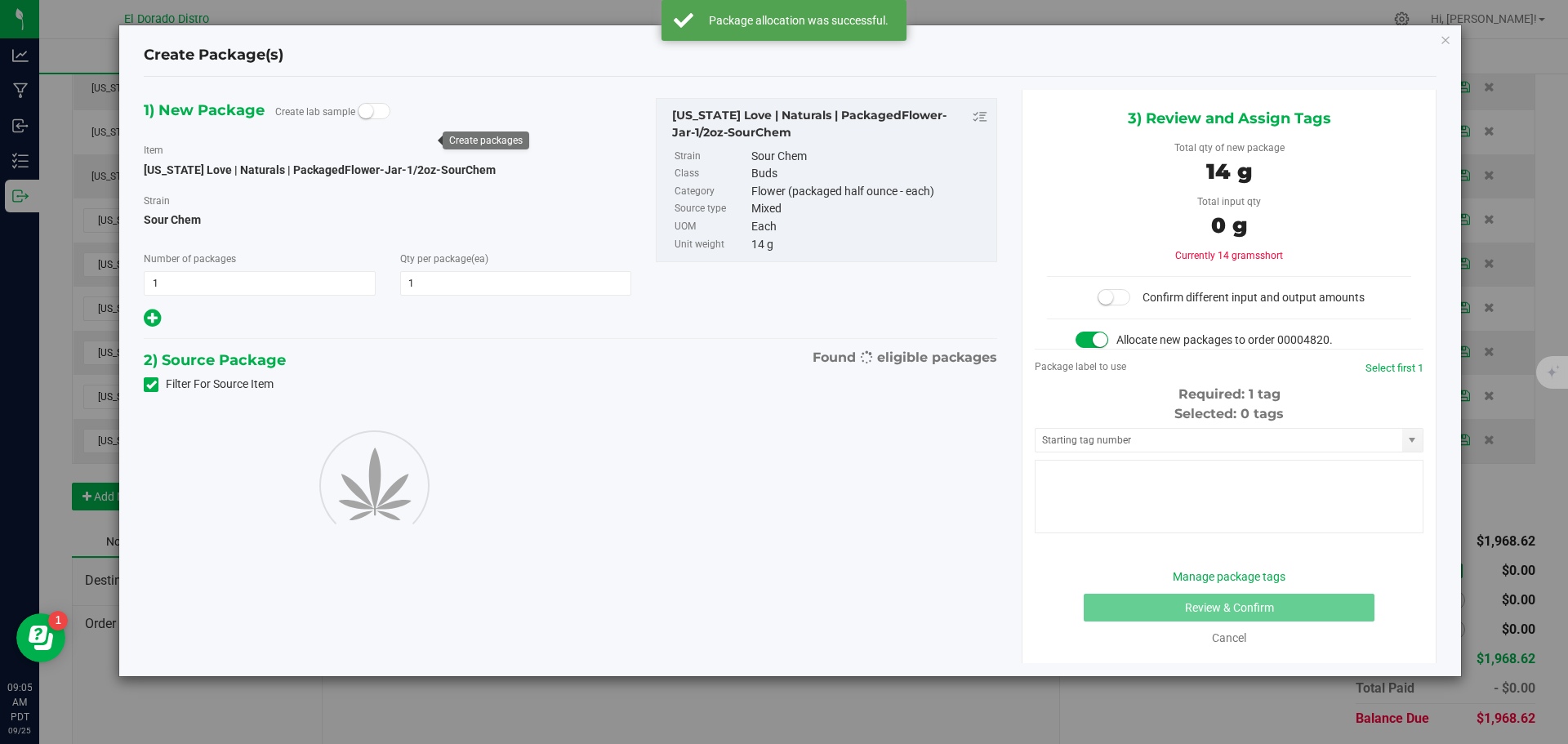
type input "1"
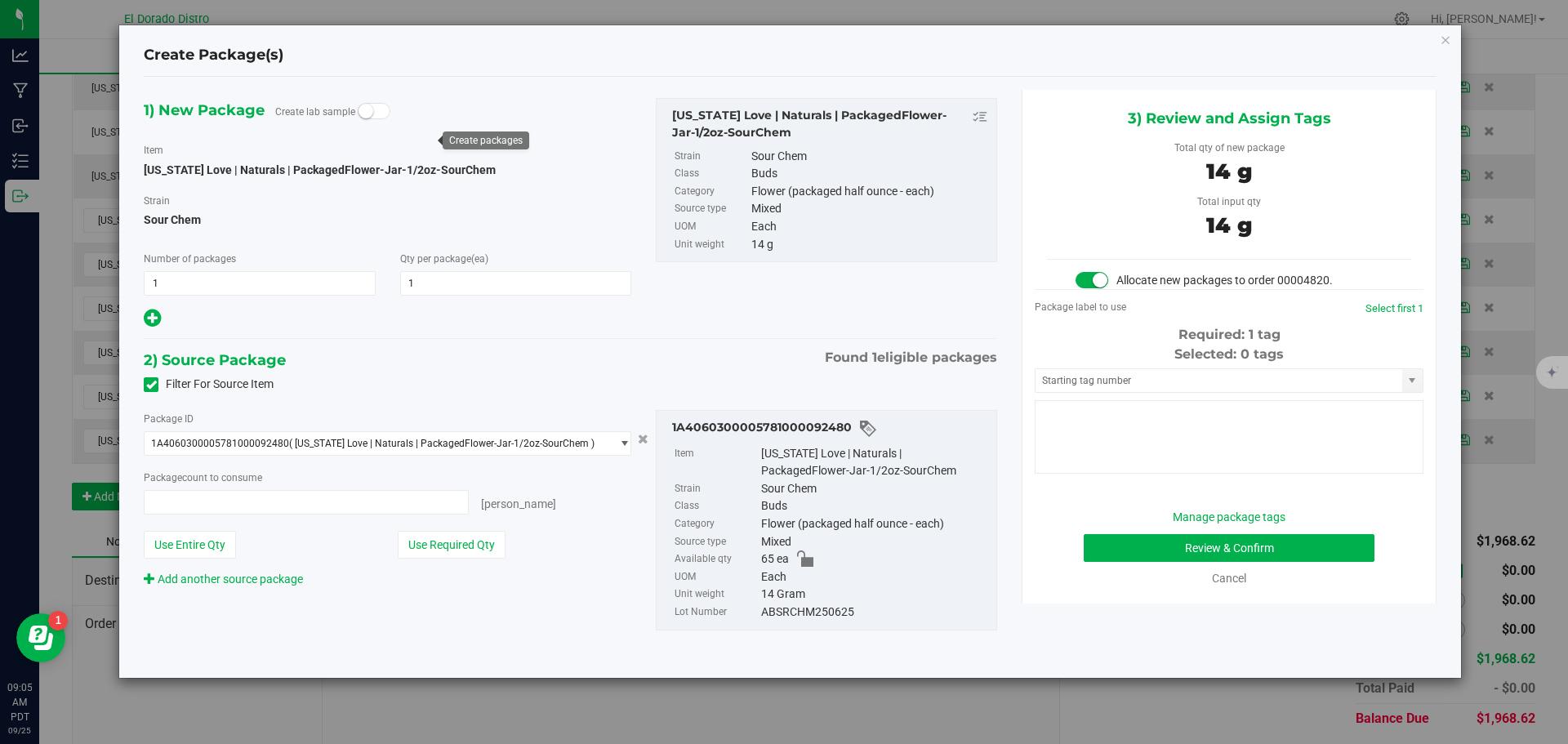
type input "1 ea"
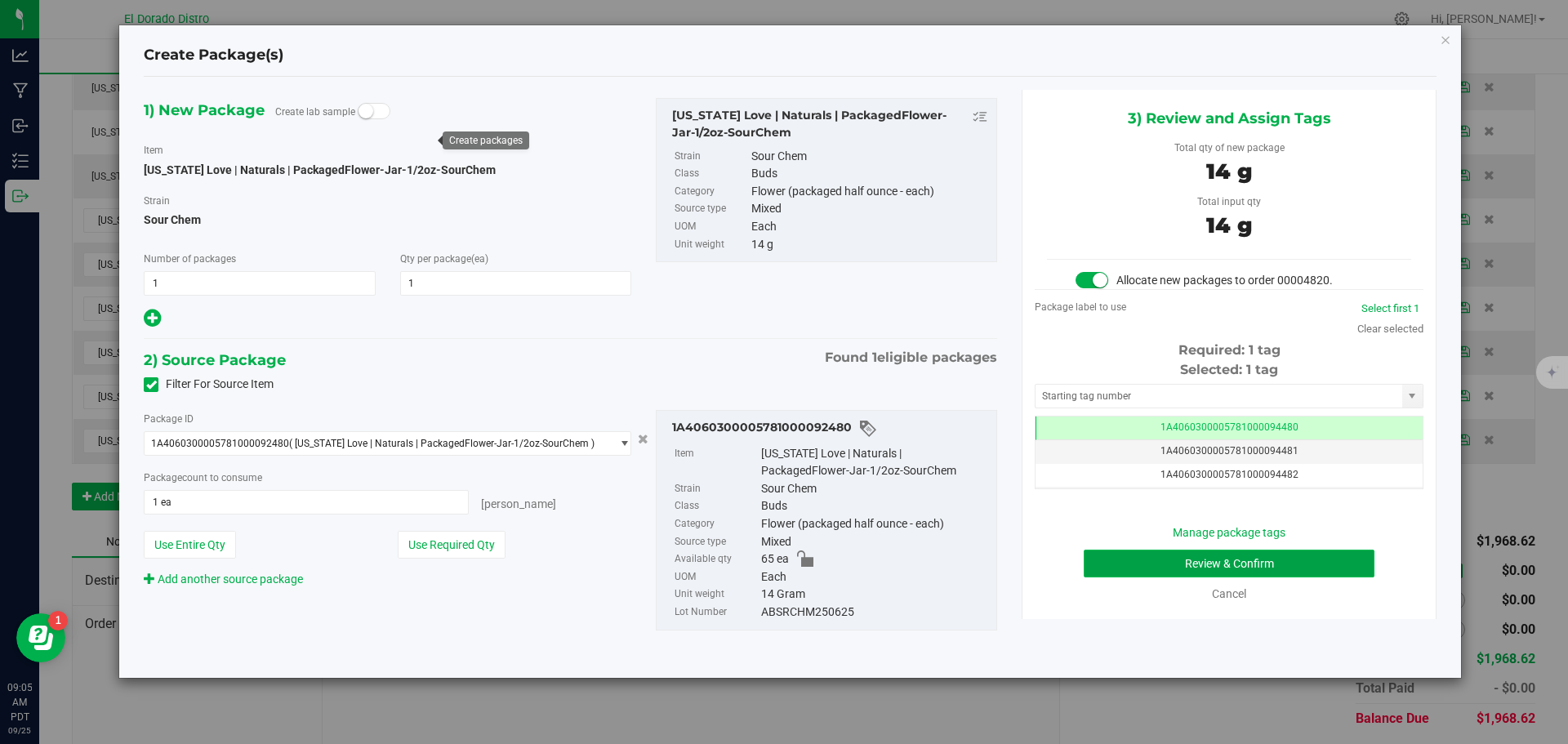
click at [1107, 558] on button "Review & Confirm" at bounding box center [1229, 564] width 291 height 28
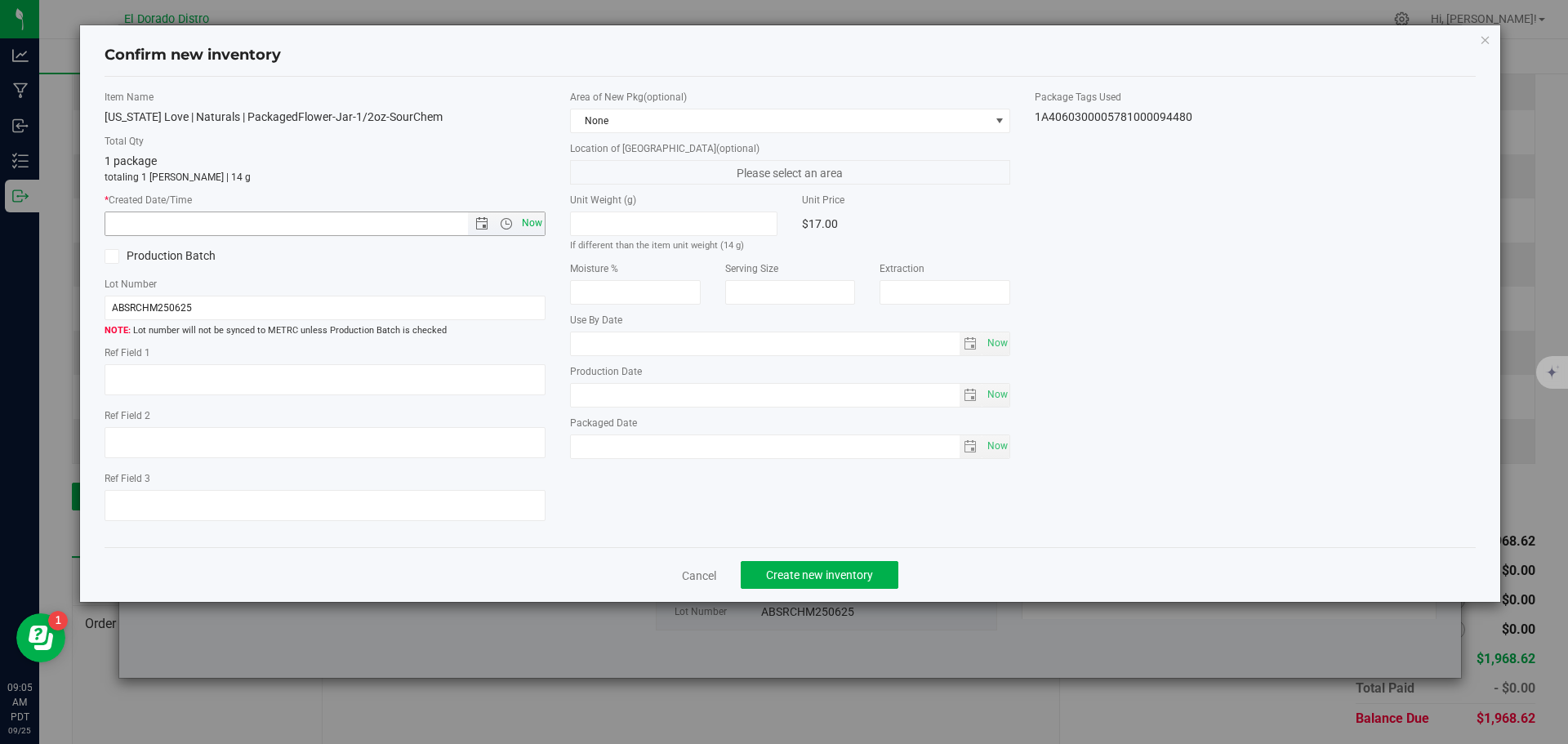
click at [534, 215] on span "Now" at bounding box center [532, 224] width 28 height 24
type input "[DATE] 9:05 AM"
click at [800, 566] on button "Create new inventory" at bounding box center [819, 575] width 157 height 28
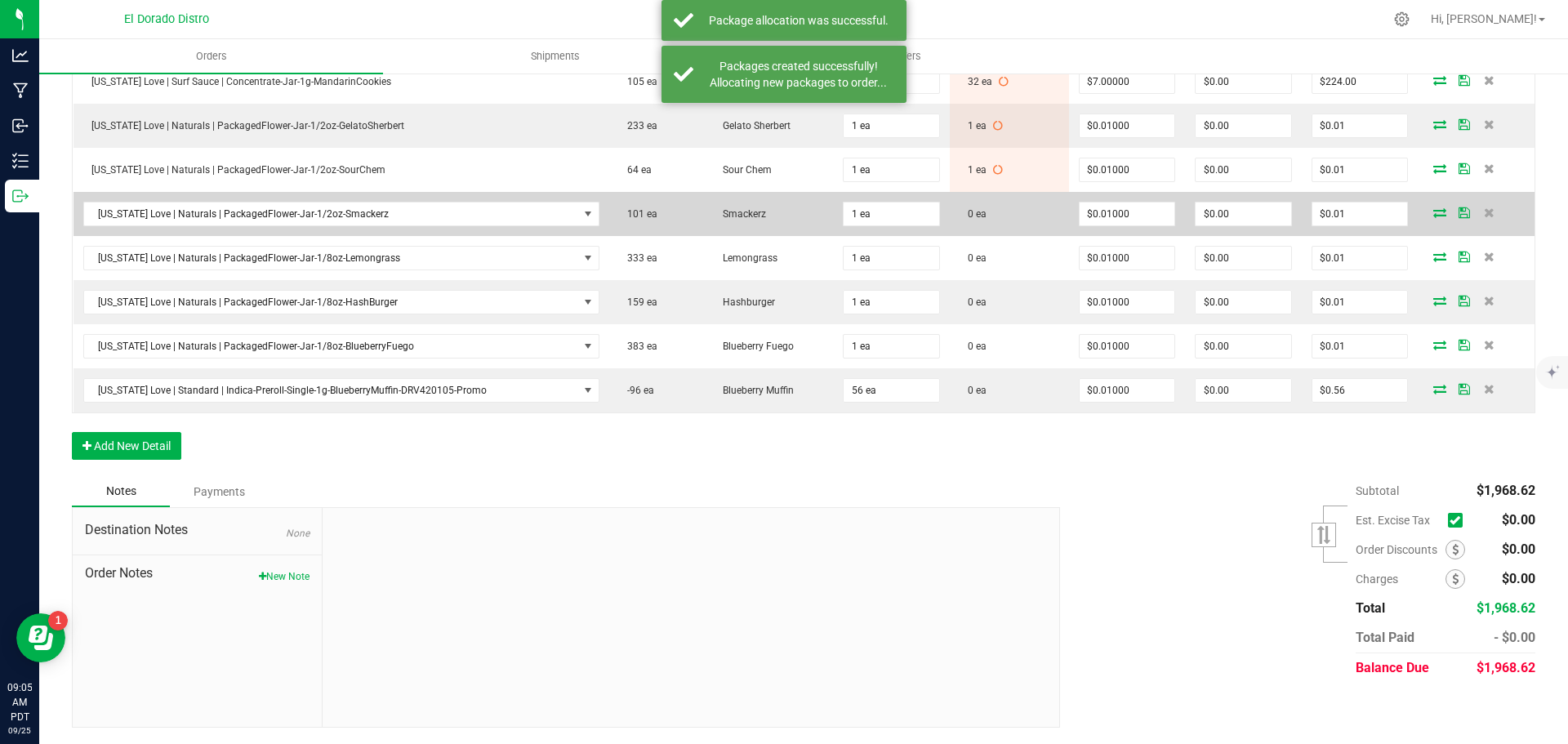
click at [1433, 212] on icon at bounding box center [1439, 212] width 13 height 9
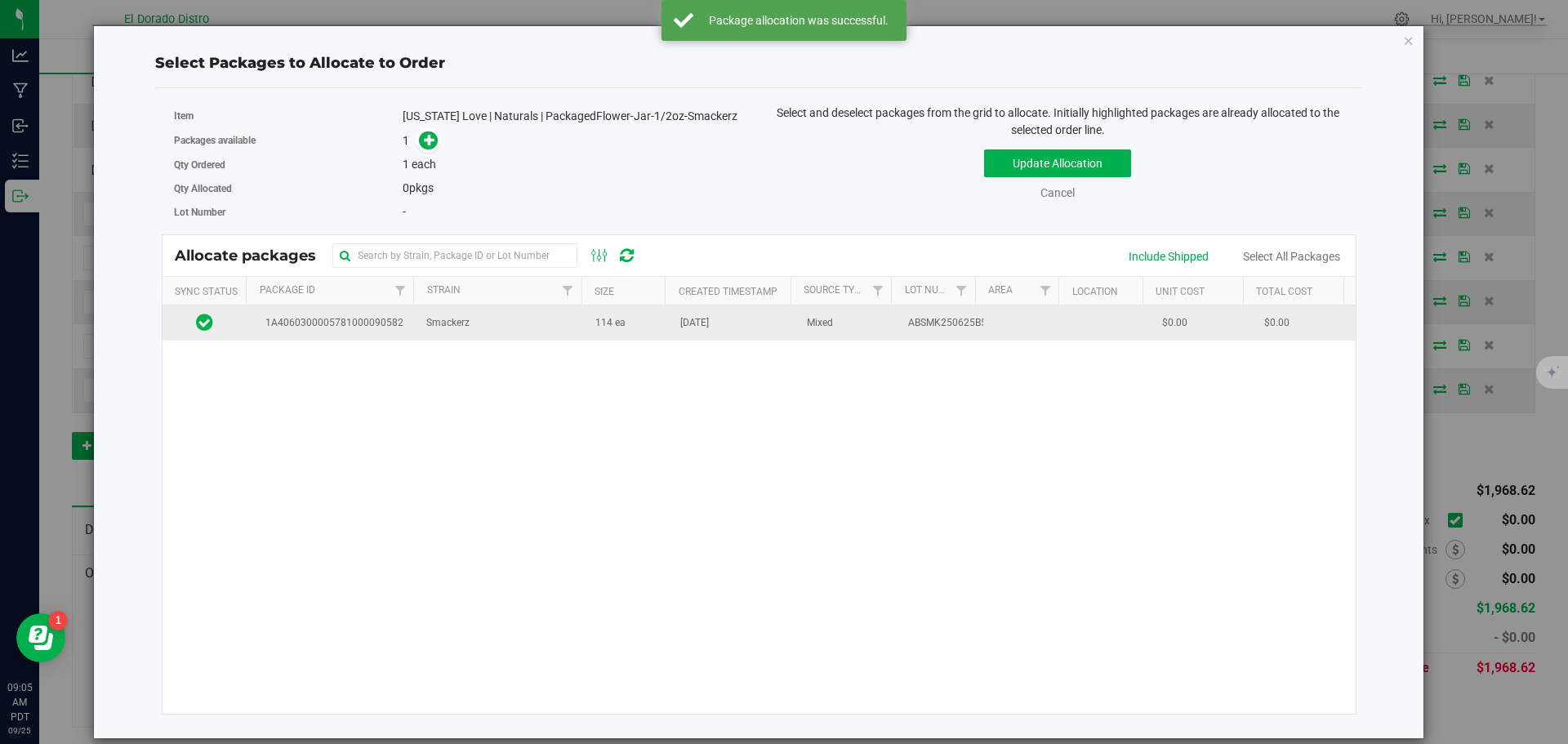
click at [657, 340] on td "114 ea" at bounding box center [627, 323] width 85 height 35
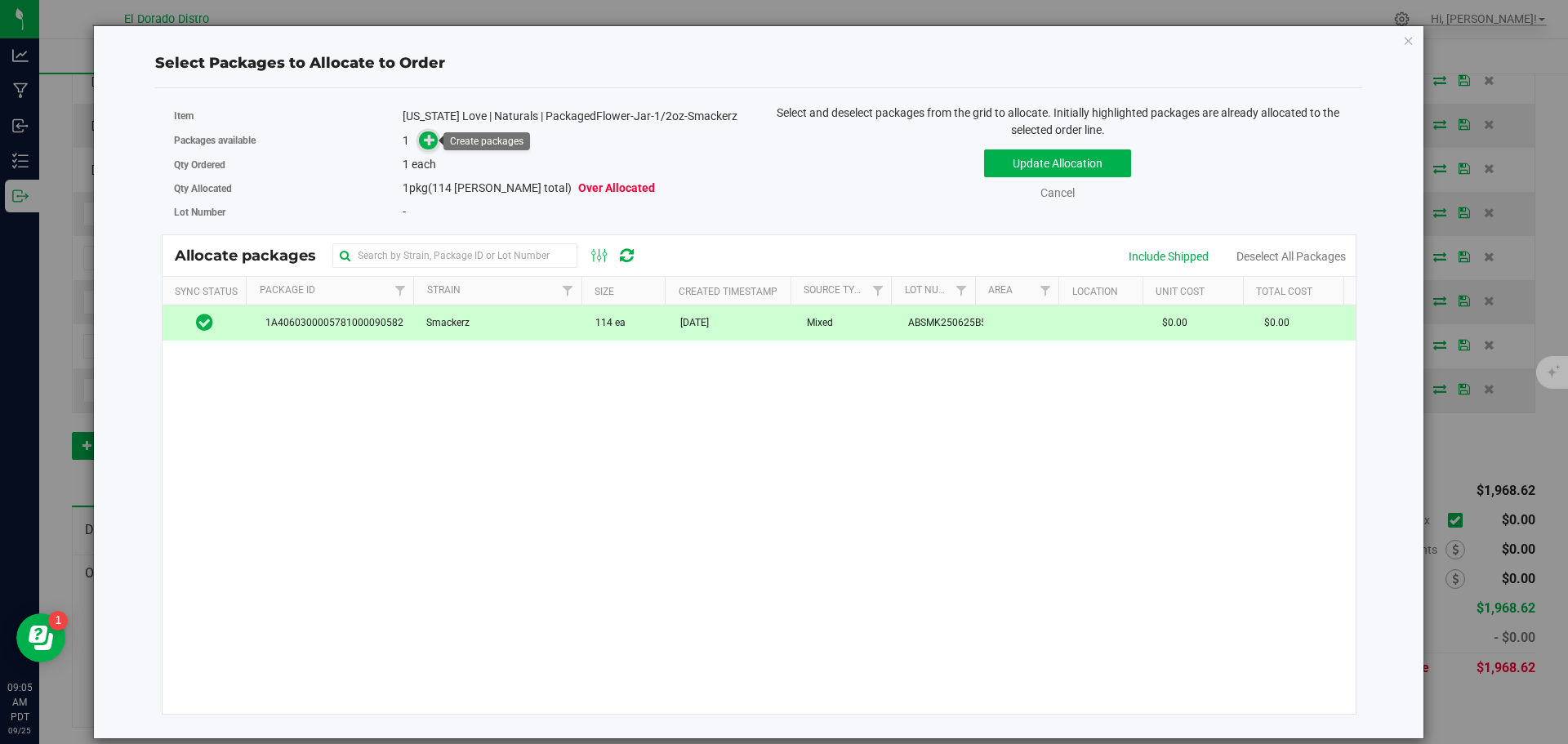
click at [431, 144] on icon at bounding box center [429, 140] width 11 height 11
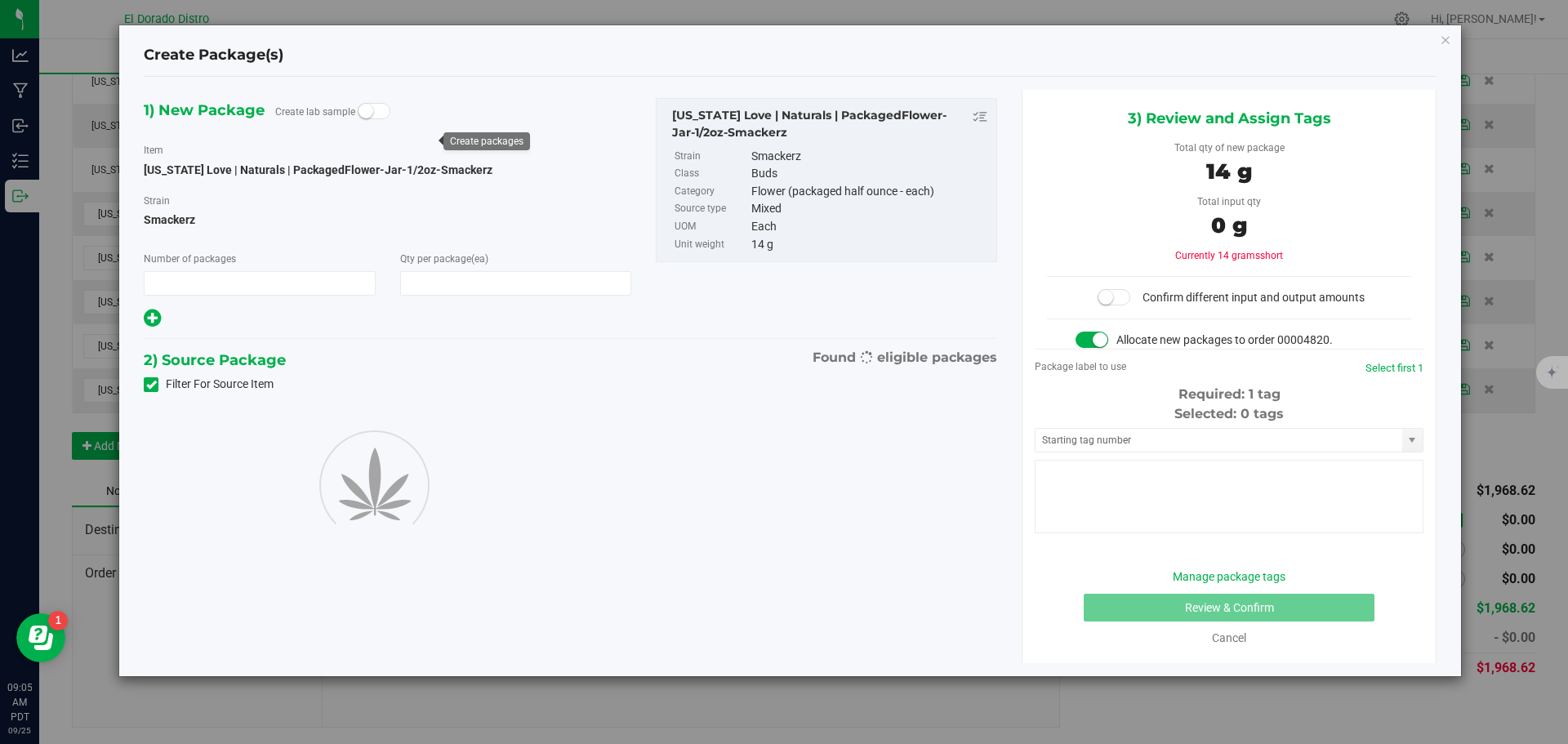
type input "1"
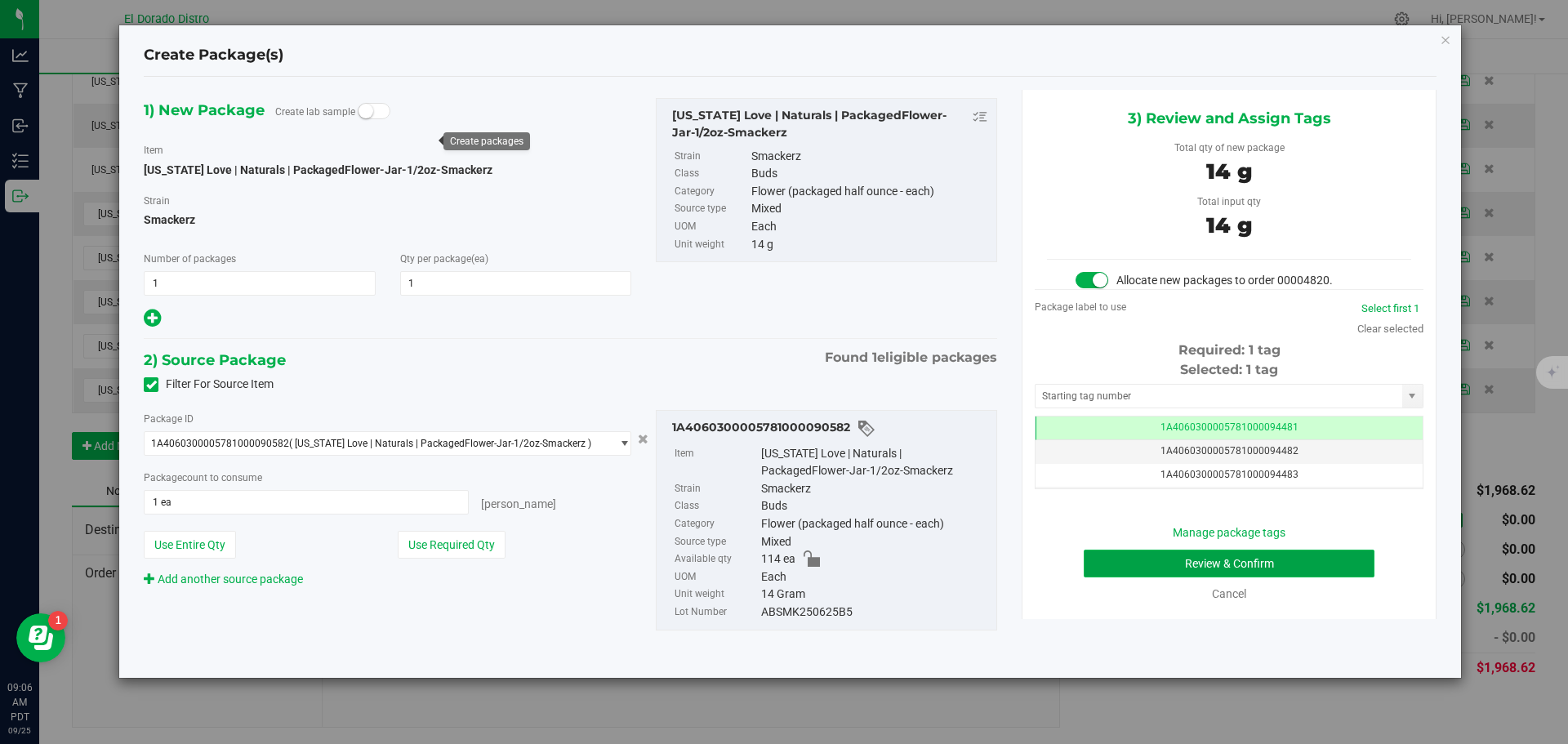
click at [1126, 566] on button "Review & Confirm" at bounding box center [1229, 564] width 291 height 28
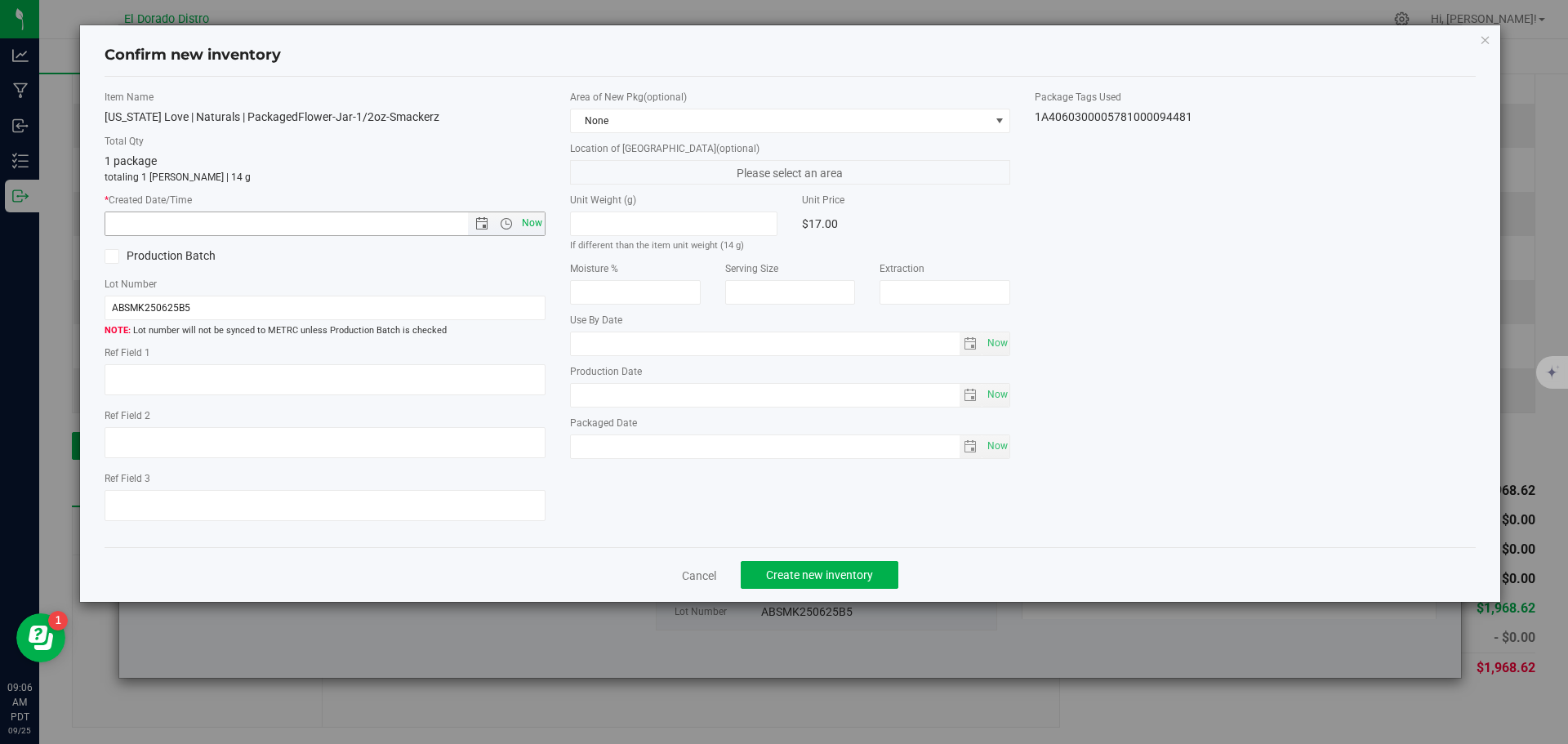
click at [528, 224] on span "Now" at bounding box center [532, 224] width 28 height 24
type input "[DATE] 9:06 AM"
click at [788, 577] on span "Create new inventory" at bounding box center [819, 574] width 107 height 13
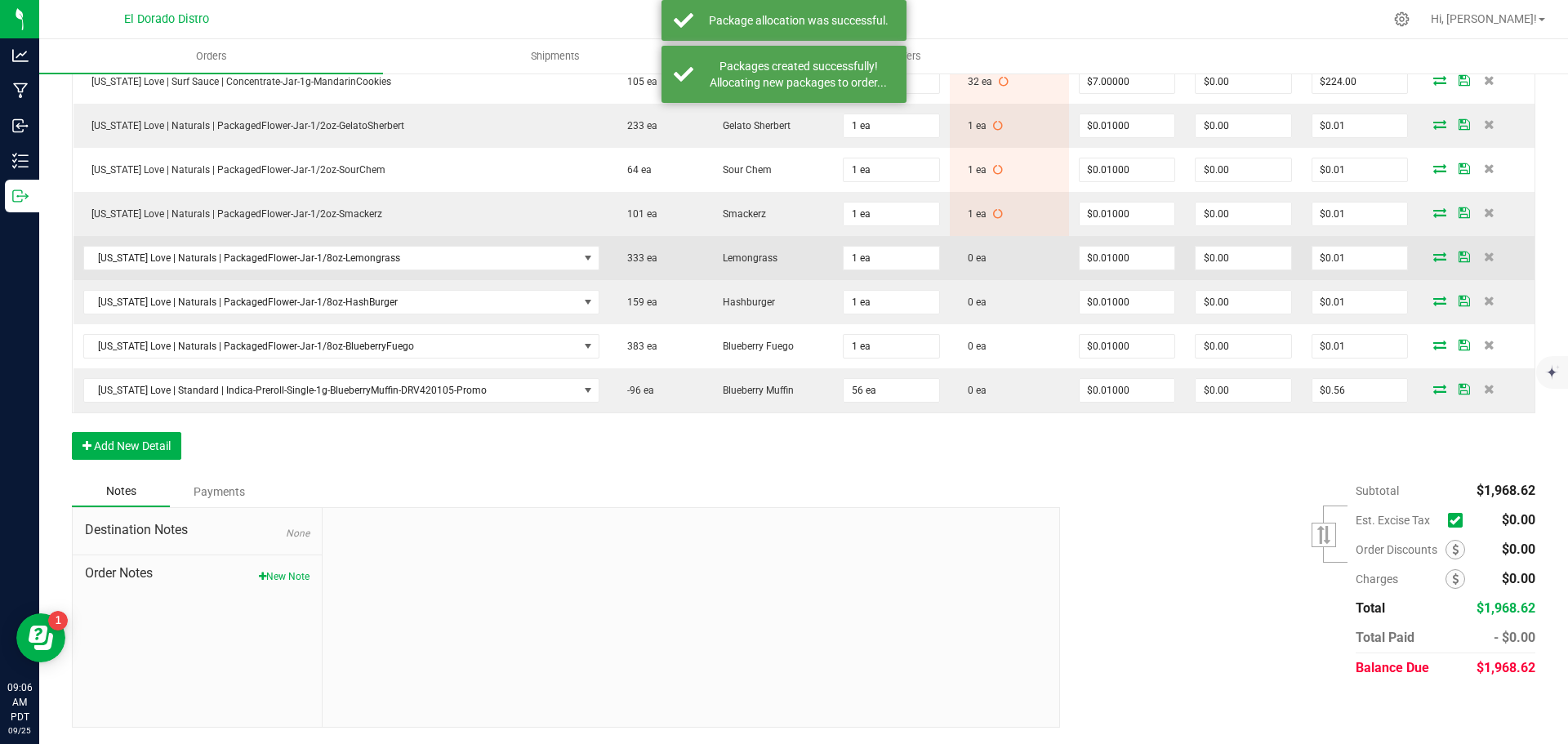
click at [1433, 256] on icon at bounding box center [1439, 256] width 13 height 9
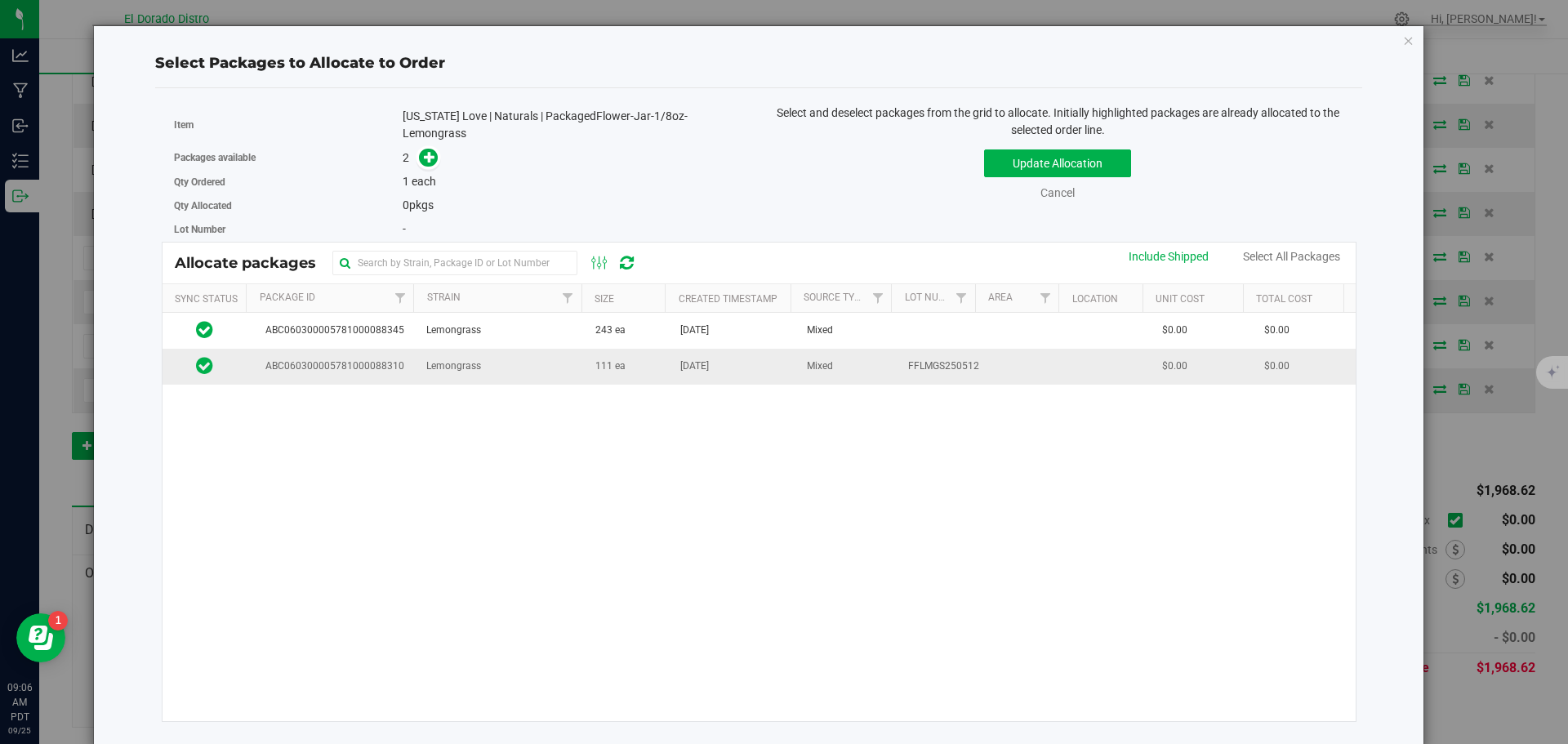
click at [709, 369] on td "[DATE]" at bounding box center [733, 366] width 127 height 35
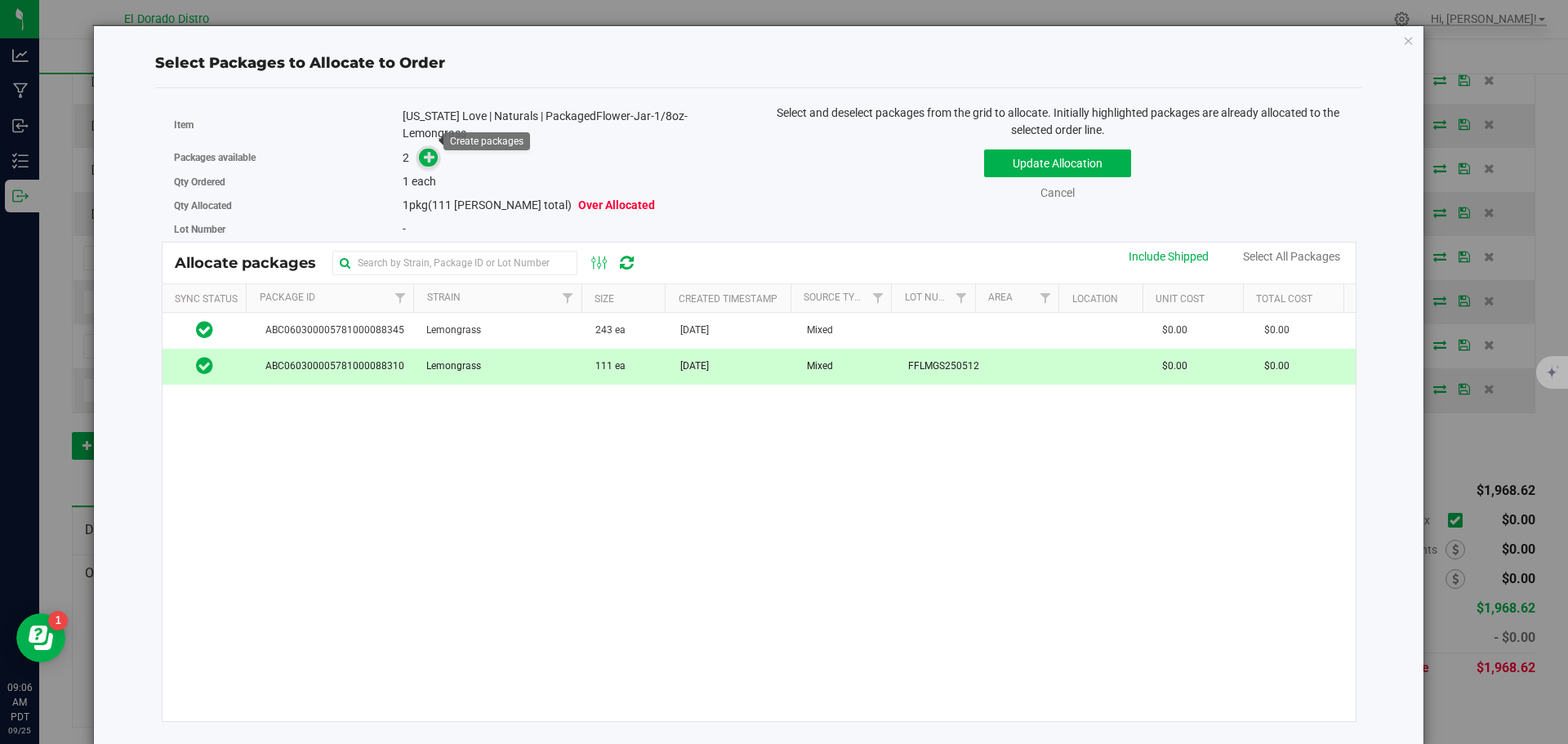
click at [432, 152] on icon at bounding box center [429, 157] width 11 height 11
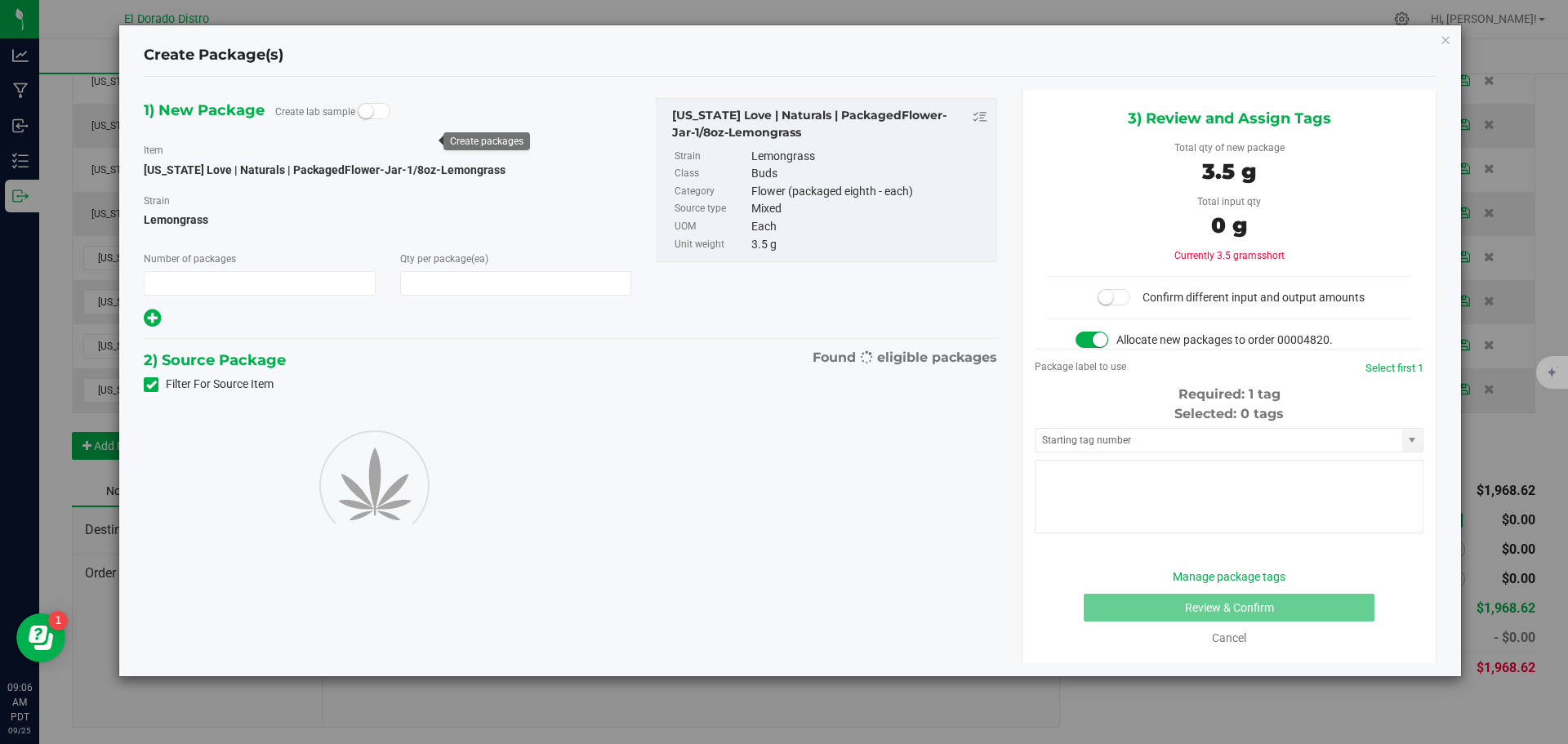
type input "1"
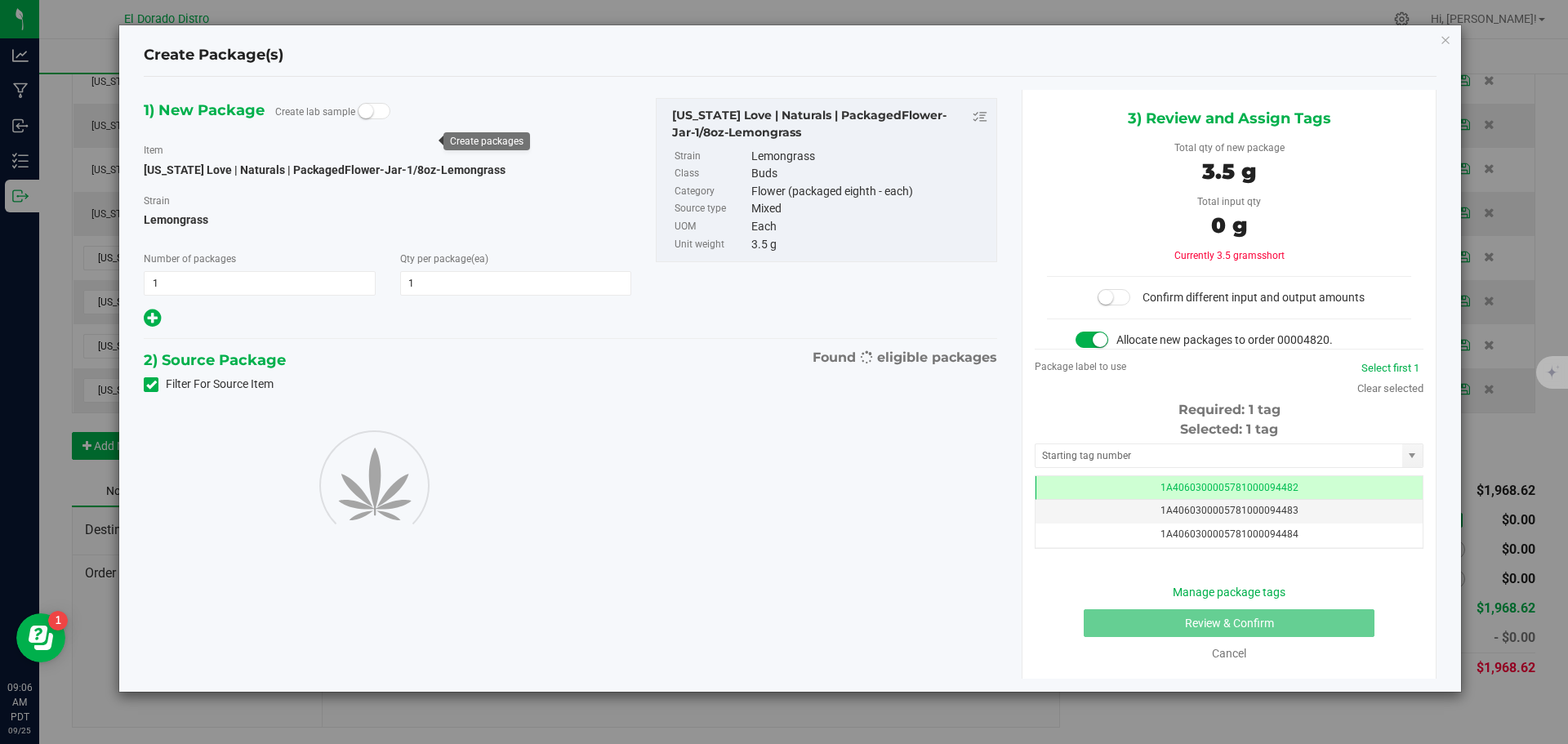
scroll to position [0, -1]
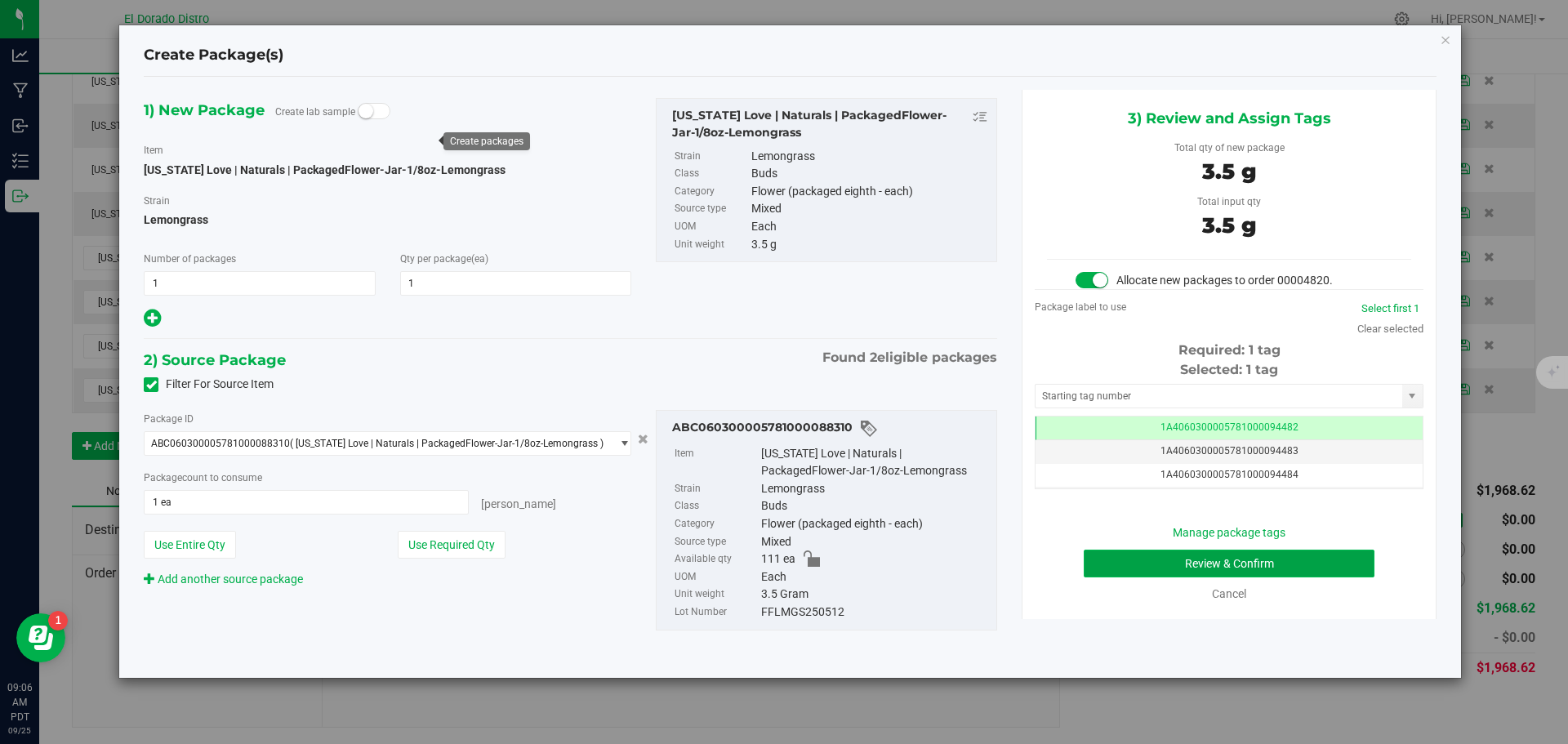
click at [1139, 560] on button "Review & Confirm" at bounding box center [1229, 564] width 291 height 28
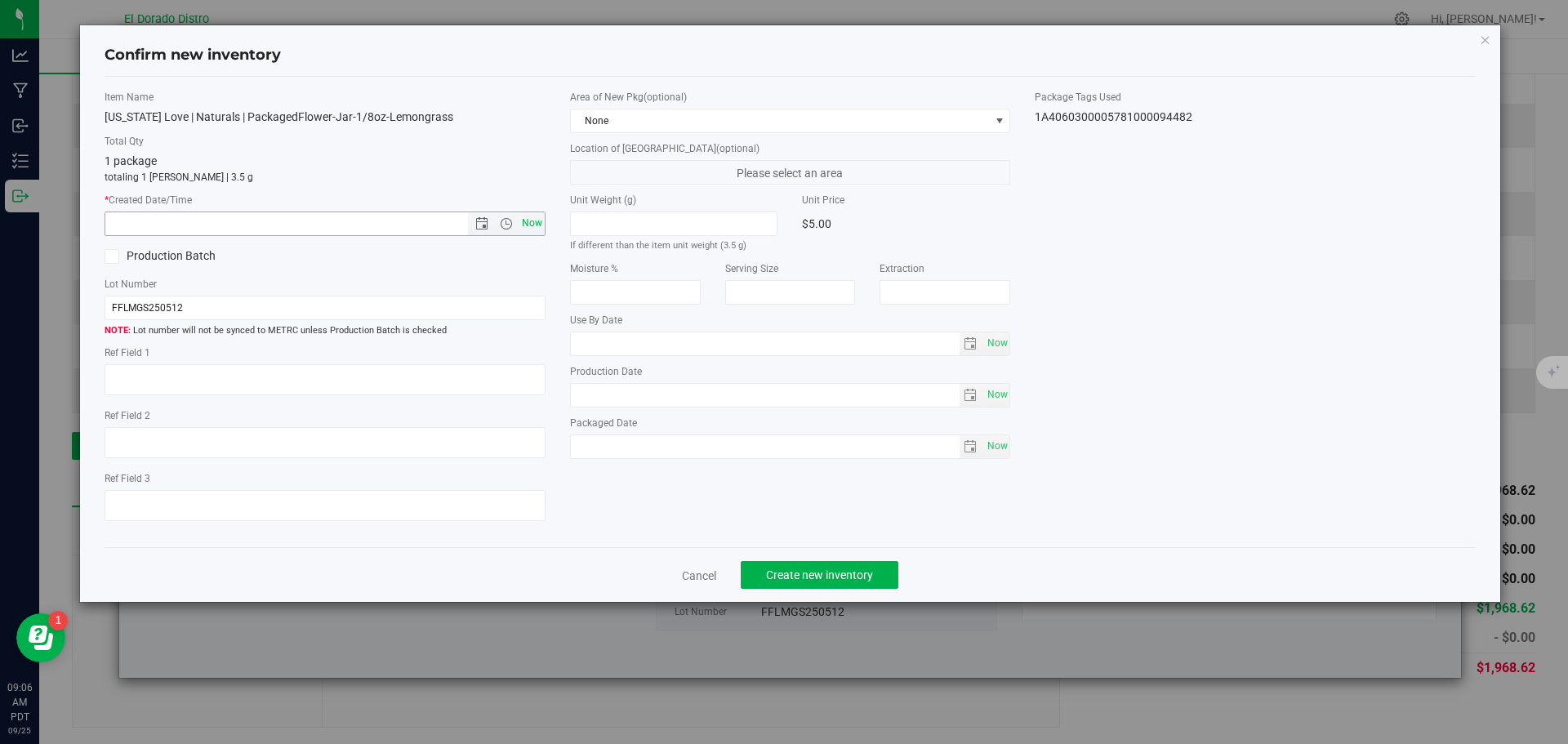
click at [532, 223] on span "Now" at bounding box center [532, 224] width 28 height 24
type input "[DATE] 9:06 AM"
click at [829, 569] on span "Create new inventory" at bounding box center [819, 574] width 107 height 13
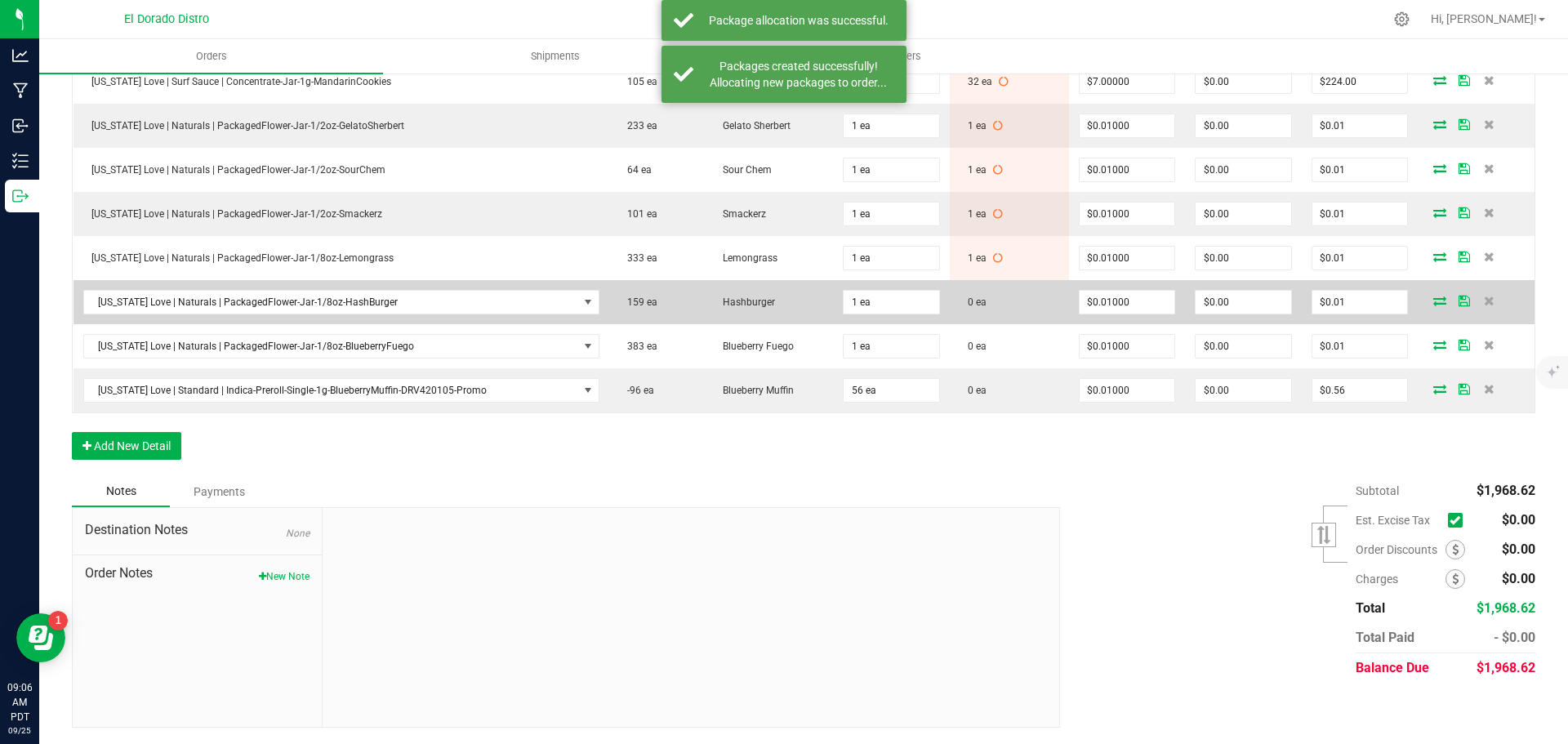
click at [1433, 300] on icon at bounding box center [1439, 300] width 13 height 9
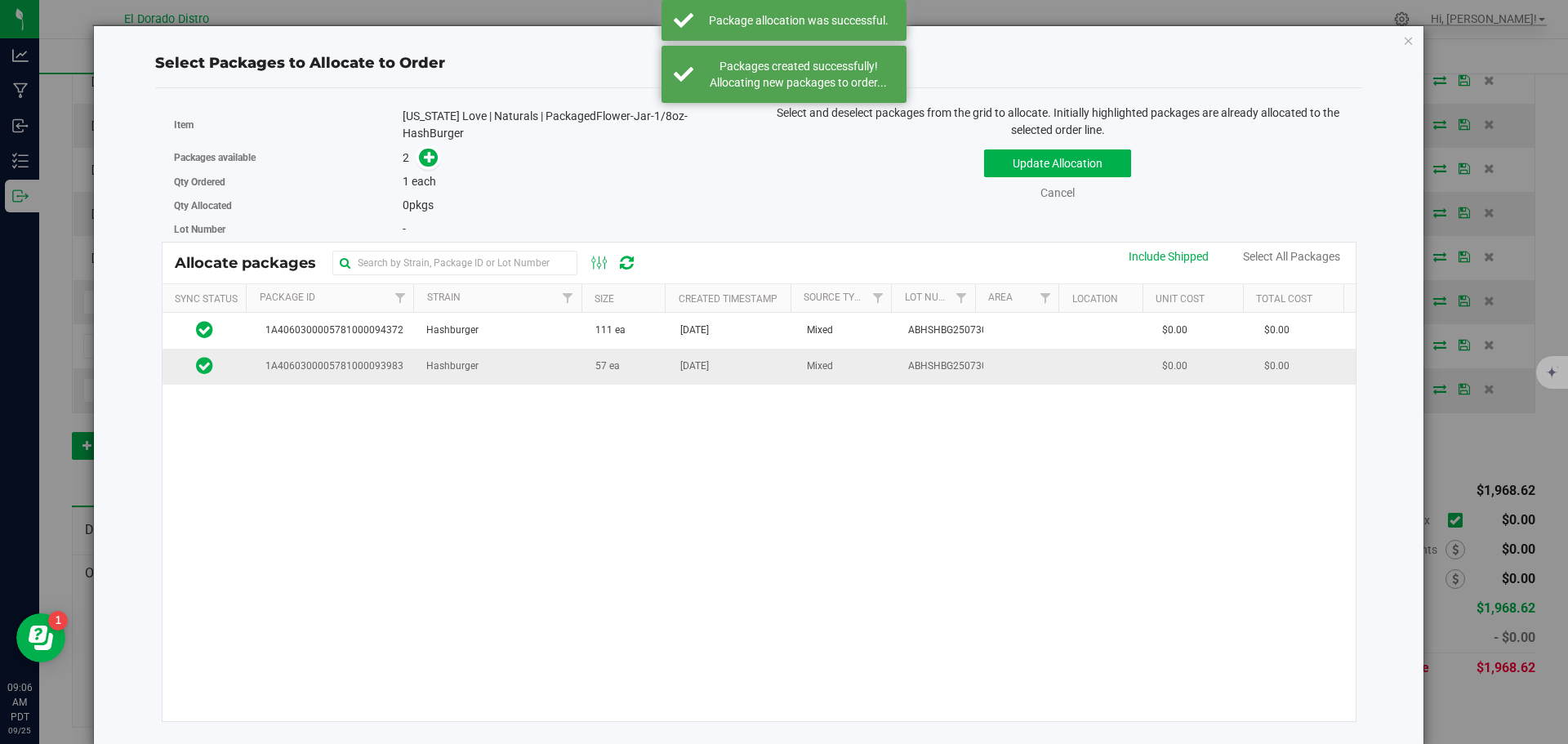
click at [571, 367] on td "Hashburger" at bounding box center [501, 366] width 169 height 35
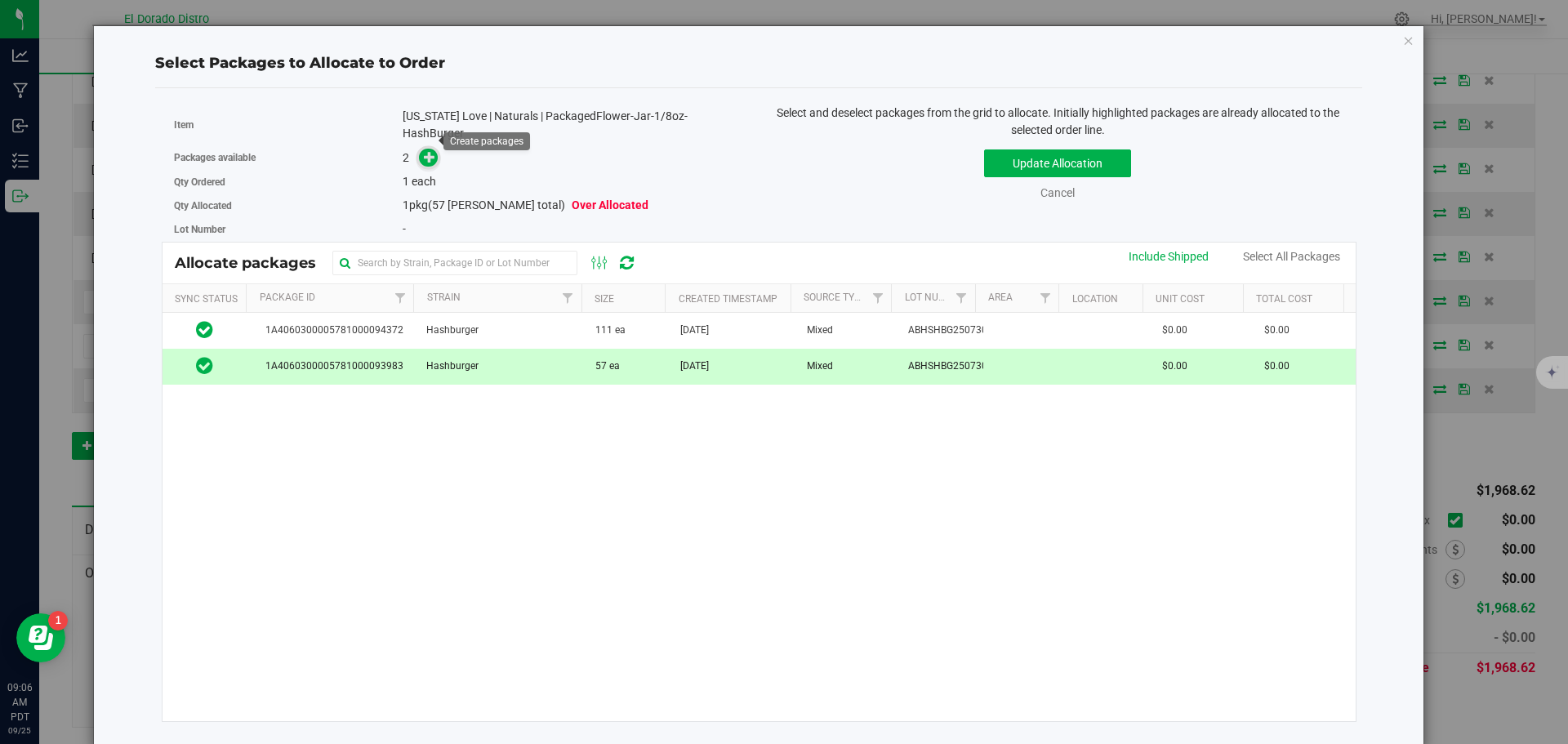
click at [427, 152] on icon at bounding box center [429, 157] width 11 height 11
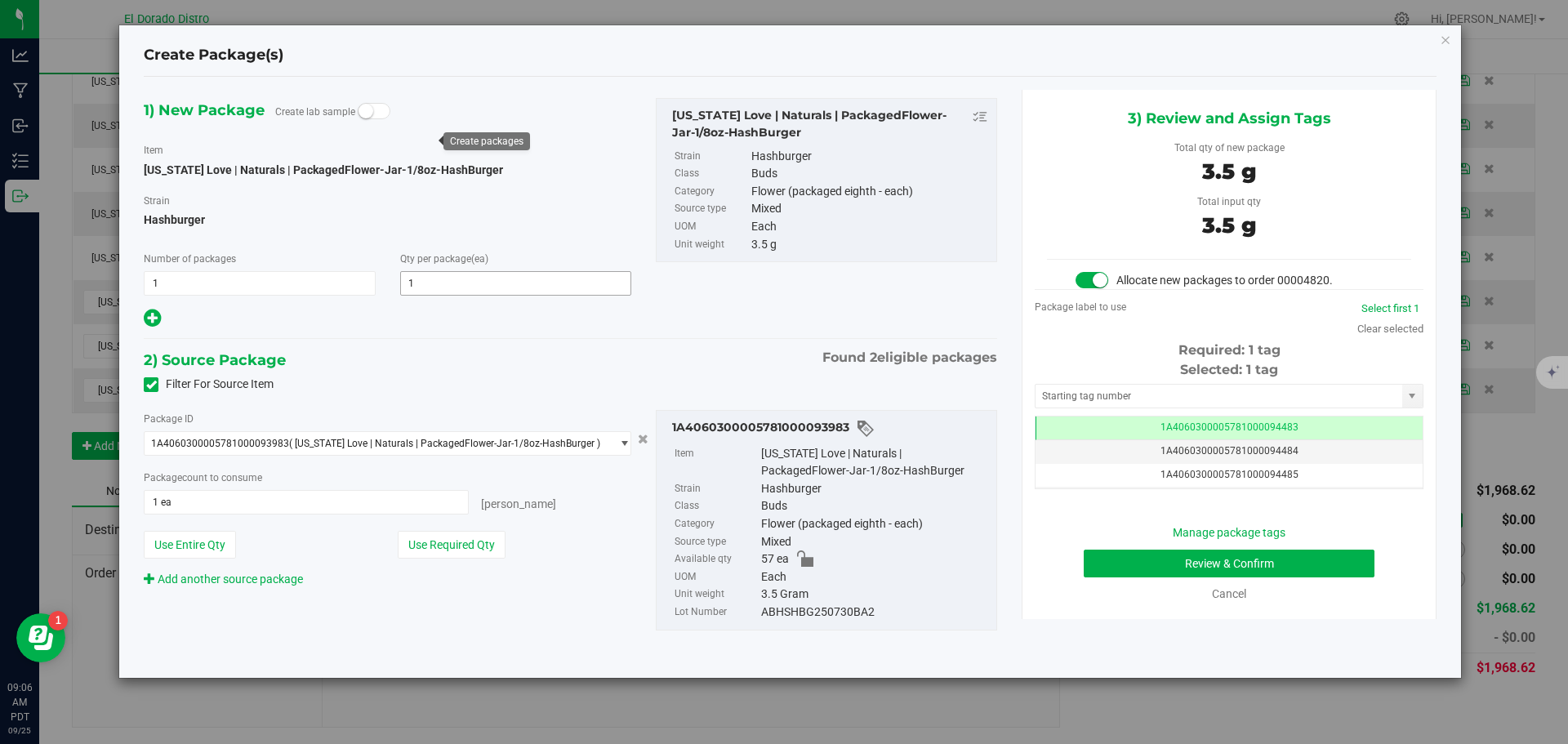
scroll to position [0, -1]
click at [1092, 561] on button "Review & Confirm" at bounding box center [1229, 564] width 291 height 28
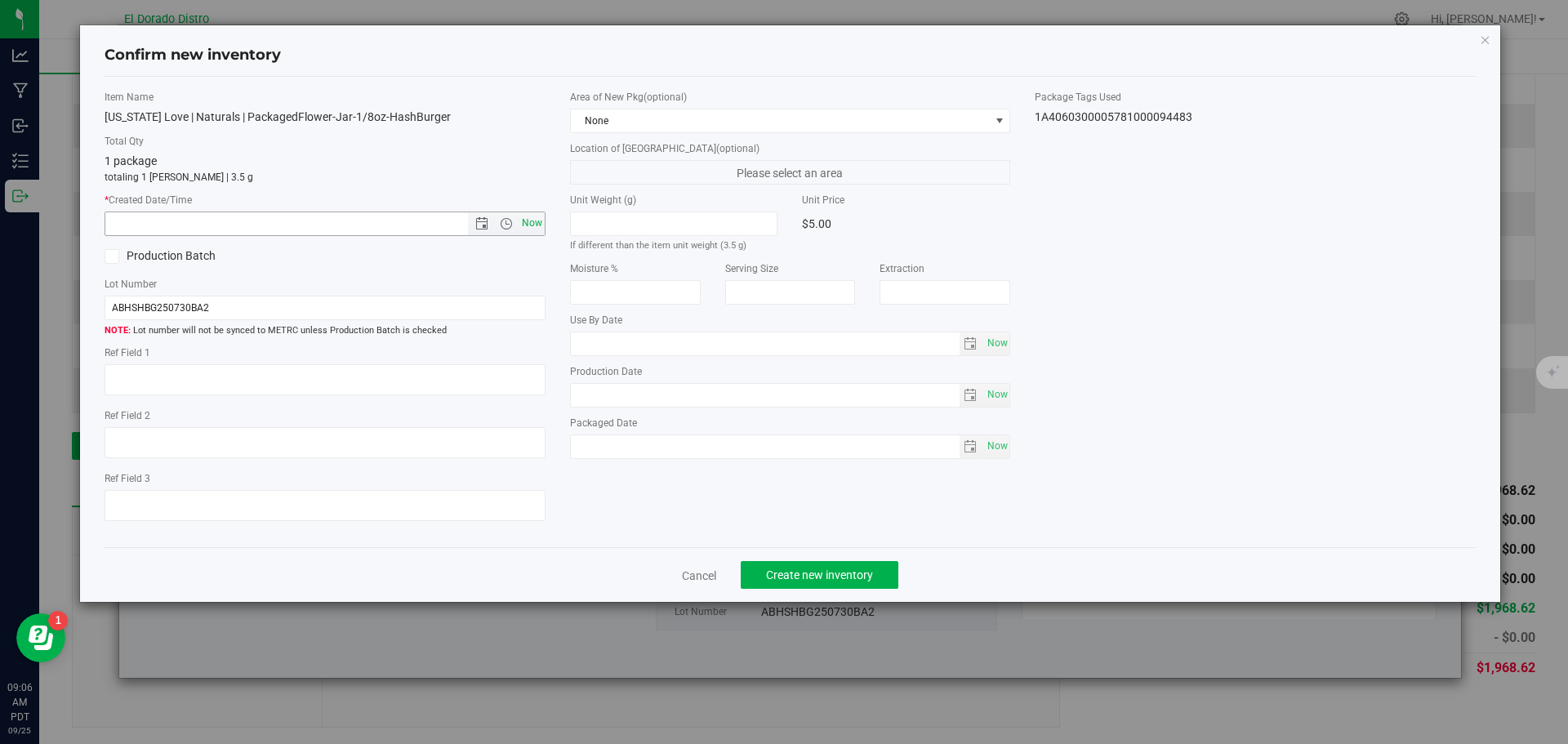
click at [536, 215] on span "Now" at bounding box center [532, 224] width 28 height 24
type input "[DATE] 9:06 AM"
click at [781, 565] on button "Create new inventory" at bounding box center [819, 575] width 157 height 28
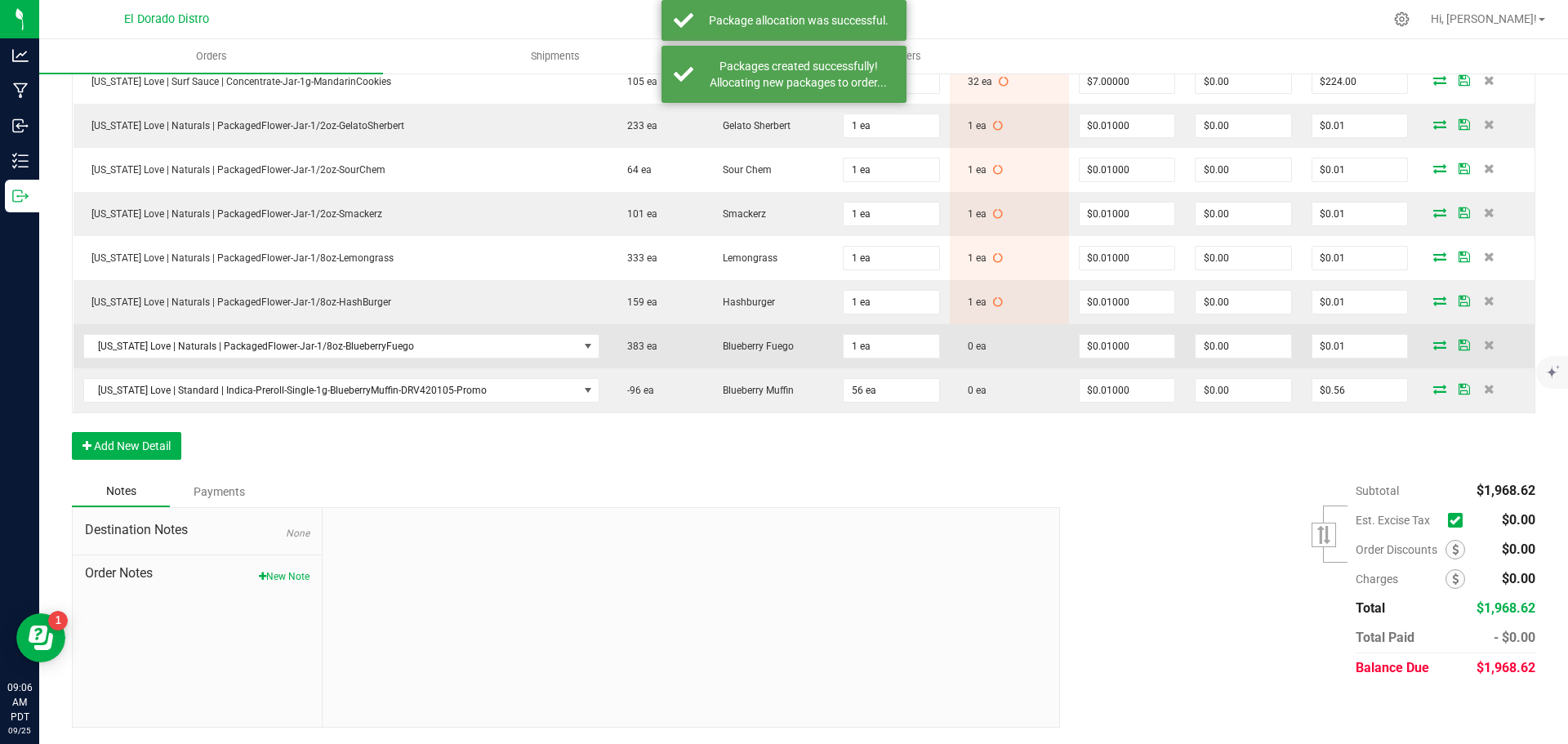
click at [1433, 346] on icon at bounding box center [1439, 344] width 13 height 9
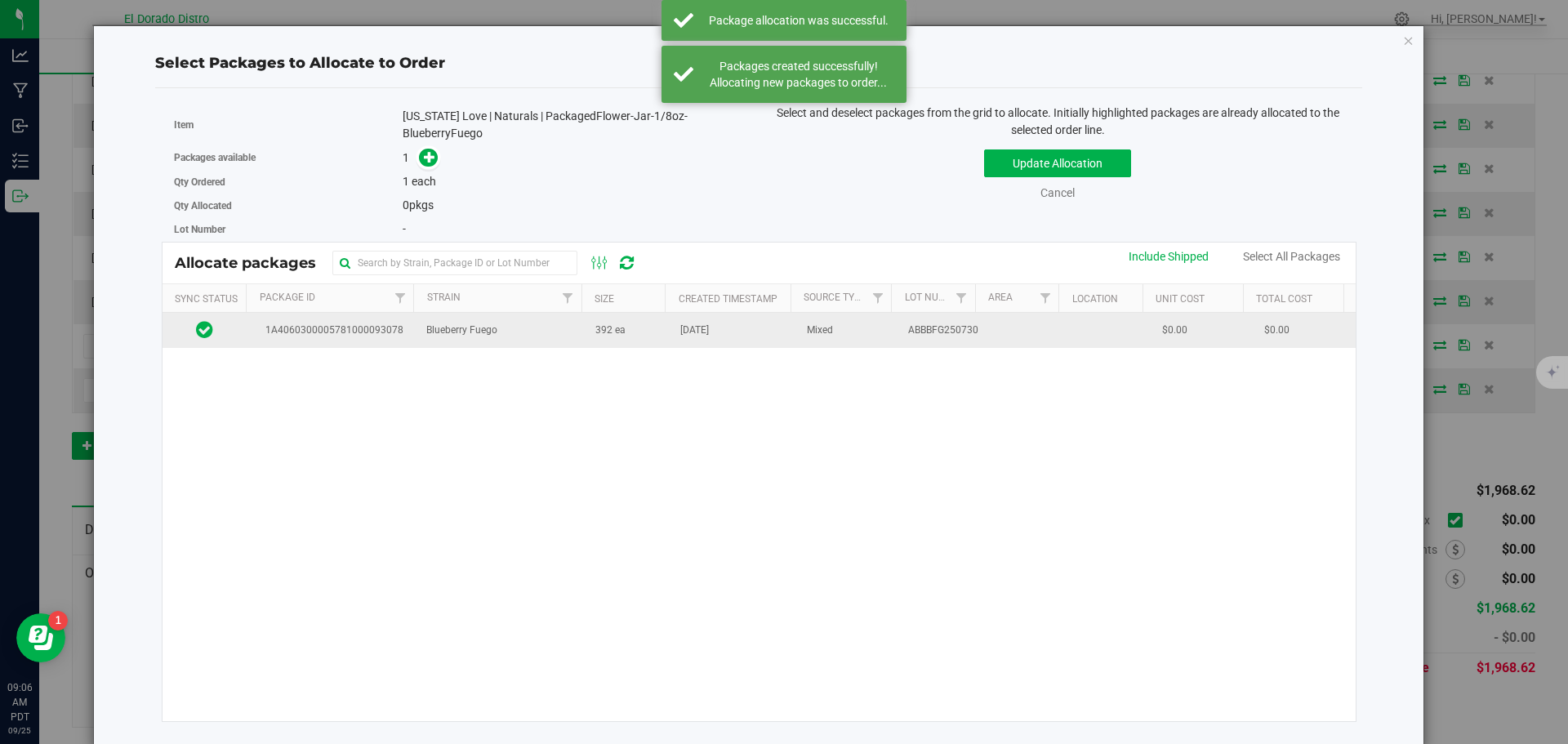
click at [670, 344] on td "[DATE]" at bounding box center [733, 330] width 127 height 35
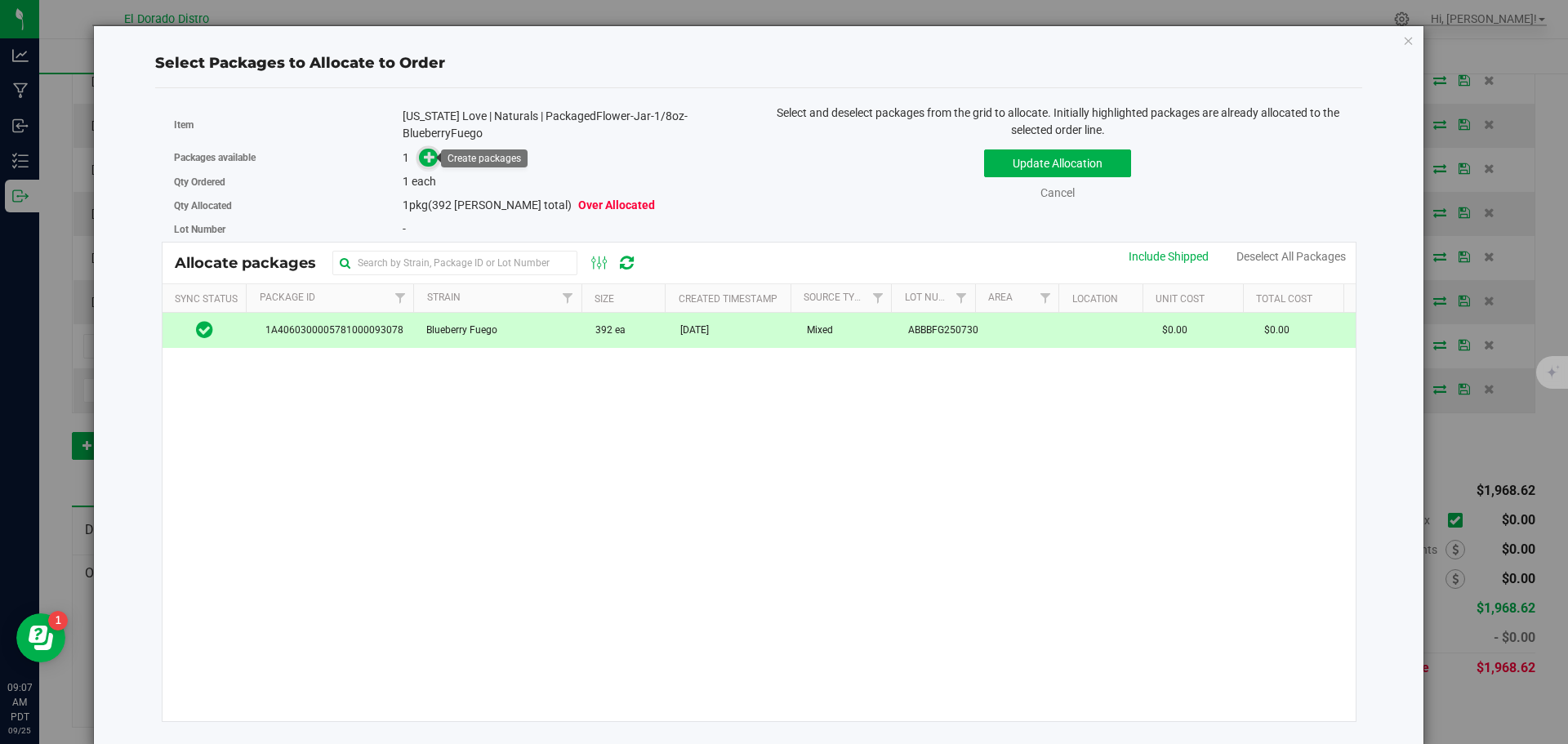
click at [434, 160] on span at bounding box center [429, 158] width 19 height 19
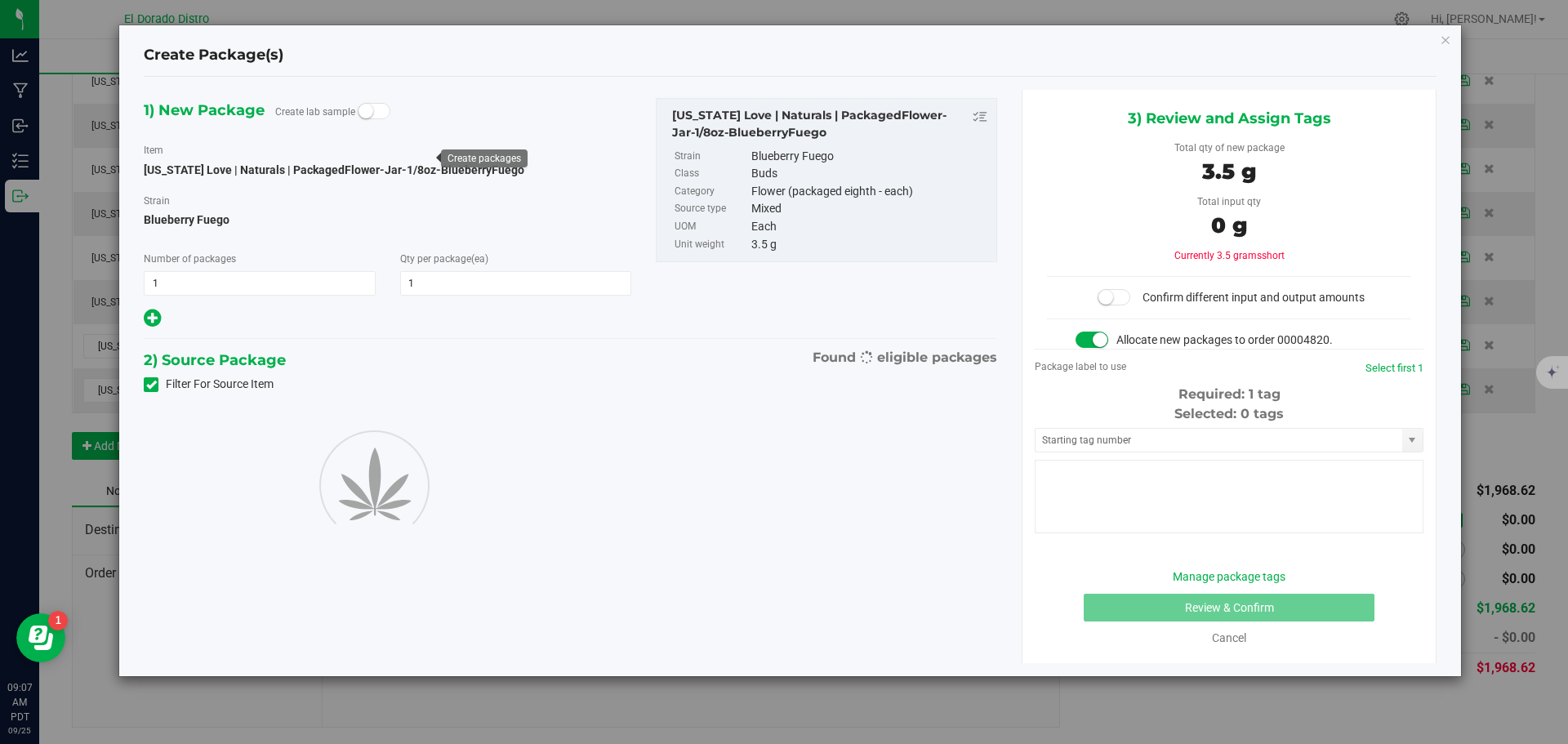
type input "1"
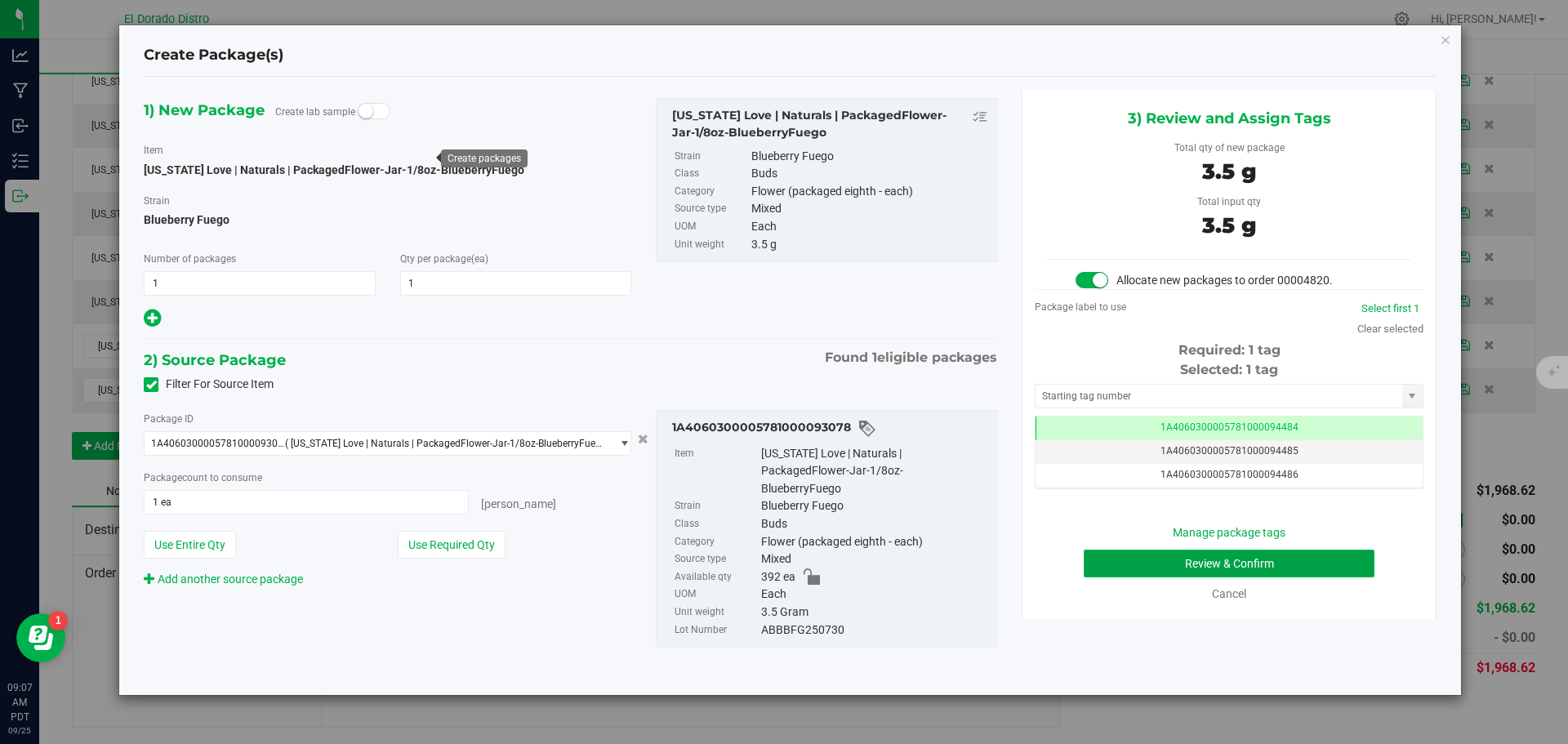
click at [1112, 558] on button "Review & Confirm" at bounding box center [1229, 564] width 291 height 28
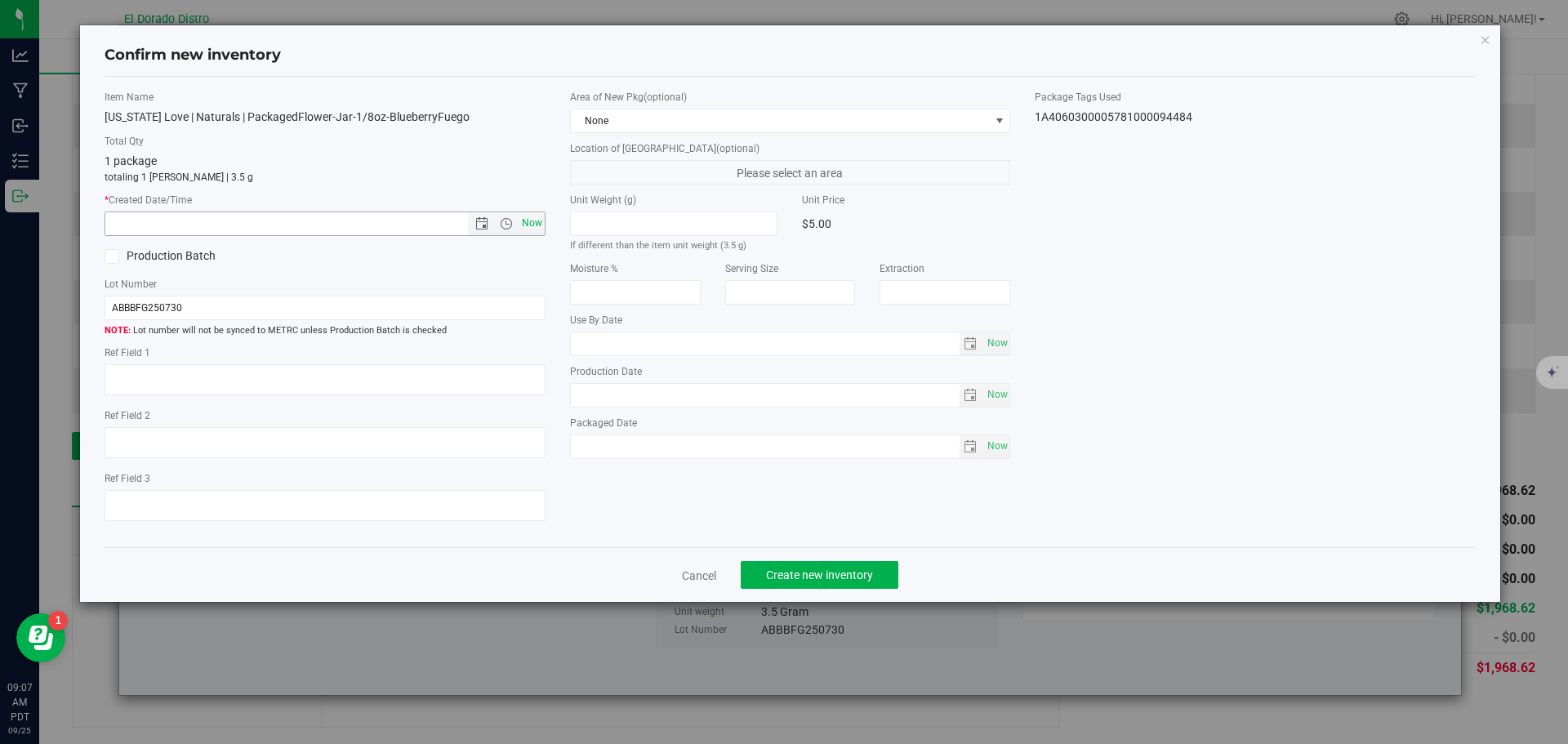
click at [535, 219] on span "Now" at bounding box center [532, 224] width 28 height 24
type input "[DATE] 9:07 AM"
click at [799, 580] on span "Create new inventory" at bounding box center [819, 574] width 107 height 13
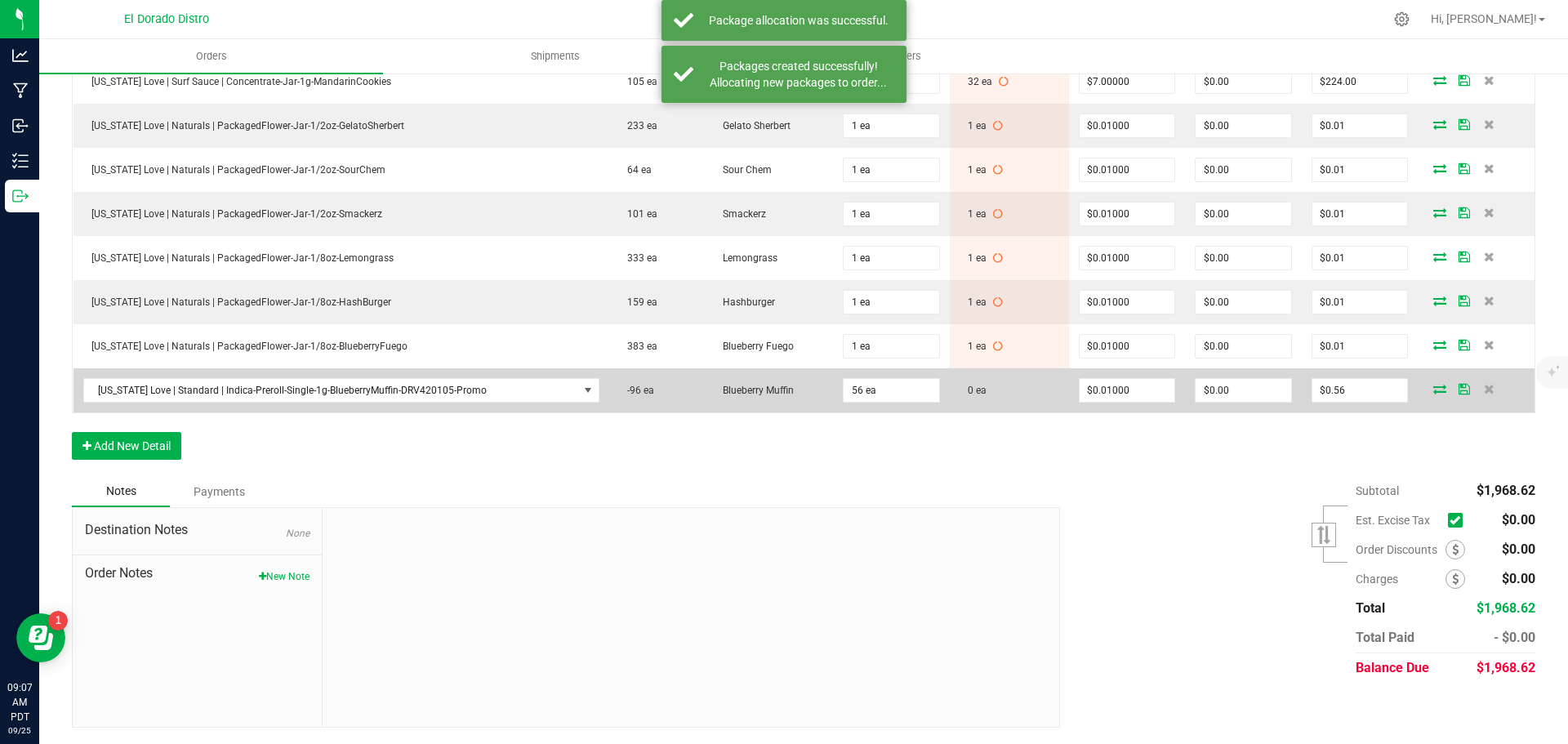
click at [1433, 391] on icon at bounding box center [1439, 388] width 13 height 9
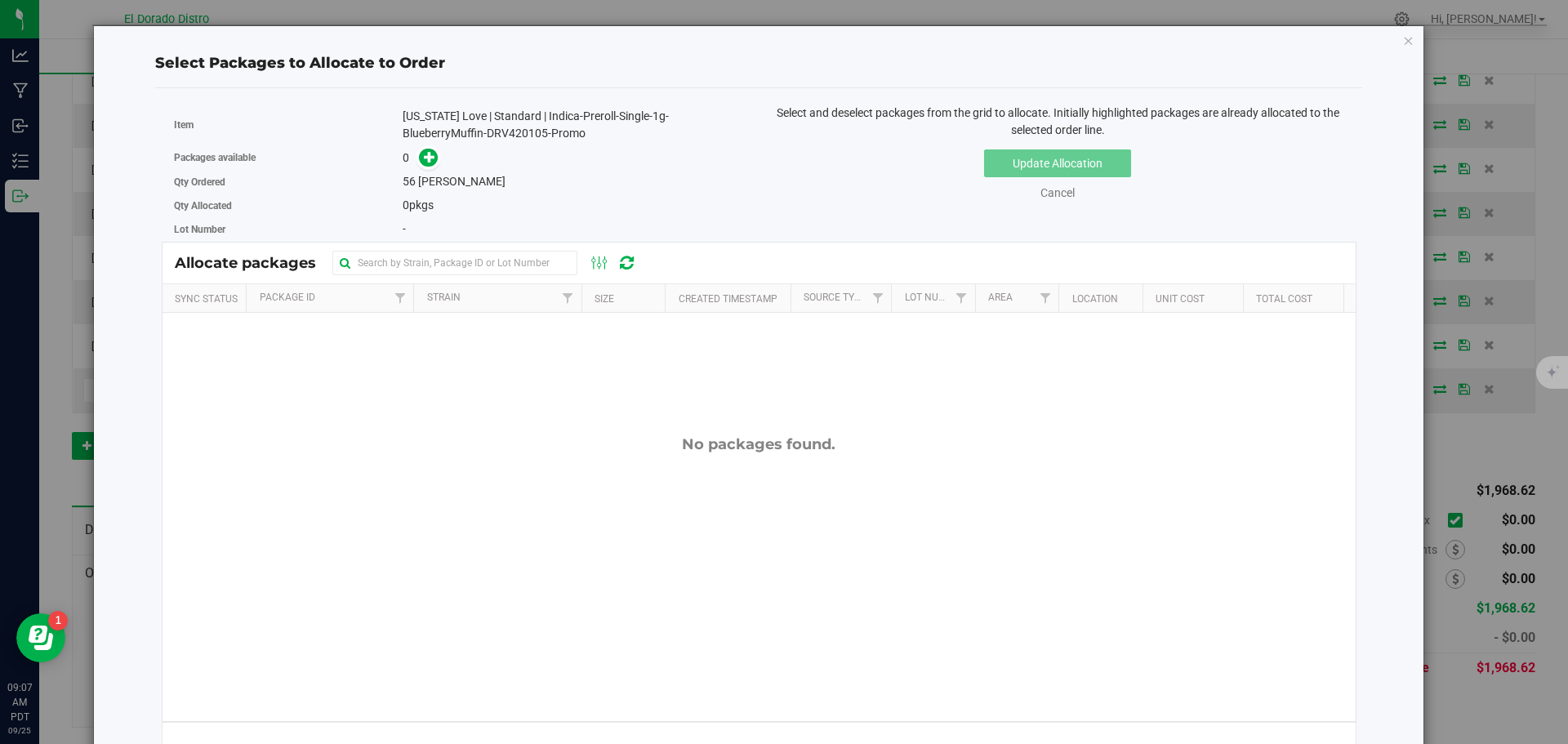
click at [511, 132] on div "[US_STATE] Love | Standard | Indica-Preroll-Single-1g-BlueberryMuffin-DRV420105…" at bounding box center [574, 125] width 343 height 34
copy div "DRV420105"
click at [429, 156] on icon at bounding box center [429, 157] width 11 height 11
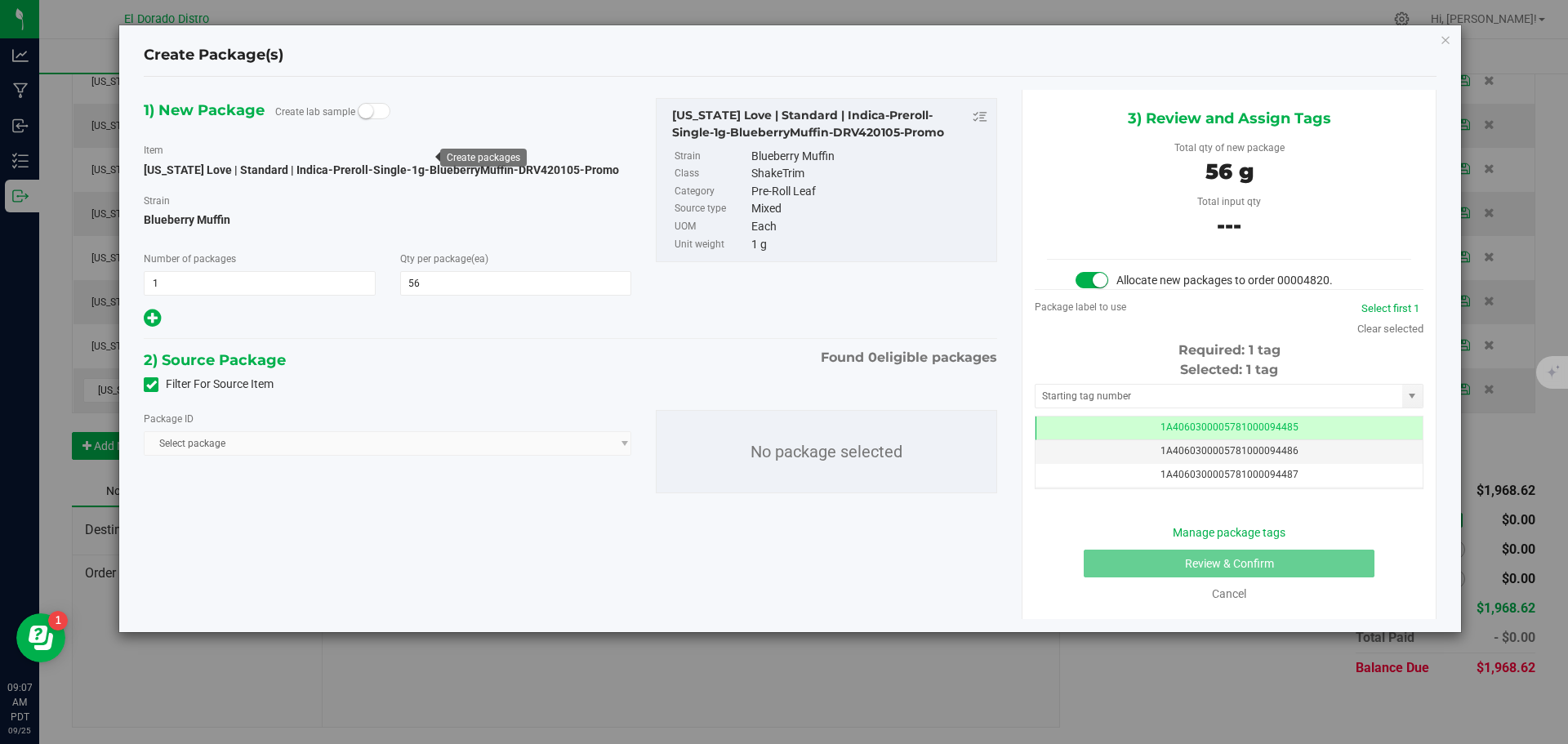
click at [151, 385] on icon at bounding box center [151, 385] width 10 height 0
click at [0, 0] on input "Filter For Source Item" at bounding box center [0, 0] width 0 height 0
click at [326, 437] on span "Select package" at bounding box center [377, 443] width 466 height 23
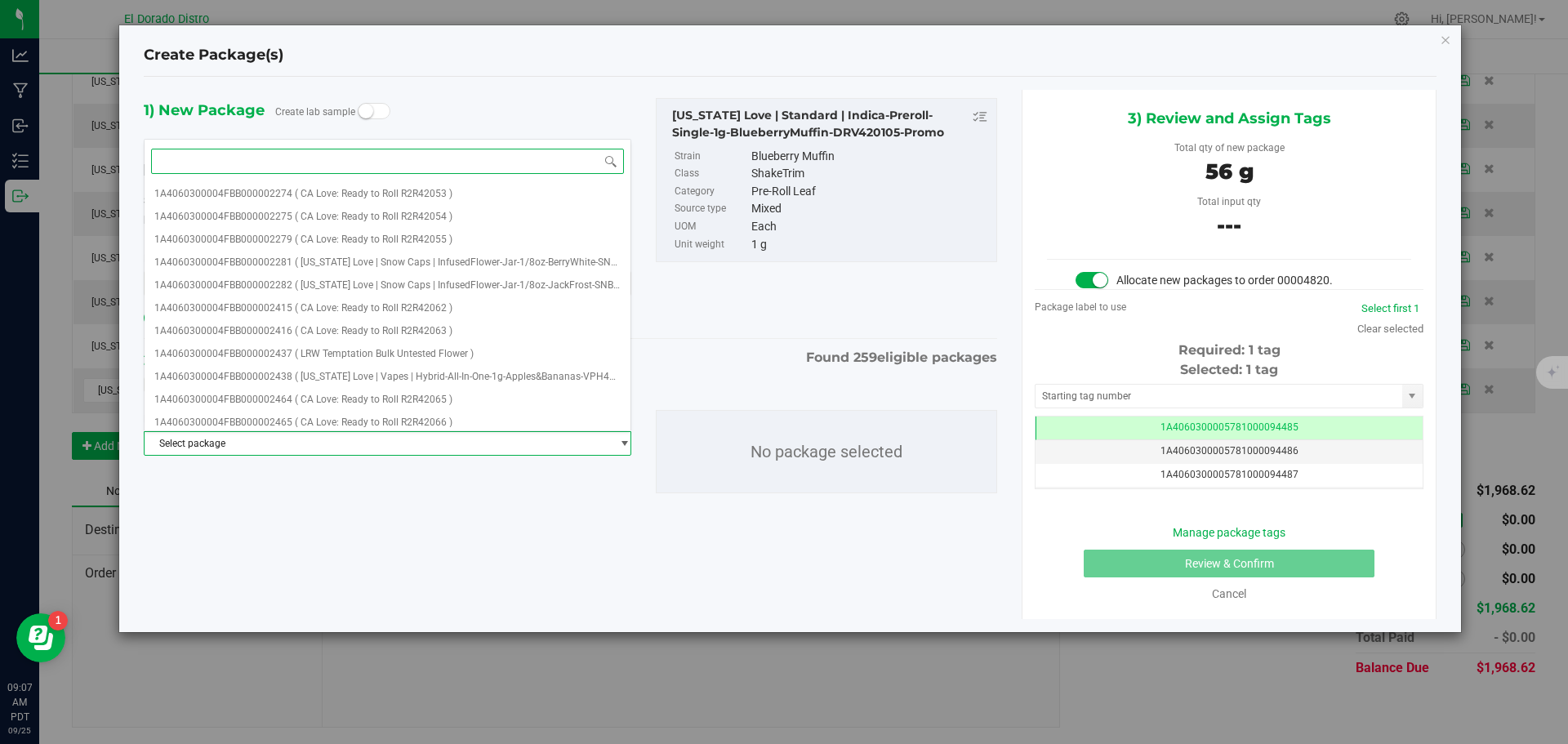
paste input "DRV420105"
type input "DRV420105"
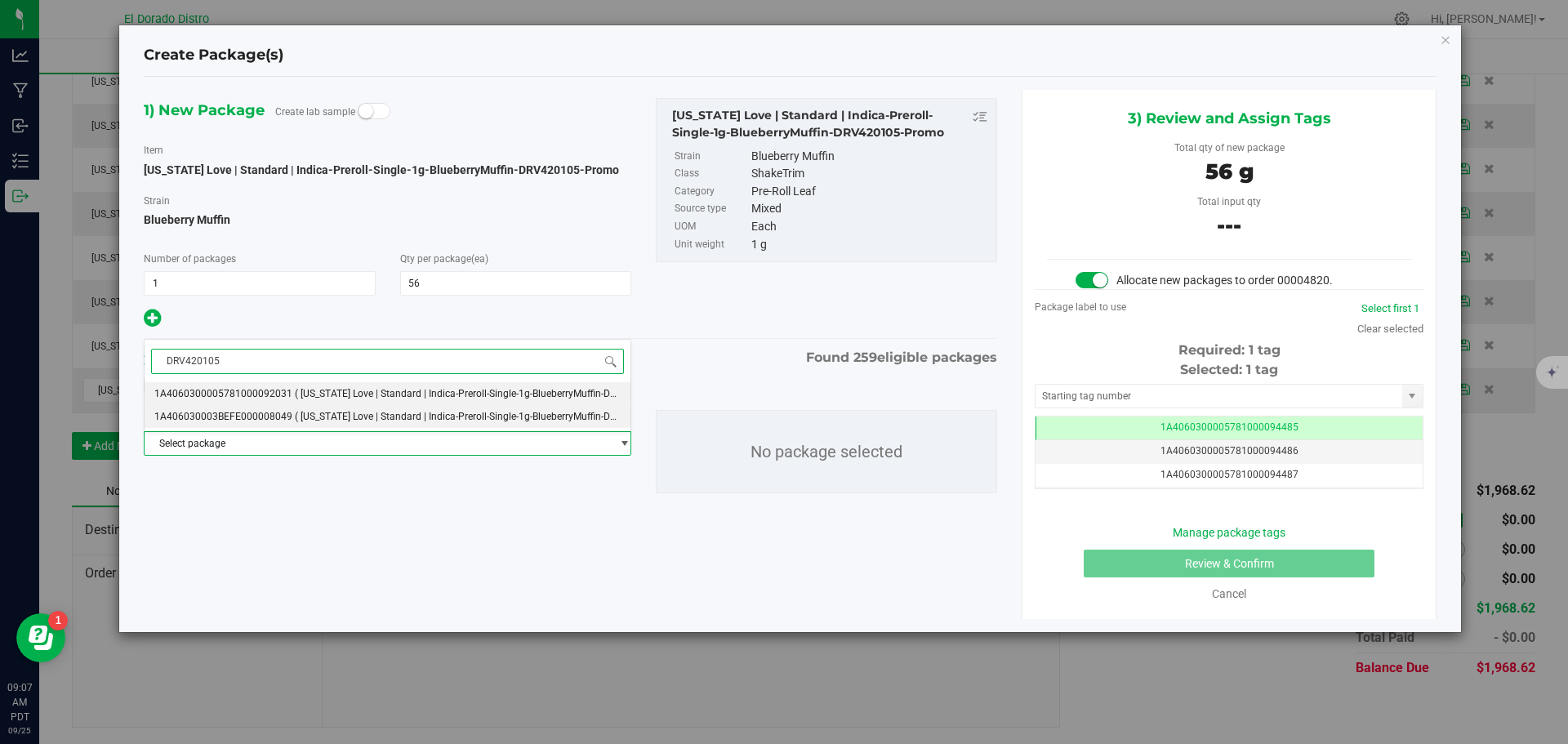
click at [307, 412] on span "( [US_STATE] Love | Standard | Indica-Preroll-Single-1g-BlueberryMuffin-DRV4201…" at bounding box center [478, 416] width 367 height 11
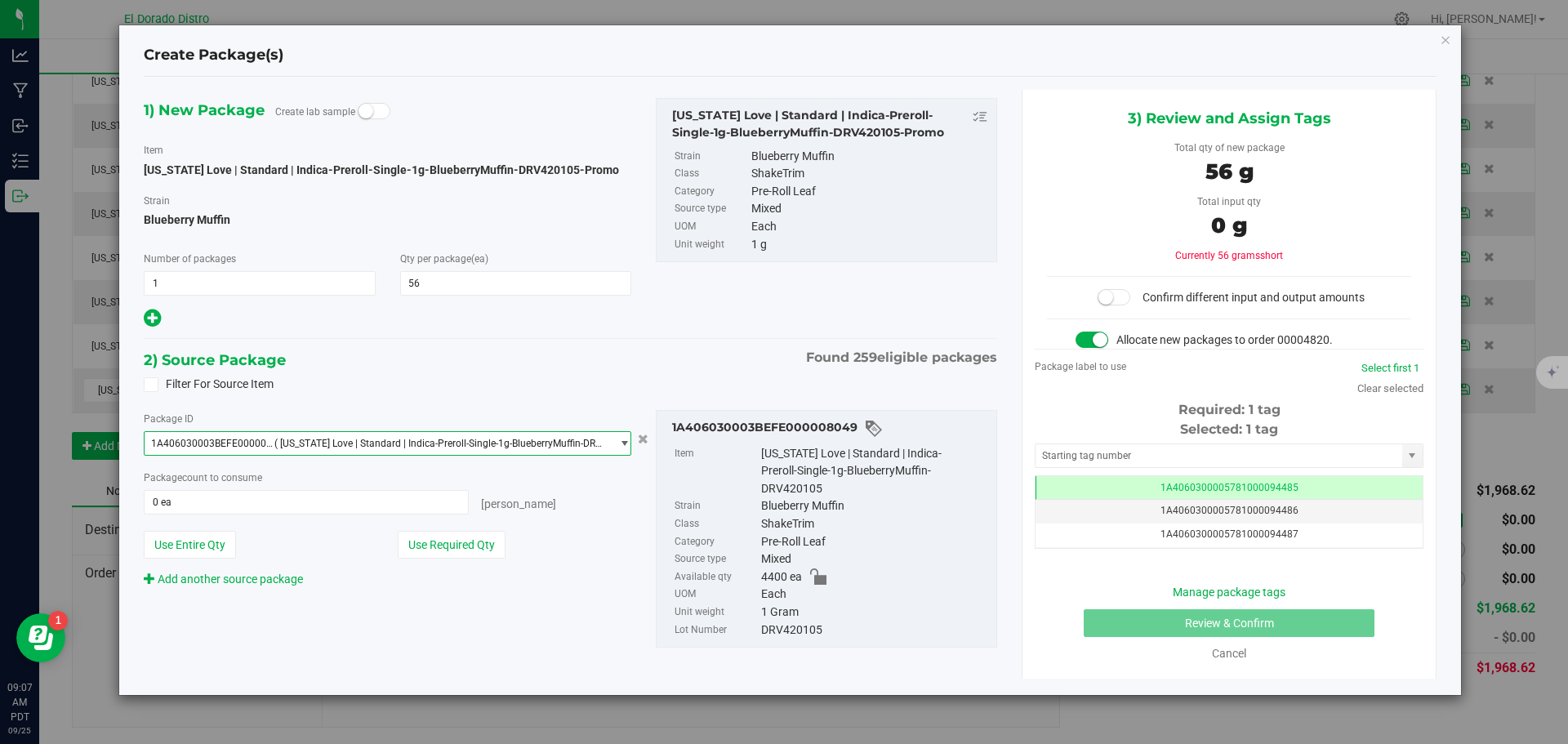
click at [374, 444] on span "( [US_STATE] Love | Standard | Indica-Preroll-Single-1g-BlueberryMuffin-DRV4201…" at bounding box center [439, 443] width 329 height 11
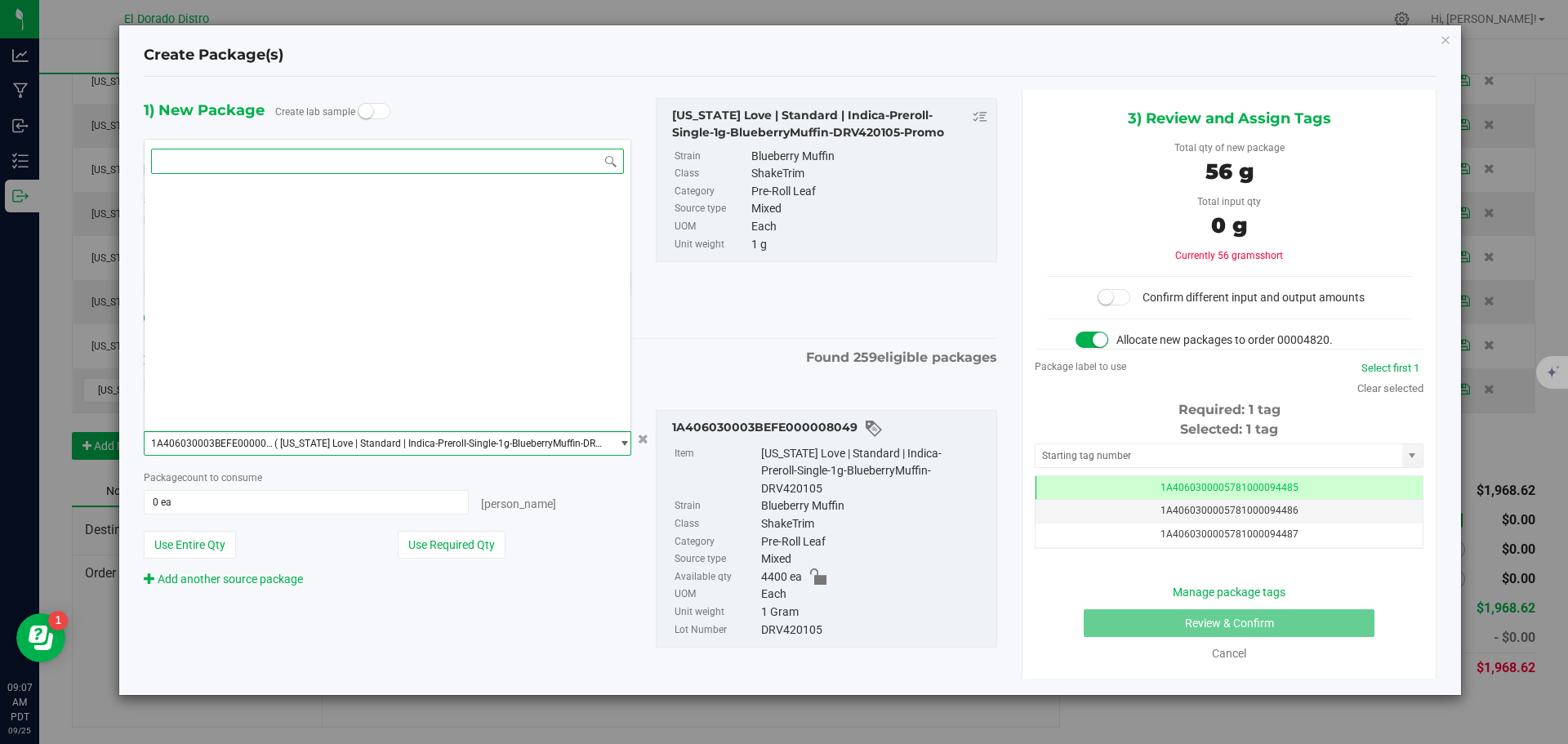
paste input "DRV420105"
type input "DRV420105"
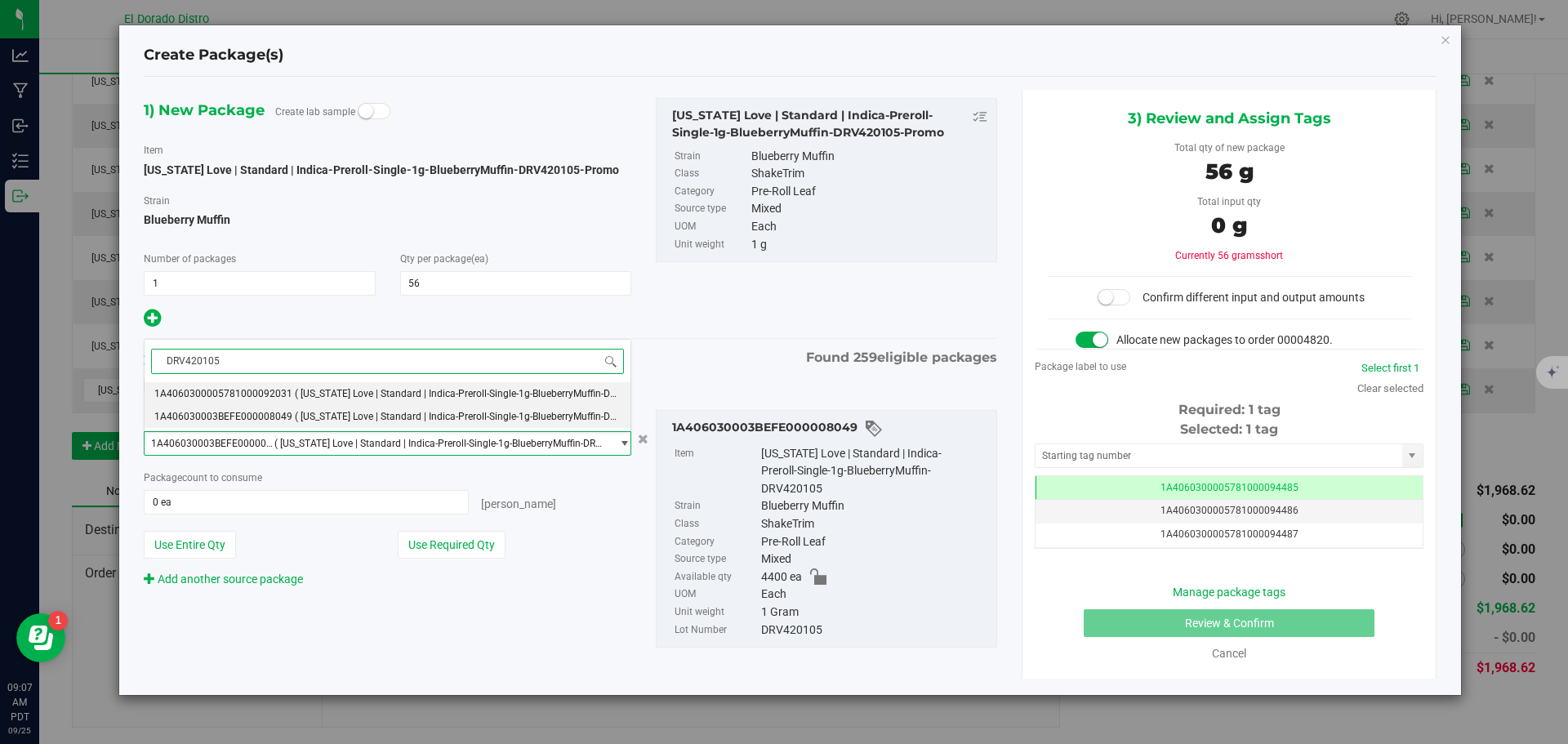
click at [284, 391] on span "1A4060300005781000092031" at bounding box center [223, 394] width 138 height 11
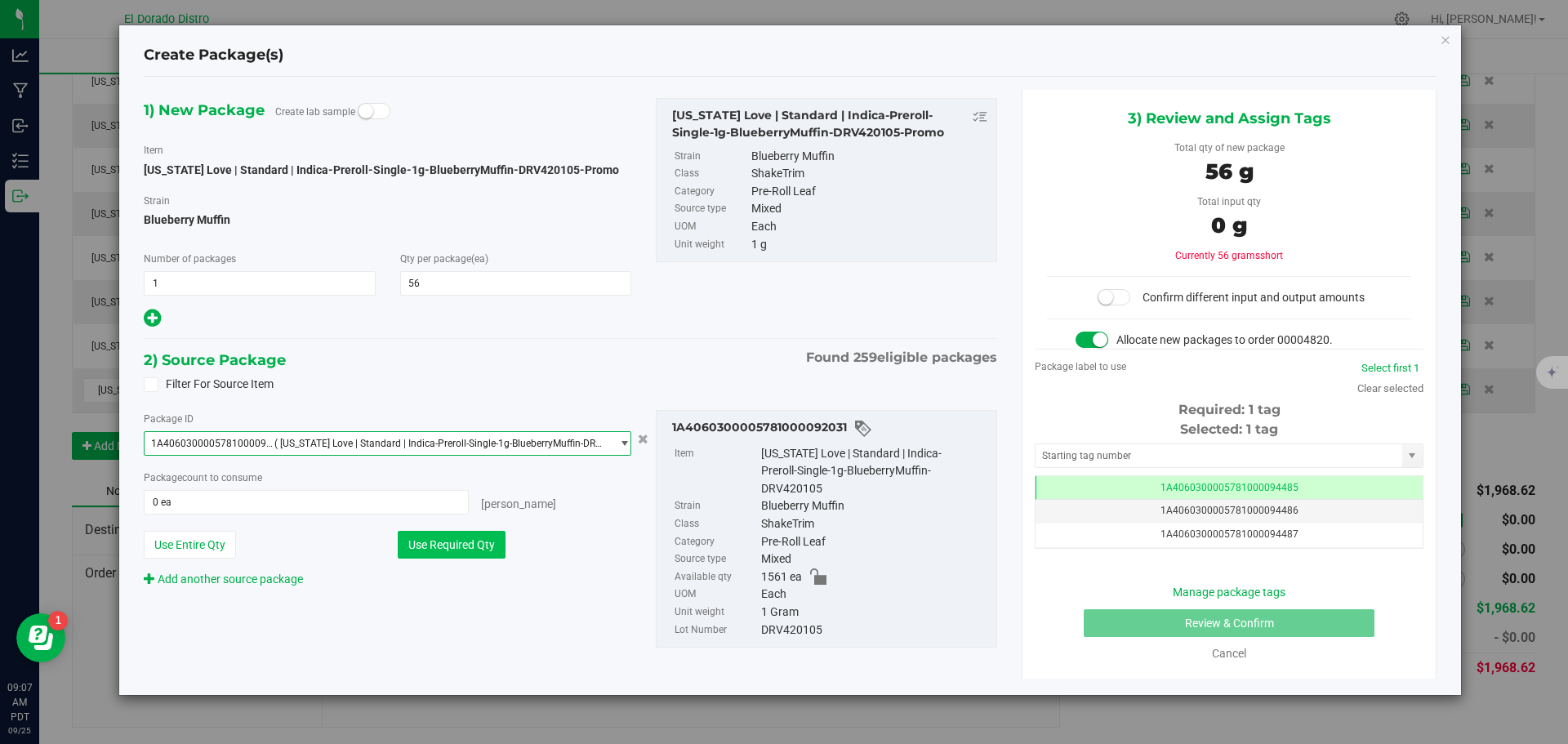
click at [441, 538] on button "Use Required Qty" at bounding box center [451, 545] width 108 height 28
type input "56 ea"
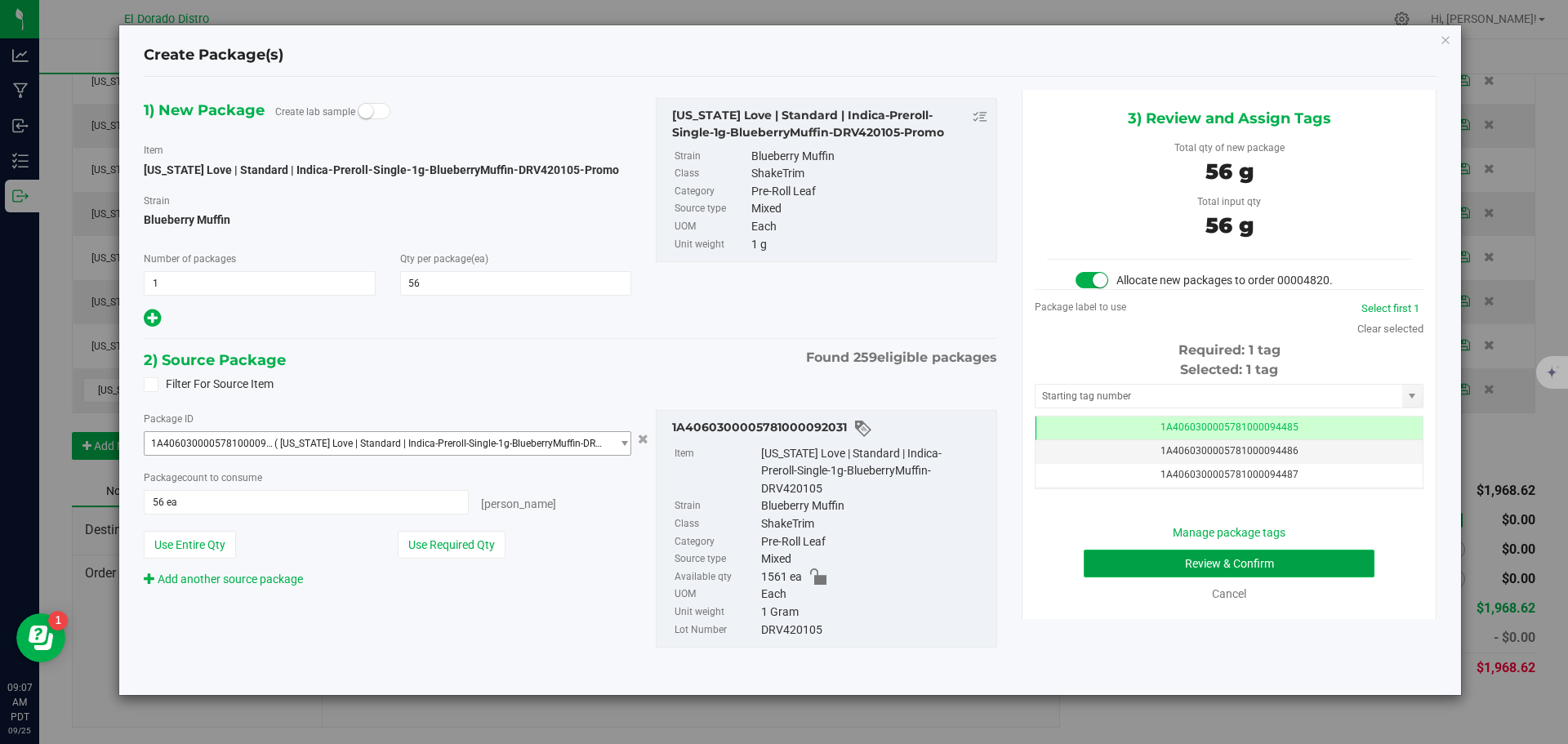
click at [1104, 562] on button "Review & Confirm" at bounding box center [1229, 564] width 291 height 28
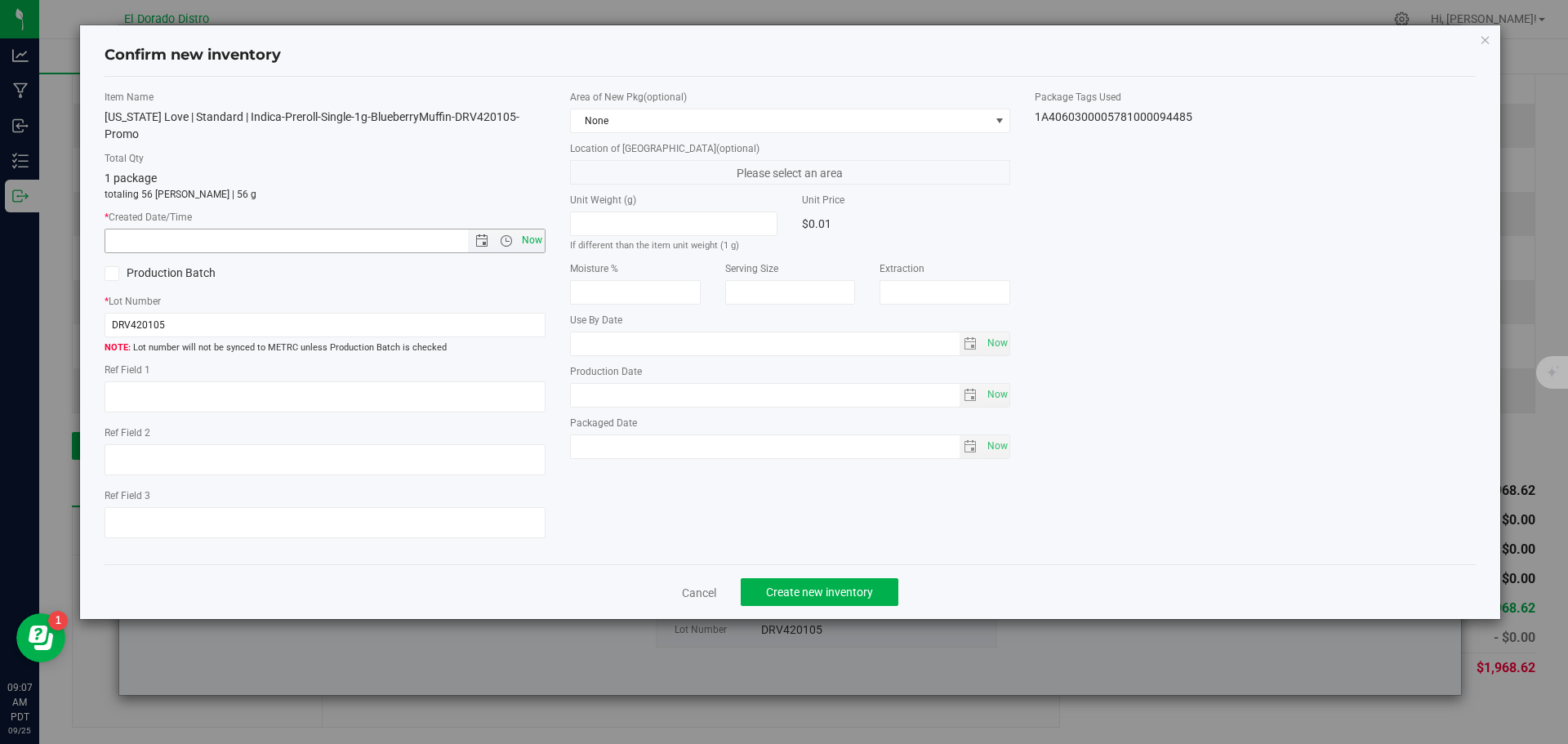
click at [540, 229] on span "Now" at bounding box center [532, 241] width 28 height 24
type input "[DATE] 9:07 AM"
click at [796, 579] on button "Create new inventory" at bounding box center [819, 592] width 157 height 28
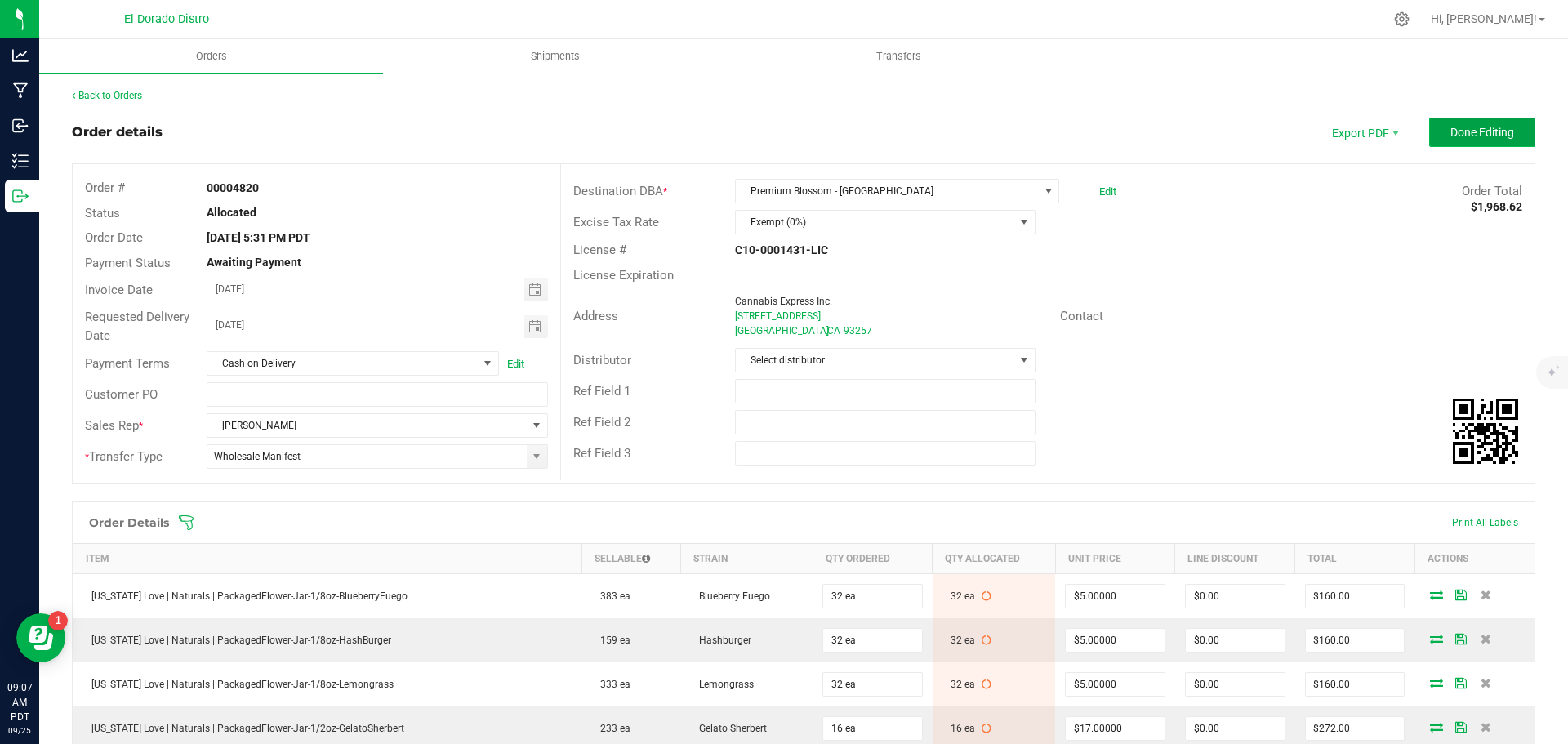
click at [1475, 145] on button "Done Editing" at bounding box center [1481, 133] width 106 height 29
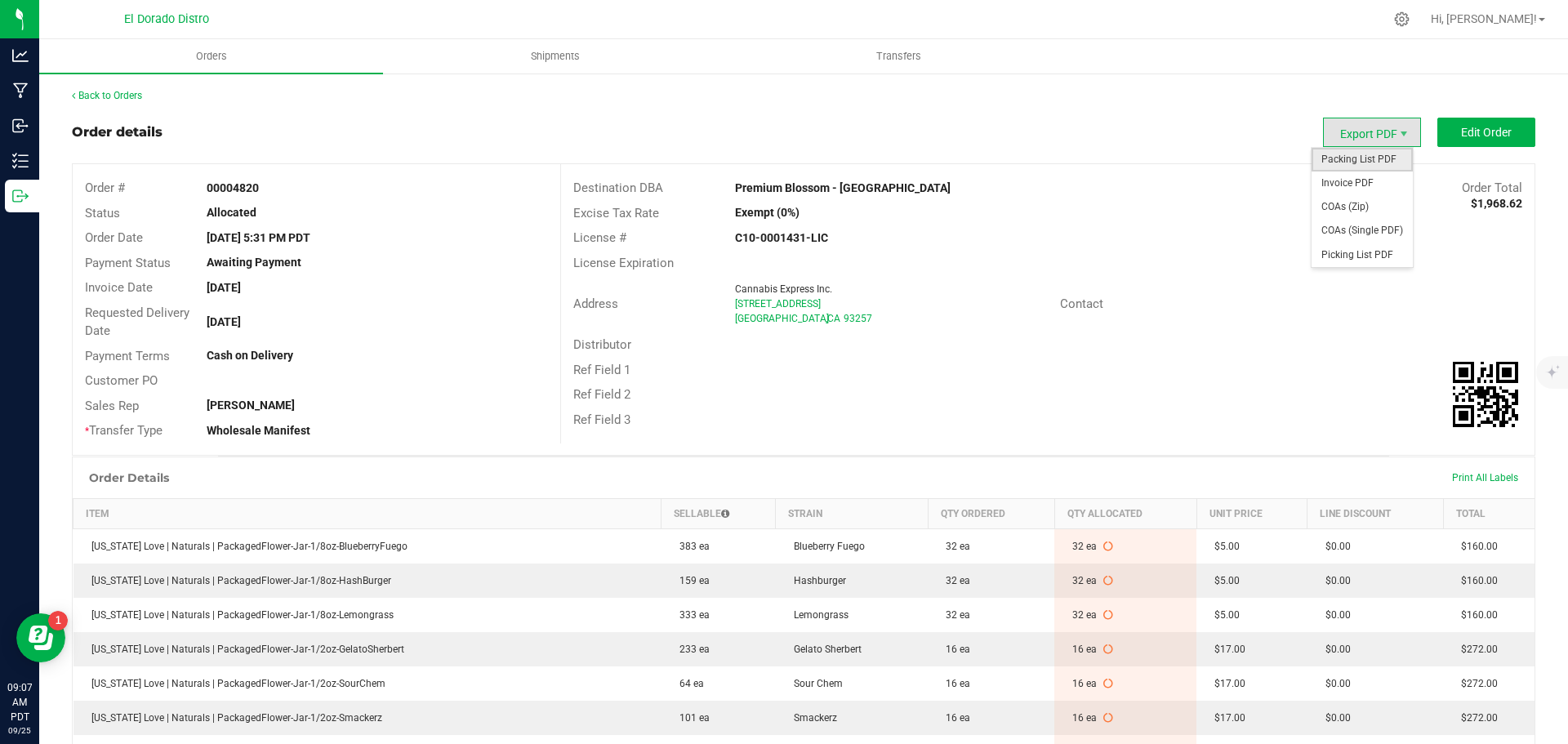
click at [1327, 152] on span "Packing List PDF" at bounding box center [1362, 160] width 102 height 24
click at [1343, 179] on span "Invoice PDF" at bounding box center [1362, 183] width 102 height 24
click at [1340, 202] on span "COAs (Zip)" at bounding box center [1362, 208] width 102 height 24
click at [1337, 232] on span "COAs (Single PDF)" at bounding box center [1362, 231] width 102 height 24
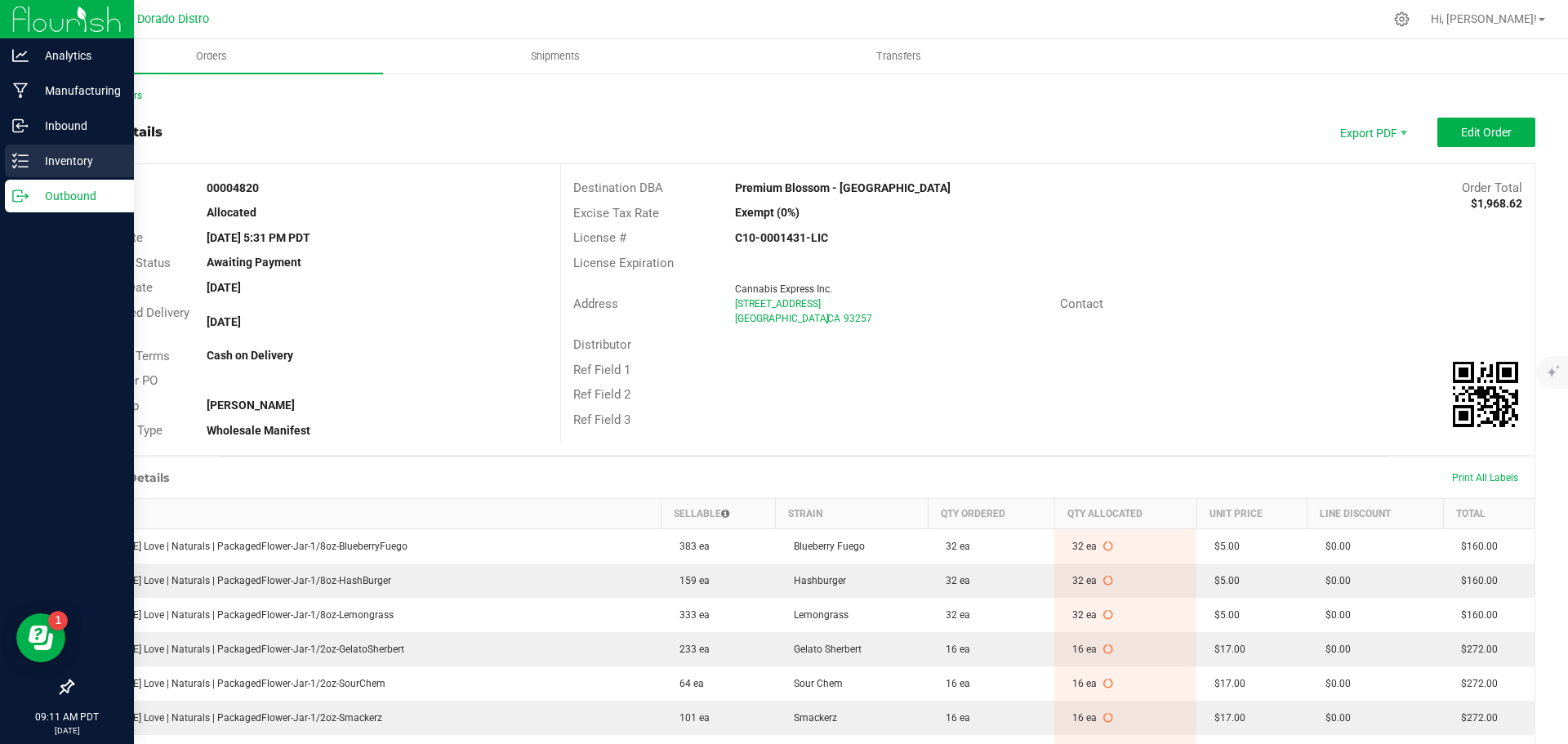
click at [31, 169] on p "Inventory" at bounding box center [77, 161] width 98 height 20
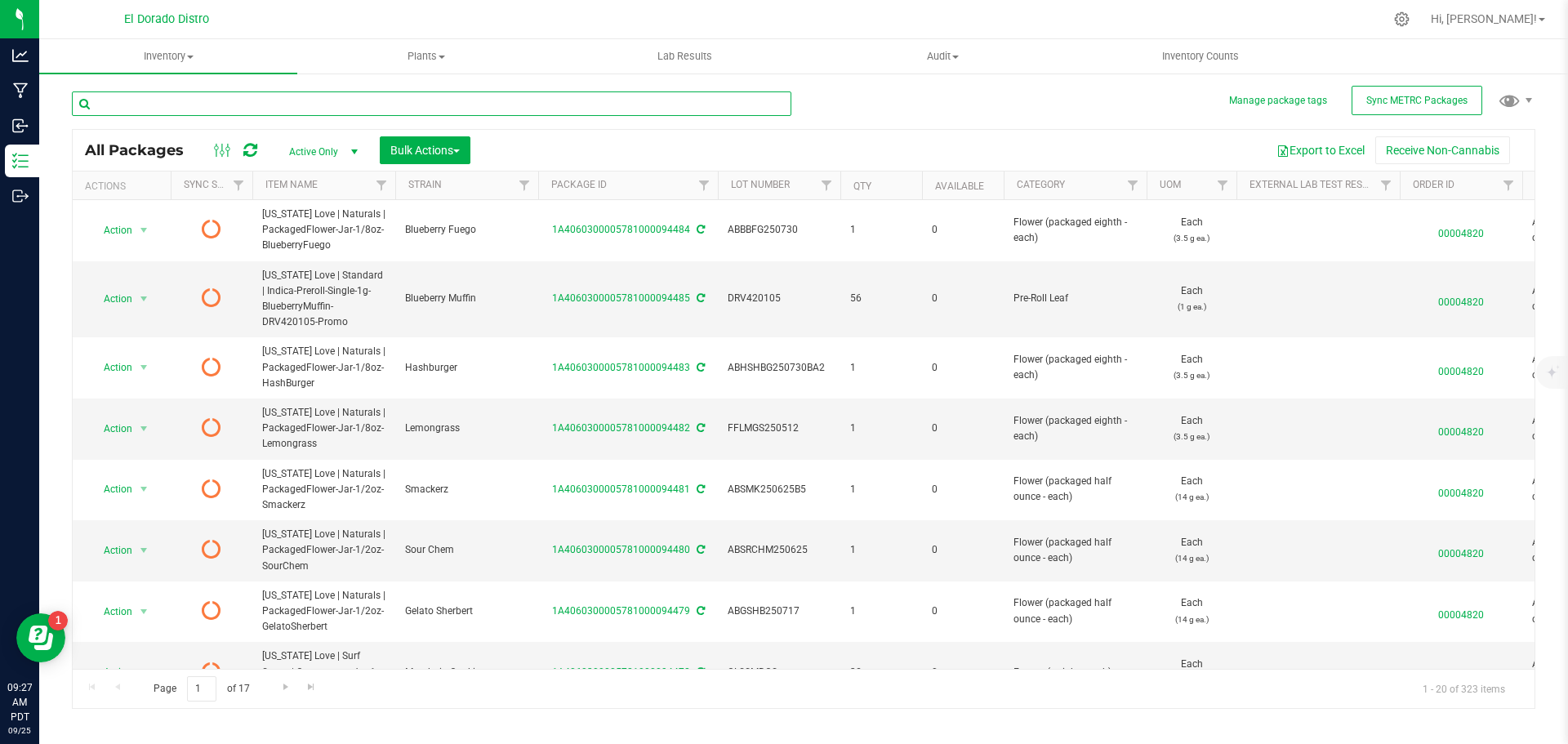
click at [231, 104] on input "text" at bounding box center [431, 103] width 719 height 24
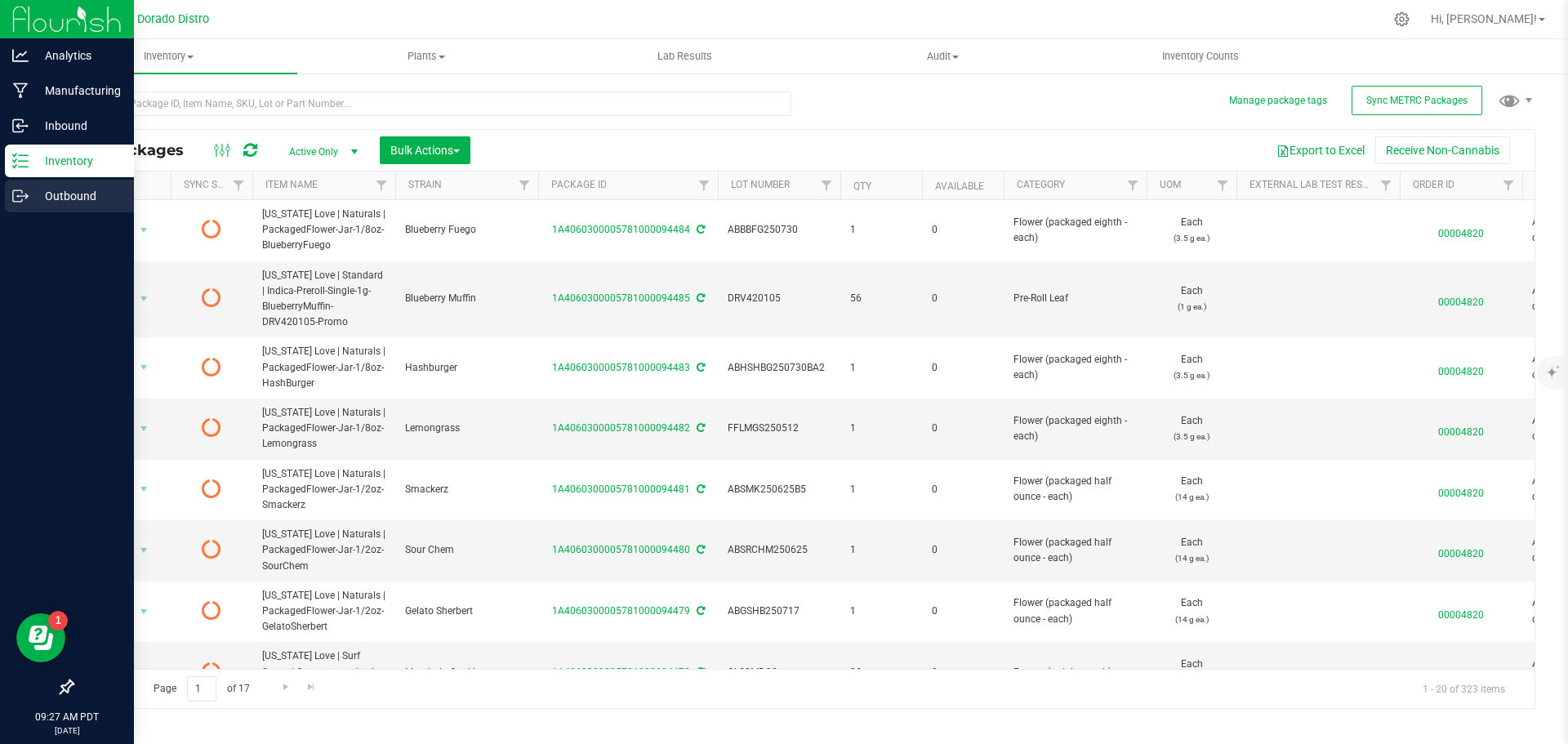
click at [3, 195] on link "Outbound" at bounding box center [67, 197] width 134 height 35
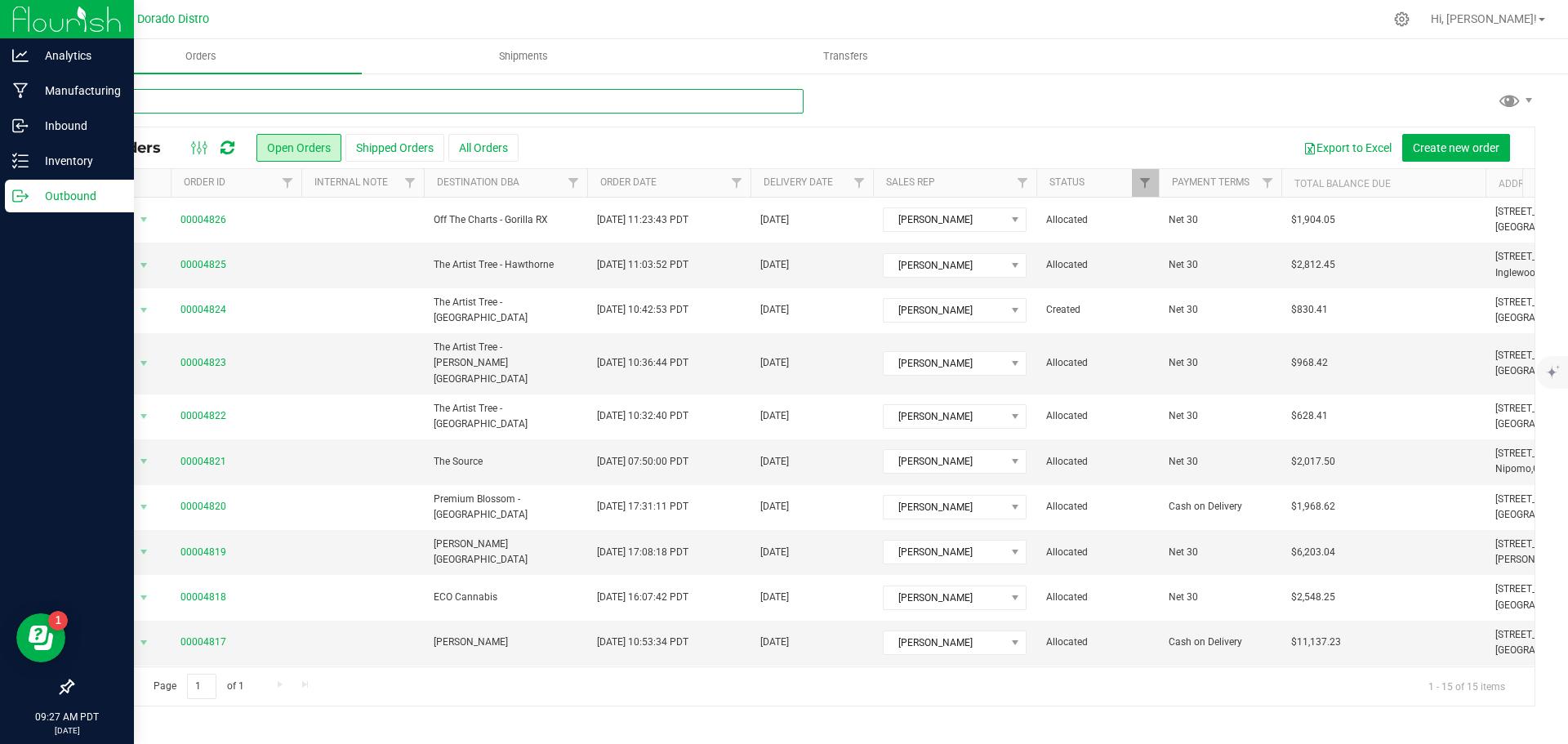
click at [250, 97] on input "text" at bounding box center [437, 101] width 732 height 24
type input "4824"
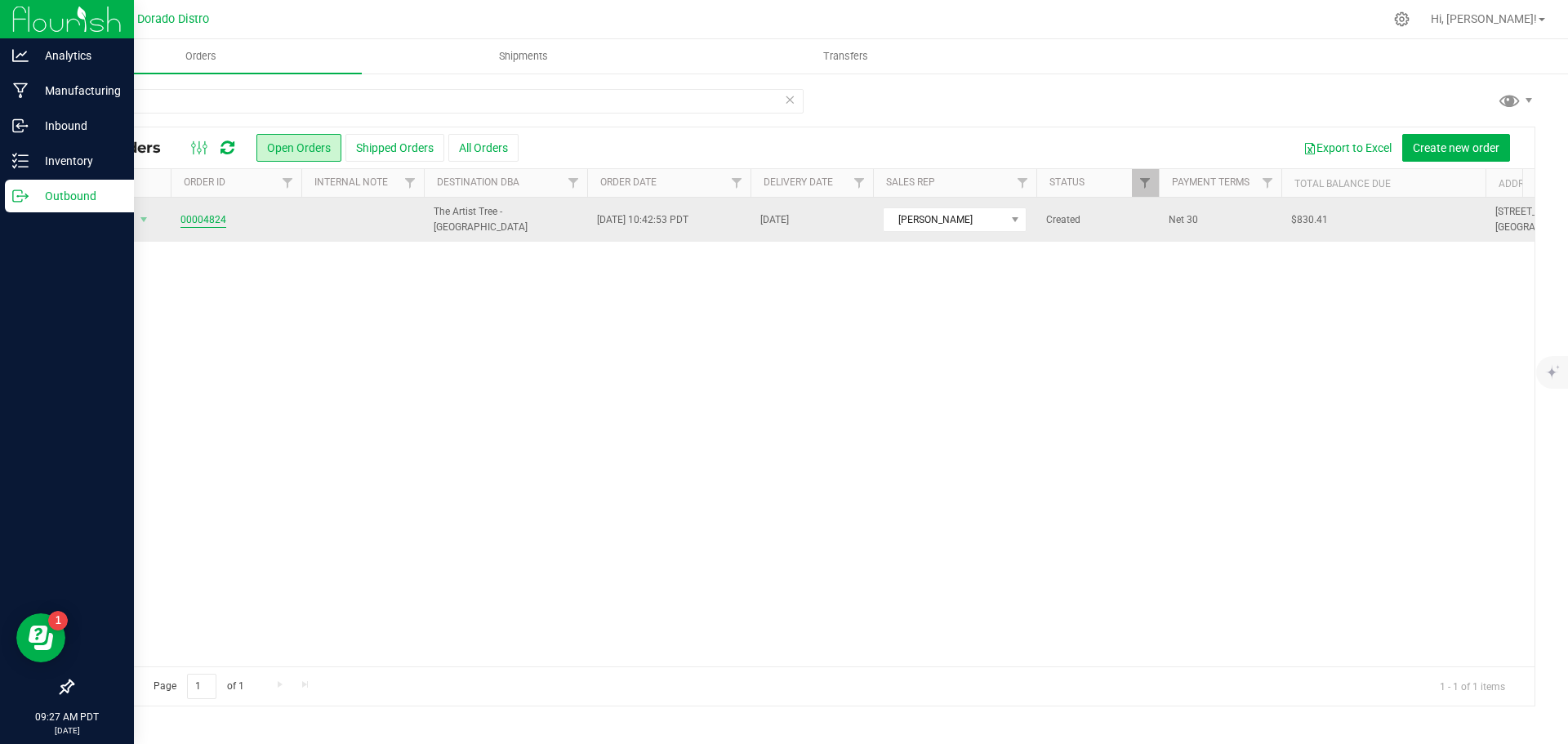
click at [197, 219] on link "00004824" at bounding box center [203, 220] width 46 height 16
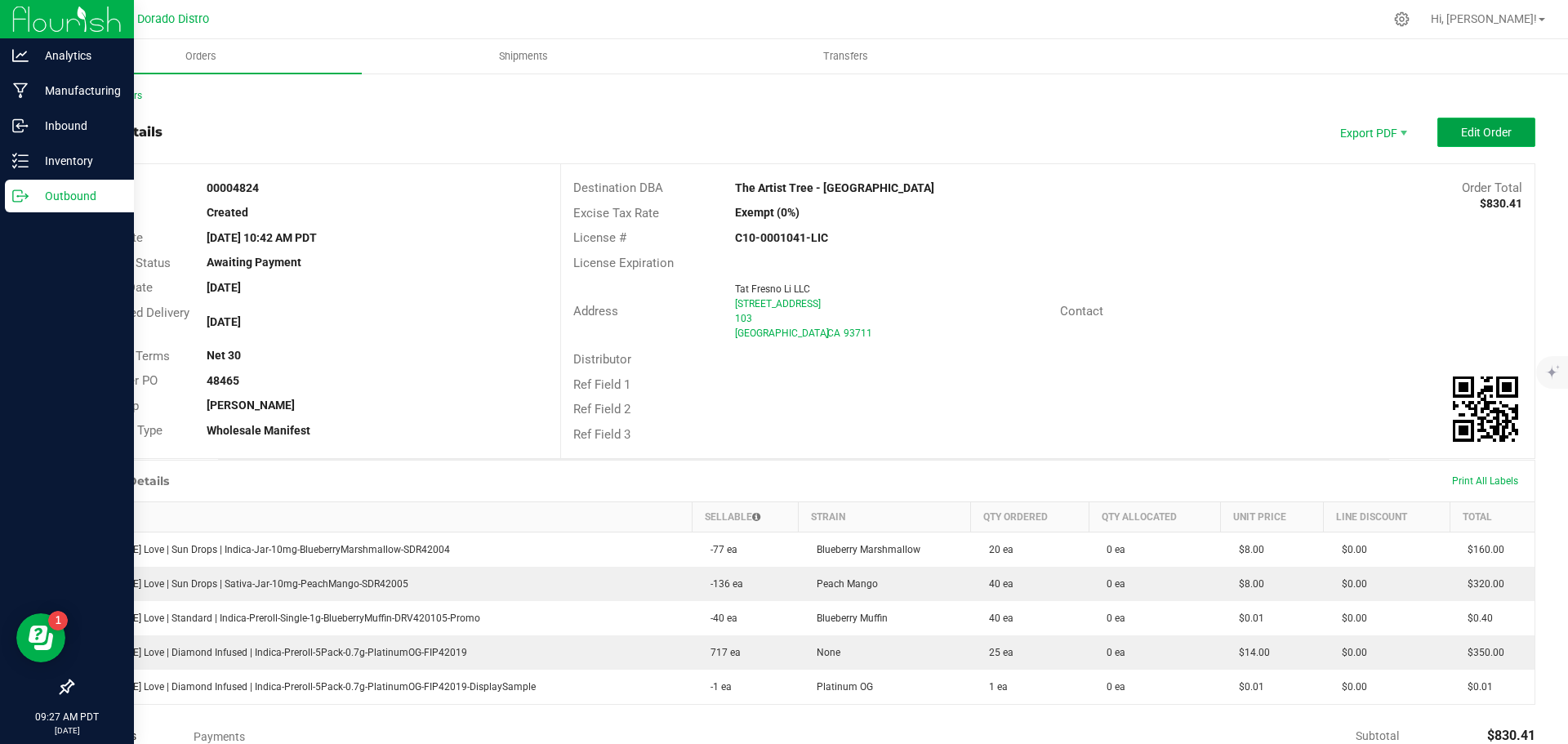
click at [1471, 135] on span "Edit Order" at bounding box center [1485, 132] width 51 height 13
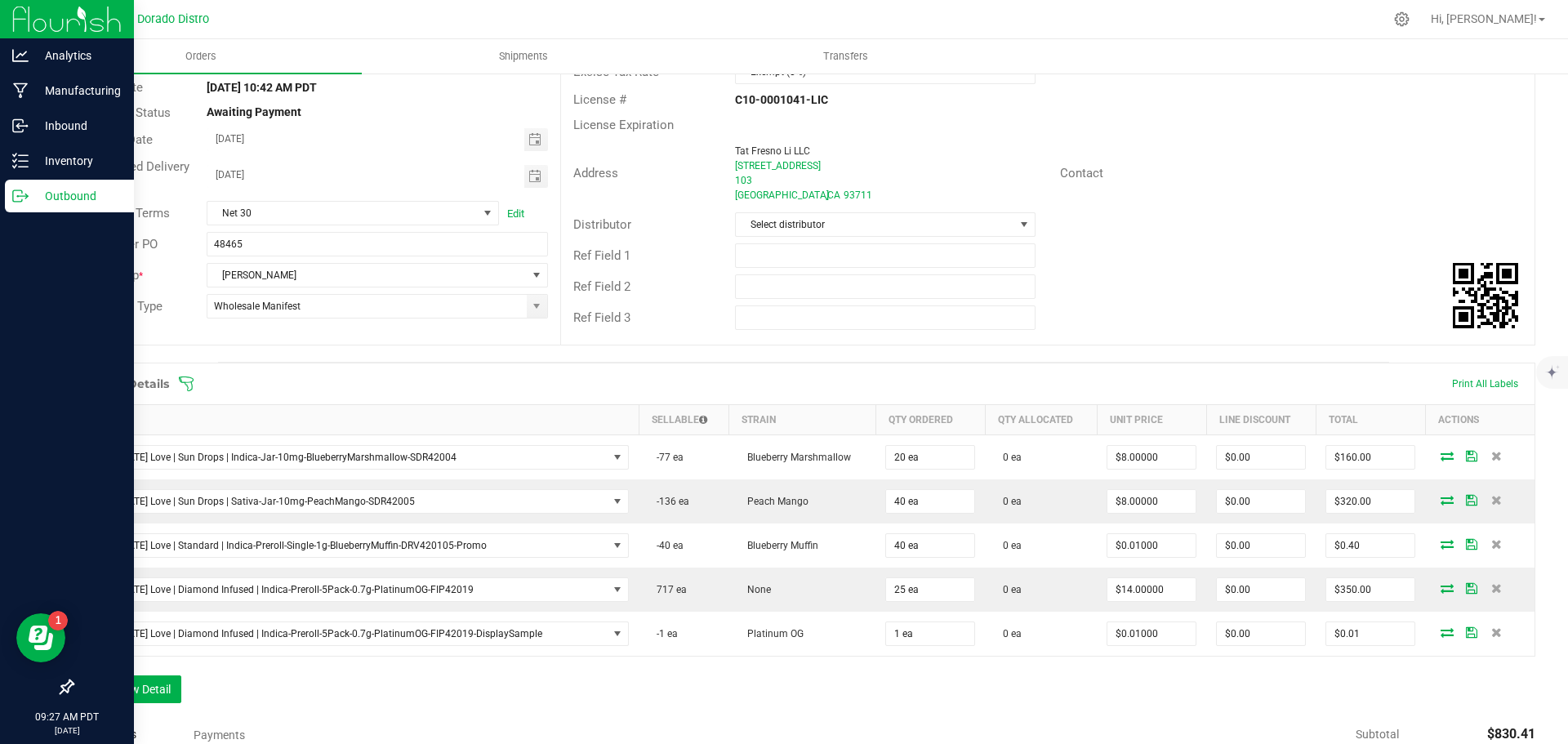
scroll to position [164, 0]
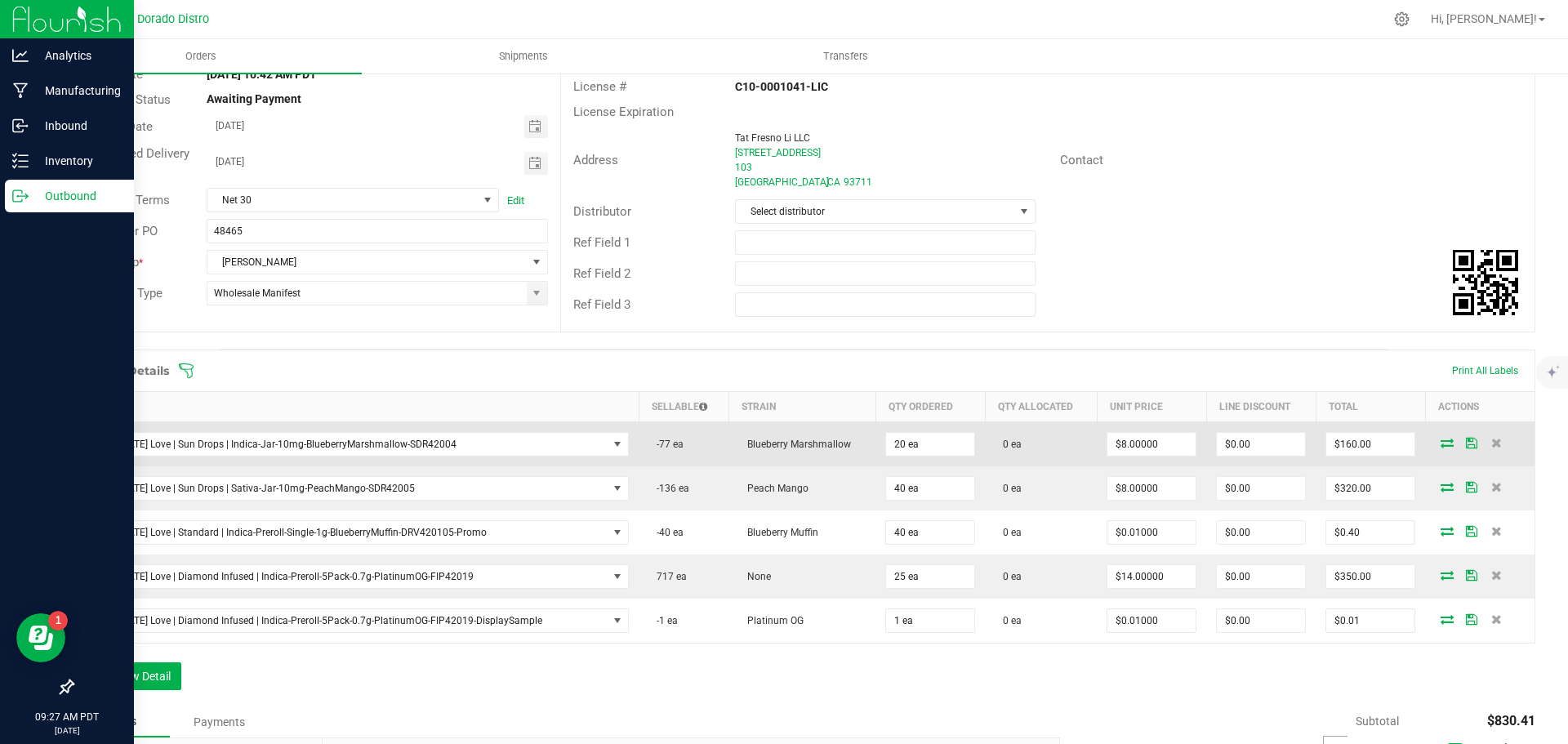
click at [1441, 441] on icon at bounding box center [1447, 443] width 13 height 9
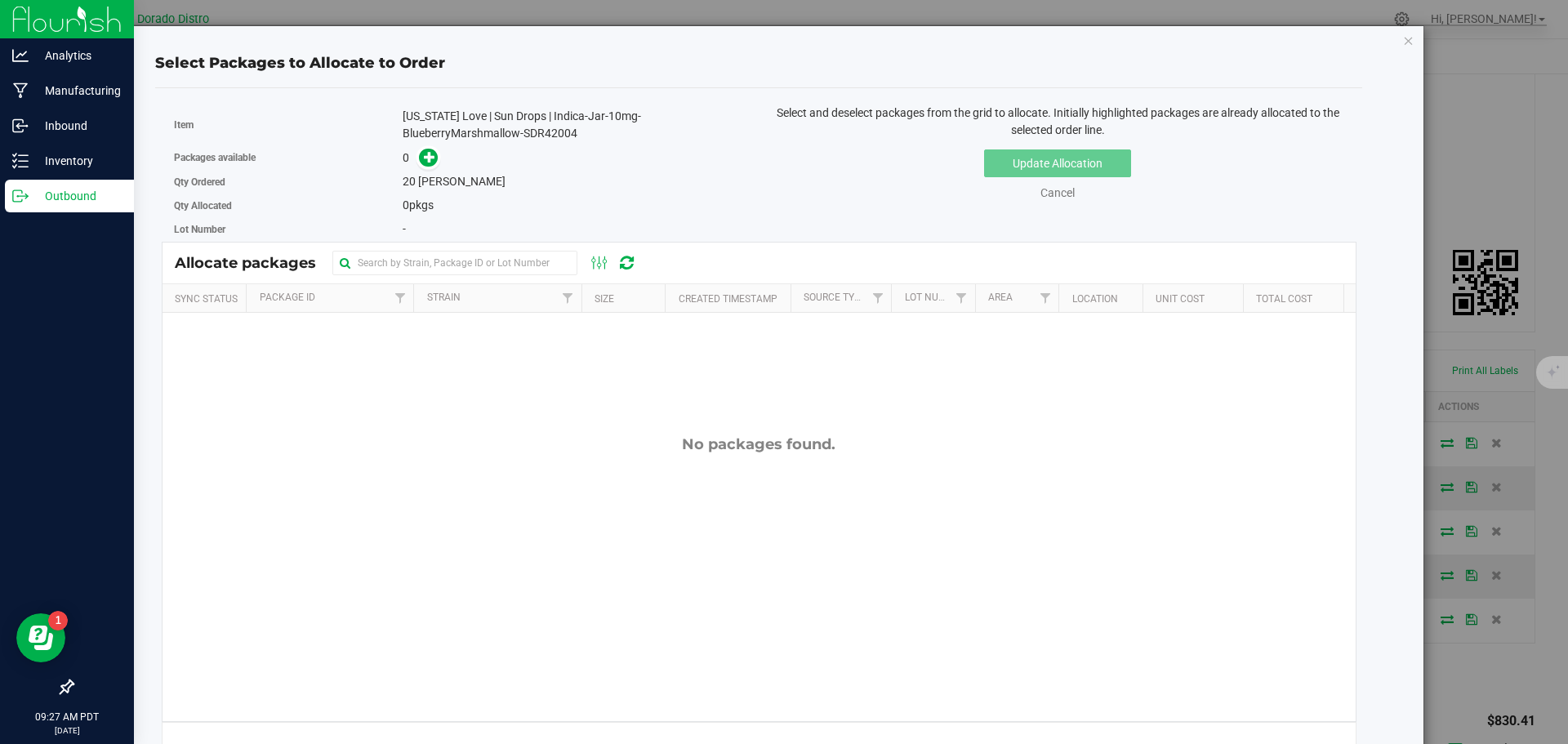
click at [540, 135] on div "[US_STATE] Love | Sun Drops | Indica-Jar-10mg-BlueberryMarshmallow-SDR42004" at bounding box center [574, 125] width 343 height 34
copy div "SDR42004"
click at [427, 159] on icon at bounding box center [429, 157] width 11 height 11
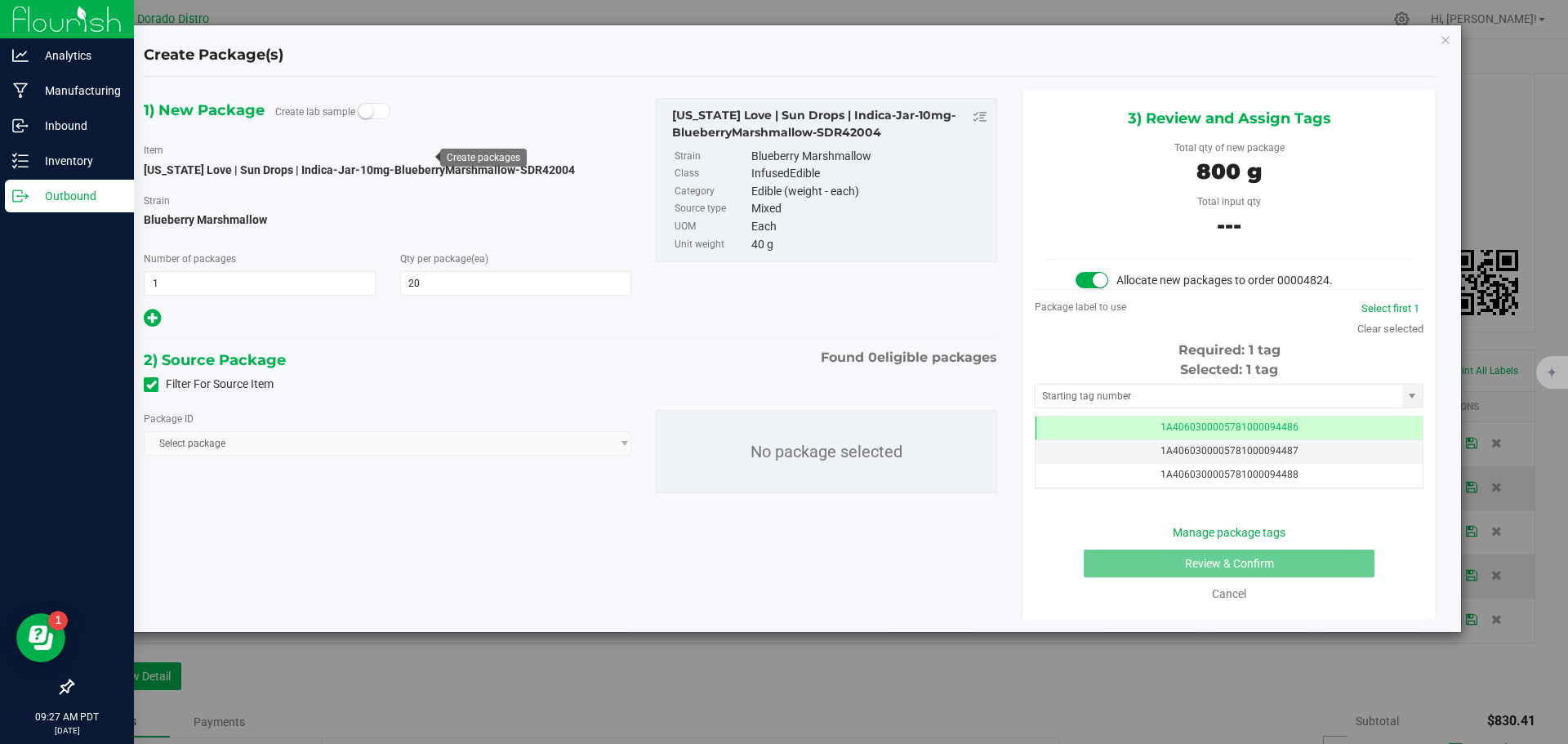
scroll to position [0, -1]
click at [145, 391] on span at bounding box center [151, 384] width 15 height 15
click at [0, 0] on input "Filter For Source Item" at bounding box center [0, 0] width 0 height 0
click at [274, 448] on span "Select package" at bounding box center [377, 443] width 466 height 23
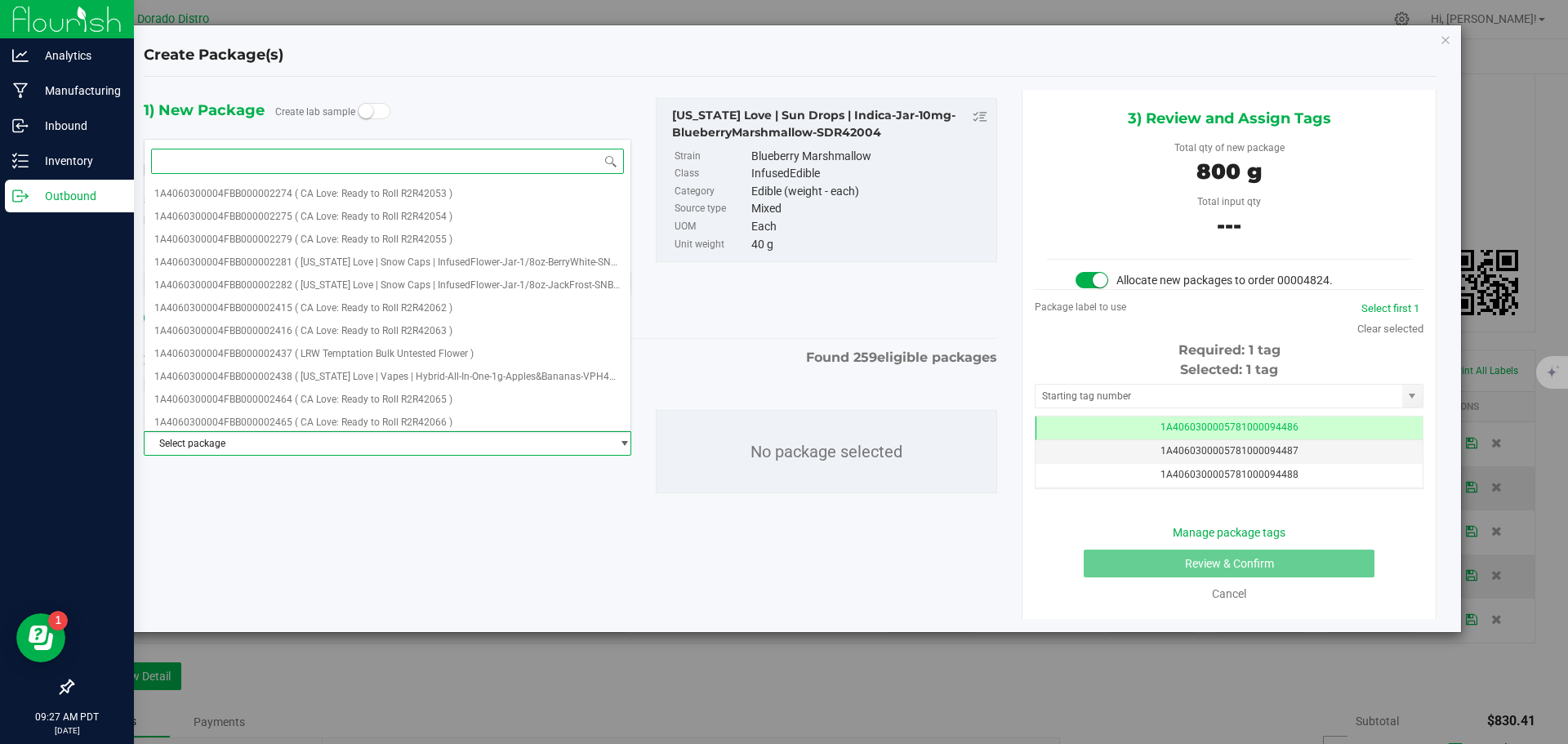
paste input "SDR42004"
type input "SDR42004"
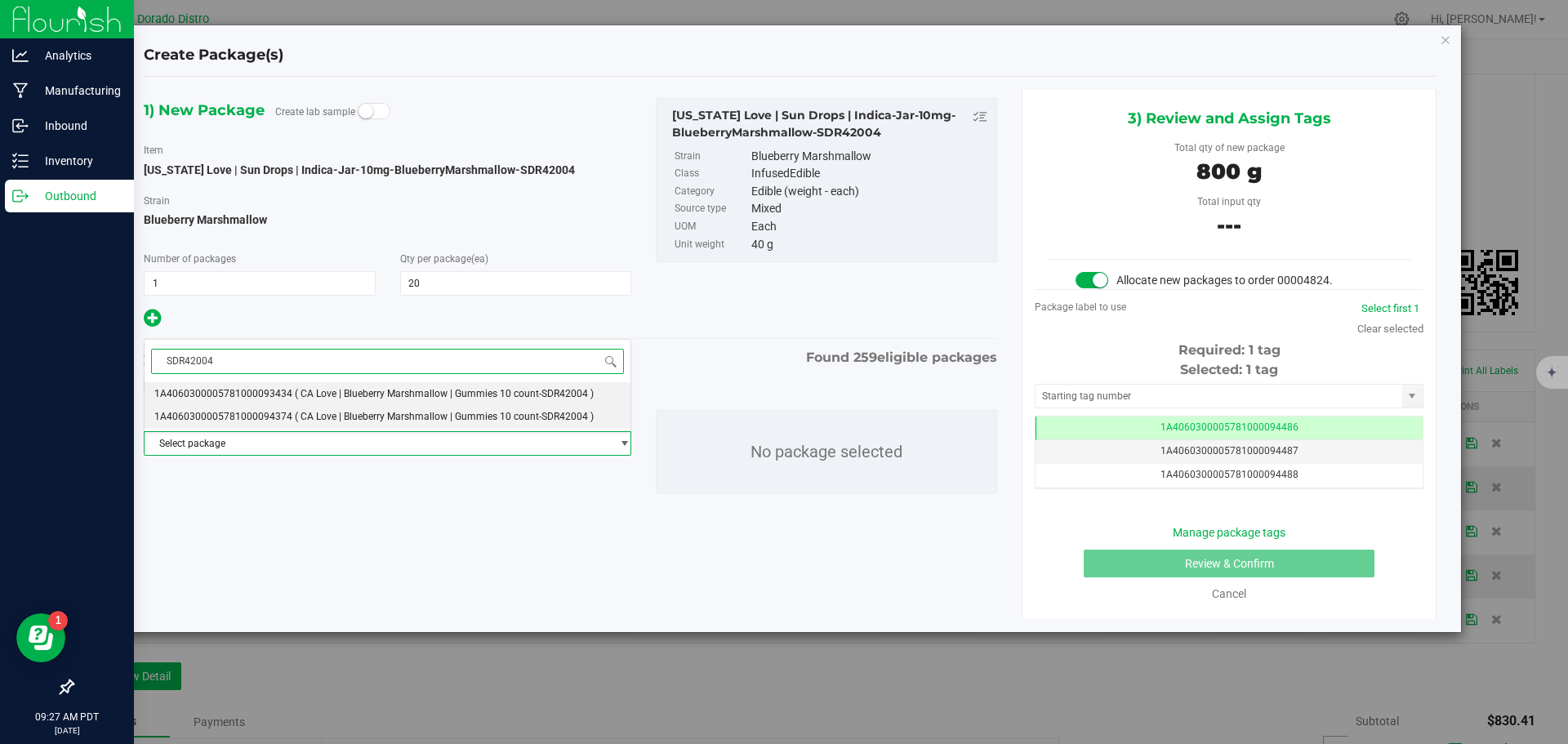
click at [296, 415] on span "( CA Love | Blueberry Marshmallow | Gummies 10 count-SDR42004 )" at bounding box center [444, 416] width 299 height 11
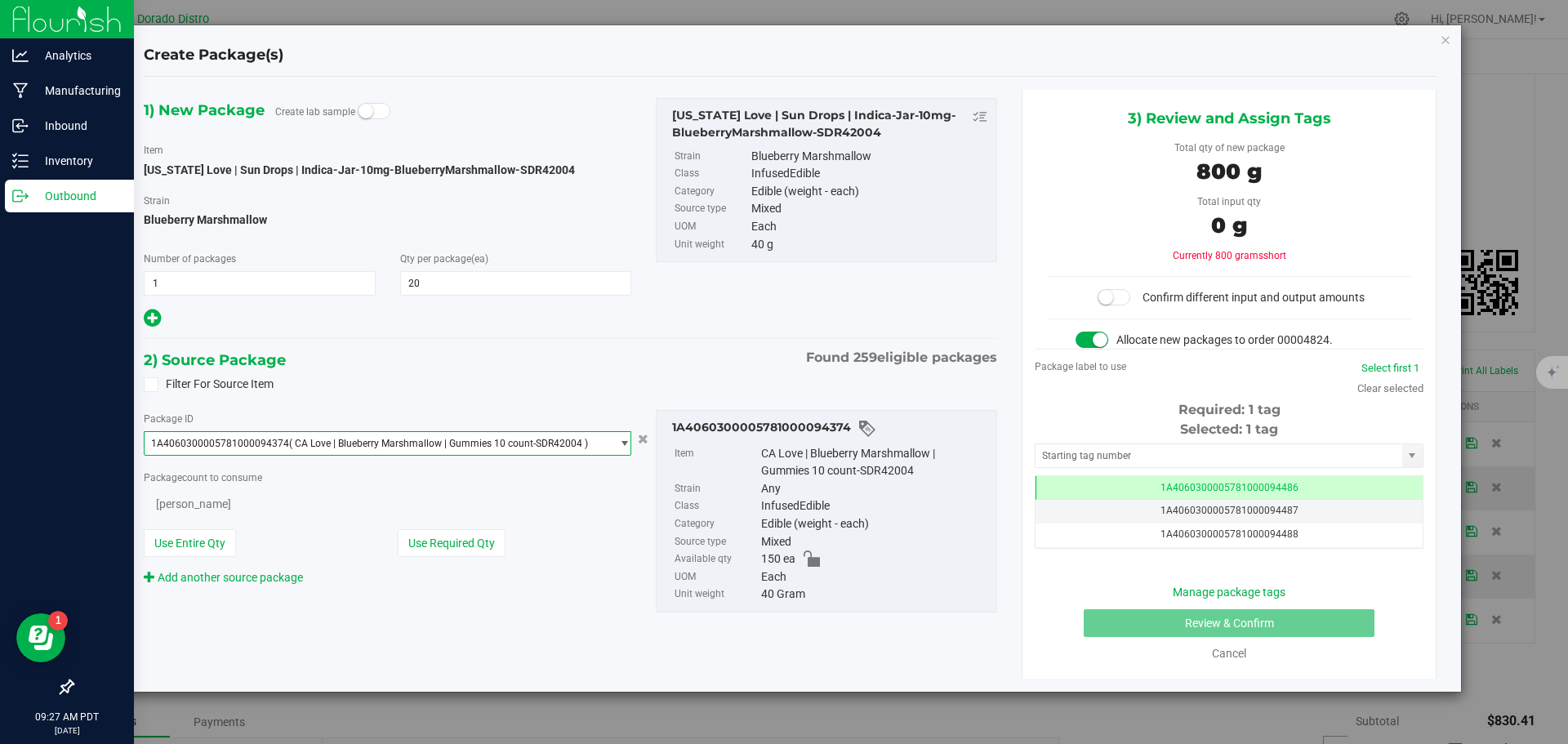
scroll to position [4666, 0]
click at [375, 438] on span "( CA Love | Blueberry Marshmallow | Gummies 10 count-SDR42004 )" at bounding box center [438, 443] width 299 height 11
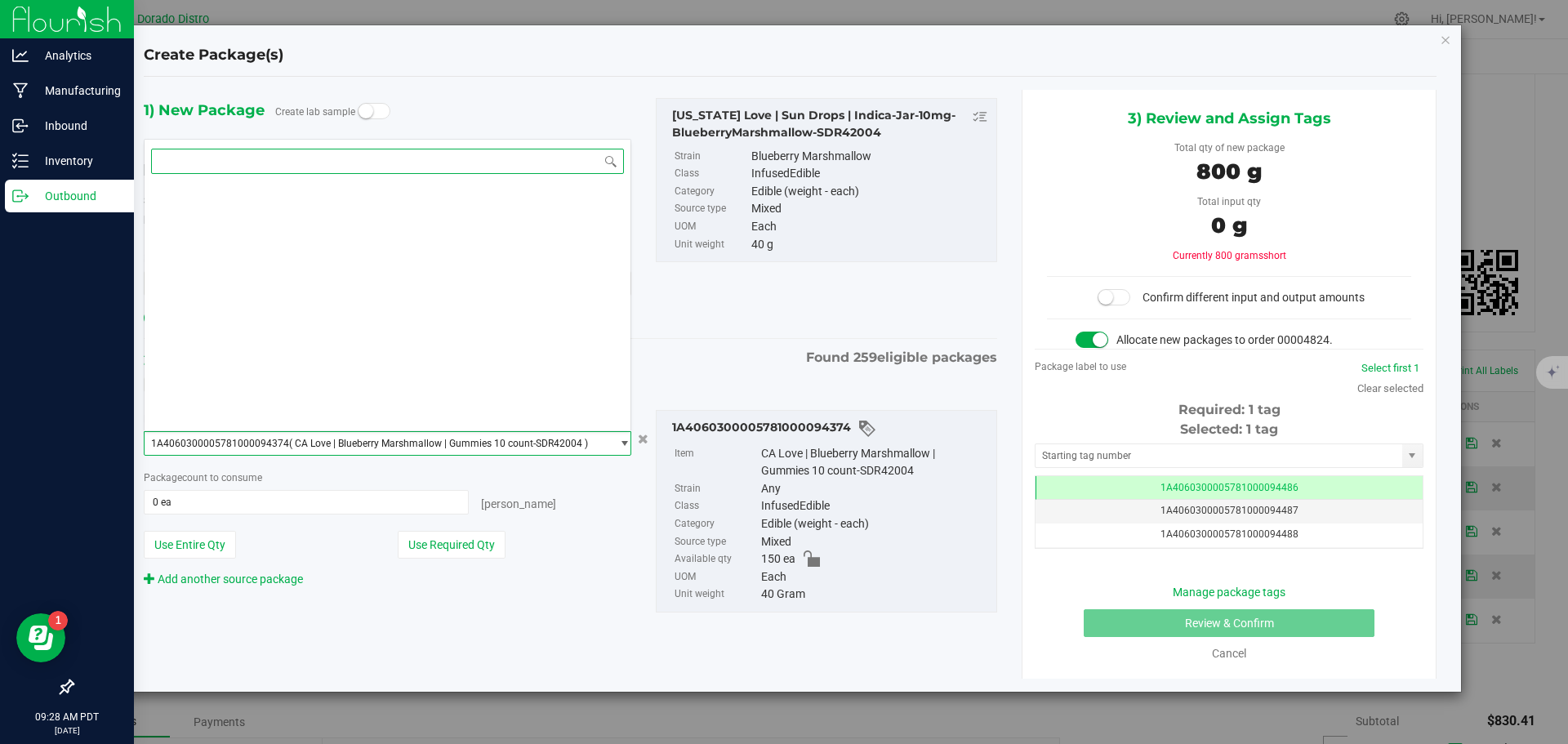
paste input "SDR42004"
type input "SDR42004"
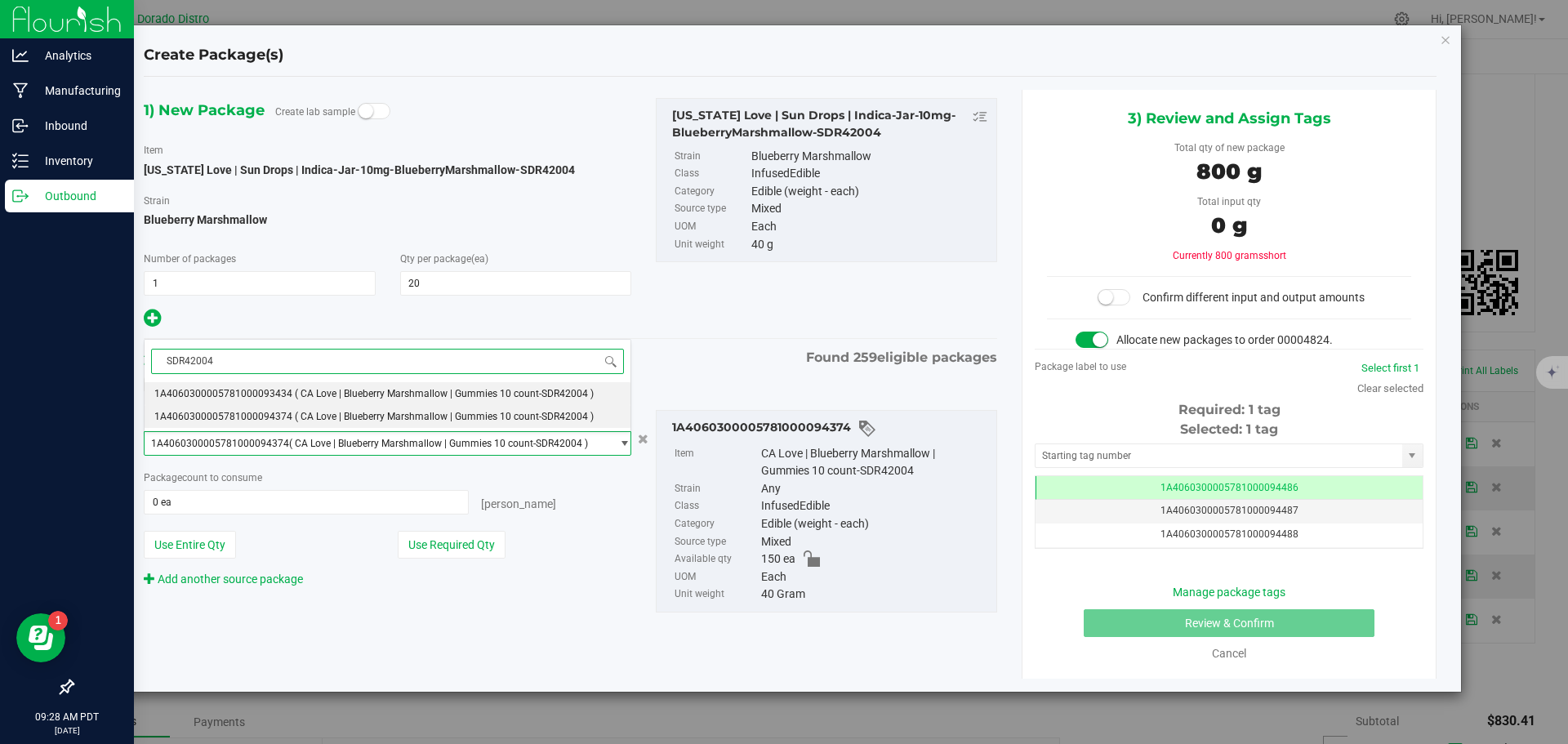
click at [284, 389] on span "1A4060300005781000093434" at bounding box center [223, 394] width 138 height 11
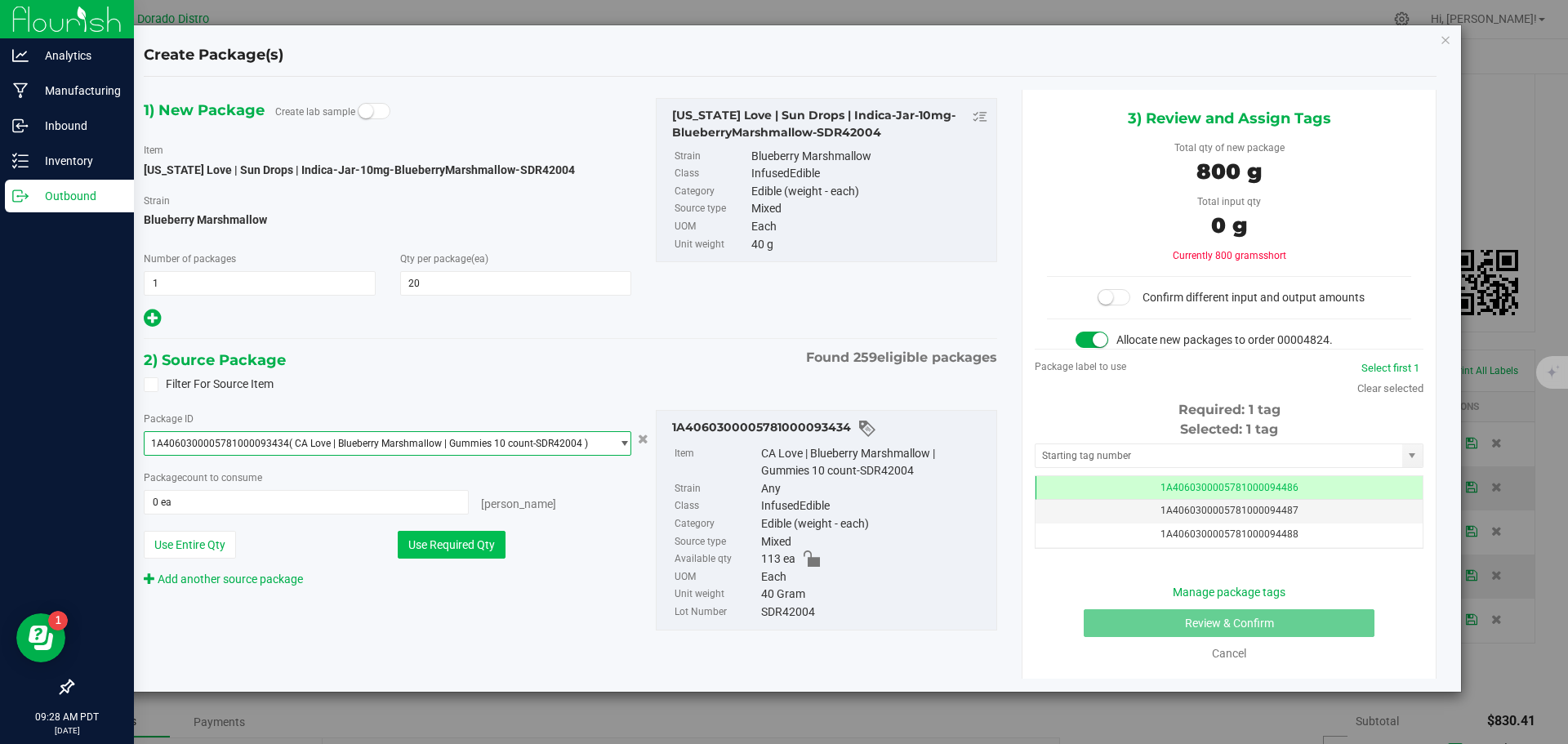
click at [493, 537] on button "Use Required Qty" at bounding box center [451, 545] width 108 height 28
type input "20 ea"
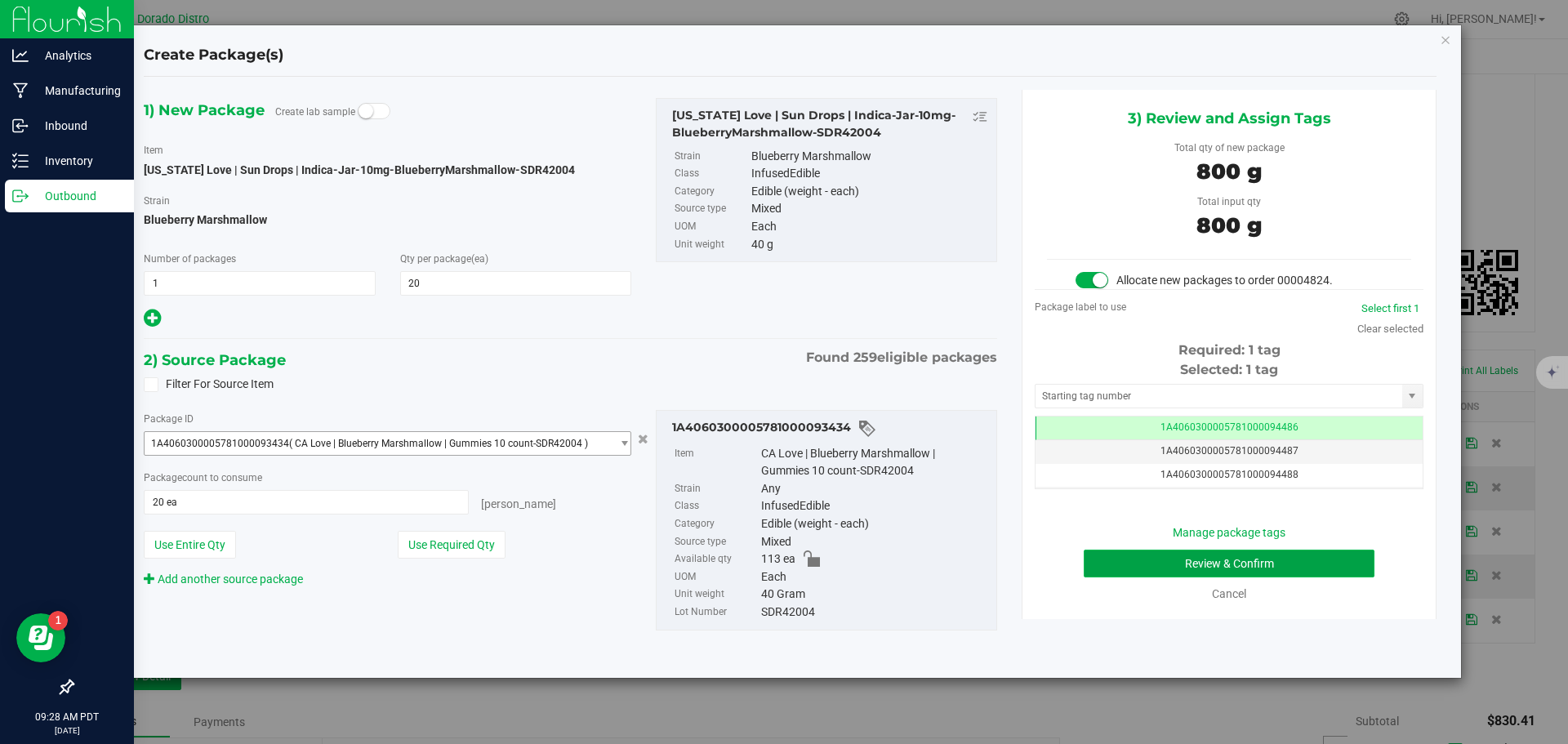
click at [1090, 571] on button "Review & Confirm" at bounding box center [1229, 564] width 291 height 28
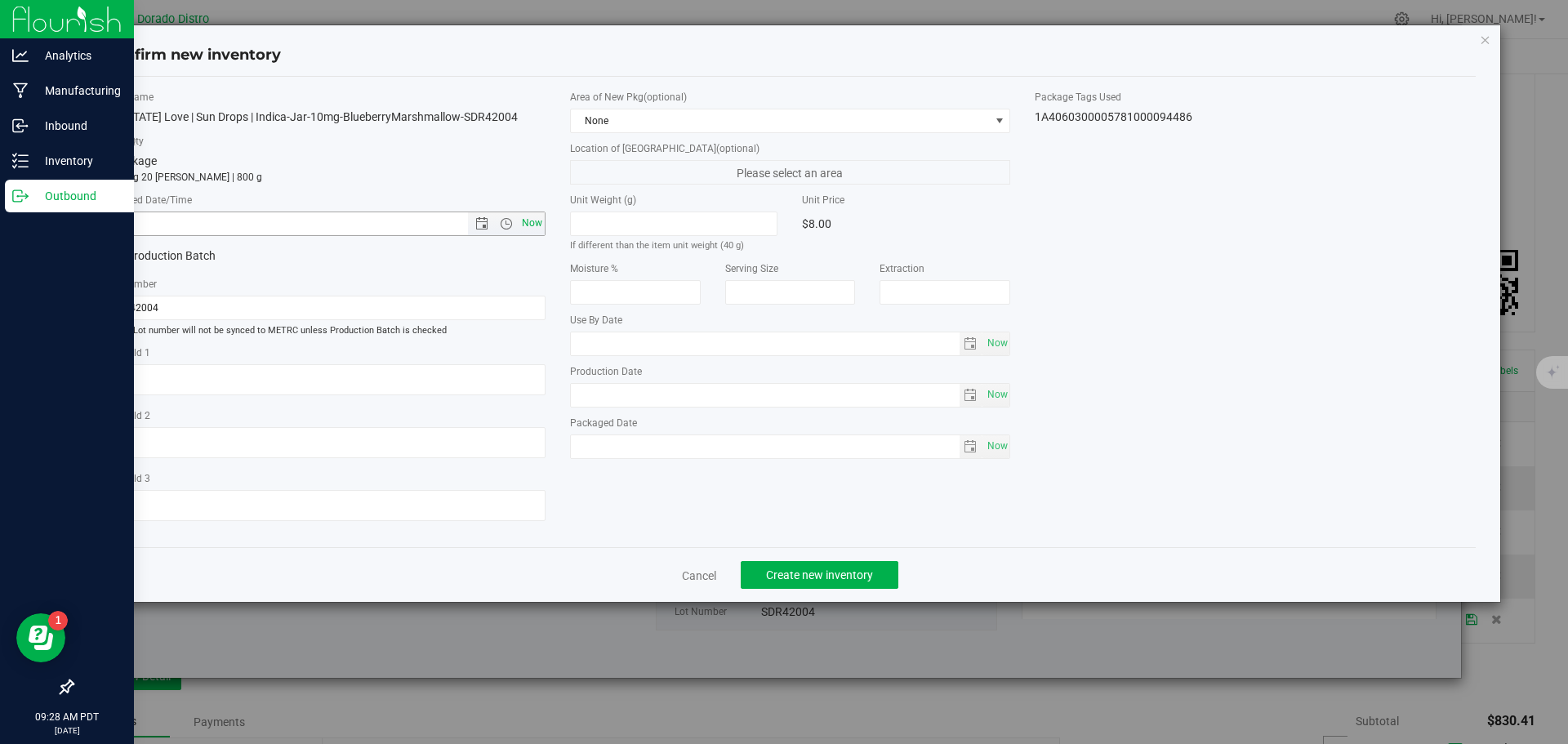
click at [534, 221] on span "Now" at bounding box center [532, 224] width 28 height 24
type input "[DATE] 9:28 AM"
click at [823, 584] on button "Create new inventory" at bounding box center [819, 575] width 157 height 28
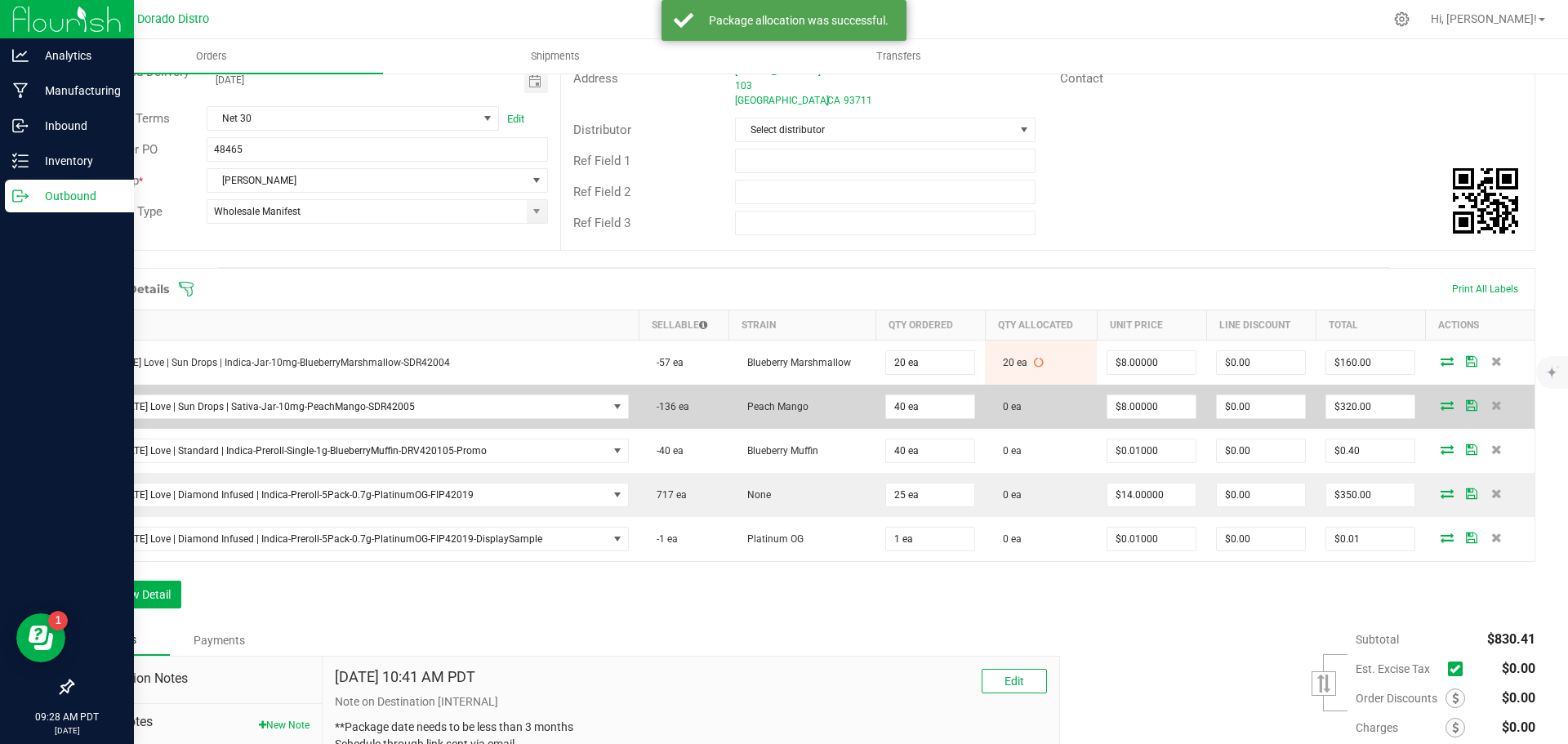
click at [1441, 403] on icon at bounding box center [1447, 405] width 13 height 9
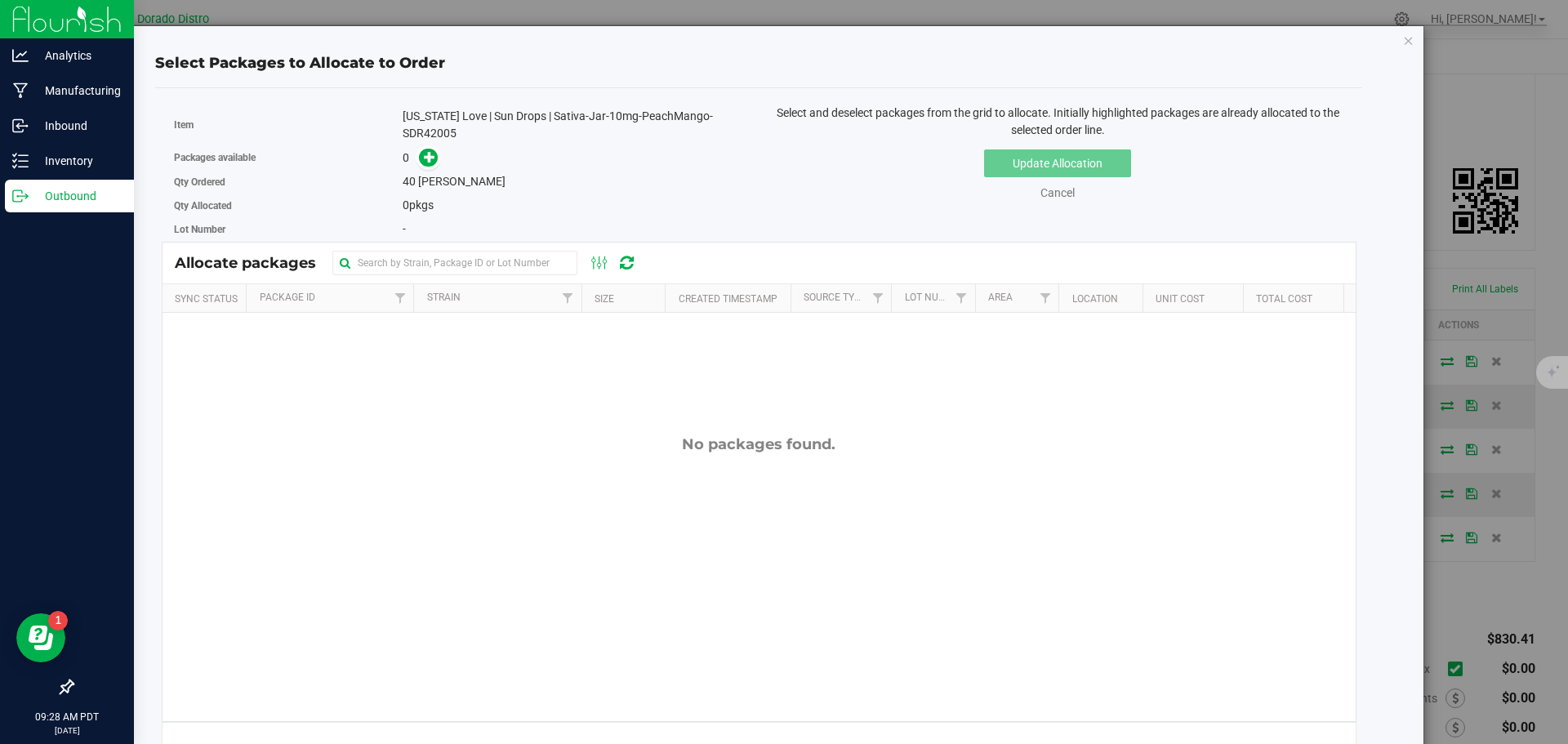
click at [440, 133] on div "[US_STATE] Love | Sun Drops | Sativa-Jar-10mg-PeachMango-SDR42005" at bounding box center [574, 125] width 343 height 34
copy div "SDR42005"
click at [429, 152] on icon at bounding box center [429, 157] width 11 height 11
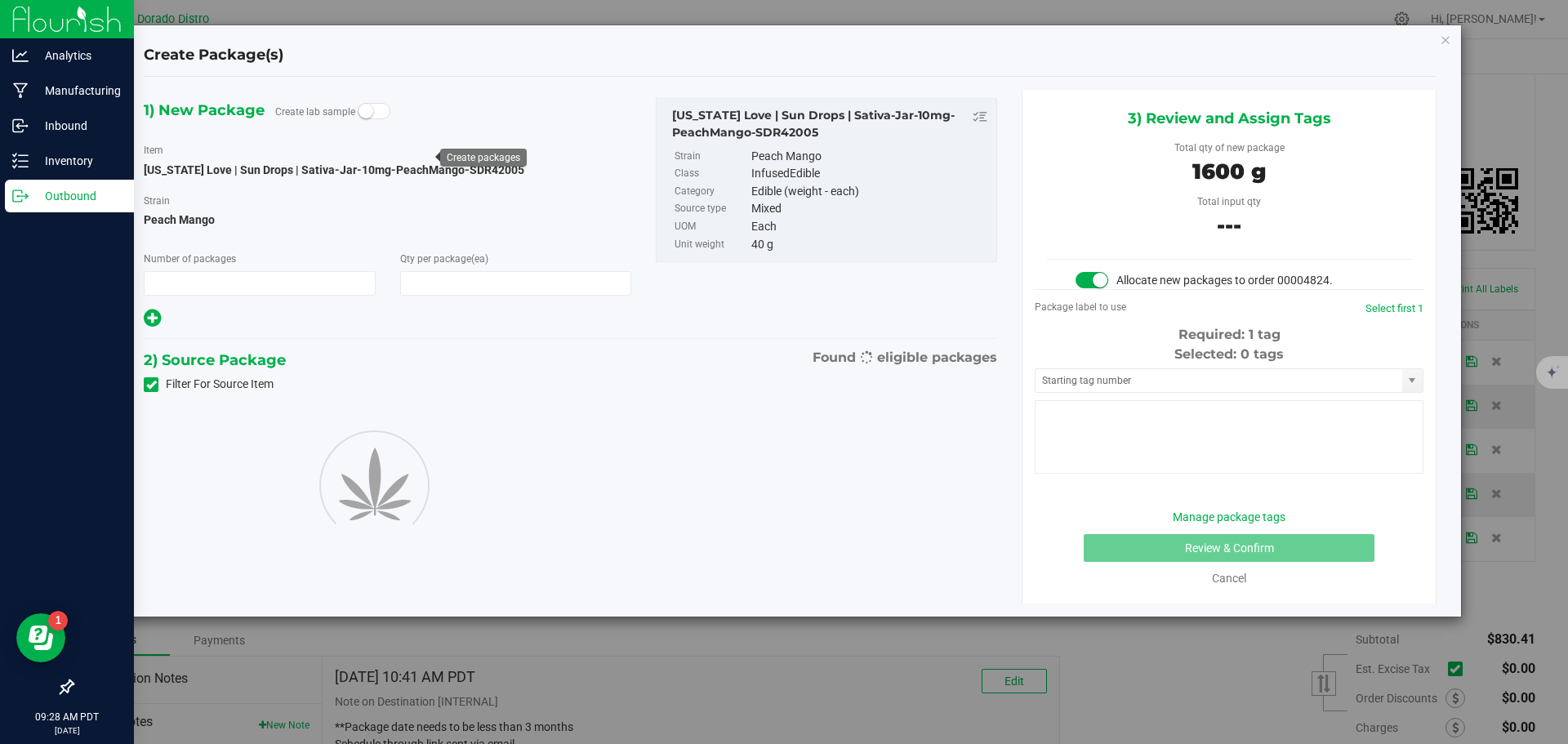
type input "1"
type input "40"
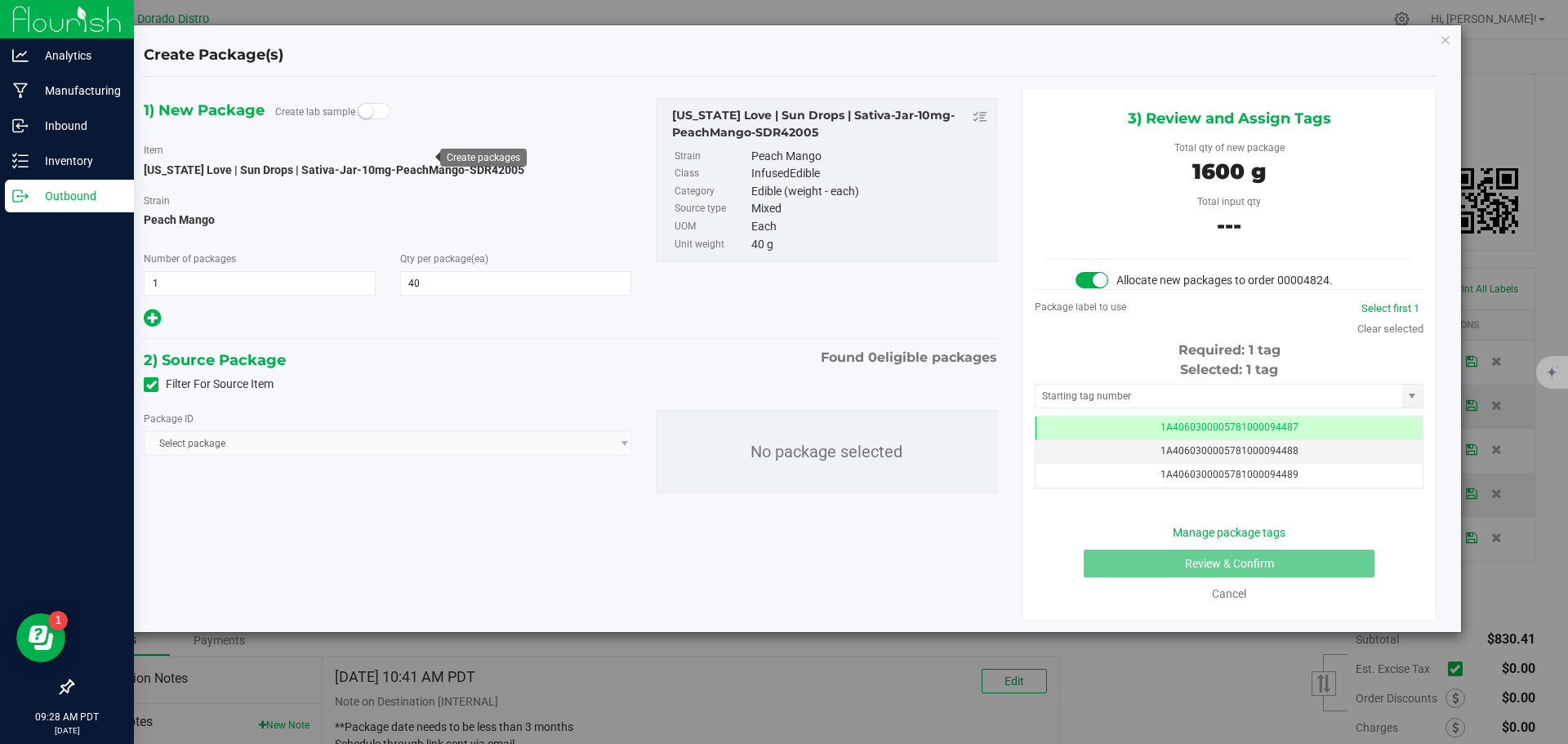
click at [148, 385] on icon at bounding box center [151, 385] width 10 height 0
click at [0, 0] on input "Filter For Source Item" at bounding box center [0, 0] width 0 height 0
click at [336, 439] on span "Select package" at bounding box center [377, 443] width 466 height 23
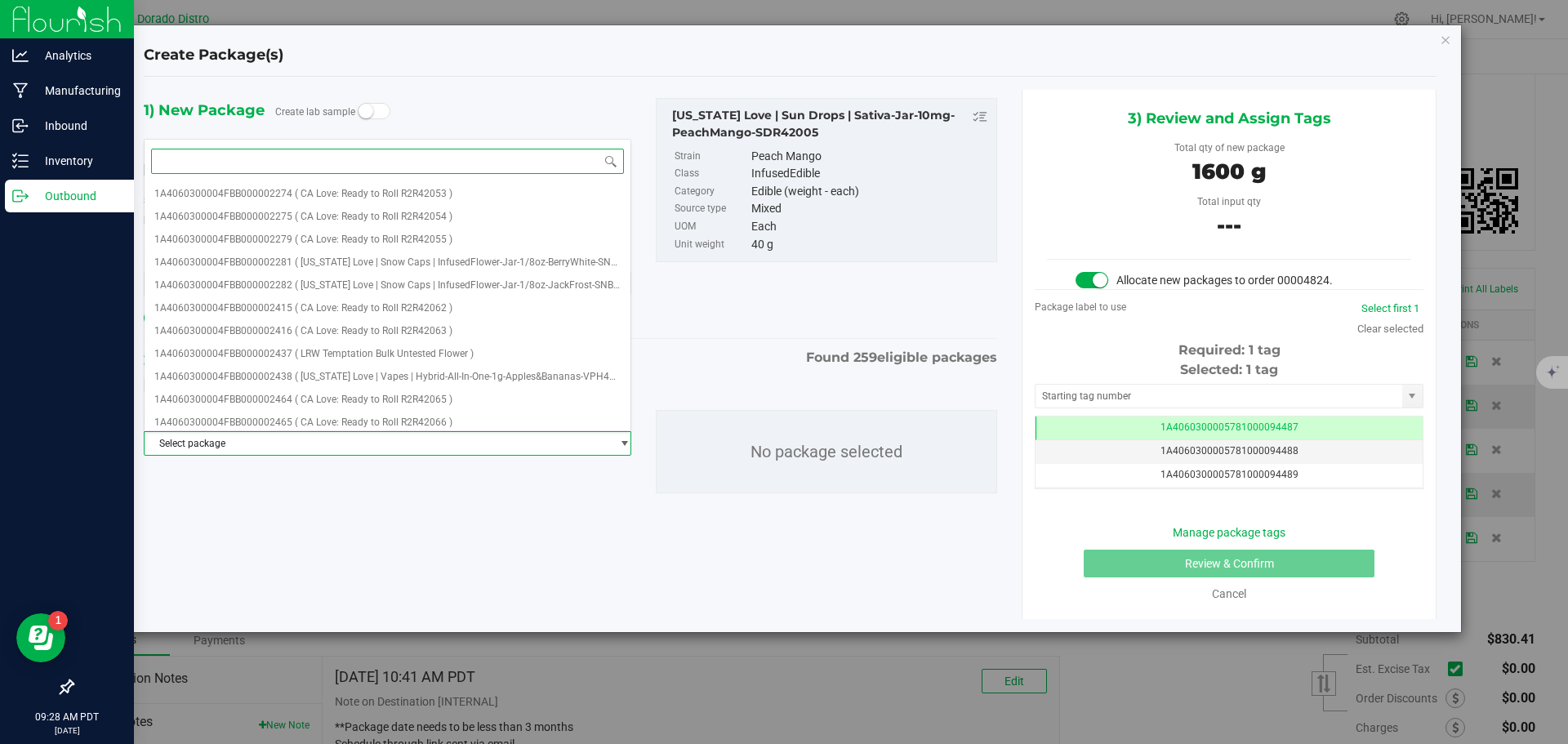
paste input "SDR42005"
type input "SDR42005"
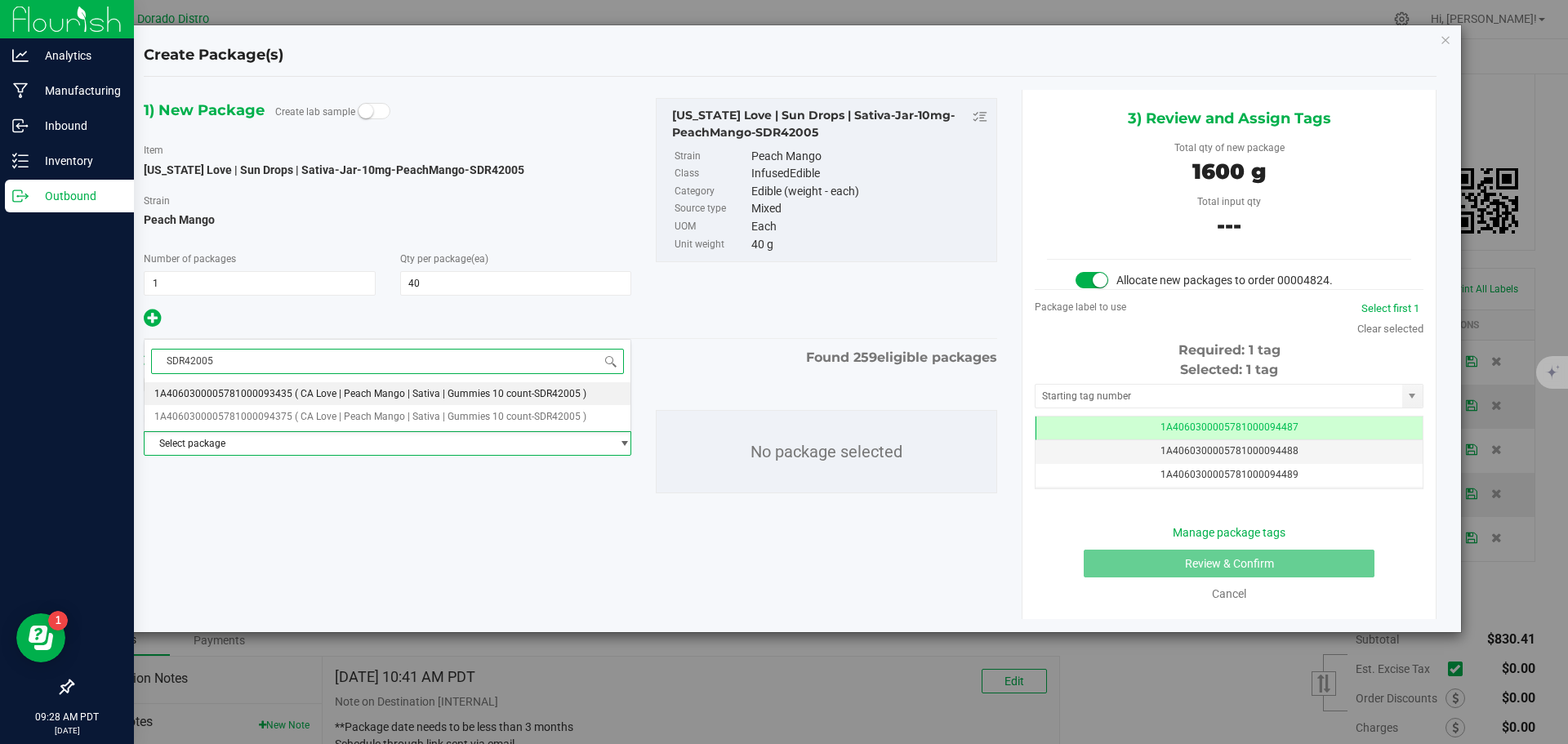
click at [322, 401] on li "1A4060300005781000093435 ( CA Love | Peach Mango | Sativa | Gummies 10 count-SD…" at bounding box center [387, 394] width 486 height 23
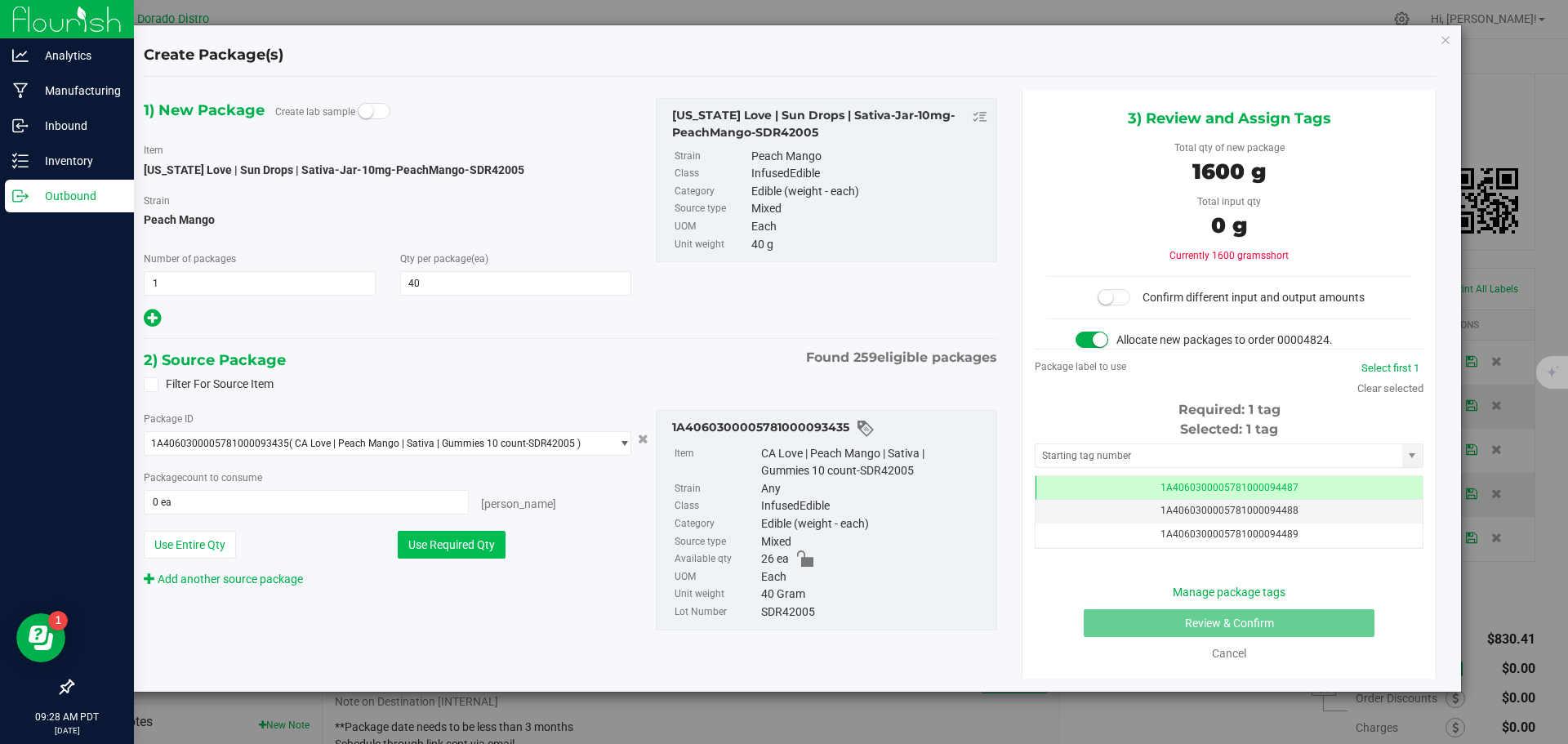
click at [431, 541] on button "Use Required Qty" at bounding box center [451, 545] width 108 height 28
type input "26 ea"
click at [1441, 40] on icon "button" at bounding box center [1445, 39] width 11 height 20
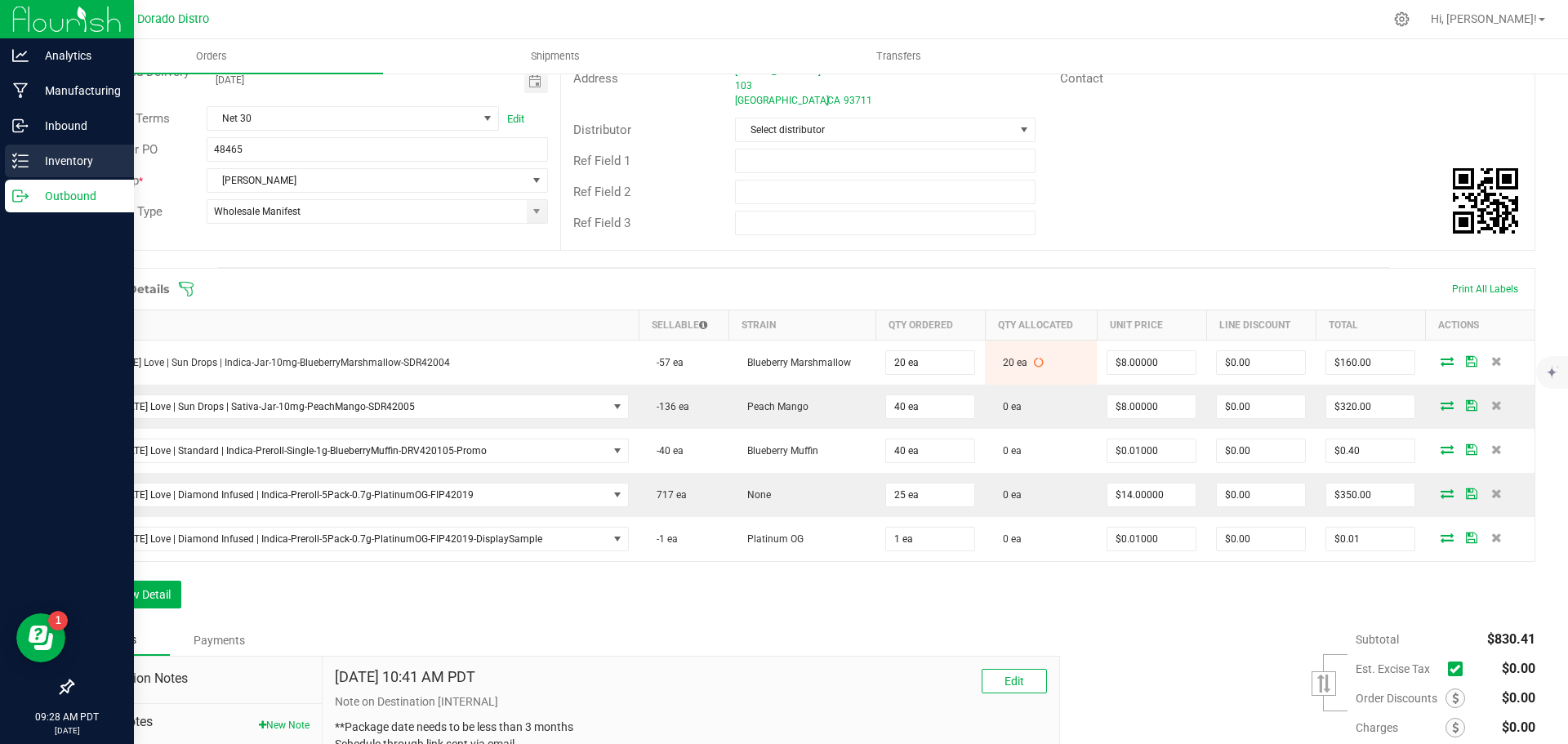
click at [37, 158] on p "Inventory" at bounding box center [77, 161] width 98 height 20
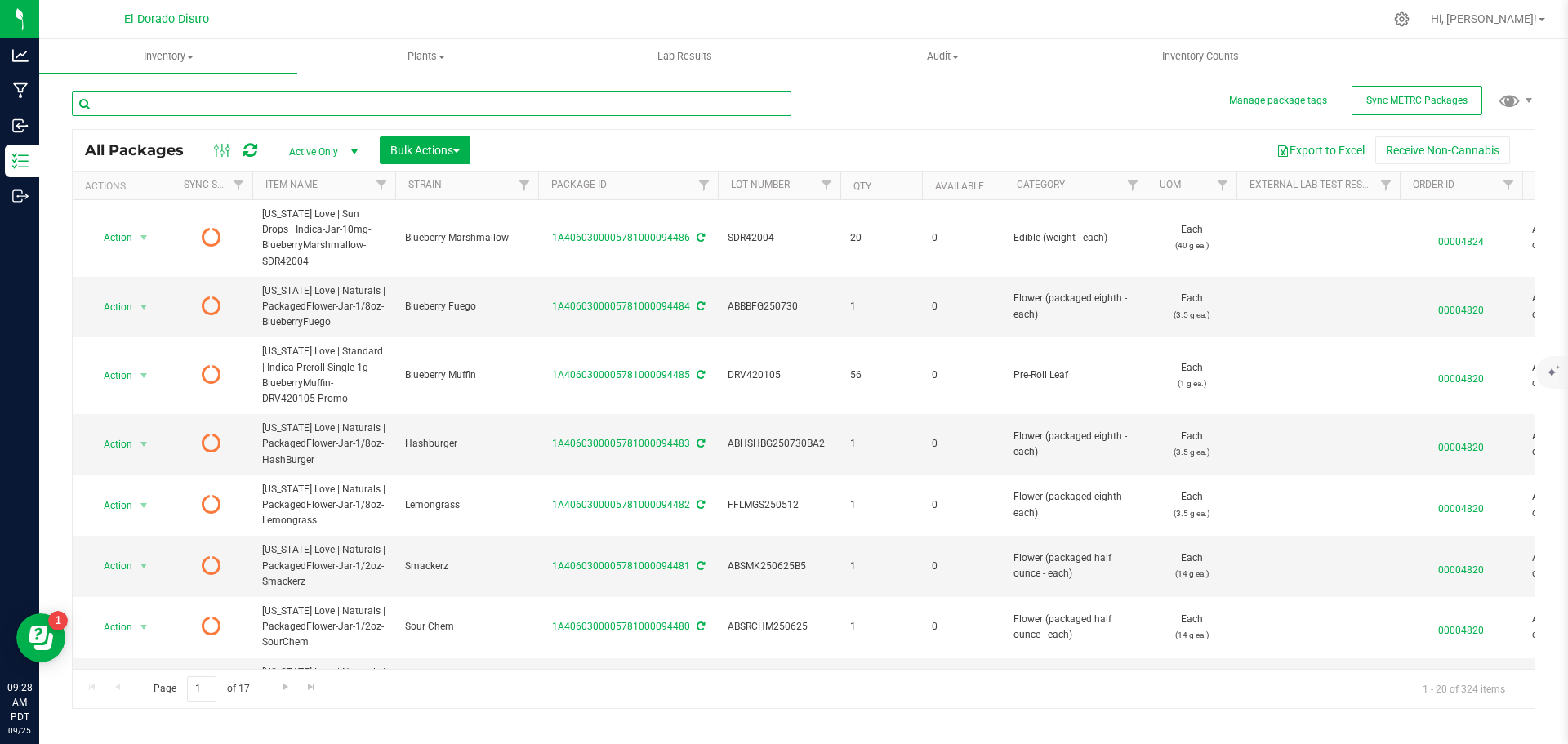
click at [168, 103] on input "text" at bounding box center [431, 103] width 719 height 24
type input "SDR42005"
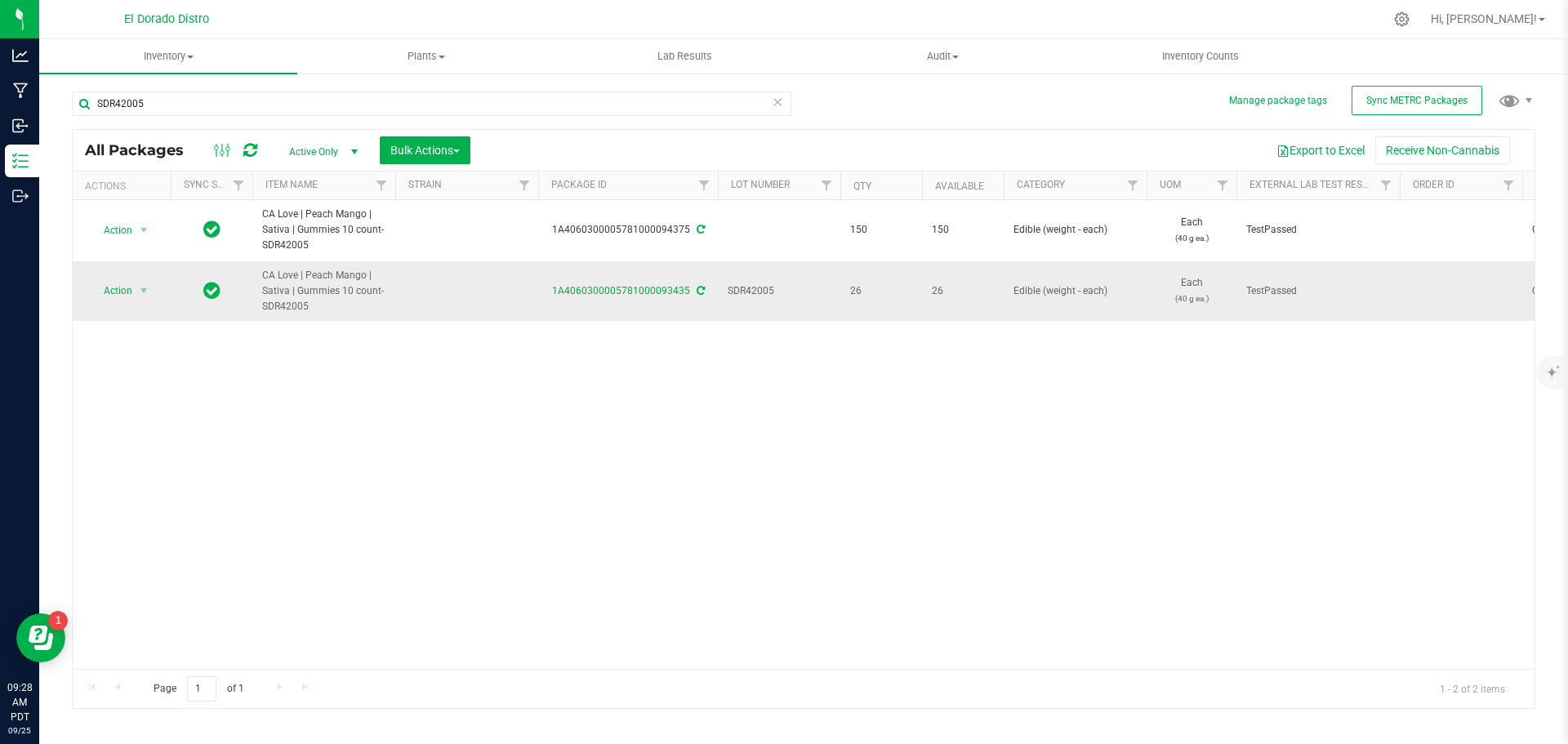
click at [758, 290] on span "SDR42005" at bounding box center [779, 291] width 103 height 16
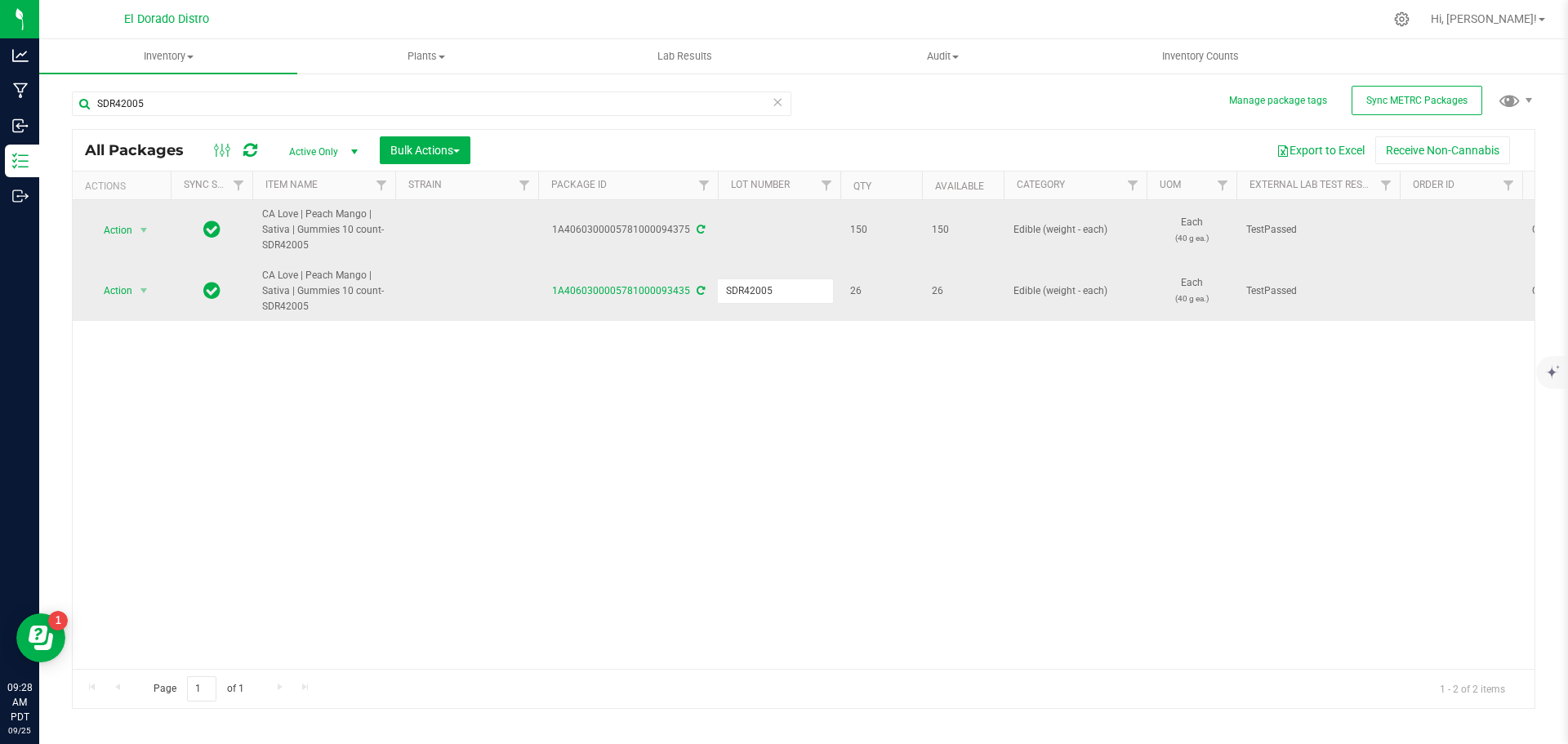
click at [764, 237] on td at bounding box center [779, 230] width 122 height 61
type input "SDR42005"
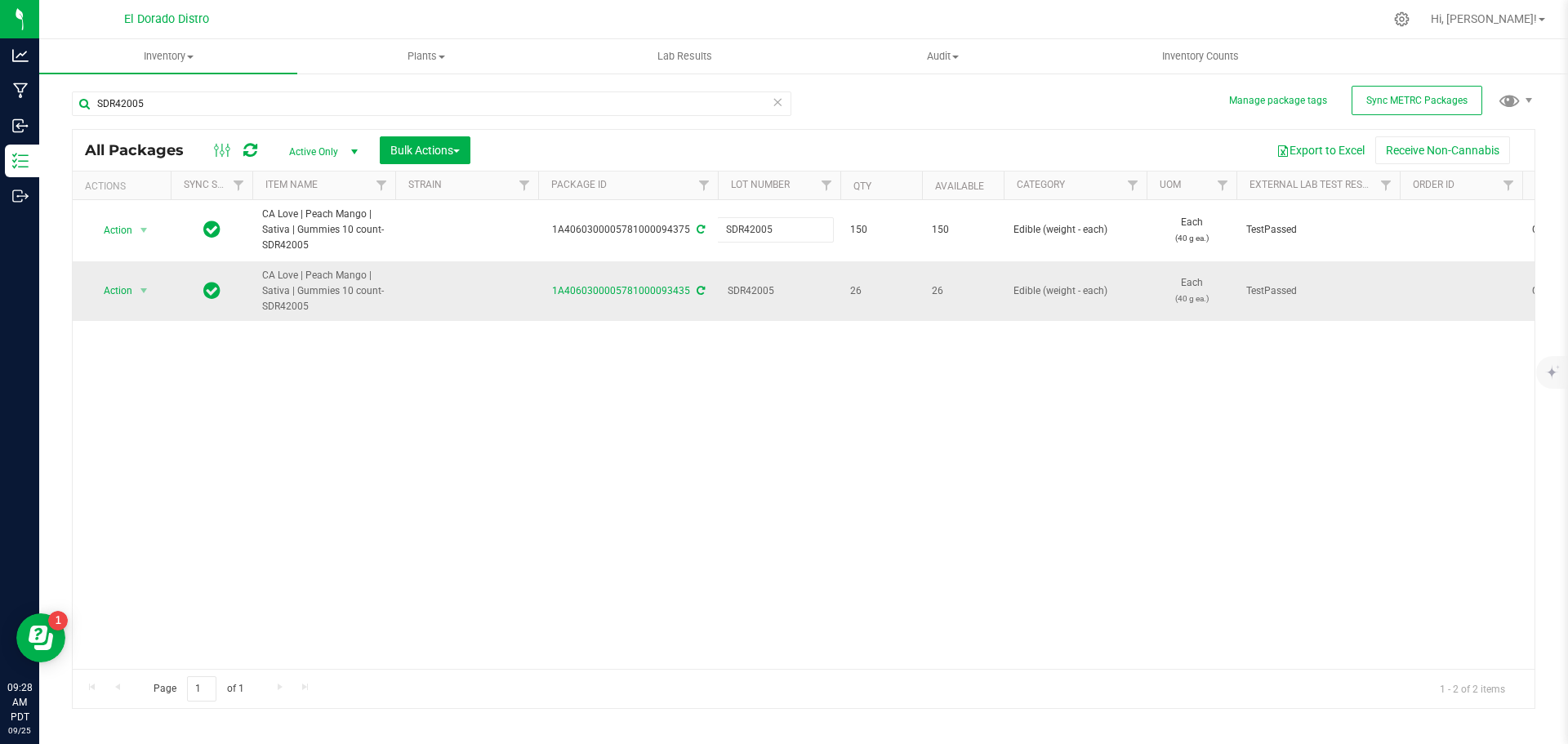
click at [774, 333] on div "All Packages Active Only Active Only Lab Samples Locked All External Internal B…" at bounding box center [803, 419] width 1463 height 580
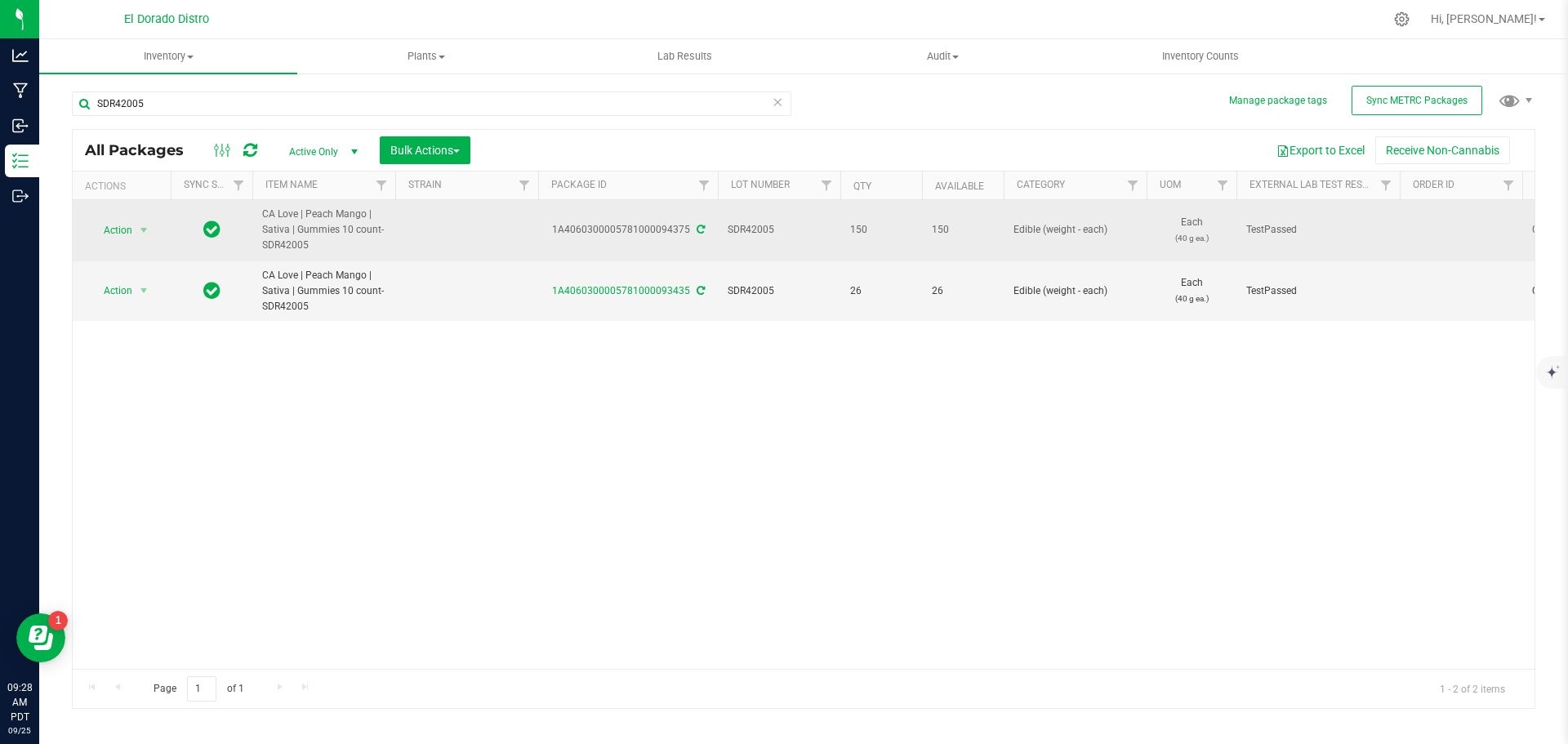
click at [697, 226] on icon at bounding box center [700, 229] width 8 height 9
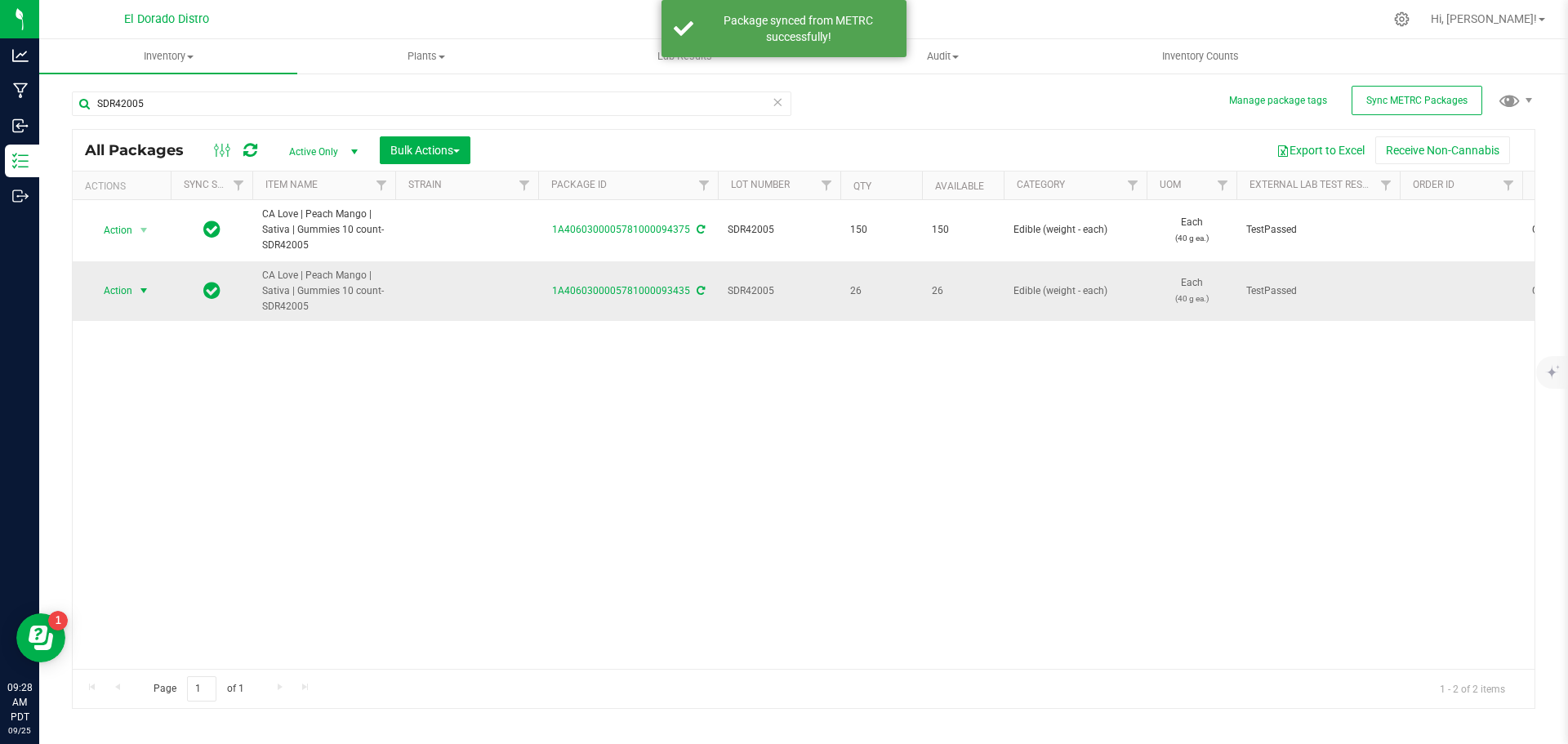
click at [130, 280] on span "Action" at bounding box center [110, 290] width 44 height 23
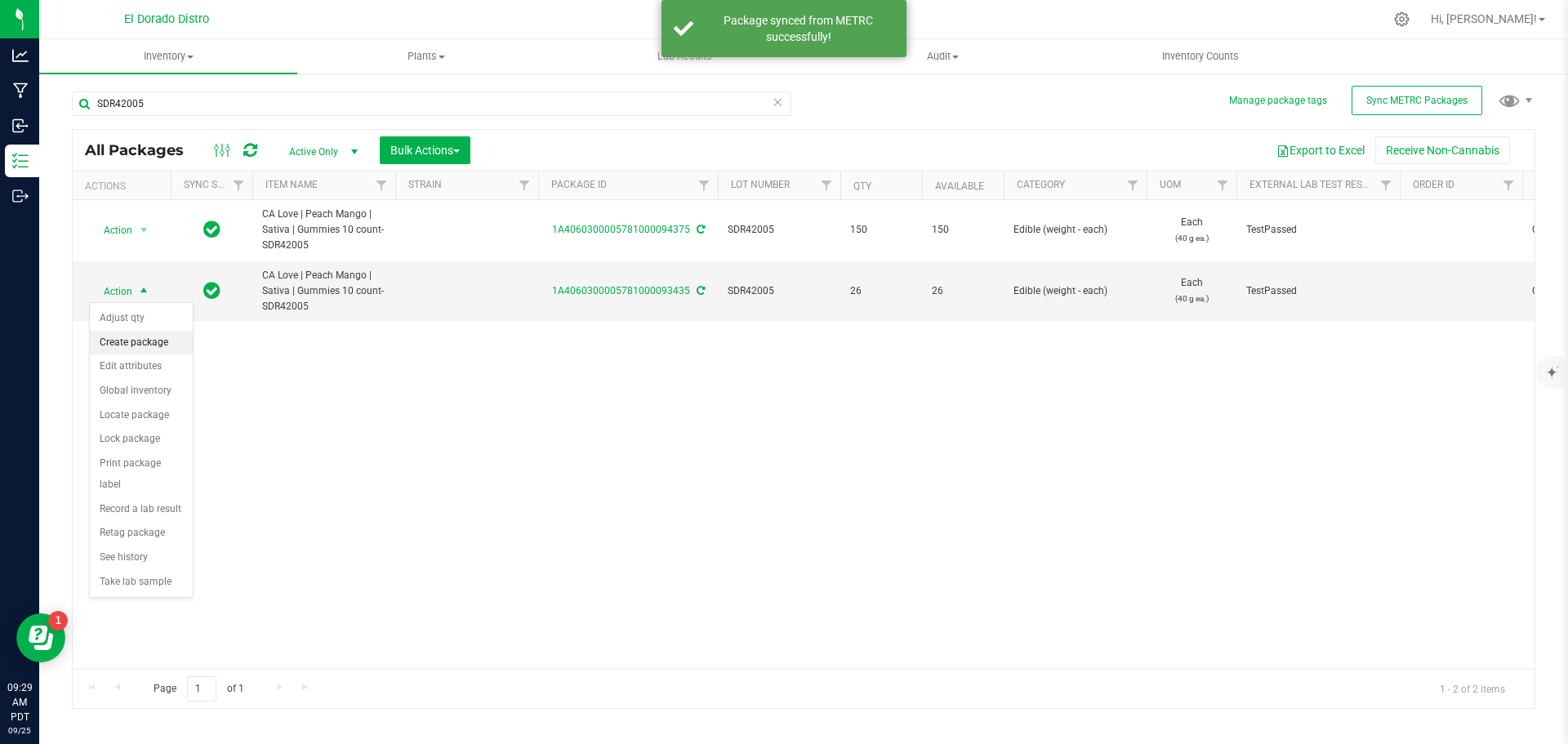
click at [157, 338] on li "Create package" at bounding box center [141, 343] width 103 height 24
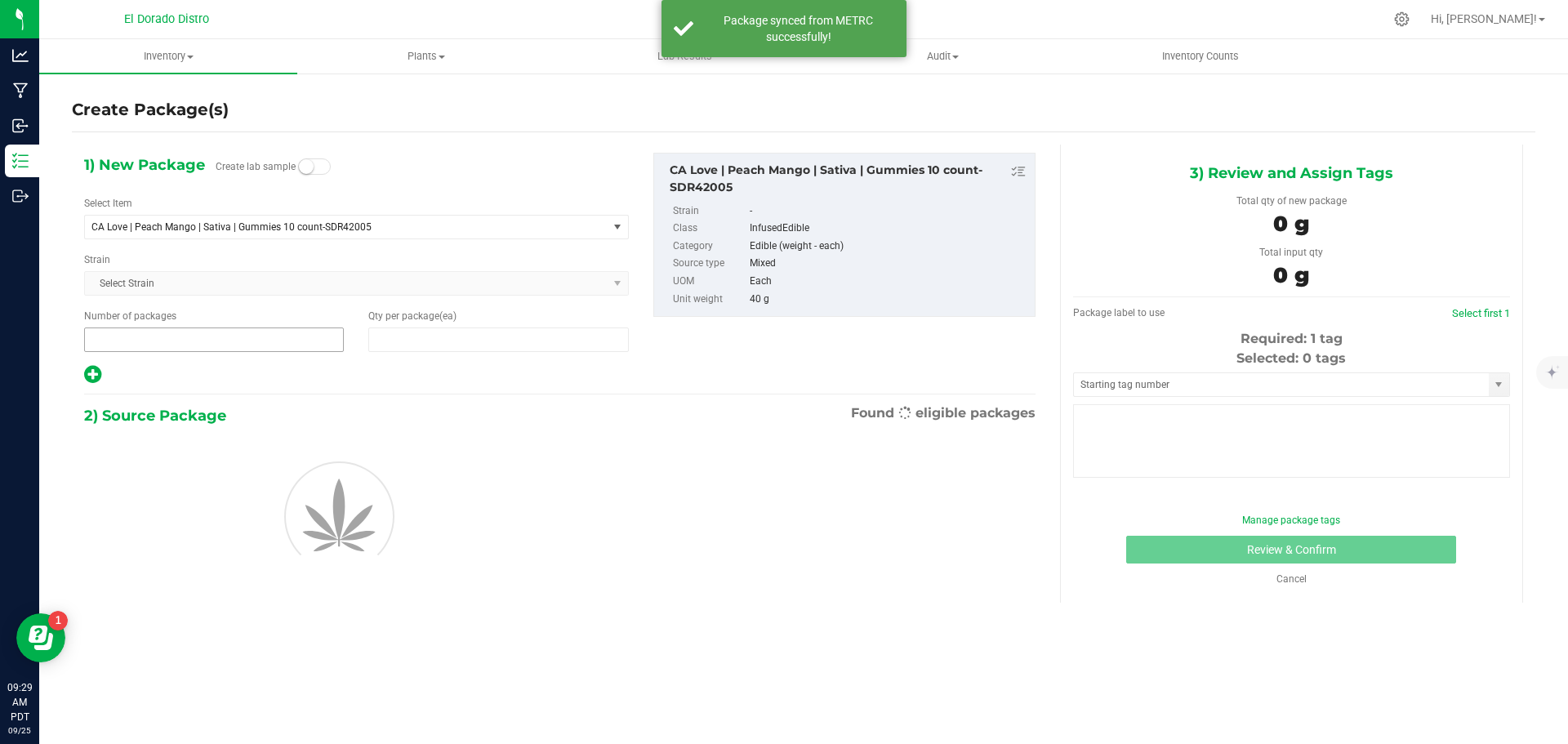
type input "1"
type input "0"
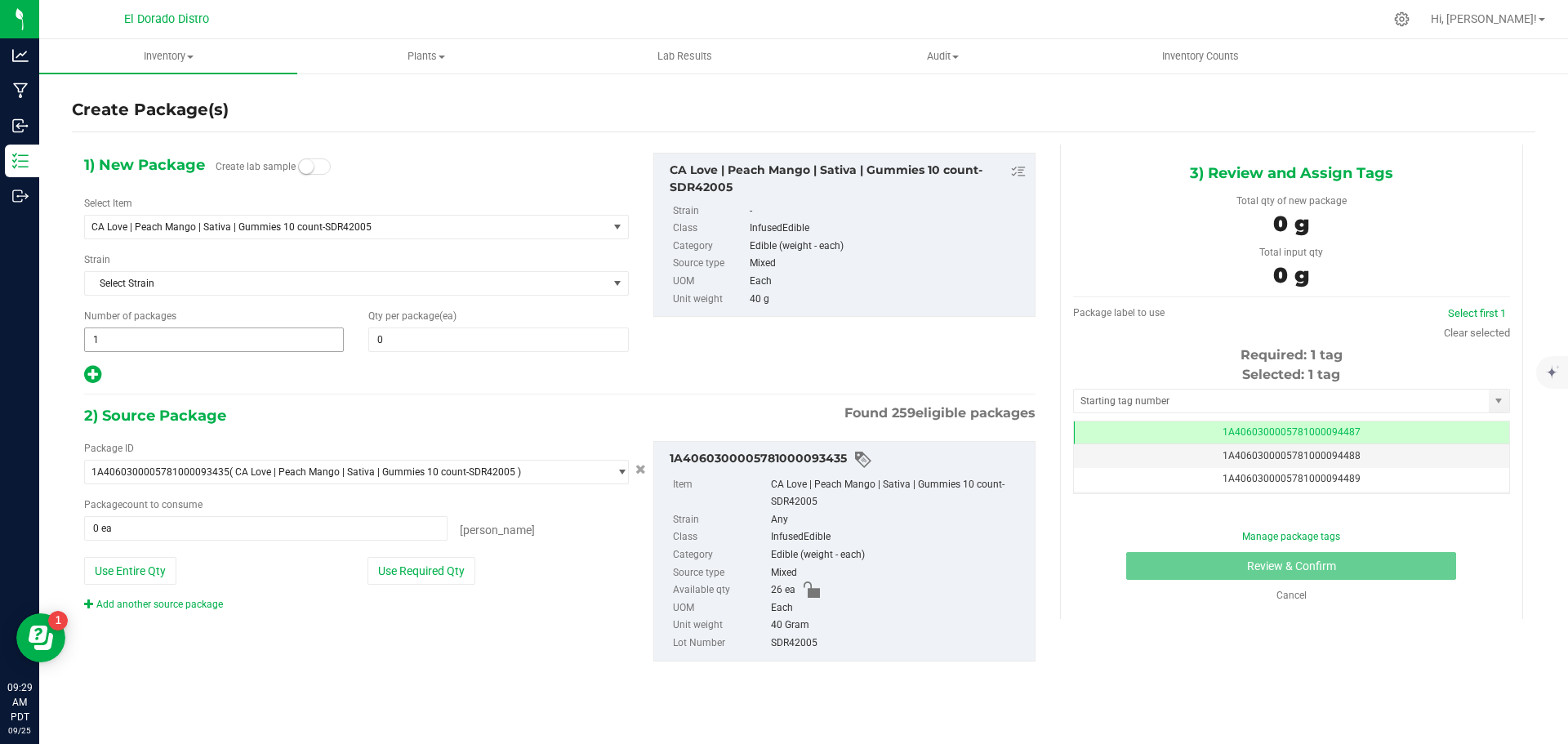
scroll to position [0, -1]
click at [399, 340] on span at bounding box center [498, 339] width 260 height 24
type input "0"
click at [241, 226] on span "CA Love | Peach Mango | Sativa | Gummies 10 count-SDR42005" at bounding box center [336, 226] width 489 height 11
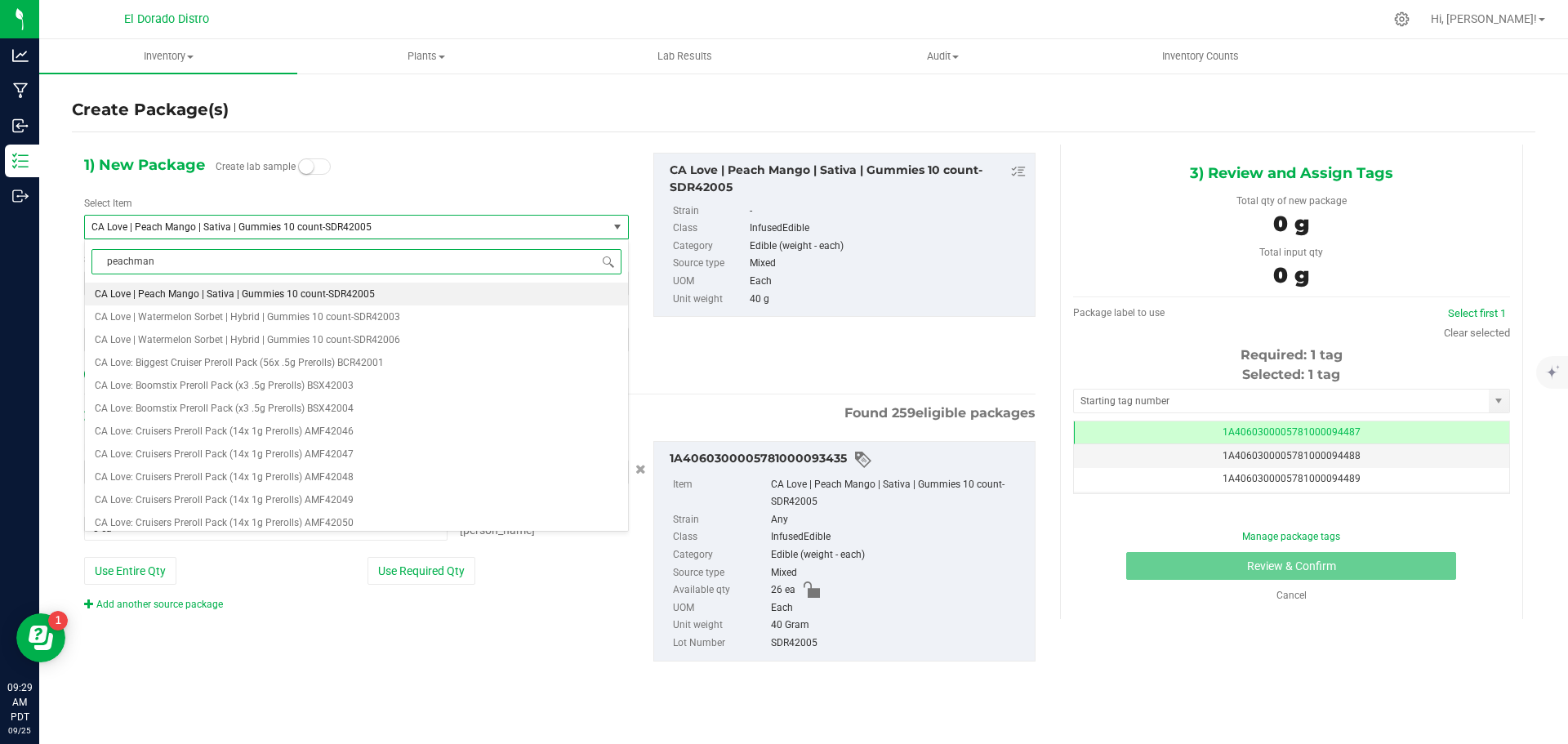
type input "peachmang"
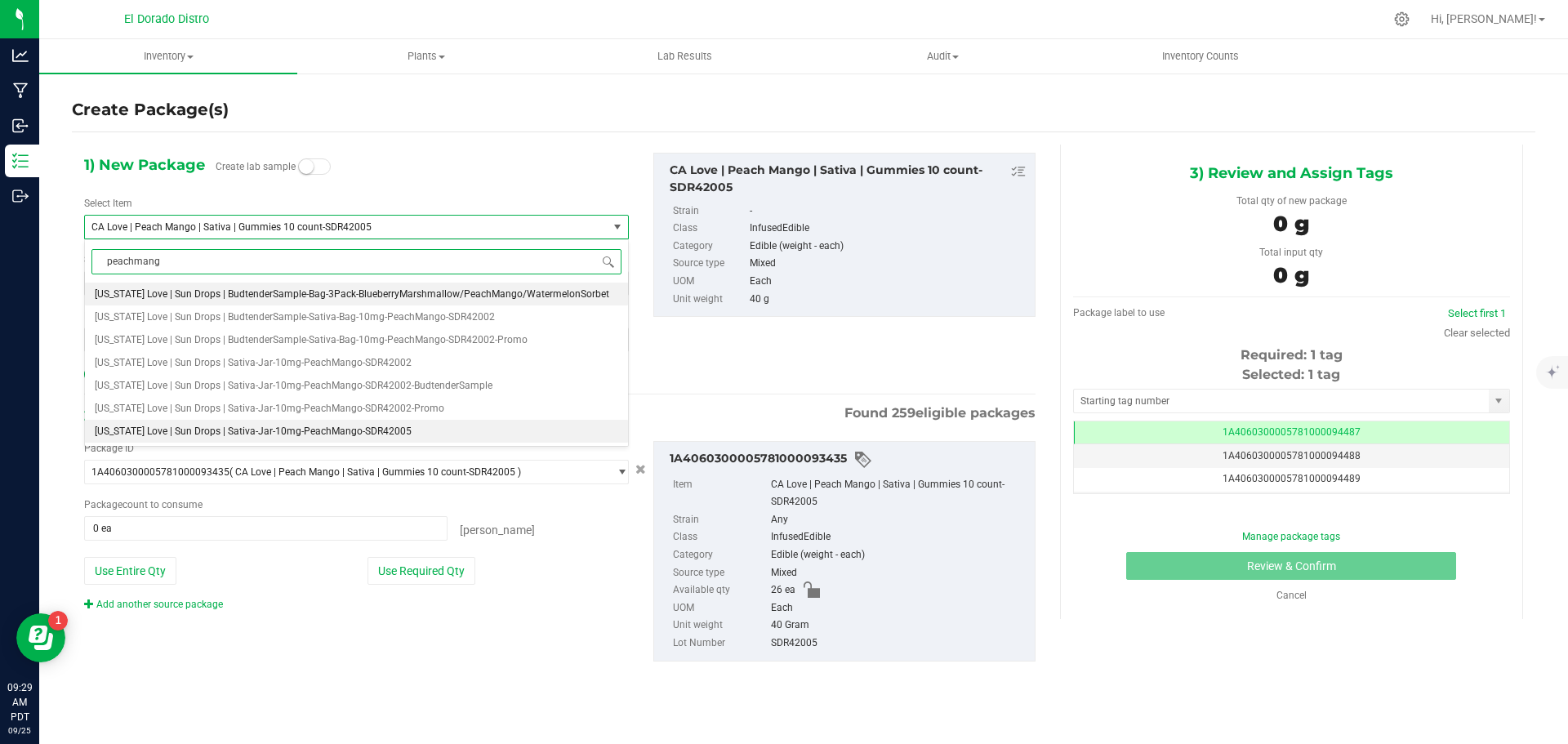
click at [391, 430] on span "[US_STATE] Love | Sun Drops | Sativa-Jar-10mg-PeachMango-SDR42005" at bounding box center [253, 431] width 317 height 11
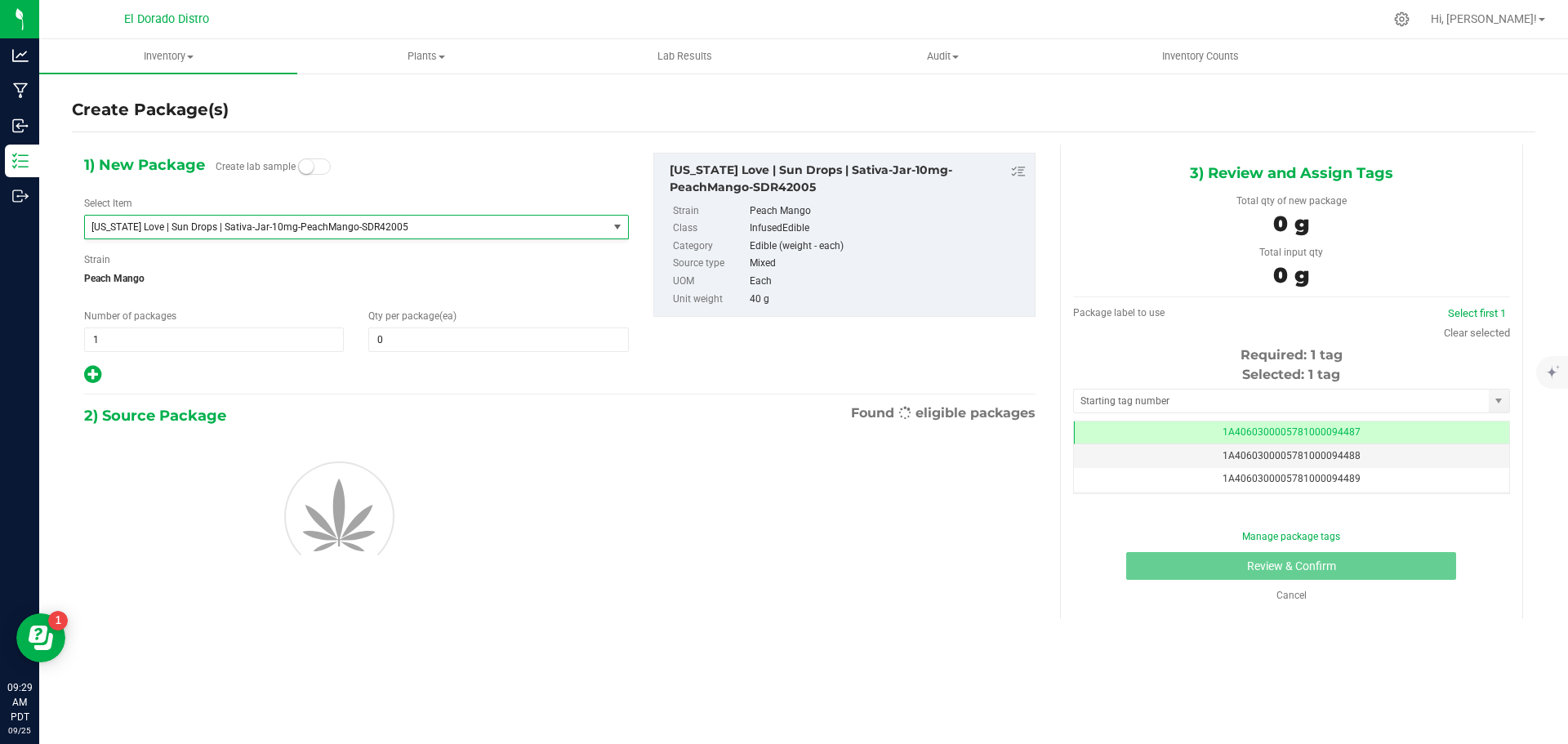
type input "0"
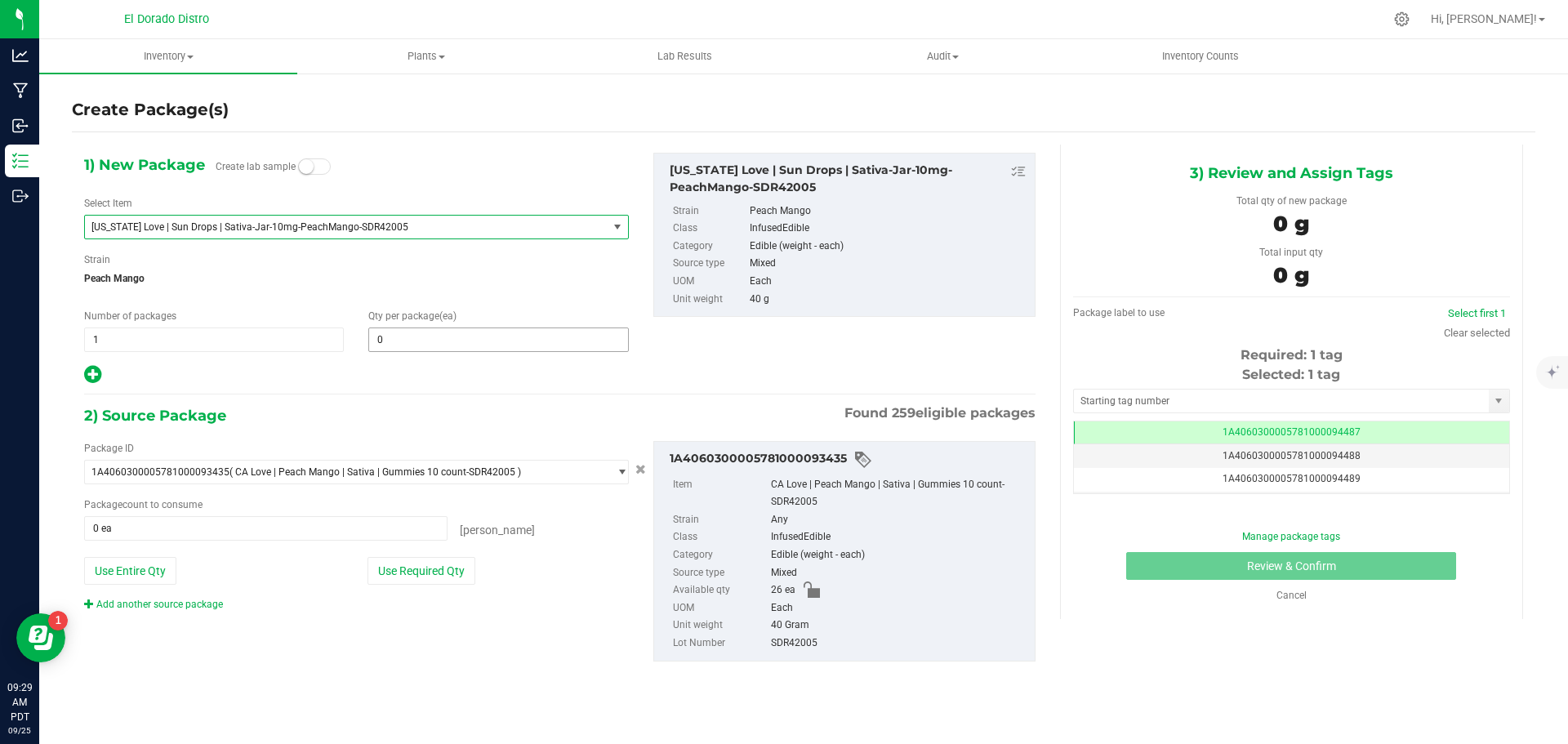
click at [391, 344] on span "0 0" at bounding box center [498, 339] width 260 height 24
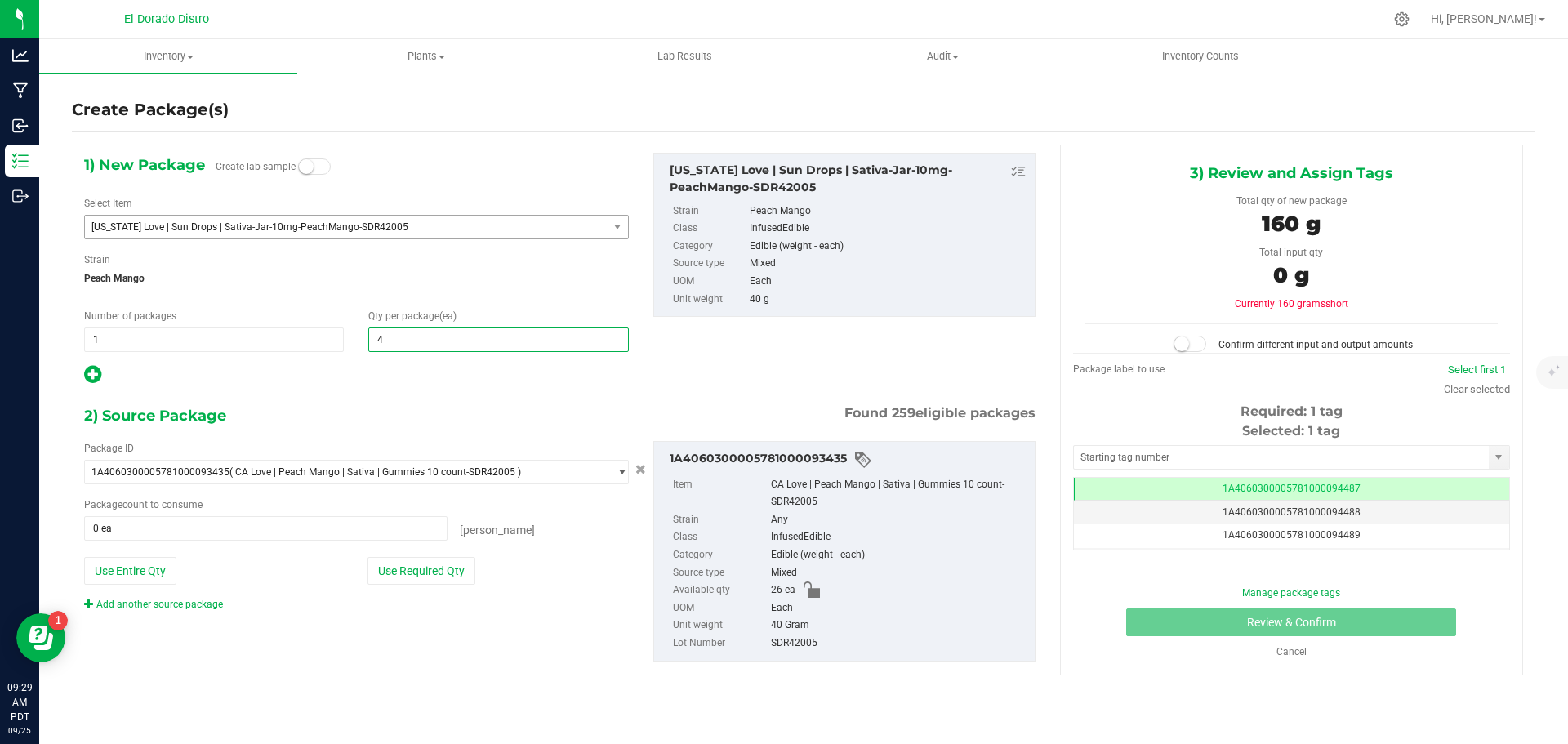
type input "40"
click at [401, 279] on span "Peach Mango" at bounding box center [356, 278] width 545 height 24
click at [427, 572] on button "Use Required Qty" at bounding box center [421, 571] width 108 height 28
type input "26 ea"
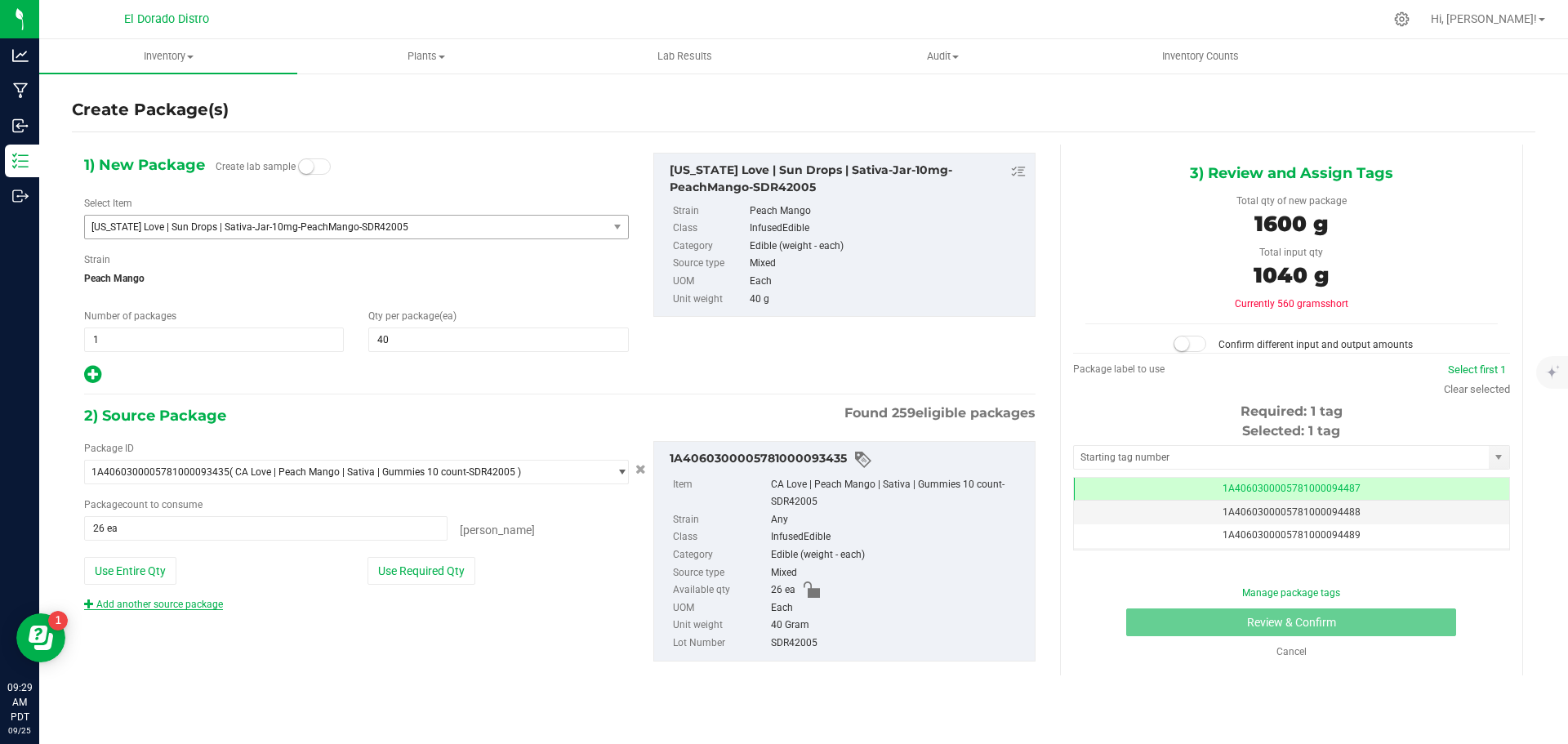
click at [188, 604] on link "Add another source package" at bounding box center [153, 604] width 139 height 11
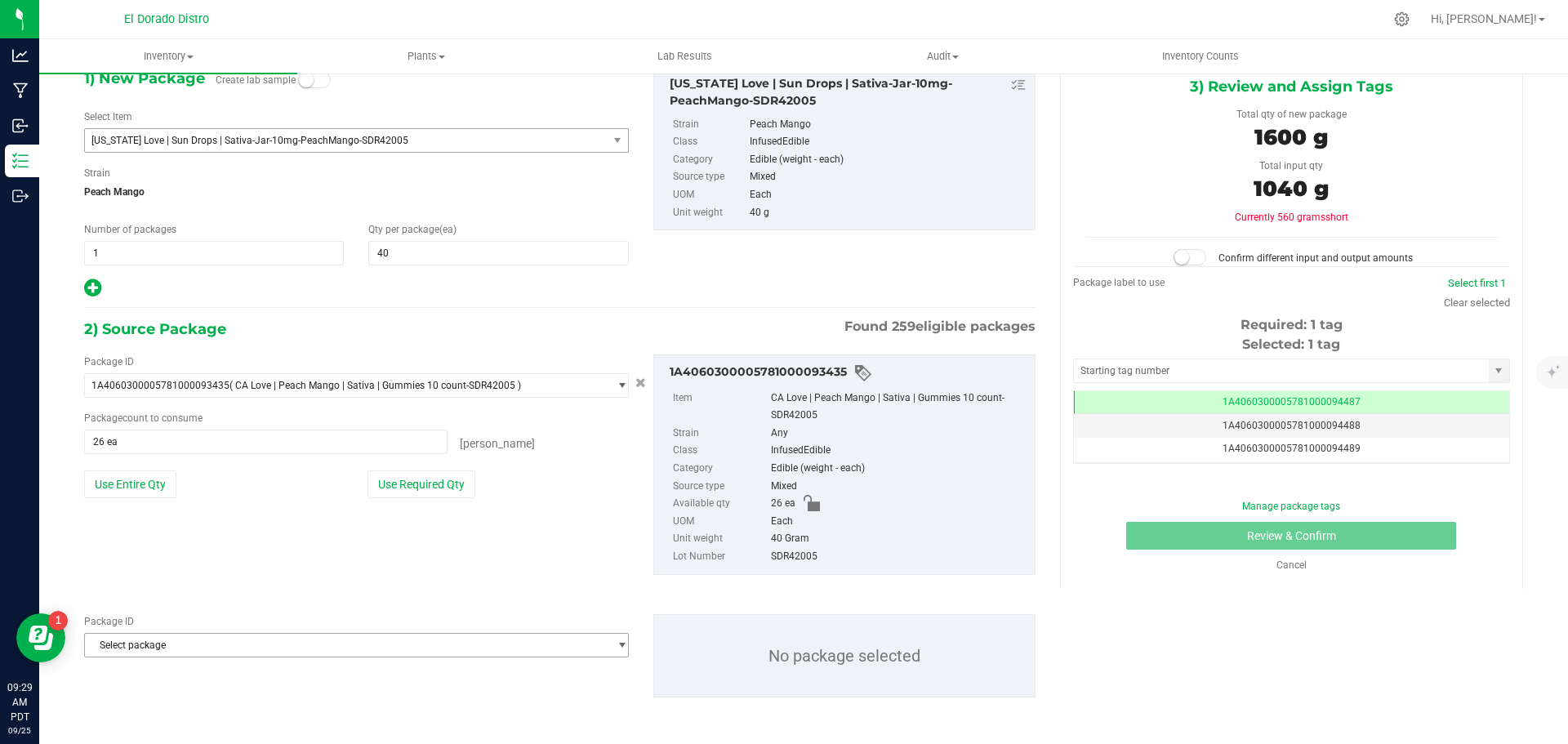
click at [194, 640] on span "Select package" at bounding box center [346, 645] width 522 height 23
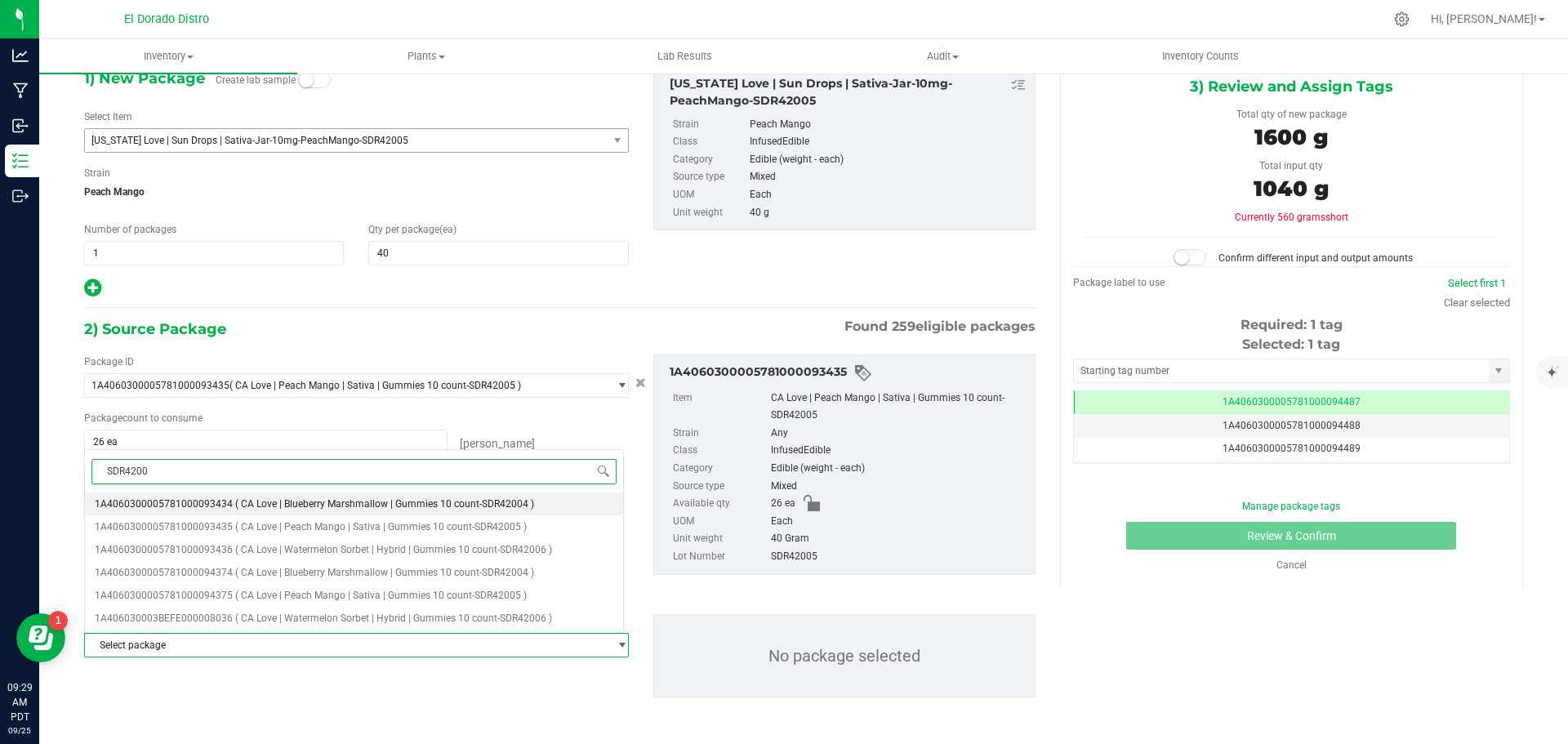
type input "SDR42005"
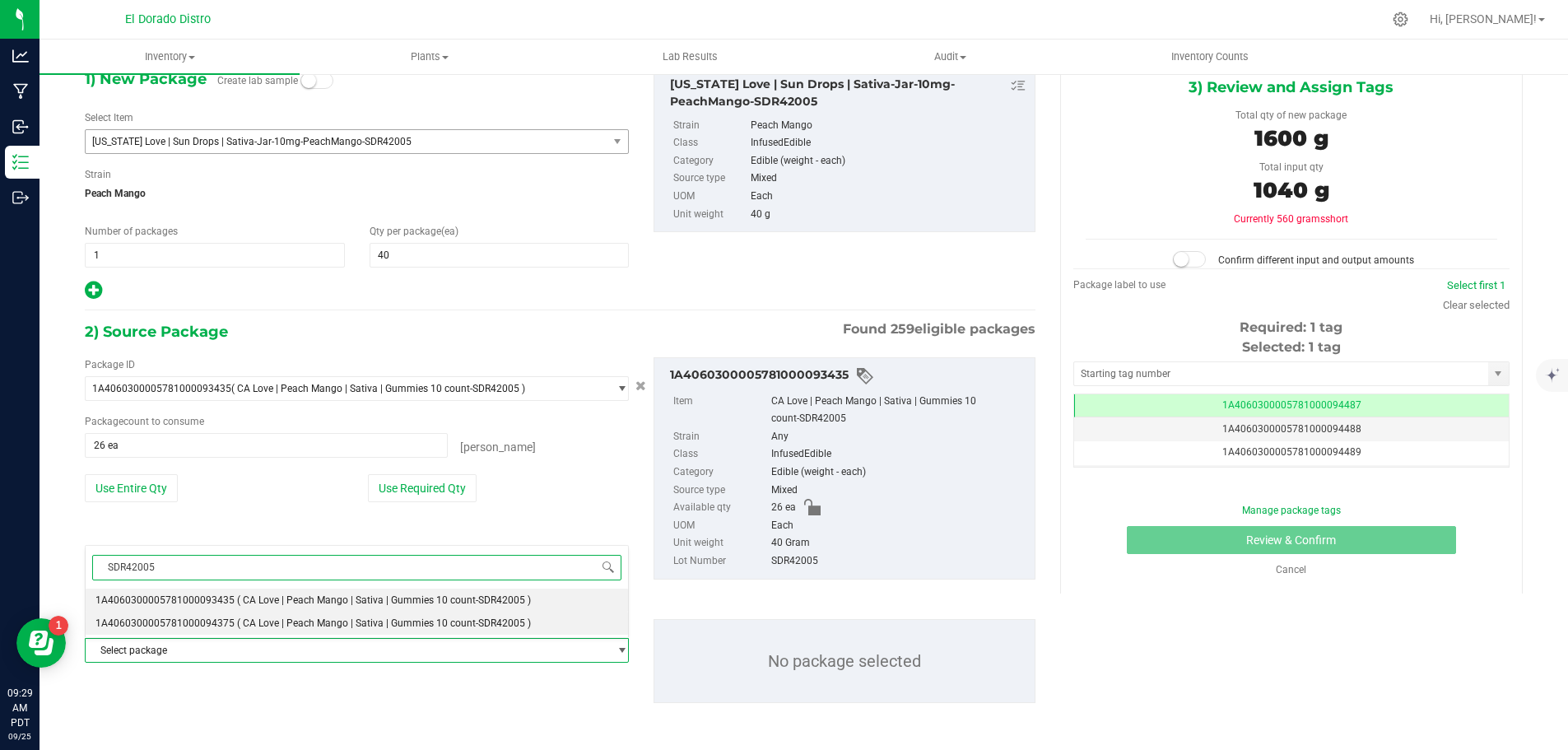
click at [225, 631] on li "1A4060300005781000094375 ( CA Love | Peach Mango | Sativa | Gummies 10 count-SD…" at bounding box center [357, 623] width 542 height 23
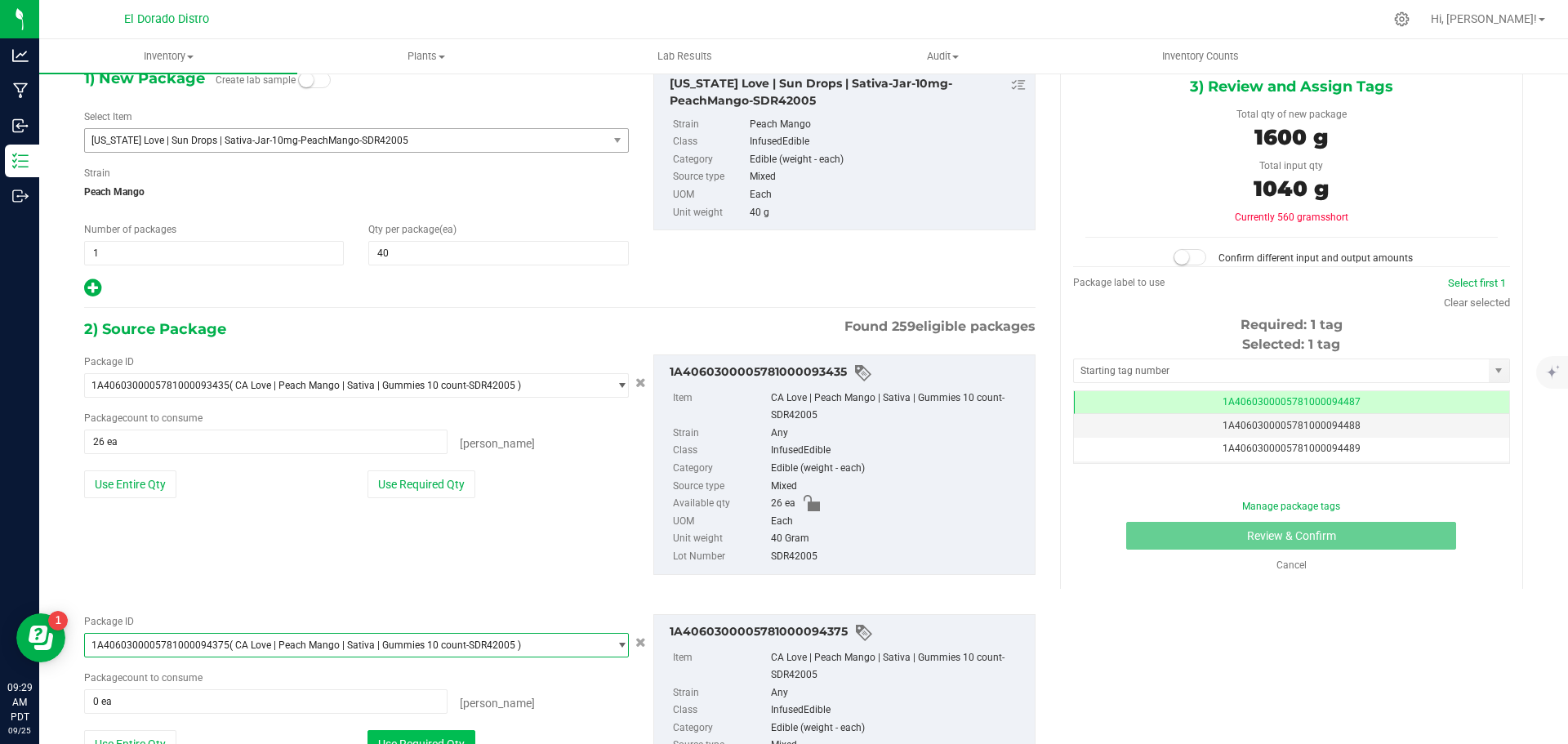
click at [423, 741] on button "Use Required Qty" at bounding box center [421, 744] width 108 height 28
type input "14 ea"
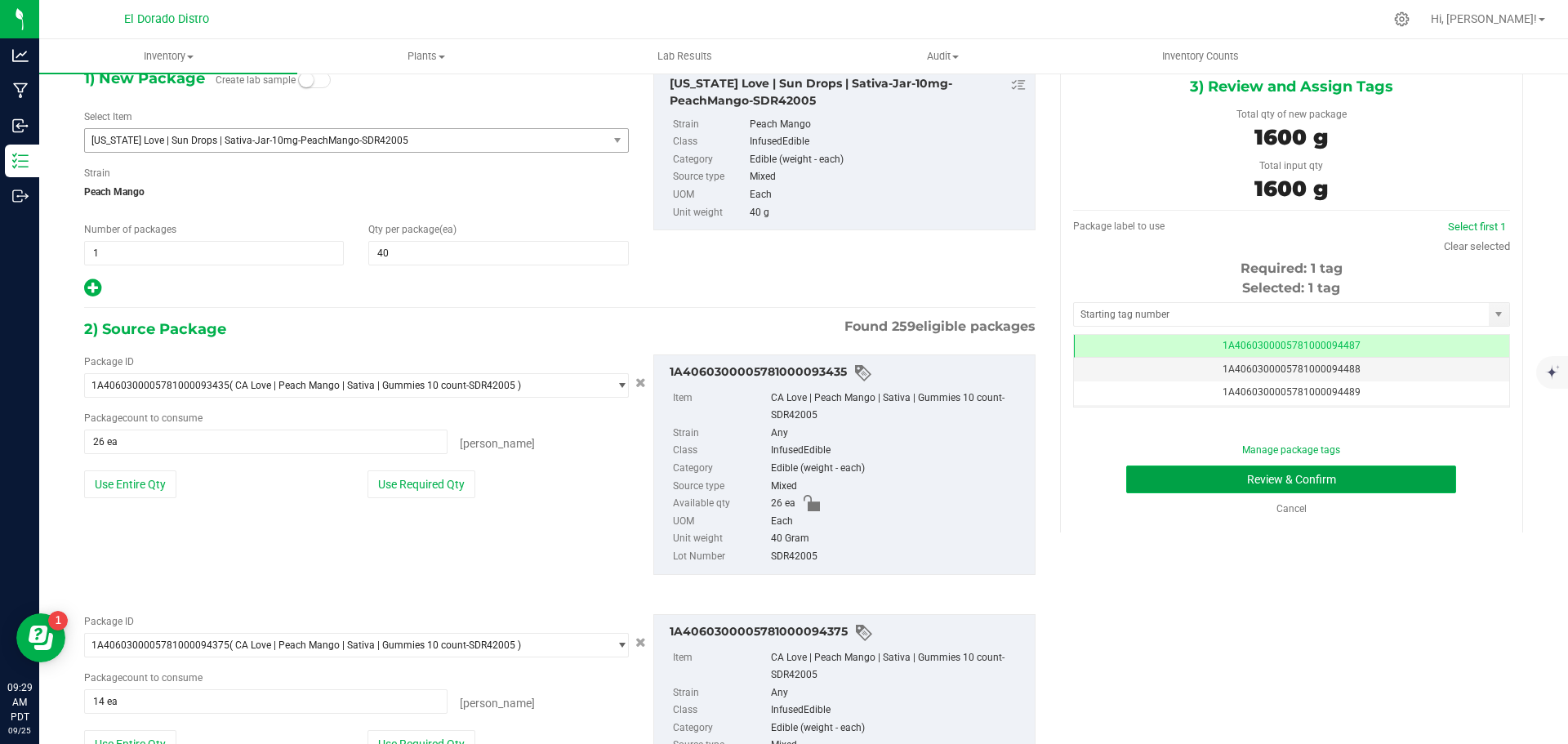
click at [1135, 480] on button "Review & Confirm" at bounding box center [1290, 480] width 330 height 28
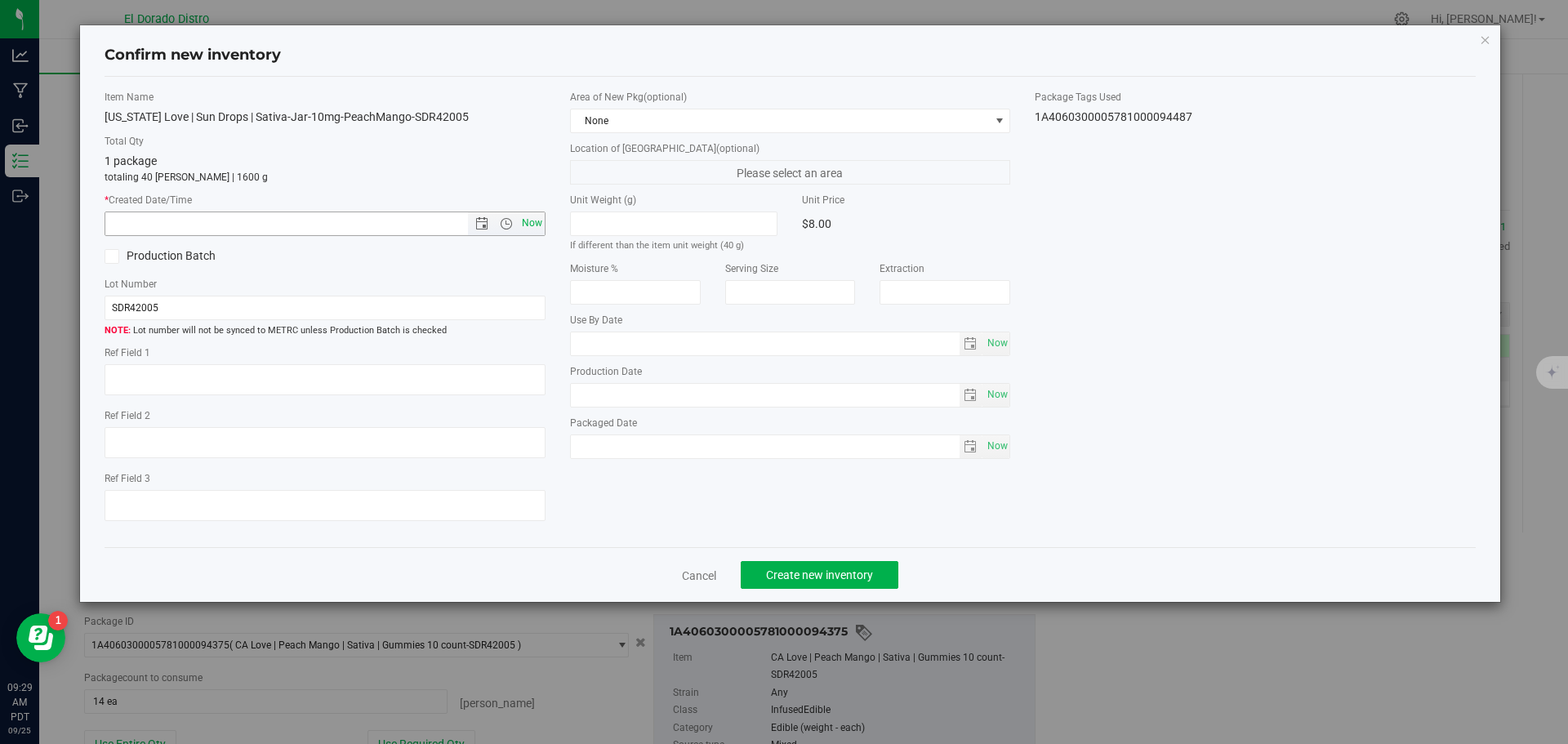
click at [531, 224] on span "Now" at bounding box center [532, 224] width 28 height 24
type input "[DATE] 9:29 AM"
click at [801, 574] on span "Create new inventory" at bounding box center [819, 574] width 107 height 13
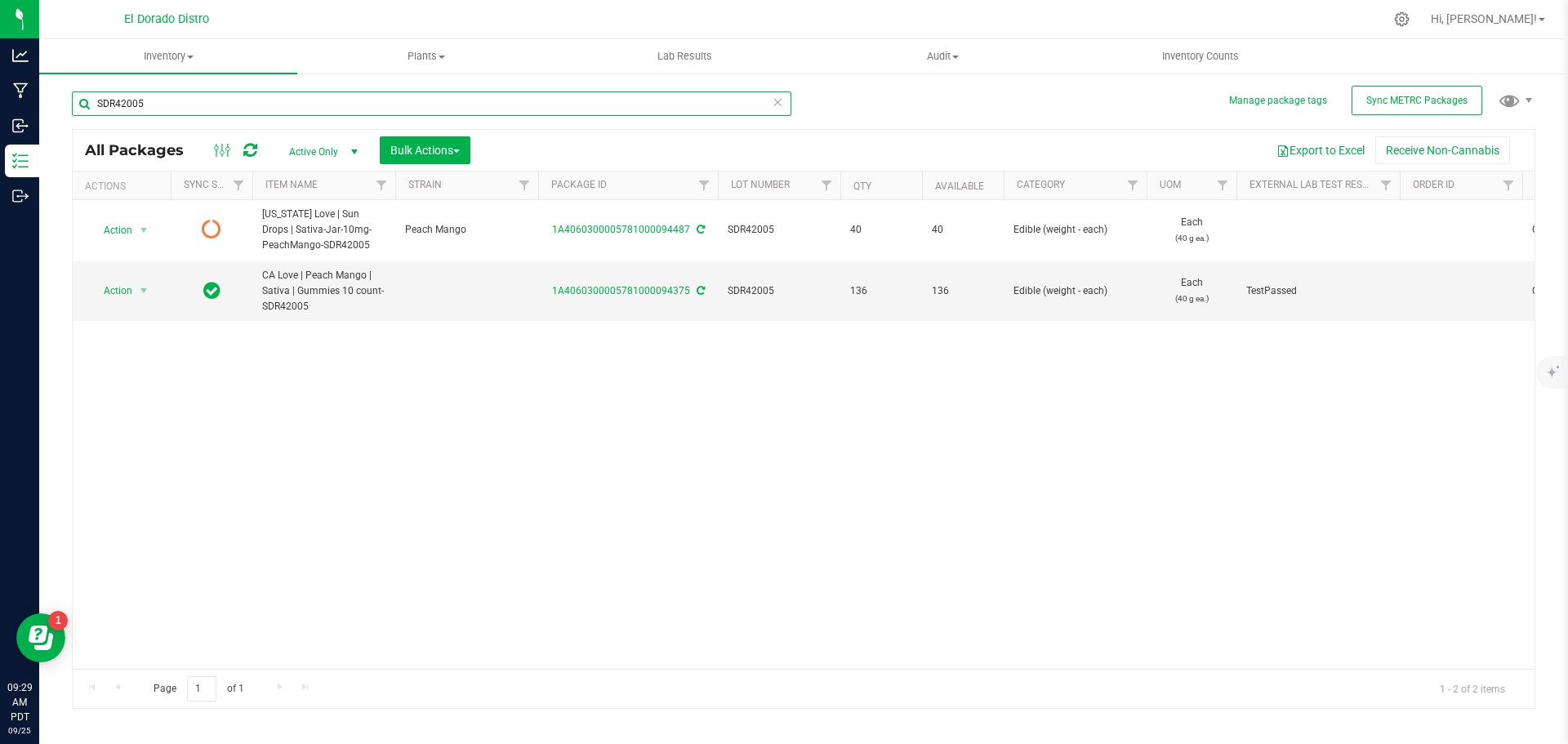
click at [117, 100] on input "SDR42005" at bounding box center [431, 103] width 719 height 24
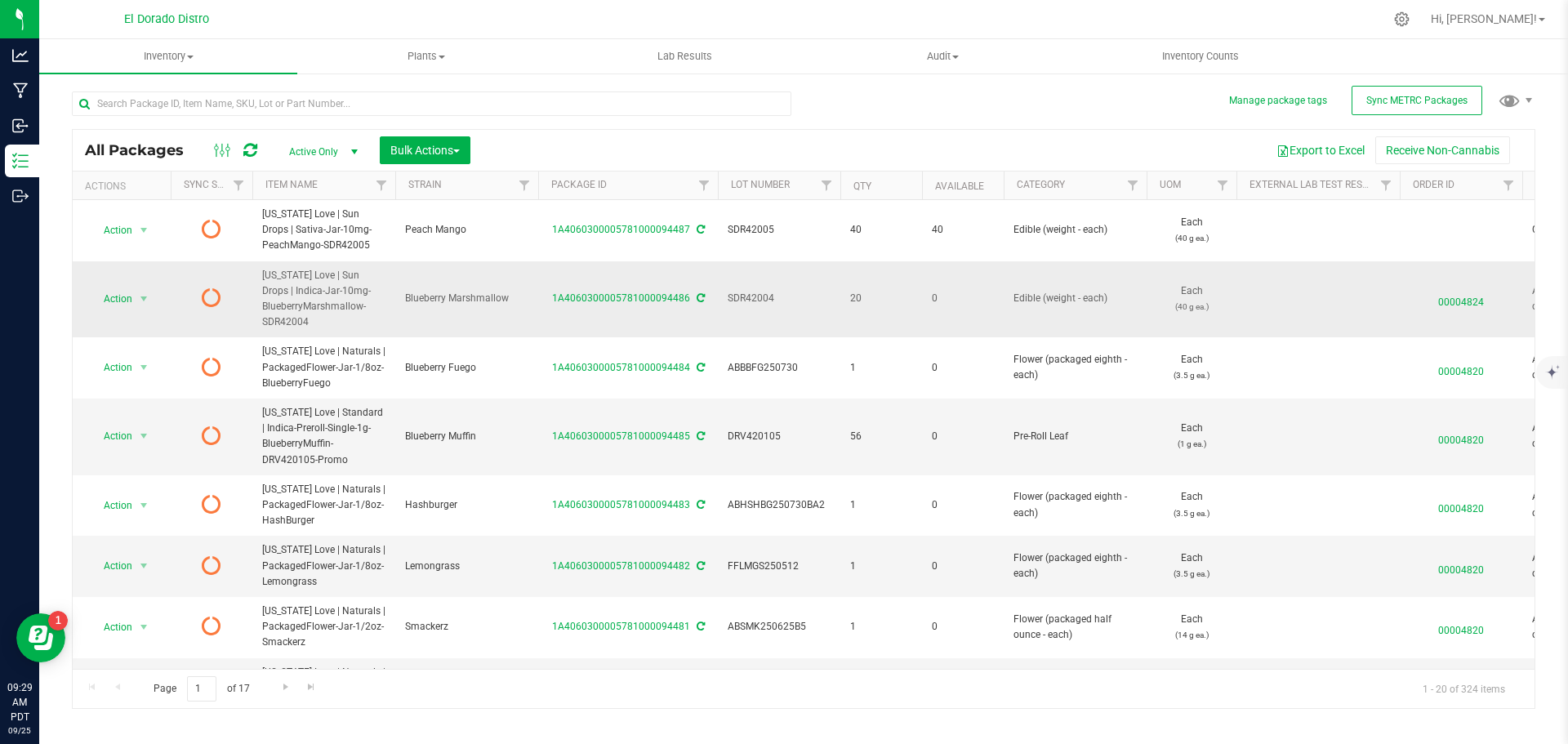
click at [1472, 294] on span "00004824" at bounding box center [1461, 299] width 103 height 24
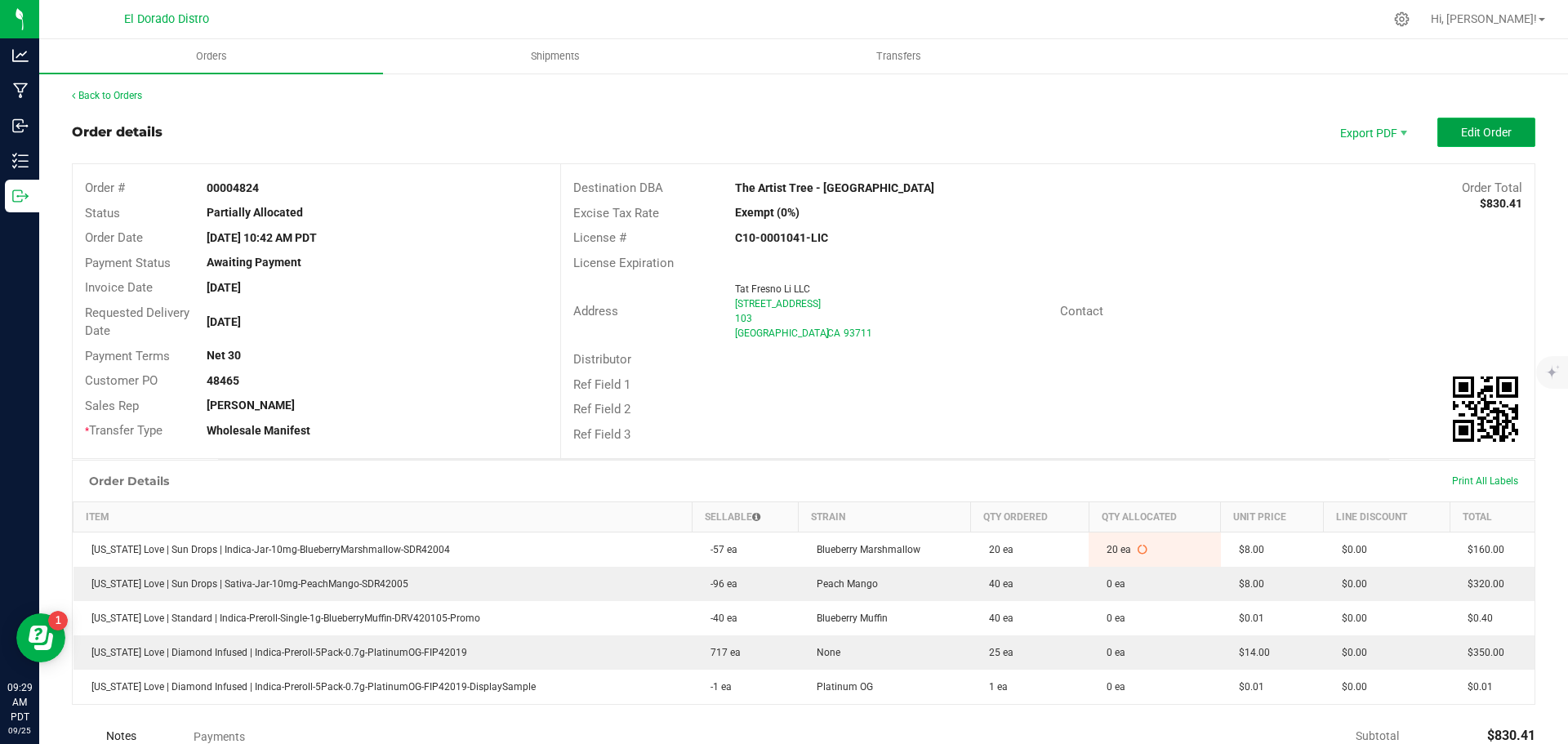
click at [1470, 137] on span "Edit Order" at bounding box center [1485, 132] width 51 height 13
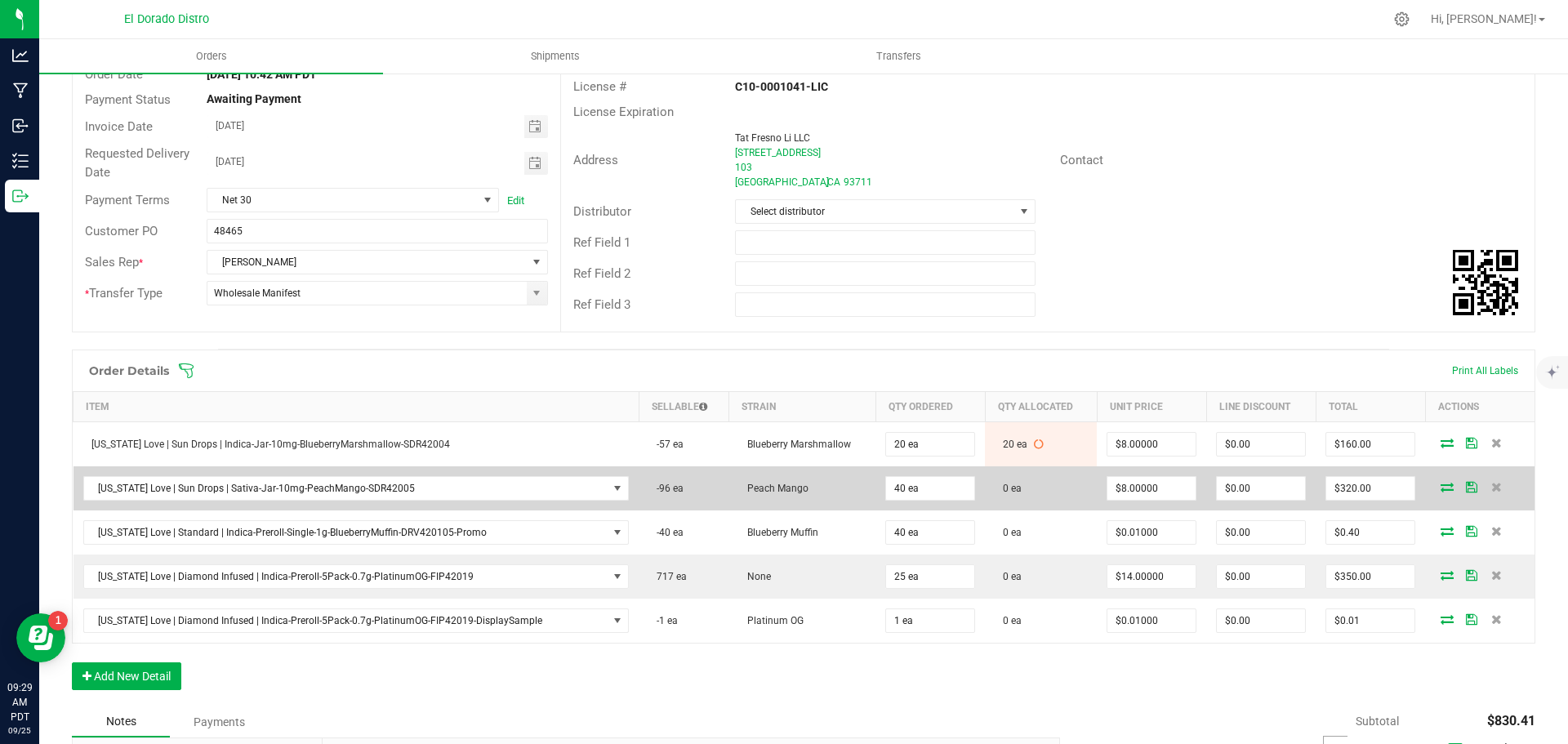
click at [1441, 485] on icon at bounding box center [1447, 487] width 13 height 9
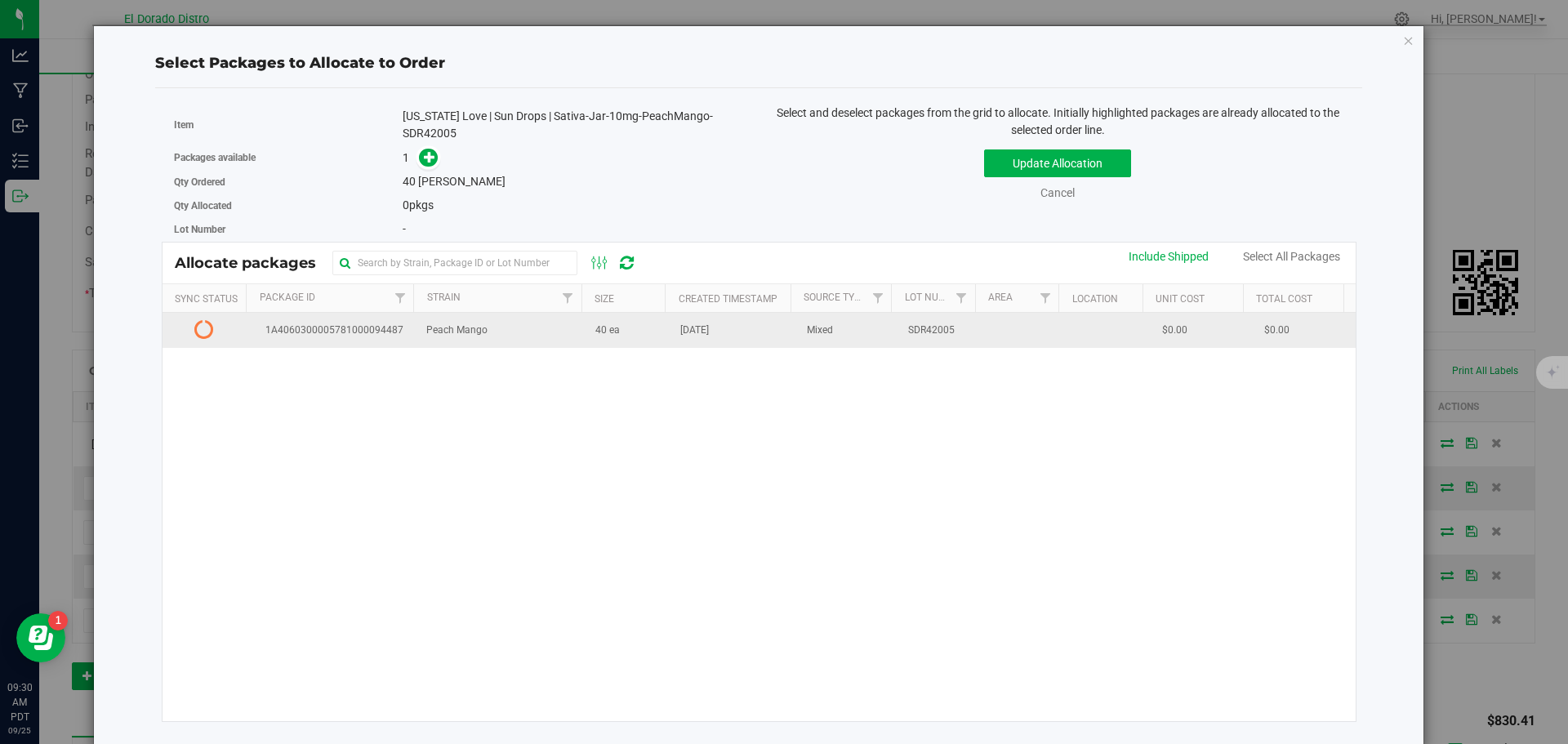
click at [644, 334] on td "40 ea" at bounding box center [627, 330] width 85 height 35
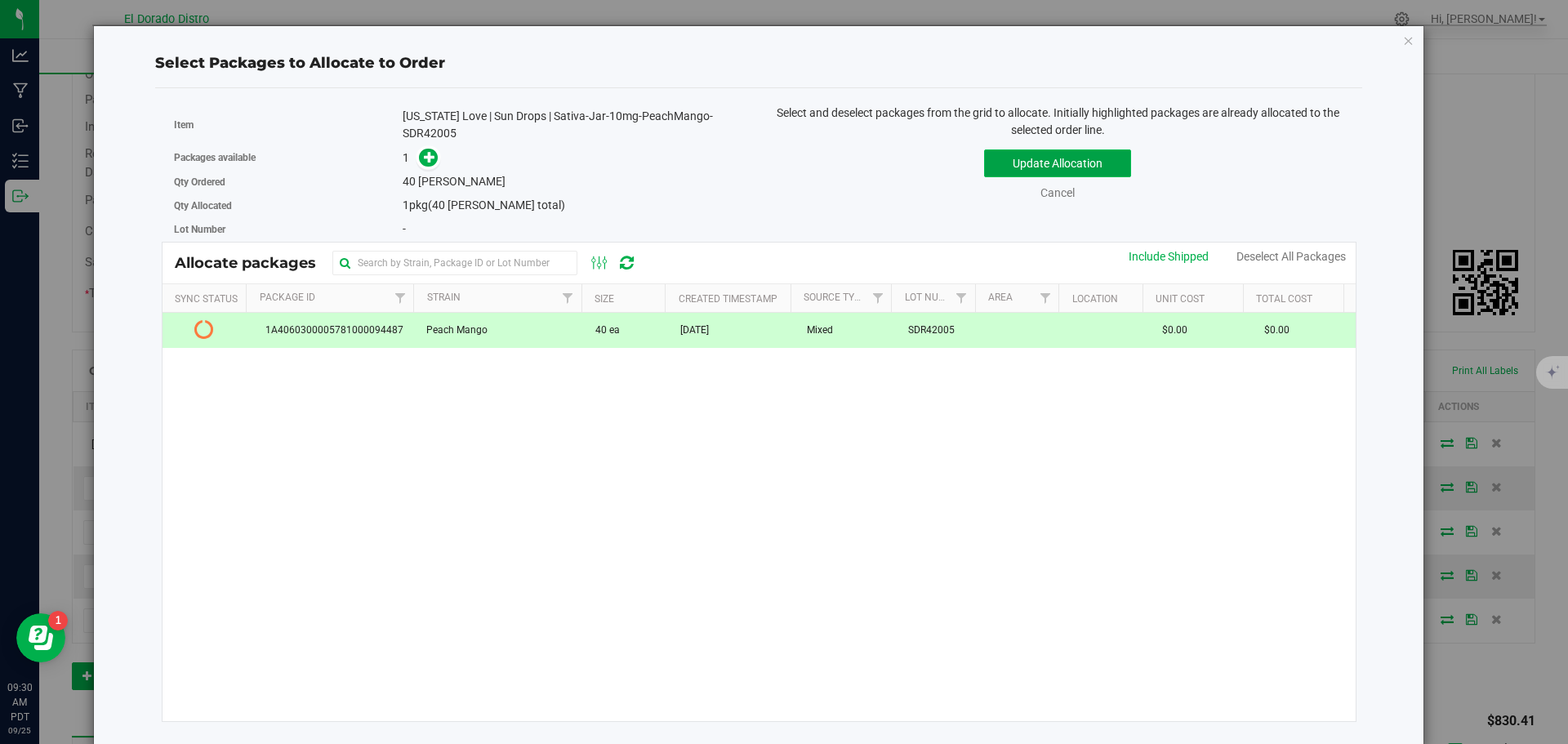
click at [998, 166] on button "Update Allocation" at bounding box center [1057, 164] width 147 height 28
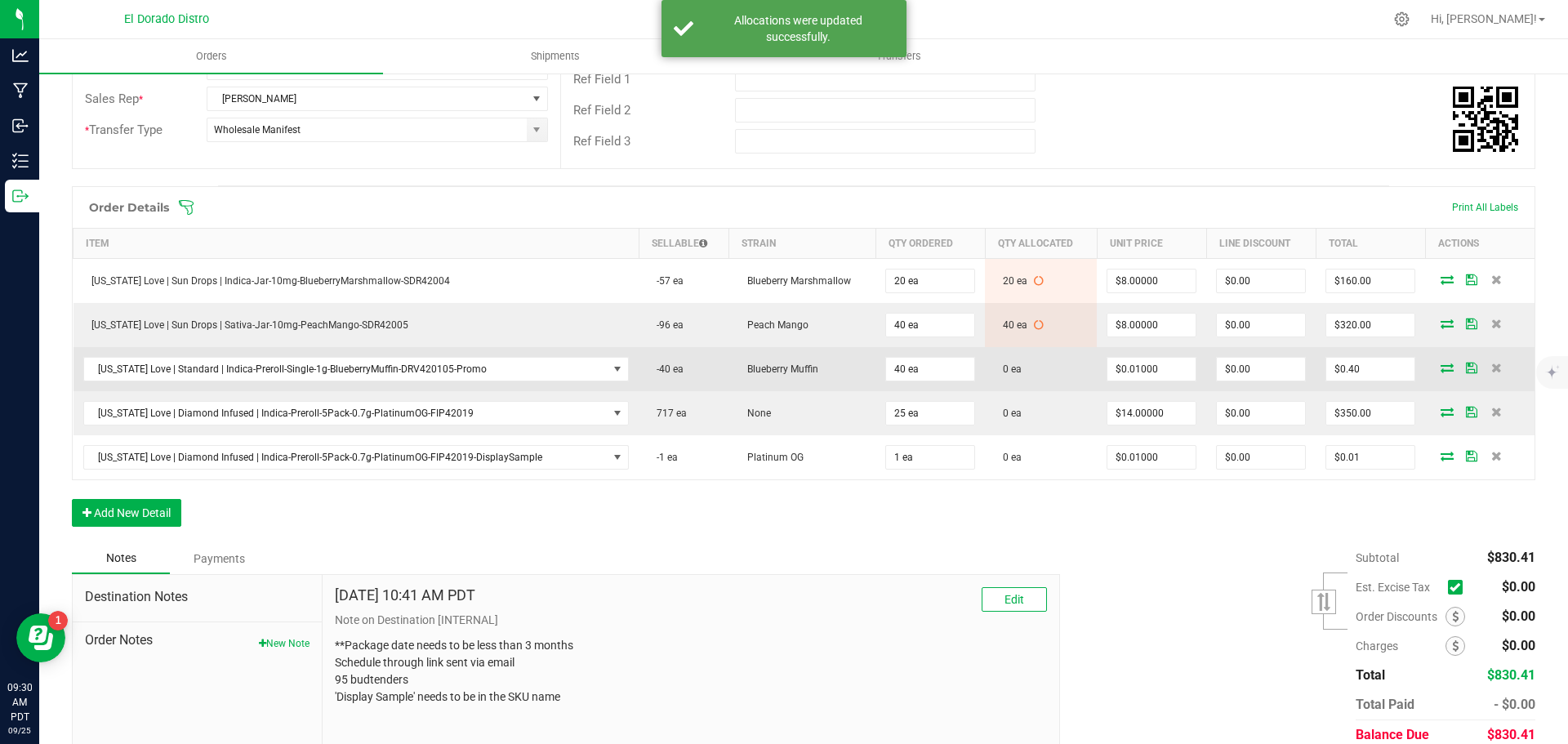
click at [1441, 364] on icon at bounding box center [1447, 367] width 13 height 9
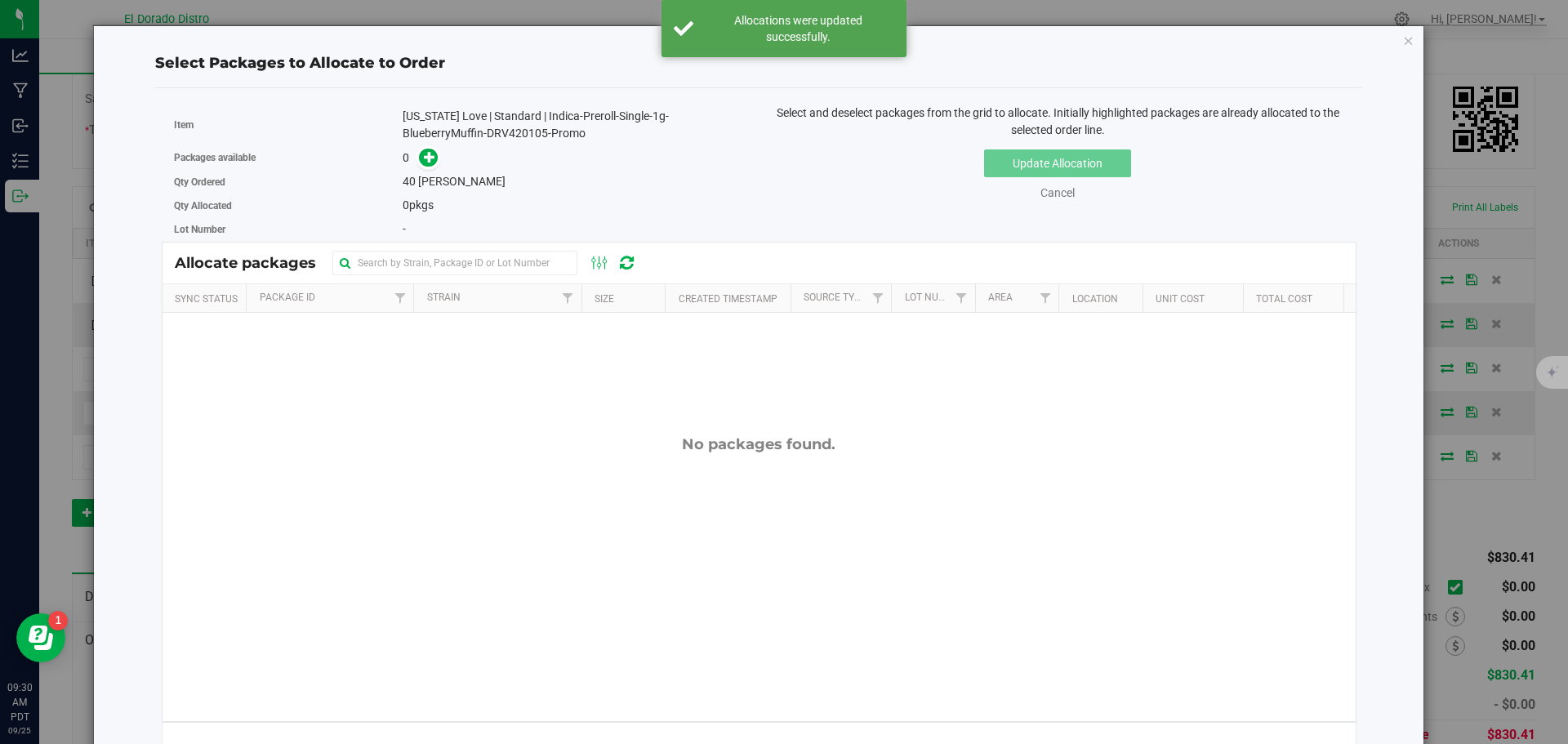
click at [516, 135] on div "[US_STATE] Love | Standard | Indica-Preroll-Single-1g-BlueberryMuffin-DRV420105…" at bounding box center [574, 125] width 343 height 34
click at [515, 135] on div "[US_STATE] Love | Standard | Indica-Preroll-Single-1g-BlueberryMuffin-DRV420105…" at bounding box center [574, 125] width 343 height 34
copy div "DRV420105"
click at [429, 164] on span at bounding box center [429, 158] width 19 height 19
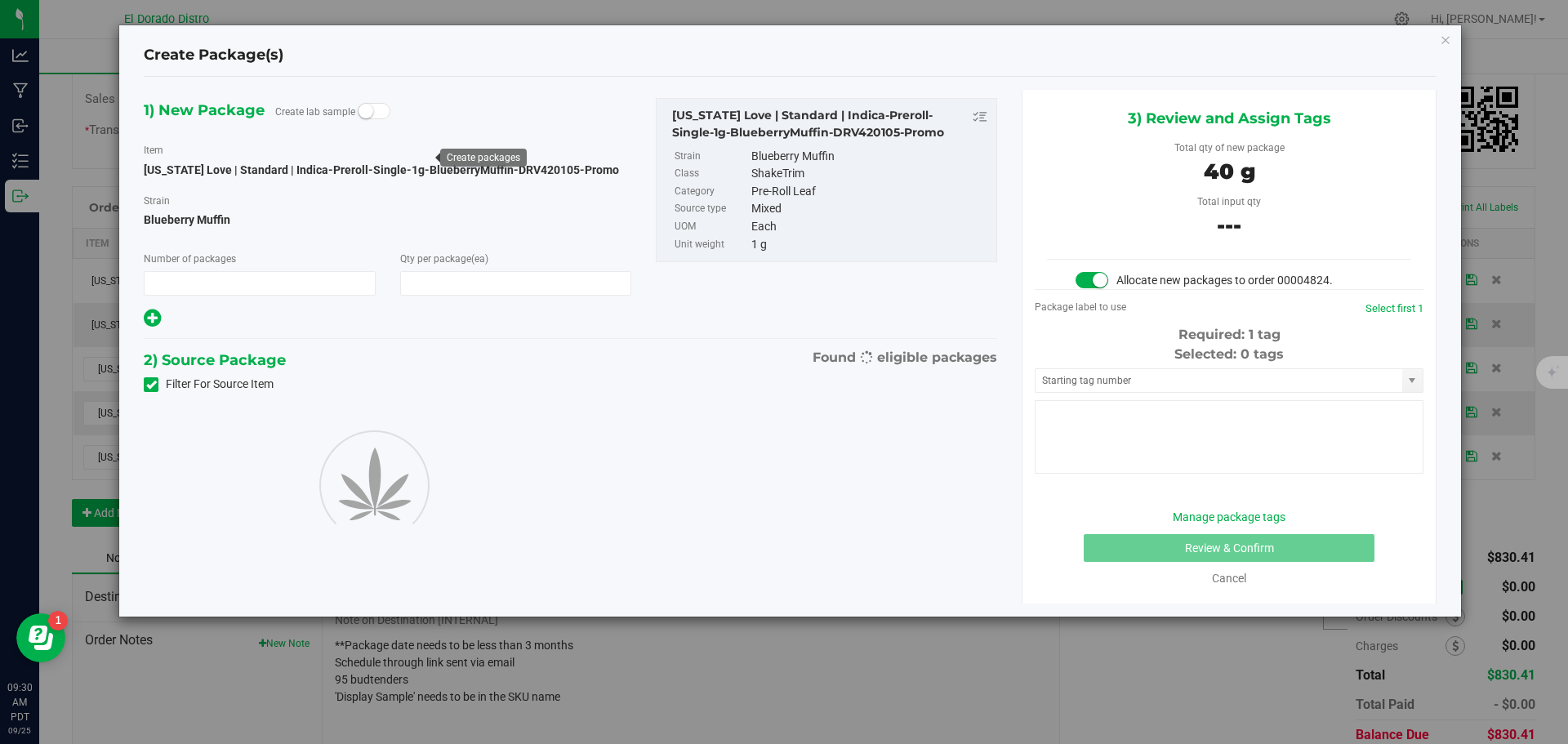
type input "1"
type input "40"
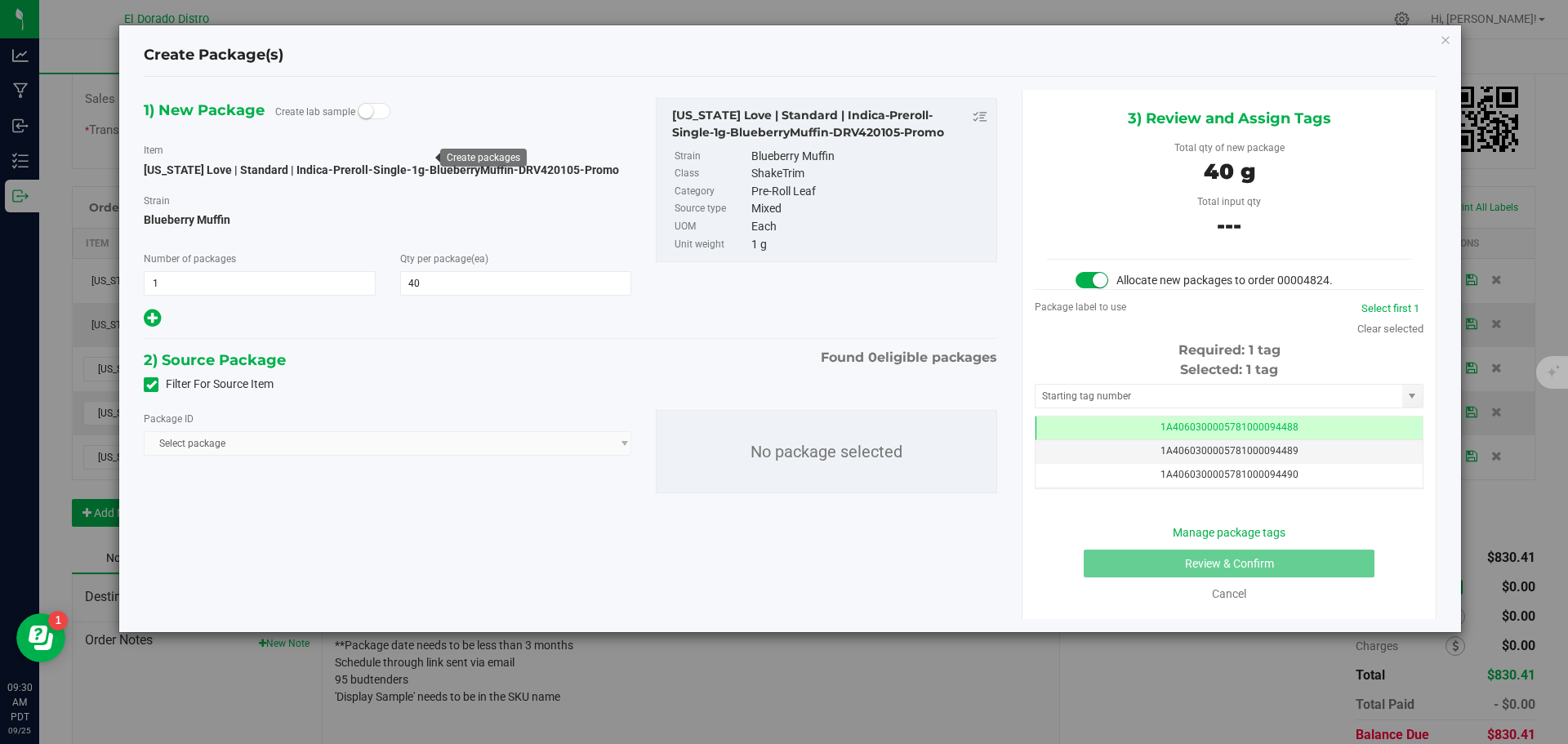
scroll to position [0, -1]
click at [151, 385] on icon at bounding box center [151, 385] width 10 height 0
click at [0, 0] on input "Filter For Source Item" at bounding box center [0, 0] width 0 height 0
click at [330, 443] on span "Select package" at bounding box center [377, 443] width 466 height 23
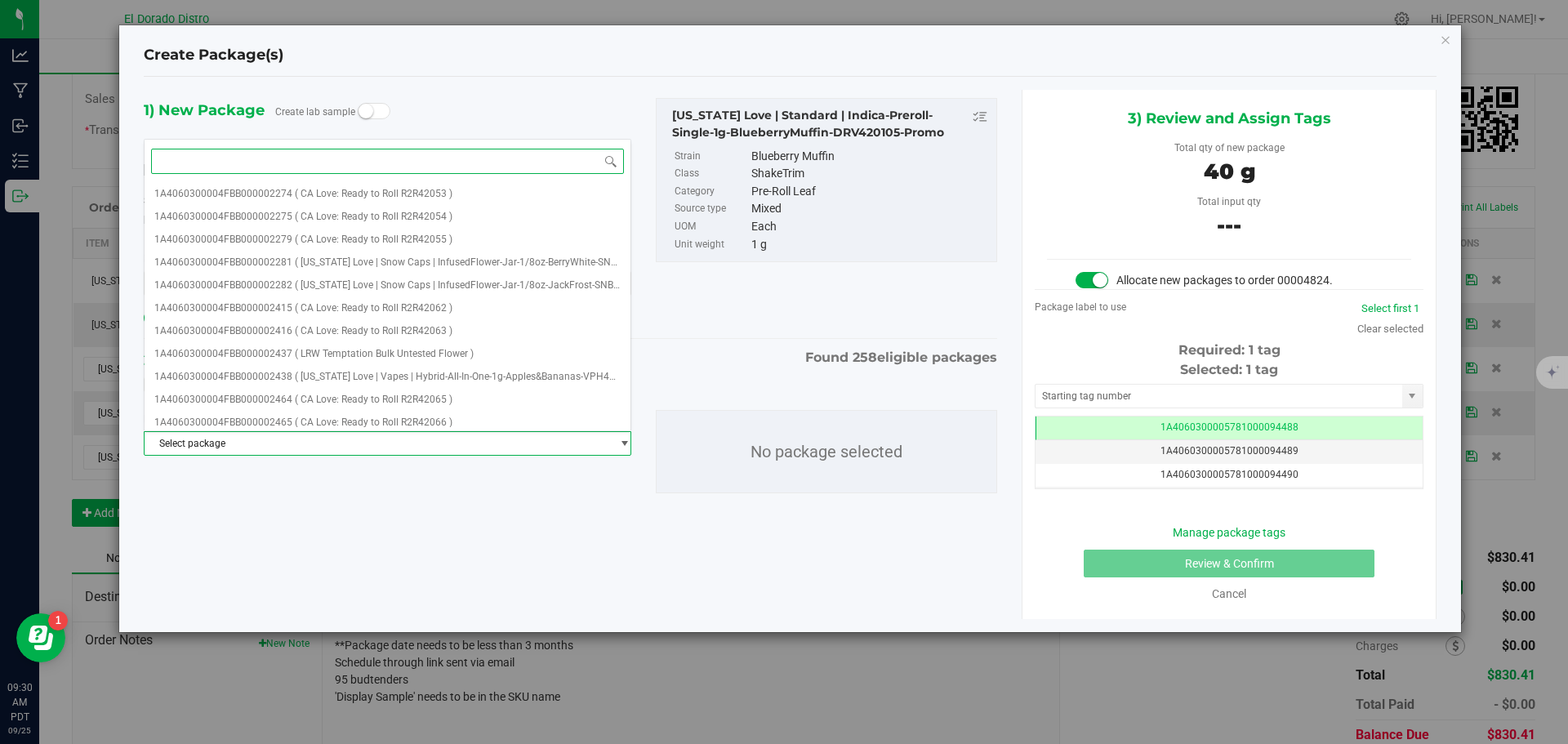
paste input "DRV420105"
type input "DRV420105"
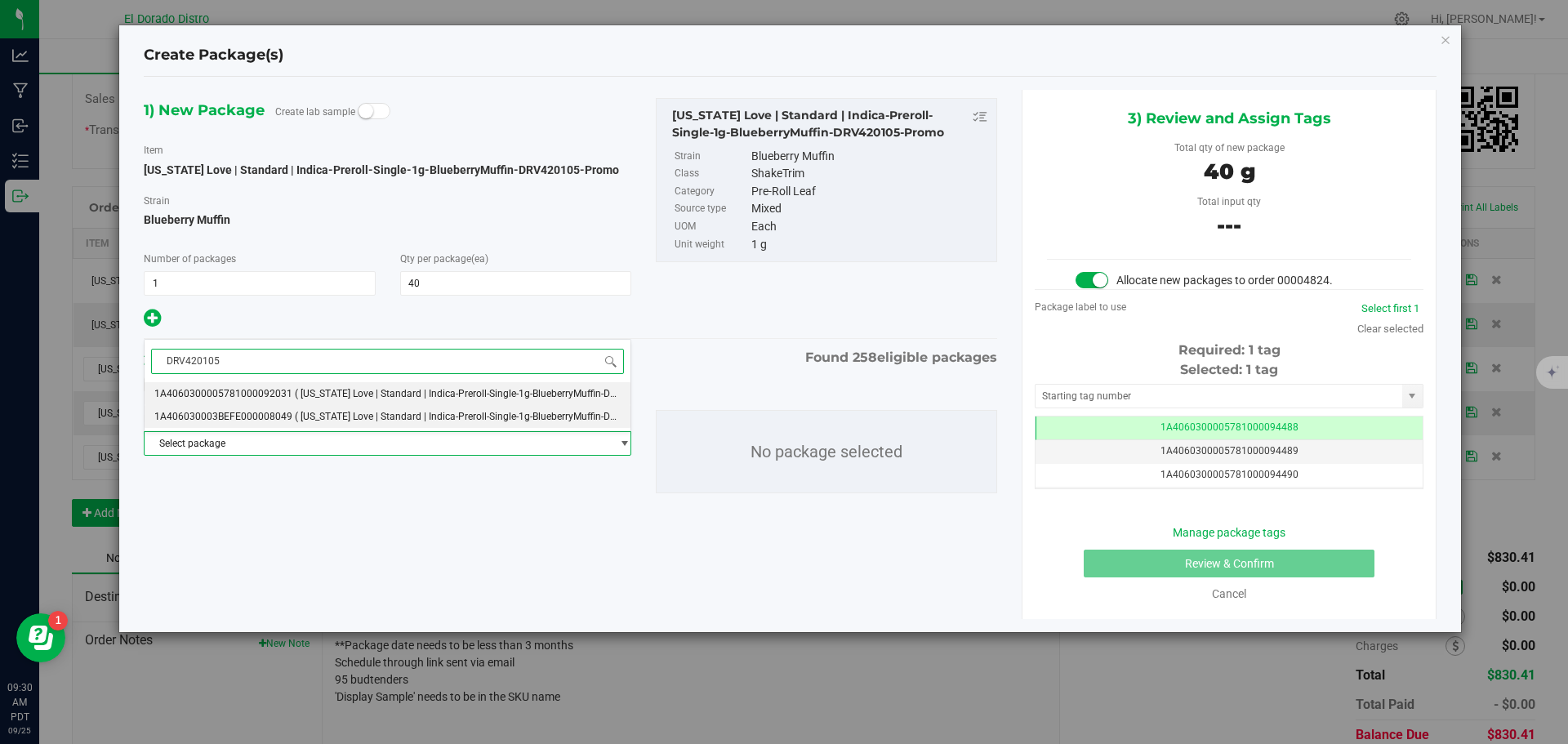
click at [336, 418] on span "( [US_STATE] Love | Standard | Indica-Preroll-Single-1g-BlueberryMuffin-DRV4201…" at bounding box center [478, 416] width 367 height 11
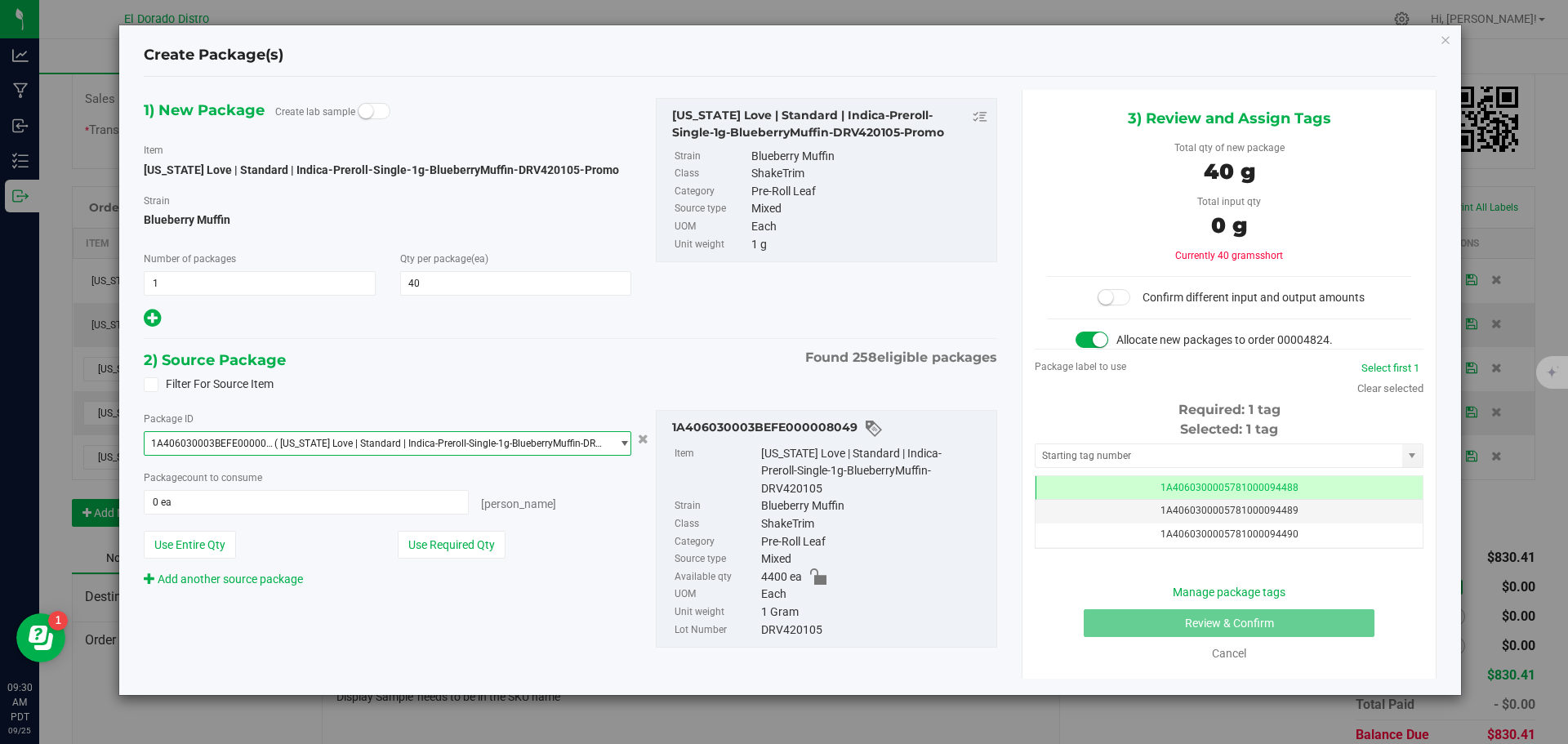
click at [341, 450] on span "1A406030003BEFE000008049 ( [US_STATE] Love | Standard | Indica-Preroll-Single-1…" at bounding box center [377, 443] width 466 height 23
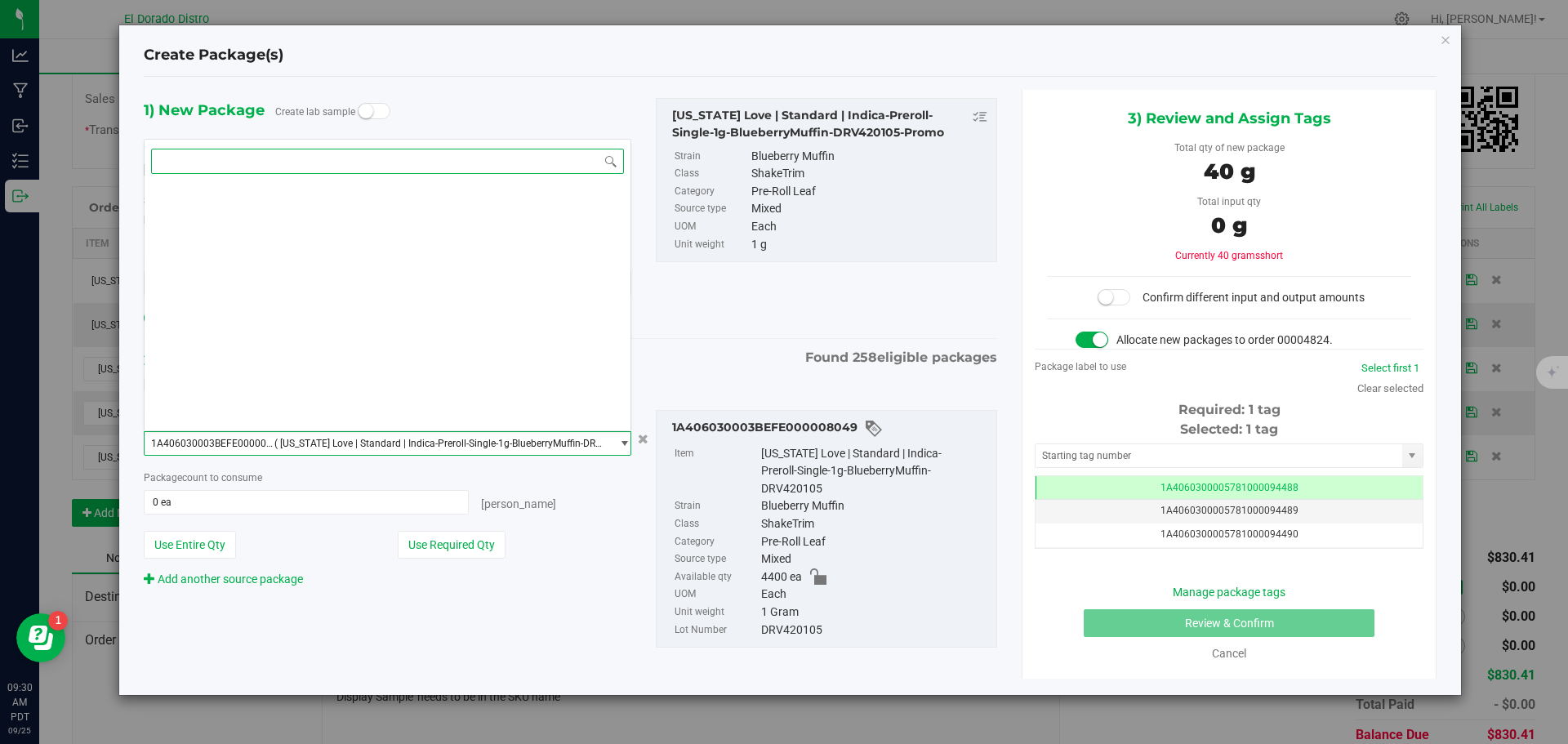
paste input "DRV420105"
type input "DRV420105"
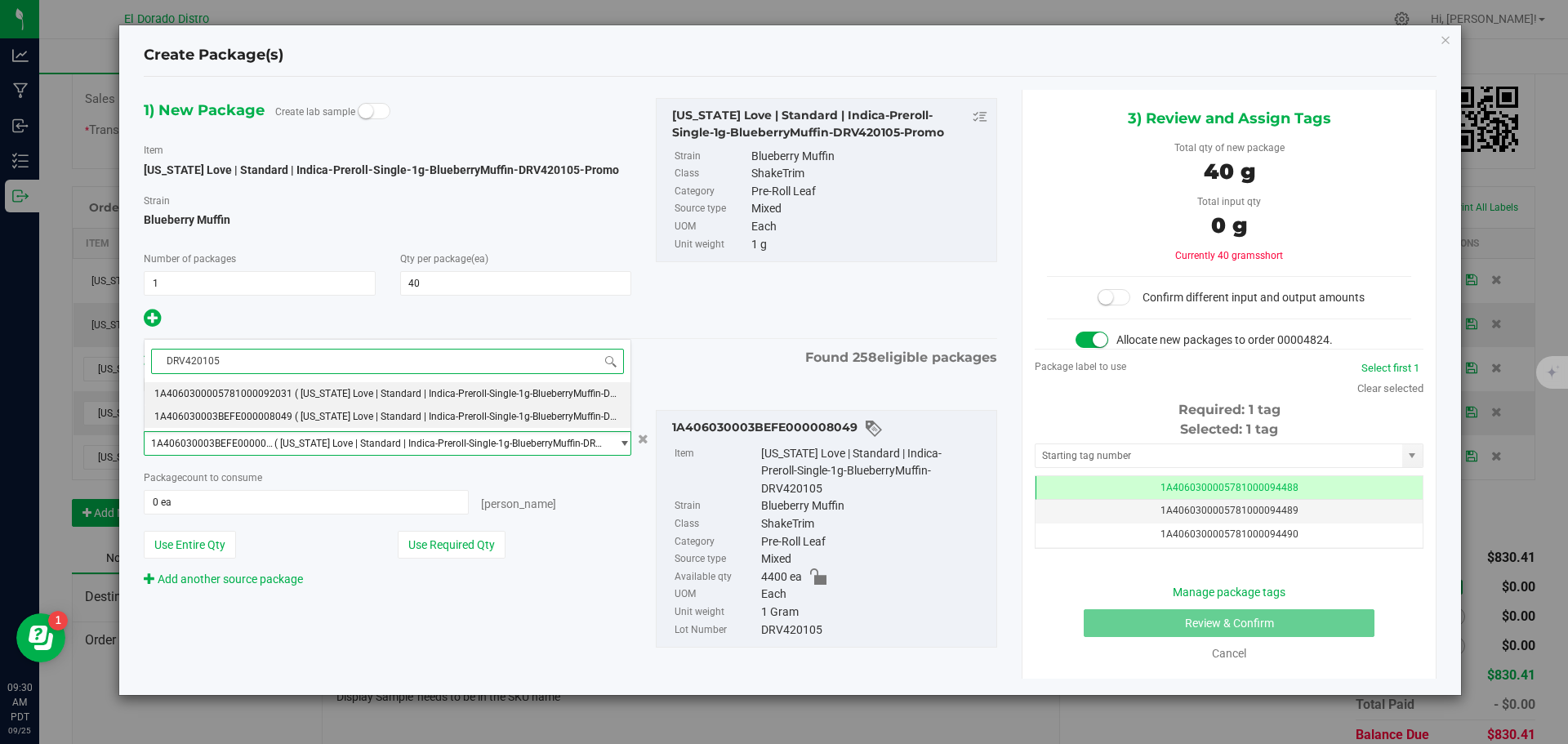
click at [351, 394] on span "( [US_STATE] Love | Standard | Indica-Preroll-Single-1g-BlueberryMuffin-DRV4201…" at bounding box center [478, 394] width 367 height 11
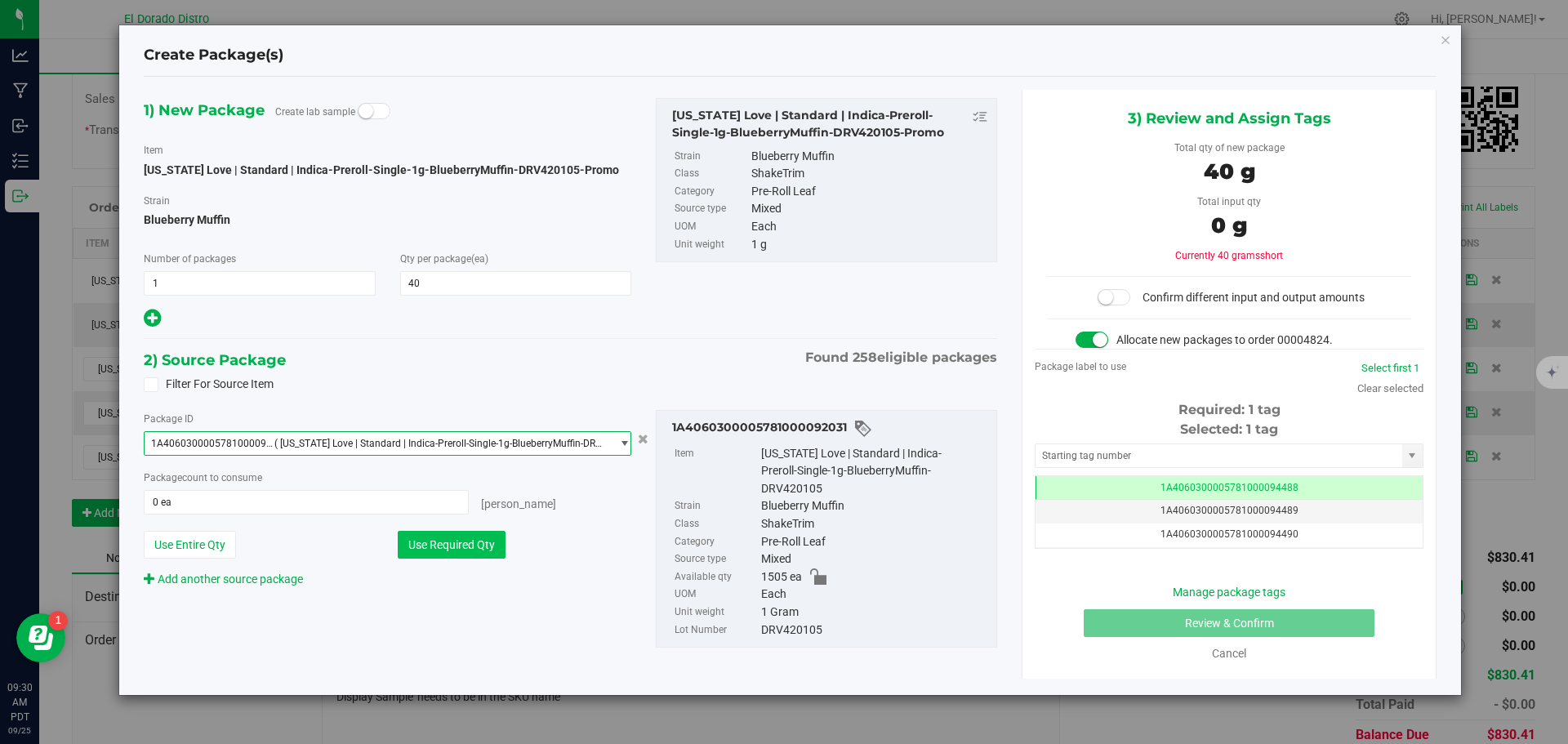
click at [452, 537] on button "Use Required Qty" at bounding box center [451, 545] width 108 height 28
type input "40 ea"
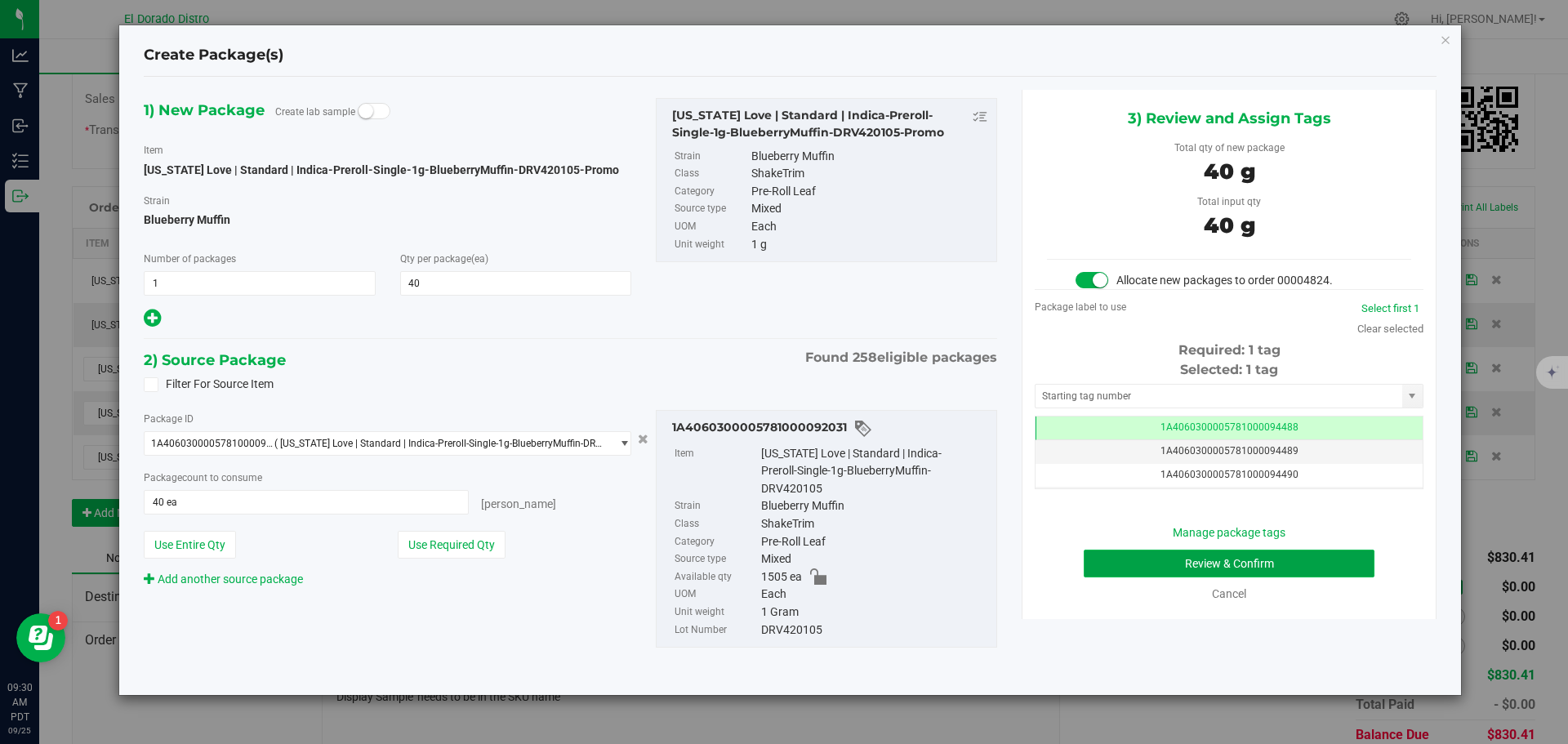
click at [1182, 560] on button "Review & Confirm" at bounding box center [1229, 564] width 291 height 28
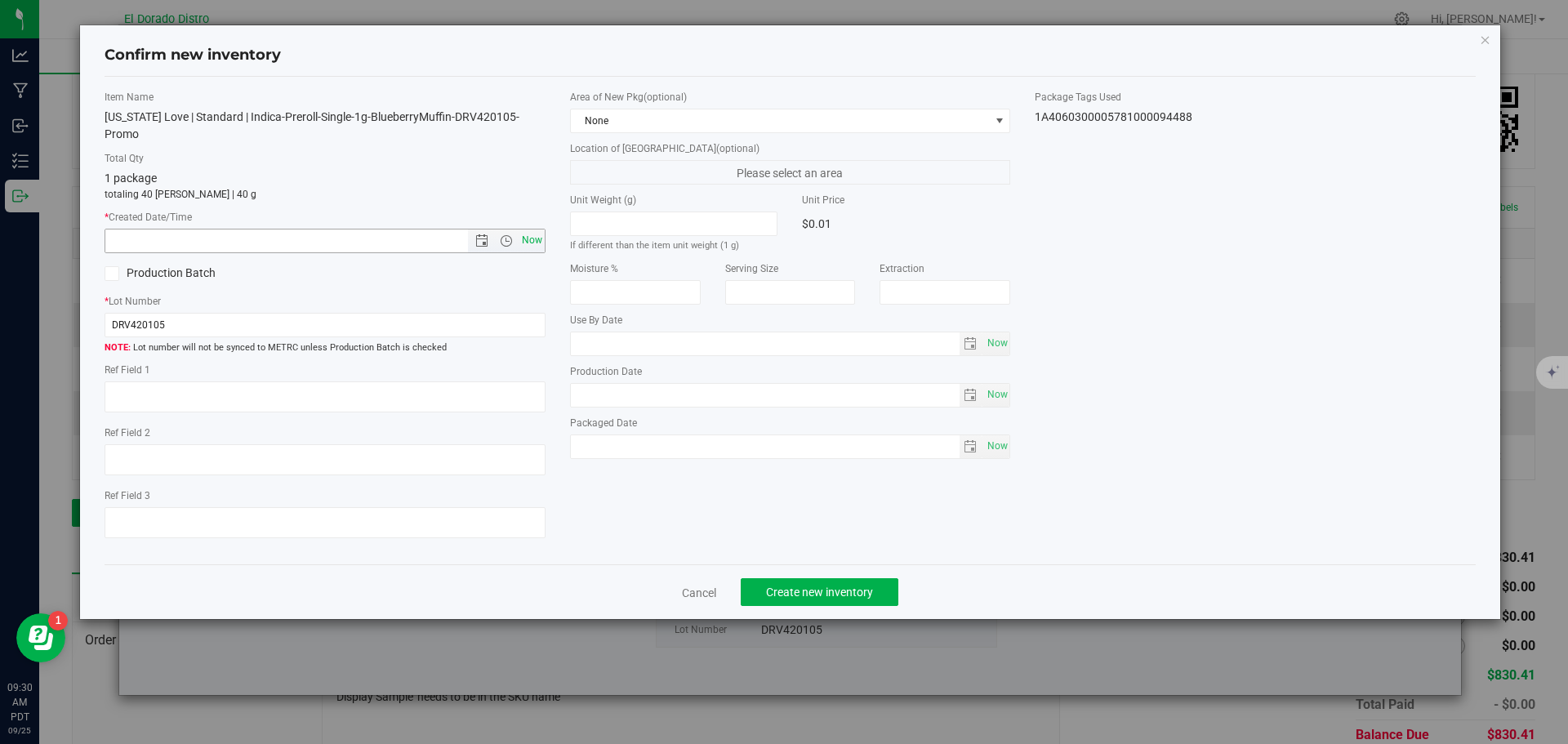
click at [534, 229] on span "Now" at bounding box center [532, 241] width 28 height 24
type input "[DATE] 9:30 AM"
click at [843, 586] on span "Create new inventory" at bounding box center [819, 592] width 107 height 13
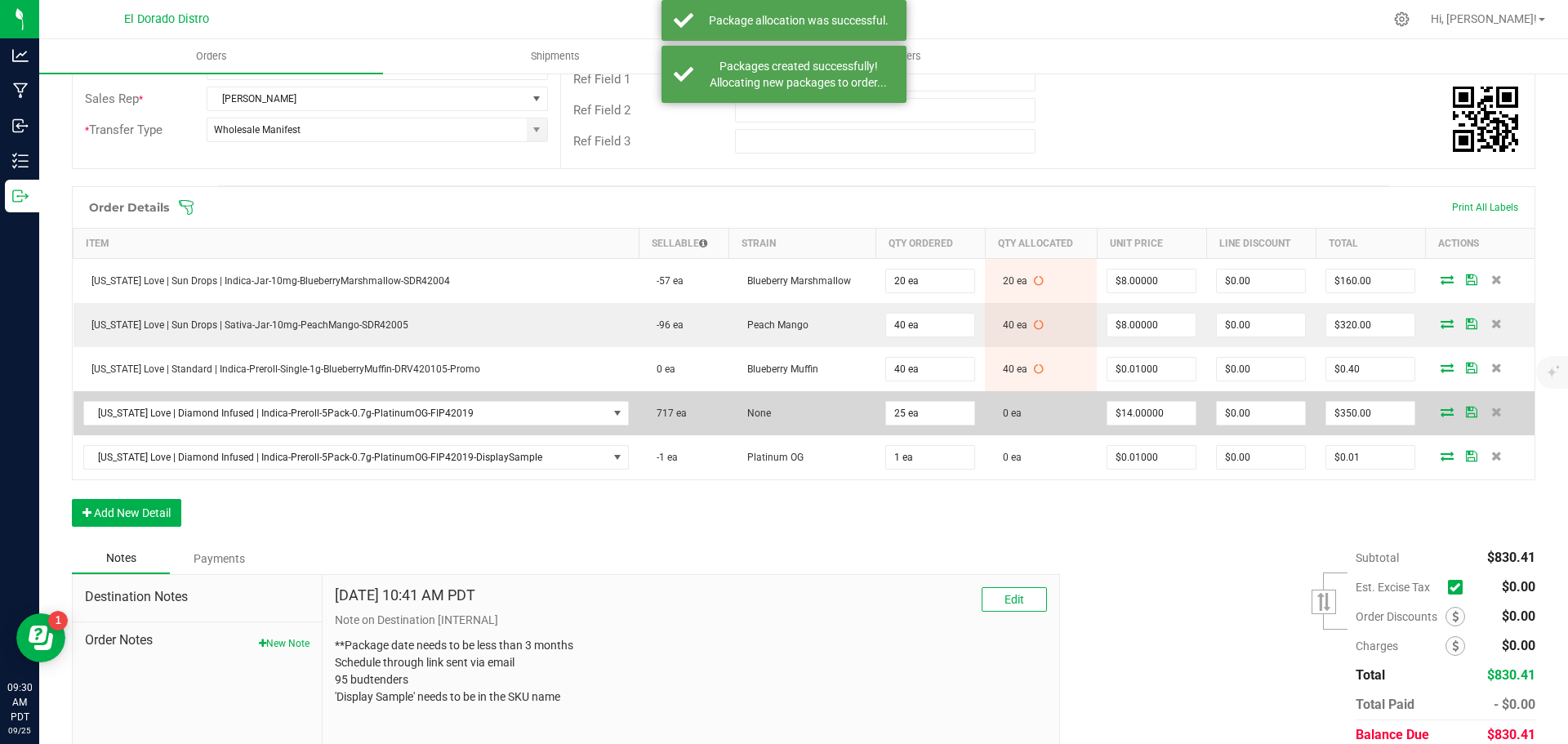
click at [1441, 412] on icon at bounding box center [1447, 411] width 13 height 9
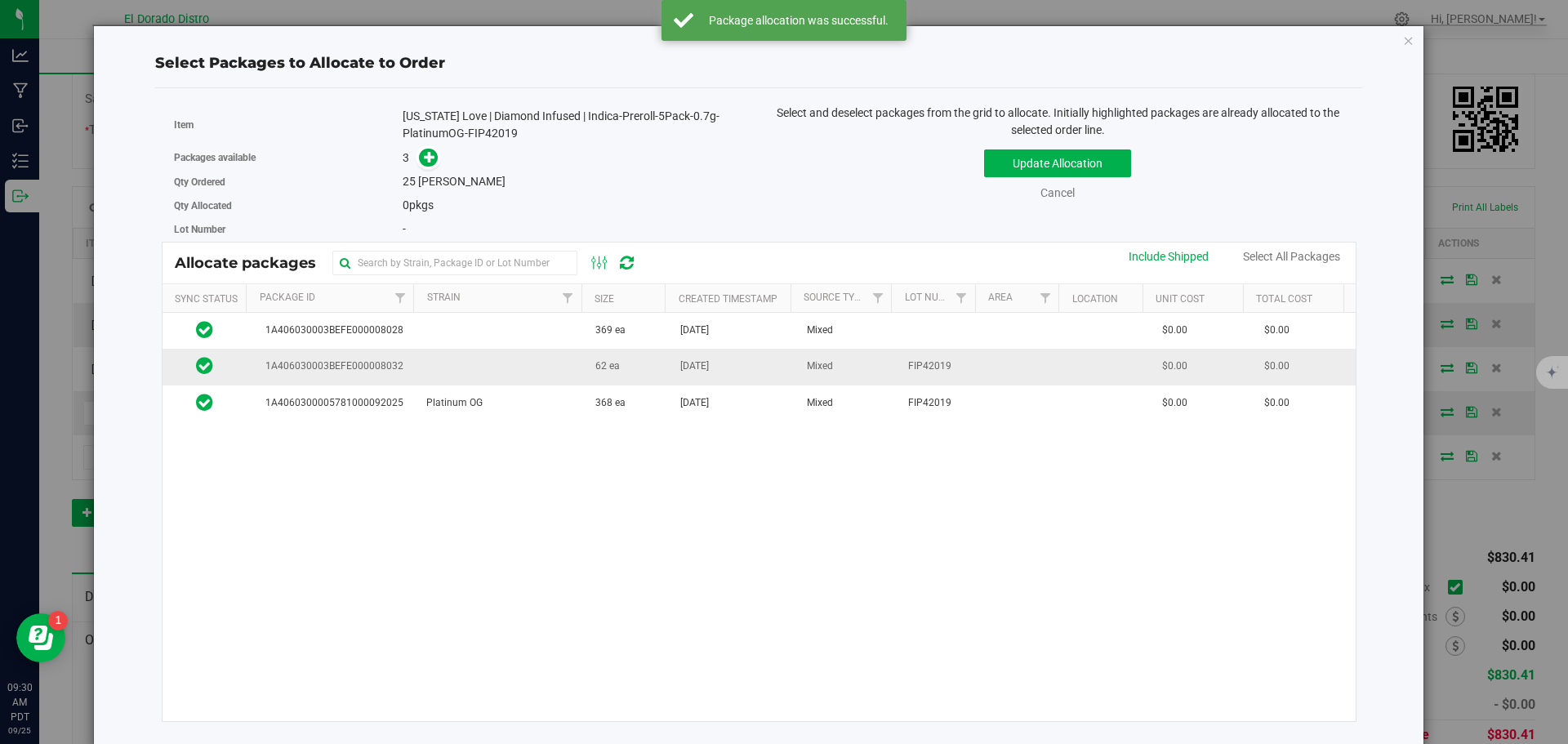
click at [687, 367] on span "[DATE]" at bounding box center [694, 367] width 28 height 16
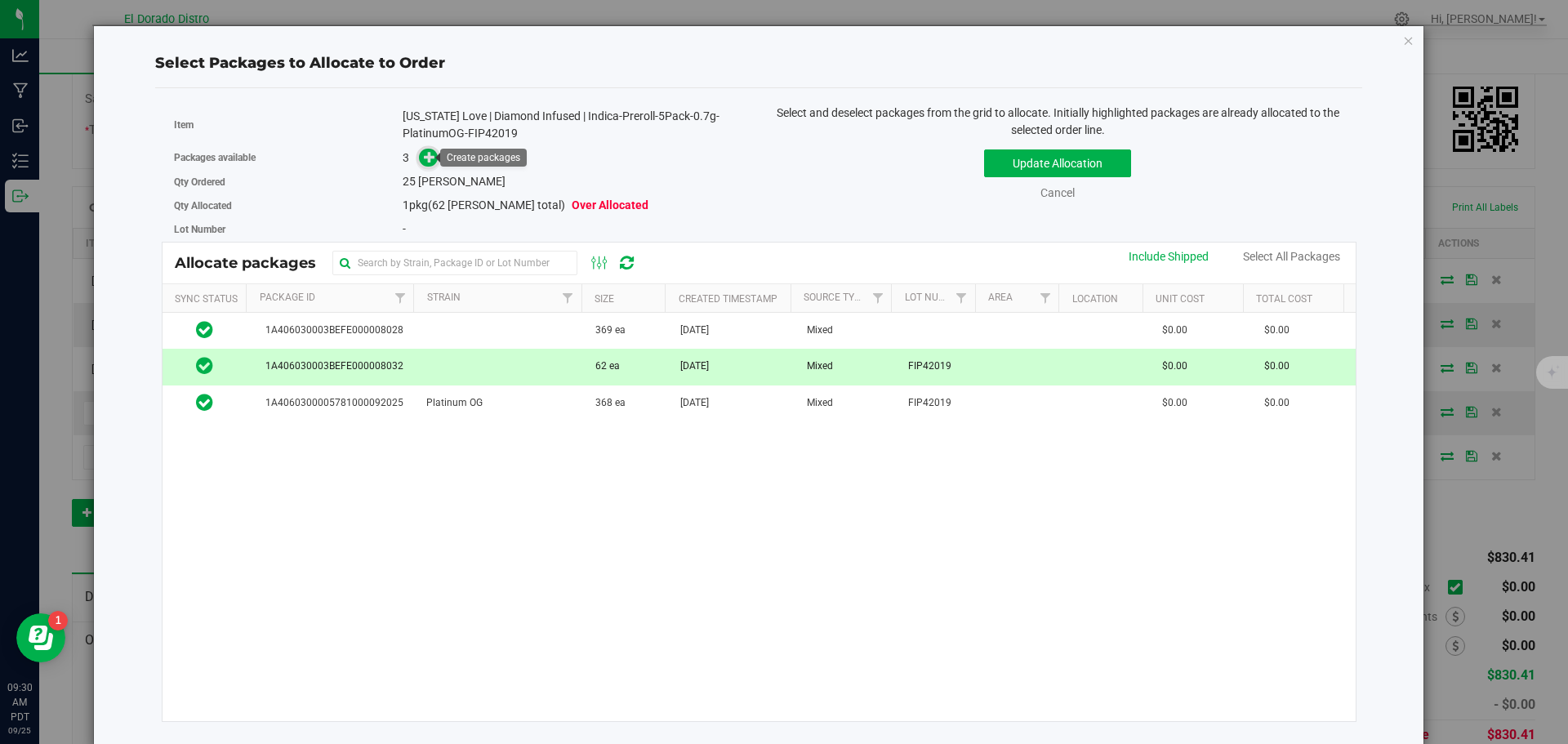
click at [423, 152] on icon at bounding box center [429, 157] width 11 height 11
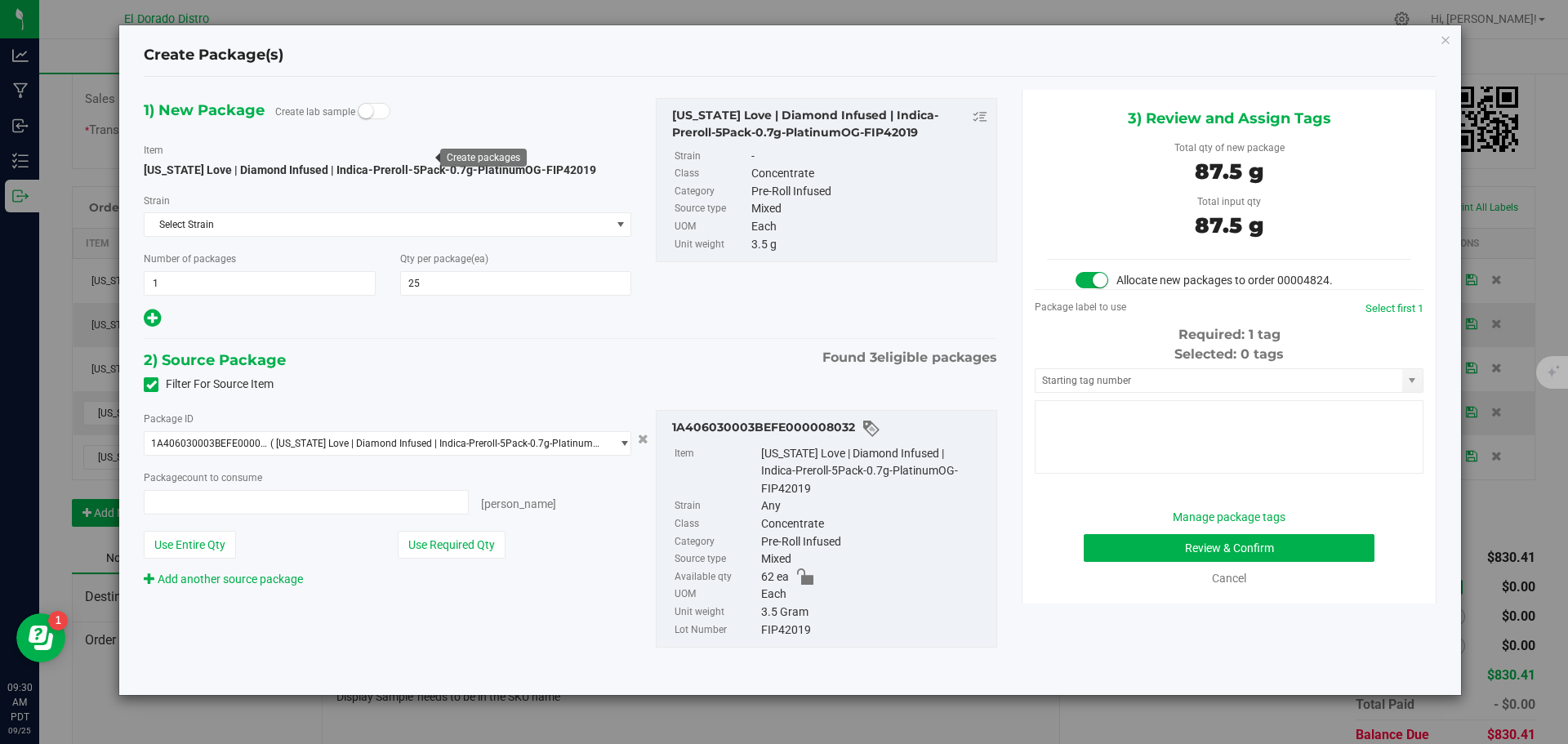
type input "25 ea"
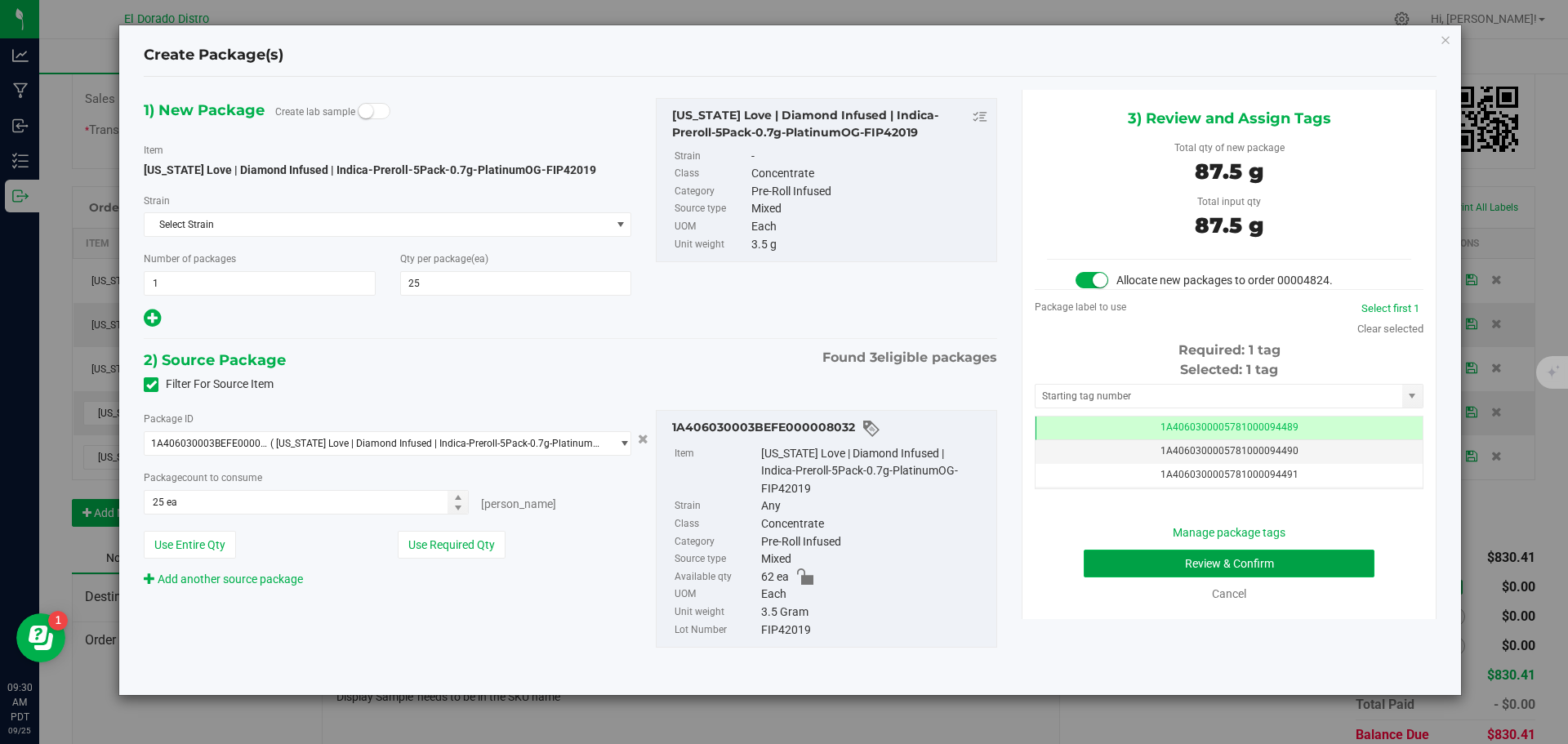
click at [1118, 568] on button "Review & Confirm" at bounding box center [1229, 564] width 291 height 28
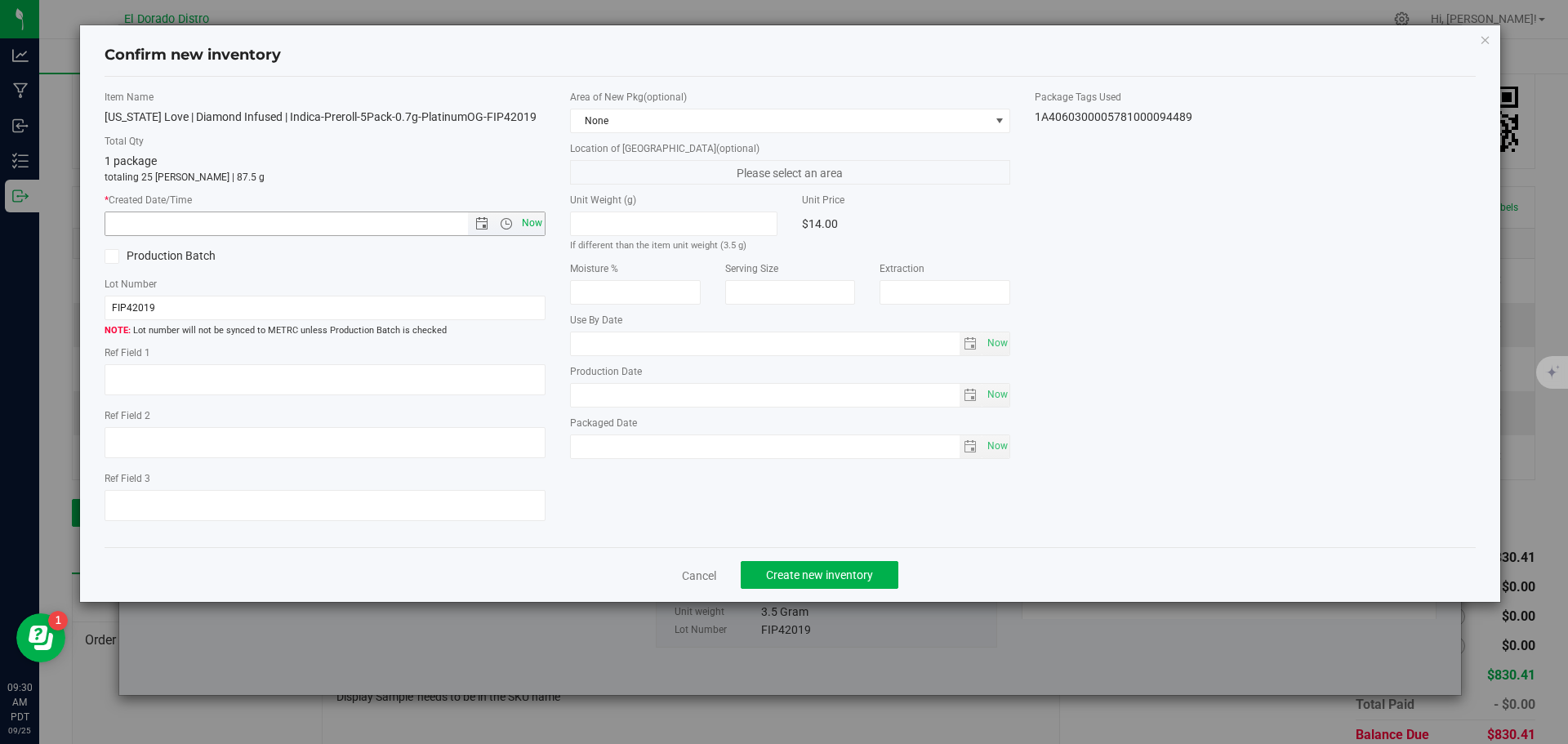
click at [533, 222] on span "Now" at bounding box center [532, 224] width 28 height 24
type input "[DATE] 9:30 AM"
click at [787, 567] on button "Create new inventory" at bounding box center [819, 575] width 157 height 28
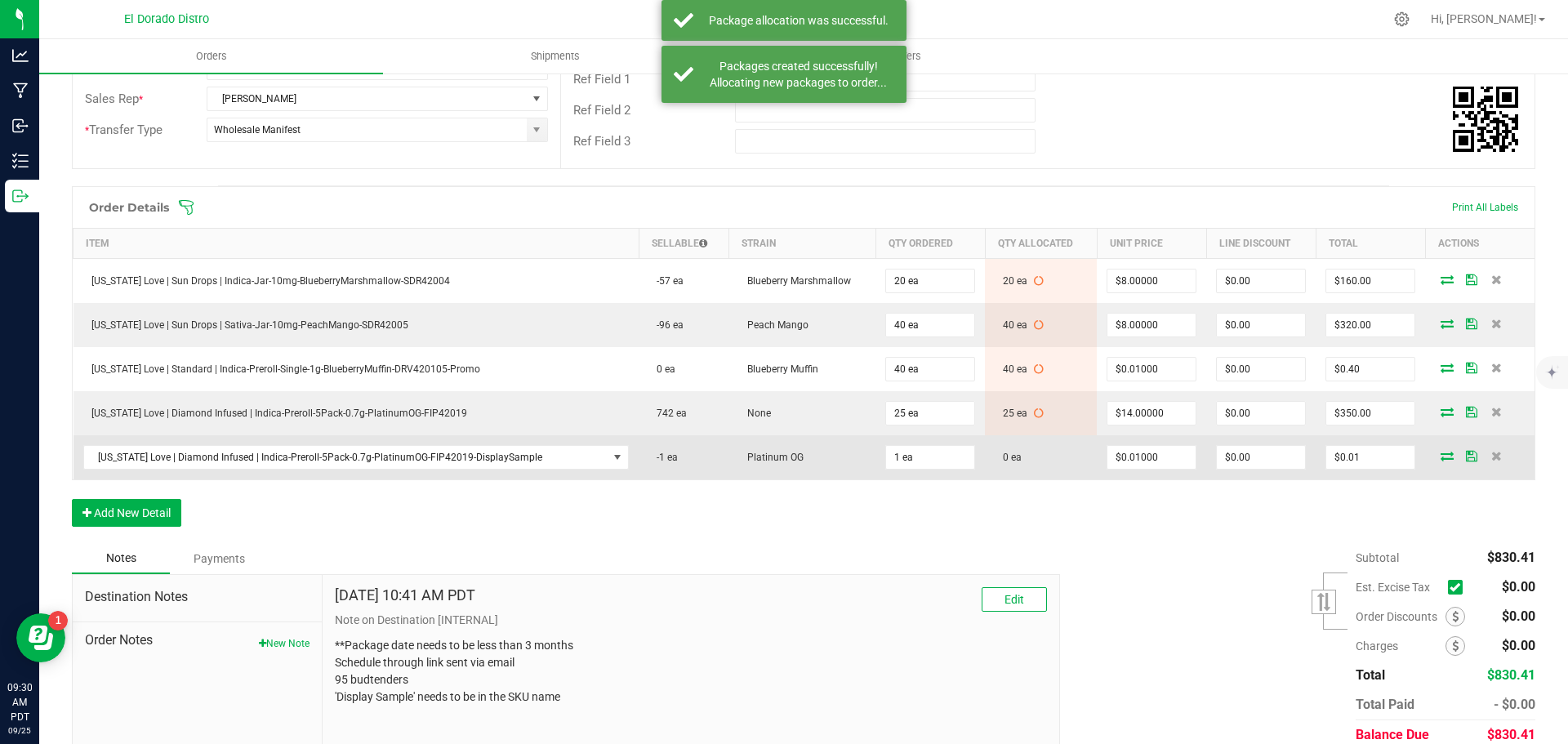
click at [1441, 456] on icon at bounding box center [1447, 456] width 13 height 9
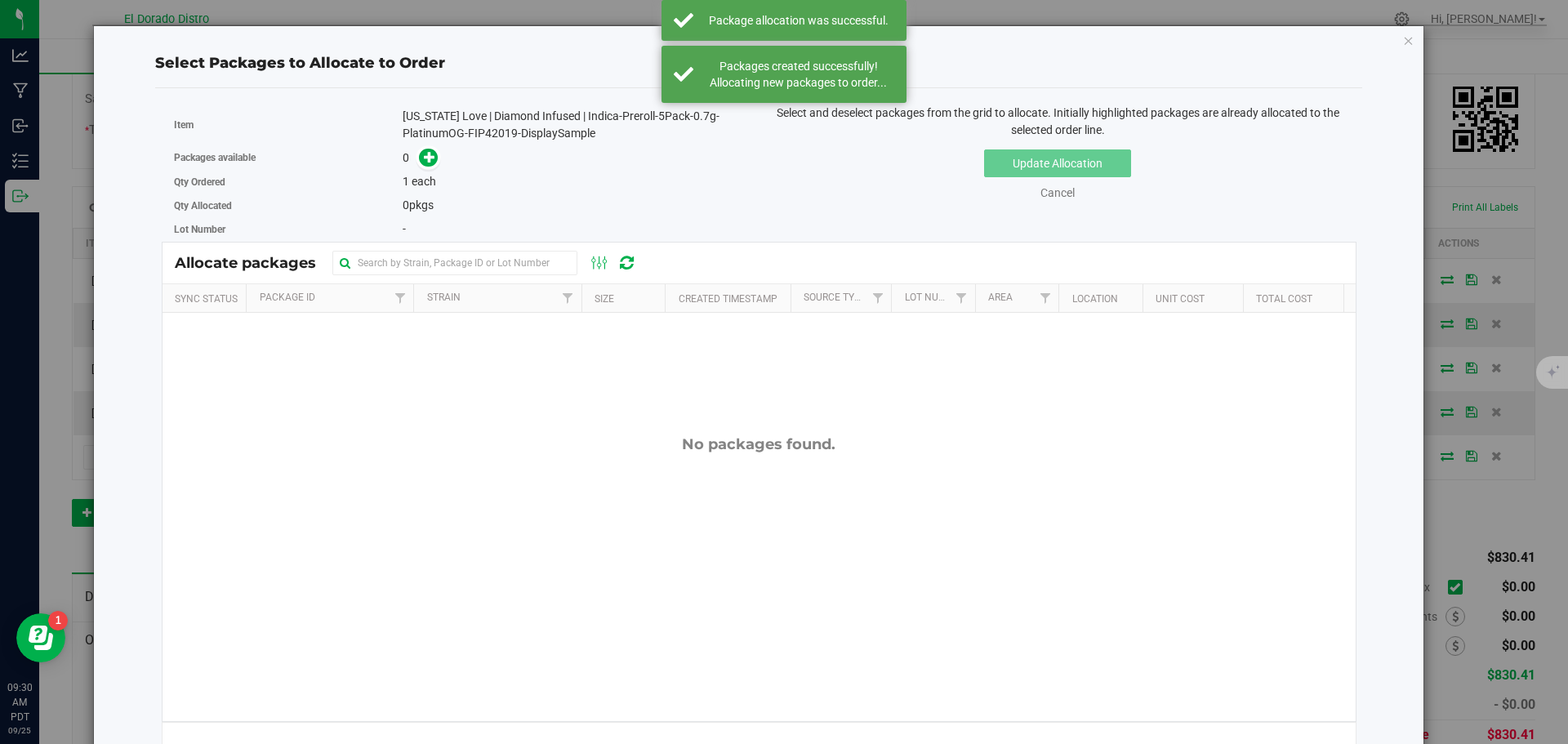
click at [492, 135] on div "[US_STATE] Love | Diamond Infused | Indica-Preroll-5Pack-0.7g-PlatinumOG-FIP420…" at bounding box center [574, 125] width 343 height 34
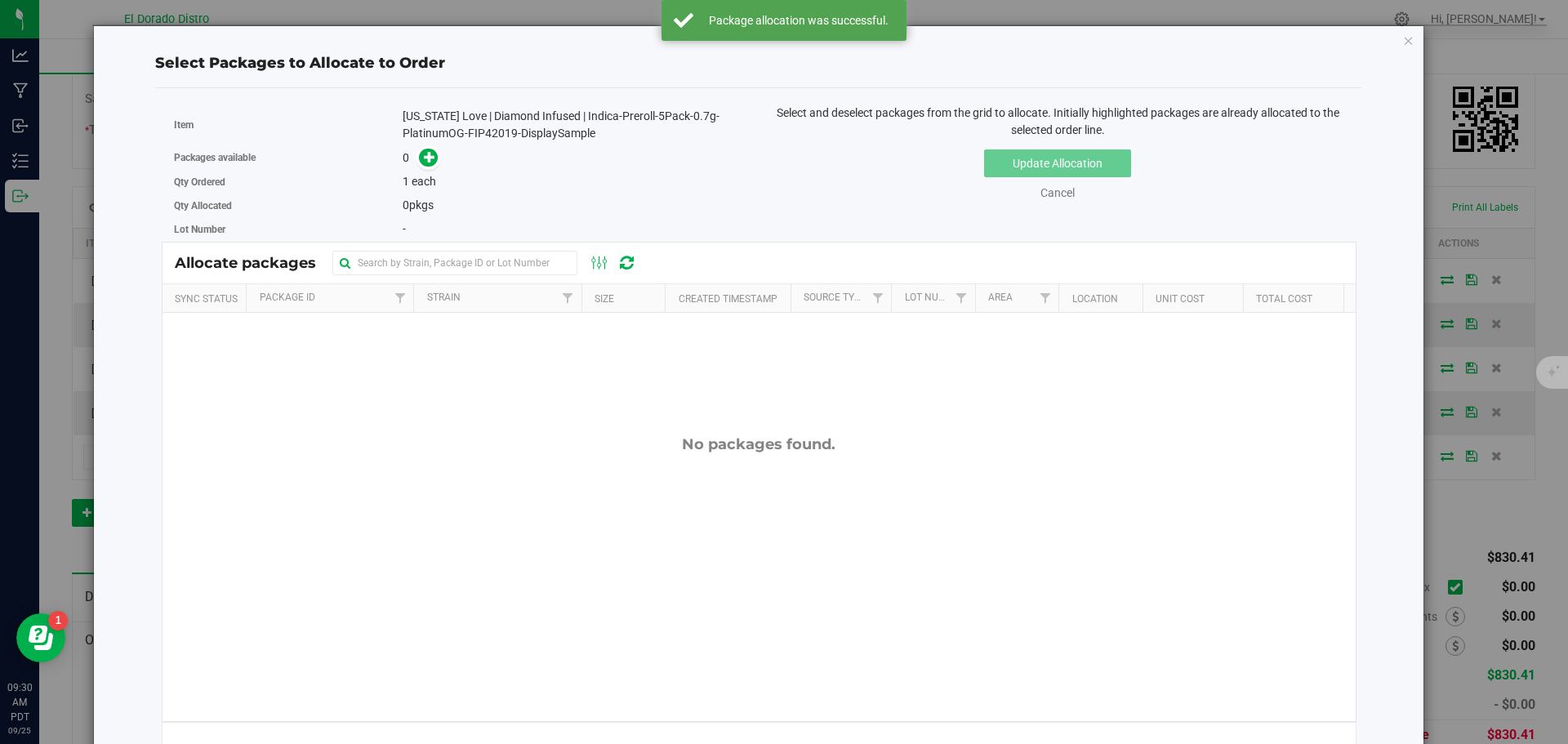
copy div "FIP42019"
click at [423, 158] on icon at bounding box center [429, 157] width 11 height 11
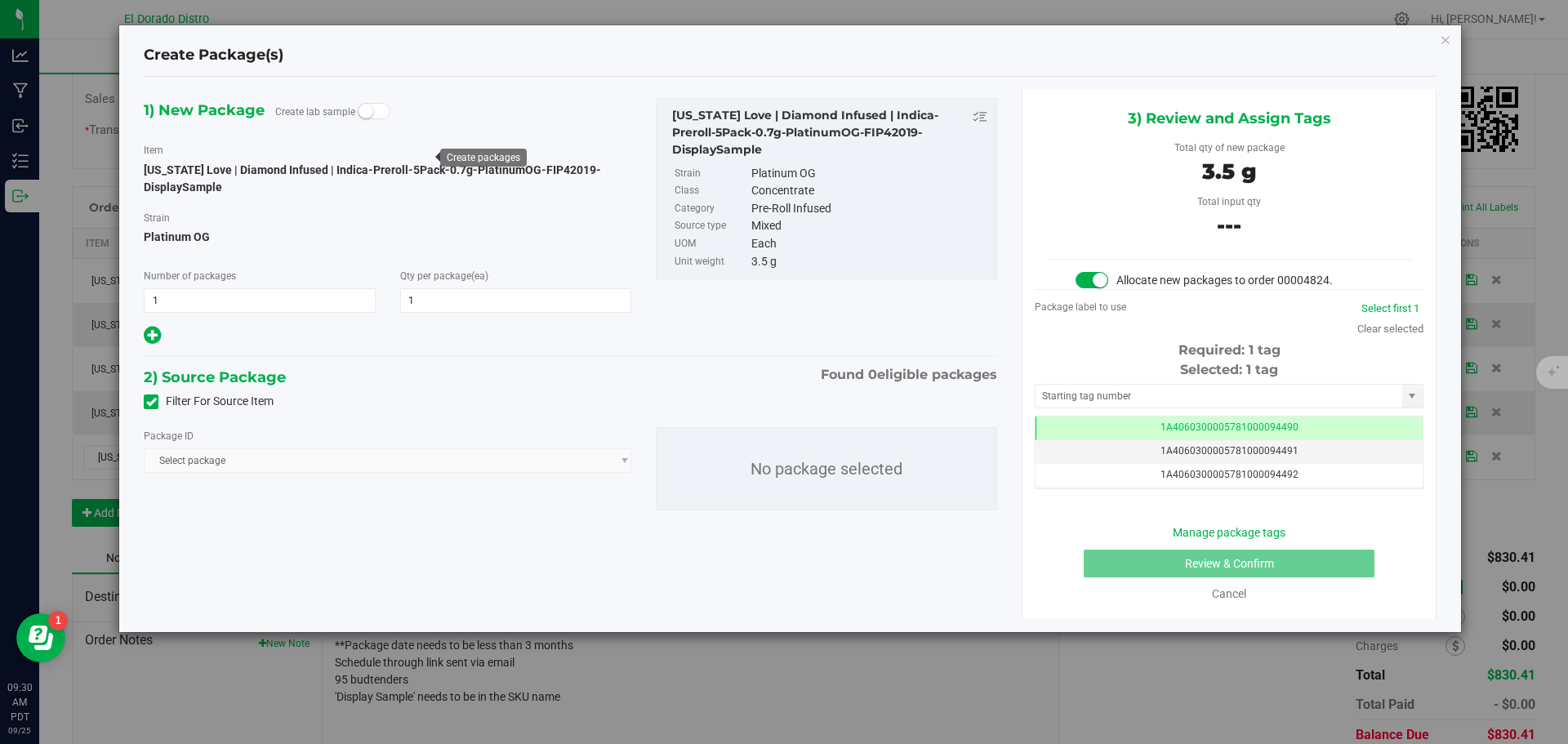
drag, startPoint x: 147, startPoint y: 396, endPoint x: 171, endPoint y: 400, distance: 24.3
click at [148, 402] on icon at bounding box center [151, 402] width 10 height 0
click at [0, 0] on input "Filter For Source Item" at bounding box center [0, 0] width 0 height 0
click at [325, 458] on span "Select package" at bounding box center [377, 461] width 466 height 23
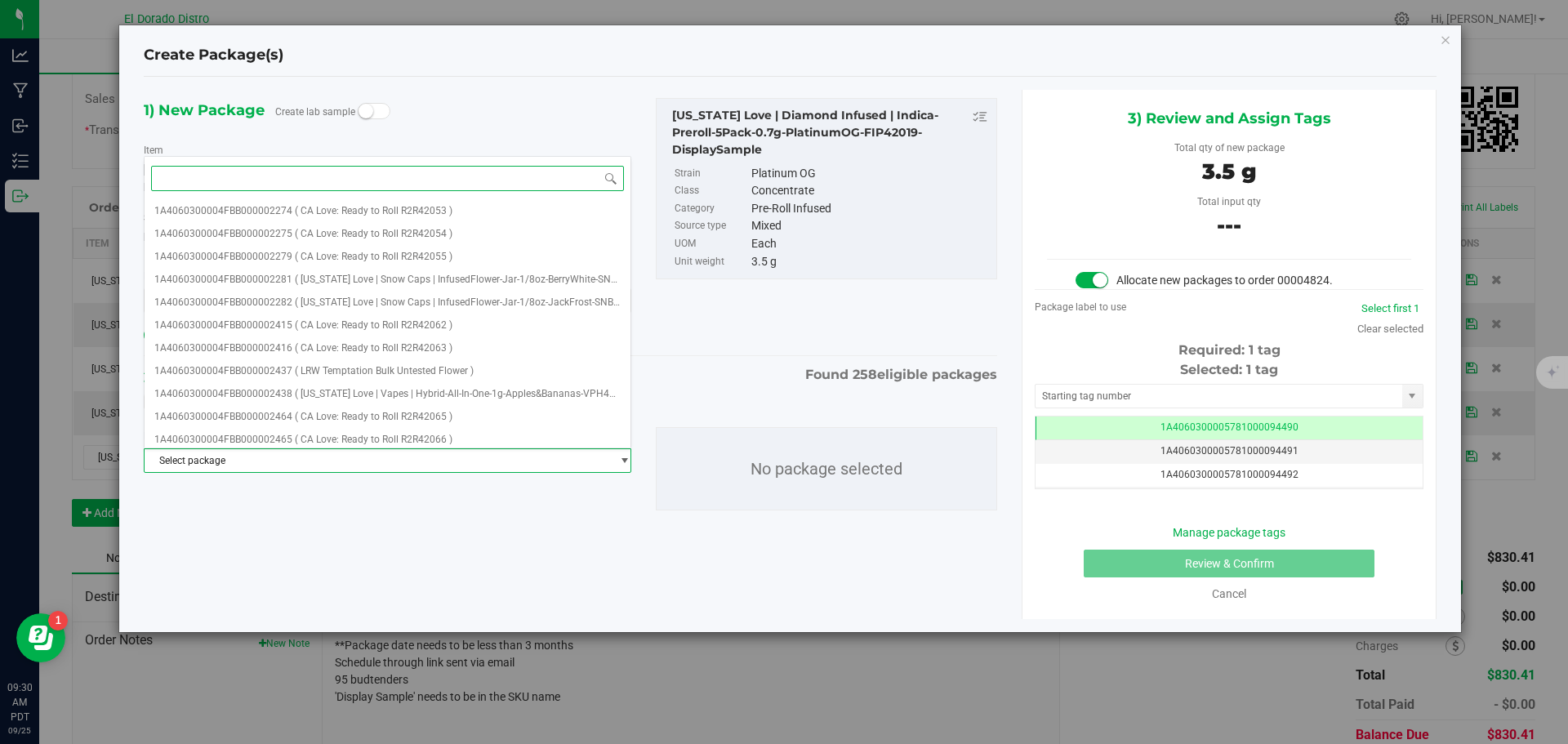
paste input "FIP42019"
type input "FIP42019"
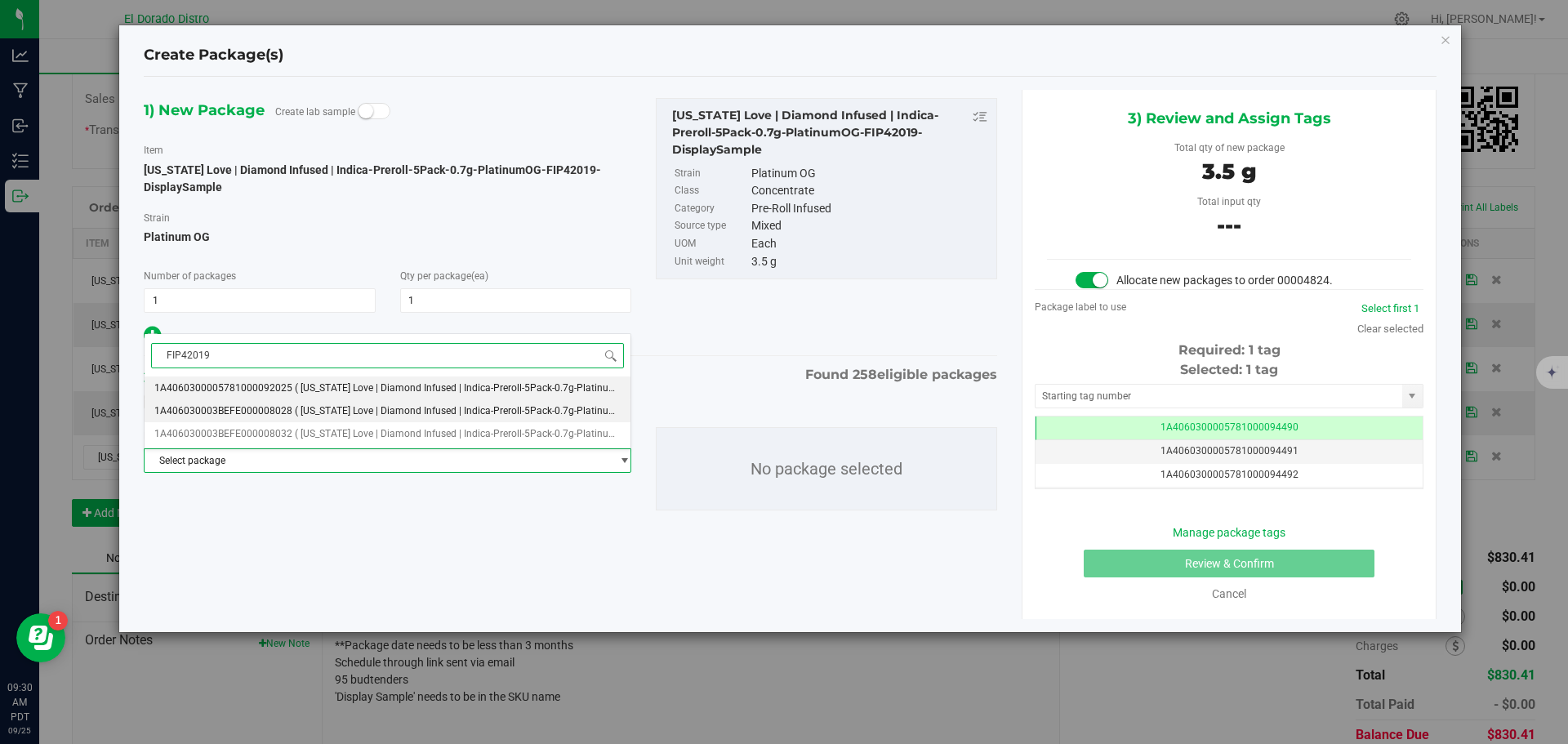
click at [367, 412] on span "( [US_STATE] Love | Diamond Infused | Indica-Preroll-5Pack-0.7g-PlatinumOG-FIP4…" at bounding box center [489, 411] width 387 height 11
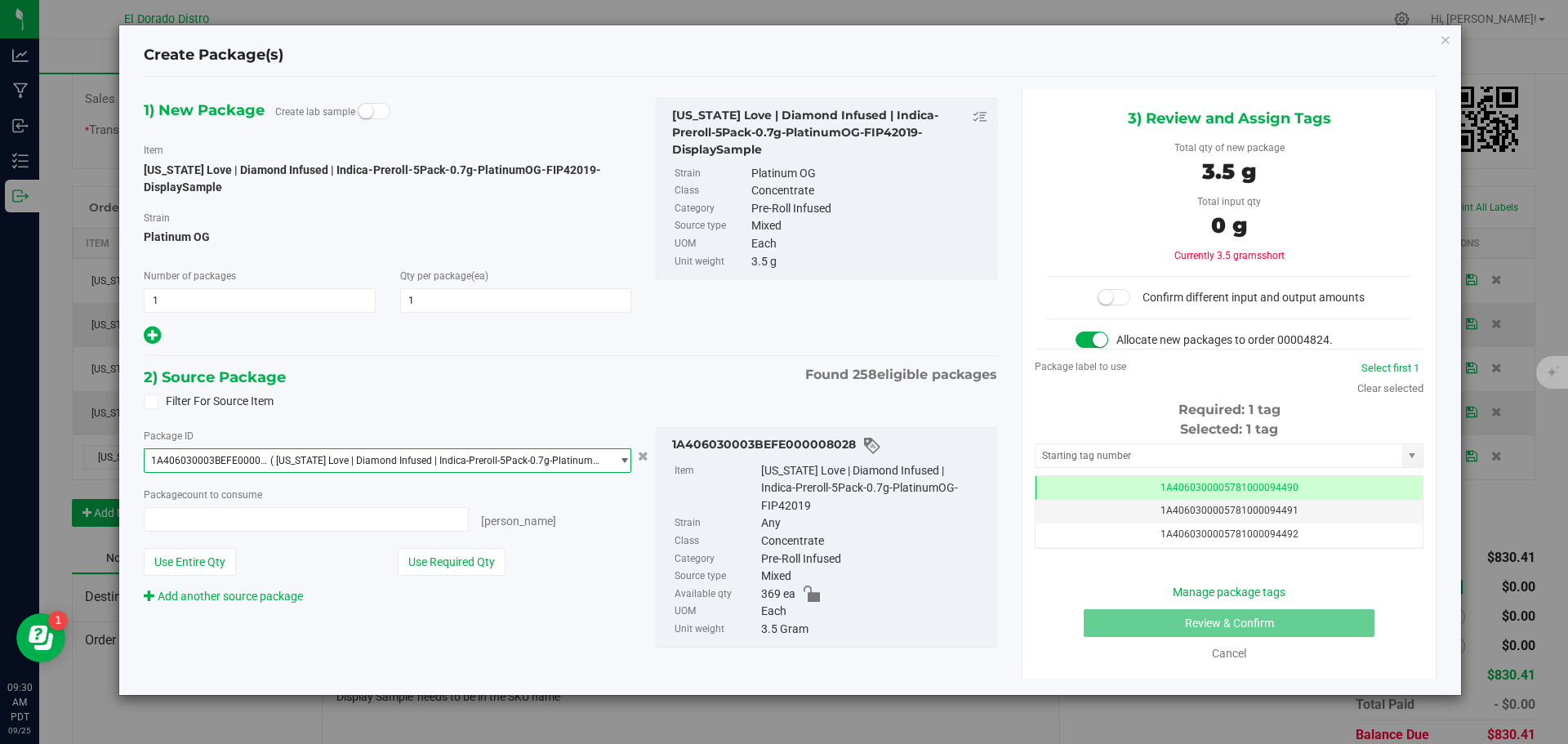
type input "0 ea"
click at [377, 462] on span "( [US_STATE] Love | Diamond Infused | Indica-Preroll-5Pack-0.7g-PlatinumOG-FIP4…" at bounding box center [437, 460] width 334 height 11
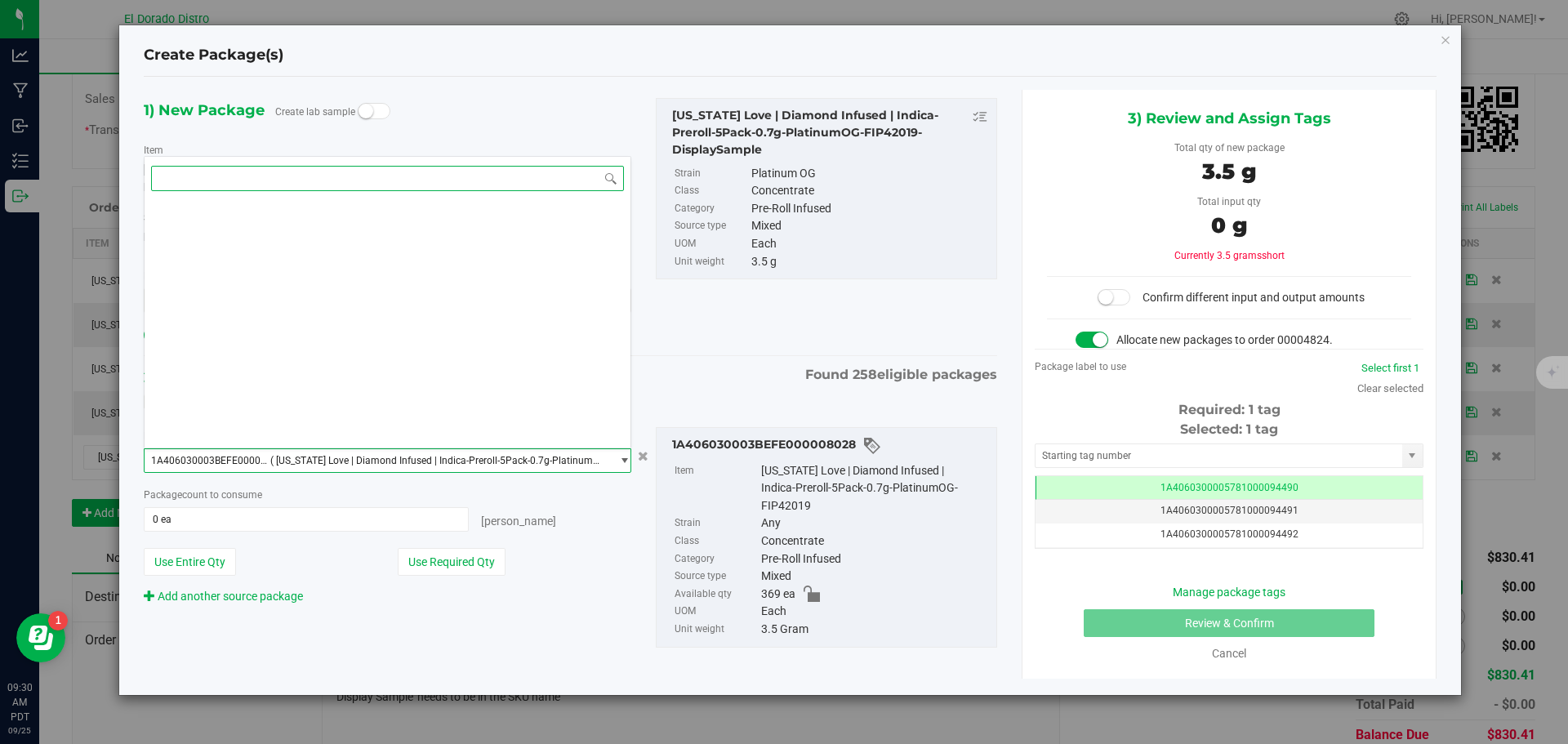
paste input "FIP42019"
type input "FIP42019"
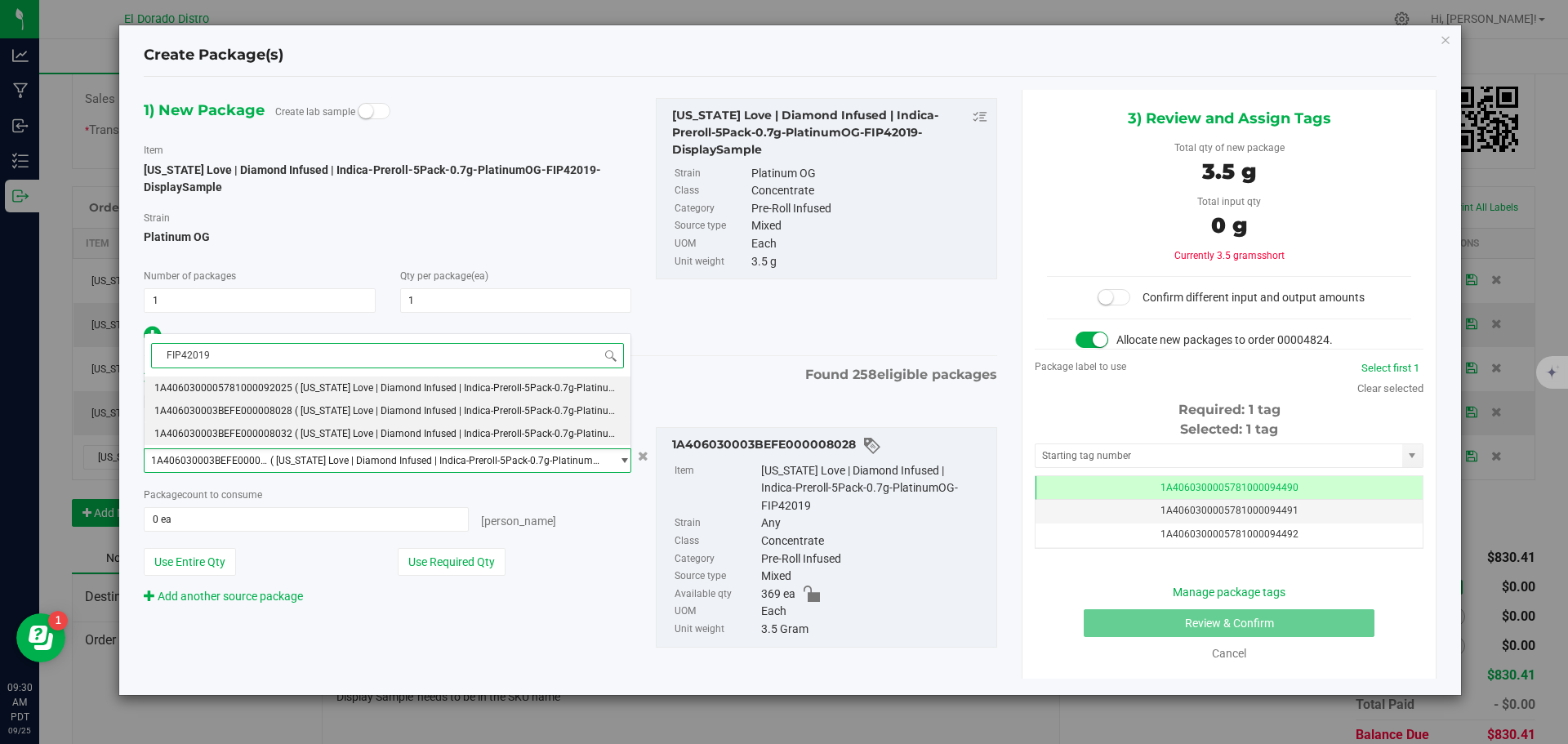
click at [378, 437] on span "( [US_STATE] Love | Diamond Infused | Indica-Preroll-5Pack-0.7g-PlatinumOG-FIP4…" at bounding box center [489, 433] width 387 height 11
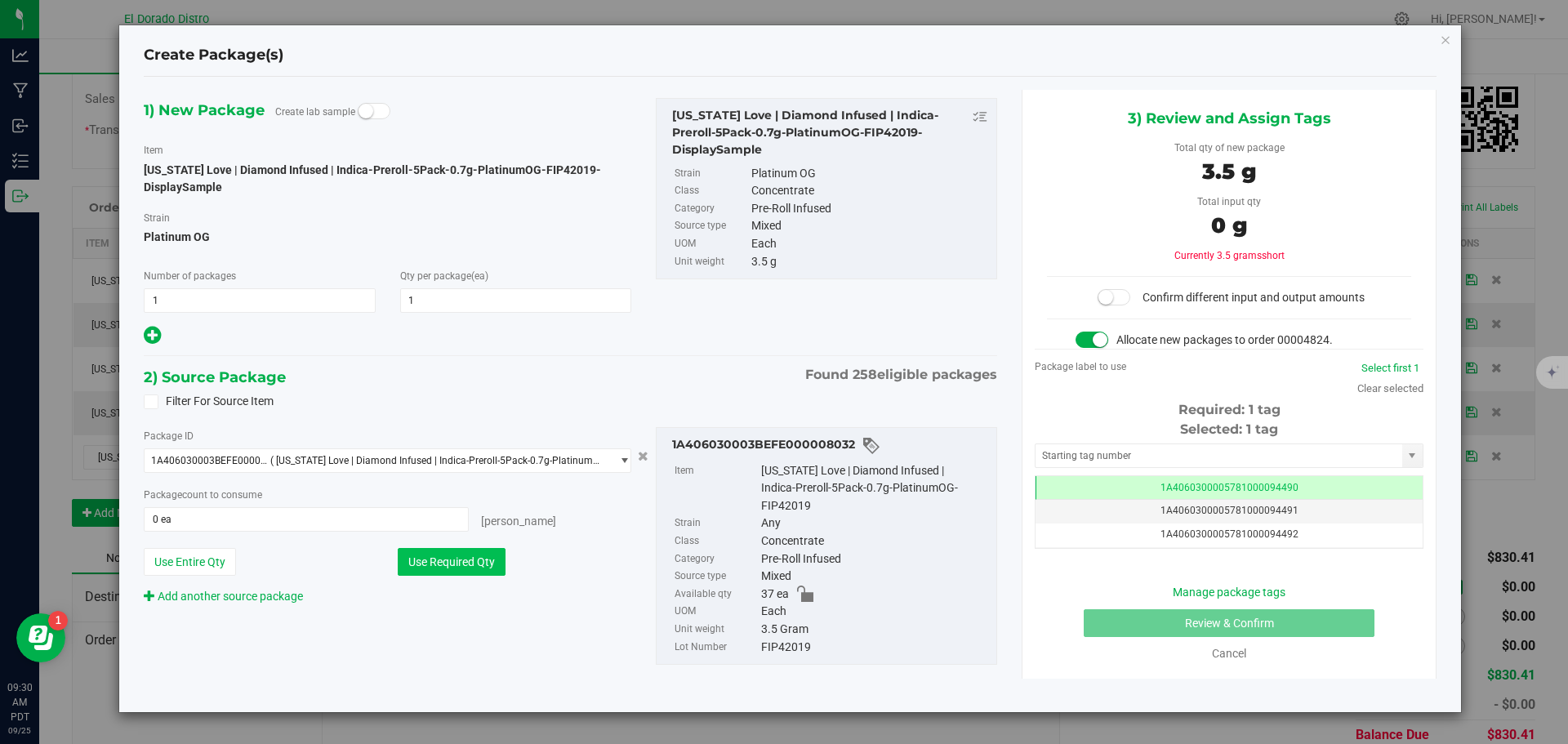
click at [467, 554] on button "Use Required Qty" at bounding box center [451, 562] width 108 height 28
type input "1 ea"
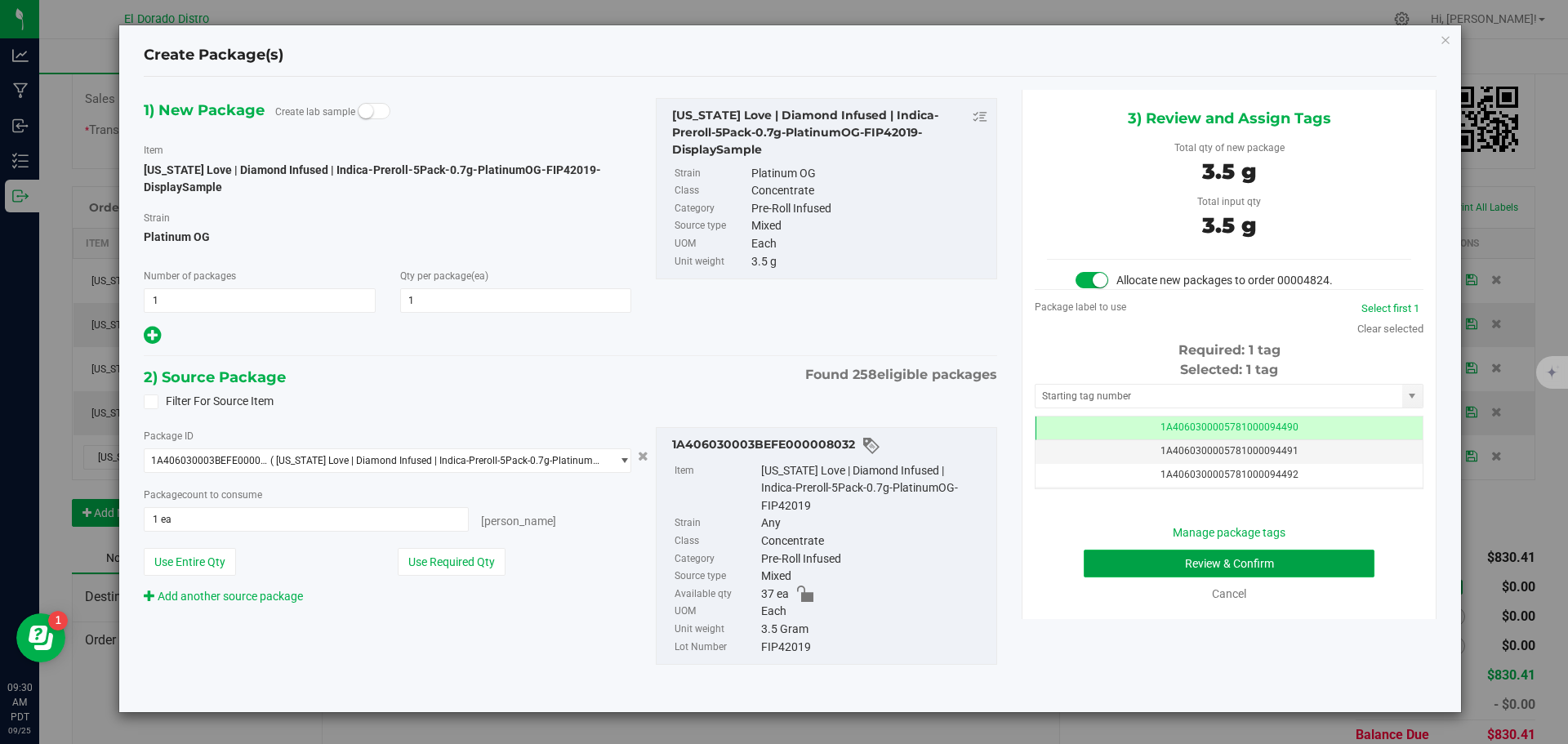
click at [1108, 558] on button "Review & Confirm" at bounding box center [1229, 564] width 291 height 28
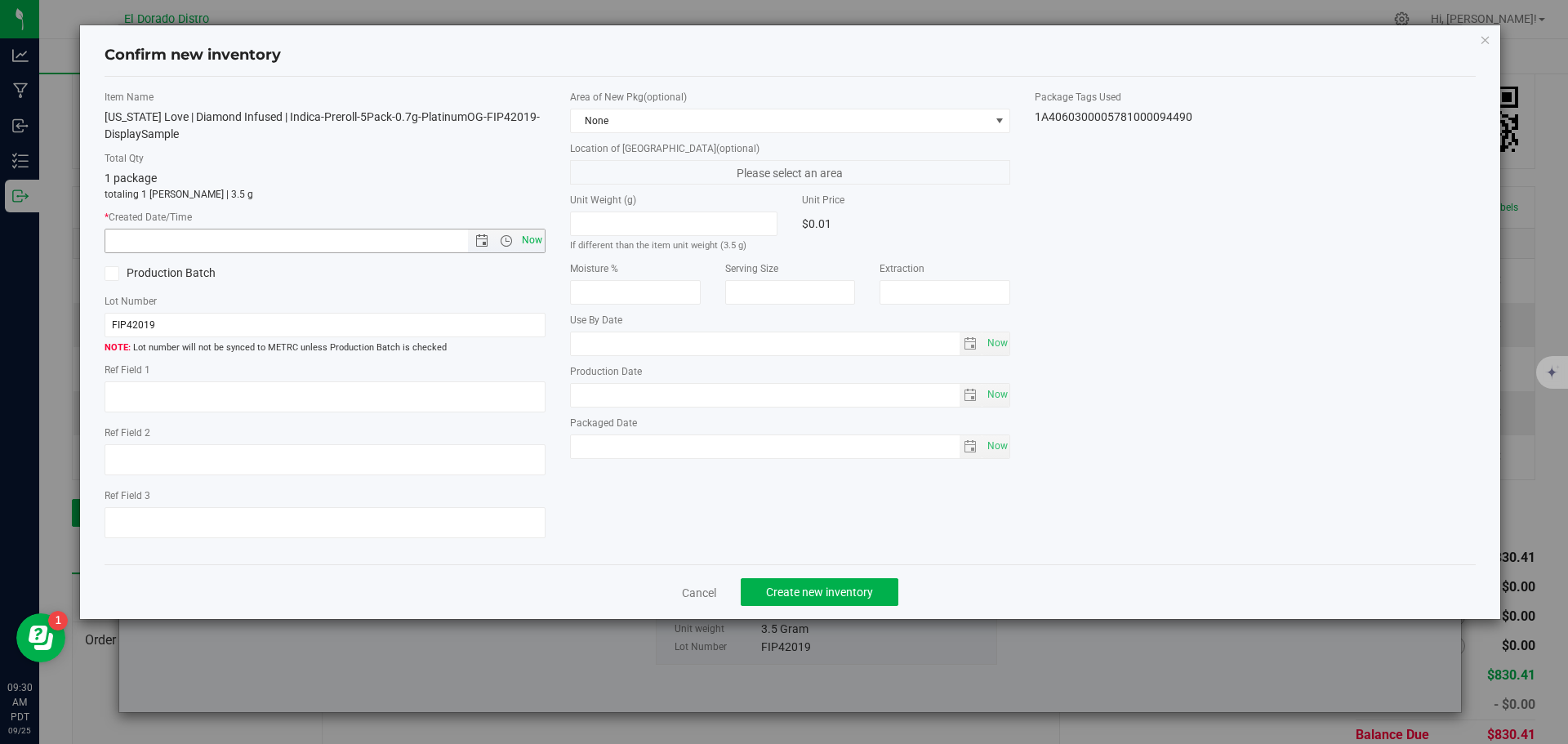
click at [537, 238] on span "Now" at bounding box center [532, 241] width 28 height 24
type input "[DATE] 9:30 AM"
click at [834, 584] on button "Create new inventory" at bounding box center [819, 592] width 157 height 28
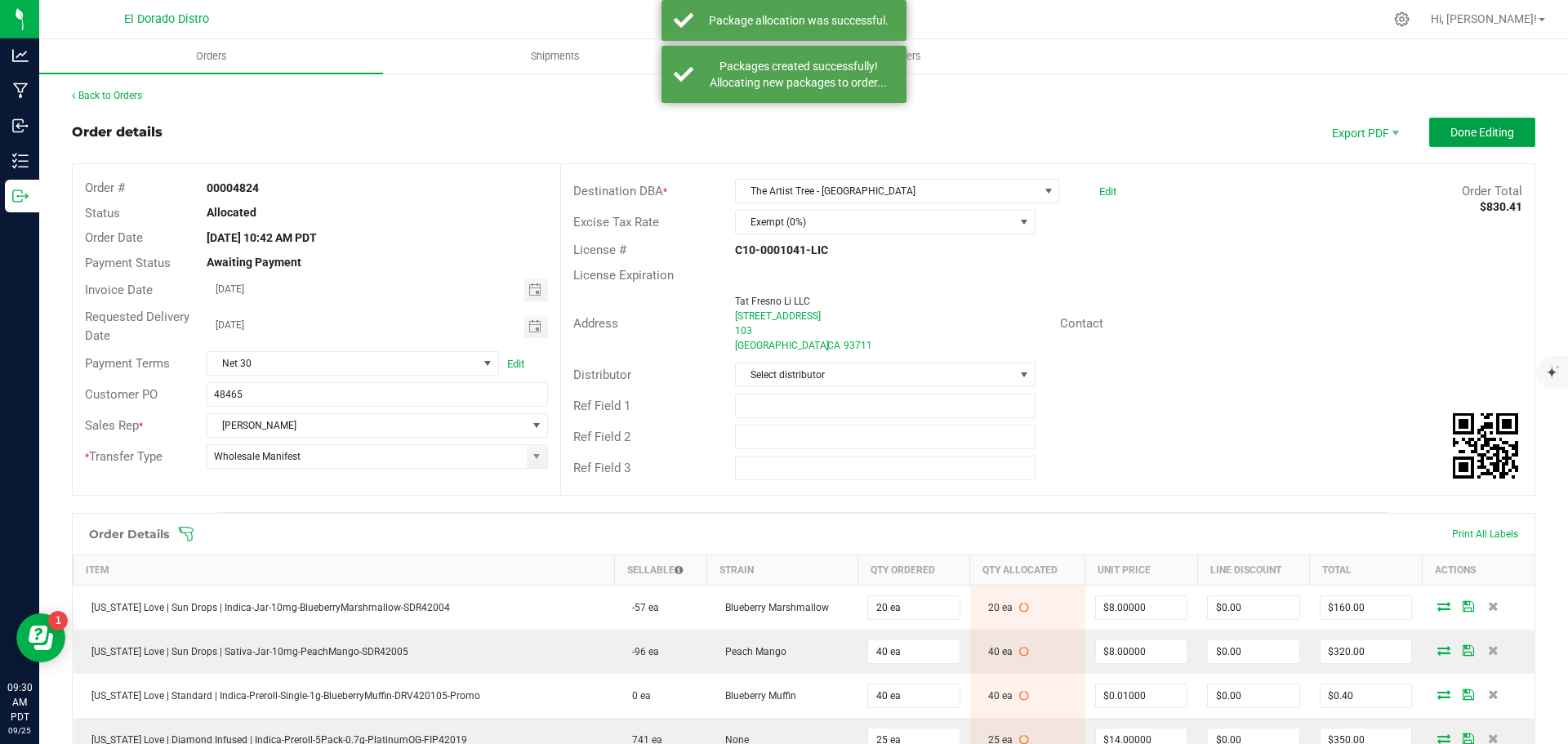
click at [1486, 132] on span "Done Editing" at bounding box center [1482, 132] width 64 height 13
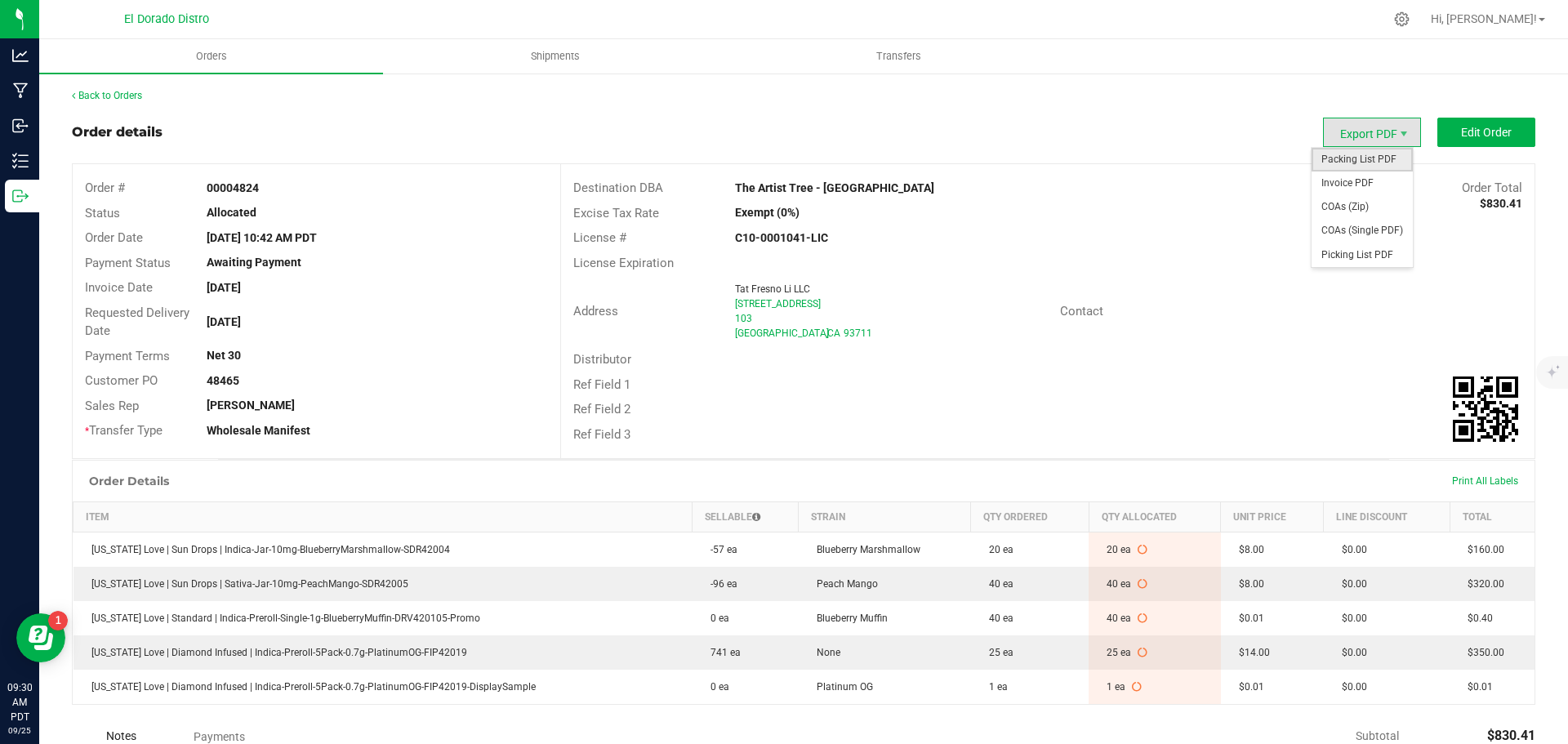
click at [1367, 151] on span "Packing List PDF" at bounding box center [1362, 160] width 102 height 24
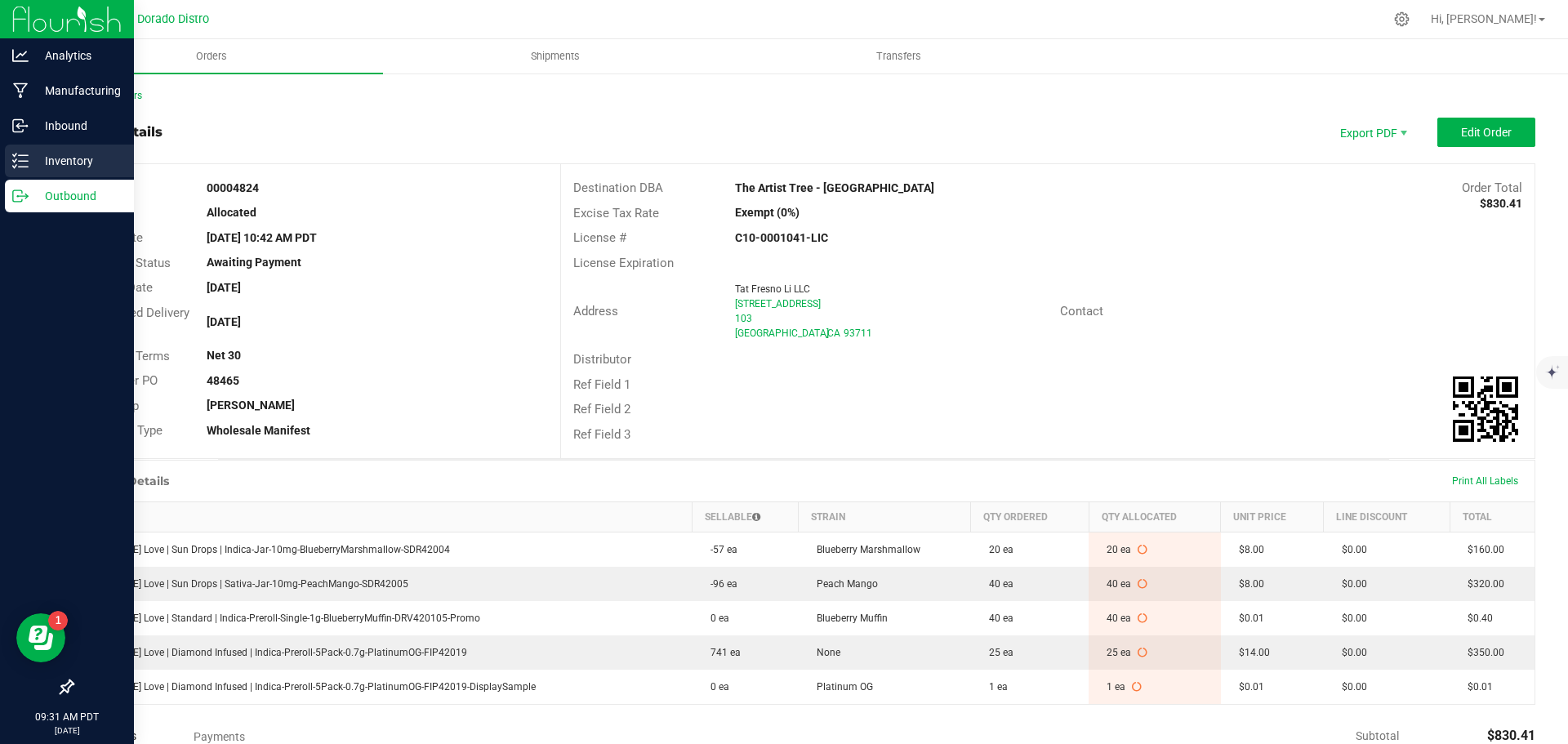
click at [25, 158] on icon at bounding box center [20, 160] width 16 height 16
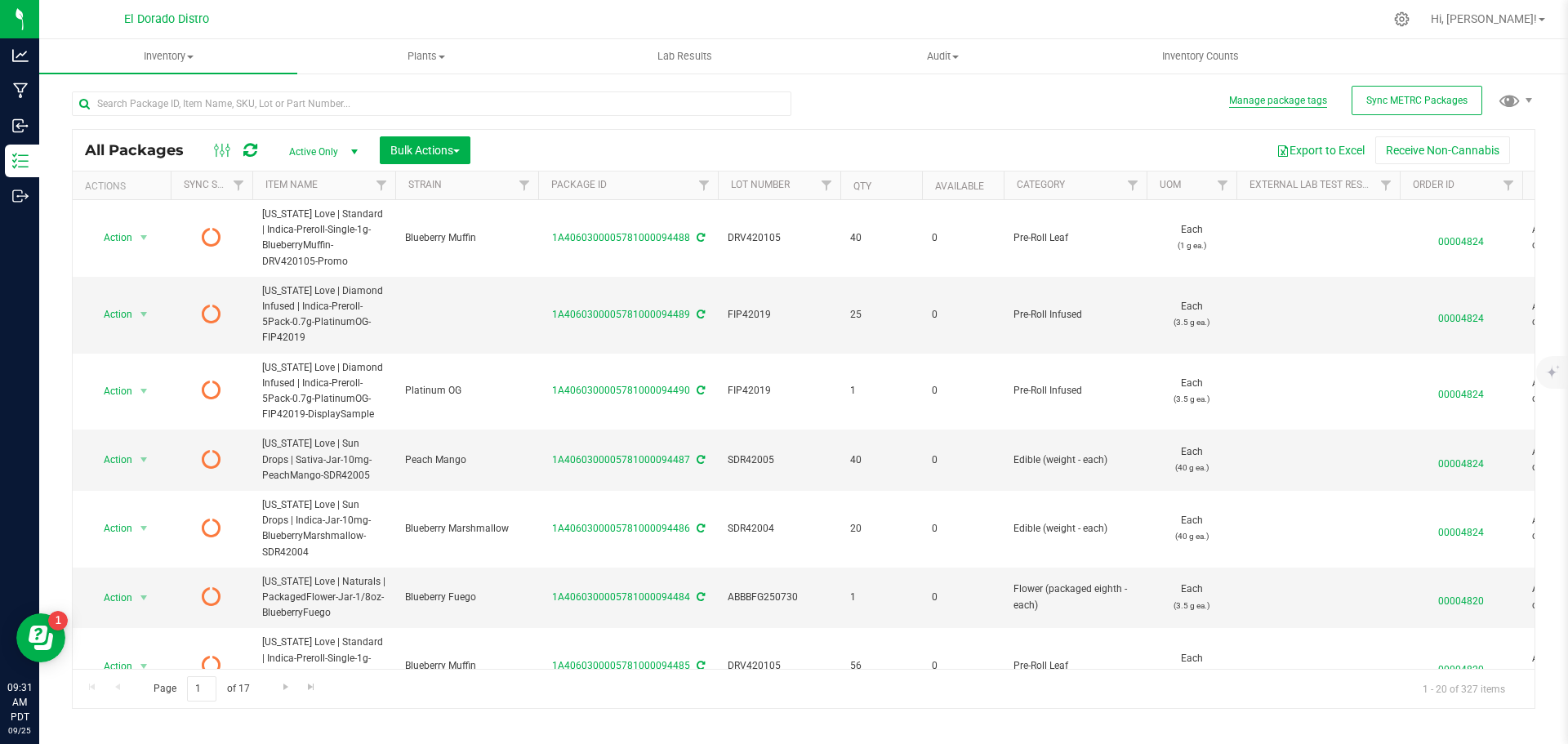
click at [1275, 96] on button "Manage package tags" at bounding box center [1278, 101] width 98 height 14
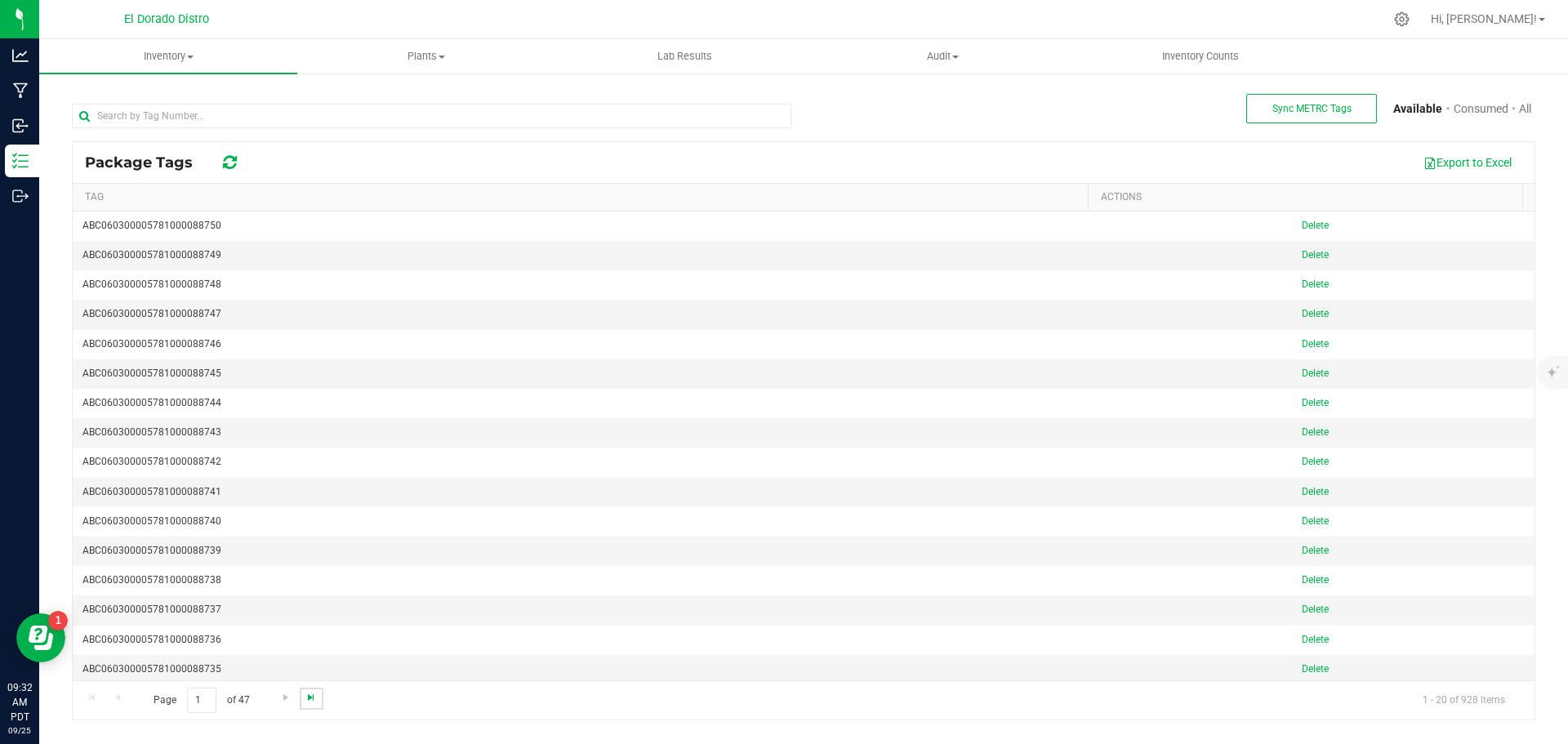
click at [306, 695] on span "Go to the last page" at bounding box center [311, 698] width 13 height 13
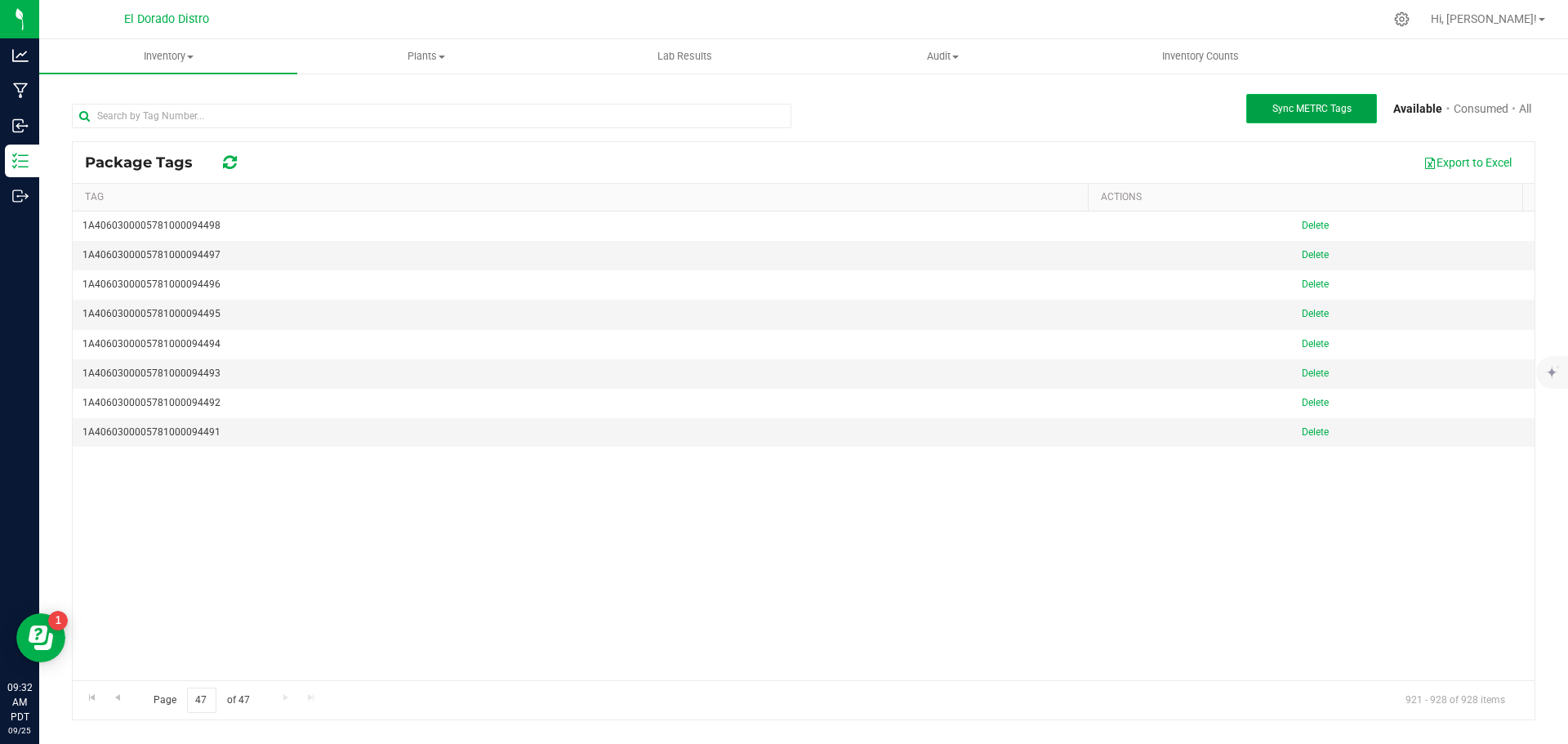
click at [1283, 102] on button "Sync METRC Tags" at bounding box center [1312, 108] width 131 height 29
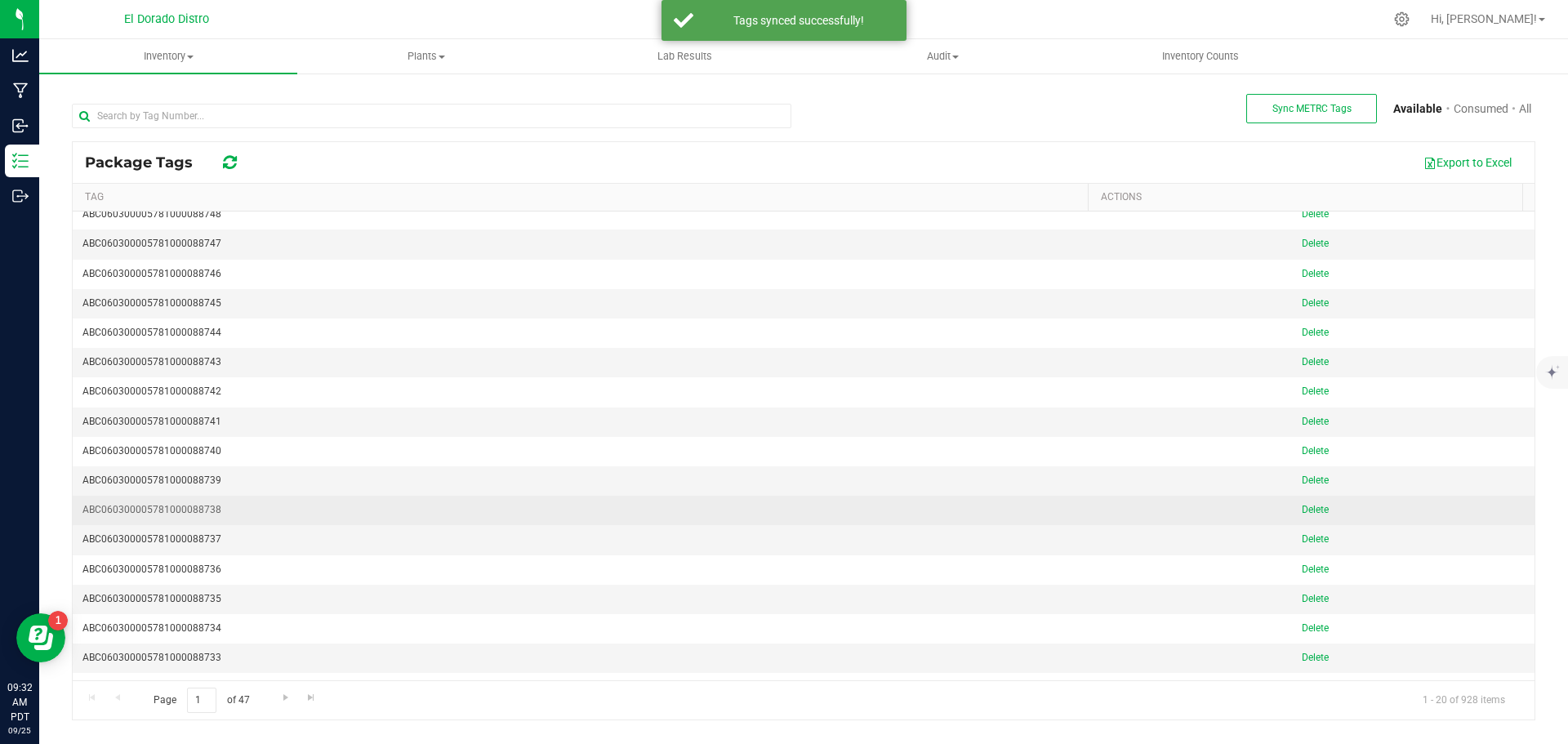
scroll to position [121, 0]
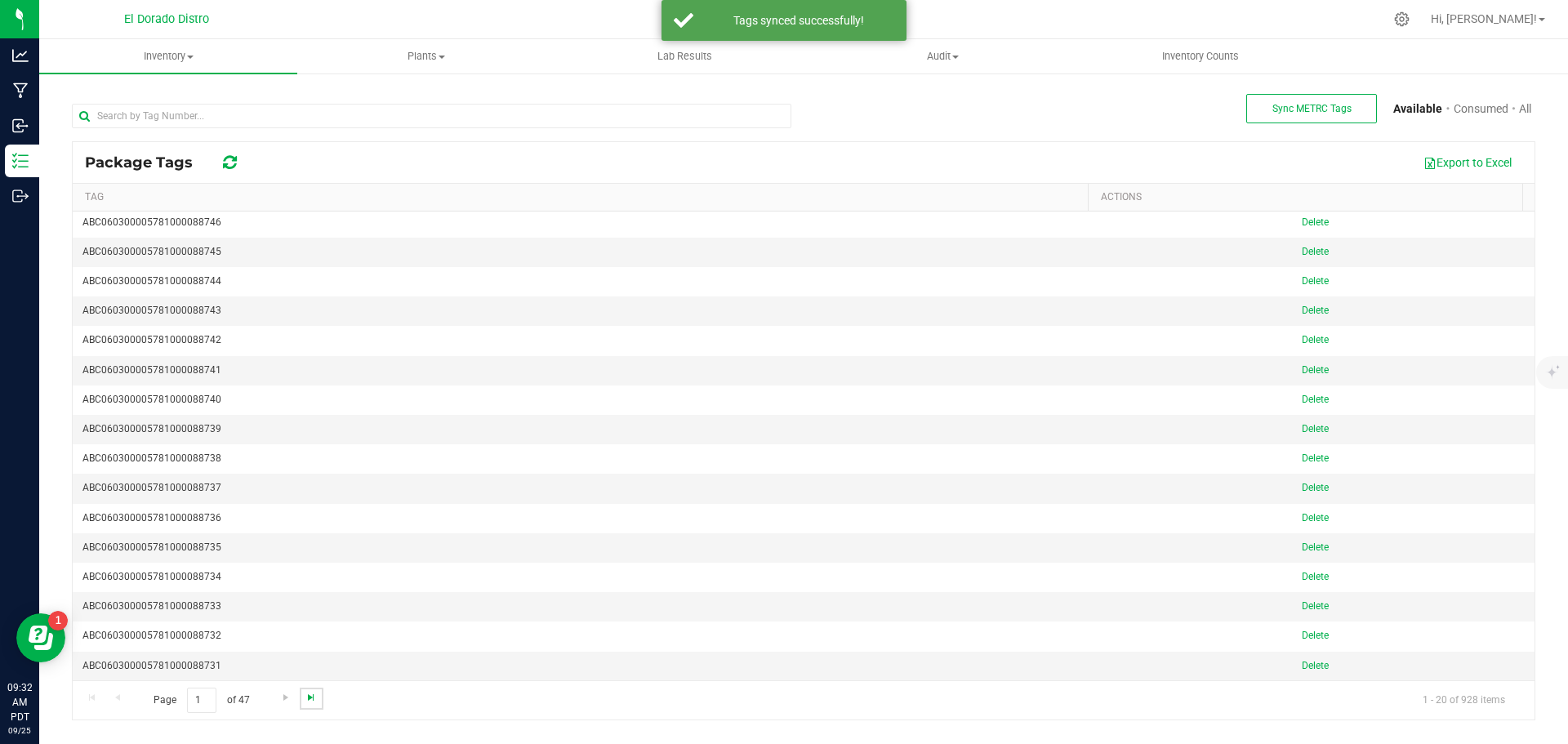
click at [311, 695] on span "Go to the last page" at bounding box center [311, 698] width 13 height 13
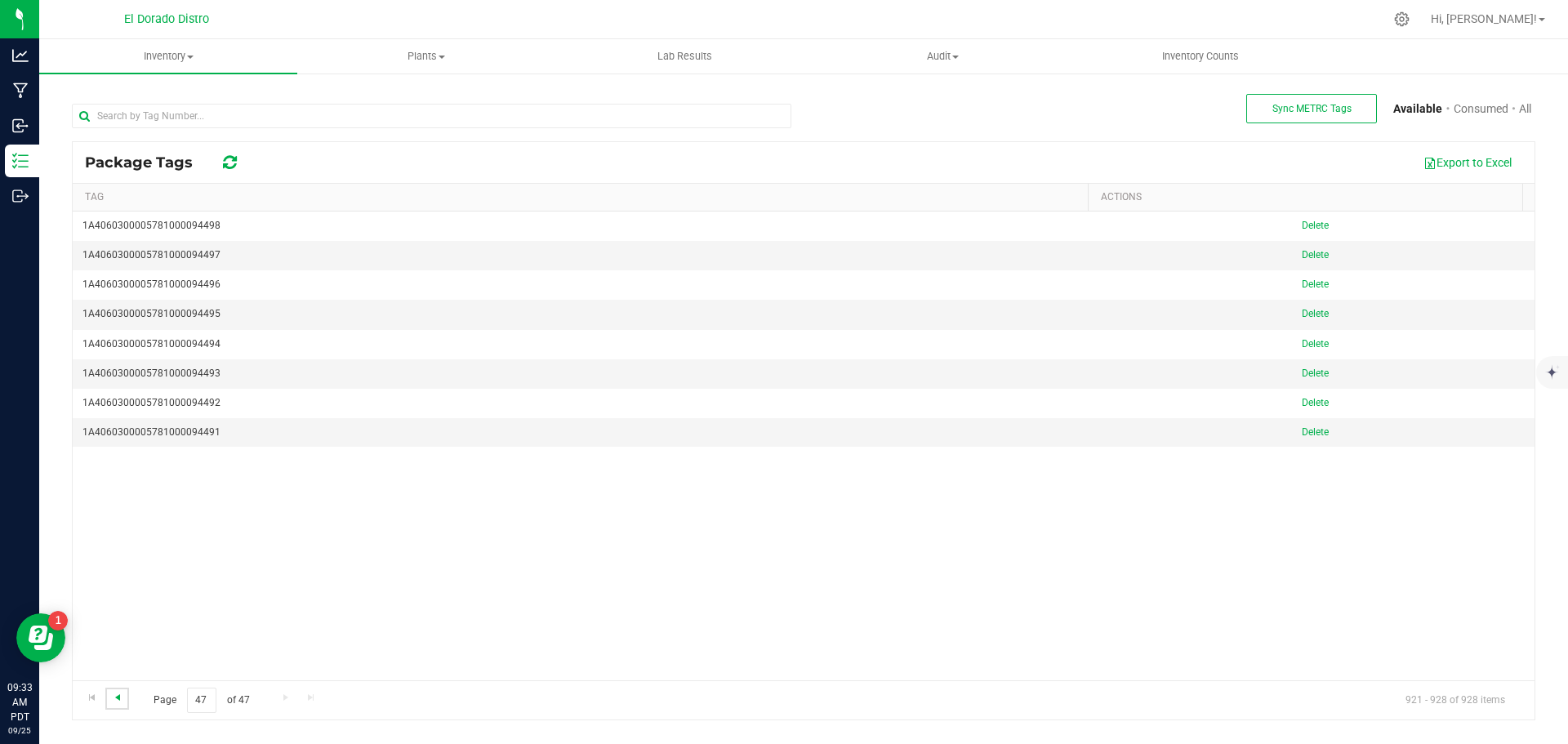
click at [123, 694] on span "Go to the previous page" at bounding box center [117, 698] width 13 height 13
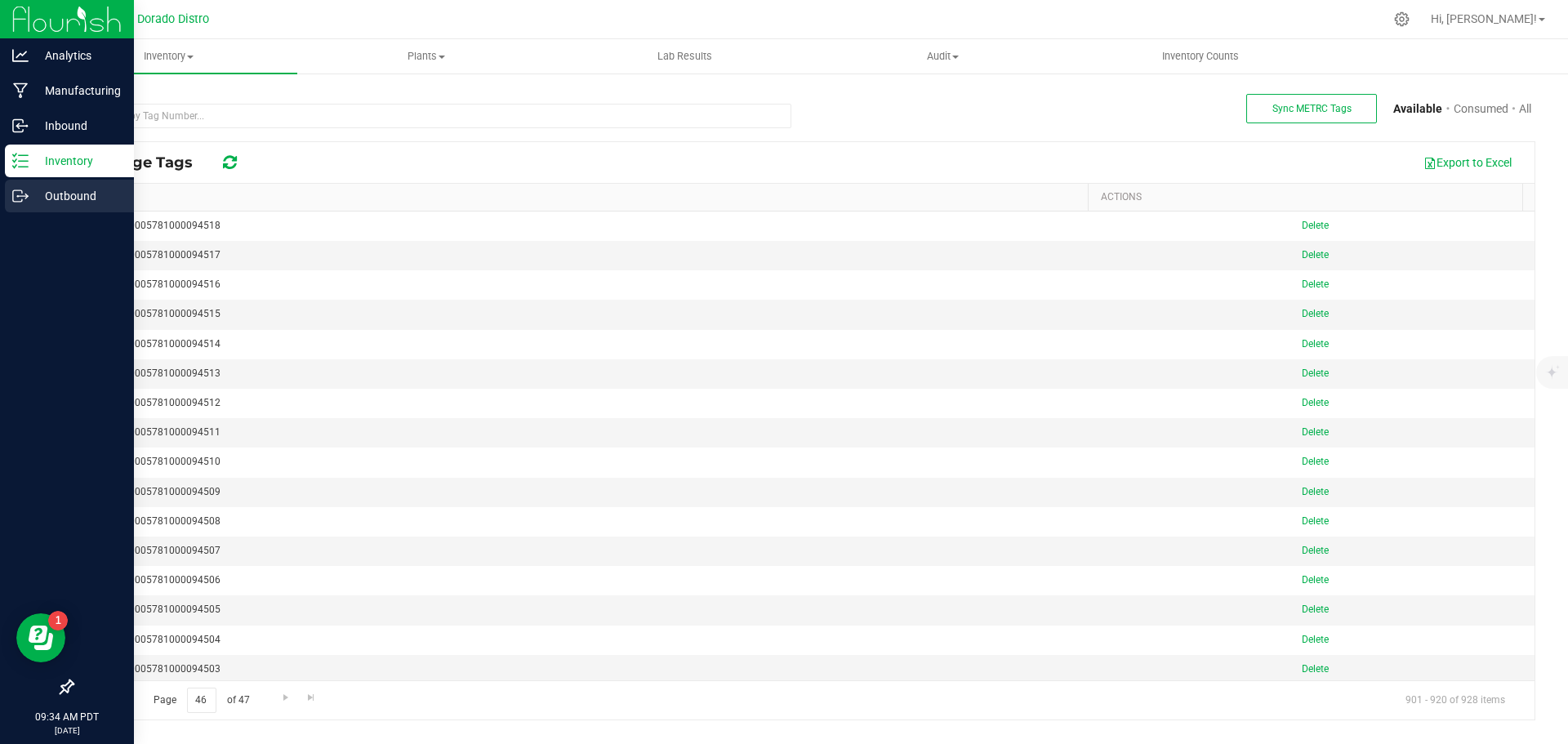
click at [29, 194] on p "Outbound" at bounding box center [77, 195] width 98 height 20
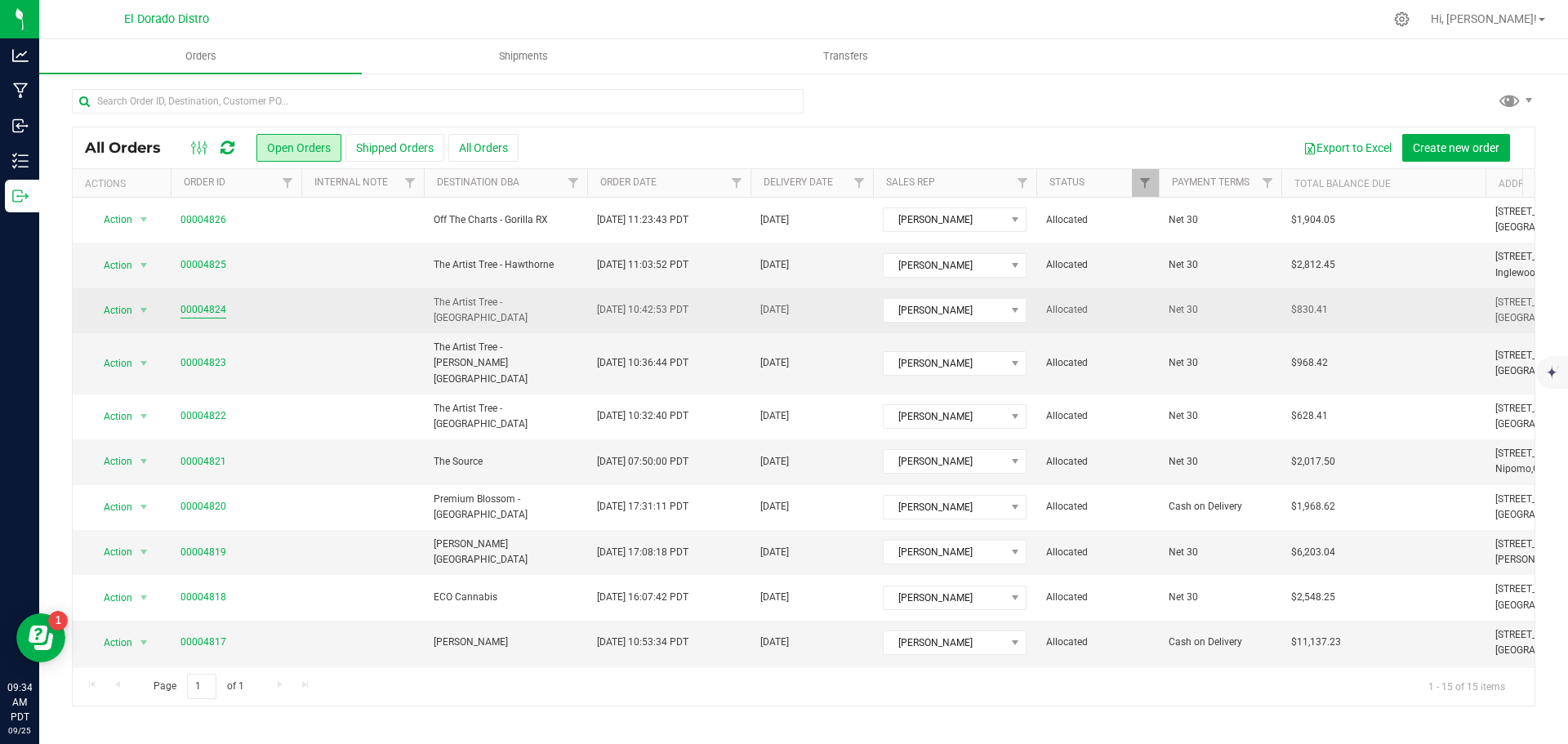
click at [214, 310] on link "00004824" at bounding box center [203, 310] width 46 height 16
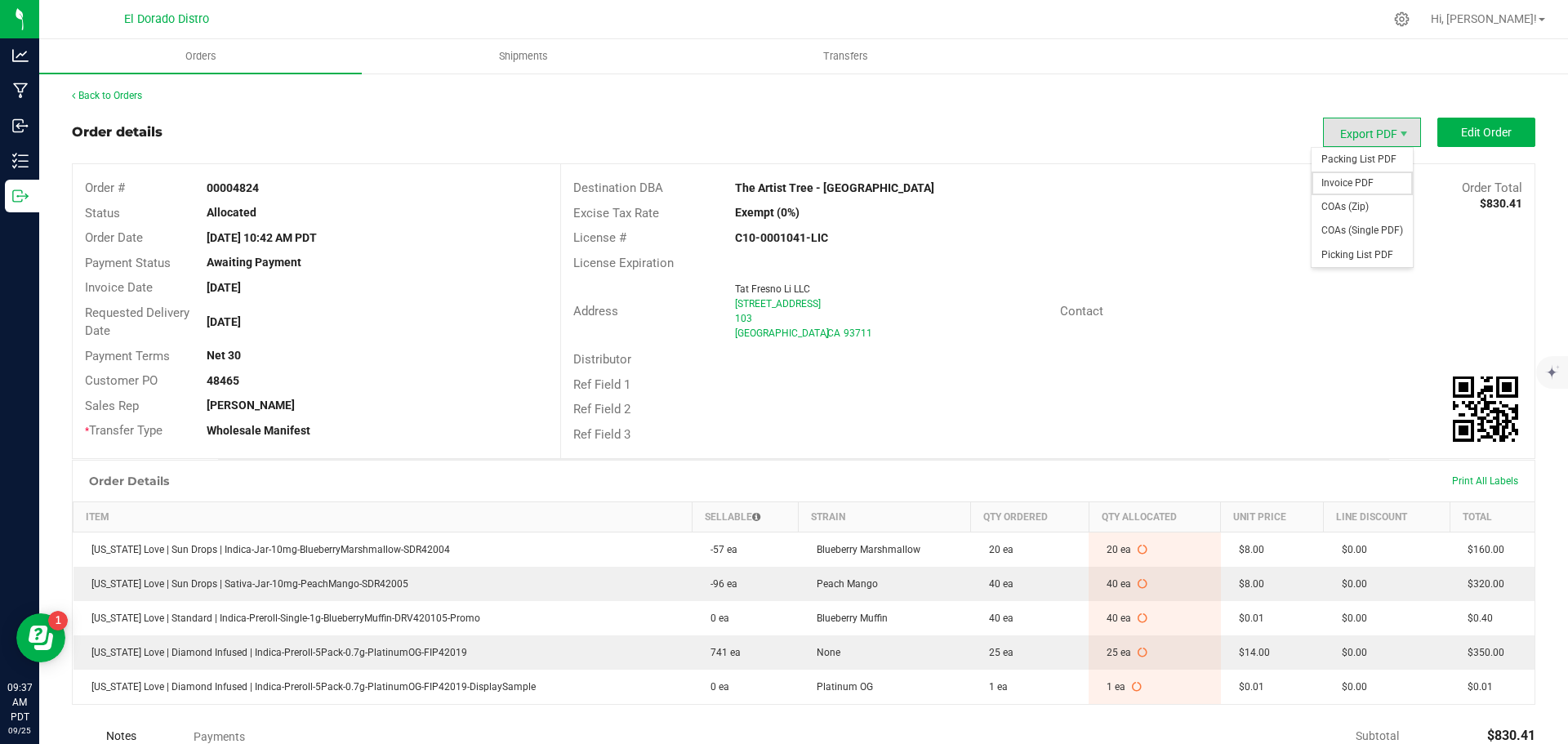
click at [1339, 177] on span "Invoice PDF" at bounding box center [1362, 183] width 102 height 24
click at [1350, 227] on span "COAs (Single PDF)" at bounding box center [1362, 231] width 102 height 24
click at [534, 64] on uib-tab-heading "Shipments" at bounding box center [522, 56] width 321 height 33
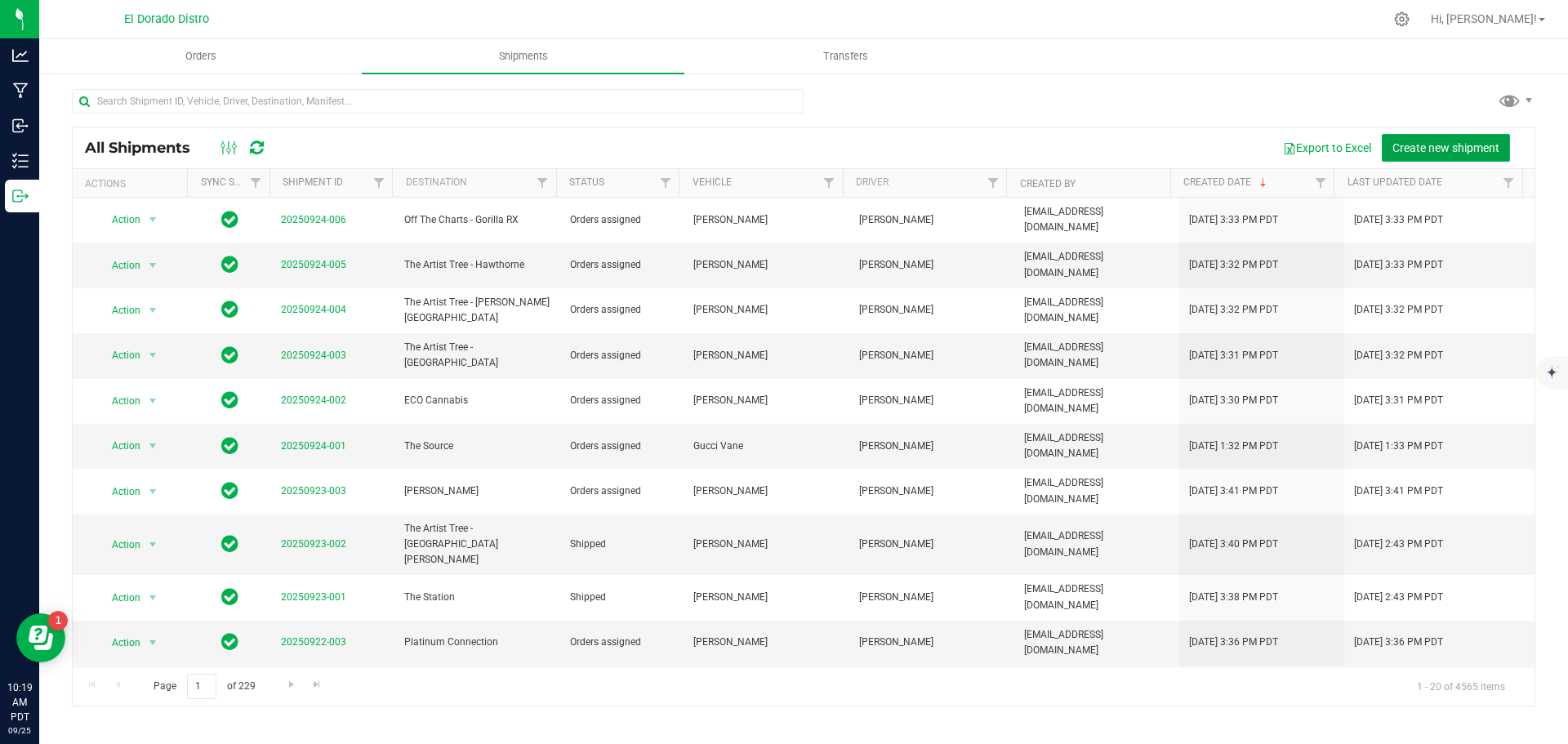
click at [1390, 144] on button "Create new shipment" at bounding box center [1445, 148] width 128 height 28
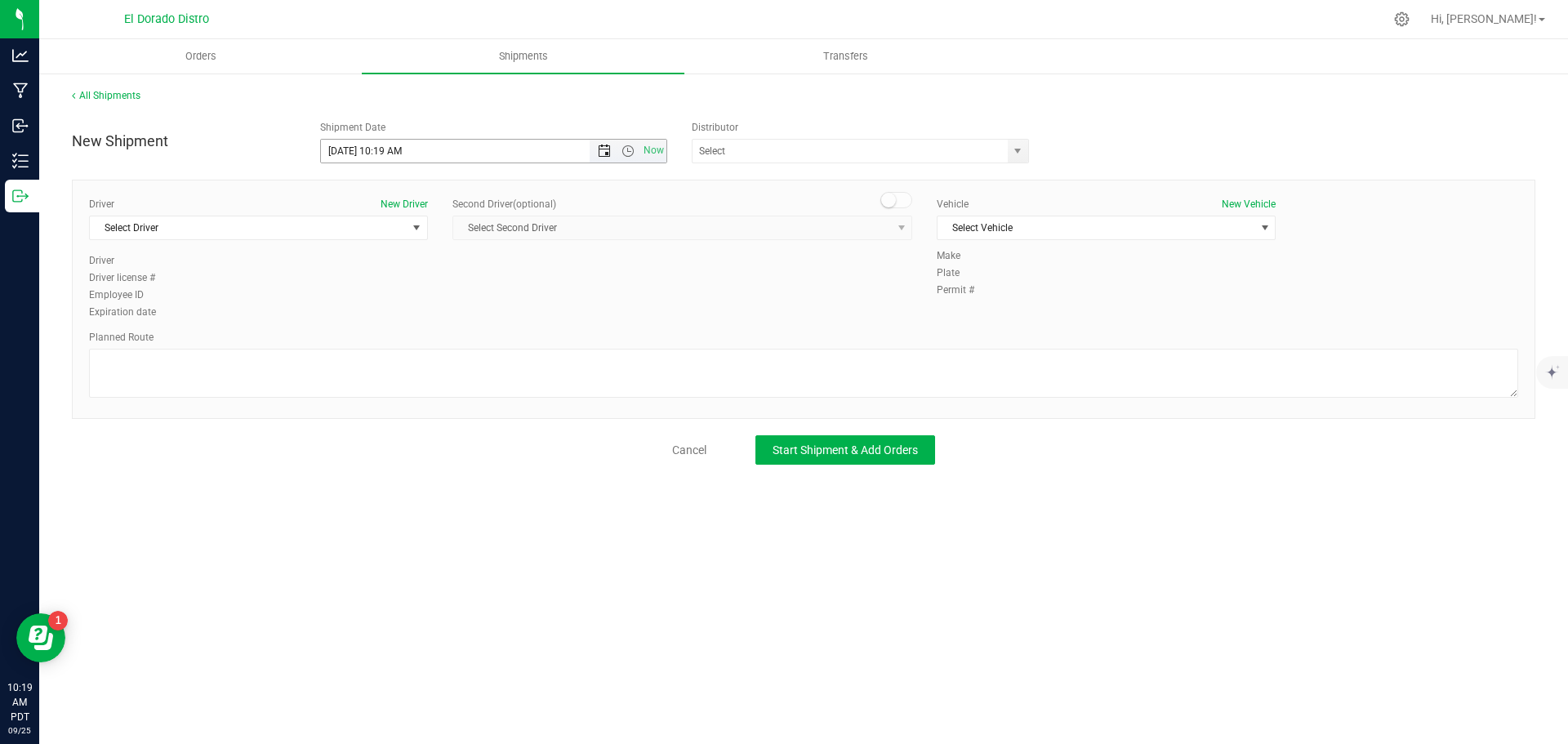
click at [599, 150] on span "Open the date view" at bounding box center [604, 151] width 13 height 13
click at [449, 312] on link "26" at bounding box center [454, 317] width 24 height 25
type input "9/26/2025 10:19 AM"
click at [330, 230] on span "Select Driver" at bounding box center [248, 227] width 317 height 23
click at [285, 288] on li "Chris Garay" at bounding box center [258, 296] width 337 height 24
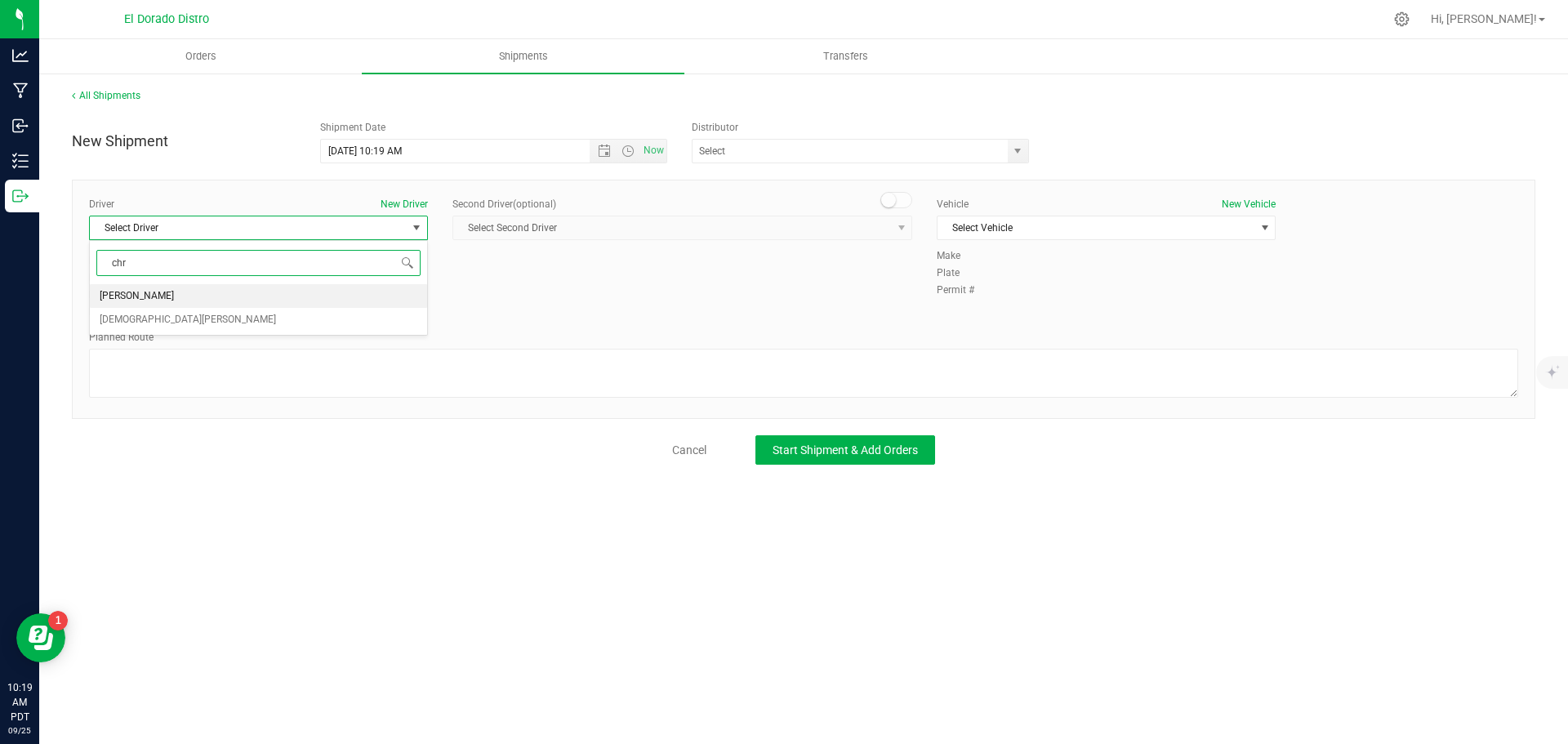
type input "chr"
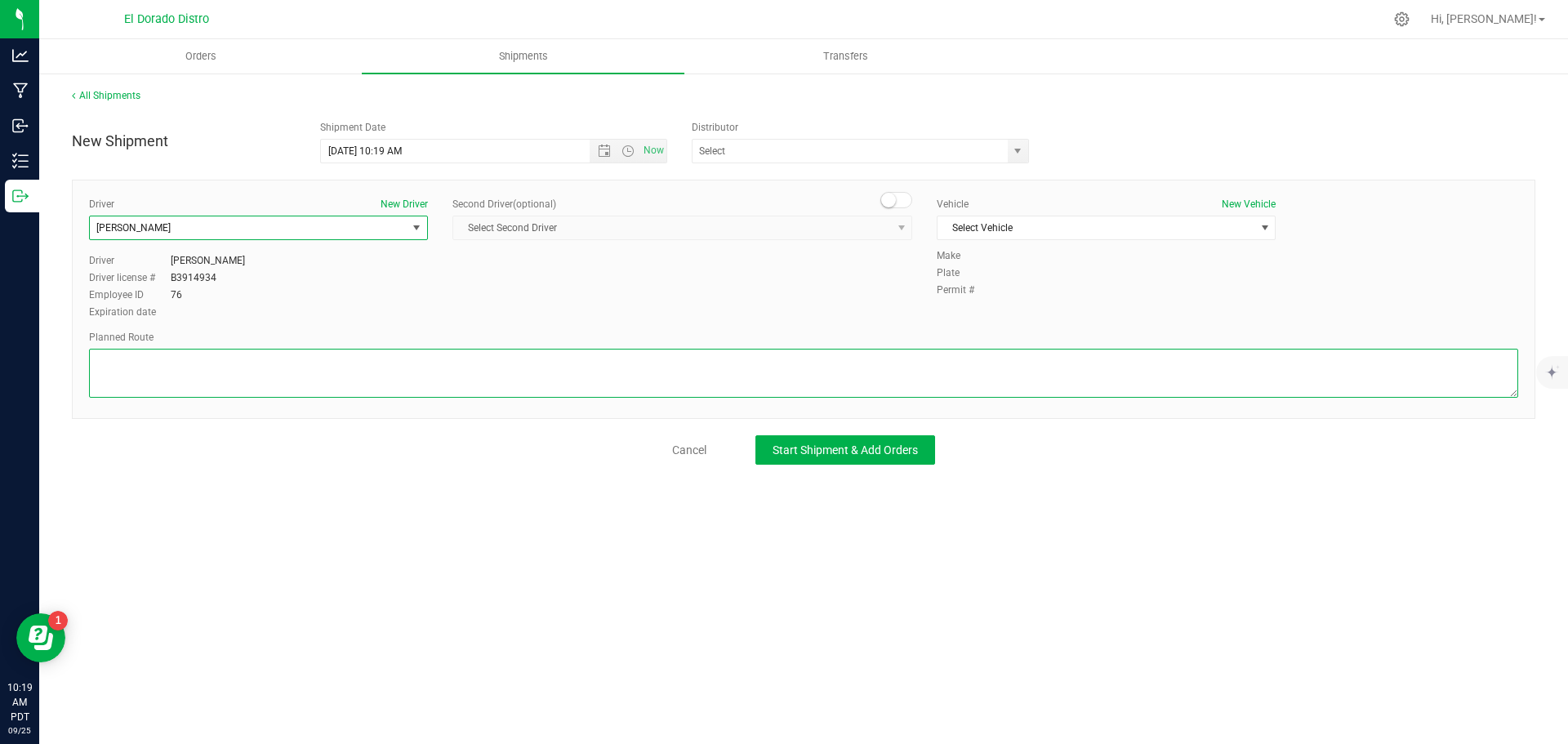
click at [307, 378] on textarea at bounding box center [803, 373] width 1429 height 49
type textarea "Preferred route"
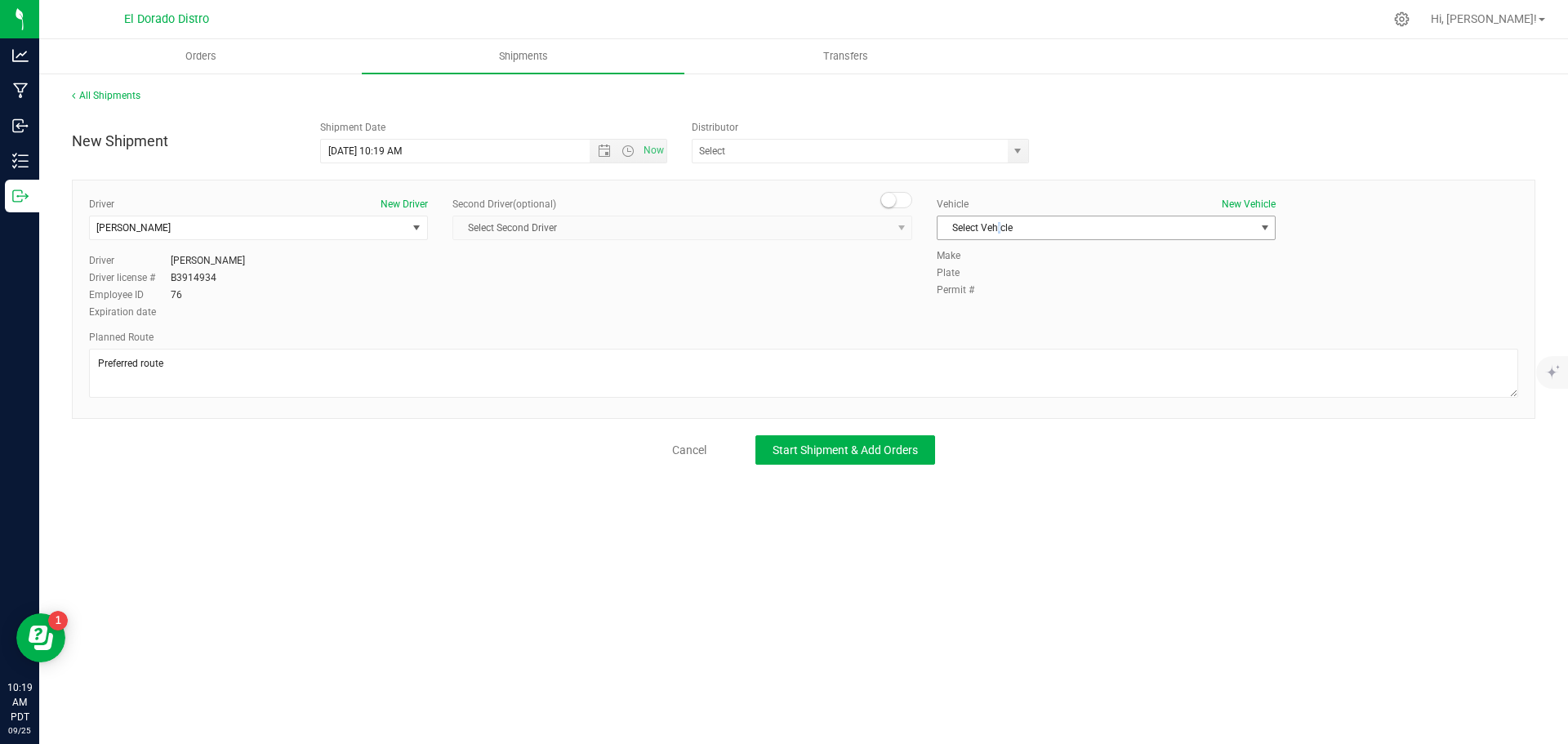
click at [999, 225] on span "Select Vehicle" at bounding box center [1096, 227] width 317 height 23
click at [1021, 392] on li "Luther Vandross" at bounding box center [1106, 402] width 337 height 24
click at [843, 450] on span "Start Shipment & Add Orders" at bounding box center [845, 450] width 145 height 13
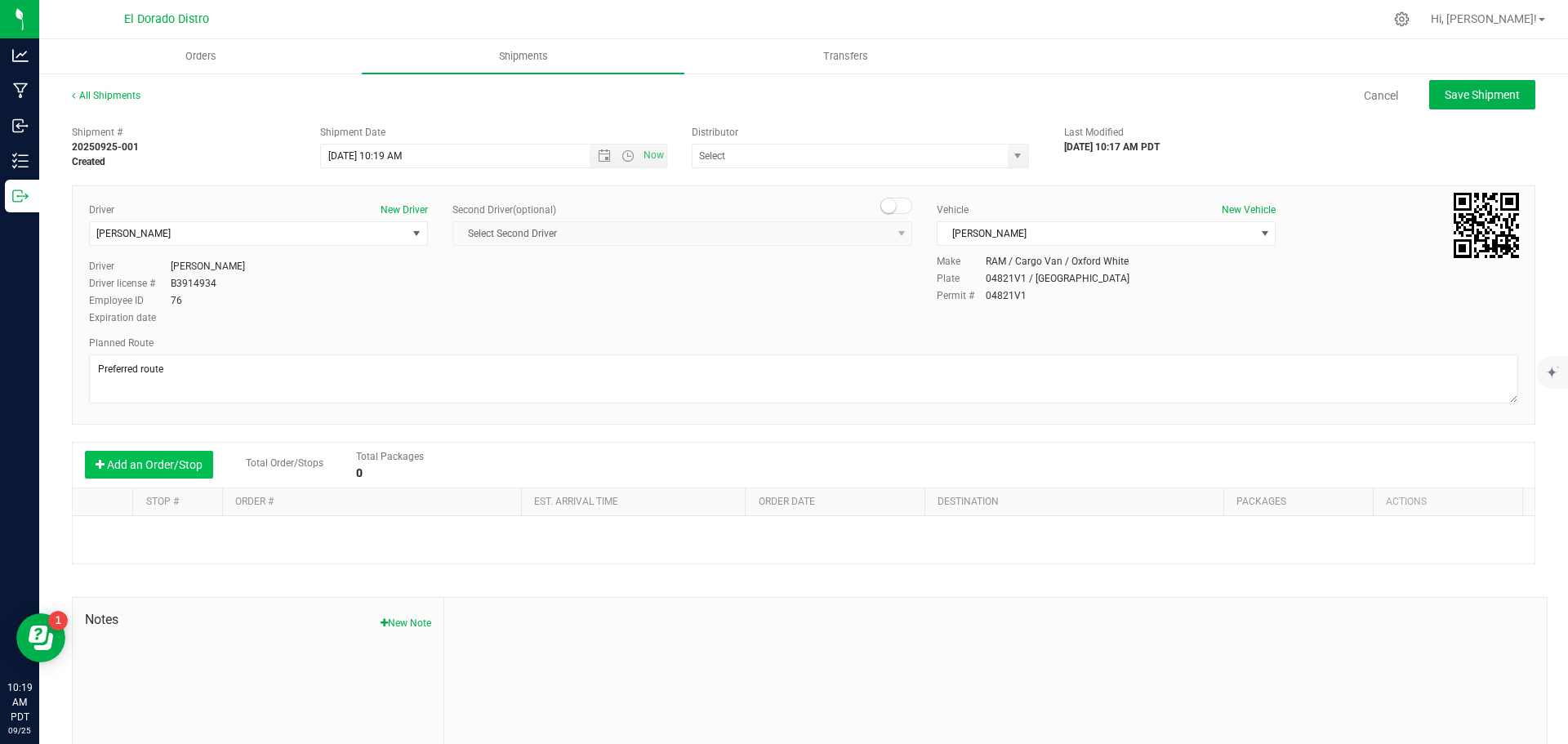
click at [185, 460] on button "Add an Order/Stop" at bounding box center [149, 465] width 128 height 28
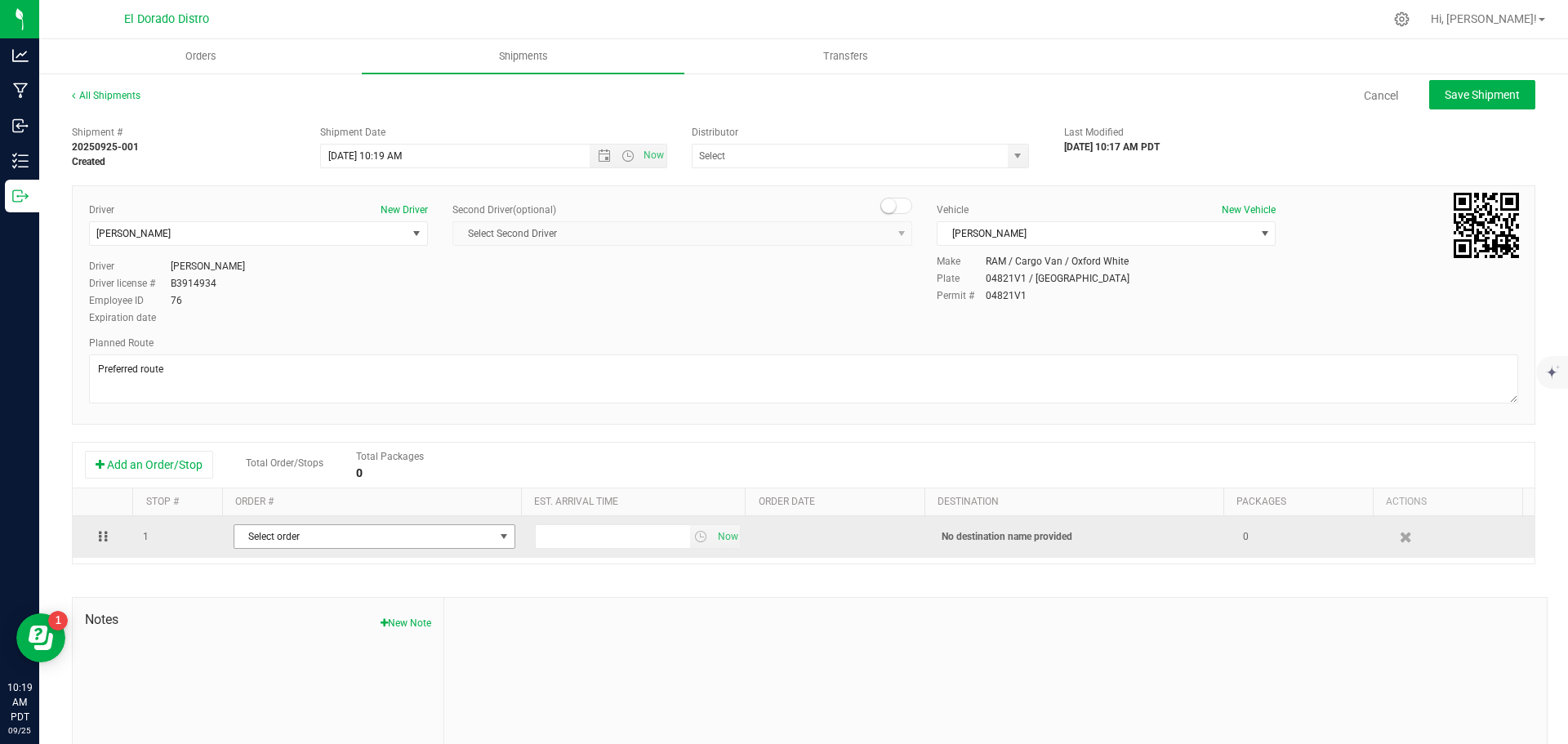
click at [283, 536] on span "Select order" at bounding box center [364, 536] width 260 height 23
type input "4819"
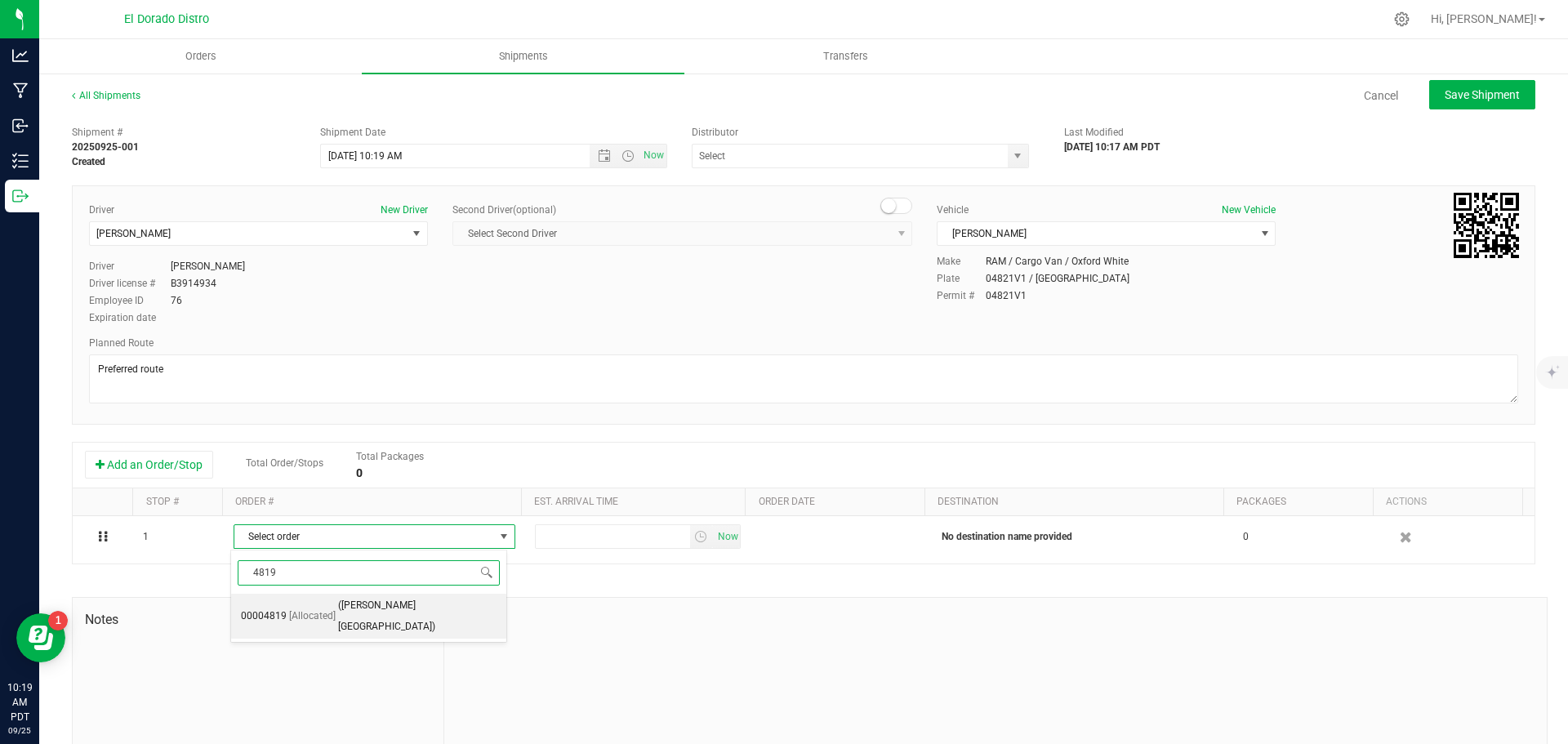
click at [308, 609] on span "[Allocated]" at bounding box center [312, 617] width 46 height 22
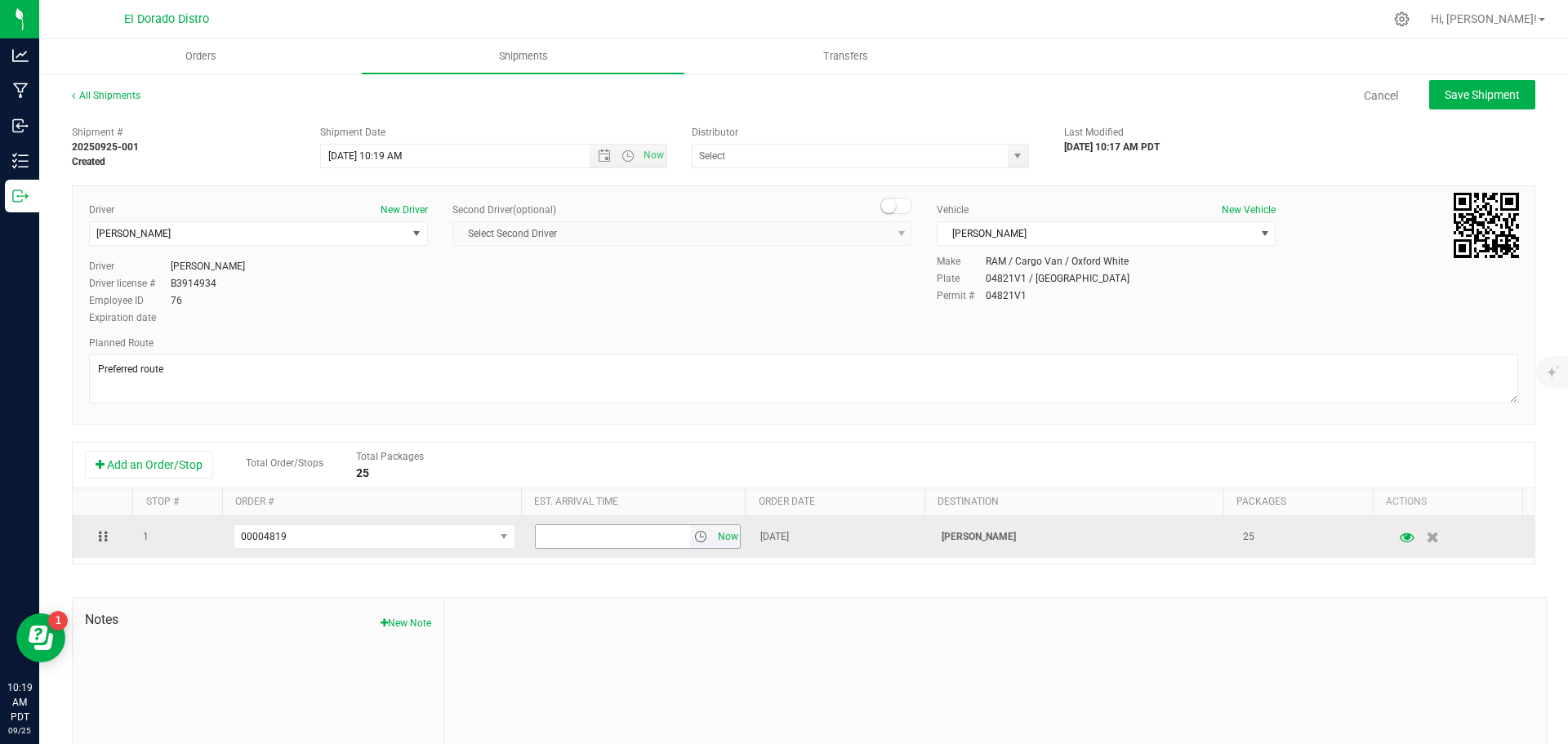
click at [713, 540] on span "Now" at bounding box center [727, 537] width 28 height 24
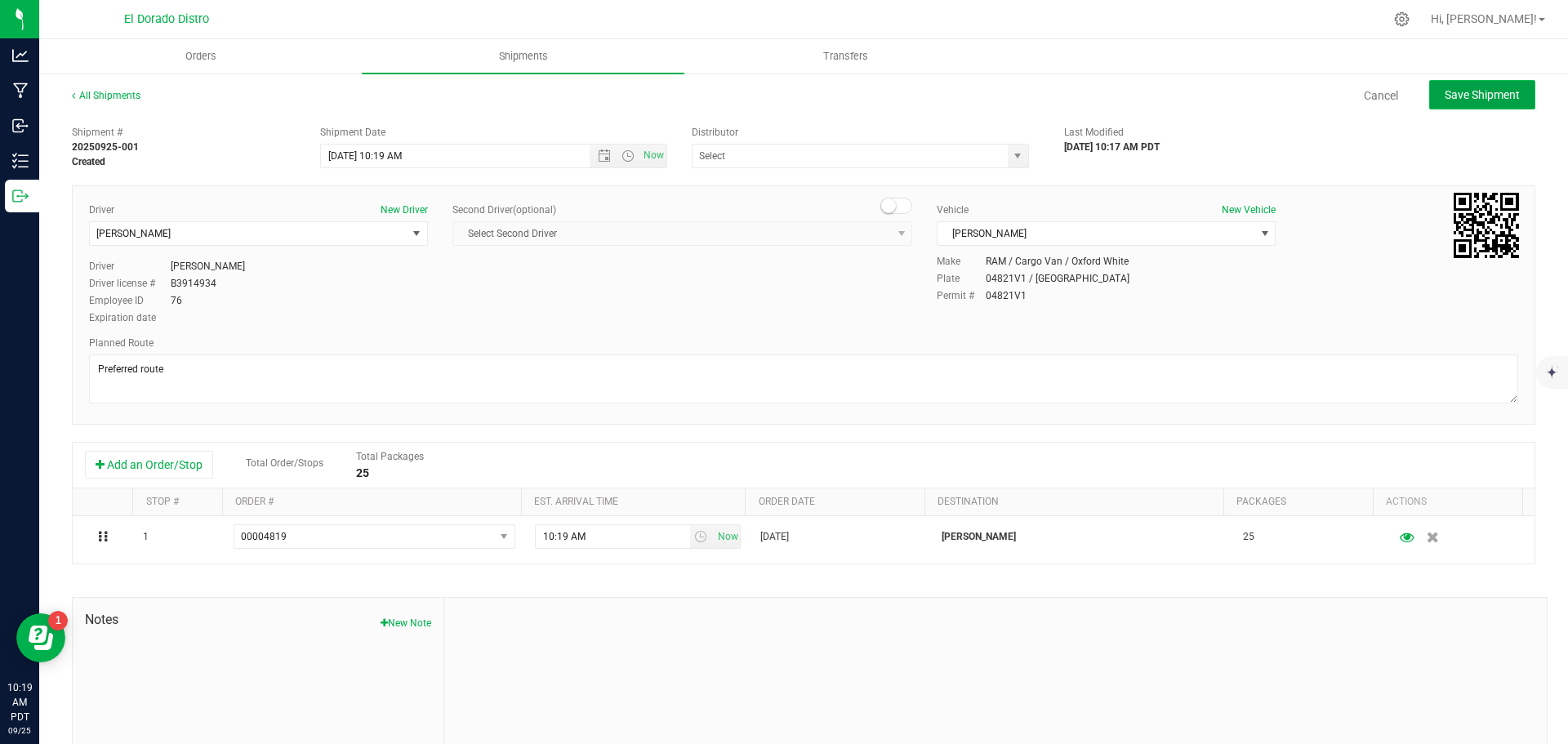
click at [1481, 101] on span "Save Shipment" at bounding box center [1481, 94] width 75 height 13
type input "9/26/2025 5:19 PM"
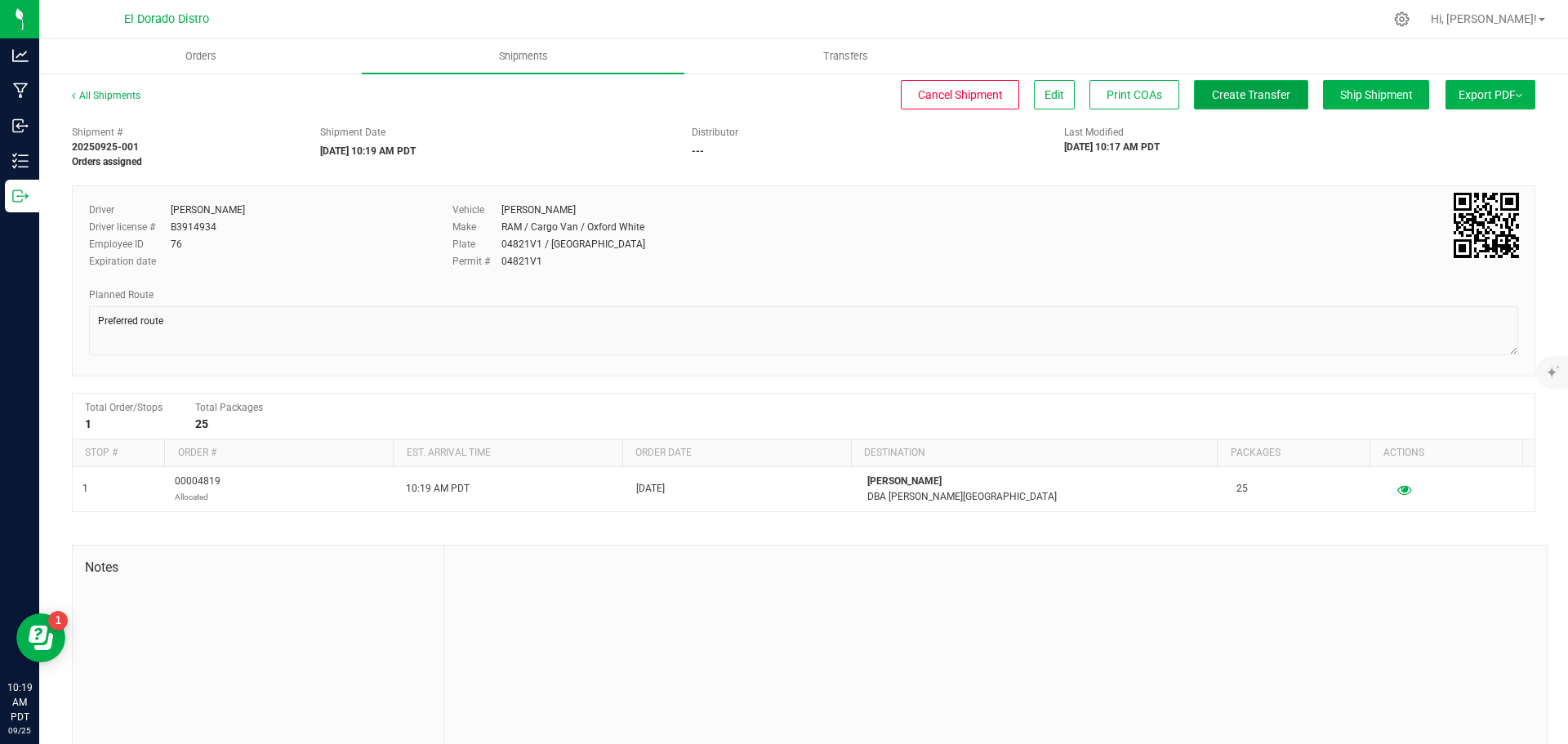
click at [1272, 97] on span "Create Transfer" at bounding box center [1250, 94] width 78 height 13
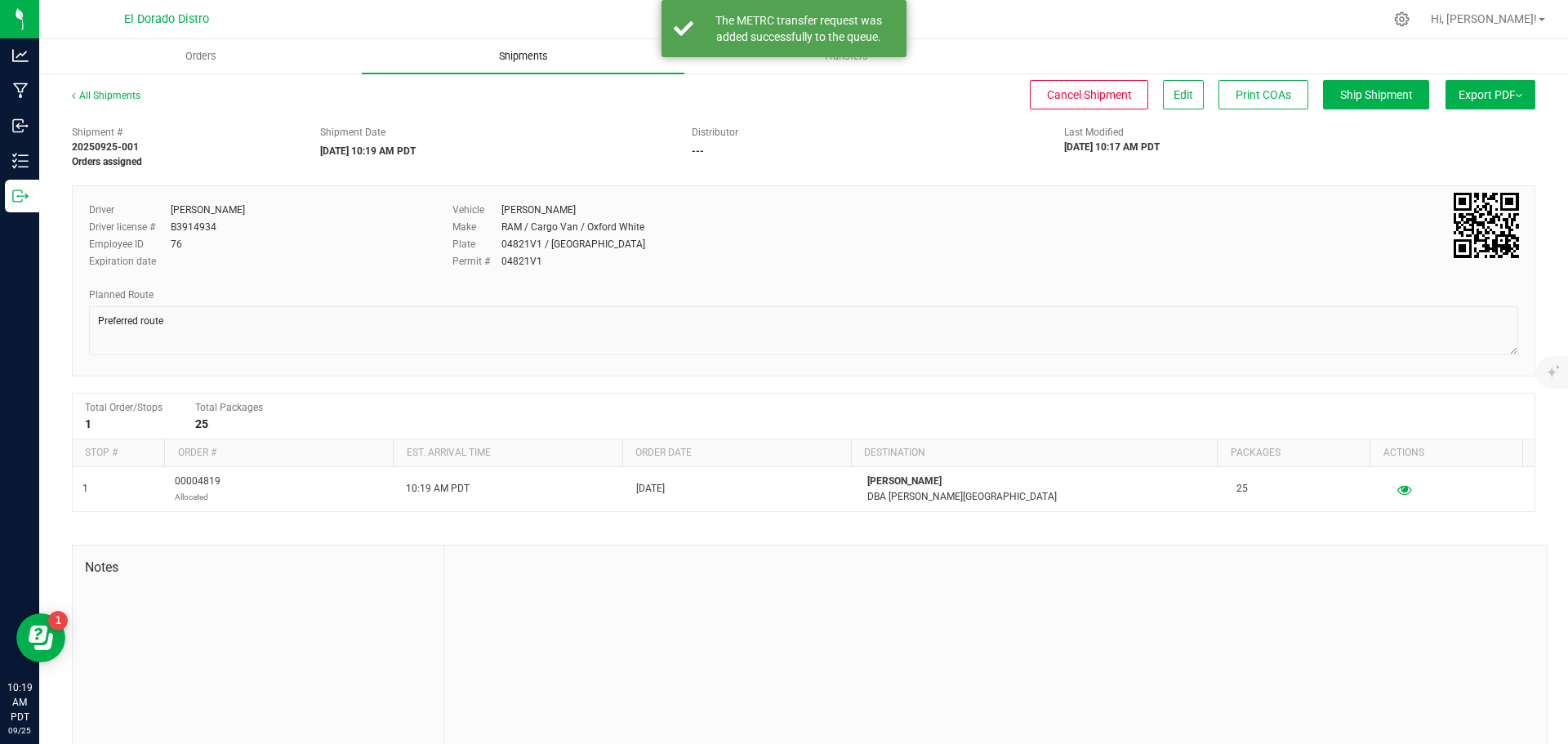
click at [544, 59] on span "Shipments" at bounding box center [523, 56] width 93 height 15
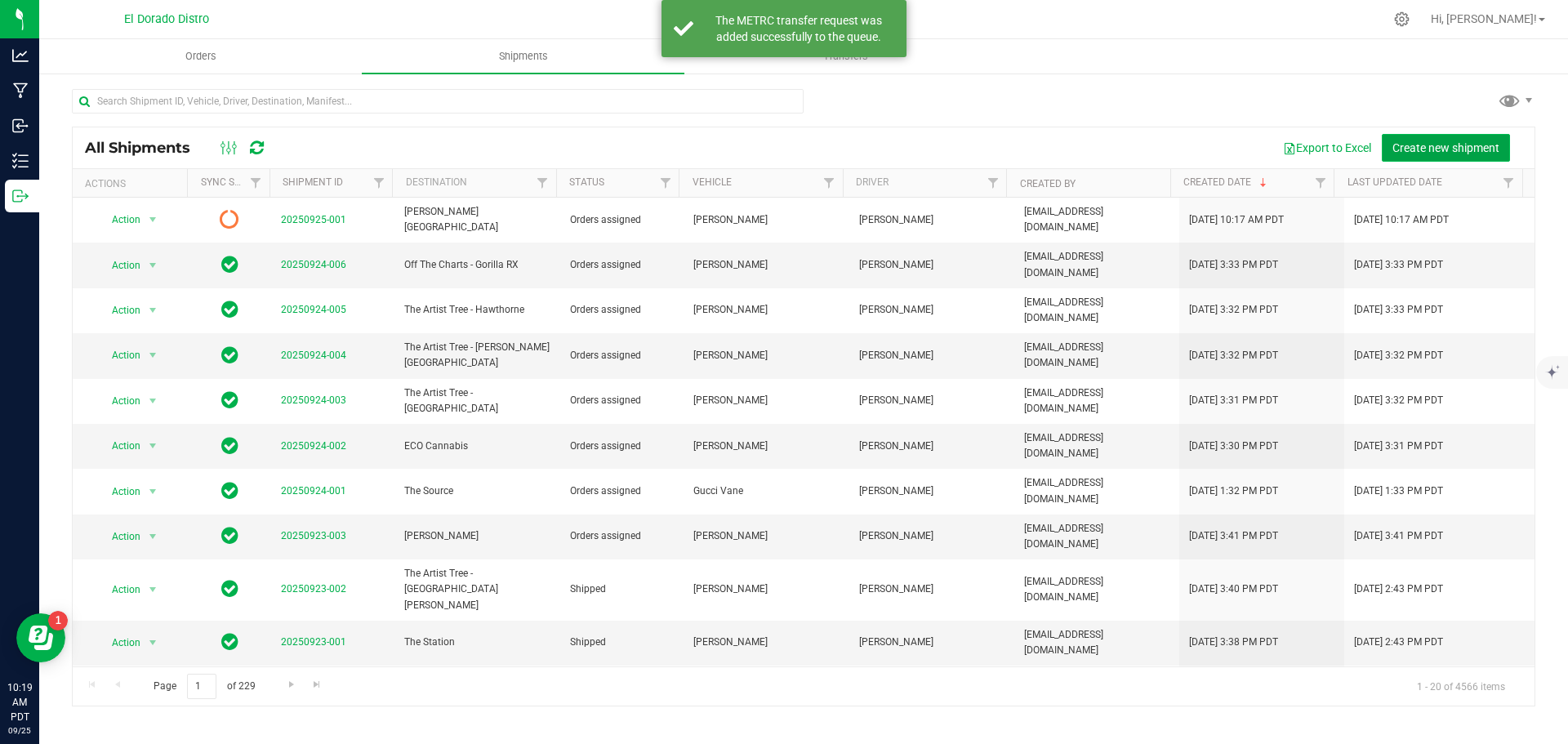
click at [1399, 147] on span "Create new shipment" at bounding box center [1446, 147] width 107 height 13
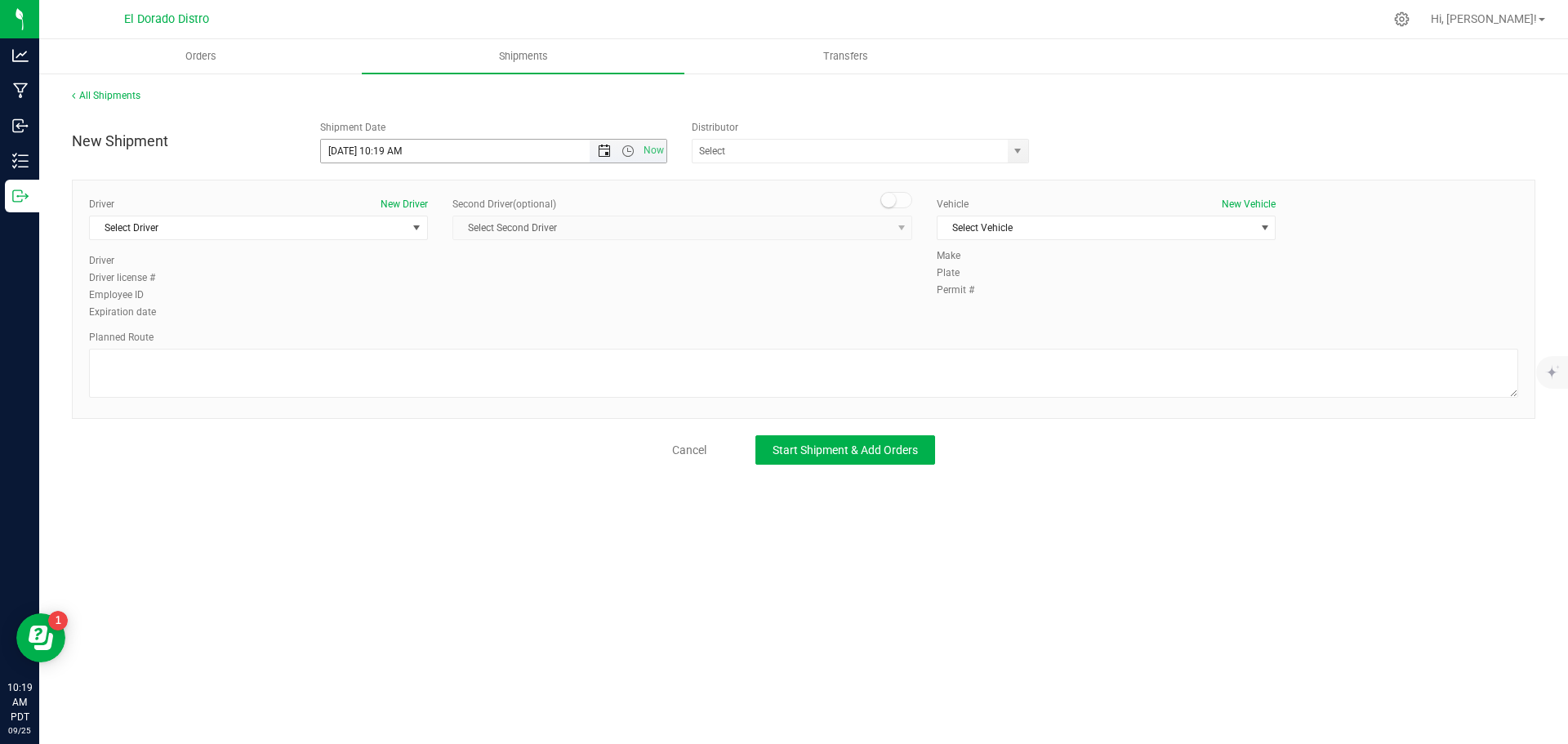
click at [598, 152] on span "Open the date view" at bounding box center [604, 151] width 13 height 13
click at [454, 312] on link "26" at bounding box center [454, 317] width 24 height 25
type input "9/26/2025 10:19 AM"
click at [334, 232] on span "Select Driver" at bounding box center [248, 227] width 317 height 23
click at [278, 289] on li "Chris Garay" at bounding box center [258, 296] width 337 height 24
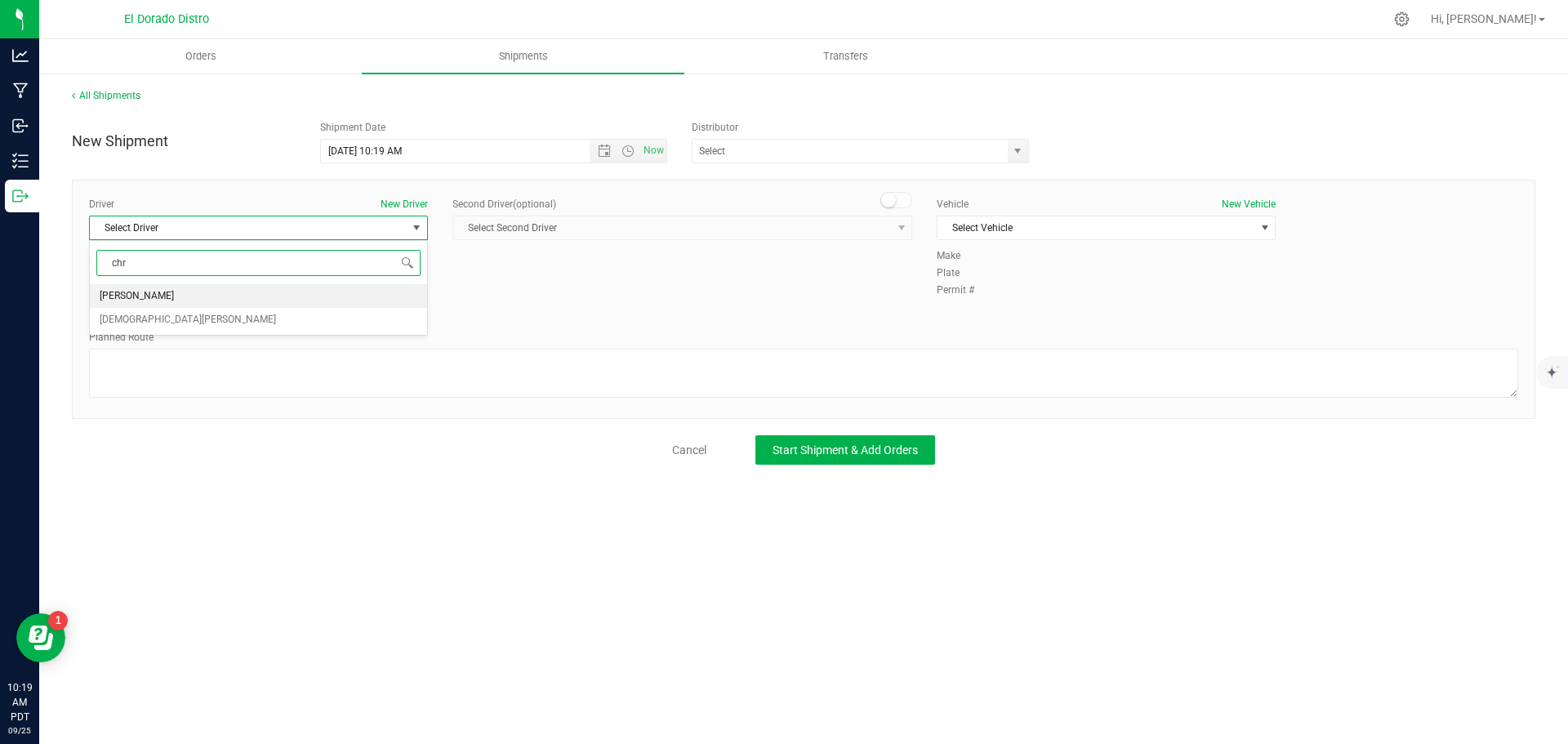
type input "chr"
click at [974, 228] on span "Select Vehicle" at bounding box center [1096, 227] width 317 height 23
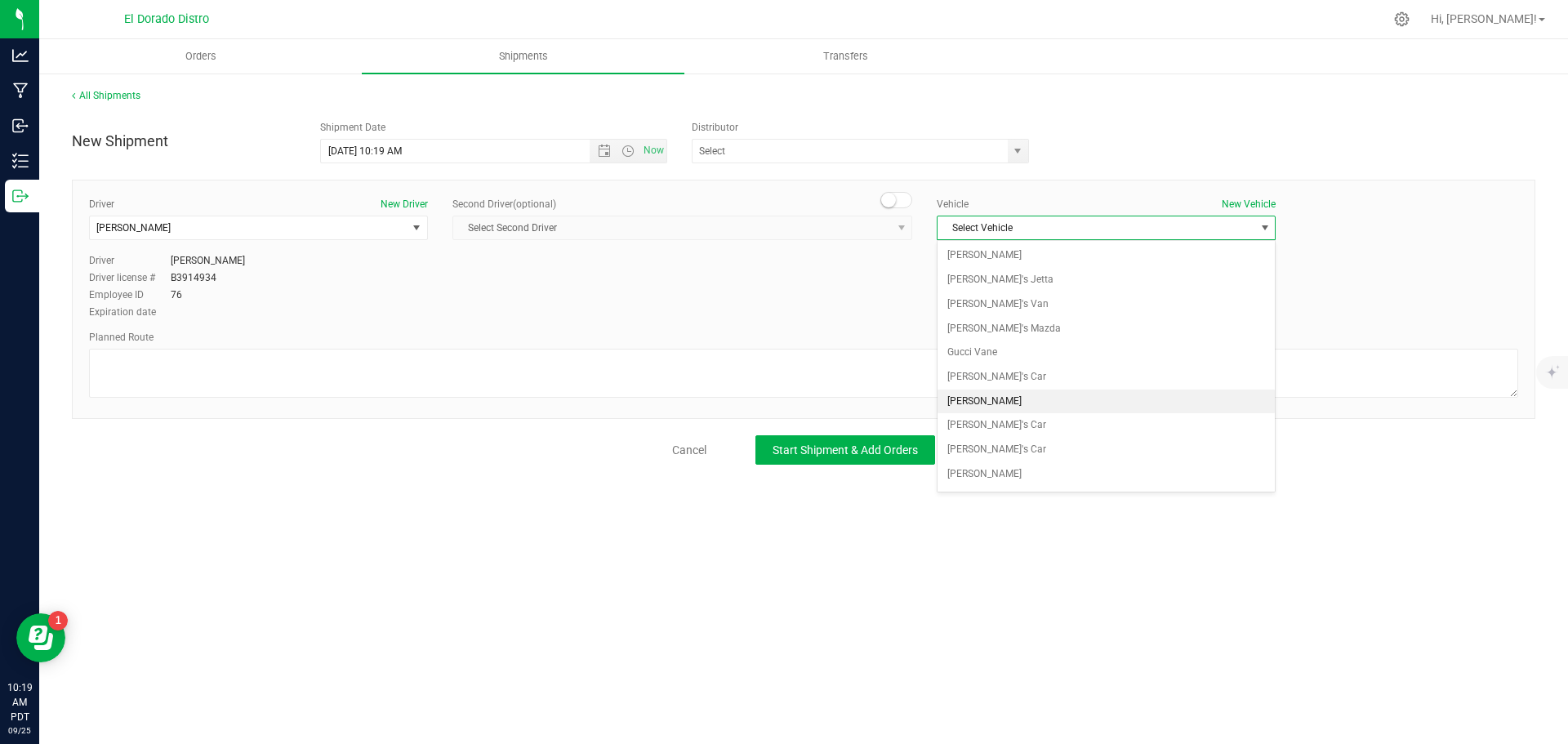
click at [994, 394] on li "Luther Vandross" at bounding box center [1106, 402] width 337 height 24
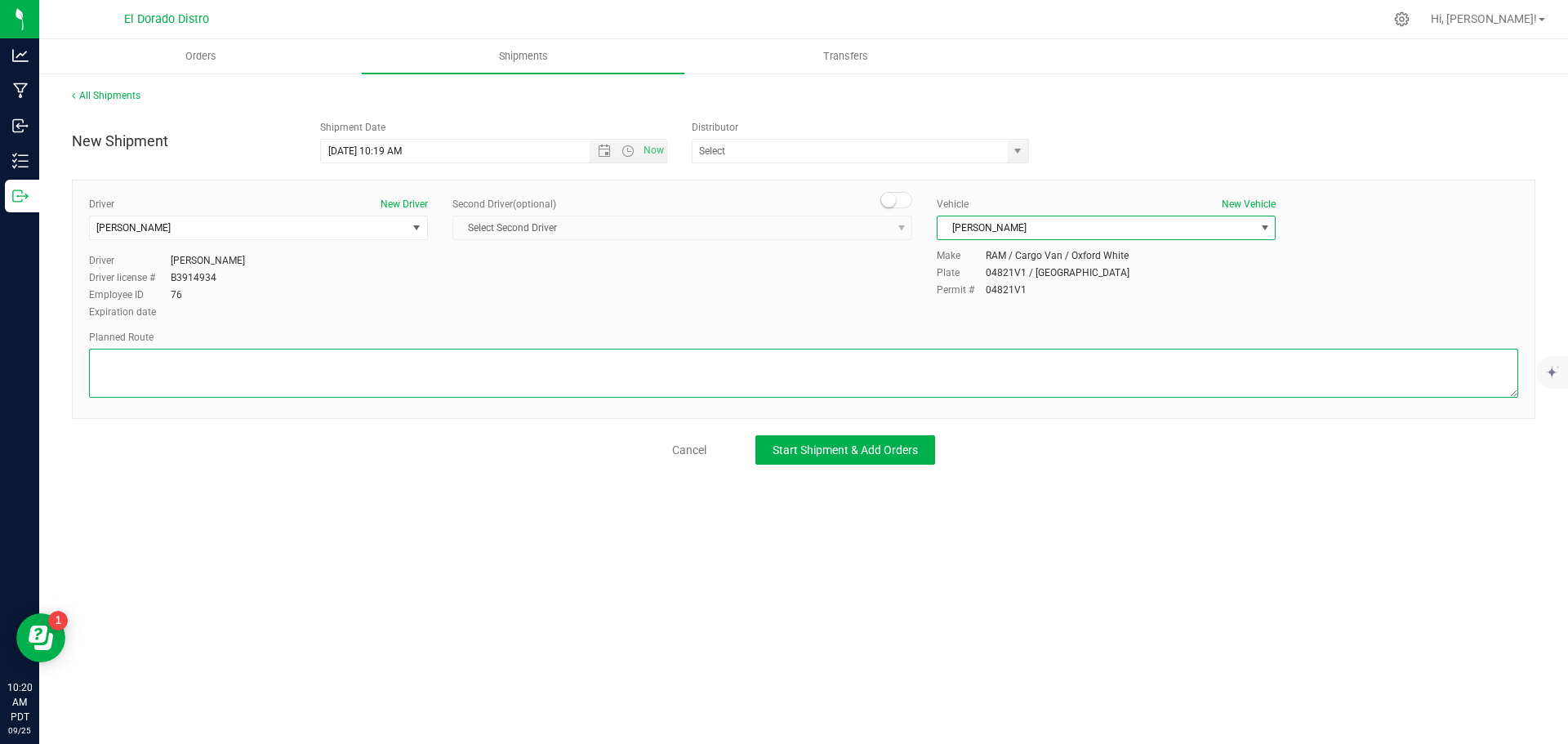
click at [699, 359] on textarea at bounding box center [803, 373] width 1429 height 49
paste textarea "FIP42019"
click at [133, 367] on textarea at bounding box center [803, 373] width 1429 height 49
click at [133, 368] on textarea at bounding box center [803, 373] width 1429 height 49
type textarea "Preferred route"
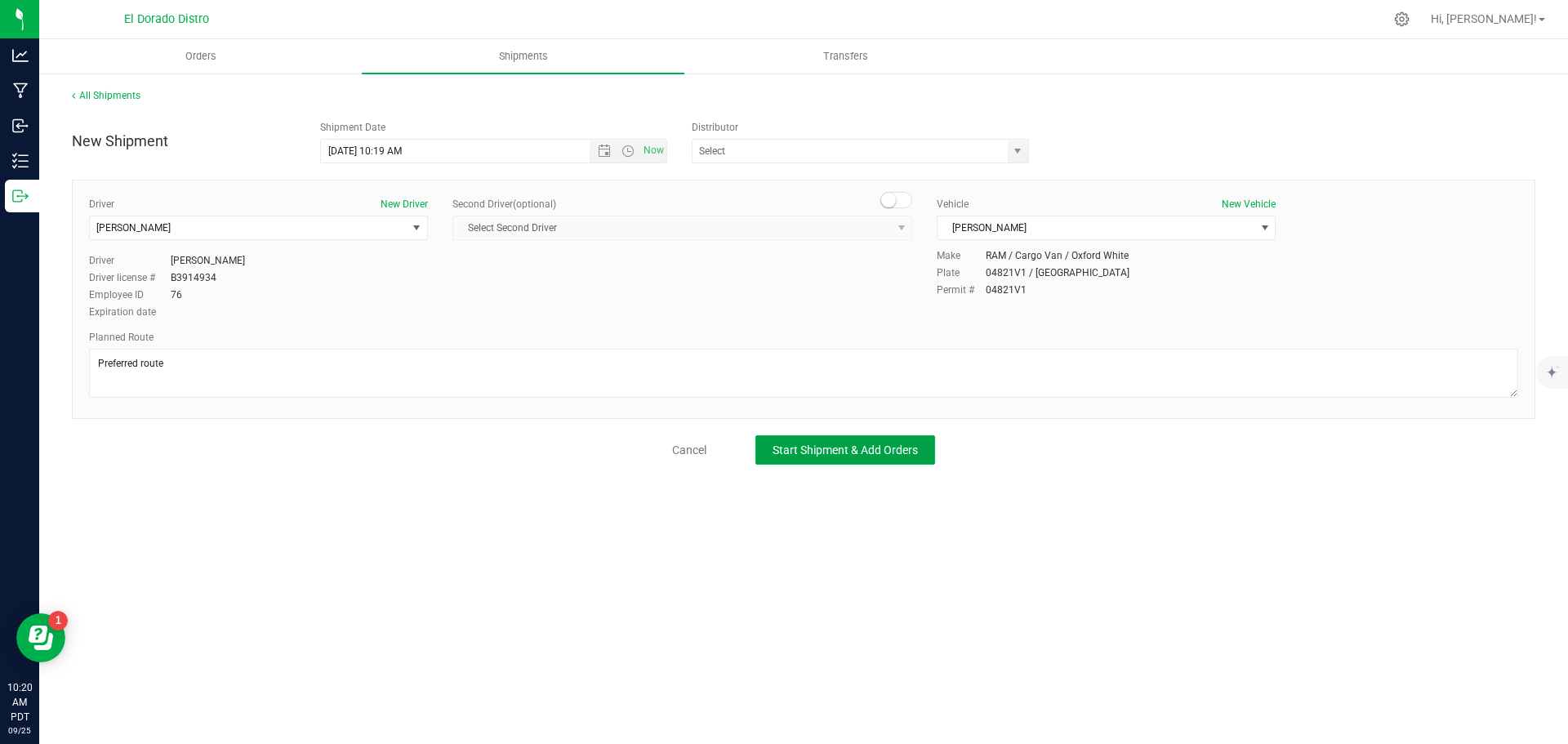
click at [849, 449] on span "Start Shipment & Add Orders" at bounding box center [845, 450] width 145 height 13
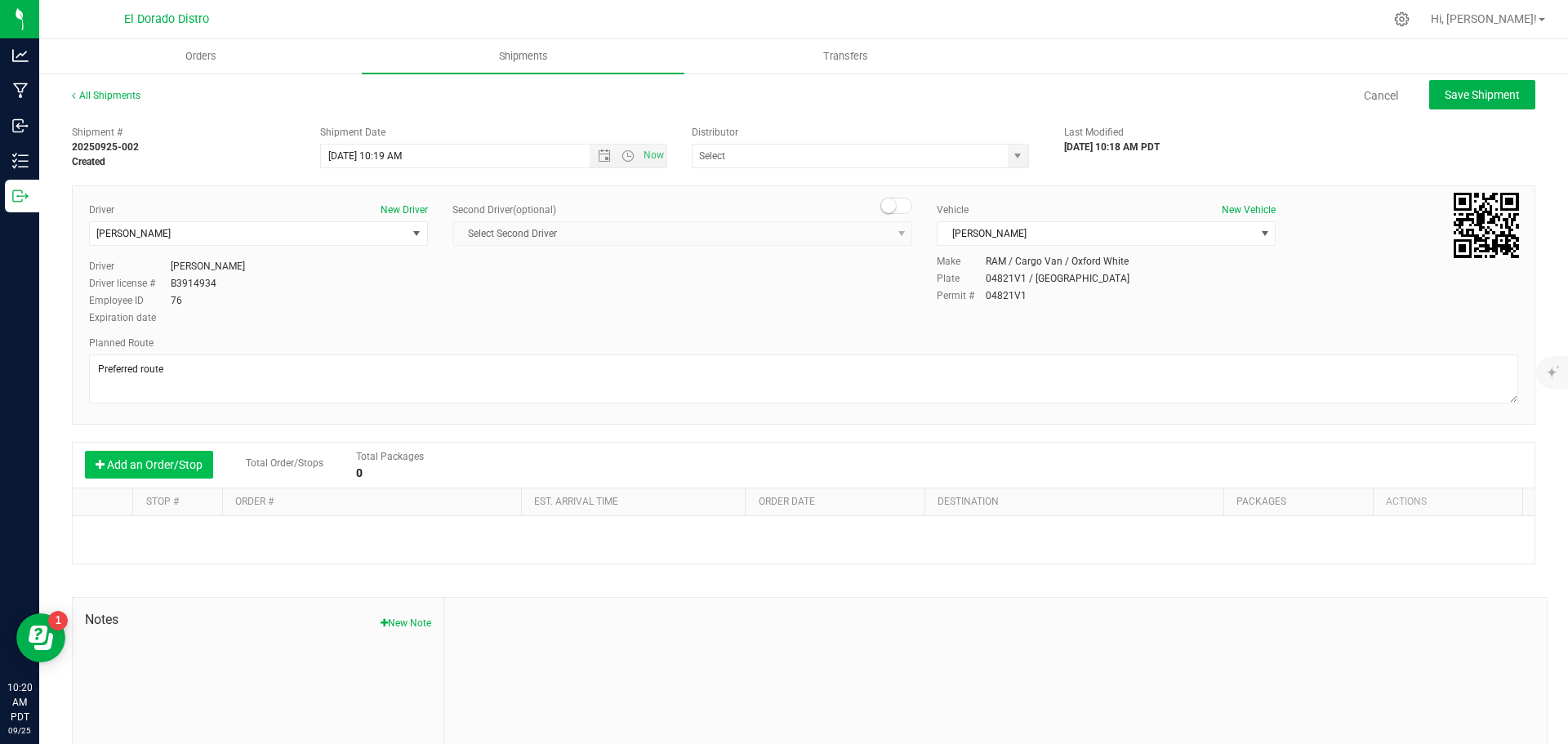
click at [171, 471] on button "Add an Order/Stop" at bounding box center [149, 465] width 128 height 28
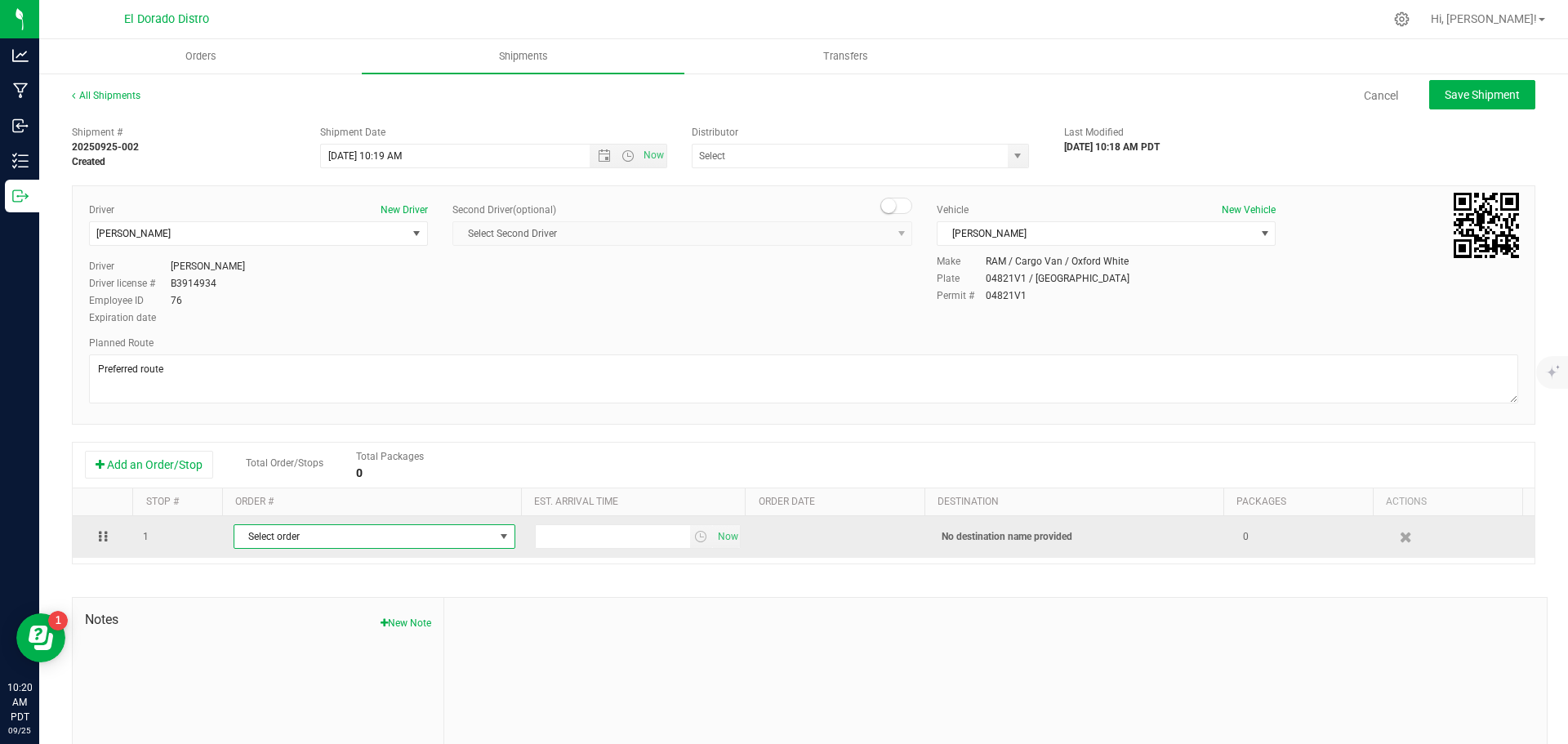
click at [318, 541] on span "Select order" at bounding box center [364, 536] width 260 height 23
type input "4820"
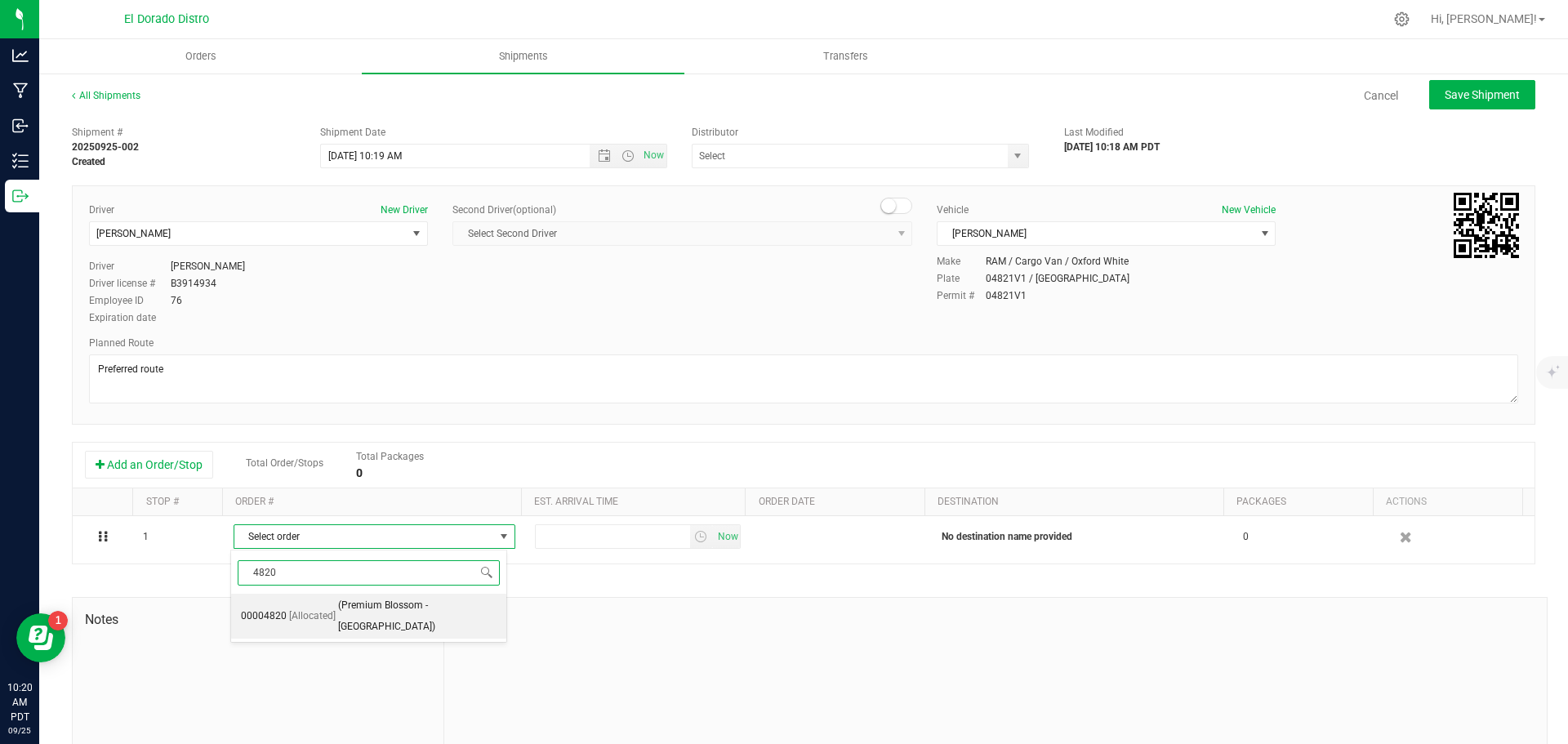
click at [334, 606] on li "00004820 [Allocated] (Premium Blossom - Porterville)" at bounding box center [369, 617] width 275 height 45
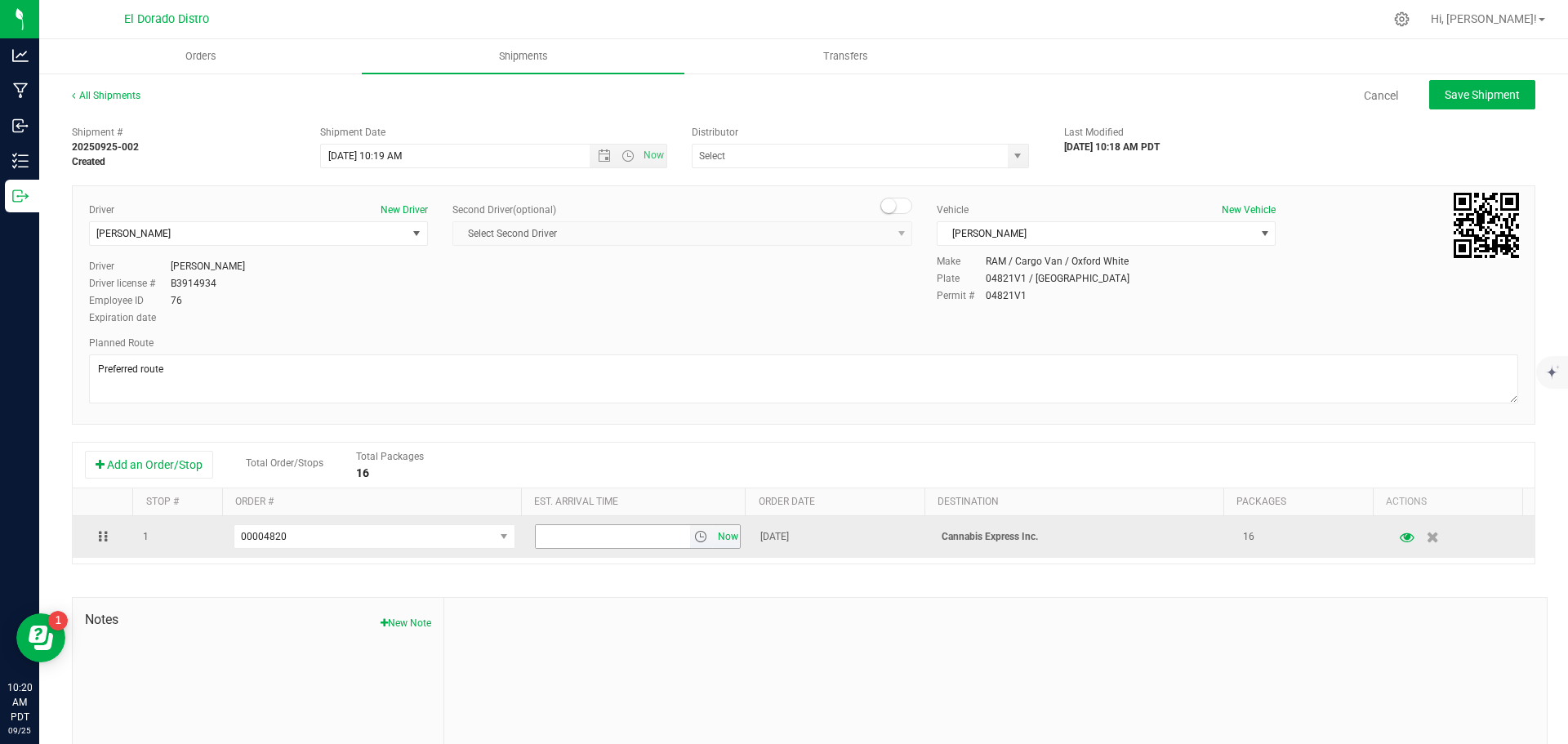
click at [717, 539] on span "Now" at bounding box center [727, 537] width 28 height 24
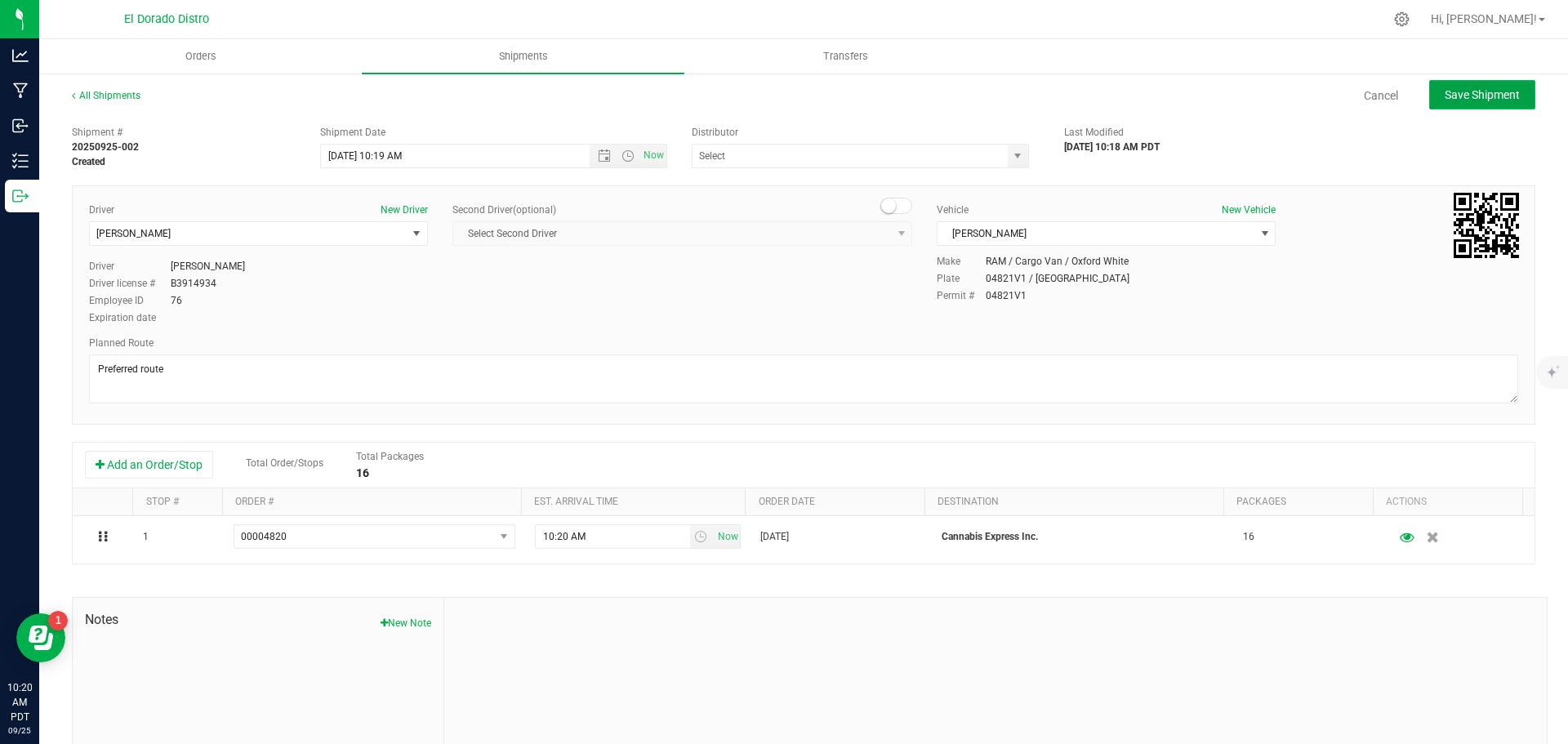
click at [1480, 89] on span "Save Shipment" at bounding box center [1481, 94] width 75 height 13
type input "9/26/2025 5:19 PM"
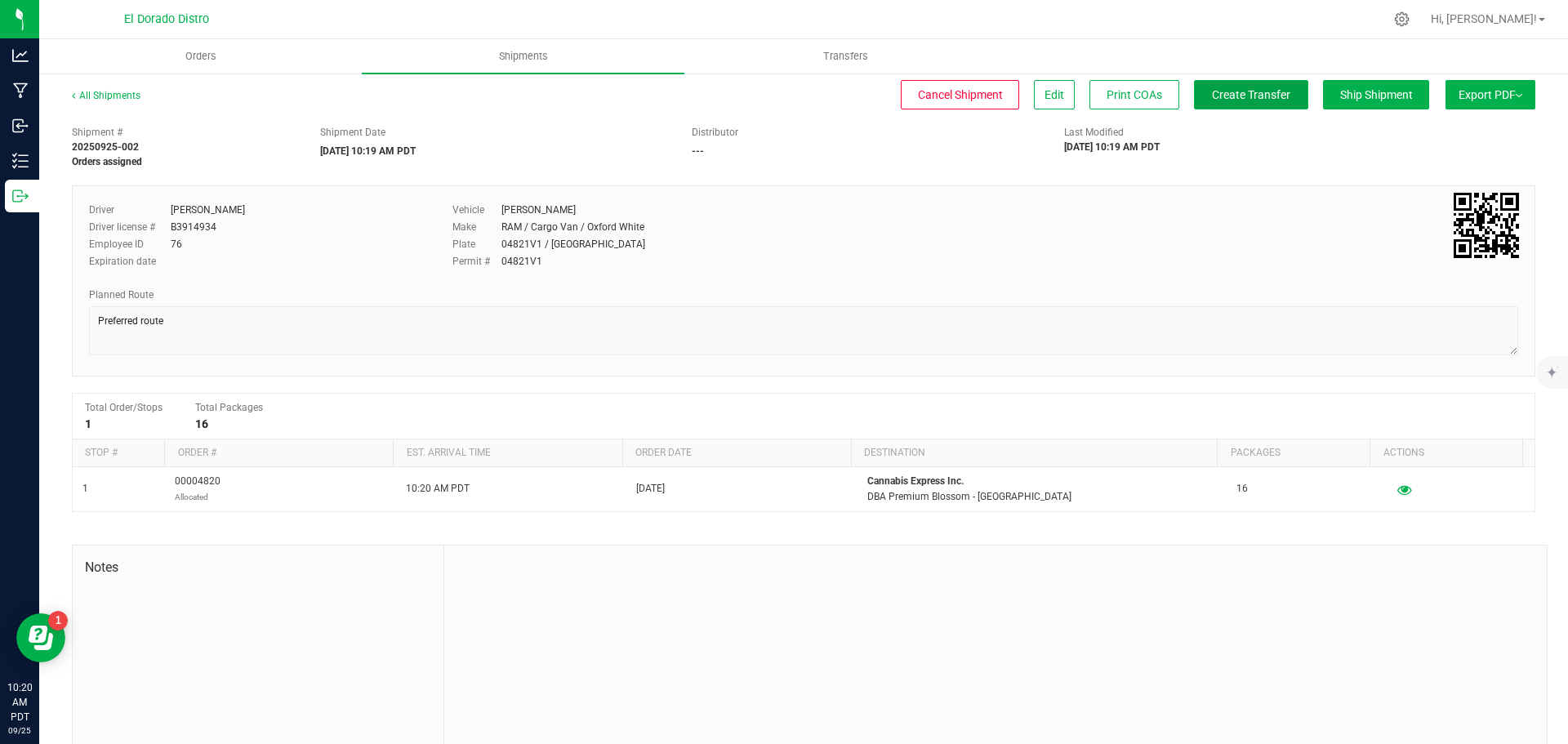
click at [1221, 94] on span "Create Transfer" at bounding box center [1250, 94] width 78 height 13
click at [518, 62] on span "Shipments" at bounding box center [523, 56] width 93 height 15
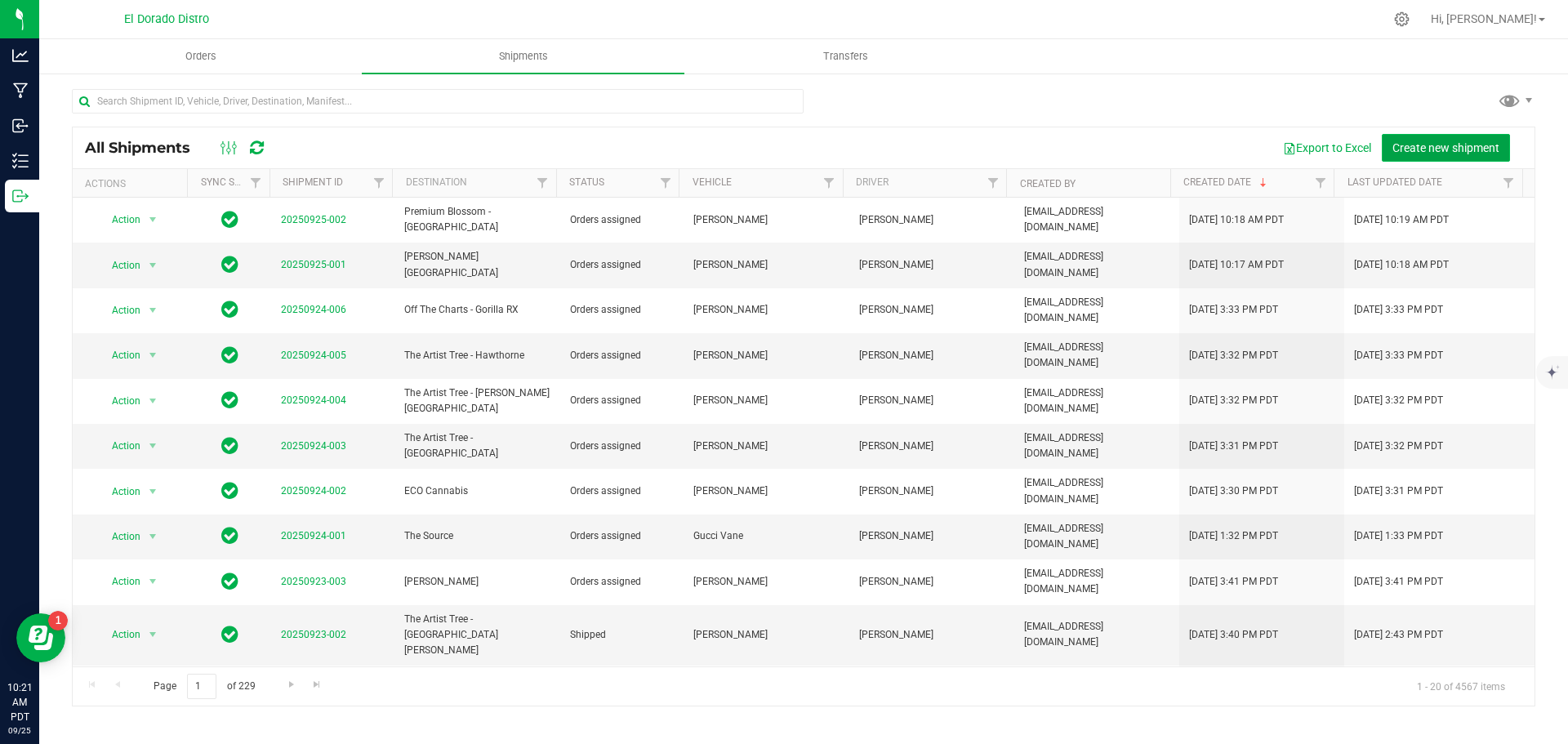
click at [1407, 157] on button "Create new shipment" at bounding box center [1445, 148] width 128 height 28
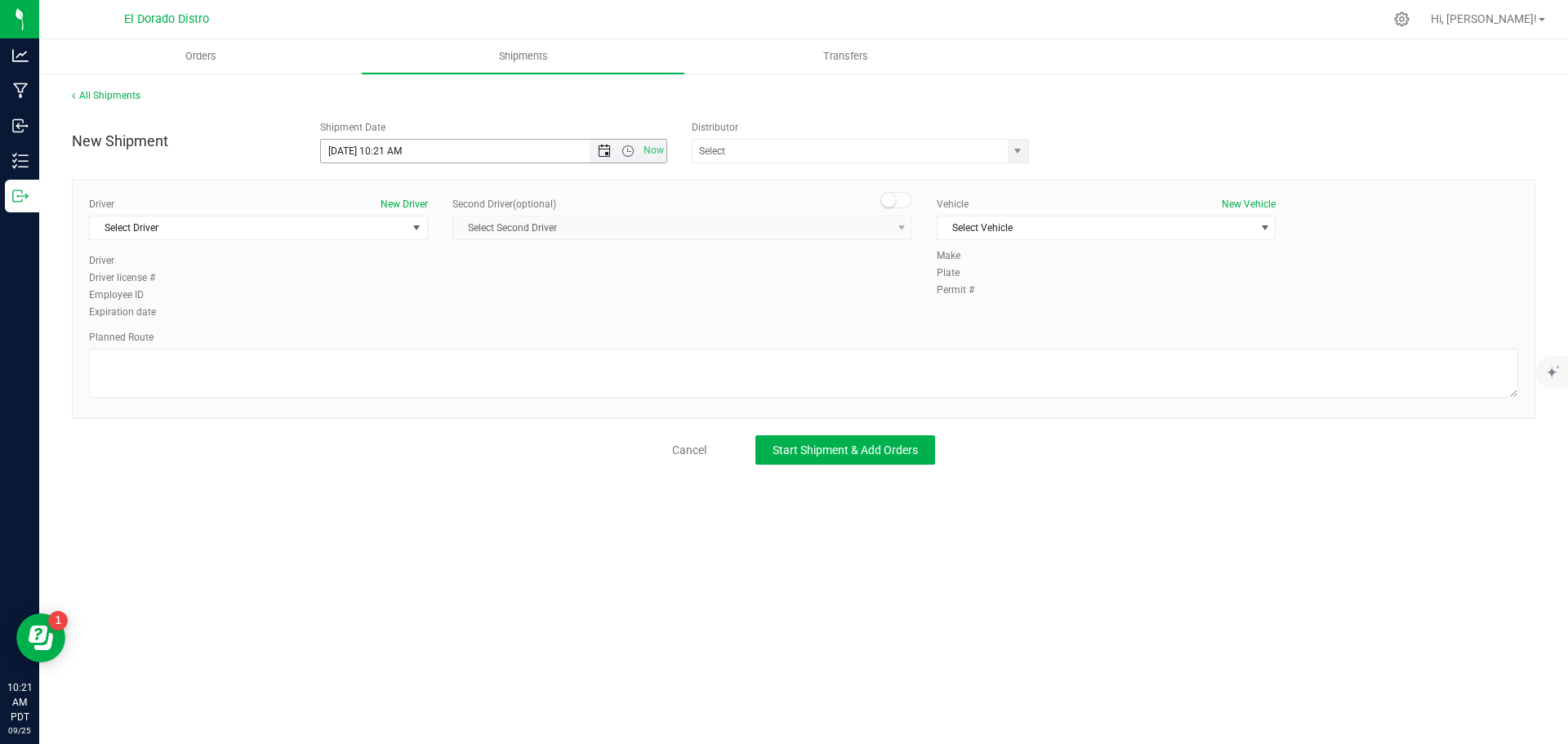
click at [603, 147] on span "Open the date view" at bounding box center [604, 151] width 13 height 13
click at [376, 339] on link "30" at bounding box center [383, 342] width 24 height 25
click at [613, 147] on span "Open the date view" at bounding box center [604, 151] width 28 height 13
click at [365, 341] on link "29" at bounding box center [359, 342] width 24 height 25
type input "9/29/2025 10:21 AM"
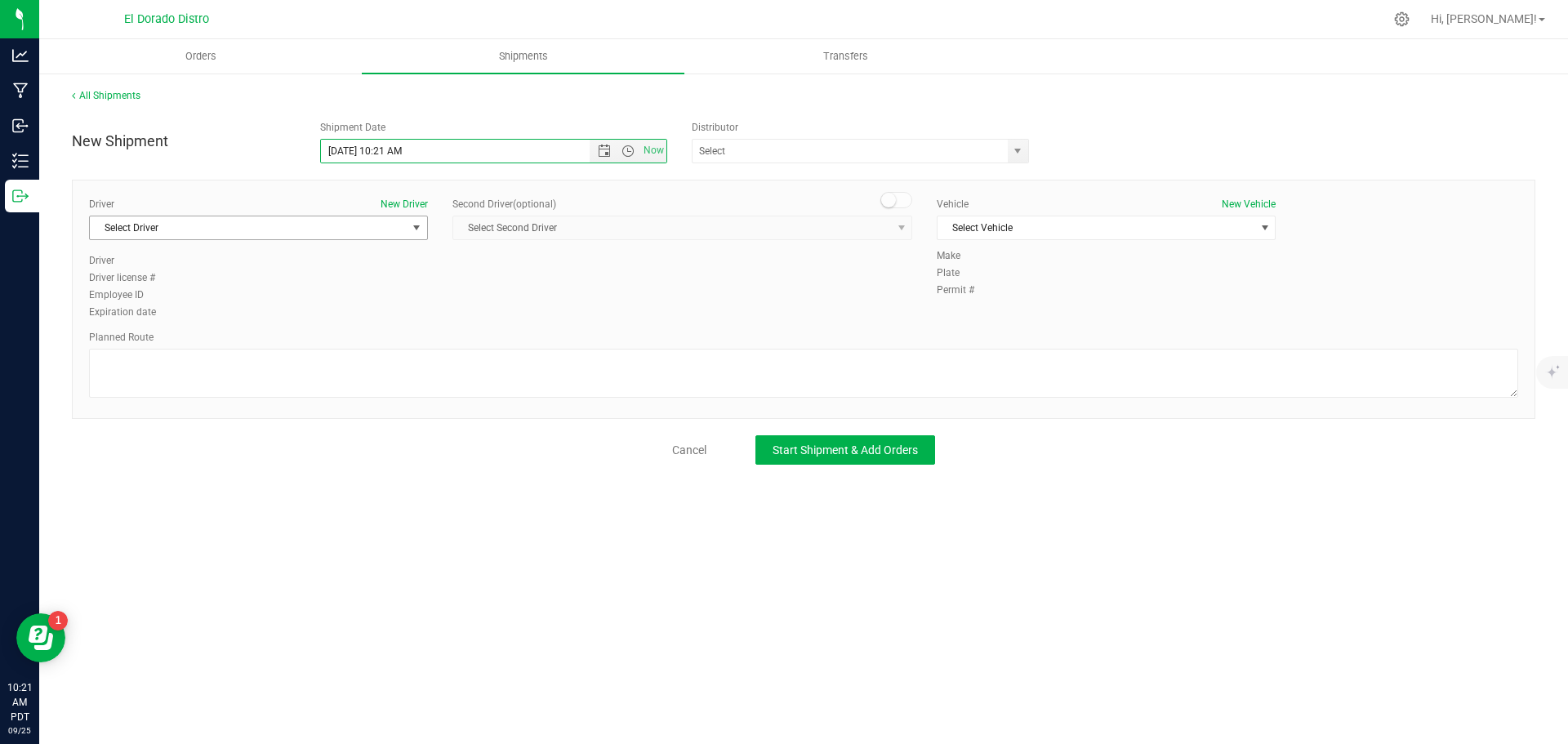
click at [299, 232] on span "Select Driver" at bounding box center [248, 227] width 317 height 23
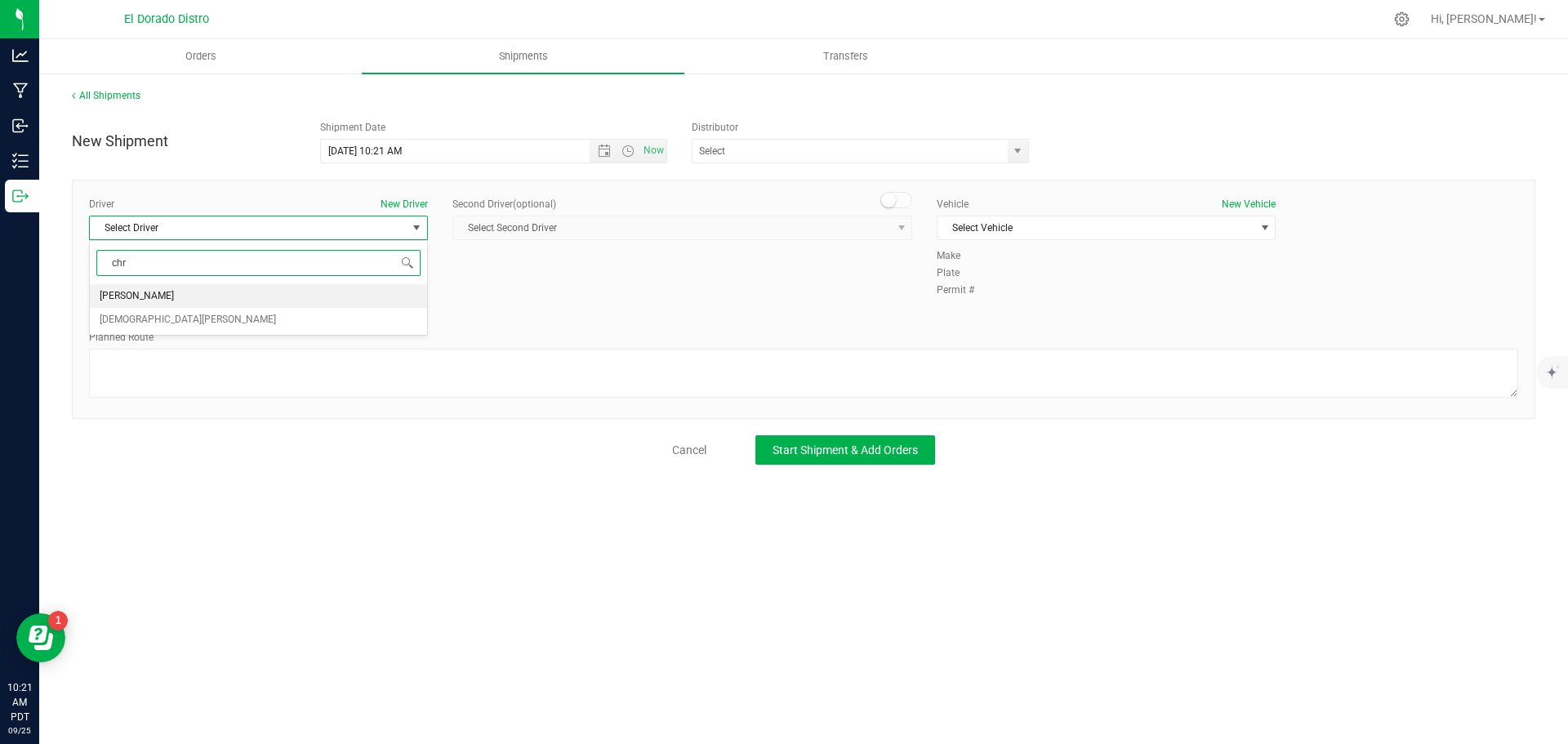
click at [295, 301] on li "Chris Garay" at bounding box center [258, 296] width 337 height 24
type input "chr"
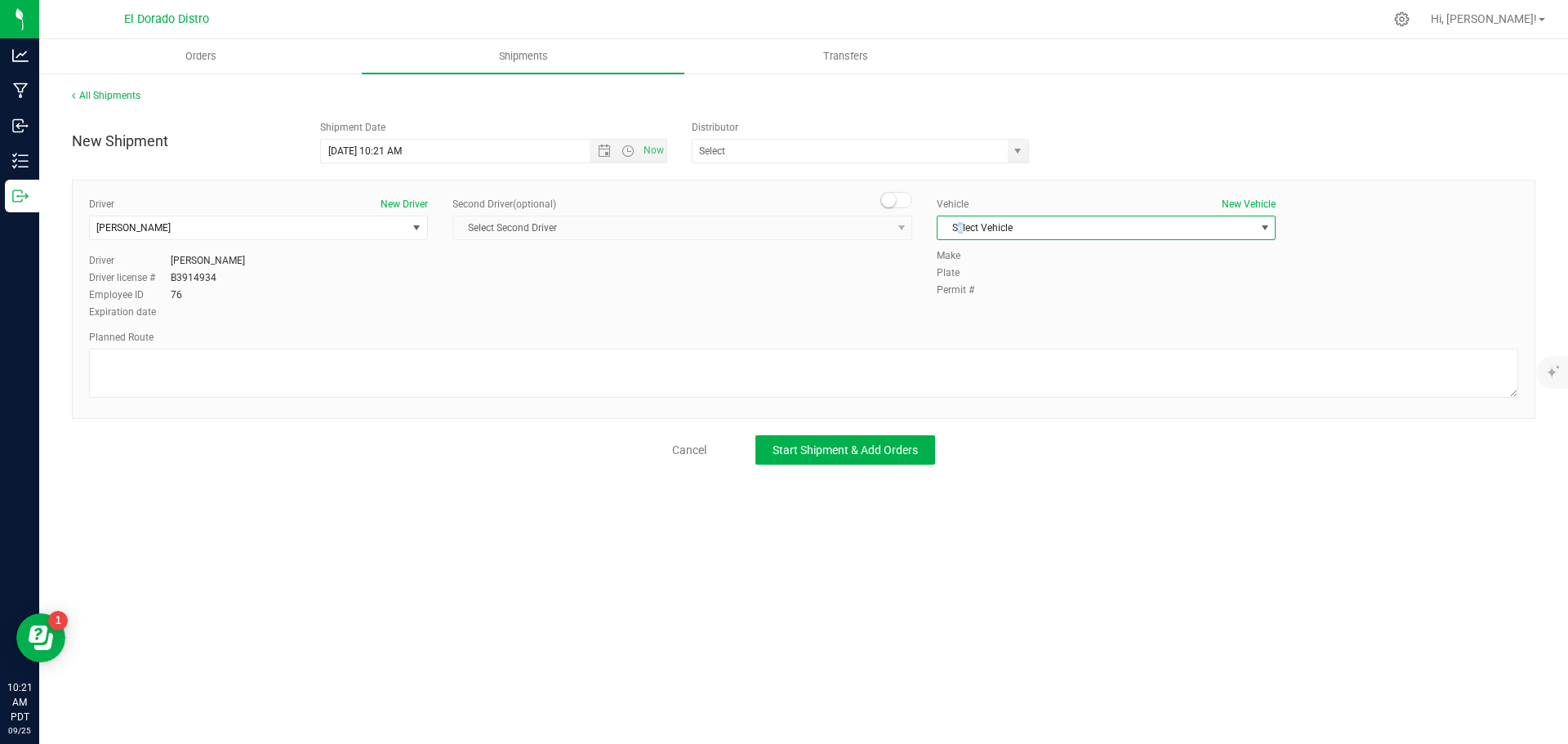
click at [963, 221] on span "Select Vehicle" at bounding box center [1096, 227] width 317 height 23
click at [974, 395] on li "Luther Vandross" at bounding box center [1106, 402] width 337 height 24
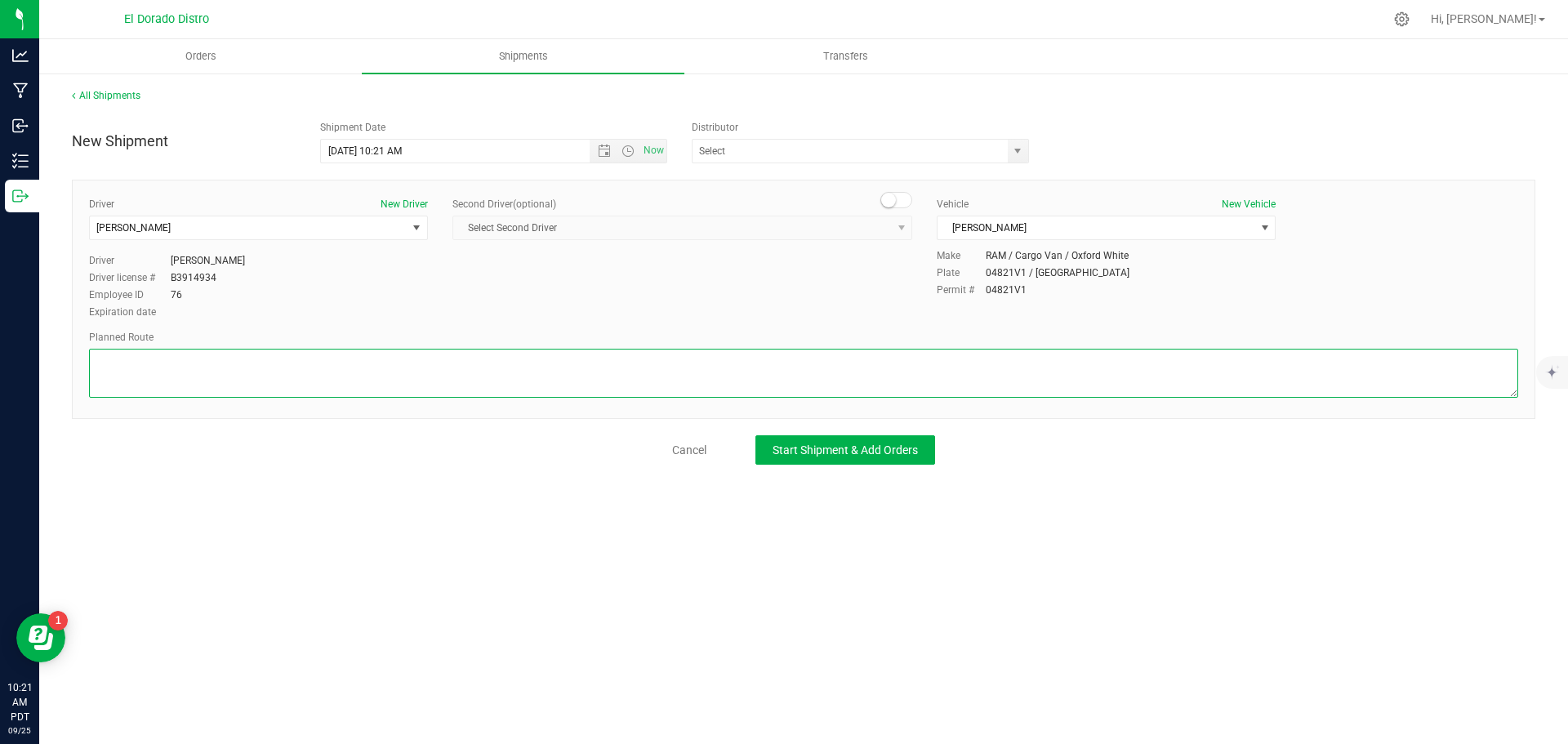
click at [966, 375] on textarea at bounding box center [803, 373] width 1429 height 49
type textarea "Preferred route"
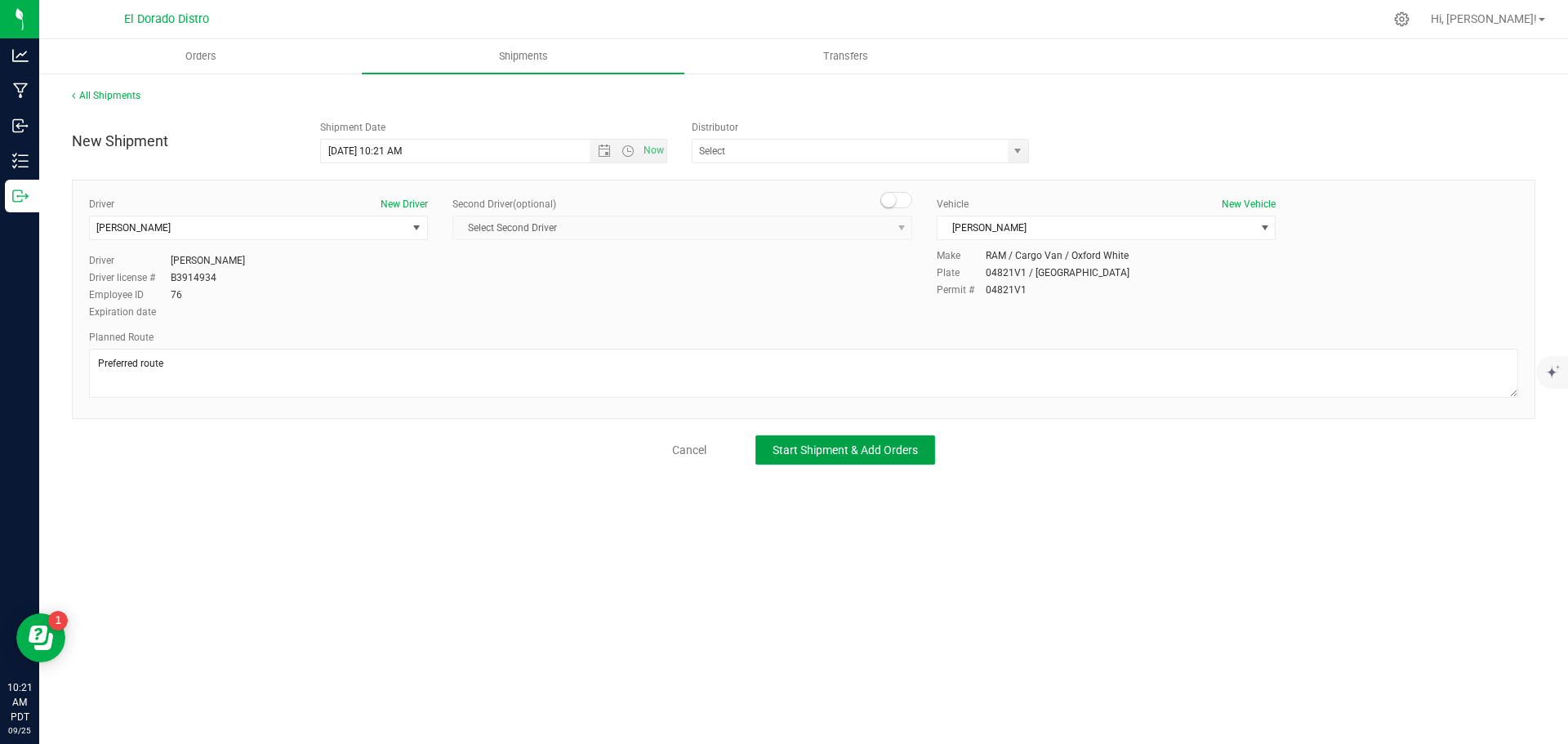
click at [887, 450] on span "Start Shipment & Add Orders" at bounding box center [845, 450] width 145 height 13
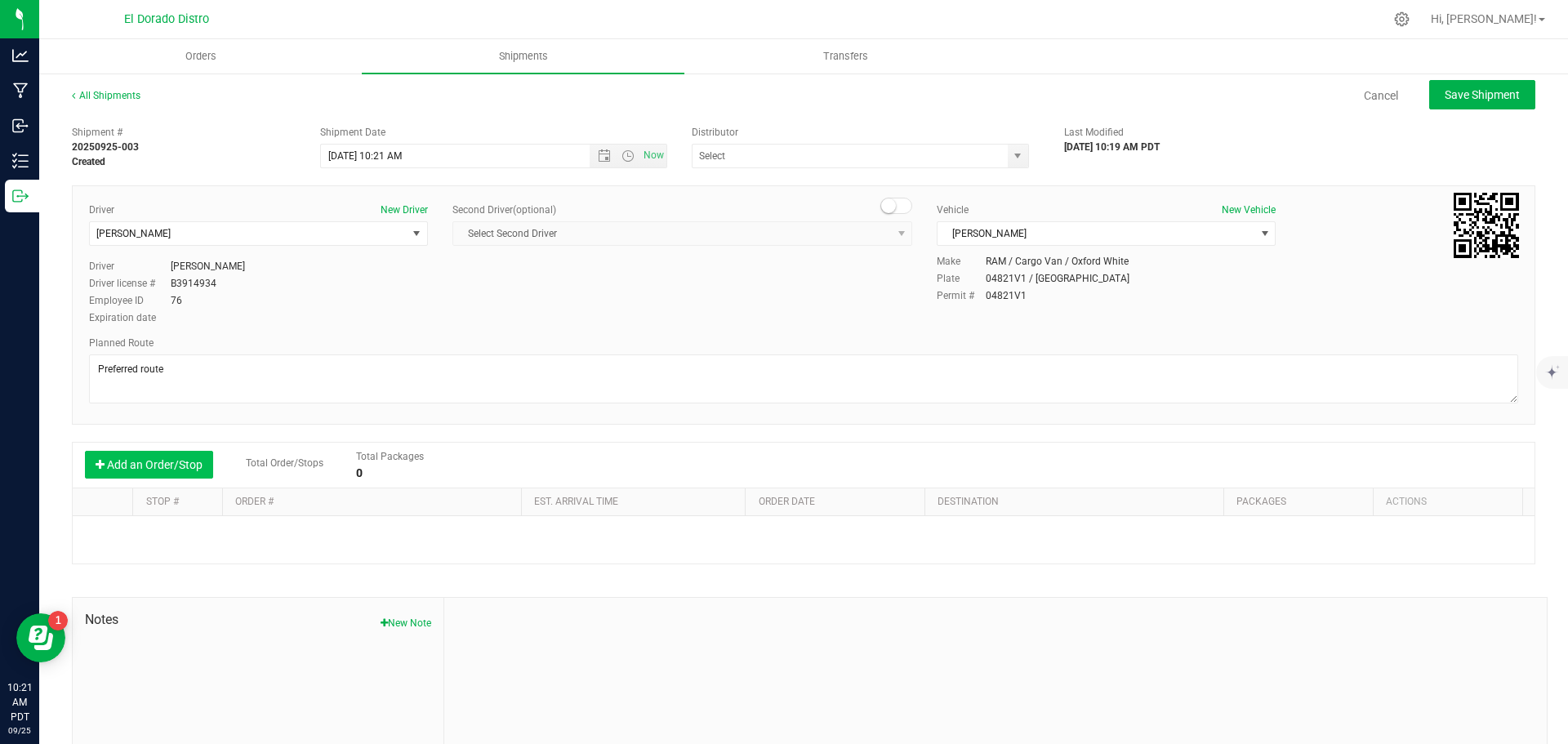
click at [114, 466] on button "Add an Order/Stop" at bounding box center [149, 465] width 128 height 28
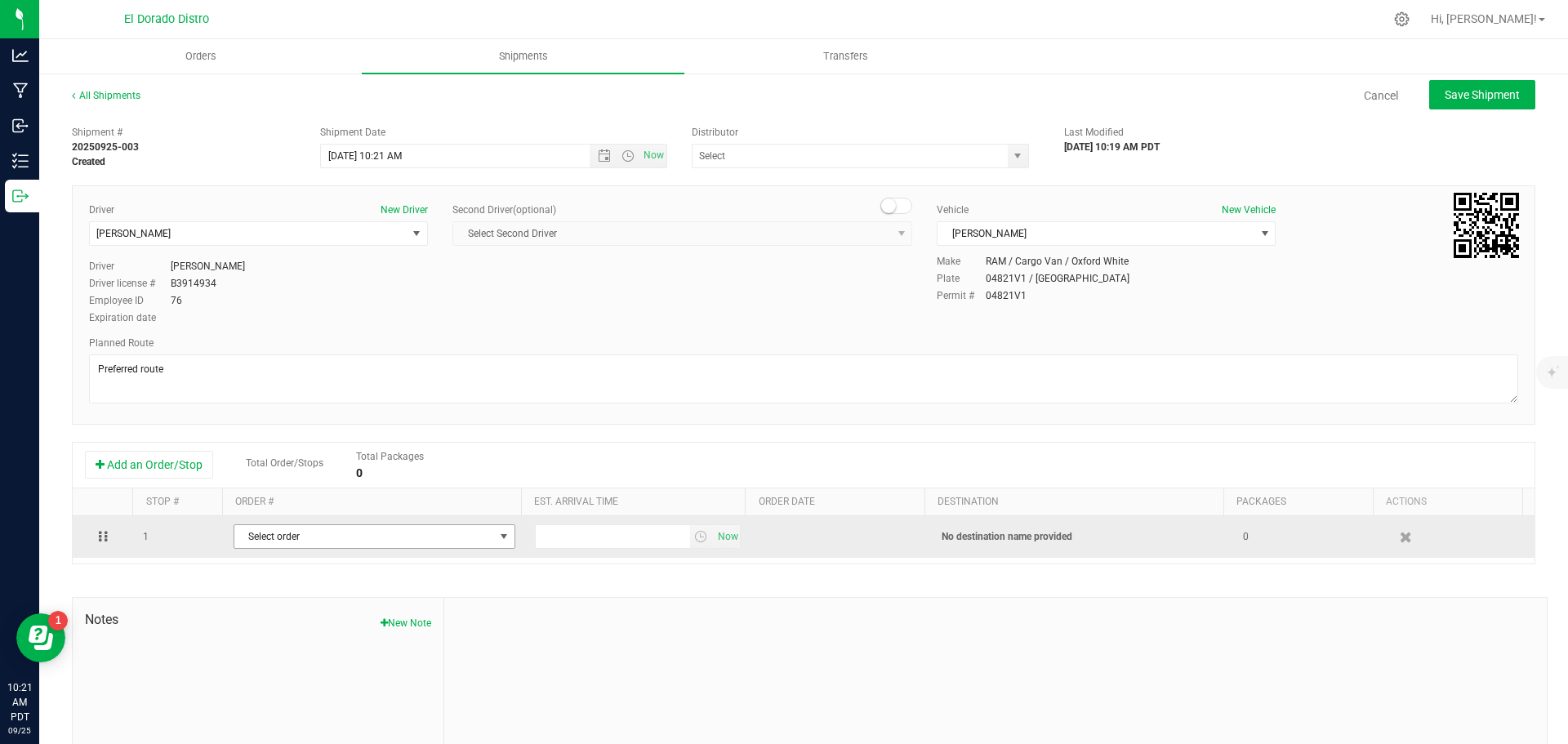
click at [349, 543] on span "Select order" at bounding box center [364, 536] width 260 height 23
type input "4824"
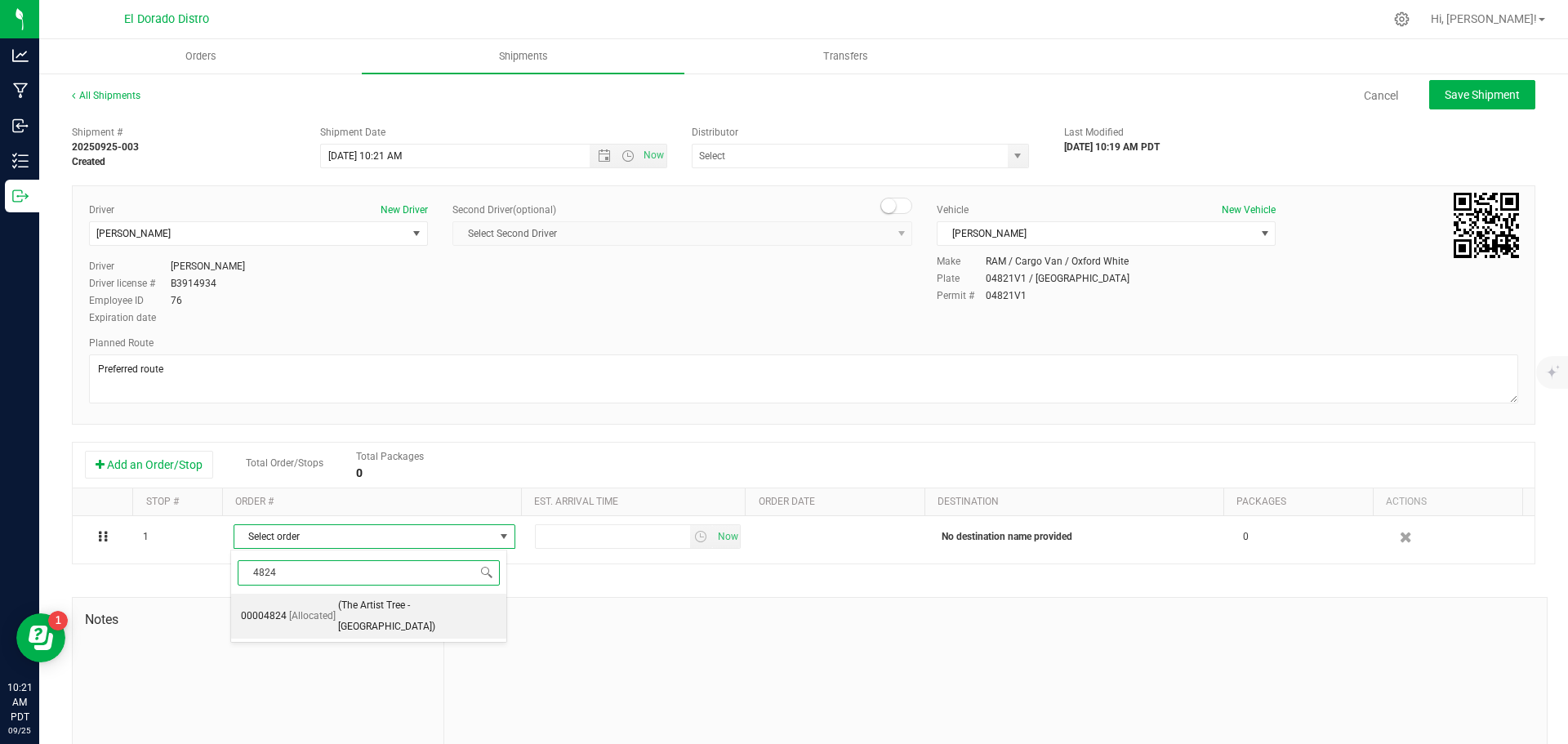
click at [383, 602] on span "(The Artist Tree - Fresno)" at bounding box center [417, 617] width 158 height 41
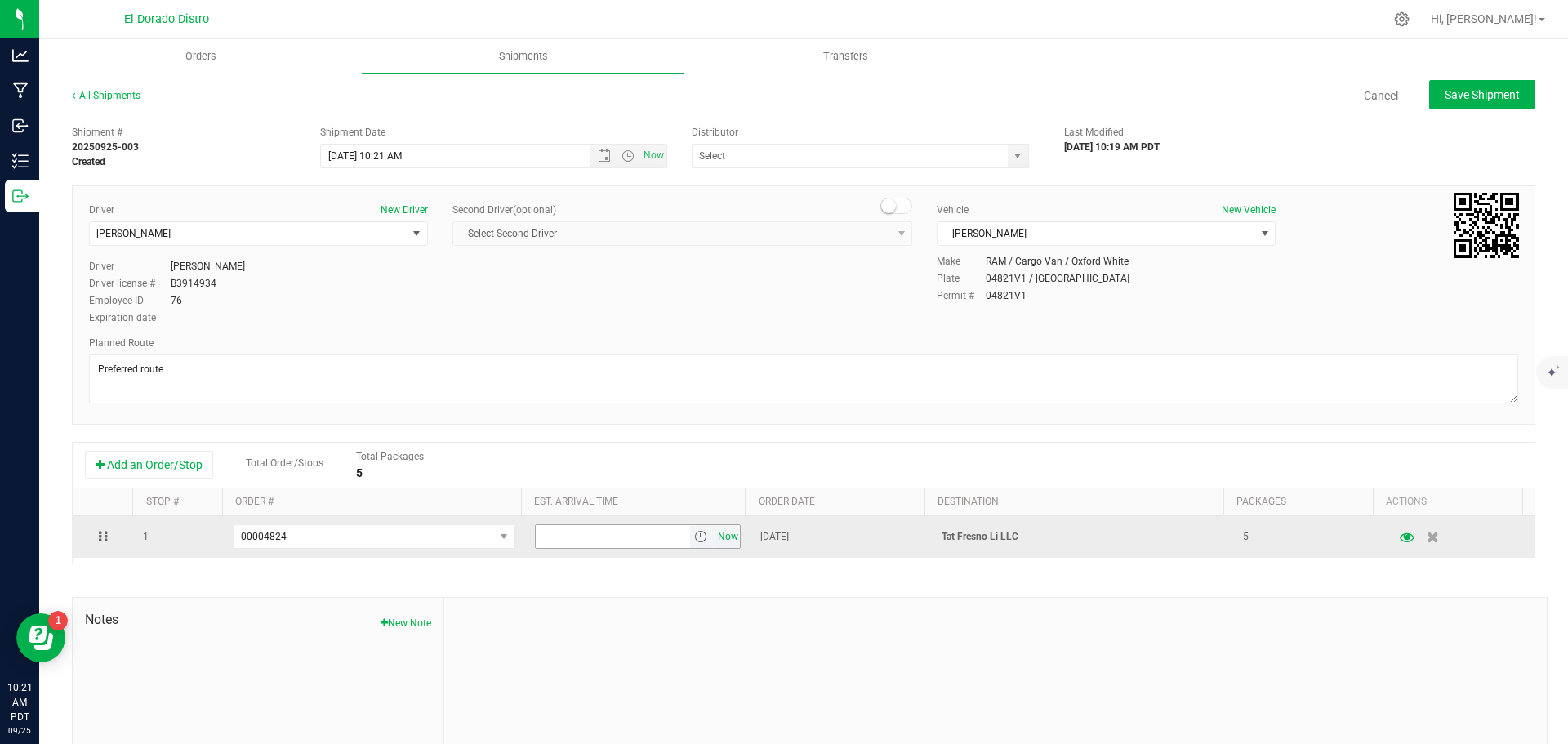
click at [713, 540] on span "Now" at bounding box center [727, 537] width 28 height 24
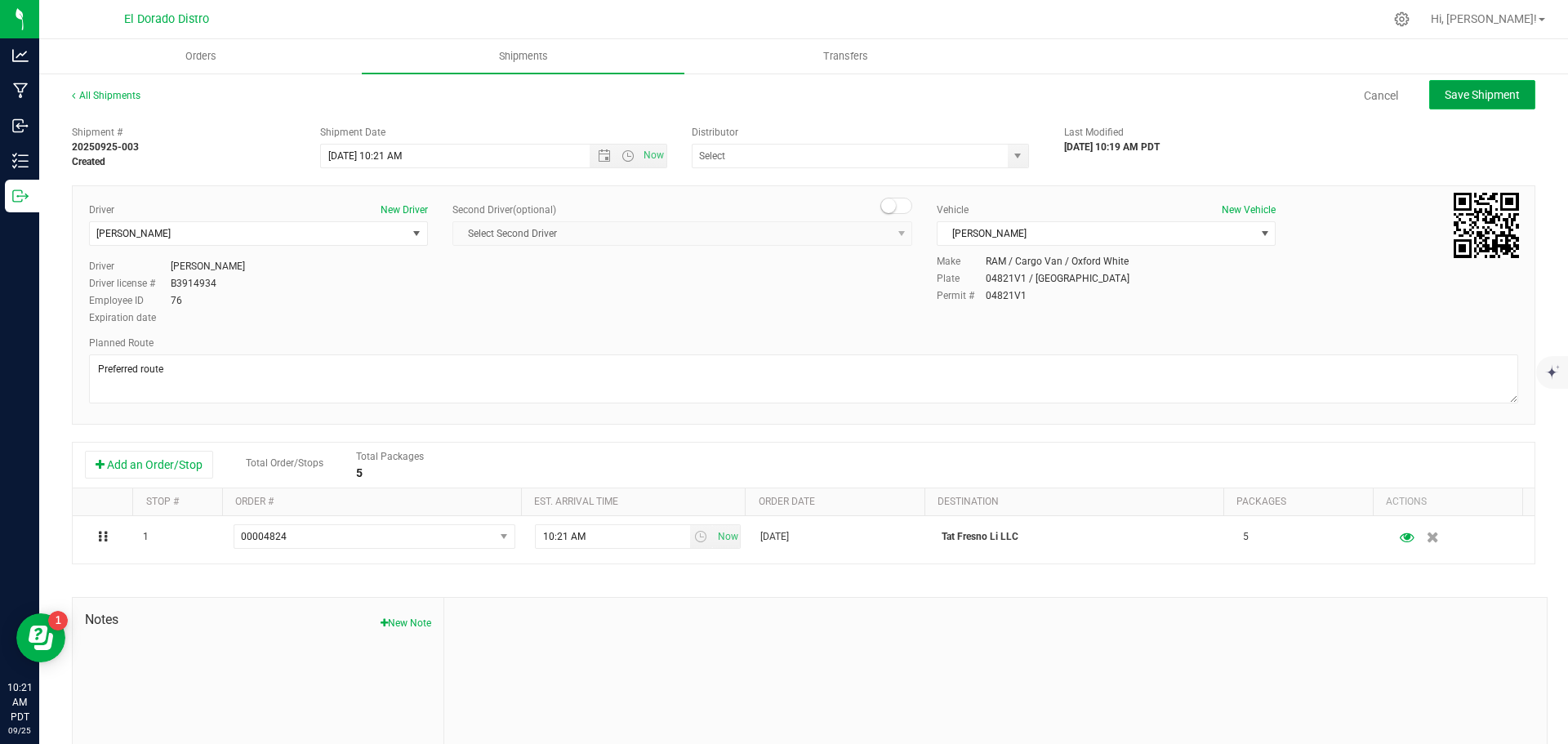
click at [1444, 97] on span "Save Shipment" at bounding box center [1481, 94] width 75 height 13
type input "9/29/2025 5:21 PM"
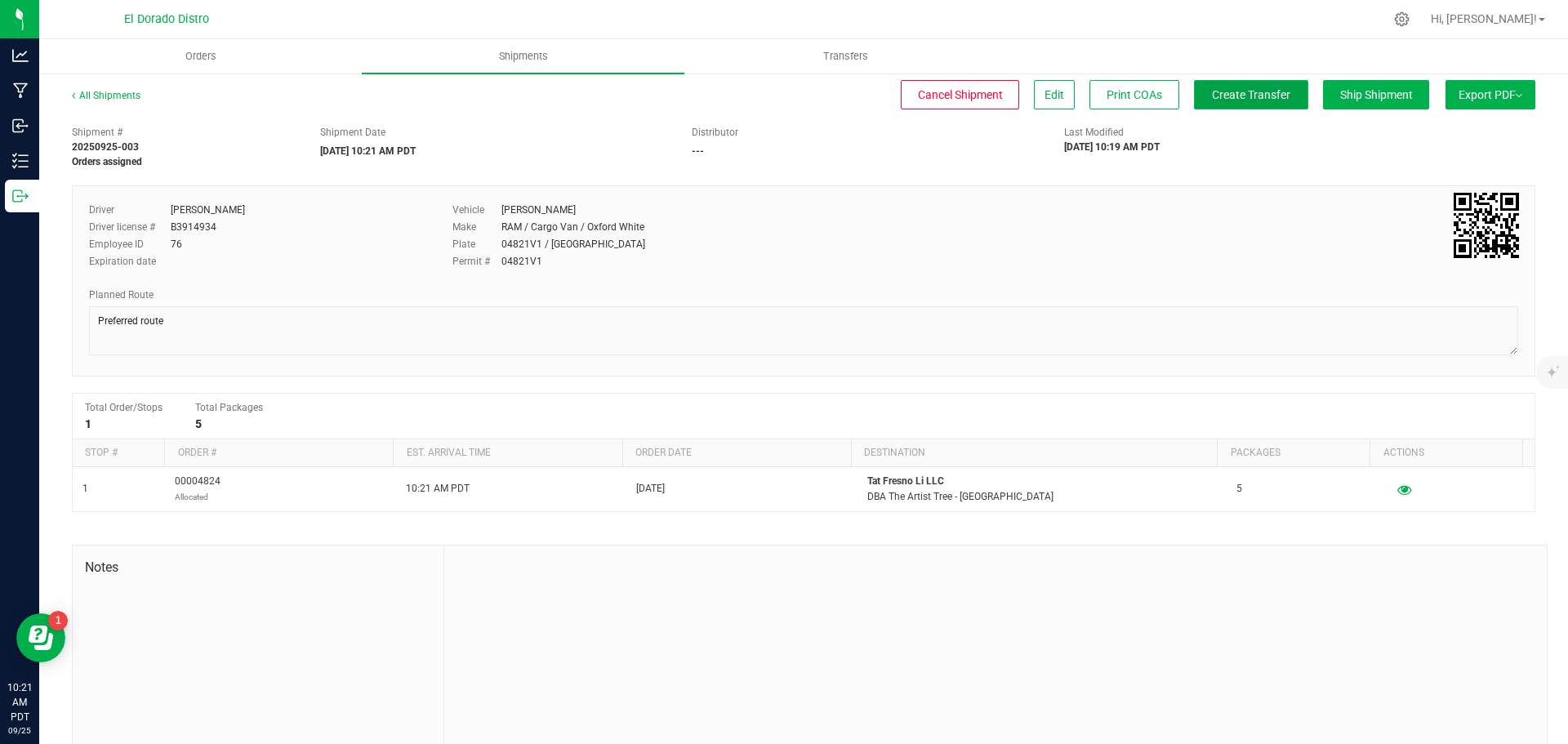
click at [1248, 89] on span "Create Transfer" at bounding box center [1250, 94] width 78 height 13
